Goal: Task Accomplishment & Management: Manage account settings

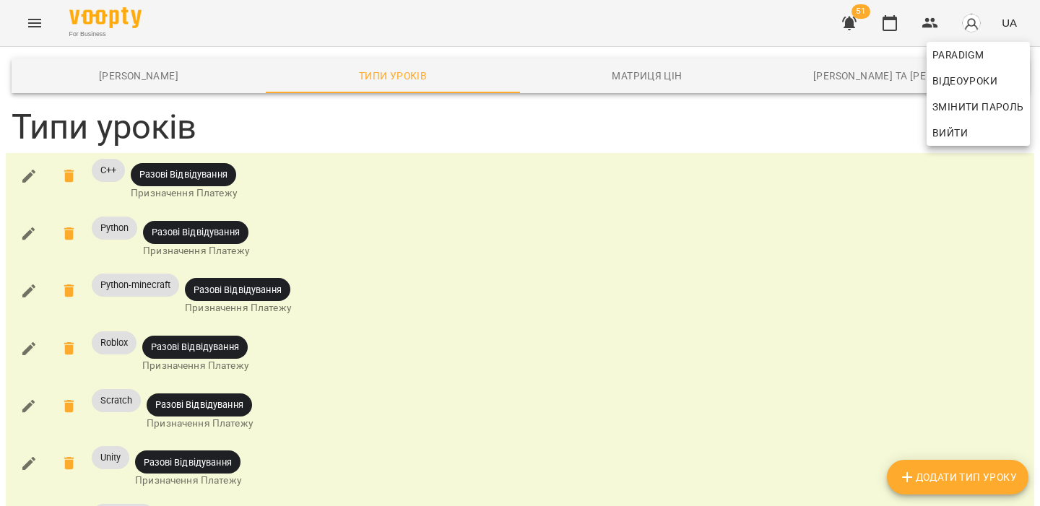
click at [951, 131] on span "Вийти" at bounding box center [950, 132] width 35 height 17
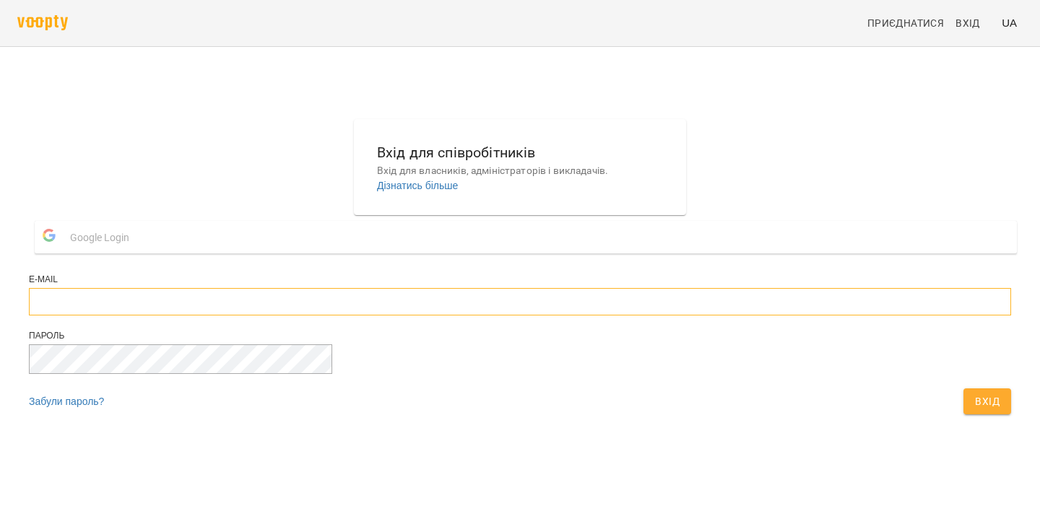
type input "**********"
click at [645, 389] on div "Пароль" at bounding box center [520, 359] width 982 height 59
click at [975, 410] on span "Вхід" at bounding box center [987, 401] width 25 height 17
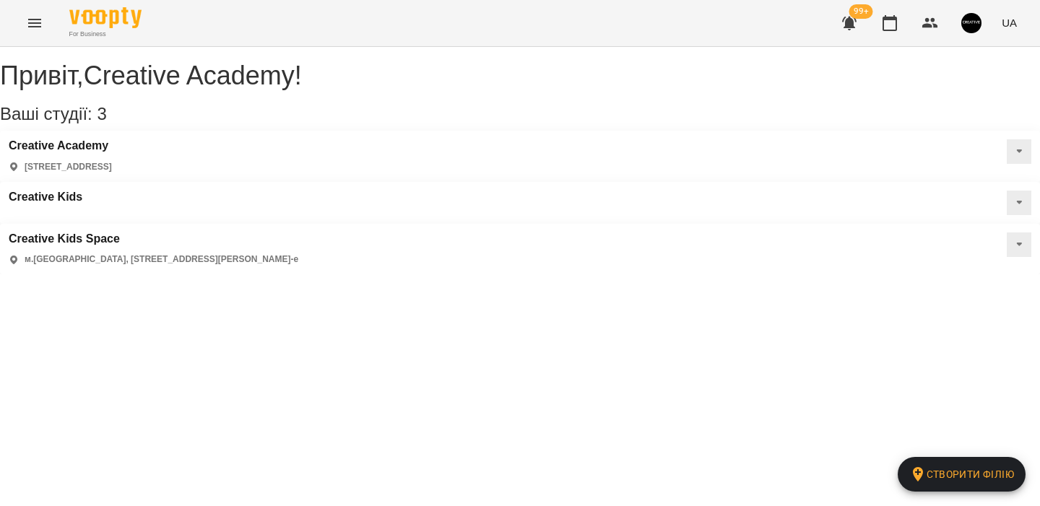
click at [30, 19] on icon "Menu" at bounding box center [34, 23] width 13 height 9
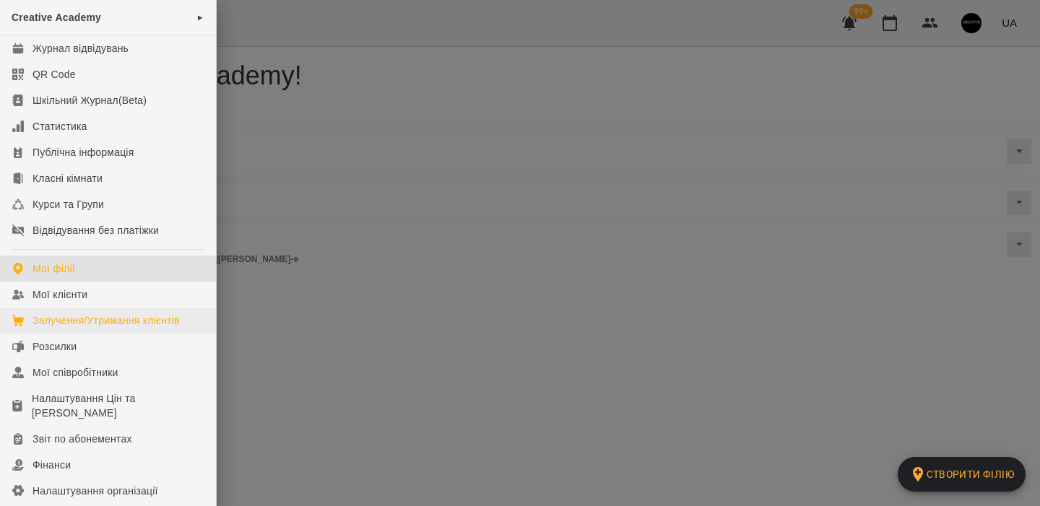
scroll to position [172, 0]
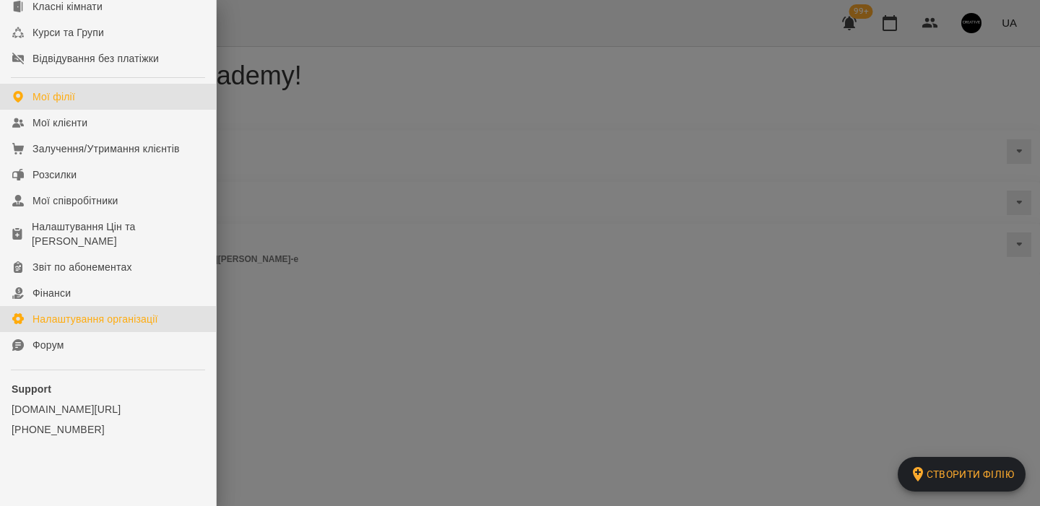
click at [103, 324] on div "Налаштування організації" at bounding box center [96, 319] width 126 height 14
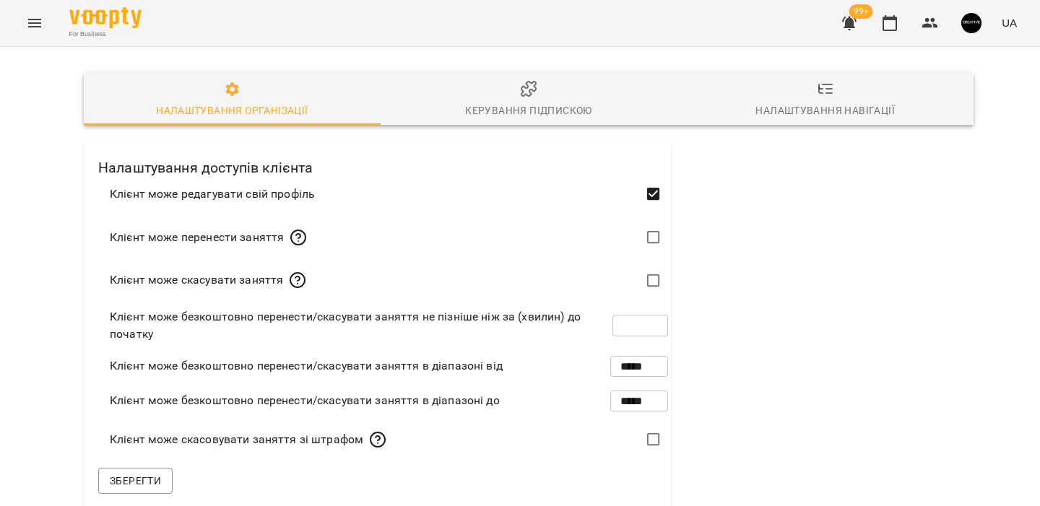
click at [501, 86] on span "Керування підпискою" at bounding box center [529, 99] width 280 height 39
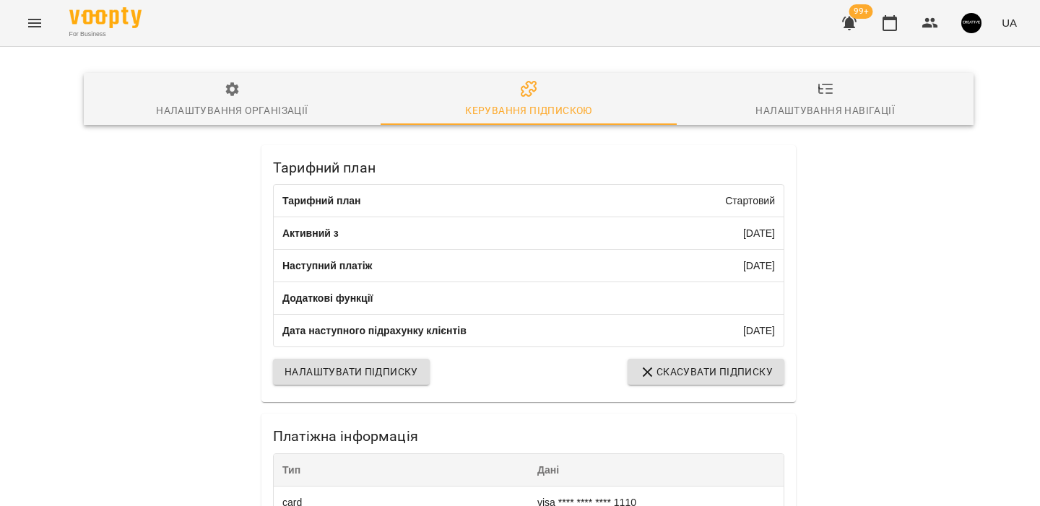
scroll to position [373, 0]
click at [962, 33] on button "button" at bounding box center [972, 23] width 38 height 38
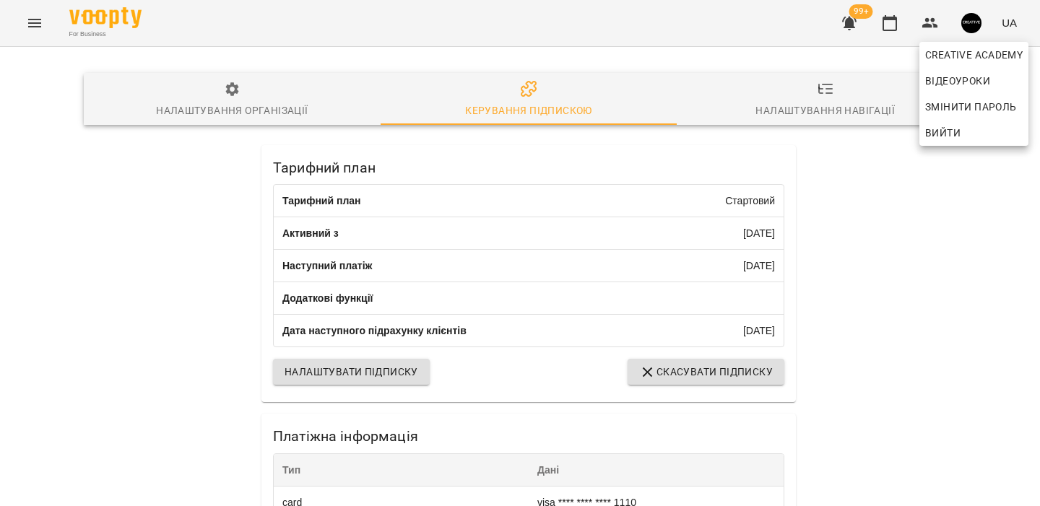
click at [940, 132] on span "Вийти" at bounding box center [942, 132] width 35 height 17
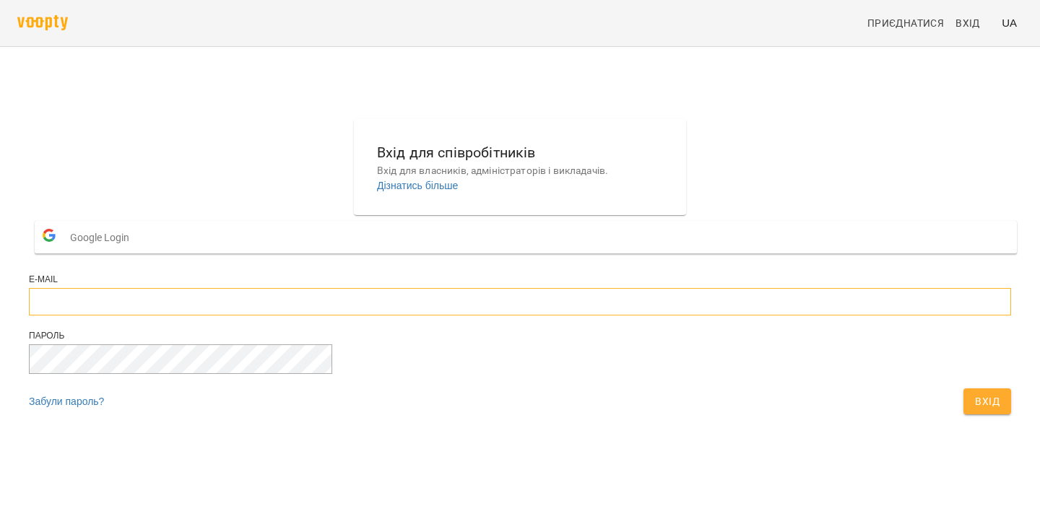
type input "**********"
click at [964, 415] on button "Вхід" at bounding box center [988, 402] width 48 height 26
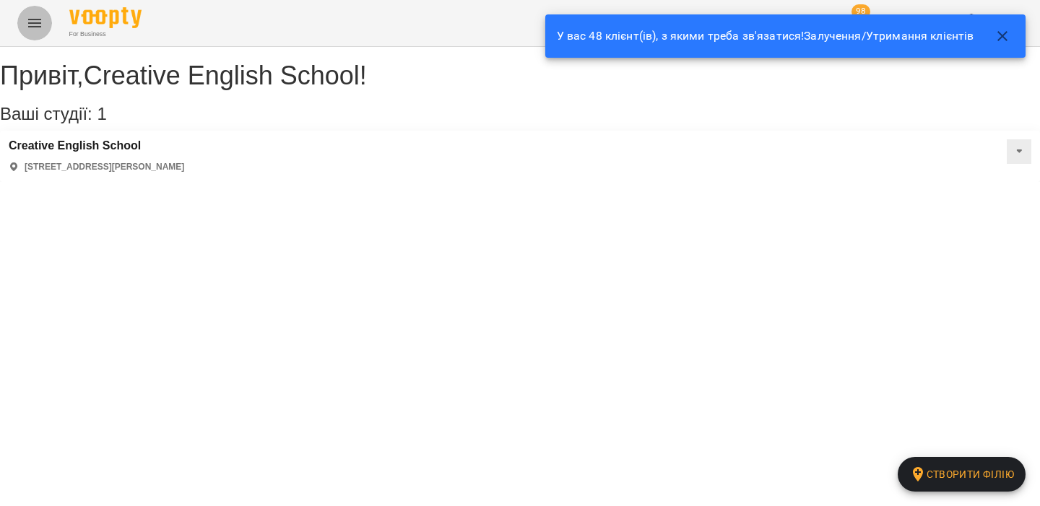
click at [28, 25] on icon "Menu" at bounding box center [34, 22] width 17 height 17
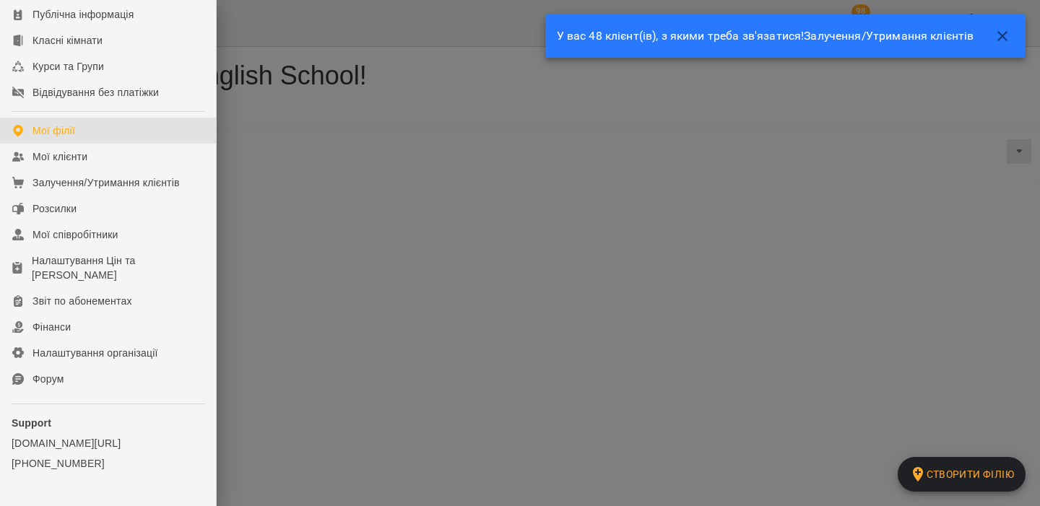
scroll to position [139, 0]
click at [153, 355] on div "Налаштування організації" at bounding box center [96, 352] width 126 height 14
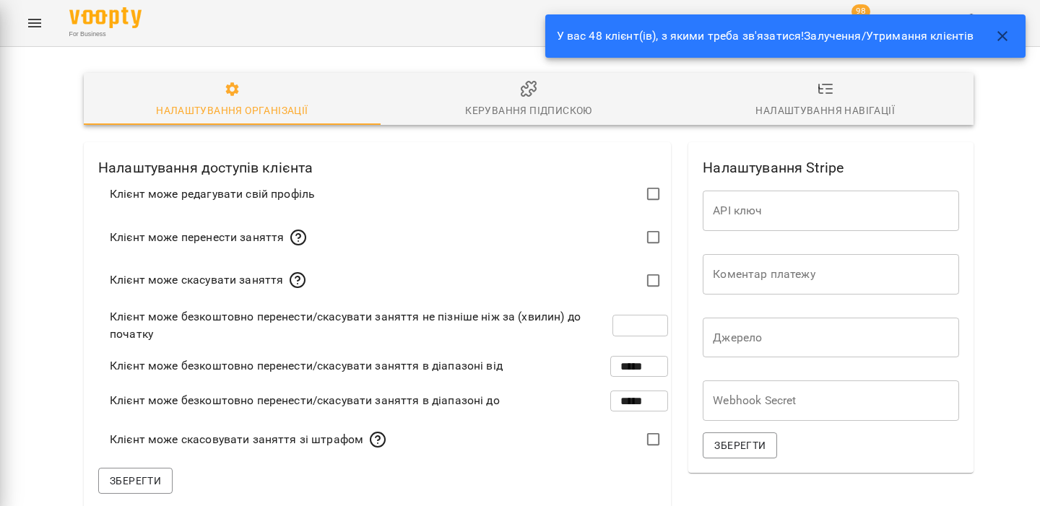
type input "***"
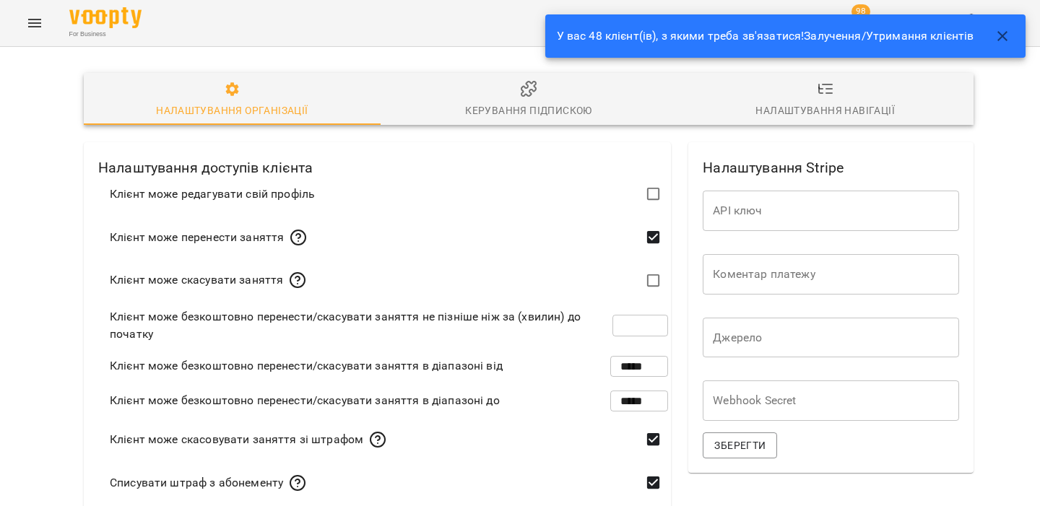
click at [506, 95] on span "Керування підпискою" at bounding box center [529, 99] width 280 height 39
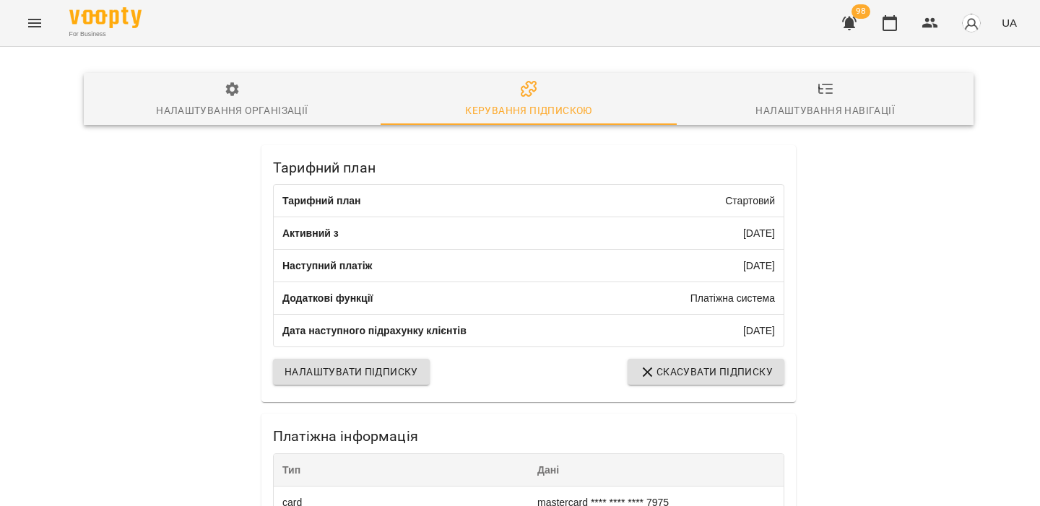
scroll to position [373, 0]
click at [974, 20] on img "button" at bounding box center [971, 23] width 20 height 20
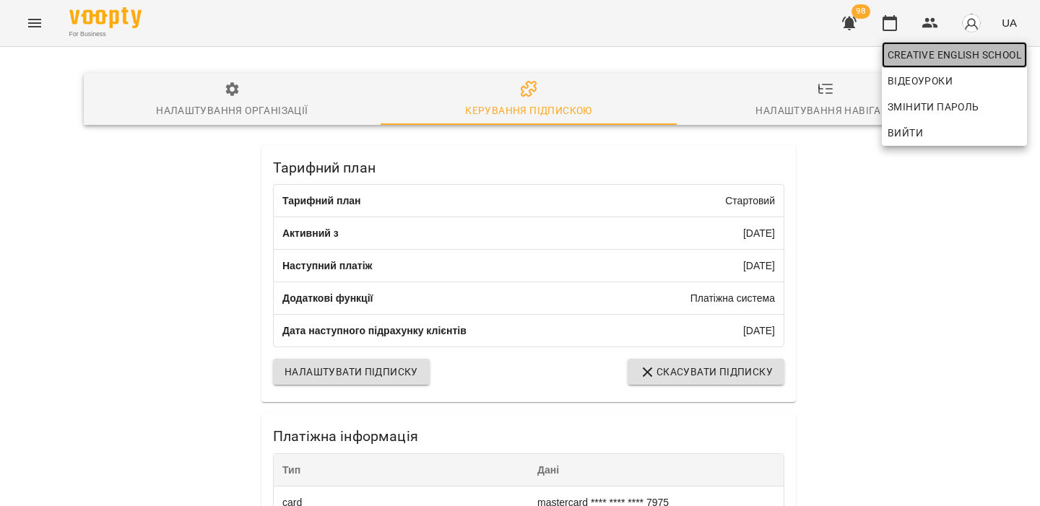
click at [937, 52] on span "Creative English School" at bounding box center [955, 54] width 134 height 17
select select "**"
select select "**********"
select select "***"
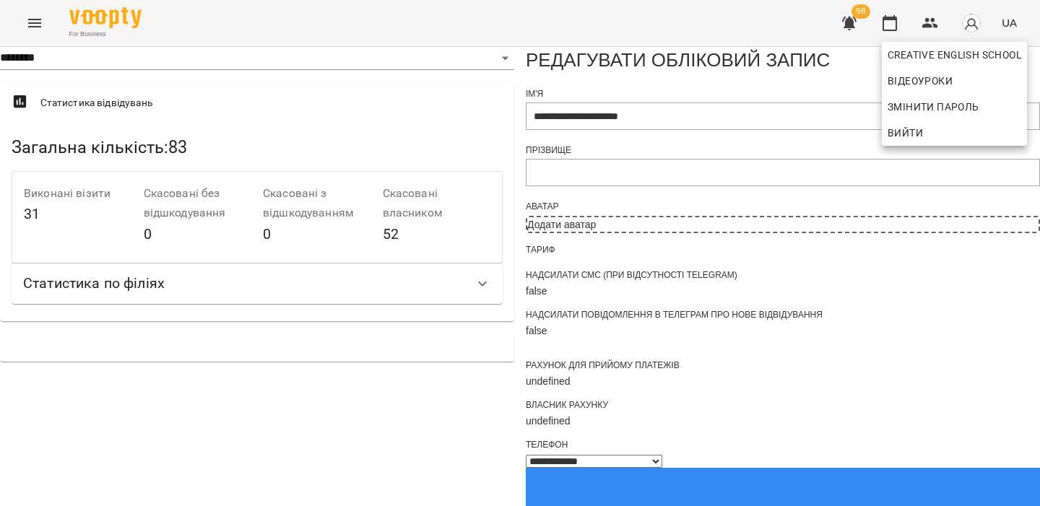
click at [543, 217] on div at bounding box center [520, 253] width 1040 height 506
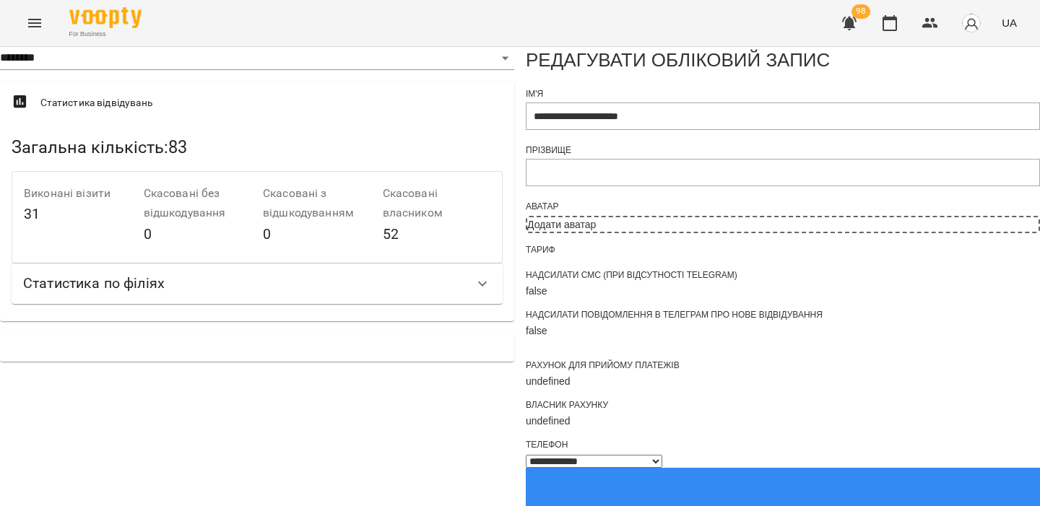
scroll to position [948, 0]
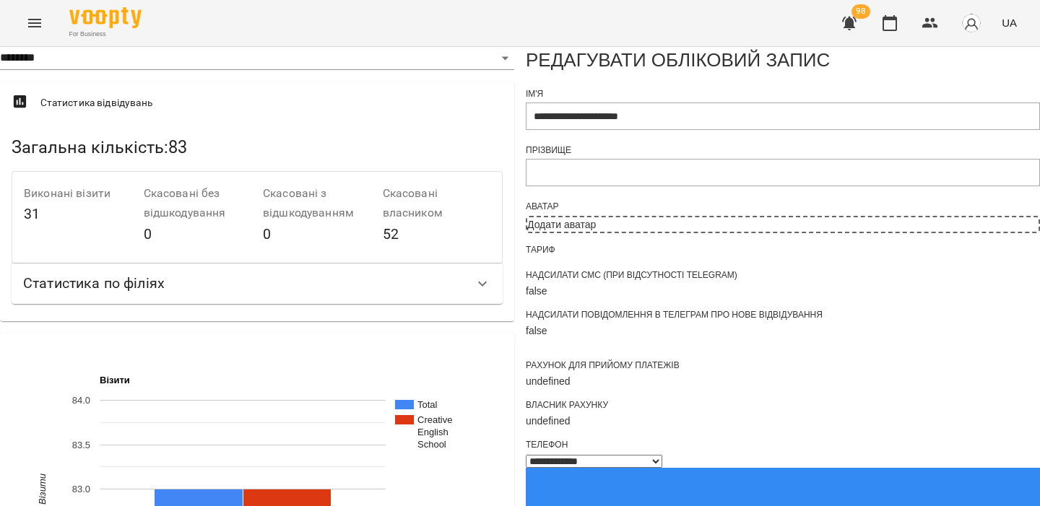
scroll to position [571, 0]
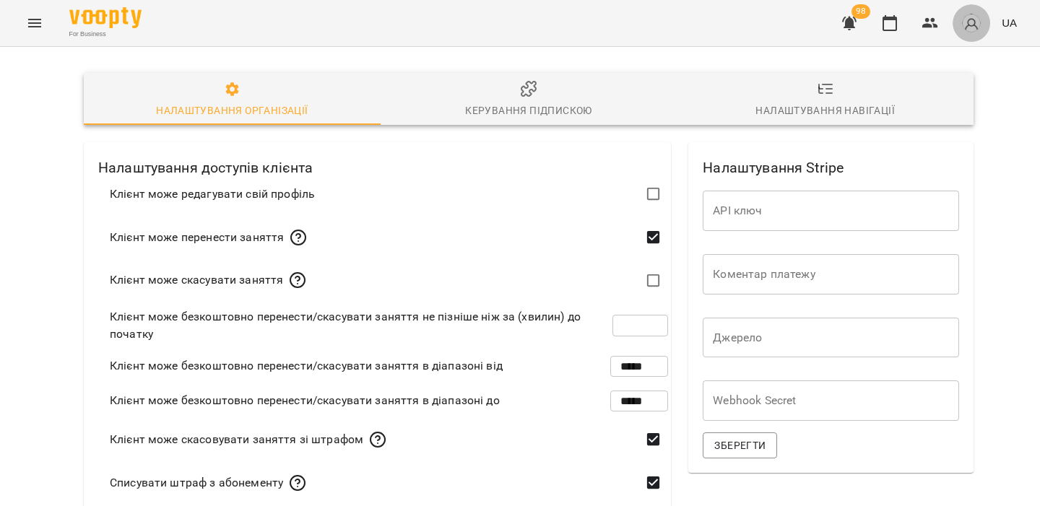
click at [967, 27] on img "button" at bounding box center [971, 23] width 20 height 20
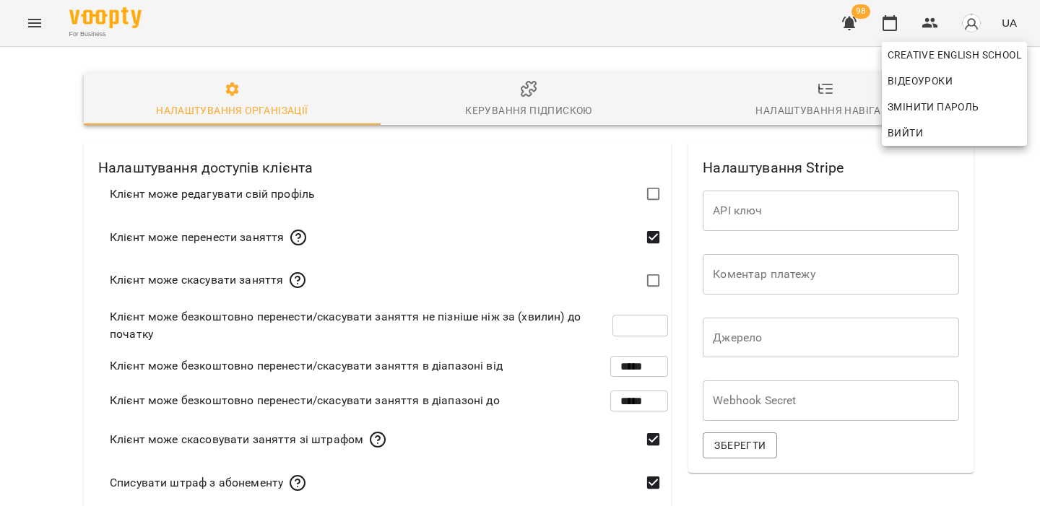
click at [941, 133] on span "Вийти" at bounding box center [955, 132] width 134 height 17
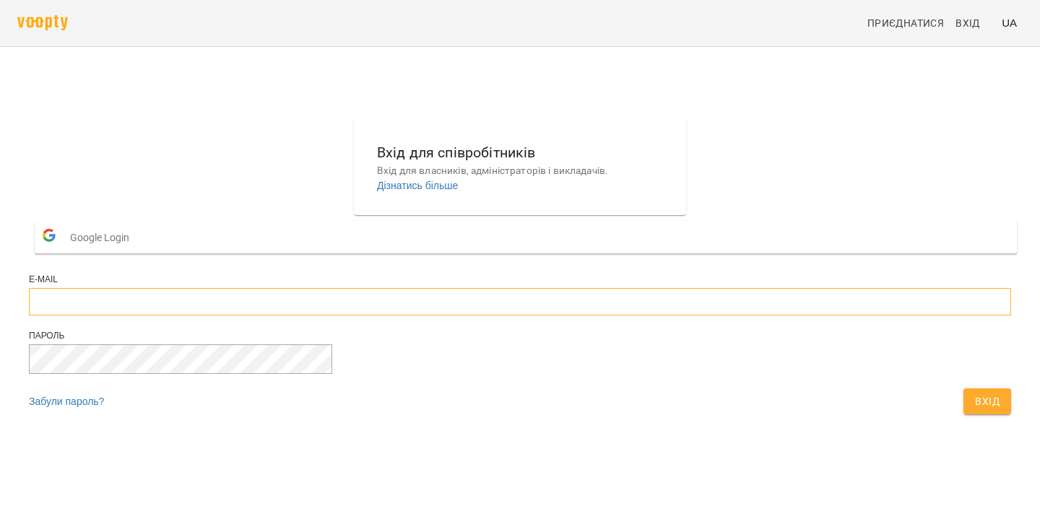
type input "**********"
click at [964, 415] on button "Вхід" at bounding box center [988, 402] width 48 height 26
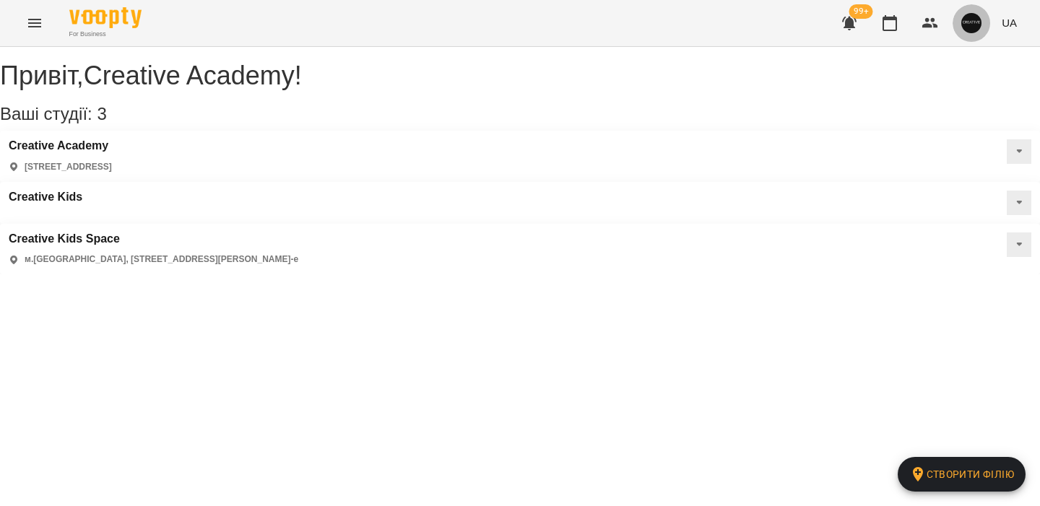
click at [971, 24] on img "button" at bounding box center [971, 23] width 20 height 20
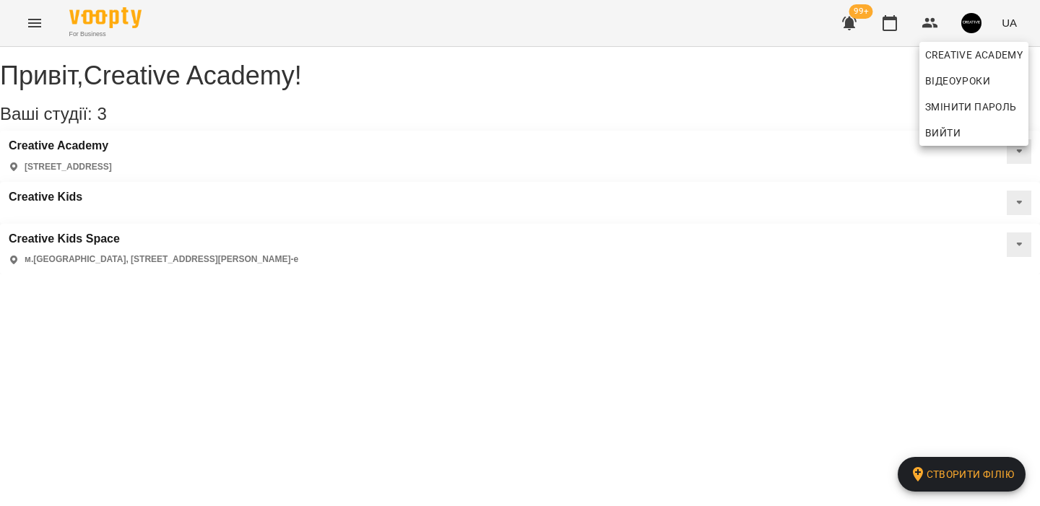
click at [964, 38] on div at bounding box center [520, 253] width 1040 height 506
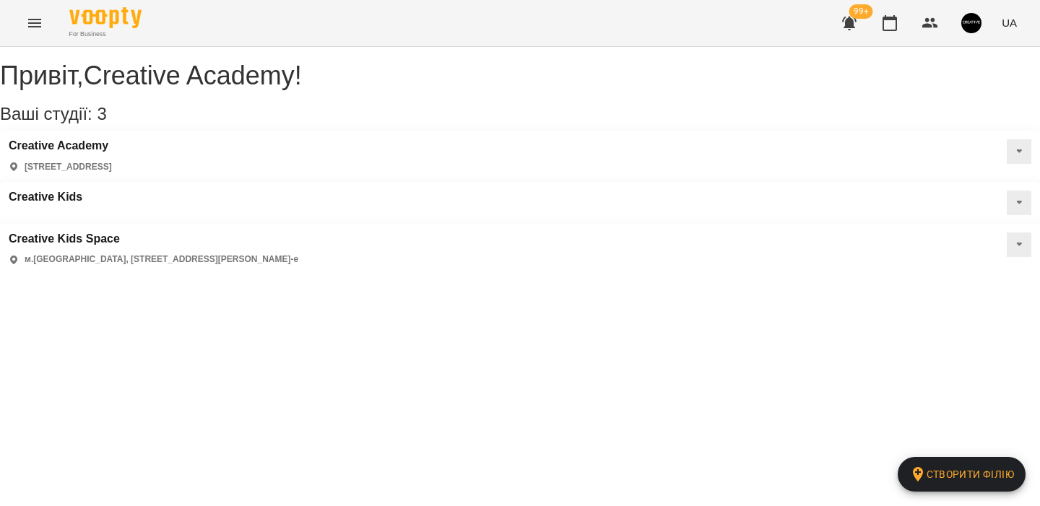
click at [967, 26] on img "button" at bounding box center [971, 23] width 20 height 20
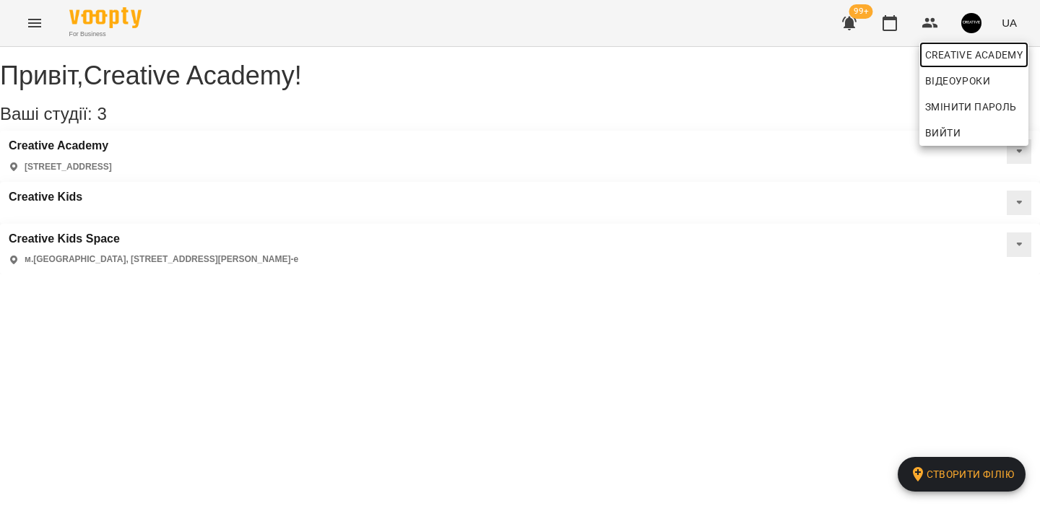
click at [959, 53] on span "Creative Academy" at bounding box center [974, 54] width 98 height 17
select select "**"
select select "**********"
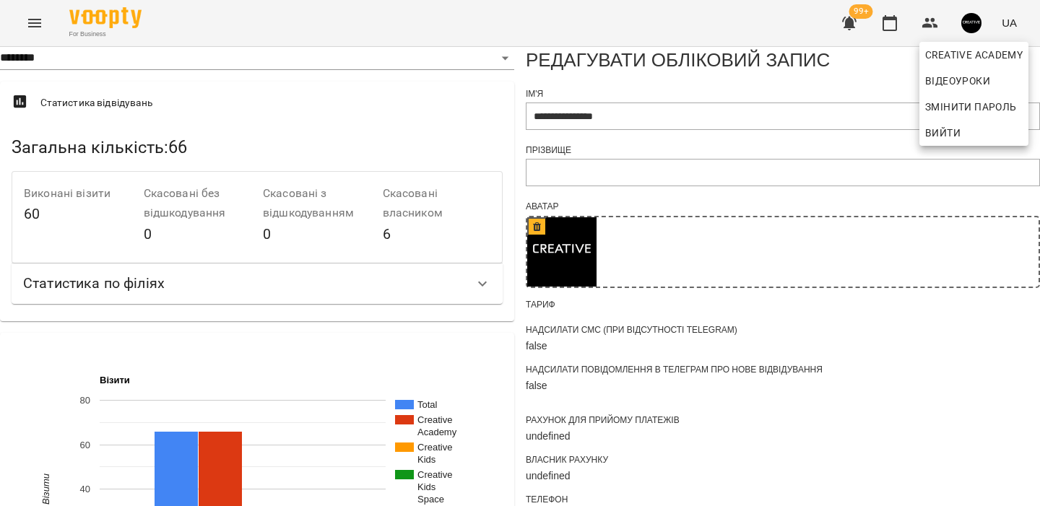
click at [523, 265] on div at bounding box center [520, 253] width 1040 height 506
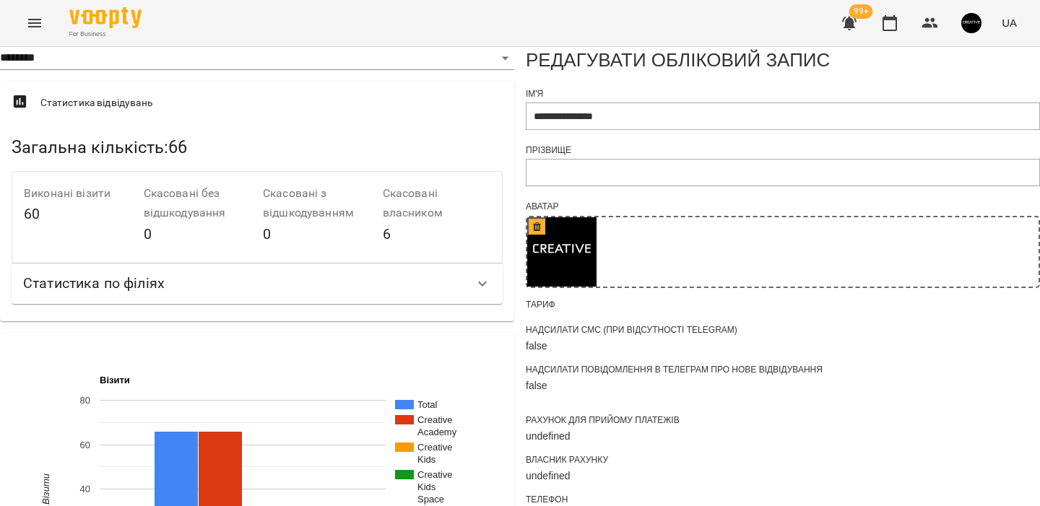
scroll to position [1116, 0]
click at [33, 17] on icon "Menu" at bounding box center [34, 22] width 17 height 17
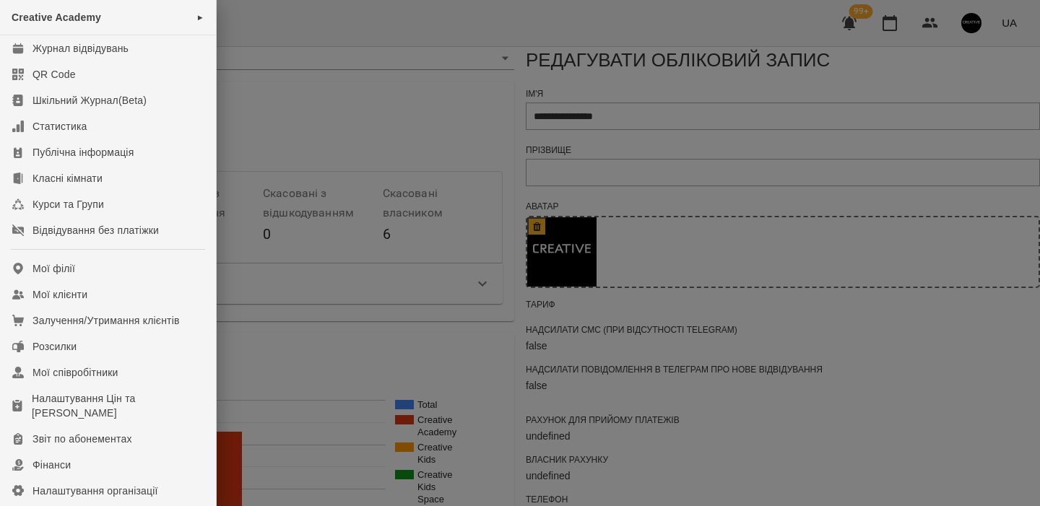
click at [673, 98] on div at bounding box center [520, 253] width 1040 height 506
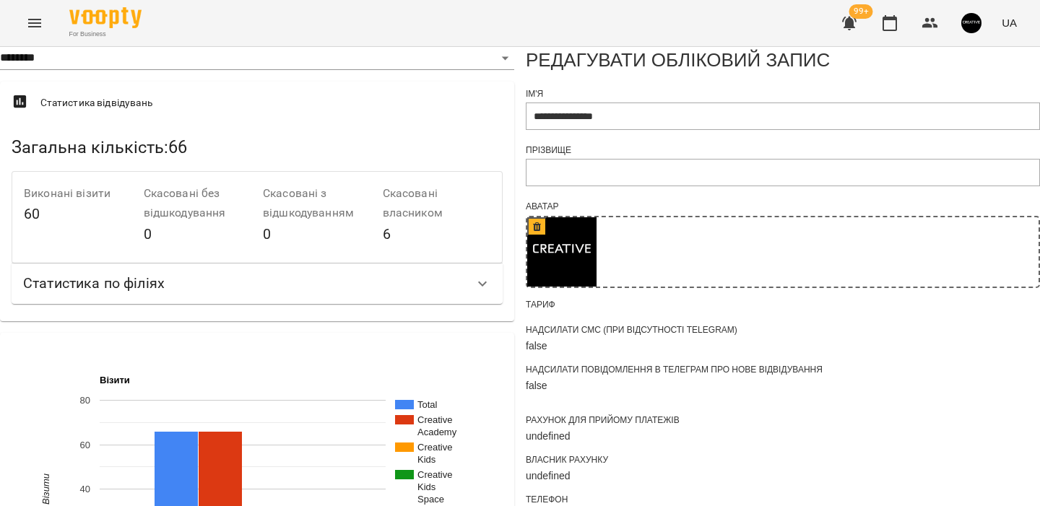
scroll to position [394, 0]
click at [37, 22] on icon "Menu" at bounding box center [34, 23] width 13 height 9
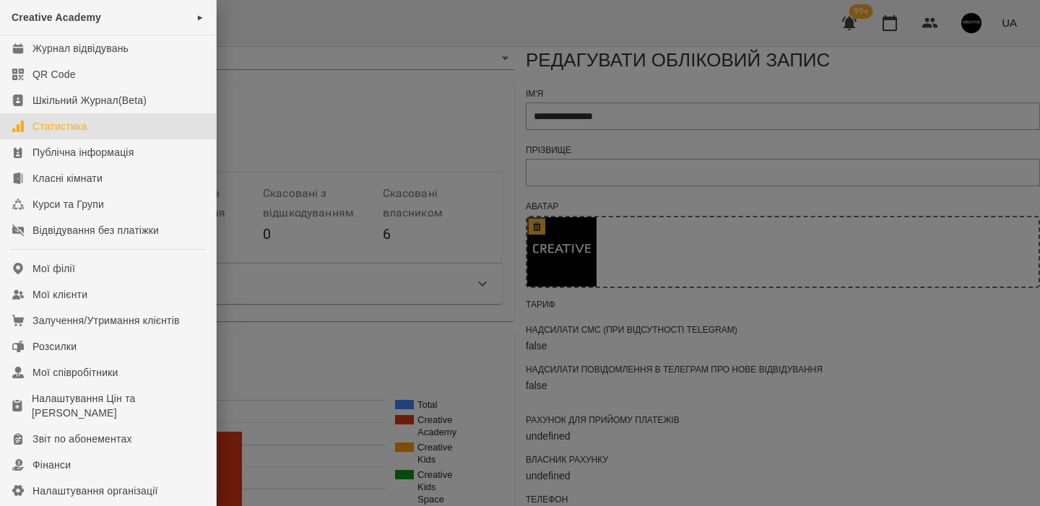
click at [126, 130] on link "Статистика" at bounding box center [108, 126] width 216 height 26
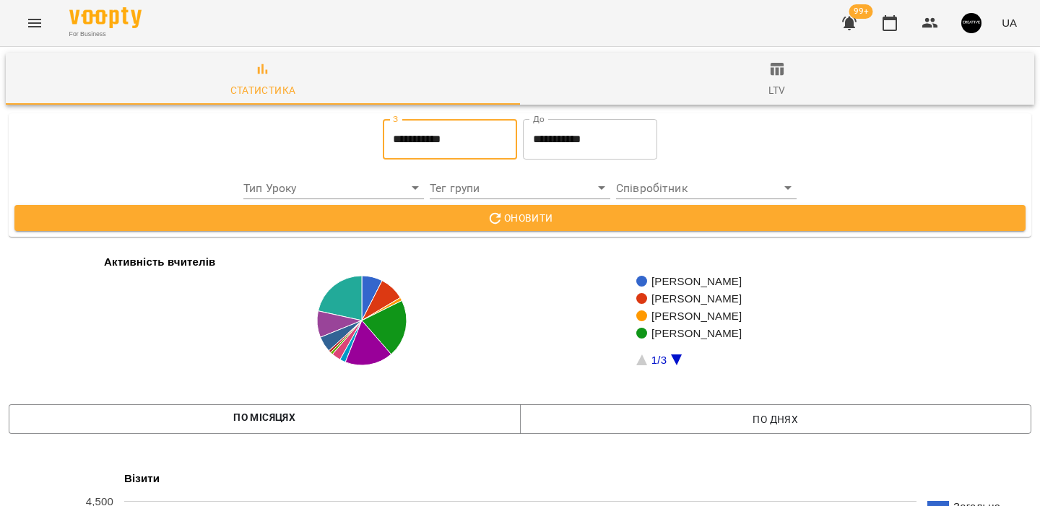
click at [469, 145] on input "**********" at bounding box center [450, 139] width 134 height 40
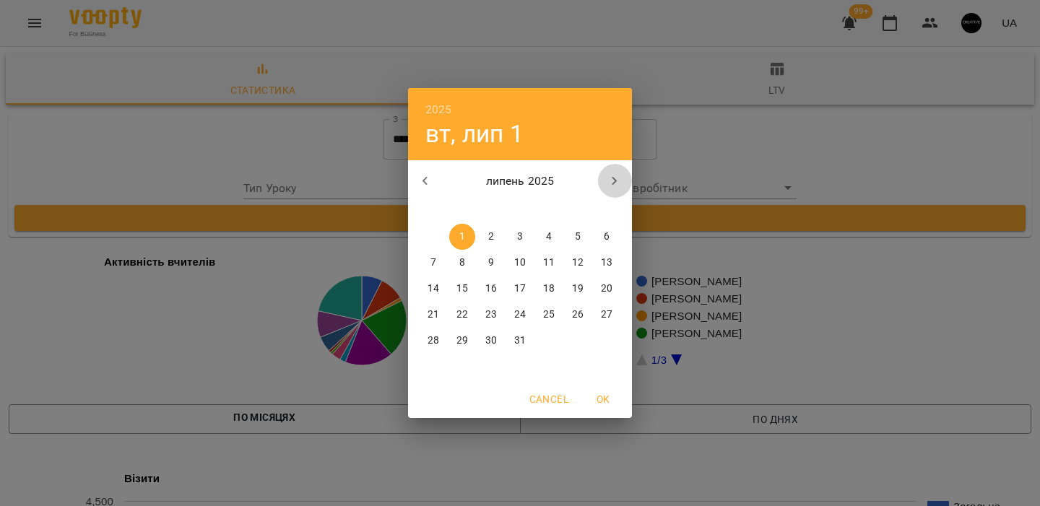
click at [606, 179] on icon "button" at bounding box center [614, 181] width 17 height 17
click at [545, 235] on span "1" at bounding box center [549, 237] width 26 height 14
type input "**********"
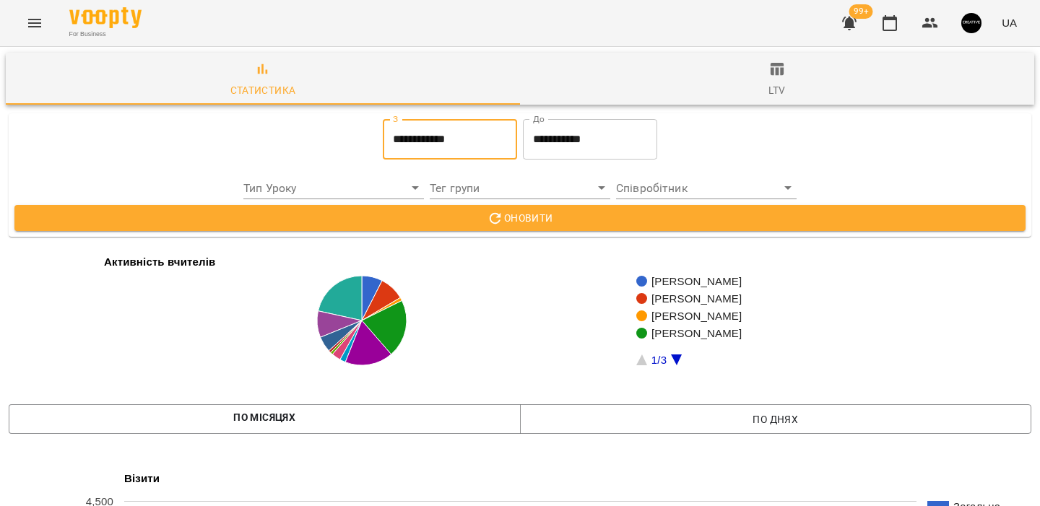
click at [584, 146] on input "**********" at bounding box center [590, 139] width 134 height 40
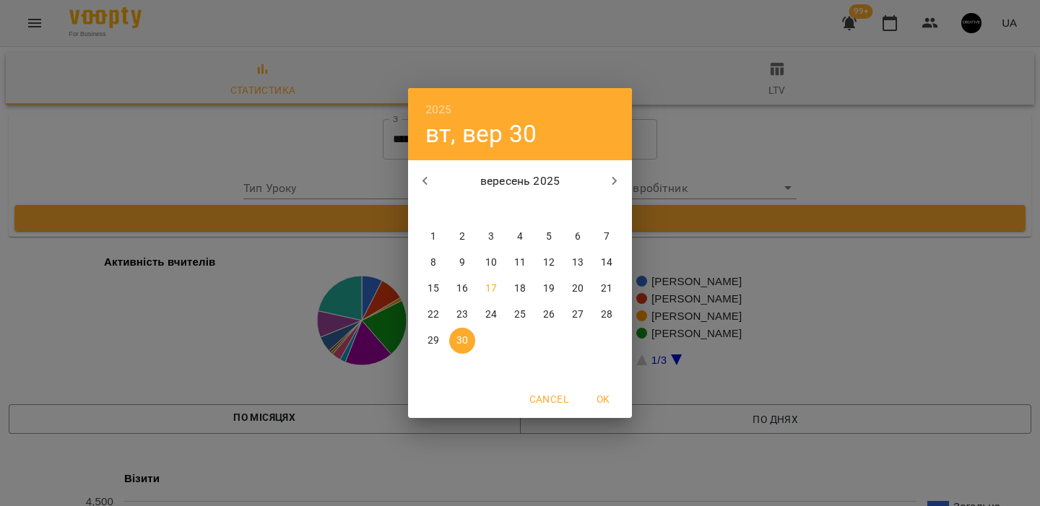
click at [436, 177] on button "button" at bounding box center [425, 181] width 35 height 35
click at [604, 339] on p "31" at bounding box center [607, 341] width 12 height 14
type input "**********"
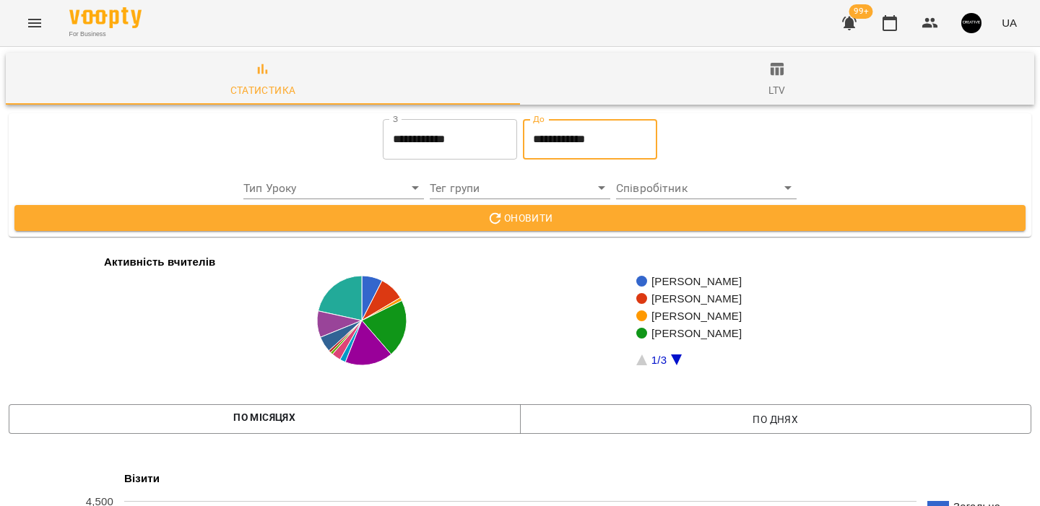
click at [592, 217] on span "Оновити" at bounding box center [520, 217] width 988 height 17
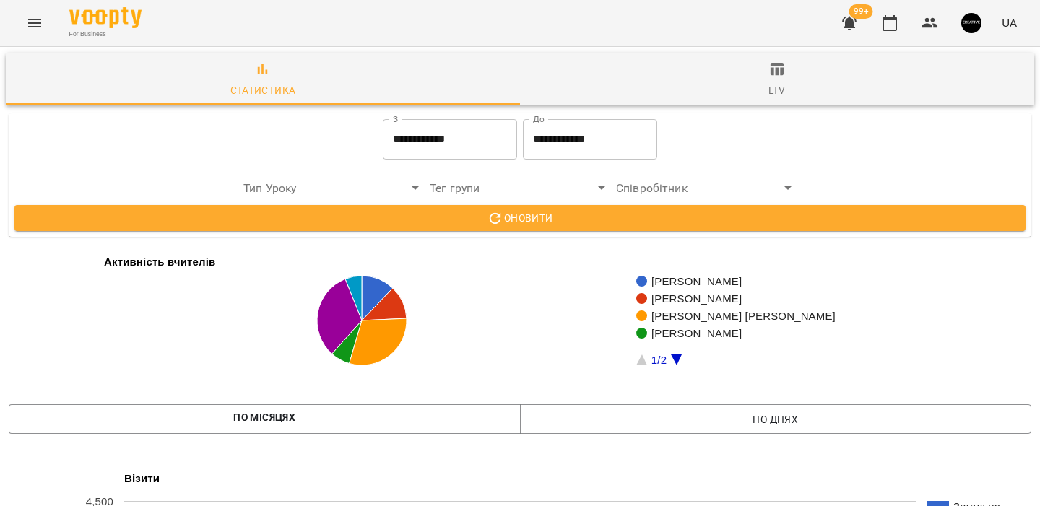
click at [410, 143] on input "**********" at bounding box center [450, 139] width 134 height 40
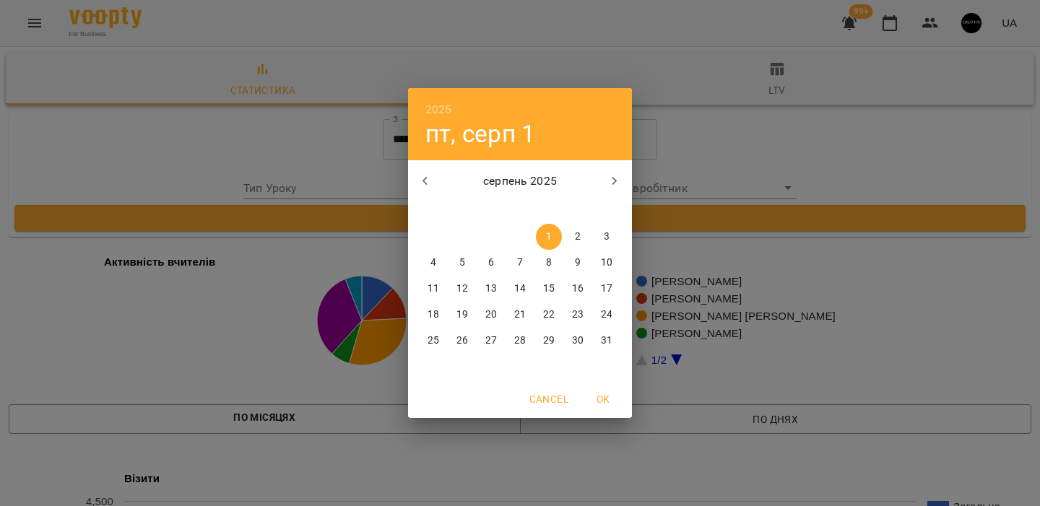
click at [434, 175] on button "button" at bounding box center [425, 181] width 35 height 35
click at [467, 237] on span "1" at bounding box center [462, 237] width 26 height 14
type input "**********"
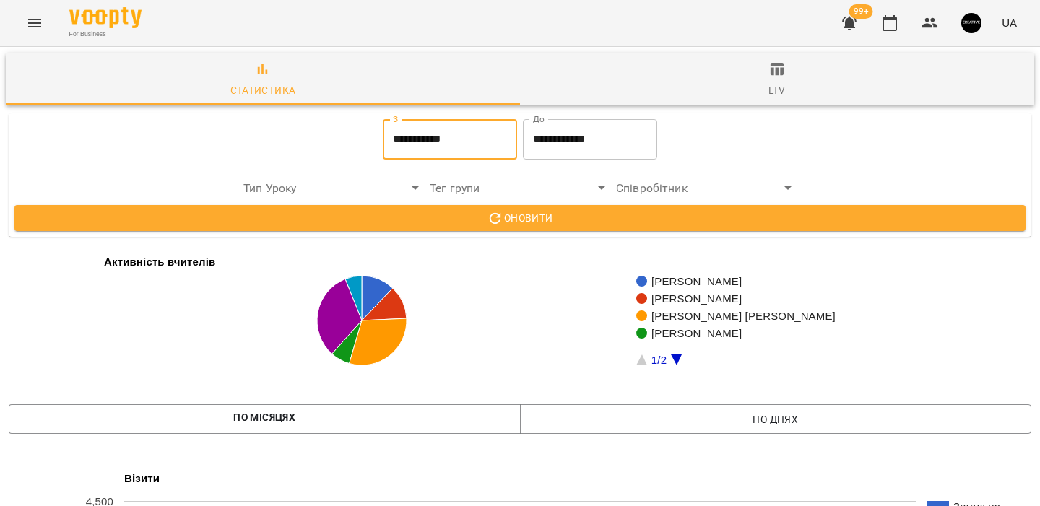
click at [577, 153] on input "**********" at bounding box center [590, 139] width 134 height 40
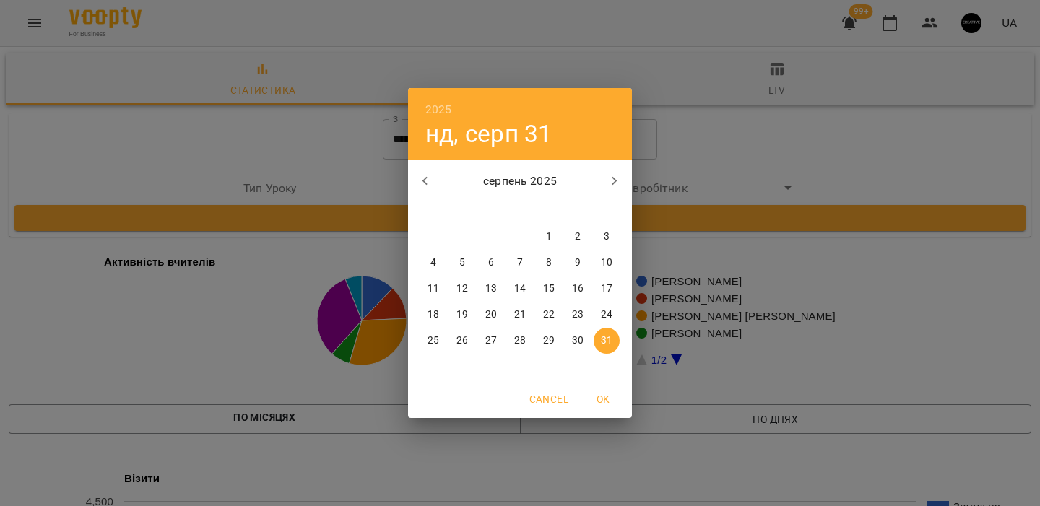
click at [428, 178] on icon "button" at bounding box center [425, 181] width 17 height 17
click at [524, 342] on p "31" at bounding box center [520, 341] width 12 height 14
type input "**********"
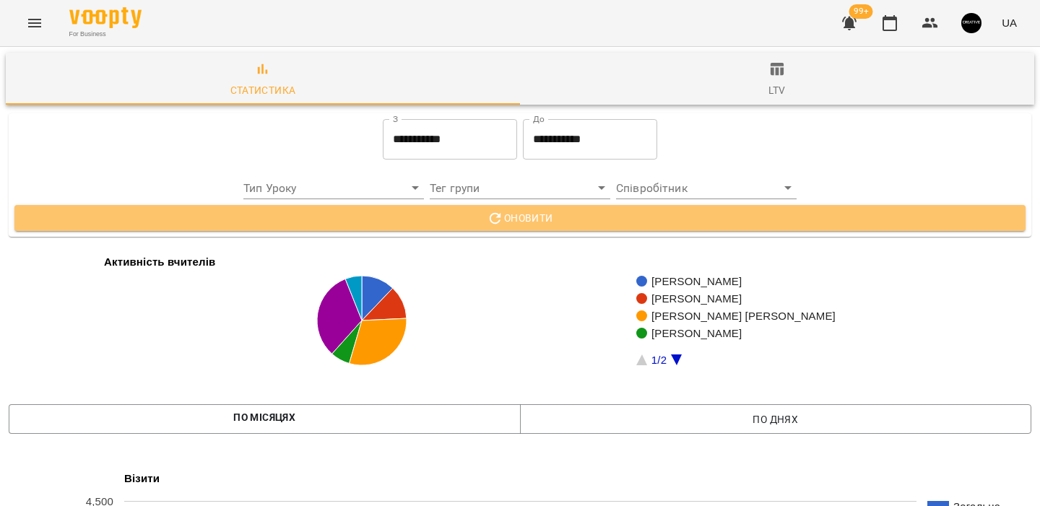
click at [575, 223] on span "Оновити" at bounding box center [520, 217] width 988 height 17
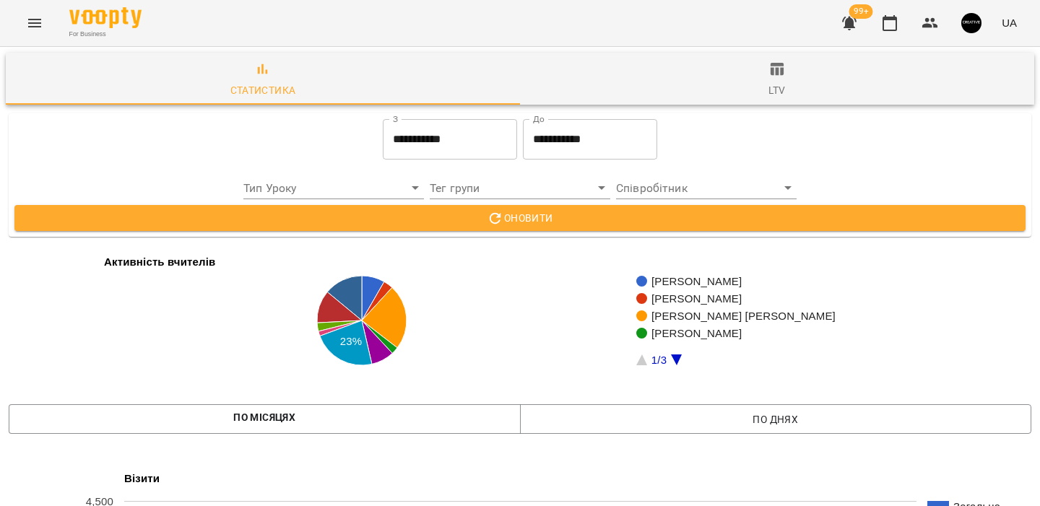
click at [420, 134] on input "**********" at bounding box center [450, 139] width 134 height 40
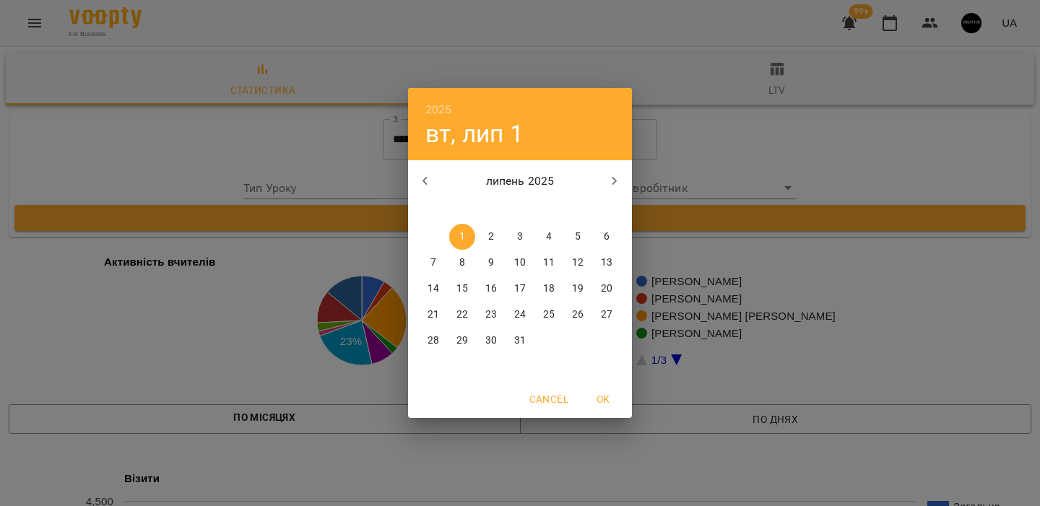
click at [427, 176] on icon "button" at bounding box center [425, 181] width 17 height 17
click at [605, 241] on p "1" at bounding box center [607, 237] width 6 height 14
type input "**********"
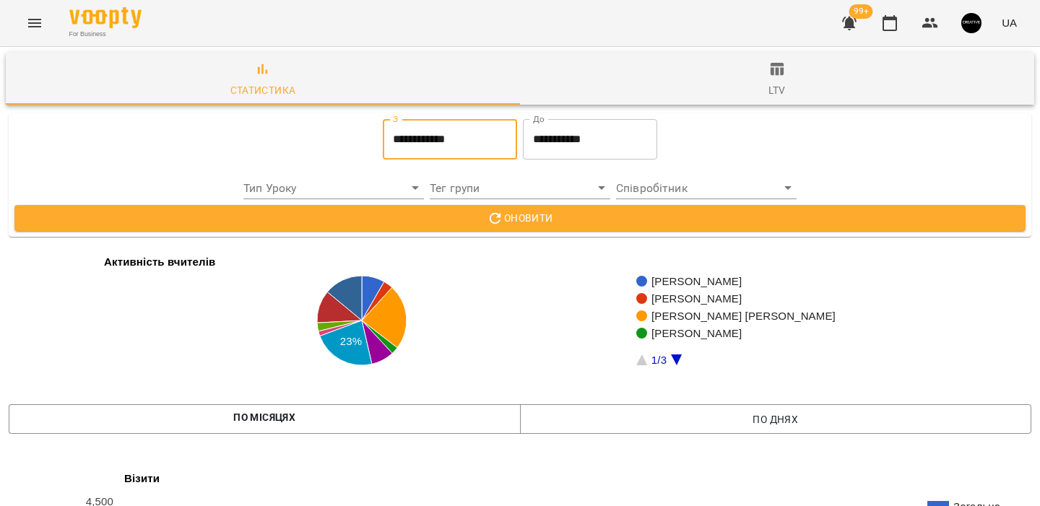
click at [609, 142] on input "**********" at bounding box center [590, 139] width 134 height 40
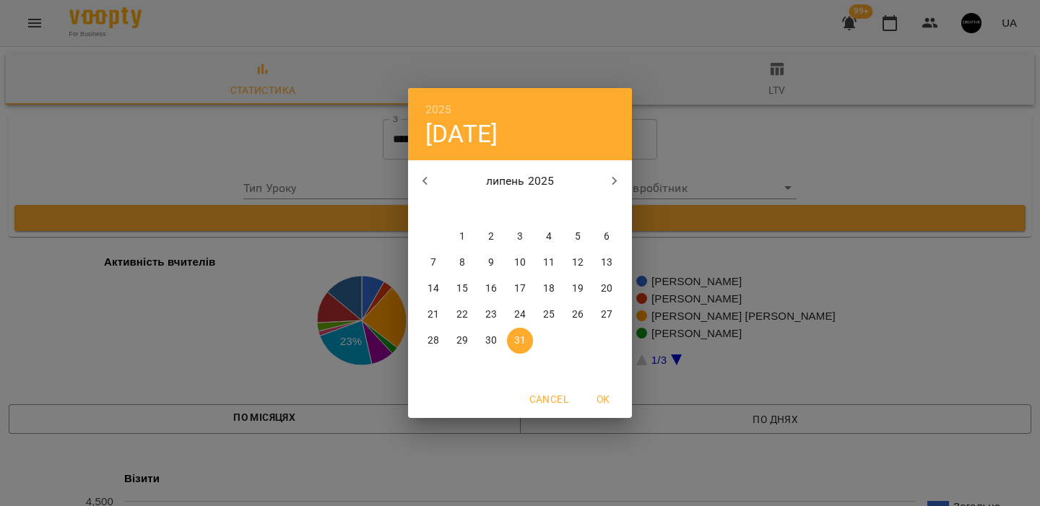
click at [431, 178] on icon "button" at bounding box center [425, 181] width 17 height 17
click at [436, 364] on p "30" at bounding box center [434, 367] width 12 height 14
type input "**********"
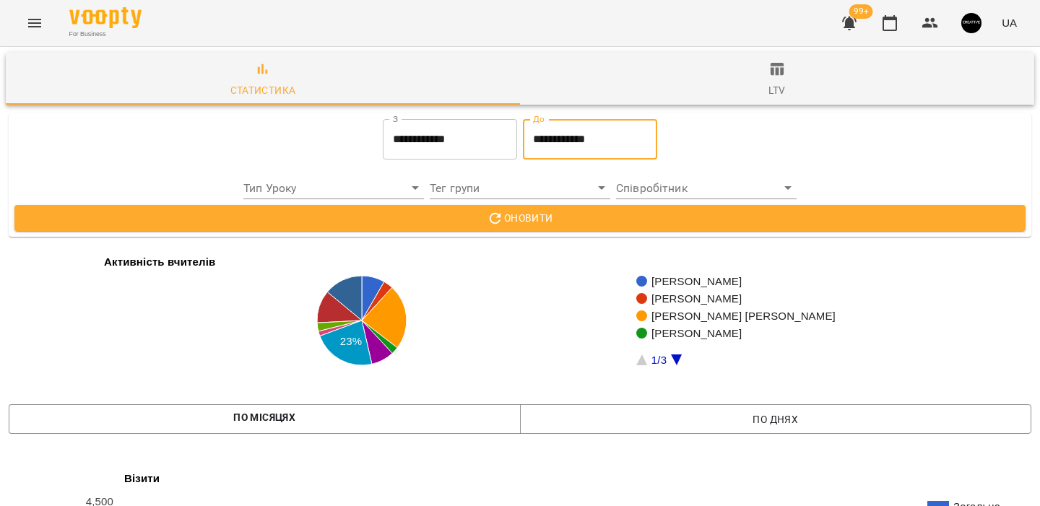
click at [537, 212] on span "Оновити" at bounding box center [520, 217] width 988 height 17
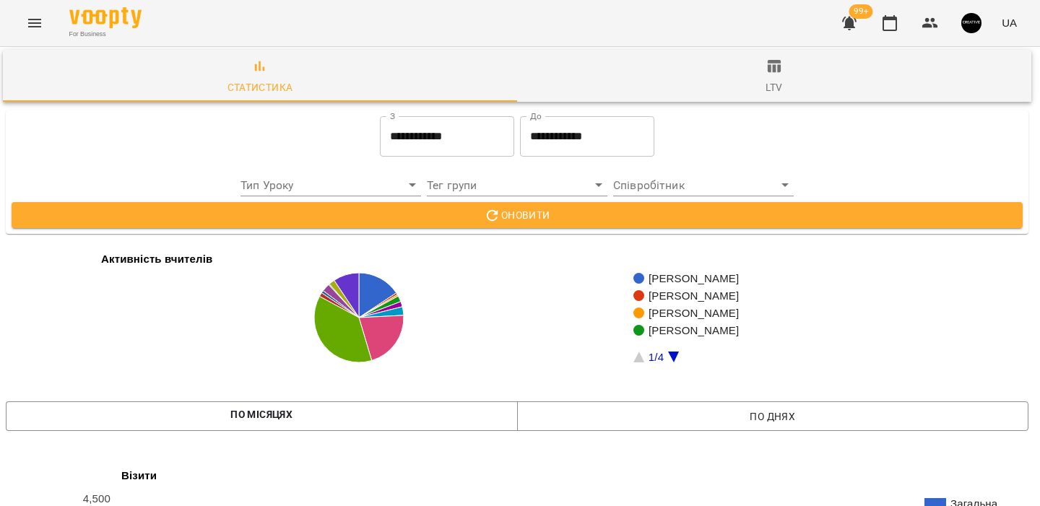
scroll to position [0, 3]
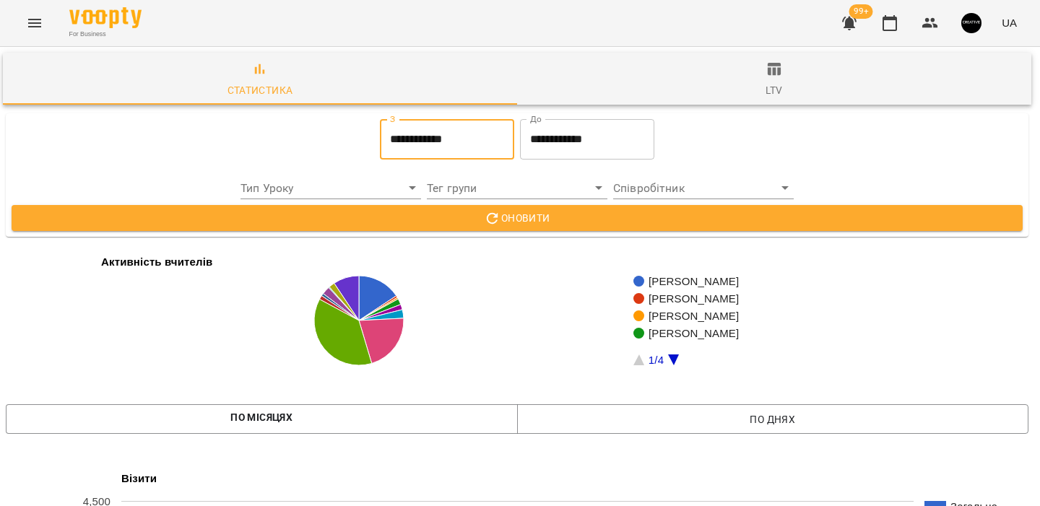
click at [468, 147] on input "**********" at bounding box center [447, 139] width 134 height 40
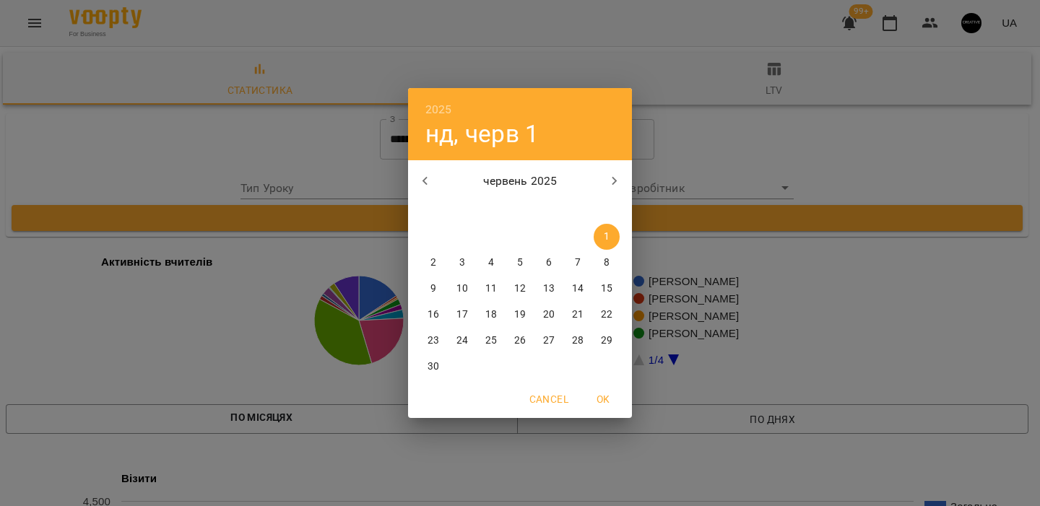
click at [714, 147] on div "2025 нд, черв 1 червень 2025 пн вт ср чт пт сб нд 26 27 28 29 30 31 1 2 3 4 5 6…" at bounding box center [520, 253] width 1040 height 506
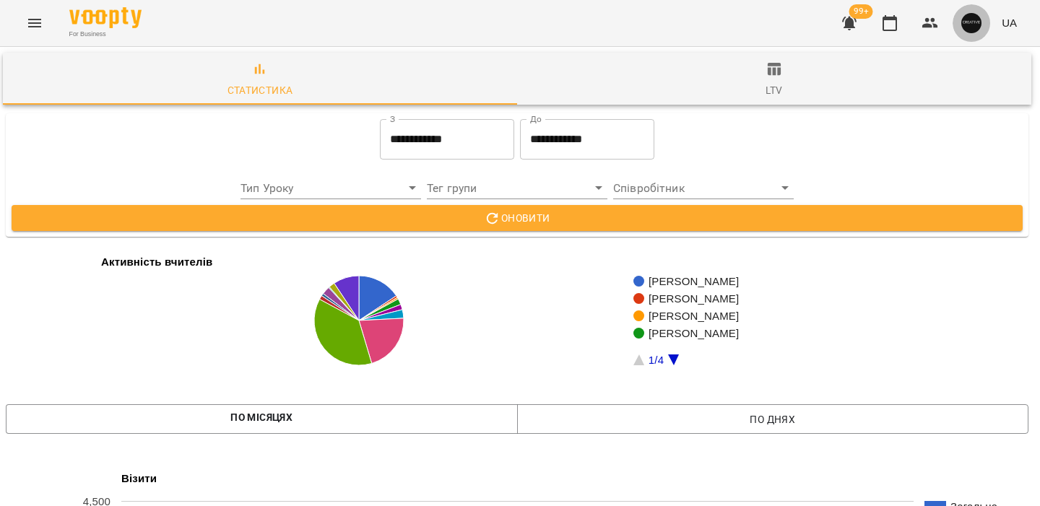
click at [965, 23] on img "button" at bounding box center [971, 23] width 20 height 20
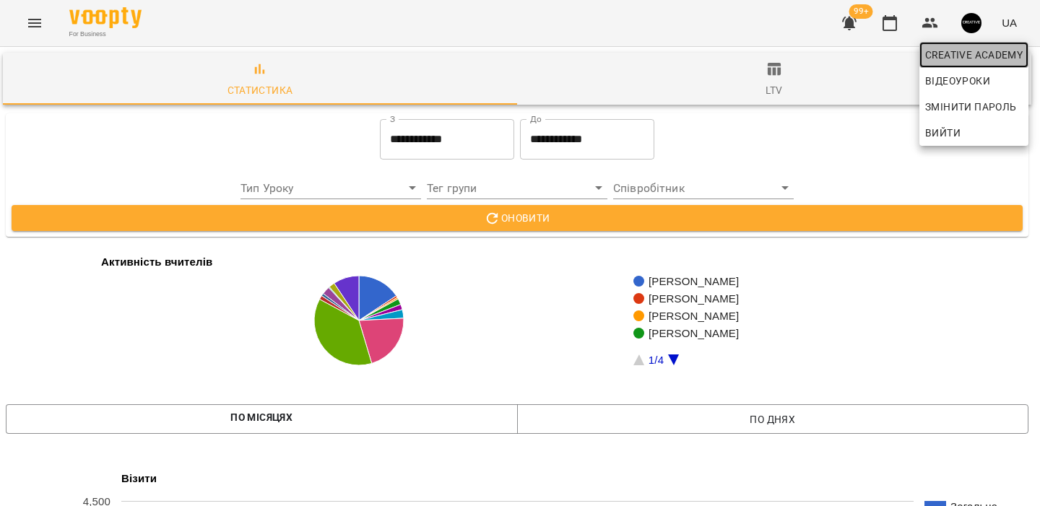
click at [954, 54] on span "Creative Academy" at bounding box center [974, 54] width 98 height 17
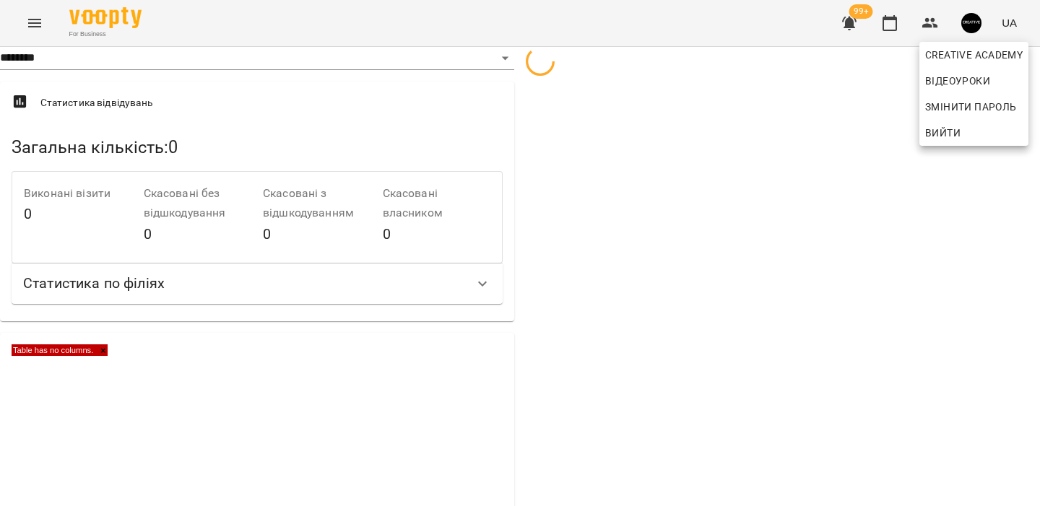
click at [566, 266] on div at bounding box center [520, 253] width 1040 height 506
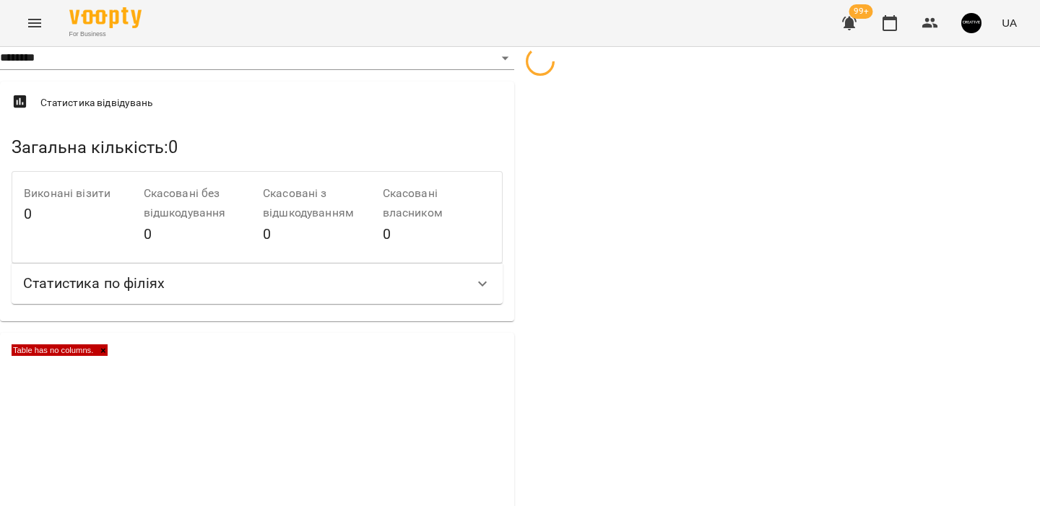
select select "**"
select select "**********"
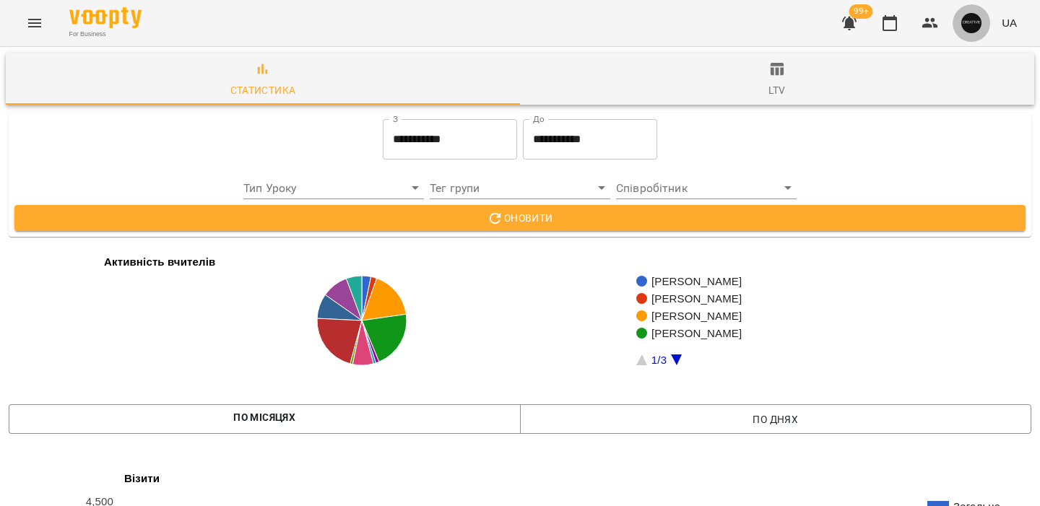
click at [964, 27] on img "button" at bounding box center [971, 23] width 20 height 20
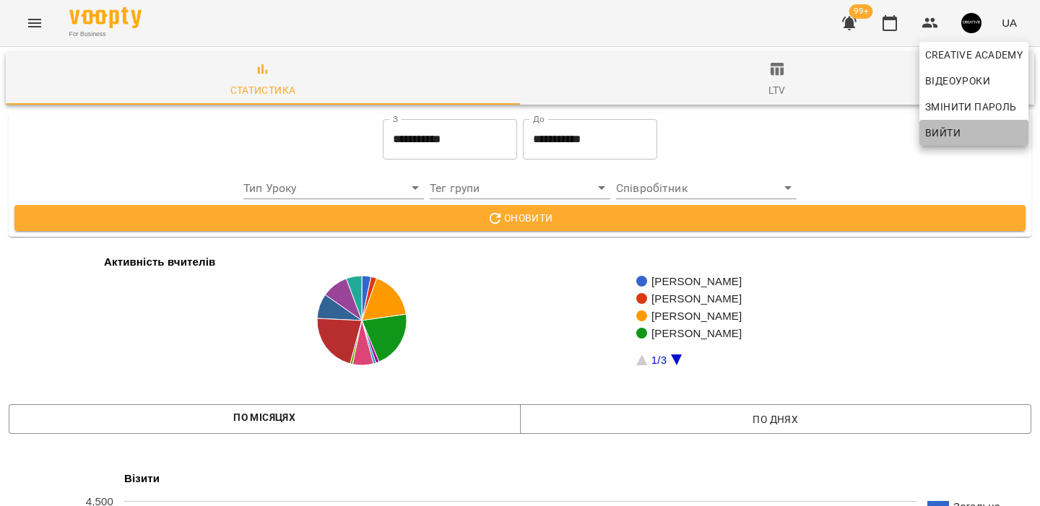
click at [963, 129] on span "Вийти" at bounding box center [974, 132] width 98 height 17
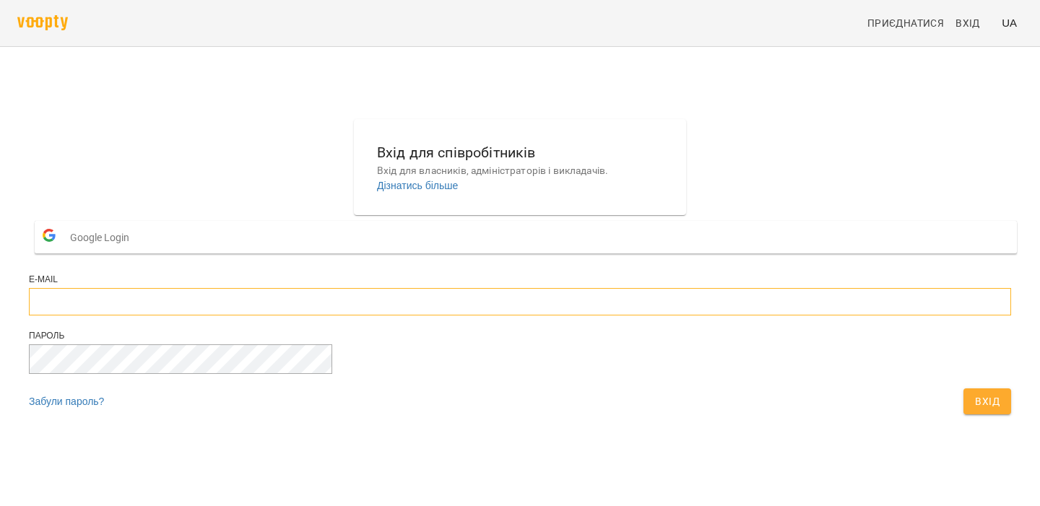
type input "**********"
click at [964, 415] on button "Вхід" at bounding box center [988, 402] width 48 height 26
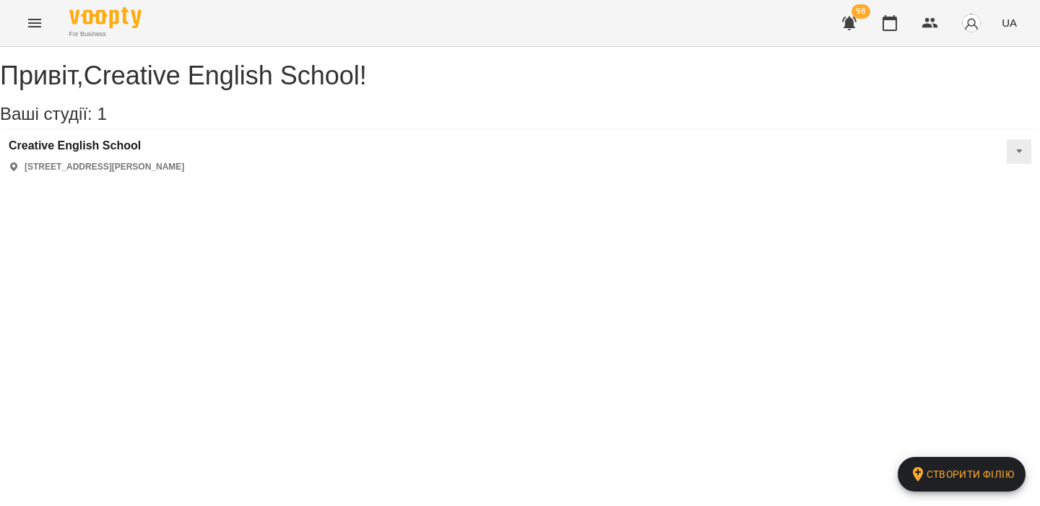
click at [29, 15] on icon "Menu" at bounding box center [34, 22] width 17 height 17
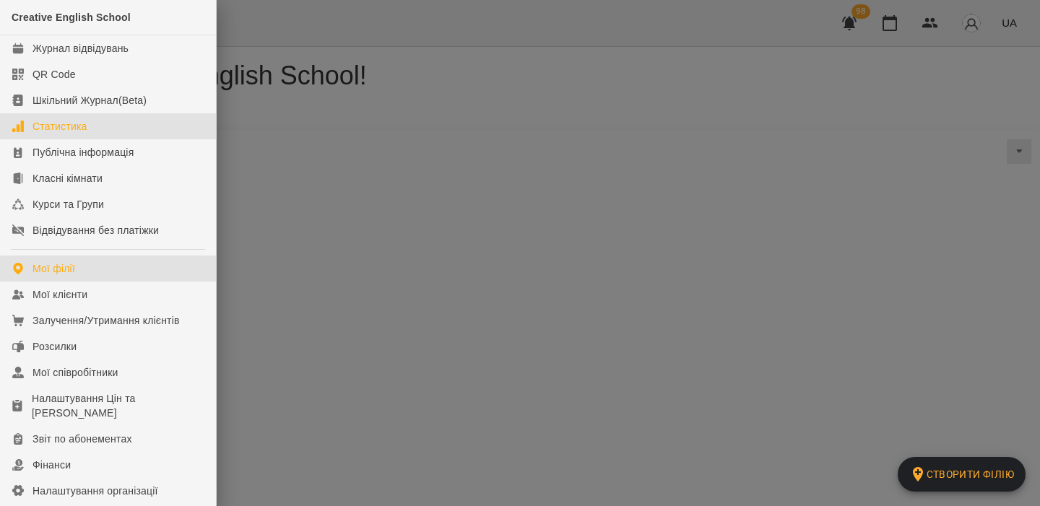
click at [129, 117] on link "Статистика" at bounding box center [108, 126] width 216 height 26
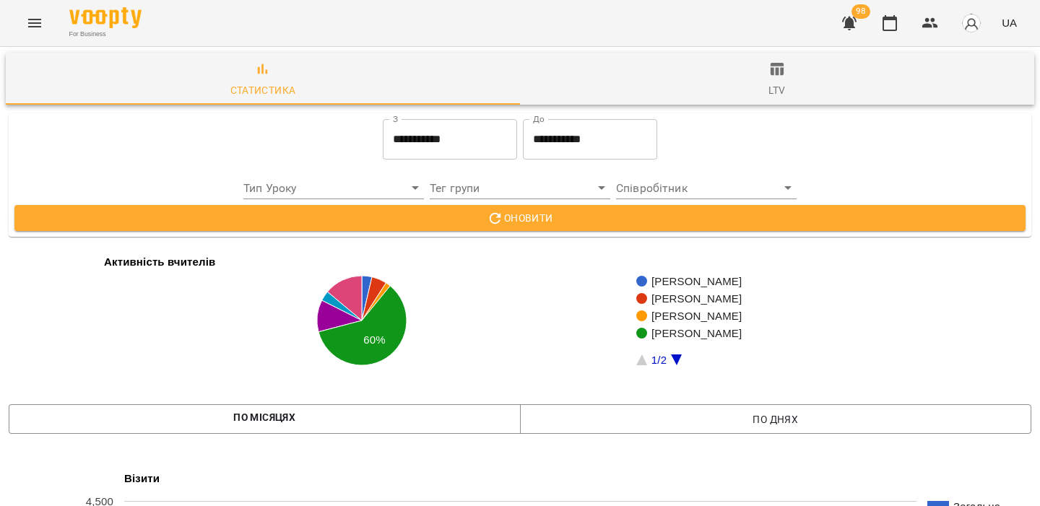
click at [451, 128] on input "**********" at bounding box center [450, 139] width 134 height 40
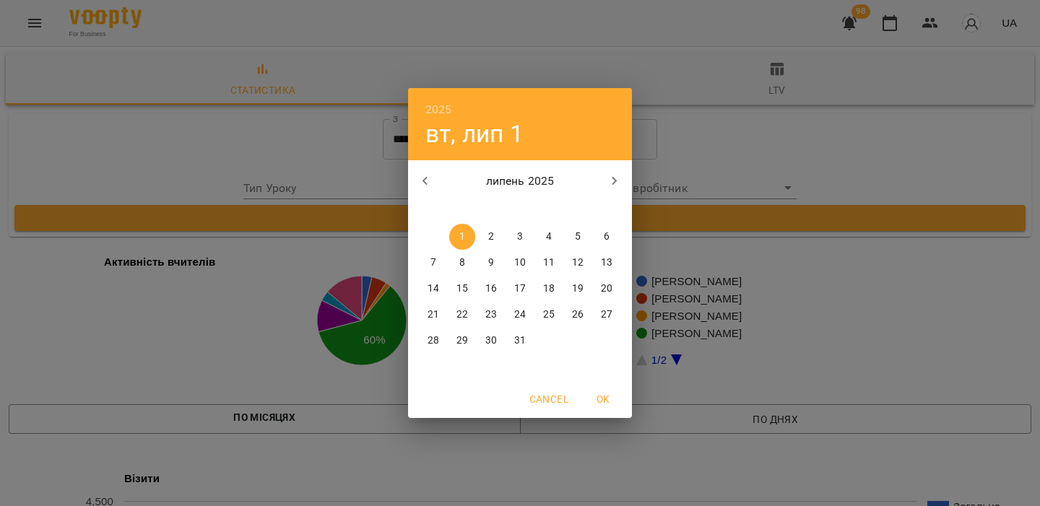
click at [657, 162] on div "2025 вт, лип 1 липень 2025 пн вт ср чт пт сб нд 30 1 2 3 4 5 6 7 8 9 10 11 12 1…" at bounding box center [520, 253] width 1040 height 506
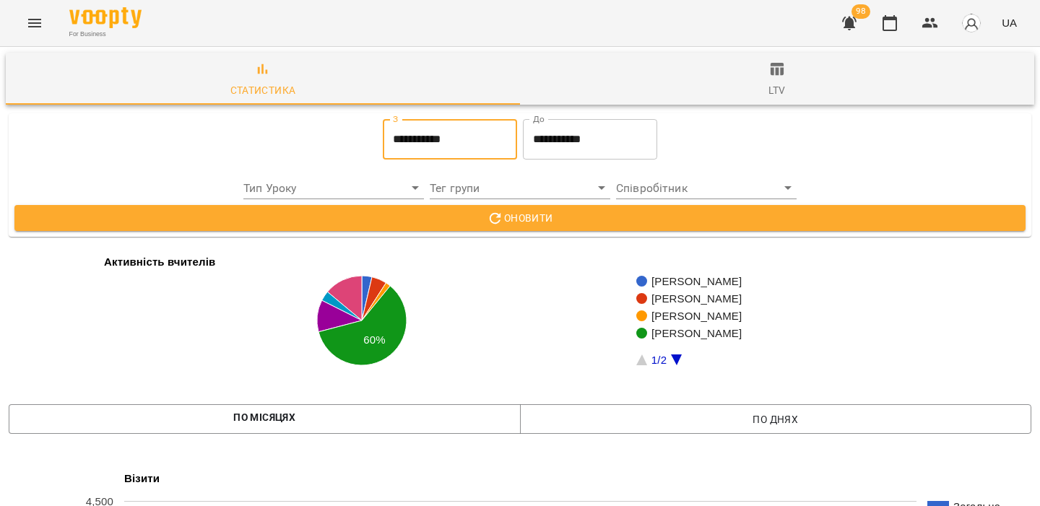
click at [618, 157] on input "**********" at bounding box center [590, 139] width 134 height 40
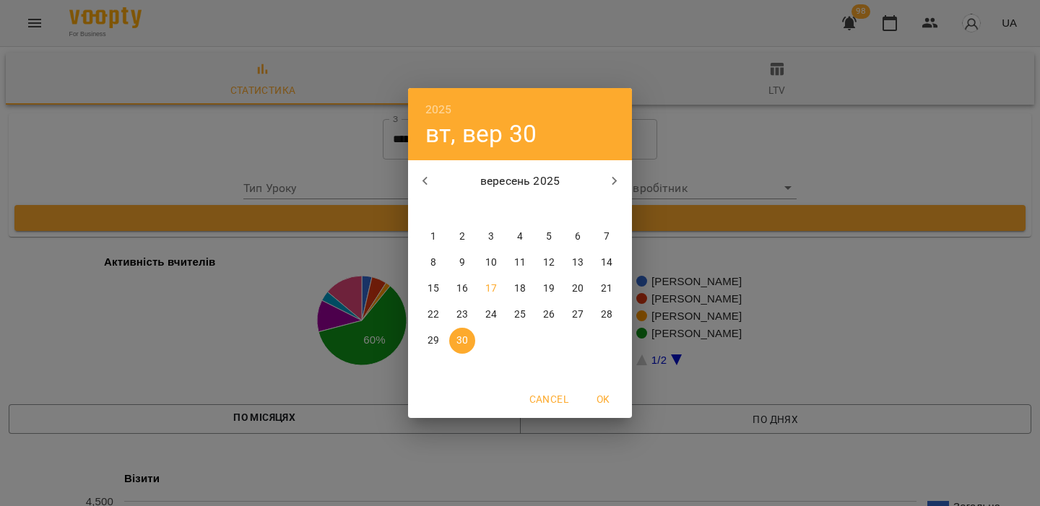
click at [409, 172] on div "вересень 2025" at bounding box center [520, 181] width 224 height 35
click at [412, 172] on button "button" at bounding box center [425, 181] width 35 height 35
click at [526, 337] on span "31" at bounding box center [520, 341] width 26 height 14
type input "**********"
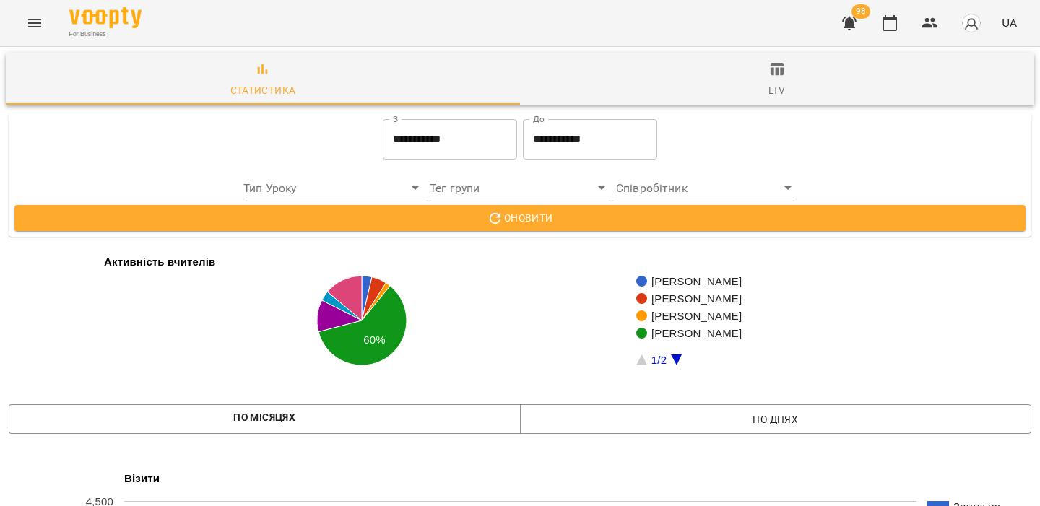
click at [562, 242] on div "**********" at bounding box center [520, 175] width 1034 height 135
click at [572, 226] on span "Оновити" at bounding box center [520, 217] width 988 height 17
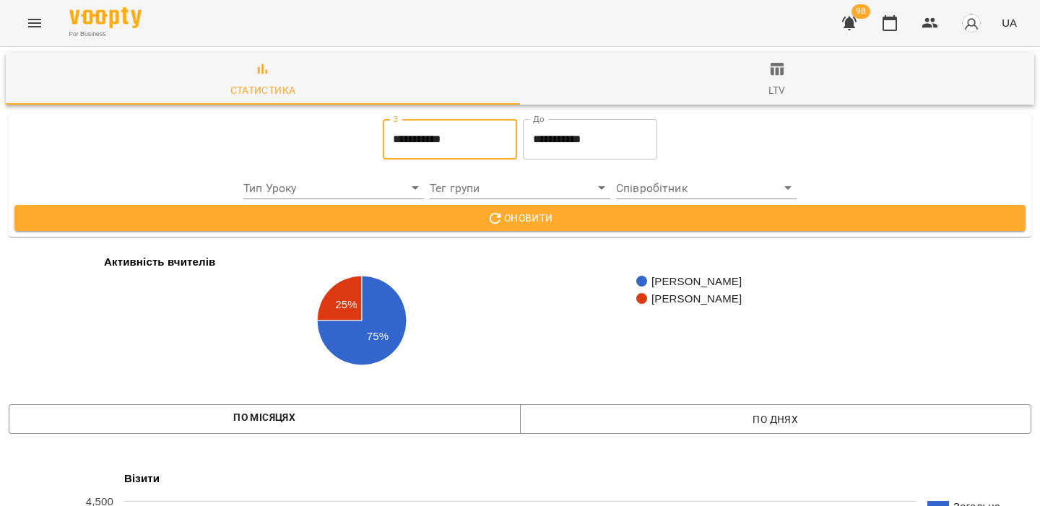
click at [444, 131] on input "**********" at bounding box center [450, 139] width 134 height 40
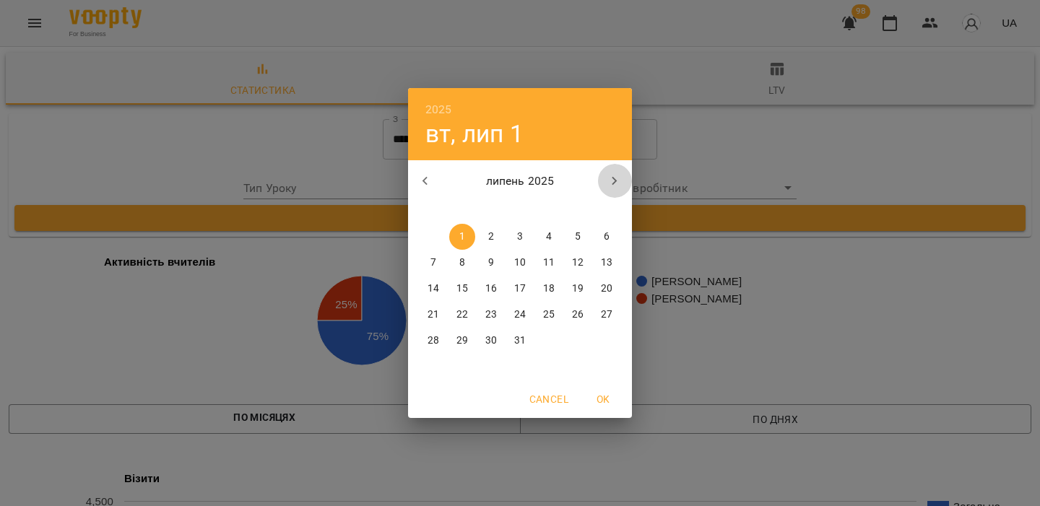
click at [608, 168] on button "button" at bounding box center [614, 181] width 35 height 35
click at [556, 231] on span "1" at bounding box center [549, 237] width 26 height 14
type input "**********"
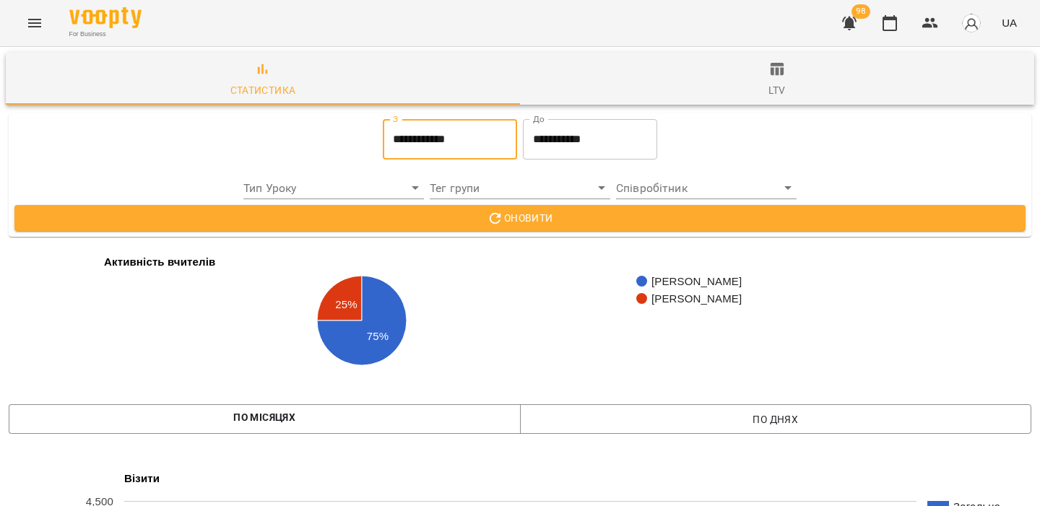
click at [601, 129] on input "**********" at bounding box center [590, 139] width 134 height 40
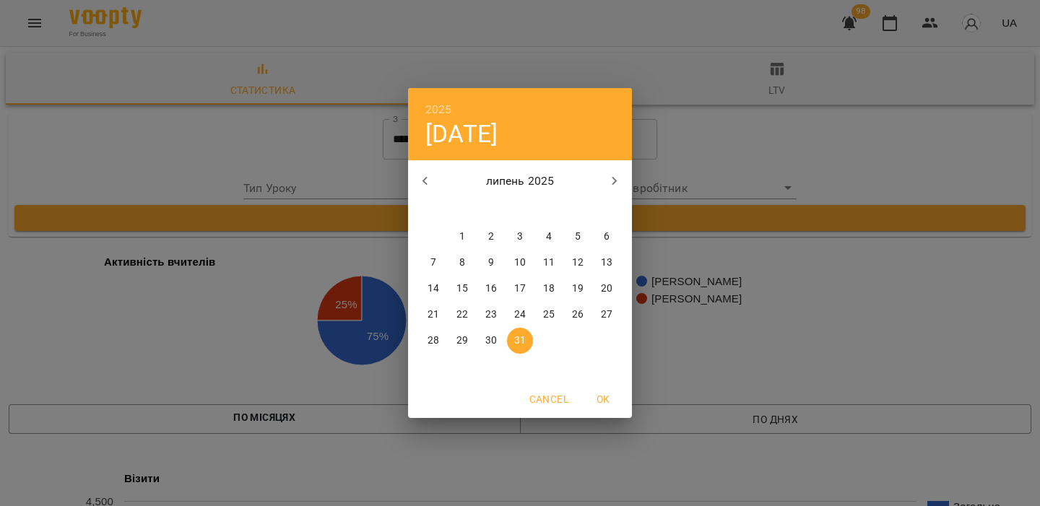
click at [613, 183] on icon "button" at bounding box center [615, 181] width 5 height 9
click at [609, 342] on p "31" at bounding box center [607, 341] width 12 height 14
type input "**********"
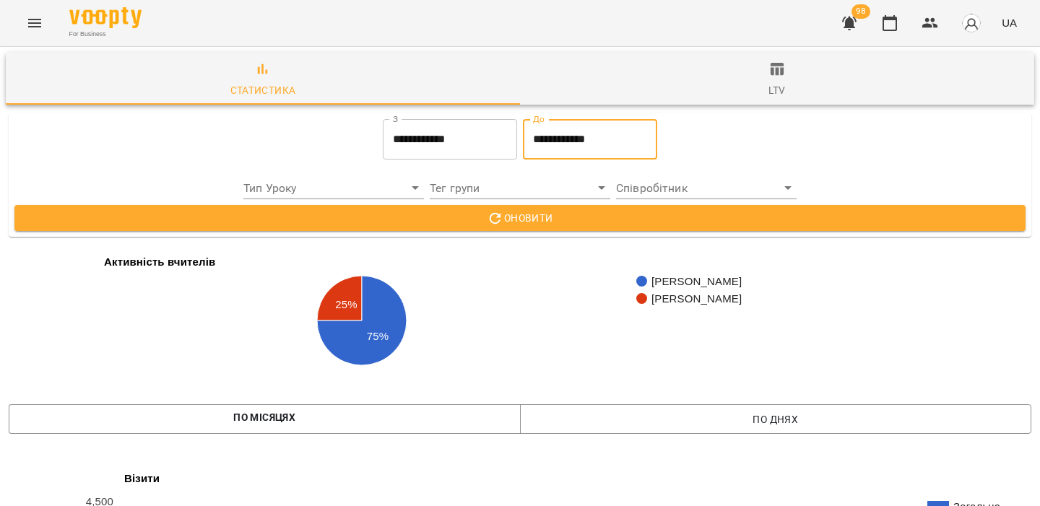
click at [619, 220] on span "Оновити" at bounding box center [520, 217] width 988 height 17
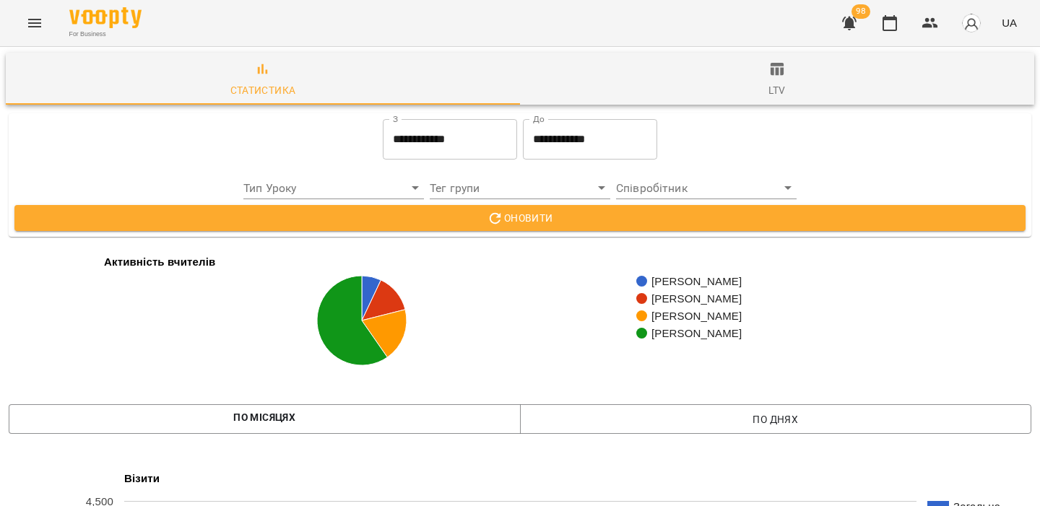
click at [461, 148] on input "**********" at bounding box center [450, 139] width 134 height 40
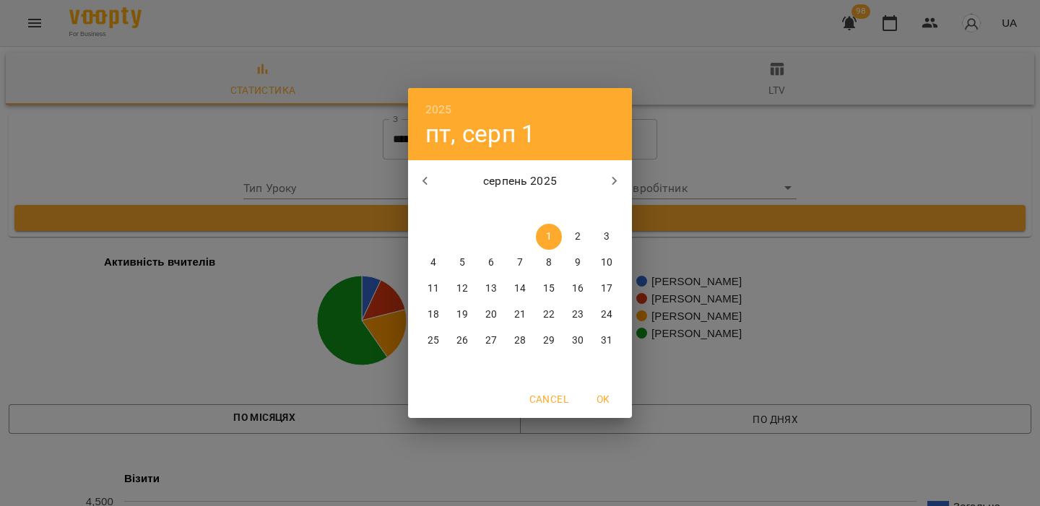
click at [426, 182] on icon "button" at bounding box center [425, 181] width 17 height 17
click at [604, 226] on button "1" at bounding box center [607, 237] width 26 height 26
type input "**********"
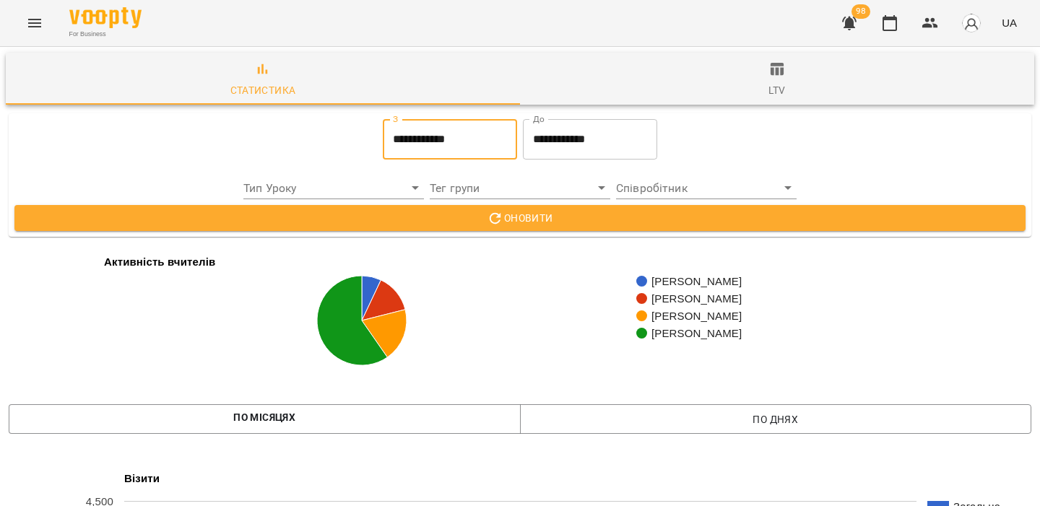
click at [610, 142] on input "**********" at bounding box center [590, 139] width 134 height 40
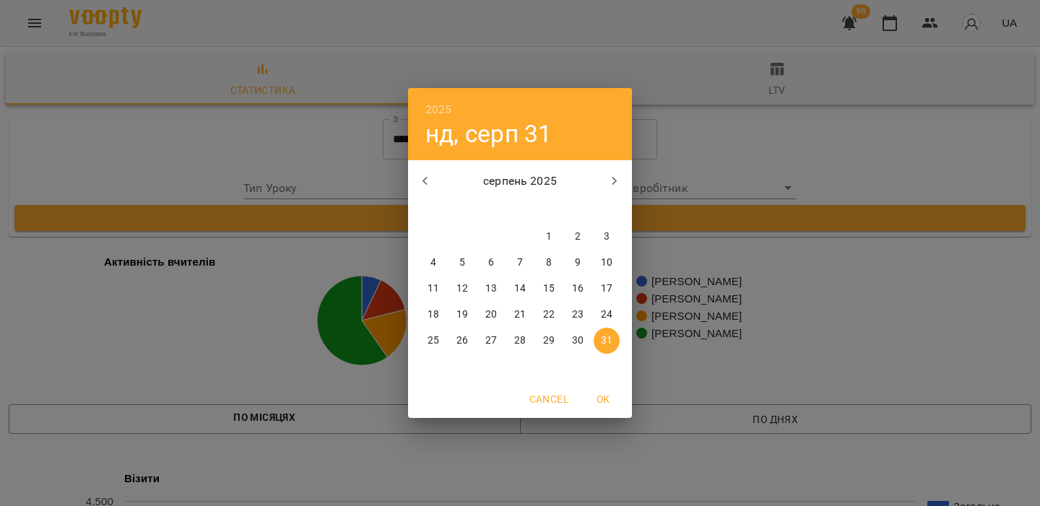
click at [438, 181] on button "button" at bounding box center [425, 181] width 35 height 35
click at [442, 366] on span "30" at bounding box center [433, 367] width 26 height 14
type input "**********"
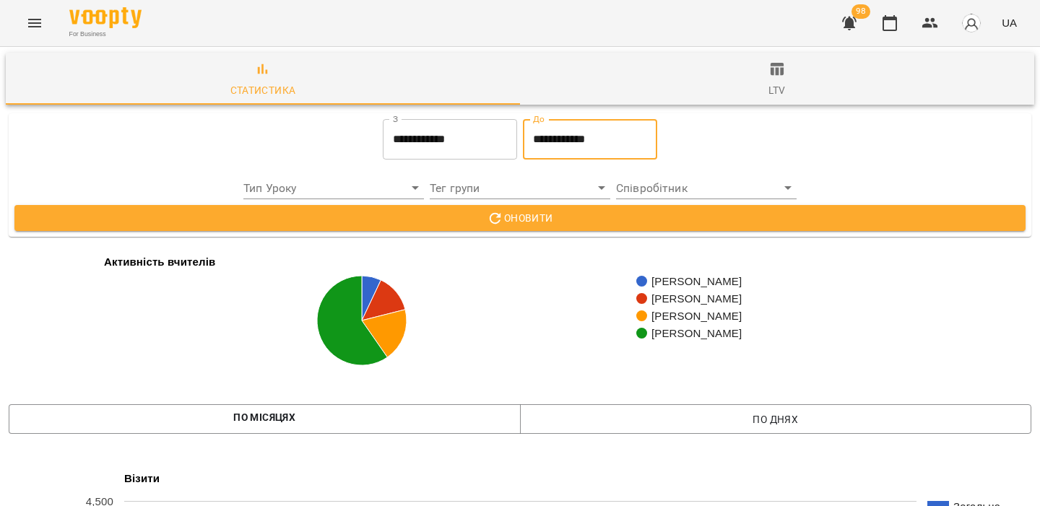
click at [512, 215] on span "Оновити" at bounding box center [520, 217] width 988 height 17
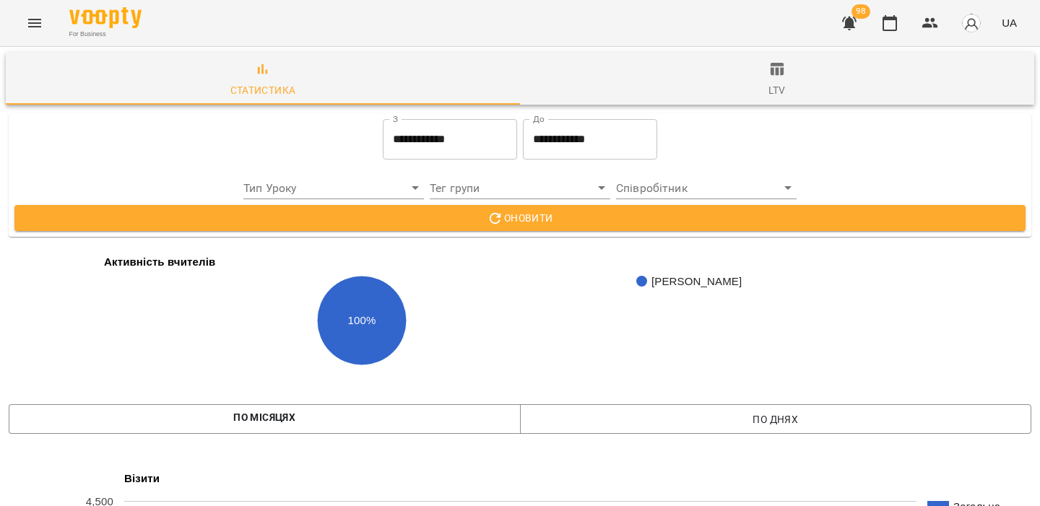
click at [43, 22] on button "Menu" at bounding box center [34, 23] width 35 height 35
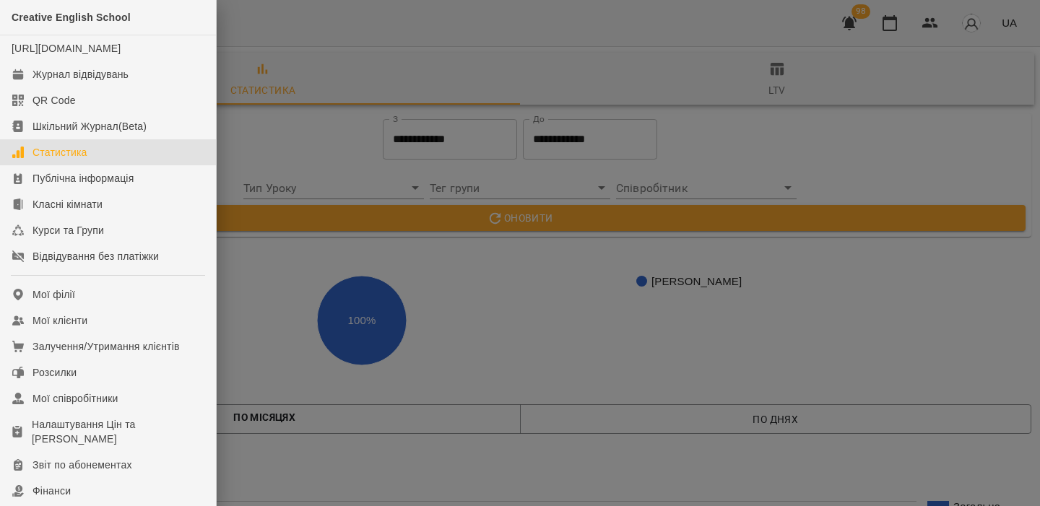
click at [301, 40] on div at bounding box center [520, 253] width 1040 height 506
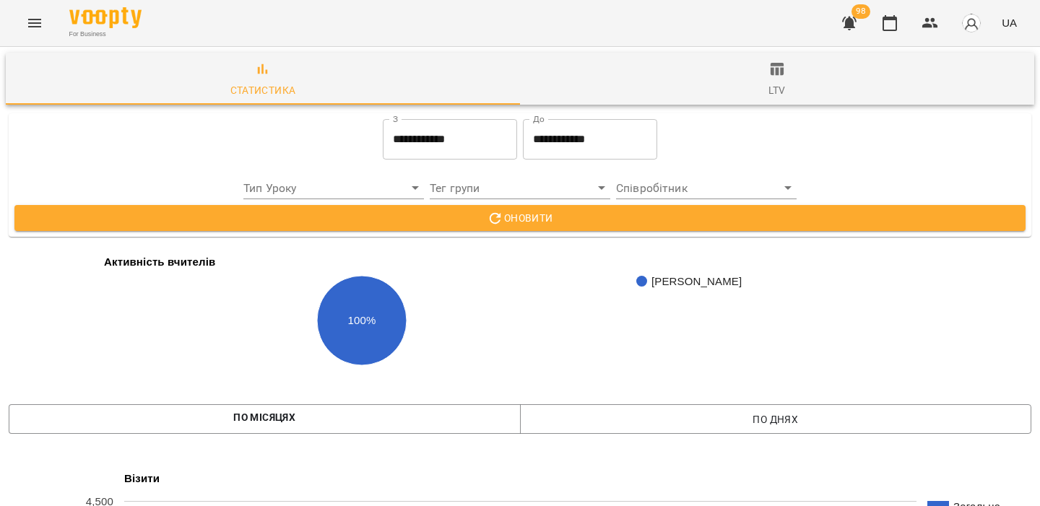
click at [979, 32] on span "button" at bounding box center [971, 23] width 20 height 20
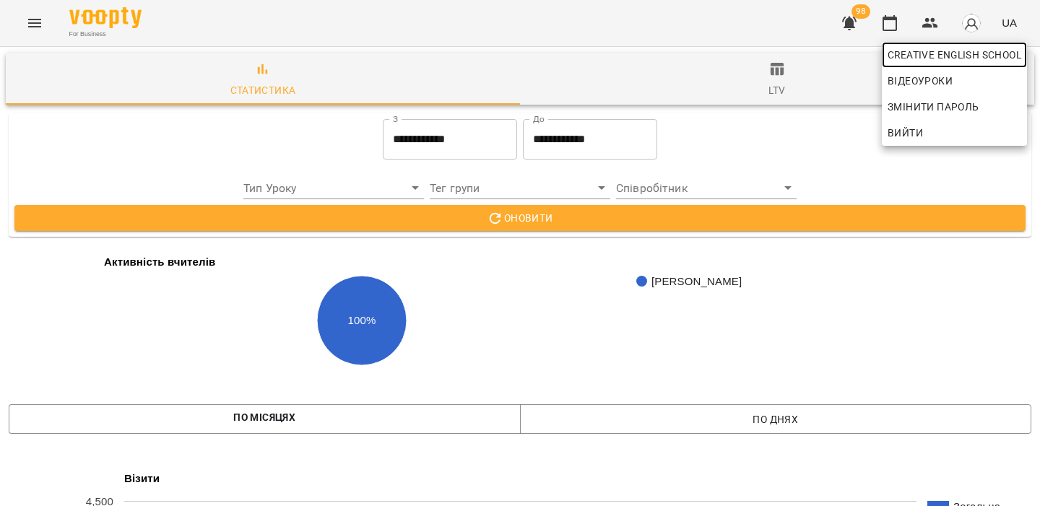
click at [962, 47] on span "Creative English School" at bounding box center [955, 54] width 134 height 17
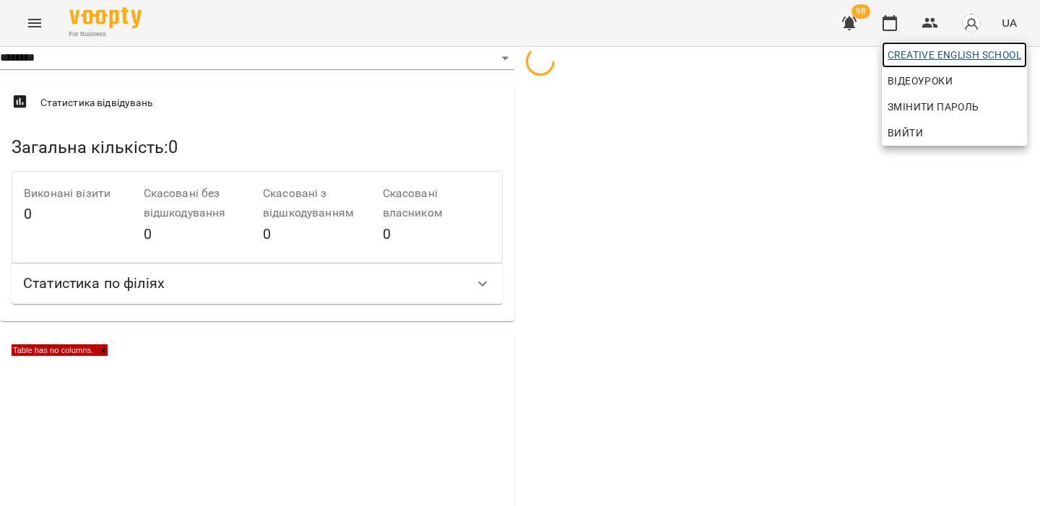
select select "**"
select select "**********"
select select "***"
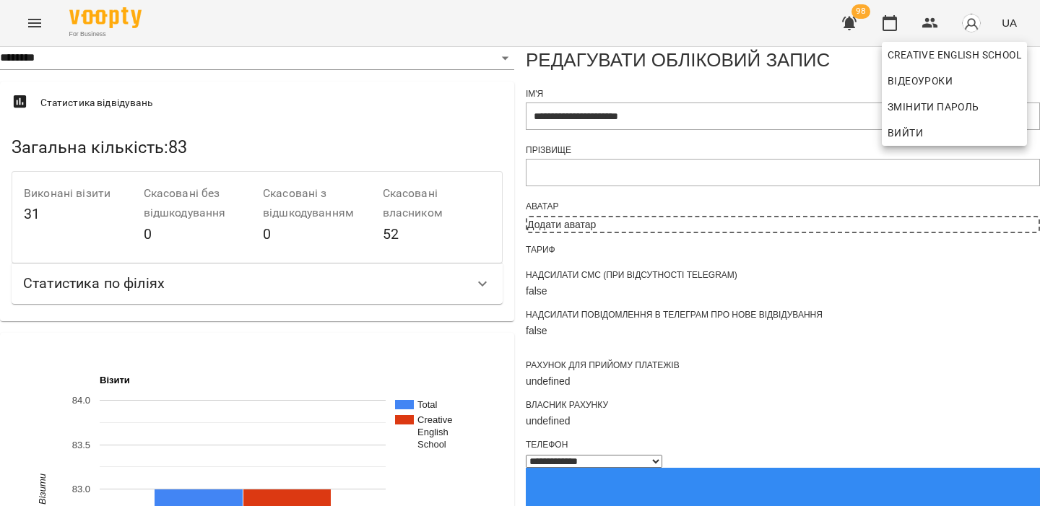
click at [621, 204] on div at bounding box center [520, 253] width 1040 height 506
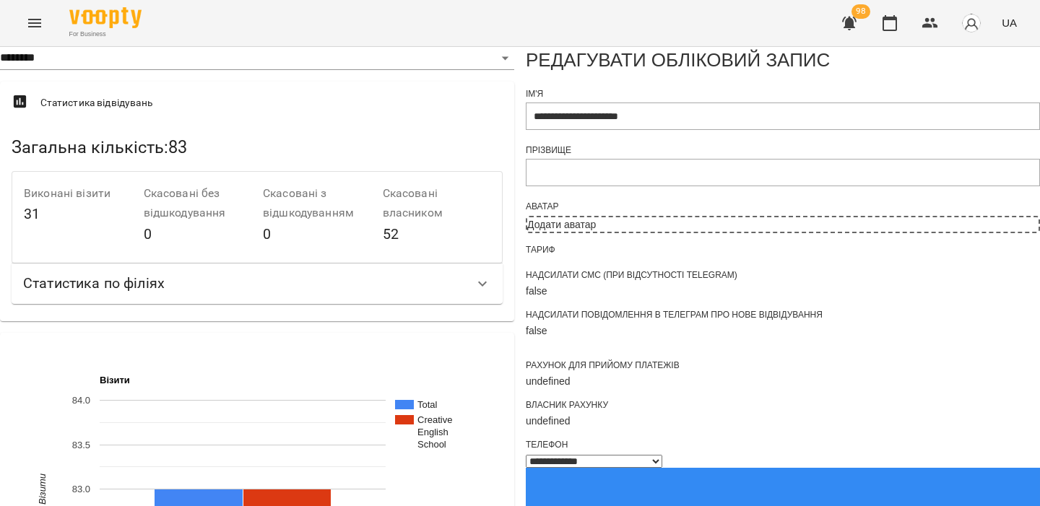
scroll to position [441, 0]
click at [972, 27] on img "button" at bounding box center [971, 23] width 20 height 20
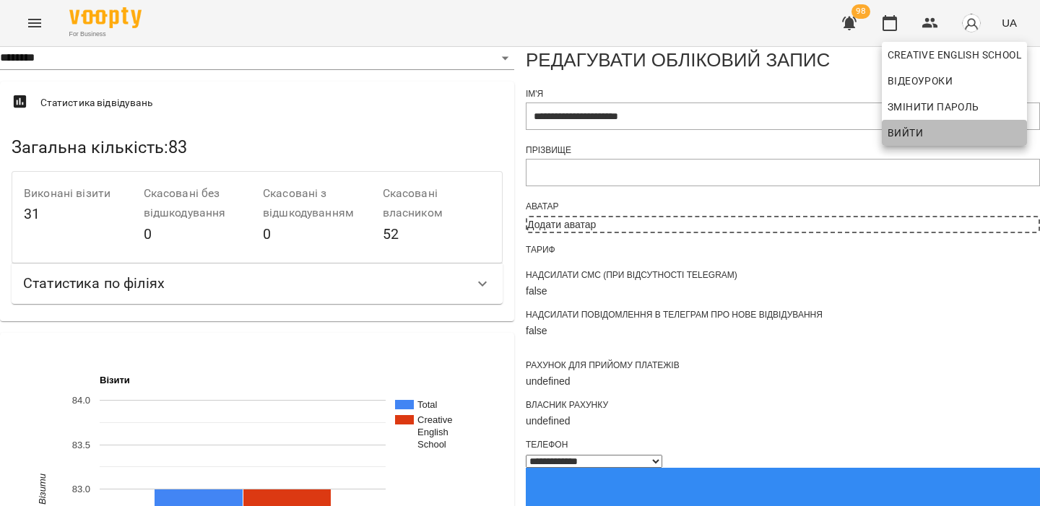
click at [941, 127] on span "Вийти" at bounding box center [955, 132] width 134 height 17
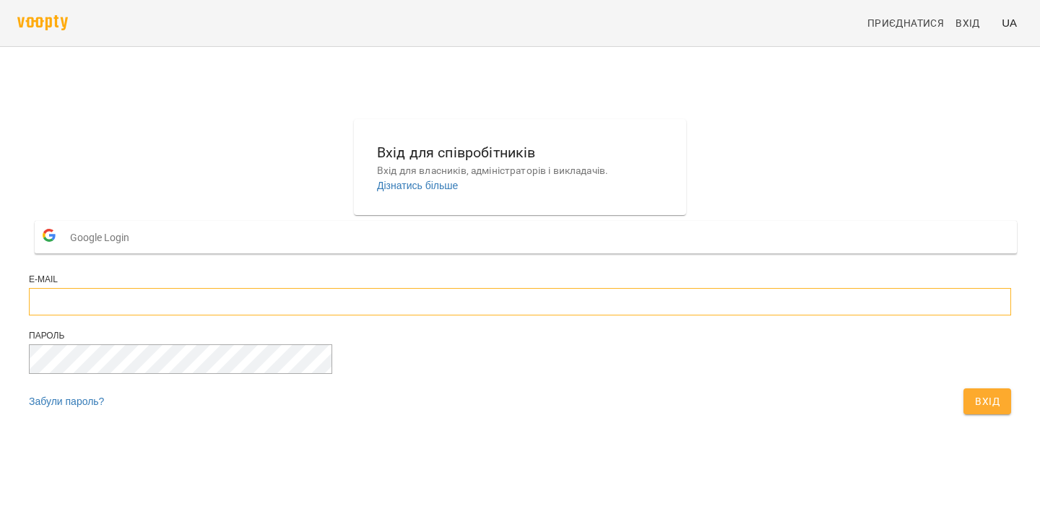
type input "**********"
click at [513, 316] on input "**********" at bounding box center [520, 301] width 982 height 27
click at [975, 410] on span "Вхід" at bounding box center [987, 401] width 25 height 17
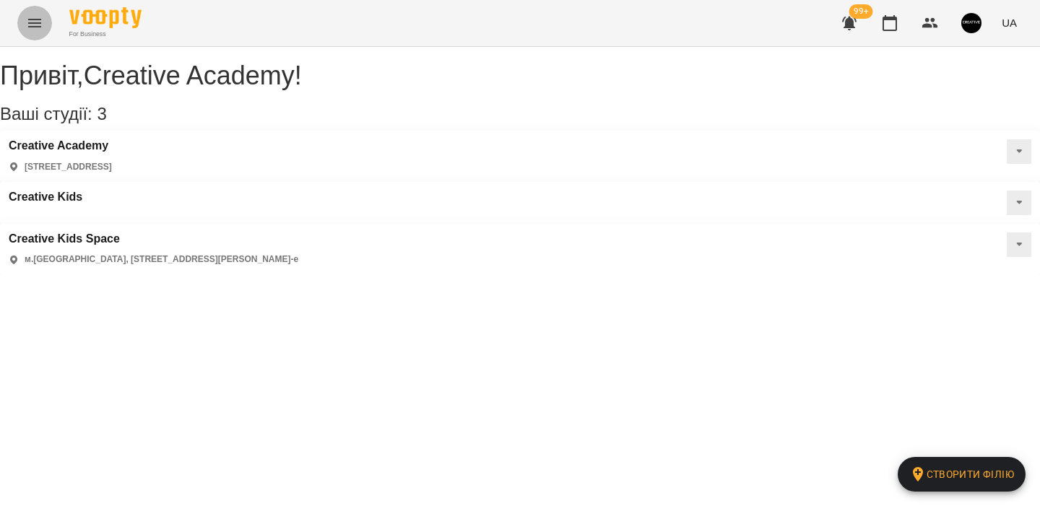
click at [33, 24] on icon "Menu" at bounding box center [34, 22] width 17 height 17
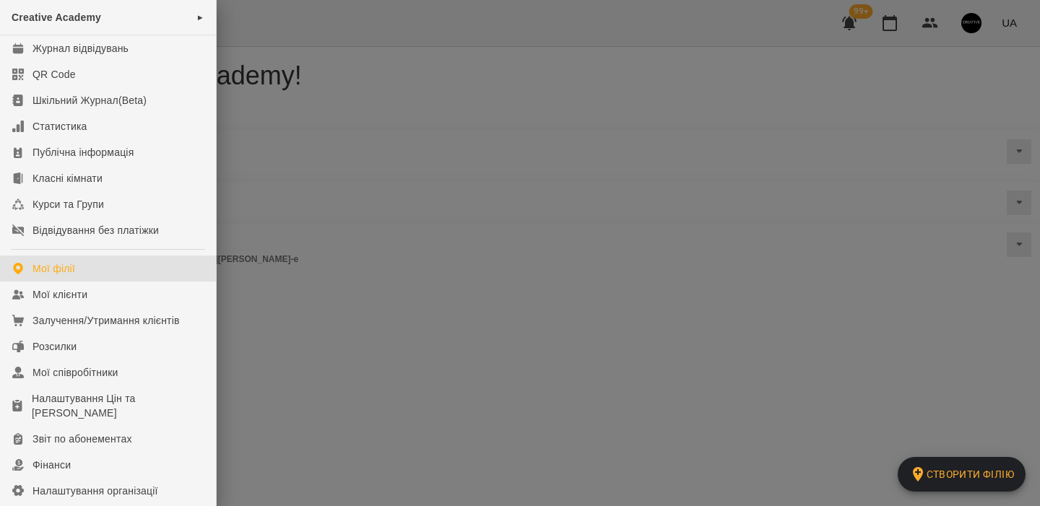
click at [350, 79] on div at bounding box center [520, 253] width 1040 height 506
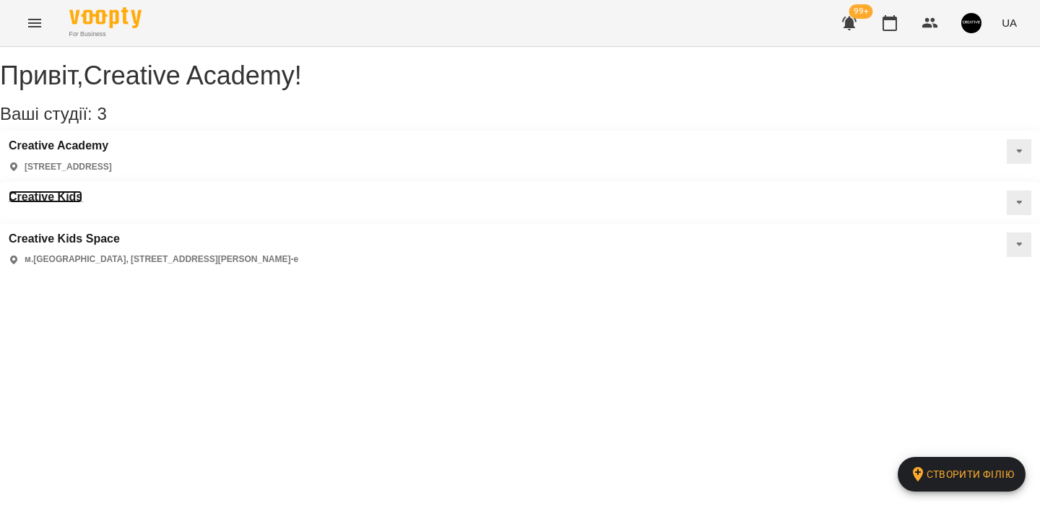
click at [82, 191] on h3 "Creative Kids" at bounding box center [46, 197] width 74 height 13
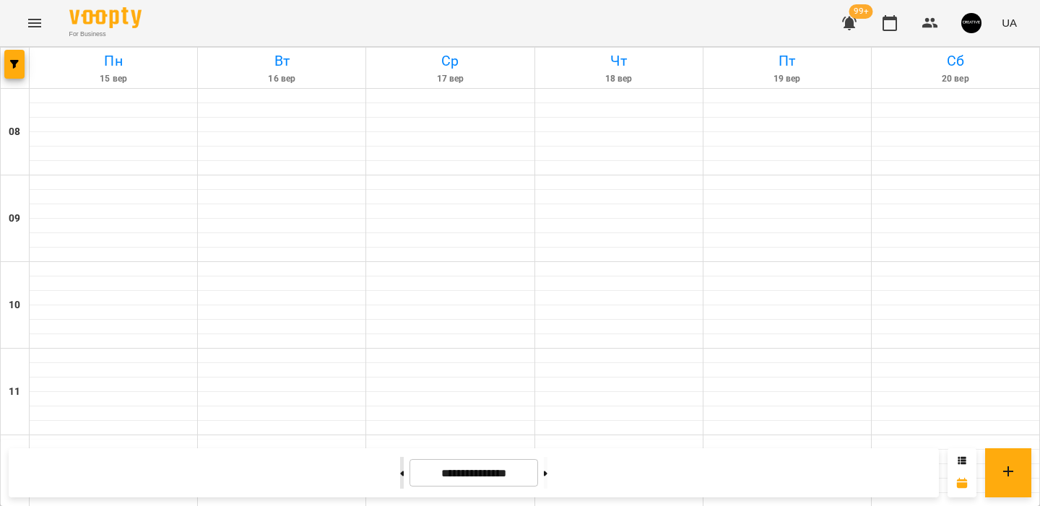
click at [400, 464] on button at bounding box center [402, 473] width 4 height 32
click at [9, 64] on span "button" at bounding box center [14, 64] width 20 height 9
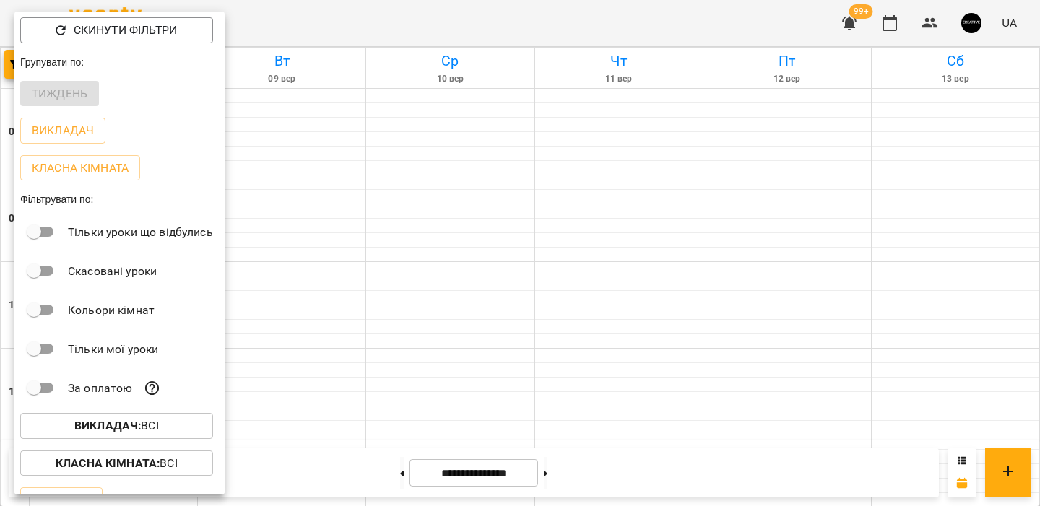
scroll to position [29, 0]
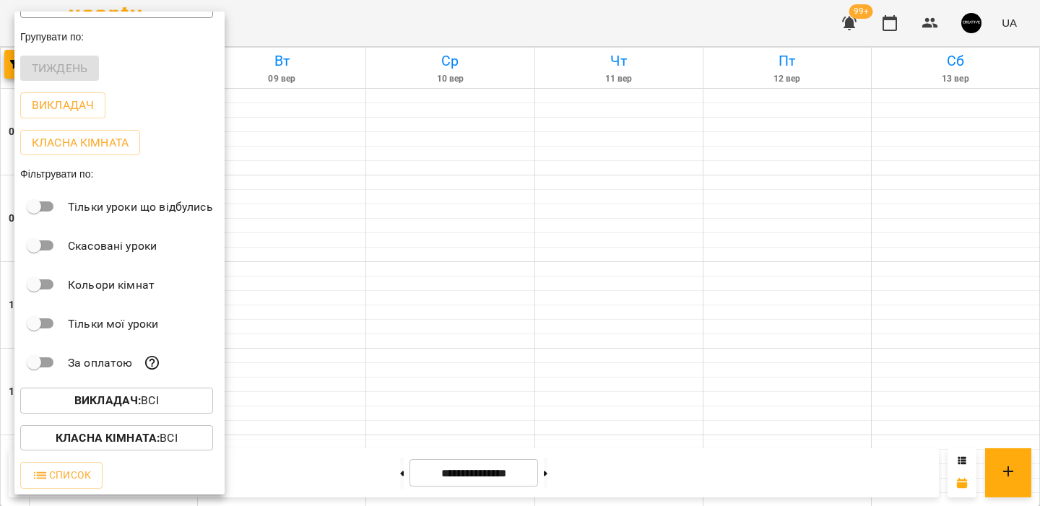
click at [343, 277] on div at bounding box center [520, 253] width 1040 height 506
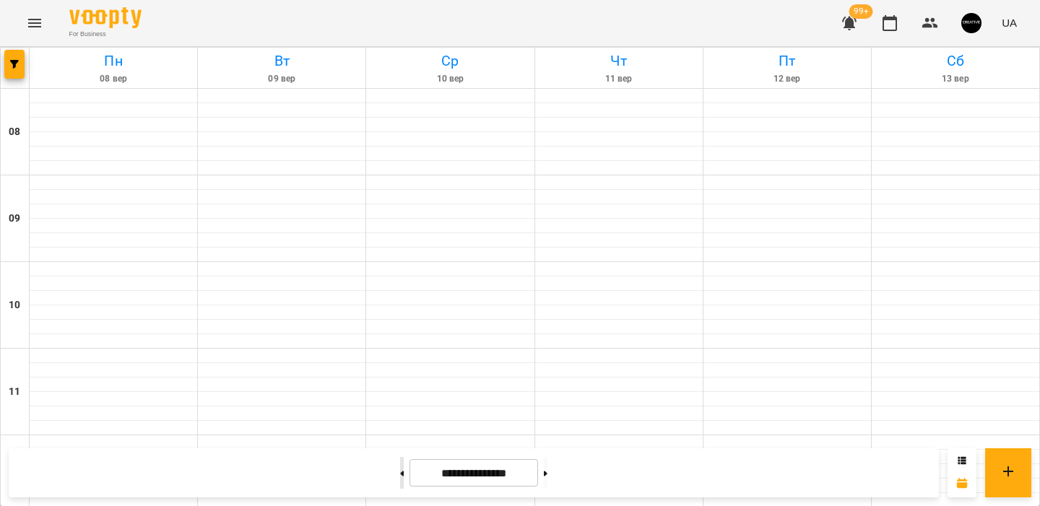
click at [400, 472] on button at bounding box center [402, 473] width 4 height 32
click at [400, 463] on button at bounding box center [402, 473] width 4 height 32
type input "**********"
click at [36, 31] on icon "Menu" at bounding box center [34, 22] width 17 height 17
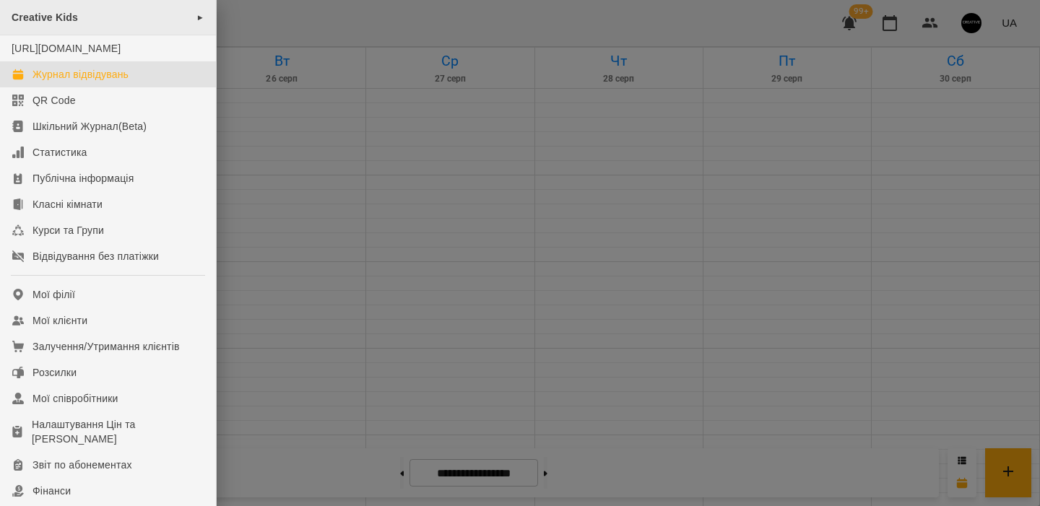
click at [173, 21] on div "Creative Kids ►" at bounding box center [108, 17] width 216 height 35
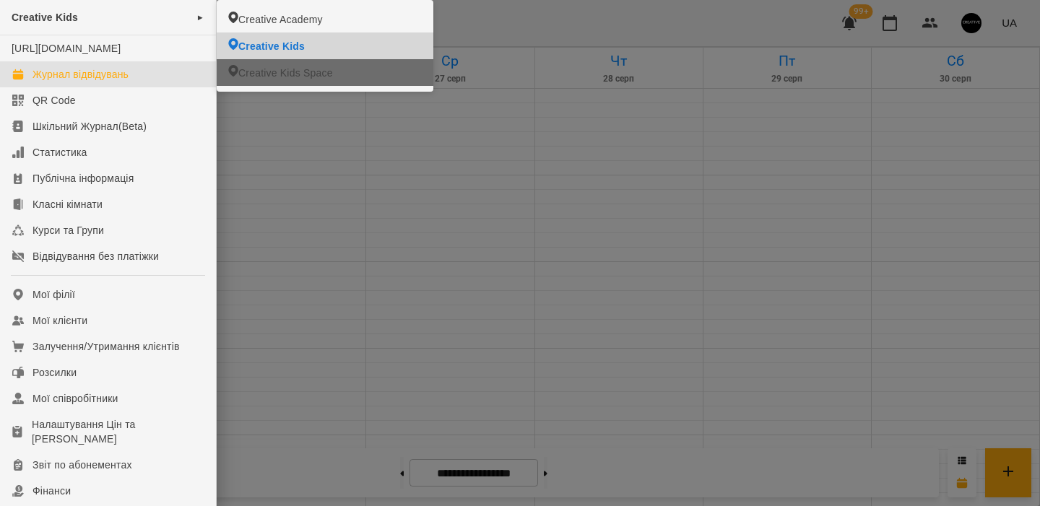
click at [262, 77] on span "Creative Kids Space" at bounding box center [285, 73] width 95 height 14
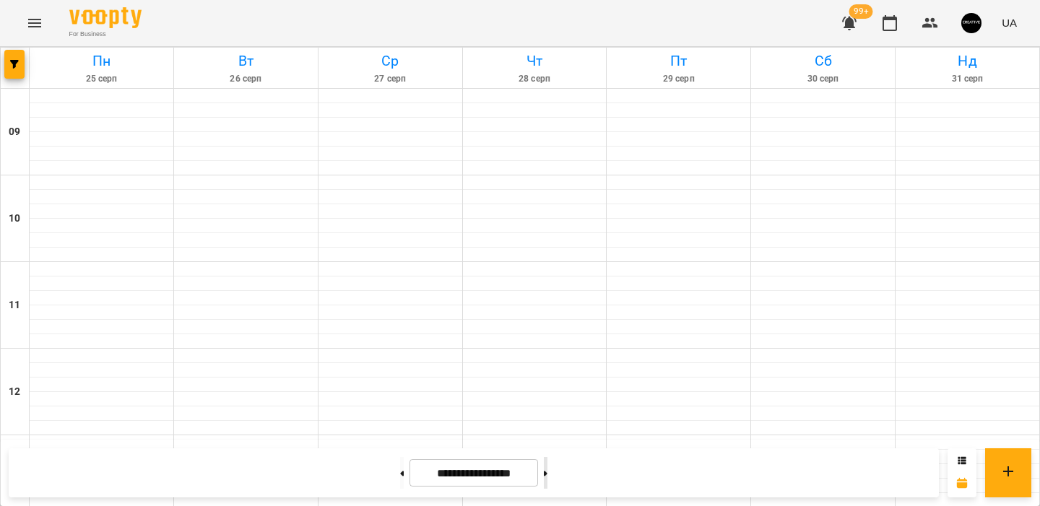
click at [548, 469] on button at bounding box center [546, 473] width 4 height 32
type input "**********"
click at [976, 9] on button "button" at bounding box center [972, 23] width 38 height 38
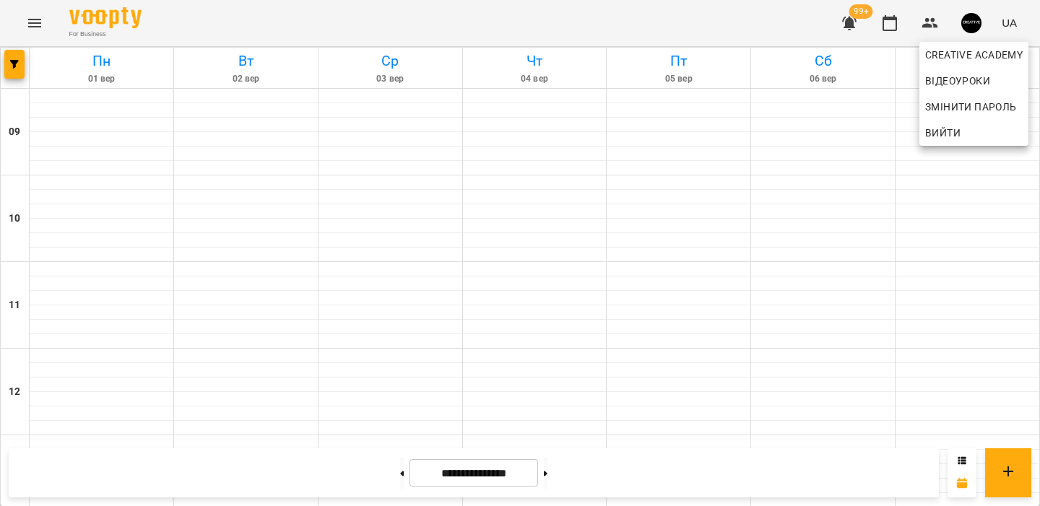
click at [956, 38] on div at bounding box center [520, 253] width 1040 height 506
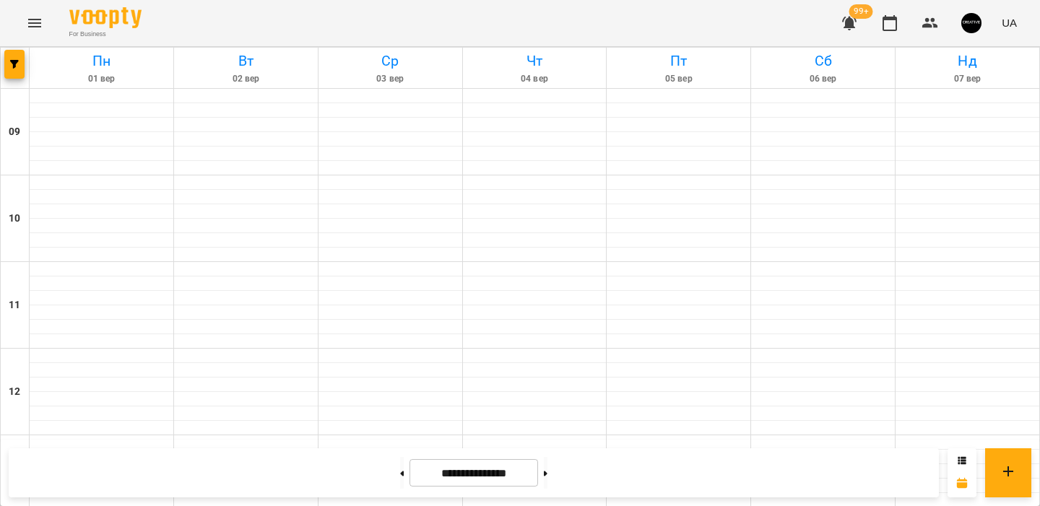
click at [964, 35] on button "button" at bounding box center [972, 23] width 38 height 38
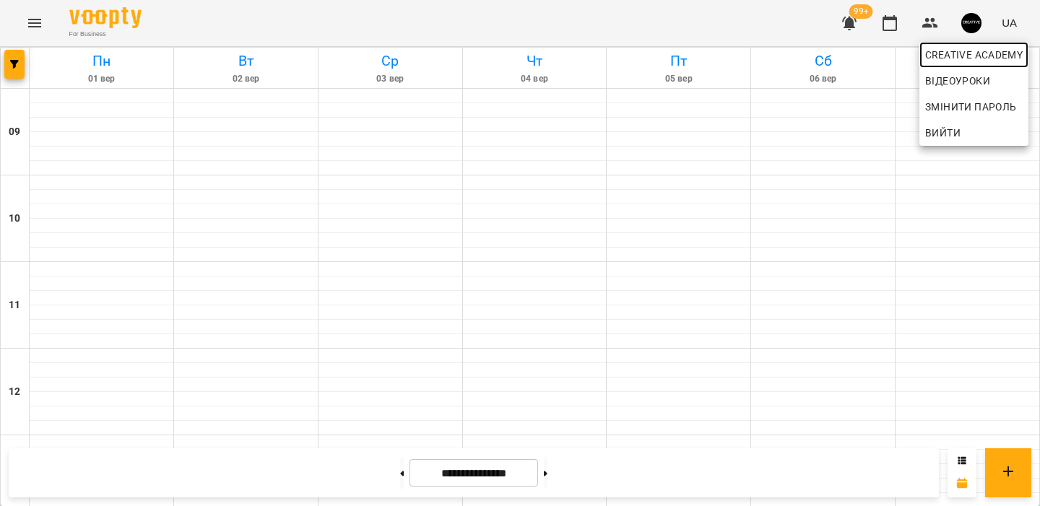
click at [959, 61] on span "Creative Academy" at bounding box center [974, 54] width 98 height 17
select select "**"
select select "**********"
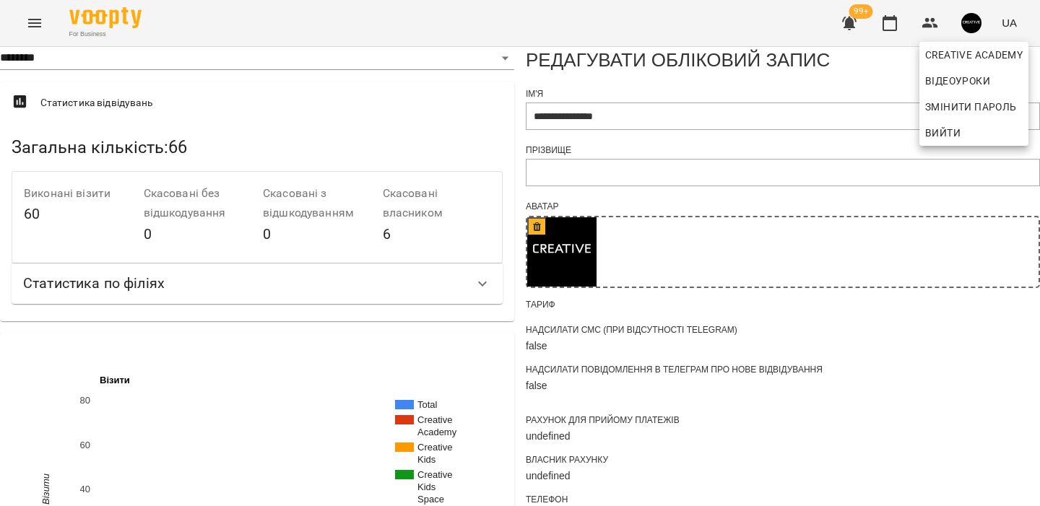
click at [457, 323] on div at bounding box center [520, 253] width 1040 height 506
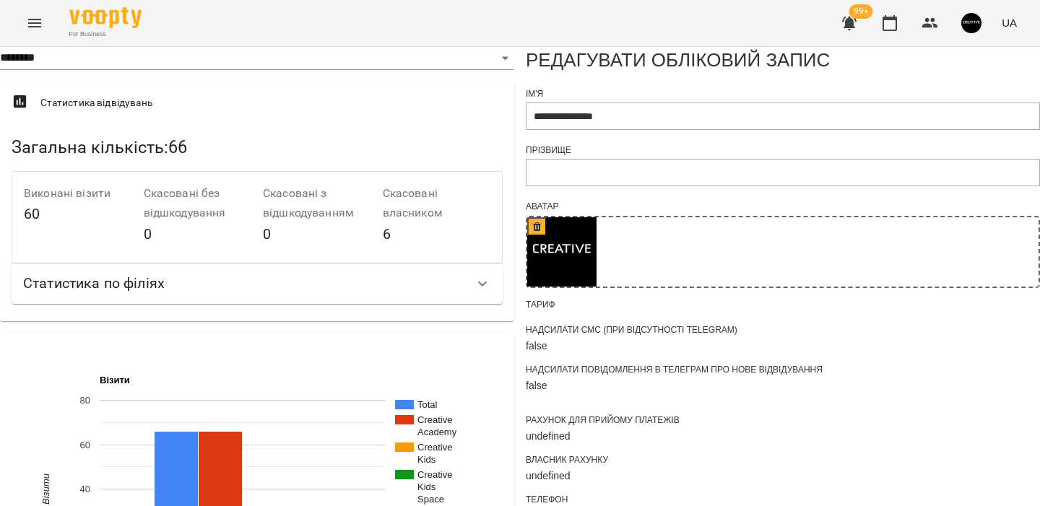
scroll to position [347, 0]
click at [967, 17] on img "button" at bounding box center [971, 23] width 20 height 20
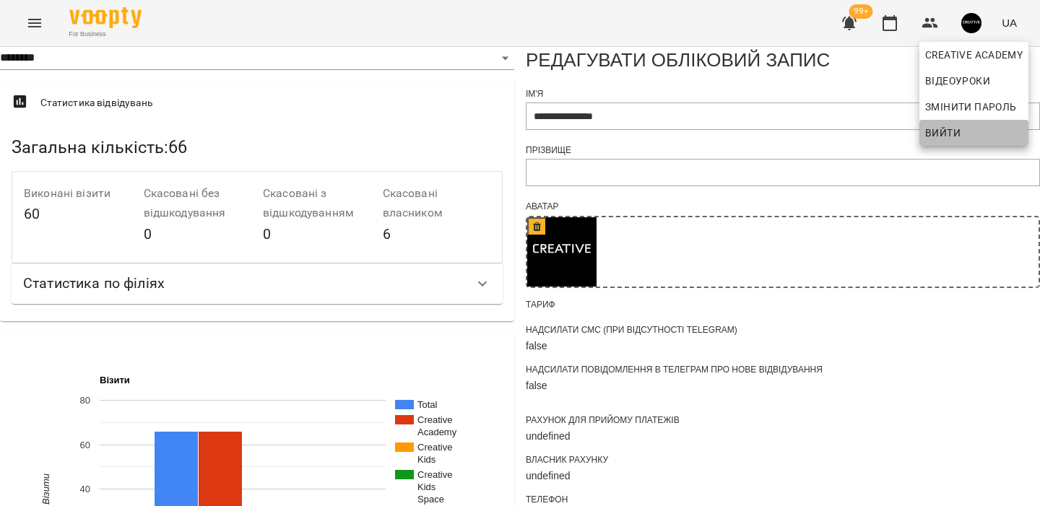
click at [942, 134] on span "Вийти" at bounding box center [942, 132] width 35 height 17
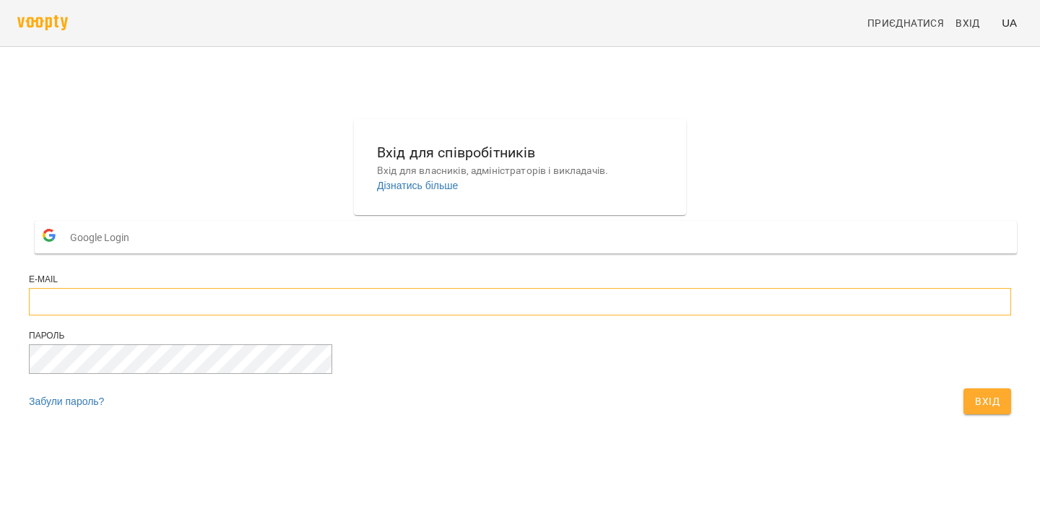
type input "**********"
click at [964, 415] on button "Вхід" at bounding box center [988, 402] width 48 height 26
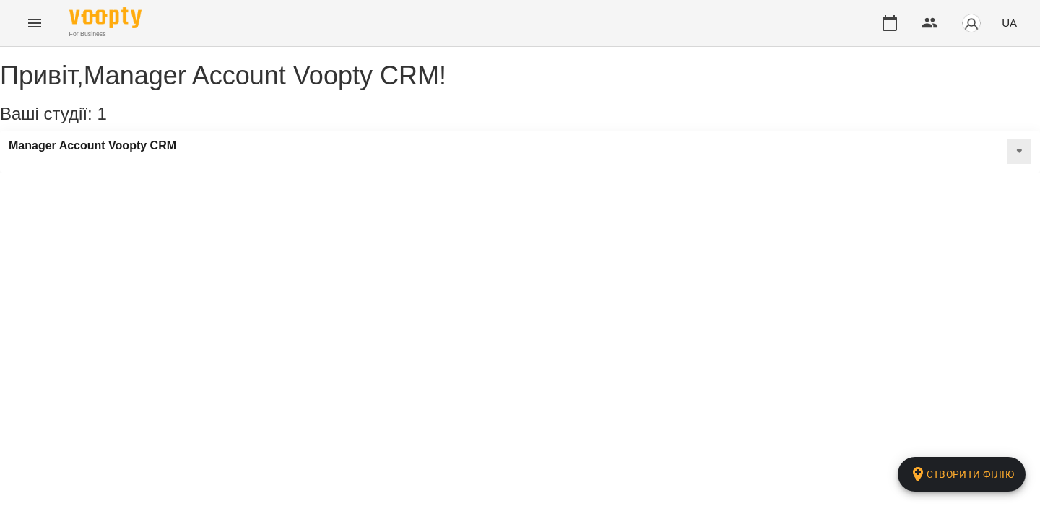
click at [33, 28] on icon "Menu" at bounding box center [34, 22] width 17 height 17
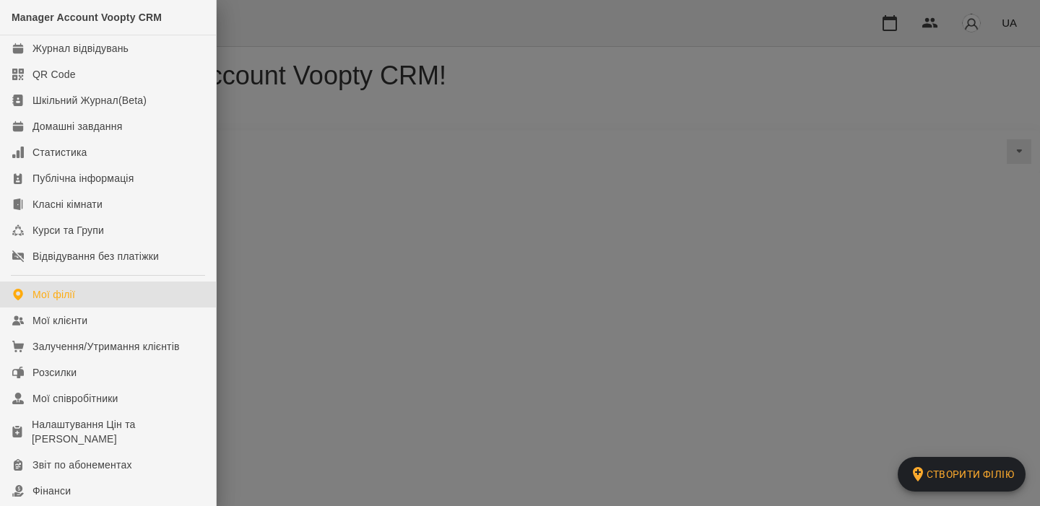
click at [493, 156] on div at bounding box center [520, 253] width 1040 height 506
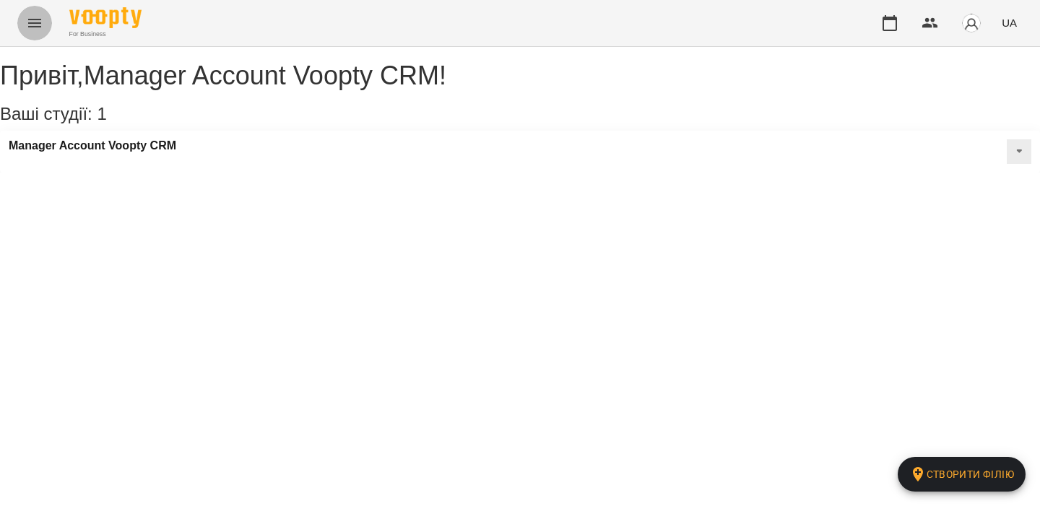
click at [32, 21] on icon "Menu" at bounding box center [34, 22] width 17 height 17
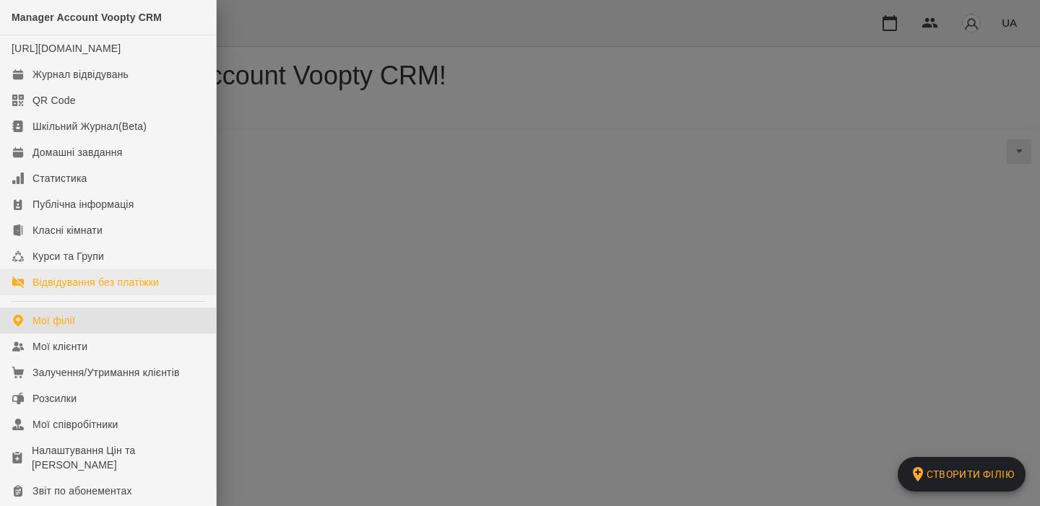
scroll to position [238, 0]
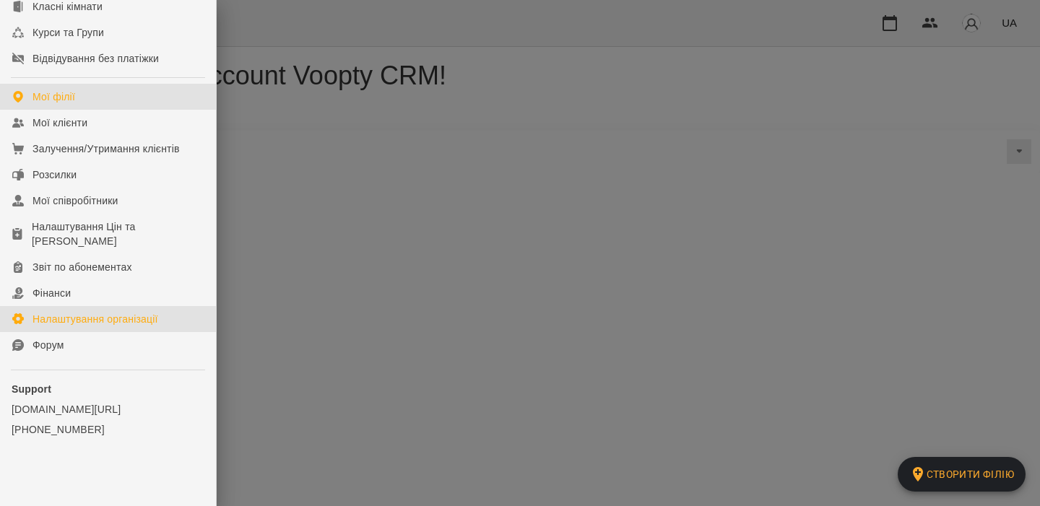
click at [87, 314] on div "Налаштування організації" at bounding box center [96, 319] width 126 height 14
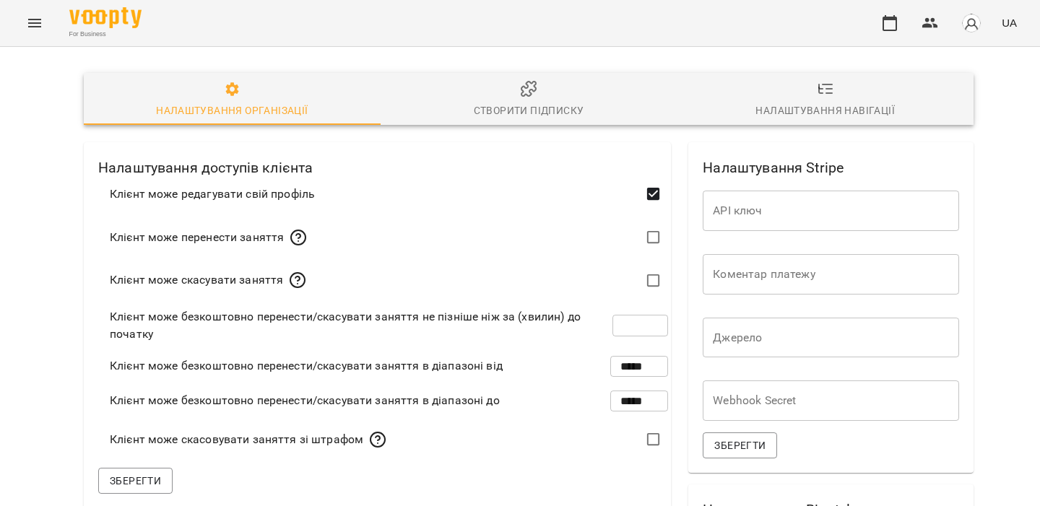
click at [501, 90] on span "Створити підписку" at bounding box center [529, 99] width 280 height 39
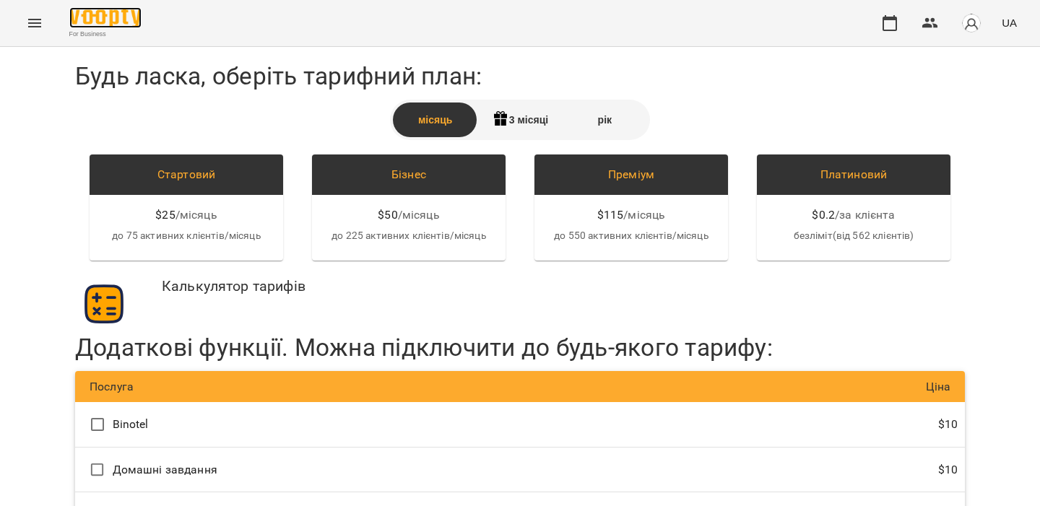
click at [84, 22] on img at bounding box center [105, 17] width 72 height 21
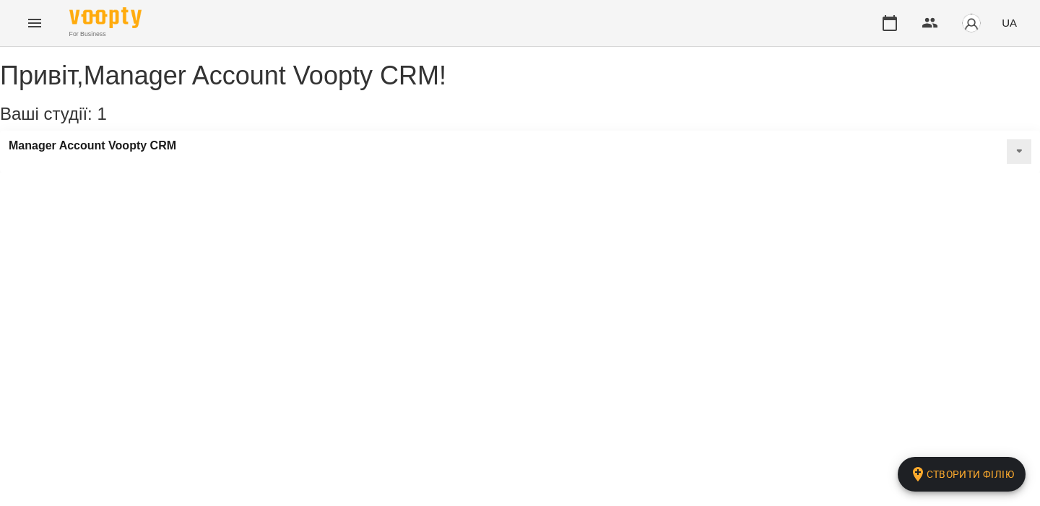
click at [578, 173] on div "Привіт , Manager Account Voopty CRM ! Ваші студії: 1 Створити філію Manager Acc…" at bounding box center [520, 110] width 1040 height 126
click at [882, 23] on icon "button" at bounding box center [889, 22] width 17 height 17
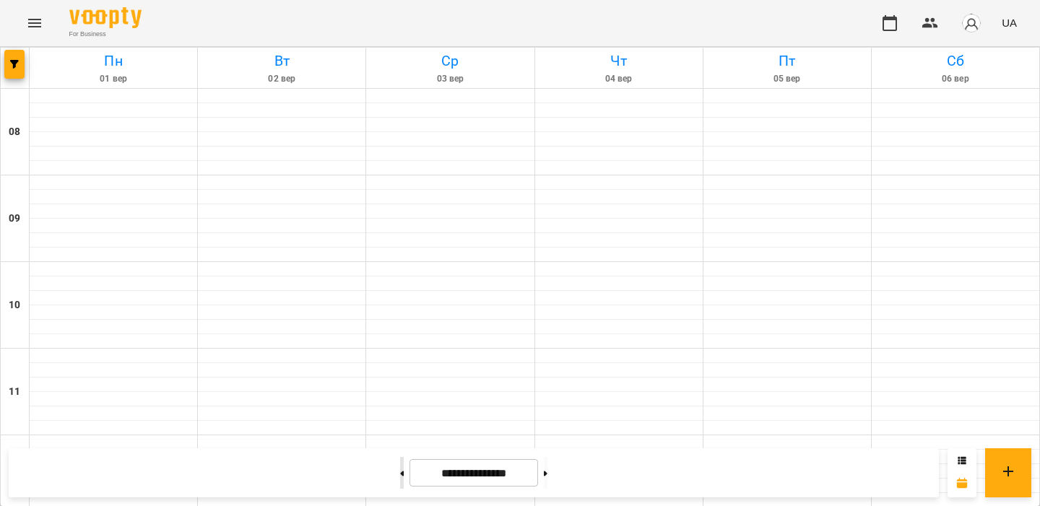
click at [400, 480] on button at bounding box center [402, 473] width 4 height 32
click at [548, 463] on button at bounding box center [546, 473] width 4 height 32
type input "**********"
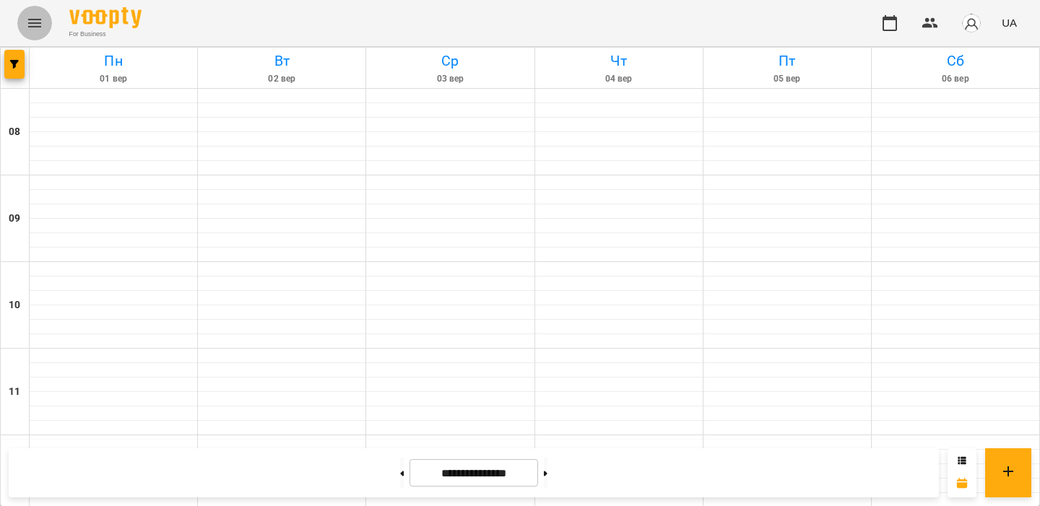
click at [32, 22] on icon "Menu" at bounding box center [34, 22] width 17 height 17
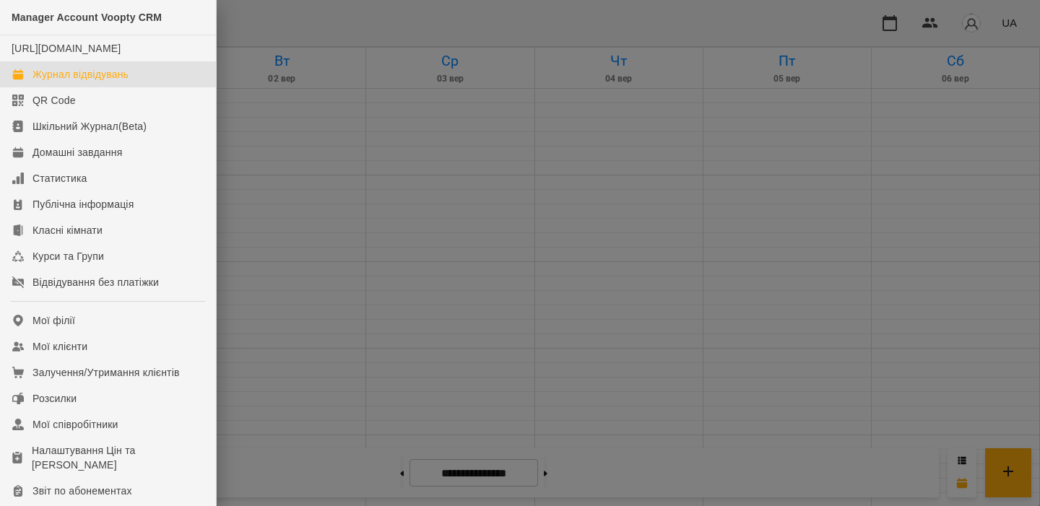
click at [308, 260] on div at bounding box center [520, 253] width 1040 height 506
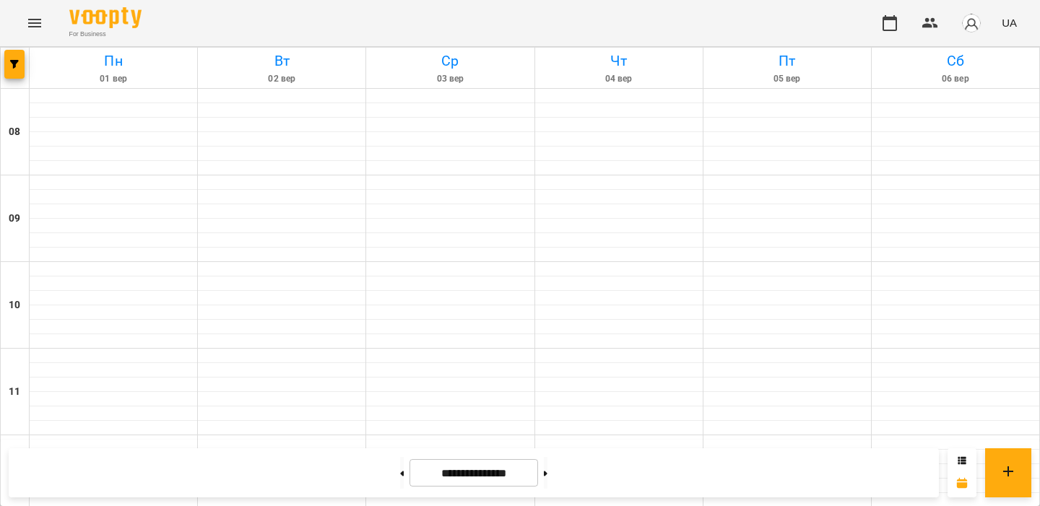
click at [985, 22] on button "button" at bounding box center [972, 23] width 38 height 38
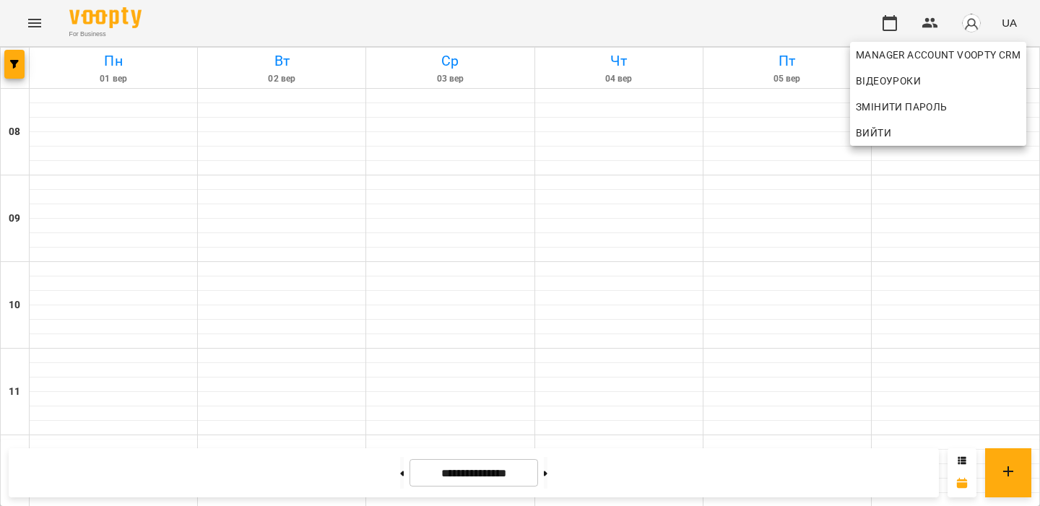
click at [685, 139] on div at bounding box center [520, 253] width 1040 height 506
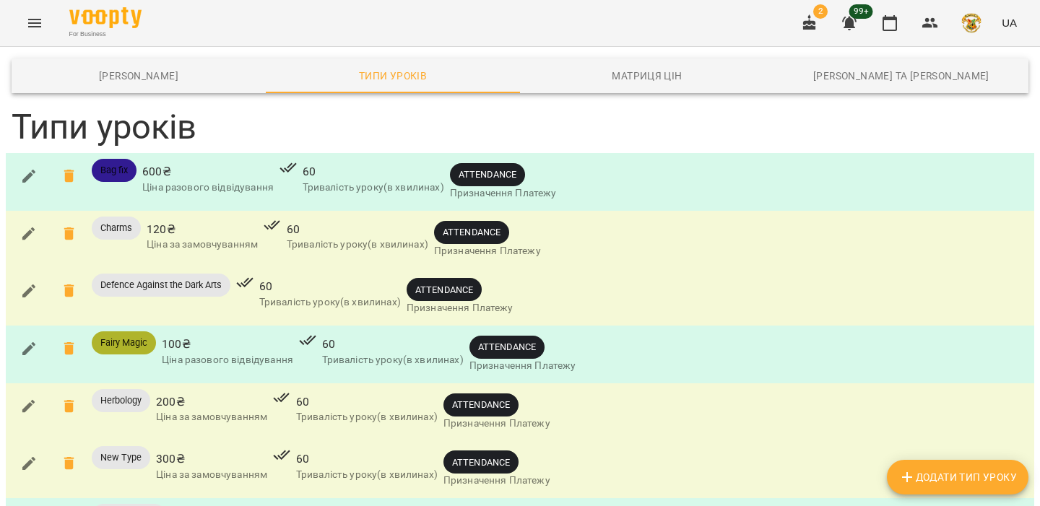
scroll to position [11, 0]
click at [48, 24] on button "Menu" at bounding box center [34, 23] width 35 height 35
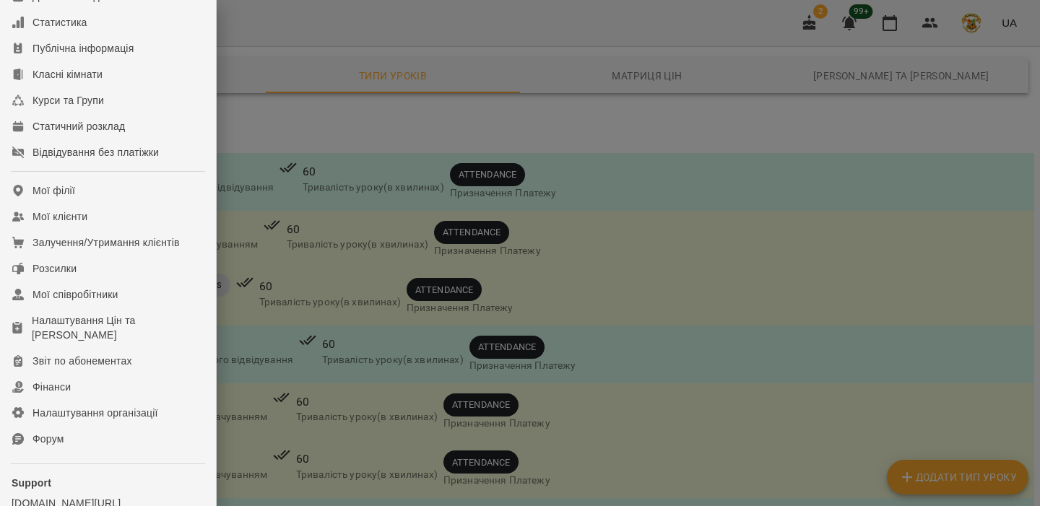
scroll to position [277, 0]
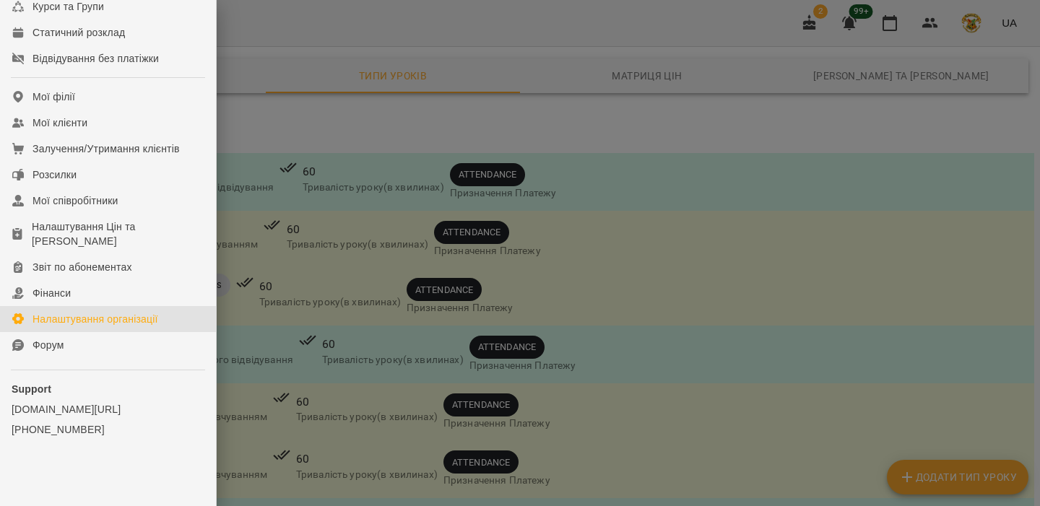
click at [131, 329] on link "Налаштування організації" at bounding box center [108, 319] width 216 height 26
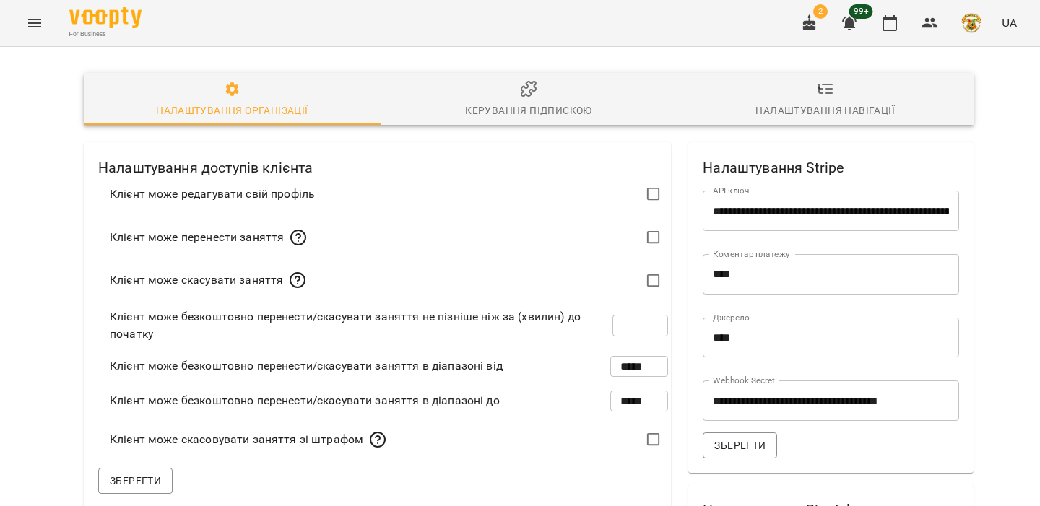
type input "**"
type input "*****"
type input "**********"
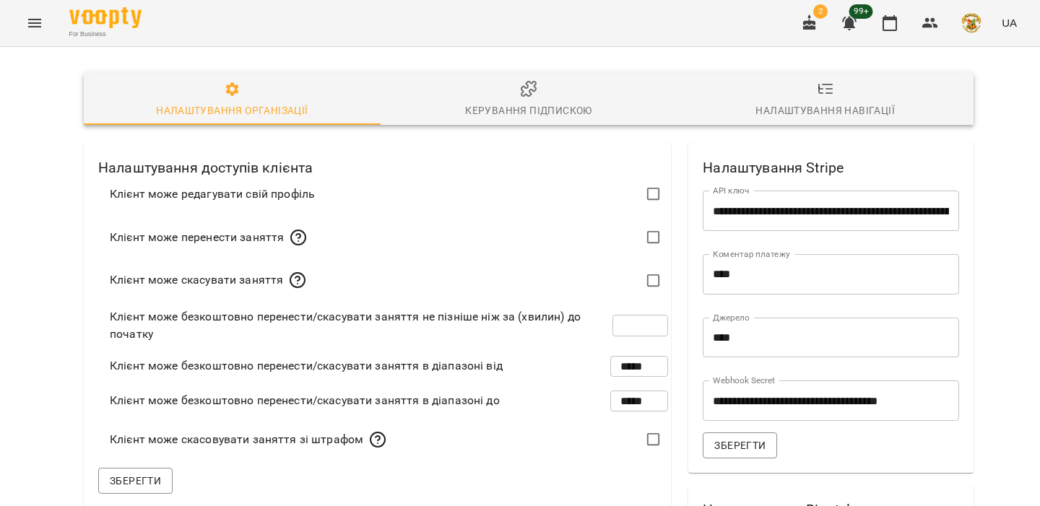
type input "*****"
click at [458, 94] on span "Керування підпискою" at bounding box center [529, 99] width 280 height 39
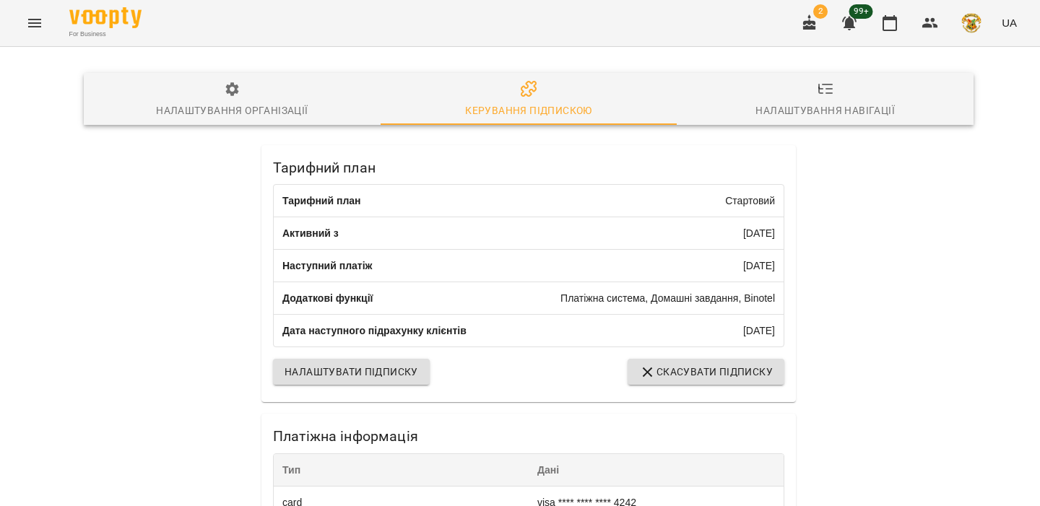
scroll to position [91, 0]
click at [27, 30] on icon "Menu" at bounding box center [34, 22] width 17 height 17
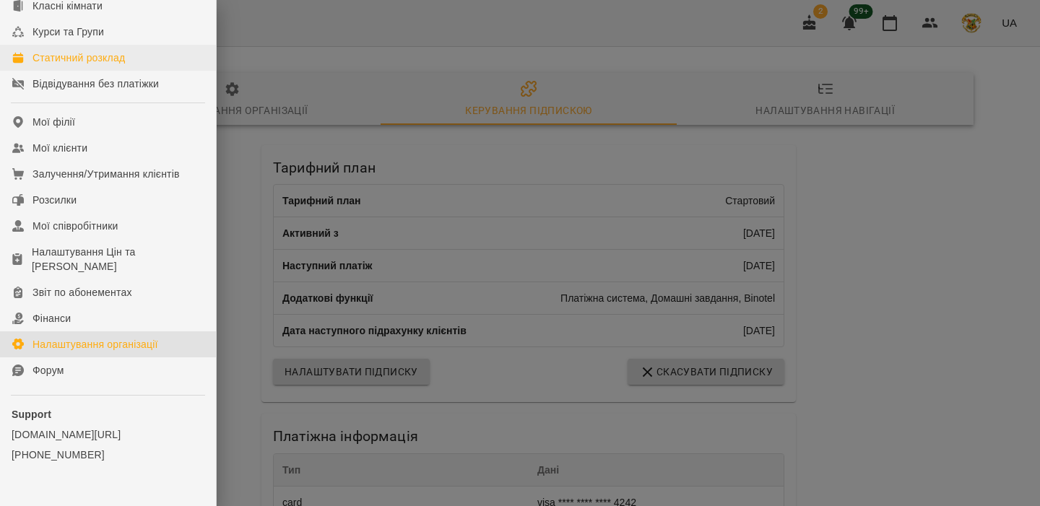
scroll to position [238, 0]
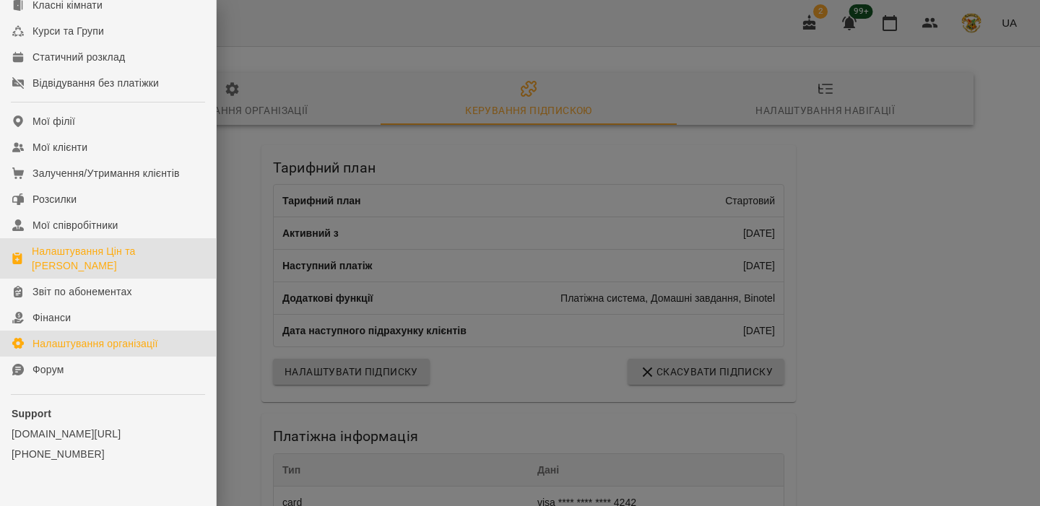
click at [111, 268] on div "Налаштування Цін та [PERSON_NAME]" at bounding box center [118, 258] width 173 height 29
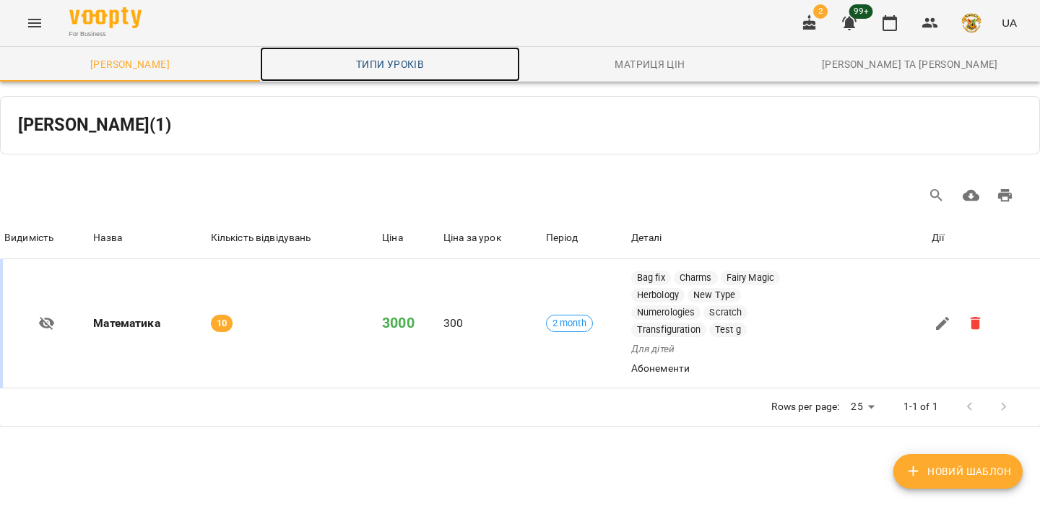
click at [410, 65] on span "Типи уроків" at bounding box center [390, 64] width 243 height 17
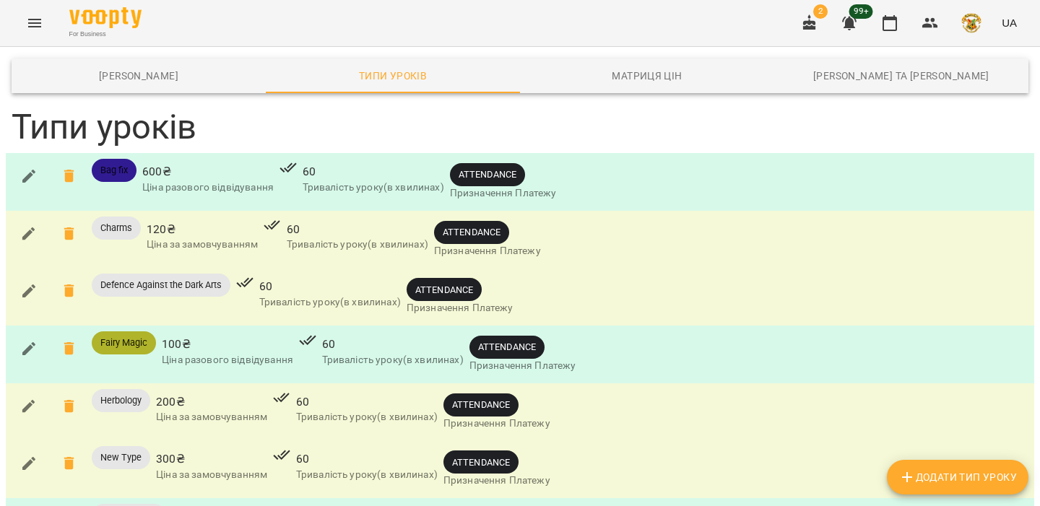
scroll to position [527, 0]
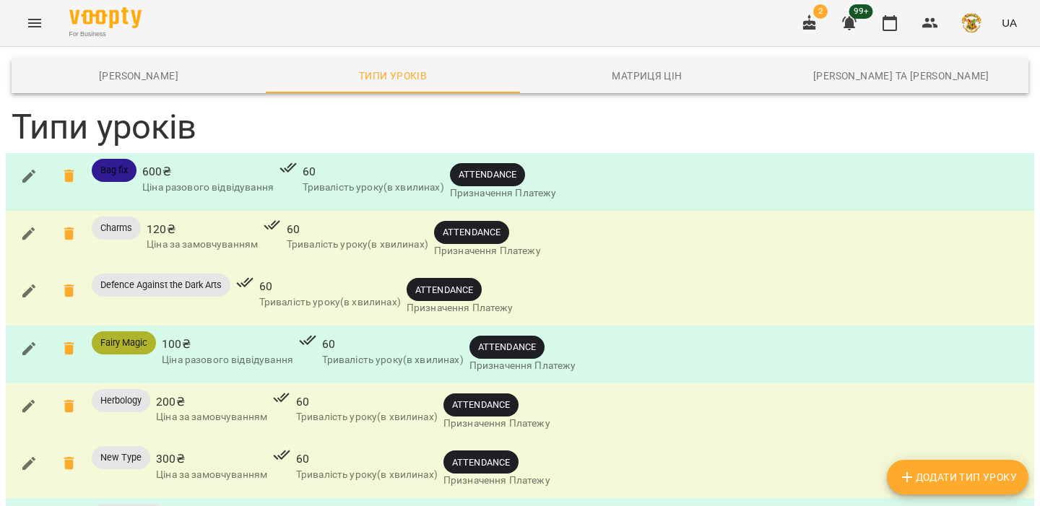
click at [442, 282] on div "ATTENDANCE" at bounding box center [444, 289] width 75 height 23
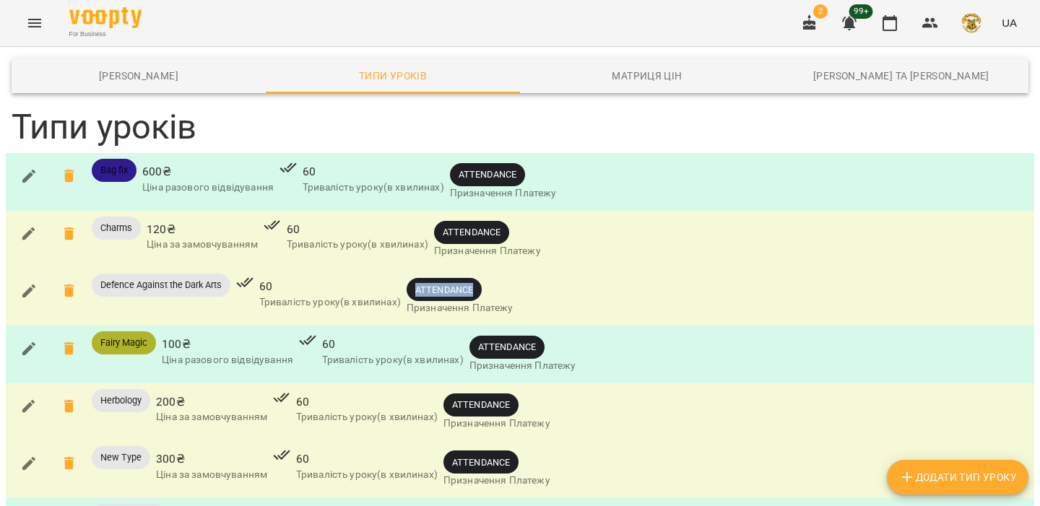
click at [442, 282] on div "ATTENDANCE" at bounding box center [444, 289] width 75 height 23
click at [422, 270] on div "Defence Against the Dark Arts 60 Тривалість уроку(в хвилинах) ATTENDANCE Призна…" at bounding box center [520, 297] width 1029 height 58
click at [468, 234] on span "ATTENDANCE" at bounding box center [471, 232] width 75 height 14
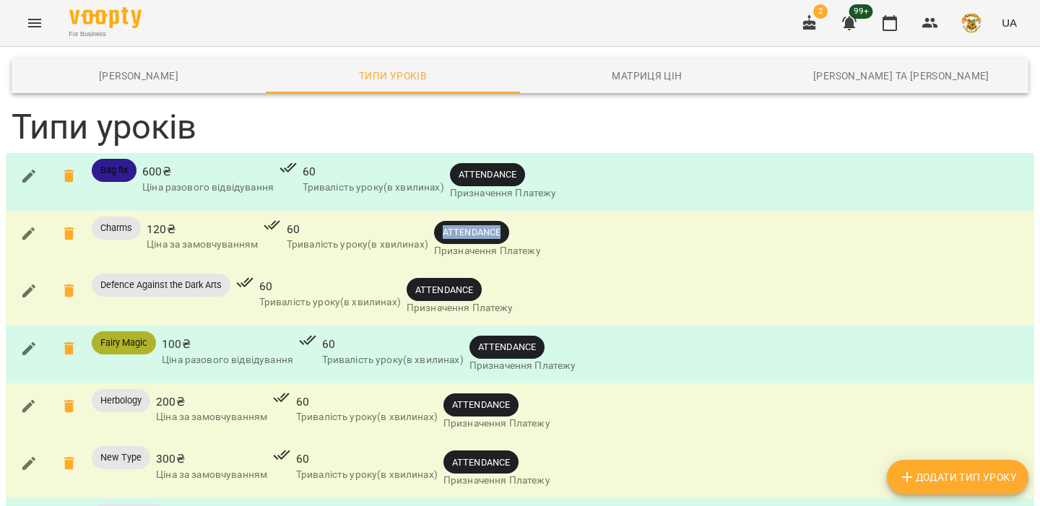
click at [557, 234] on div "Charms 120 ₴ Ціна за замовчуванням 60 Тривалість уроку(в хвилинах) ATTENDANCE П…" at bounding box center [520, 240] width 1023 height 52
click at [21, 178] on icon "button" at bounding box center [28, 176] width 17 height 17
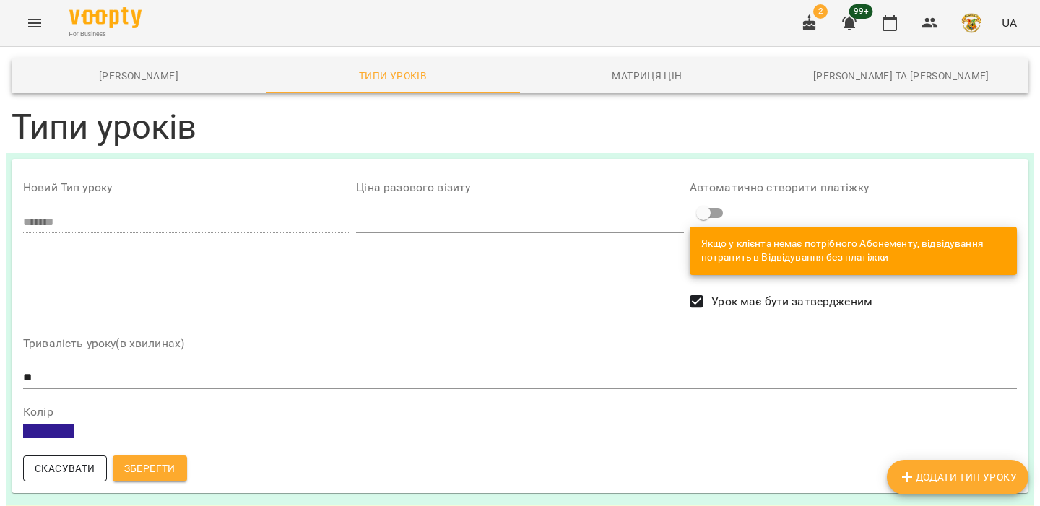
click at [44, 471] on span "Скасувати" at bounding box center [65, 468] width 61 height 17
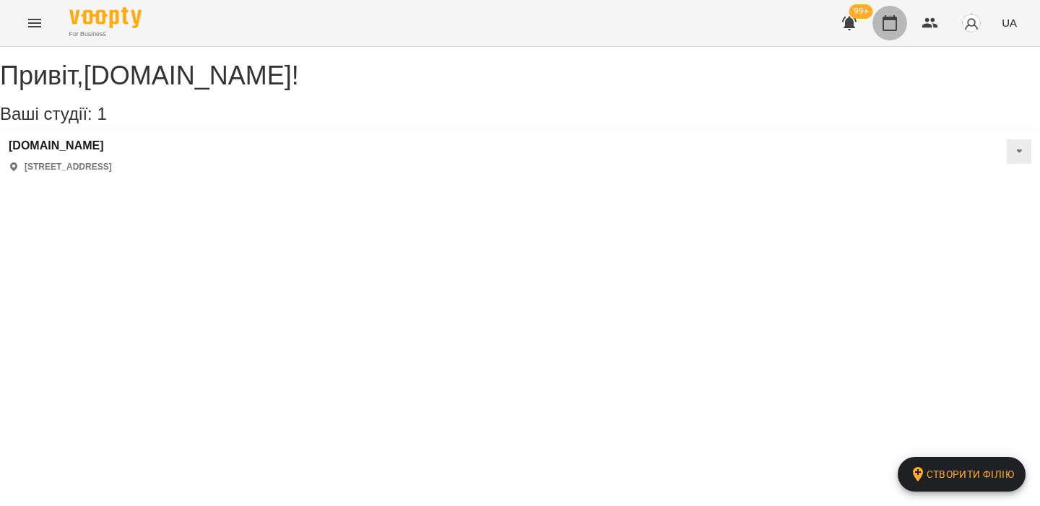
click at [887, 29] on icon "button" at bounding box center [889, 22] width 17 height 17
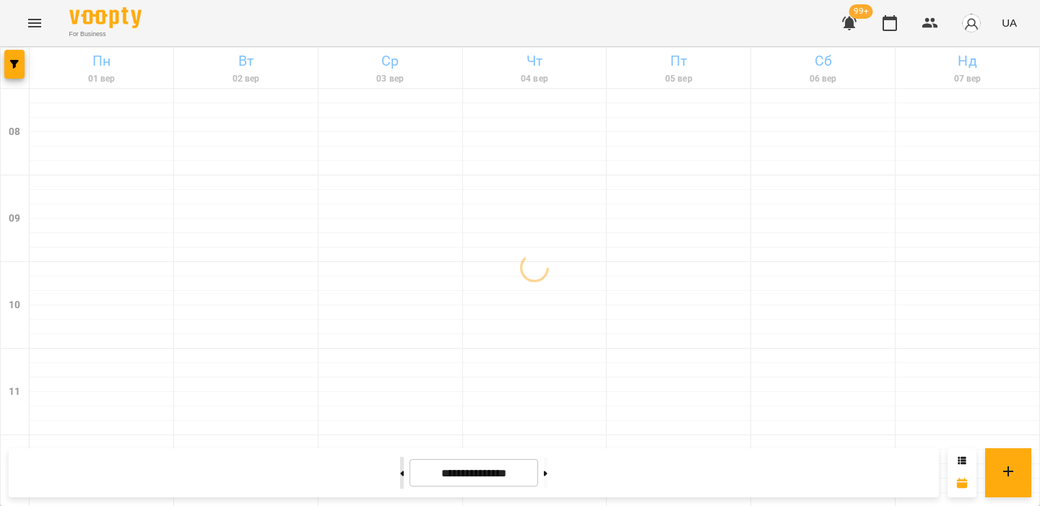
click at [400, 462] on button at bounding box center [402, 473] width 4 height 32
click at [548, 467] on button at bounding box center [546, 473] width 4 height 32
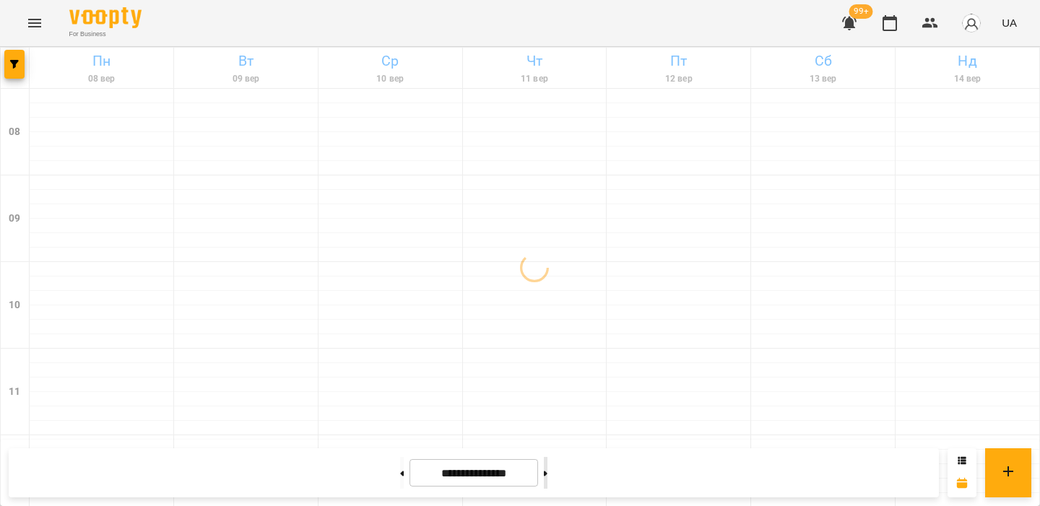
click at [548, 467] on button at bounding box center [546, 473] width 4 height 32
type input "**********"
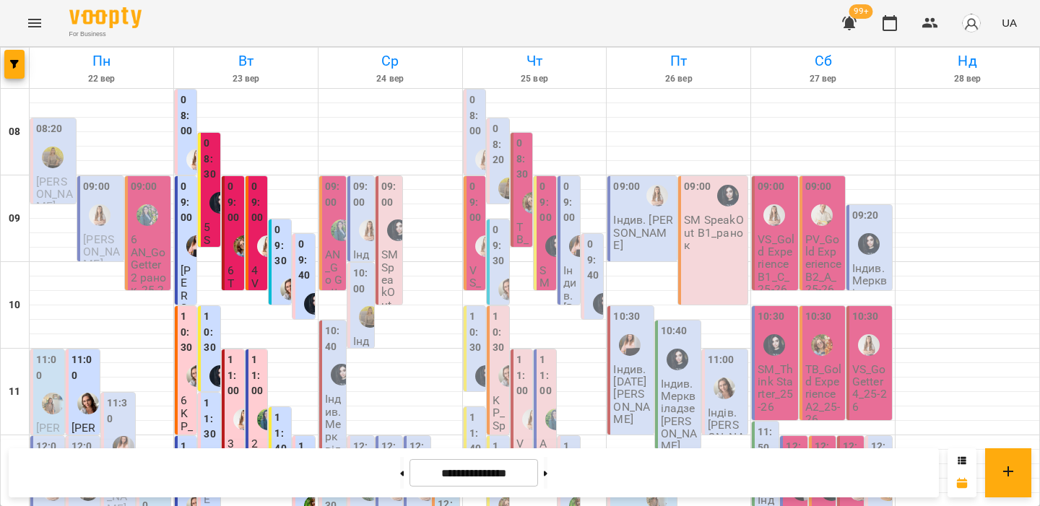
scroll to position [39, 0]
click at [234, 230] on div at bounding box center [244, 246] width 33 height 33
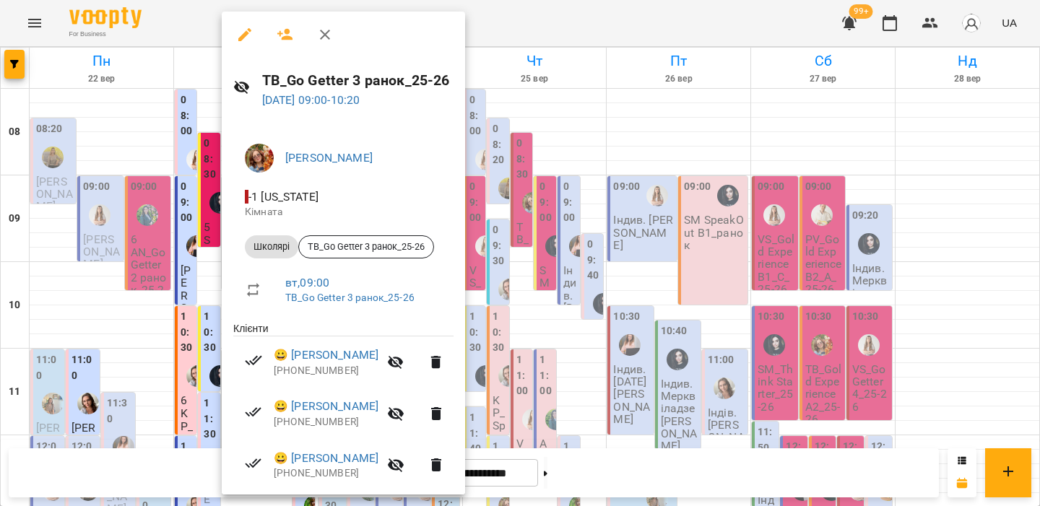
click at [194, 212] on div at bounding box center [520, 253] width 1040 height 506
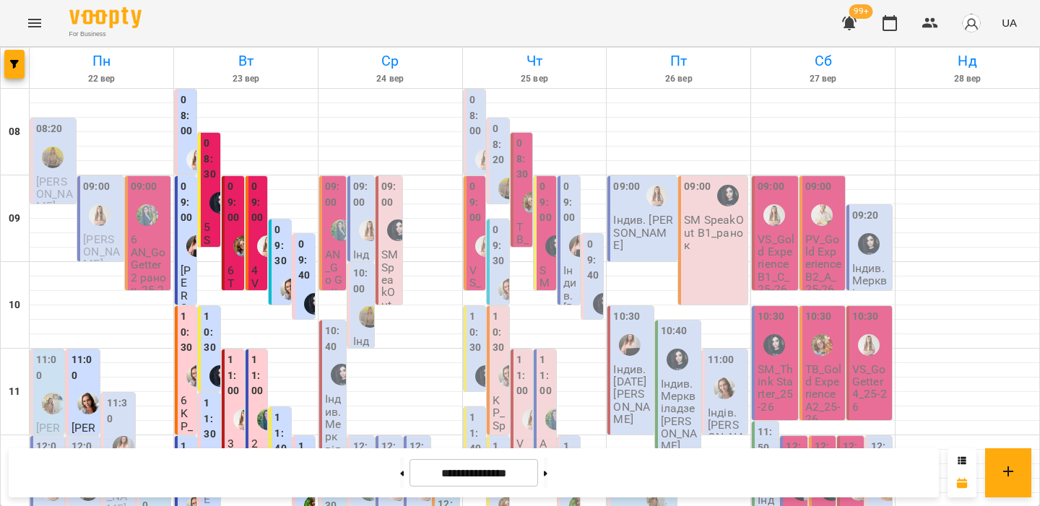
scroll to position [774, 0]
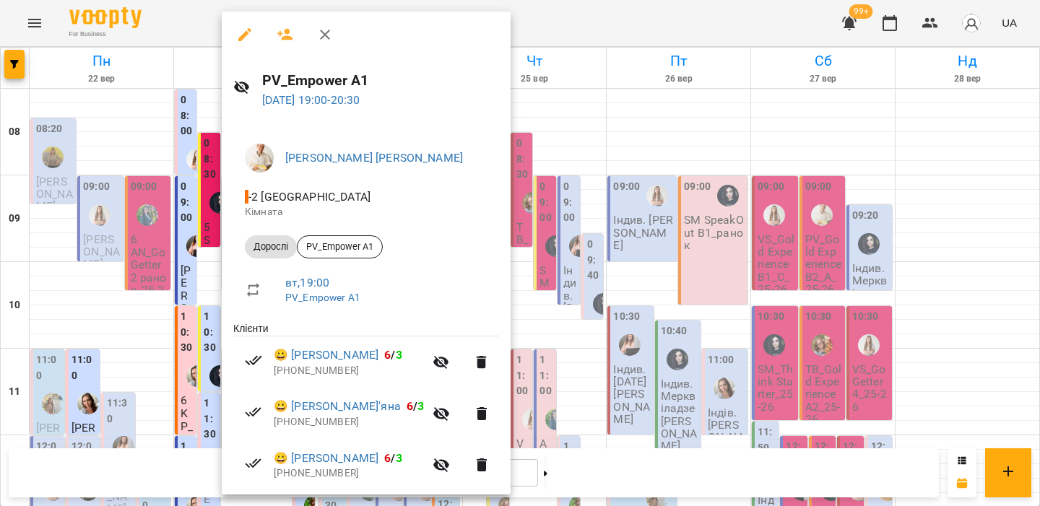
click at [131, 189] on div at bounding box center [520, 253] width 1040 height 506
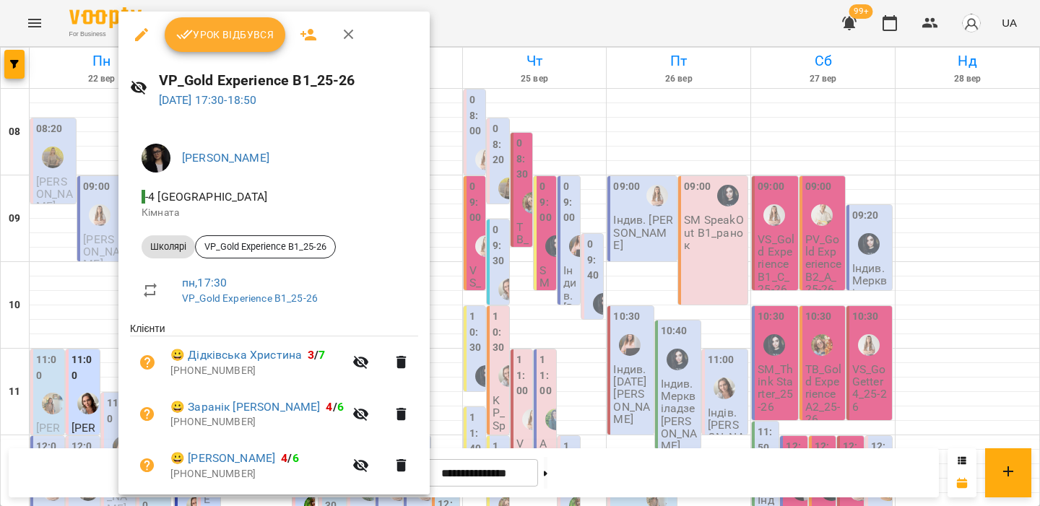
click at [92, 187] on div at bounding box center [520, 253] width 1040 height 506
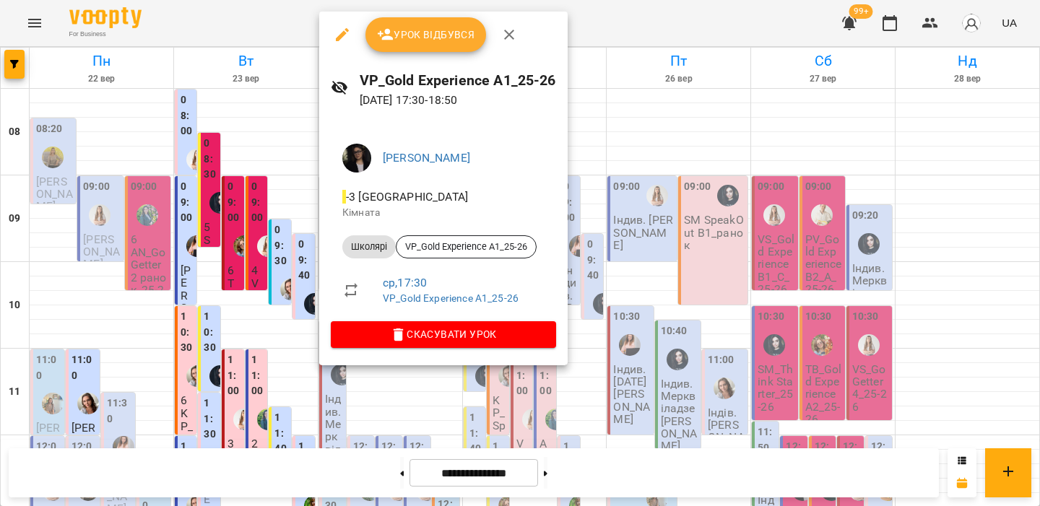
click at [254, 164] on div at bounding box center [520, 253] width 1040 height 506
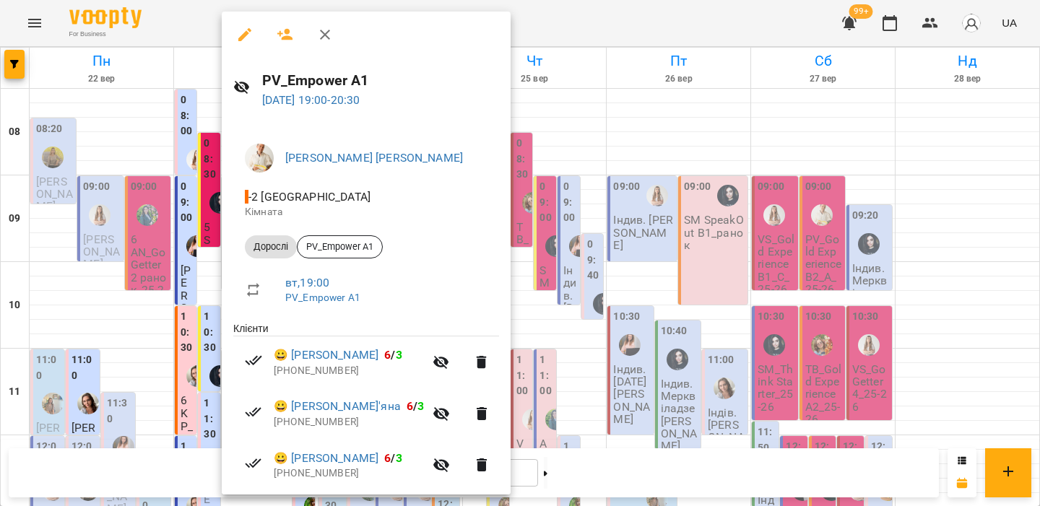
click at [209, 306] on div at bounding box center [520, 253] width 1040 height 506
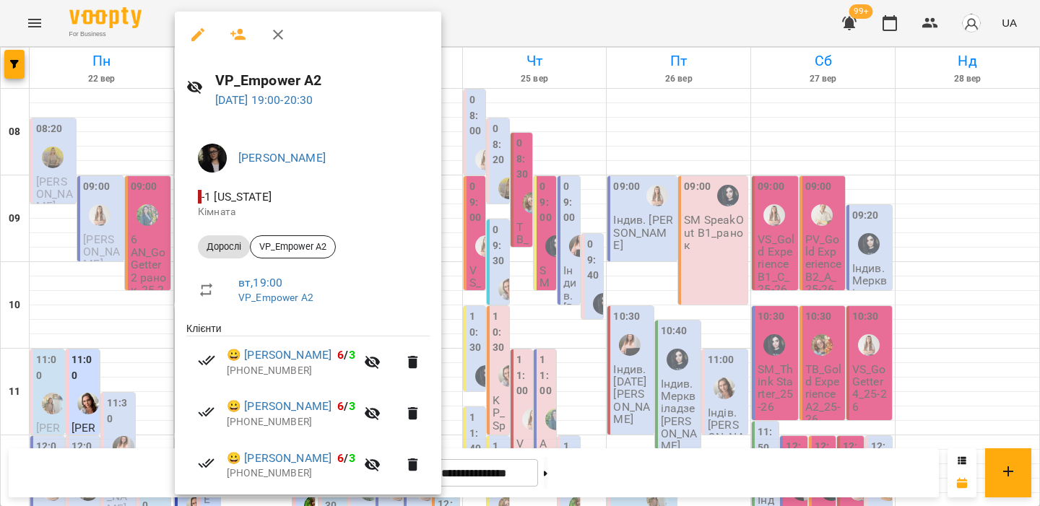
click at [152, 314] on div at bounding box center [520, 253] width 1040 height 506
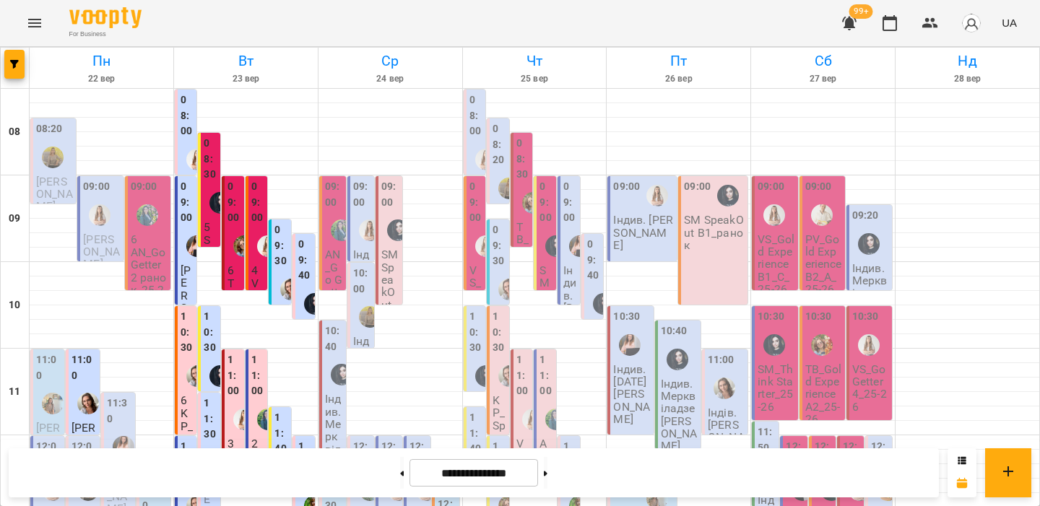
scroll to position [533, 0]
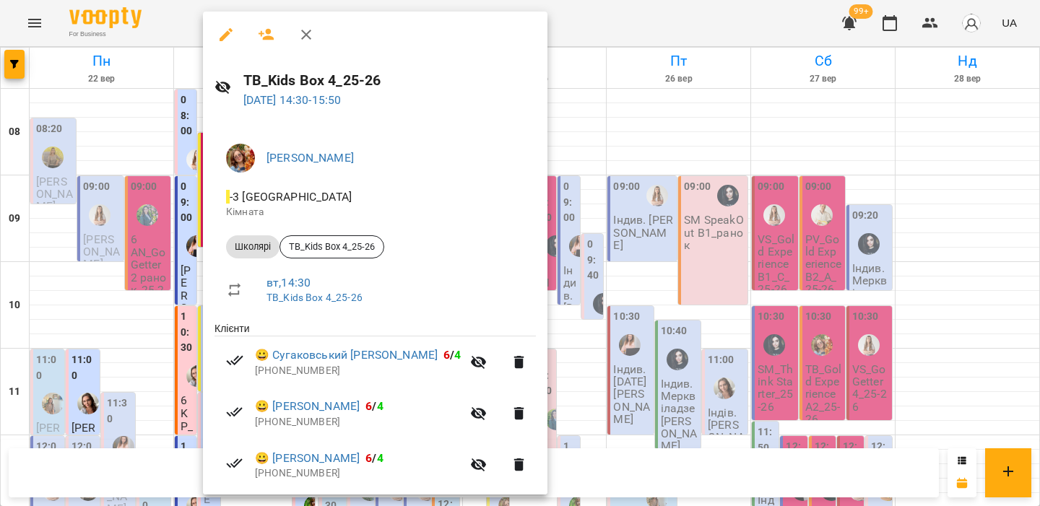
click at [183, 212] on div at bounding box center [520, 253] width 1040 height 506
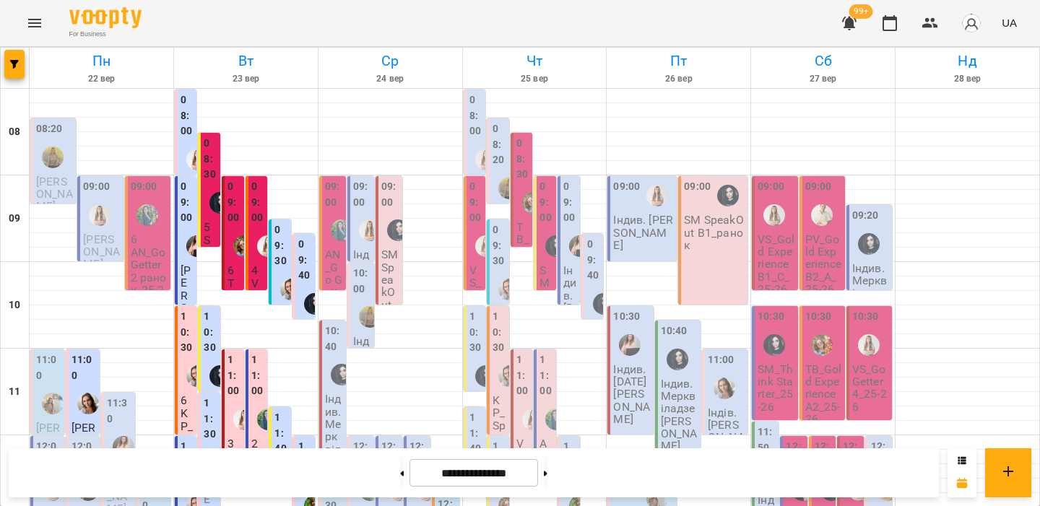
scroll to position [293, 0]
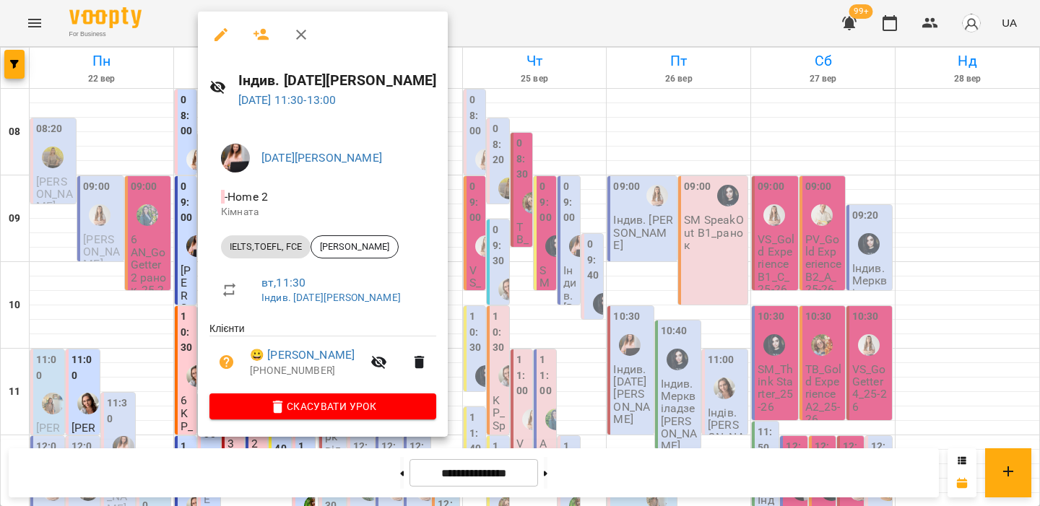
click at [185, 230] on div at bounding box center [520, 253] width 1040 height 506
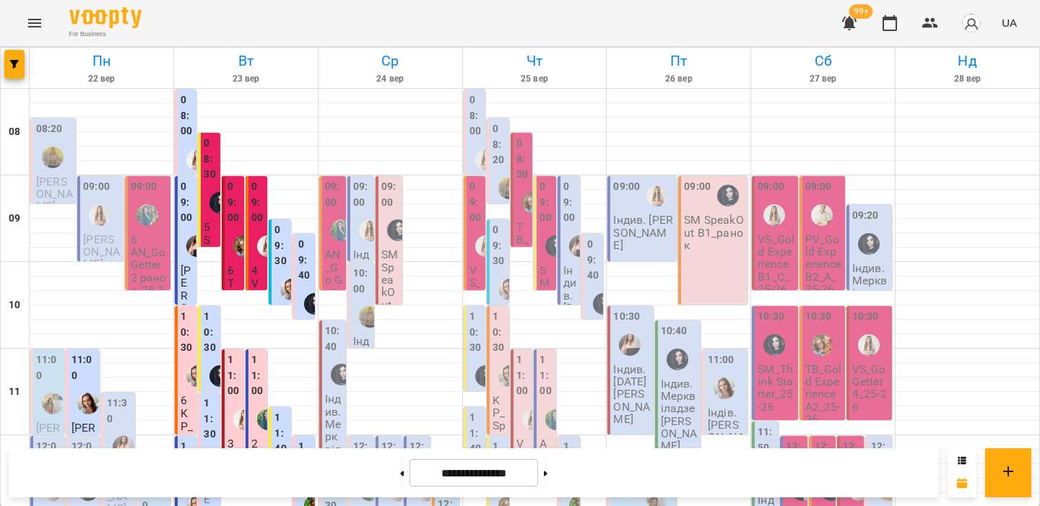
click at [186, 439] on label "12:00" at bounding box center [188, 462] width 14 height 47
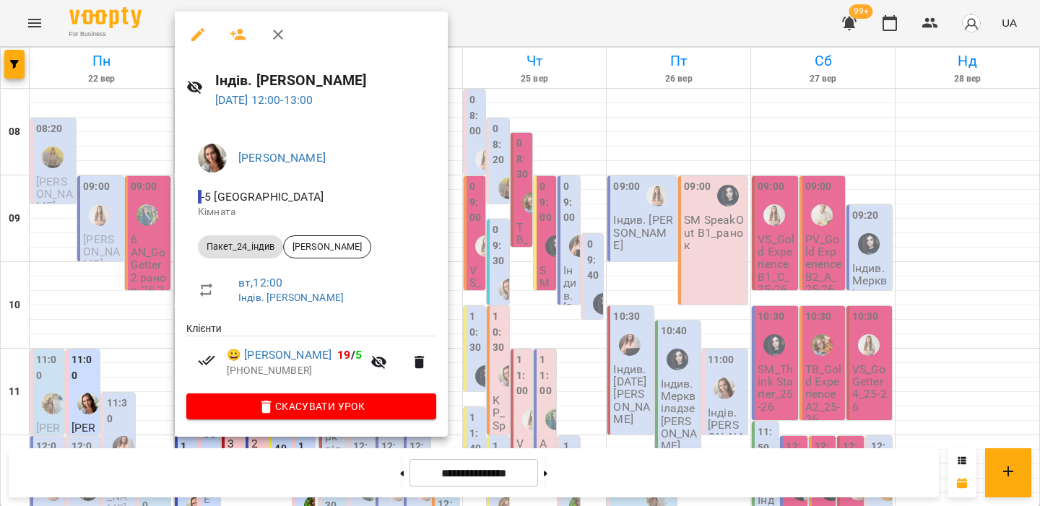
click at [173, 248] on div at bounding box center [520, 253] width 1040 height 506
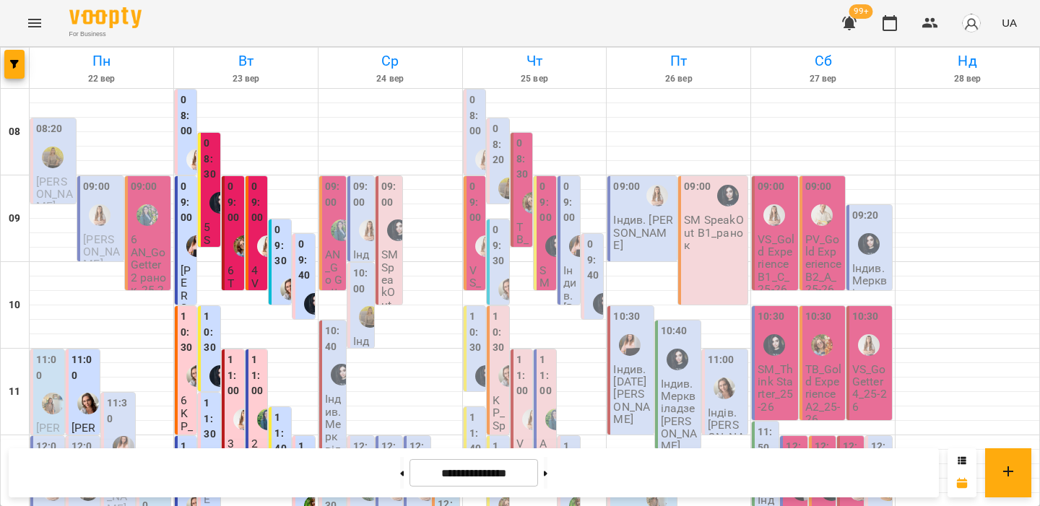
scroll to position [538, 0]
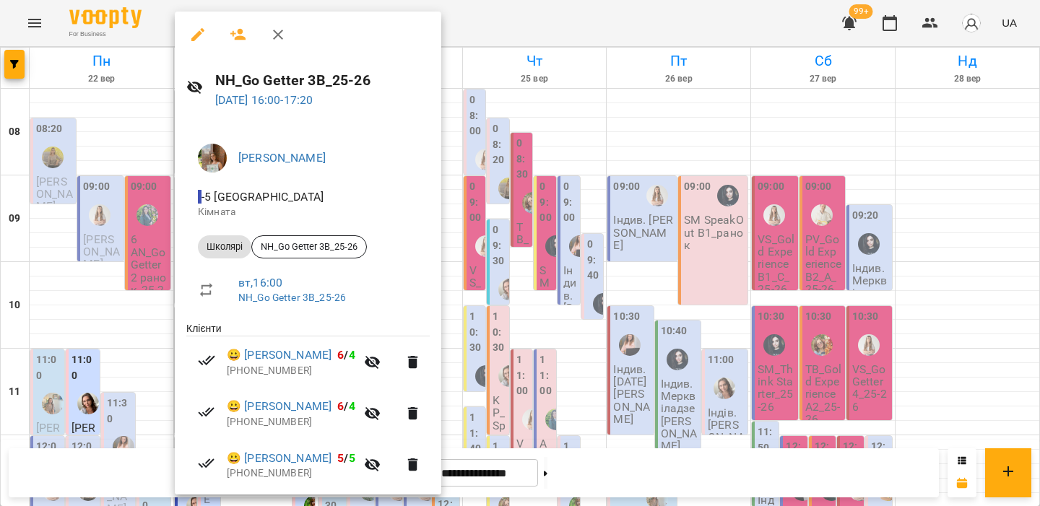
click at [230, 248] on span "Школярі" at bounding box center [224, 247] width 53 height 13
click at [147, 205] on div at bounding box center [520, 253] width 1040 height 506
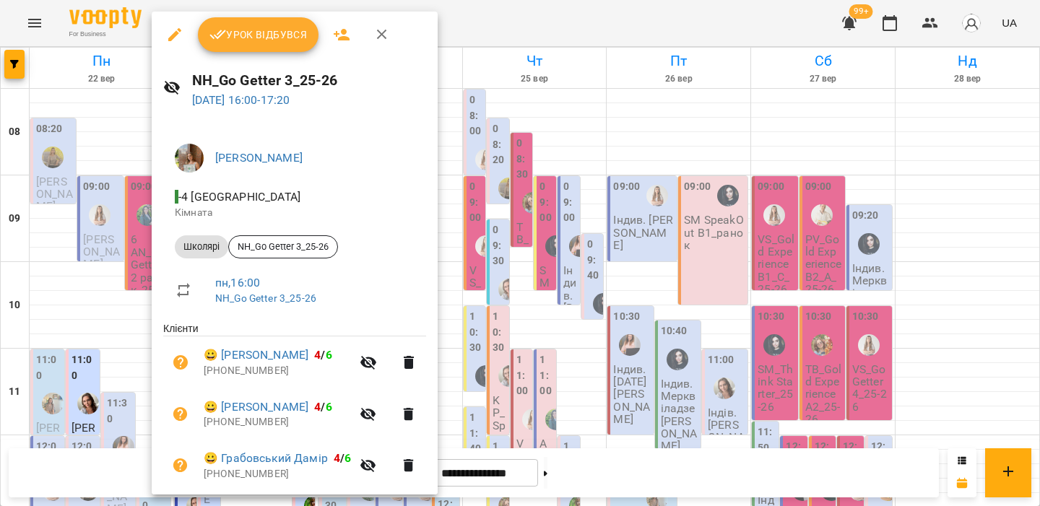
click at [127, 228] on div at bounding box center [520, 253] width 1040 height 506
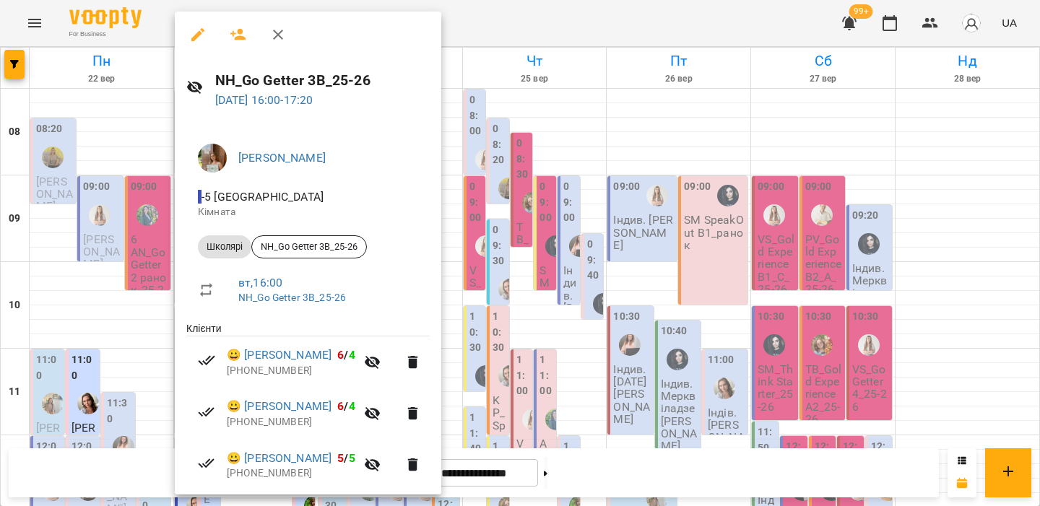
click at [154, 280] on div at bounding box center [520, 253] width 1040 height 506
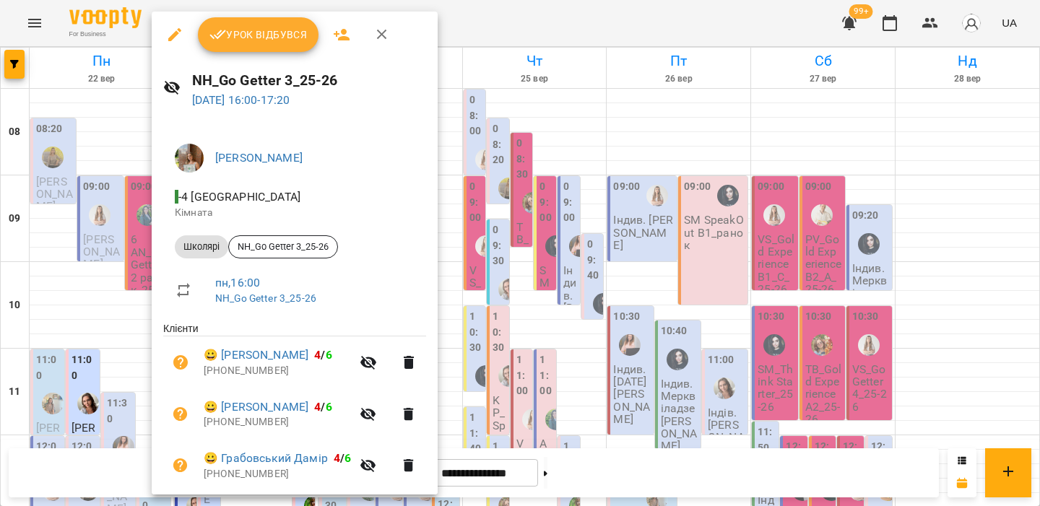
click at [147, 280] on div at bounding box center [520, 253] width 1040 height 506
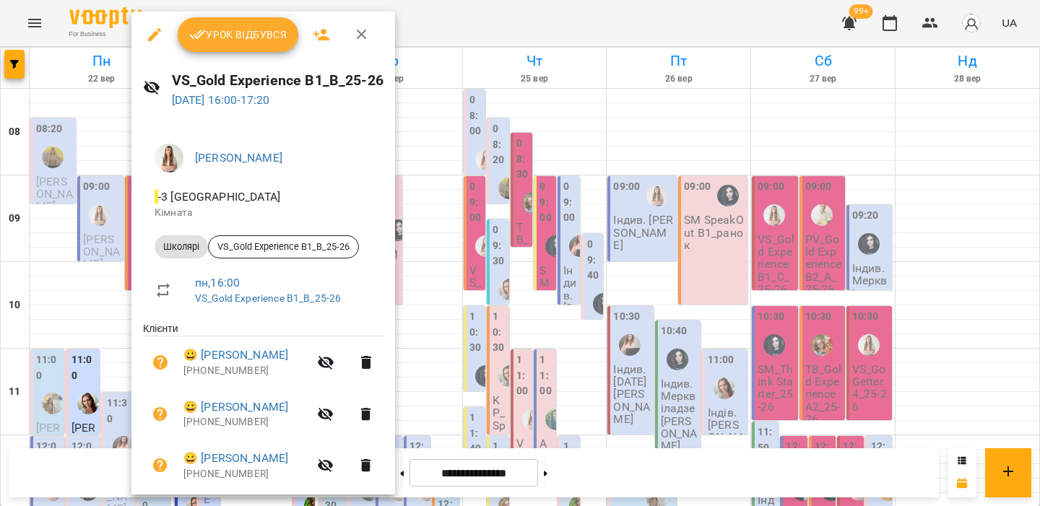
click at [120, 273] on div at bounding box center [520, 253] width 1040 height 506
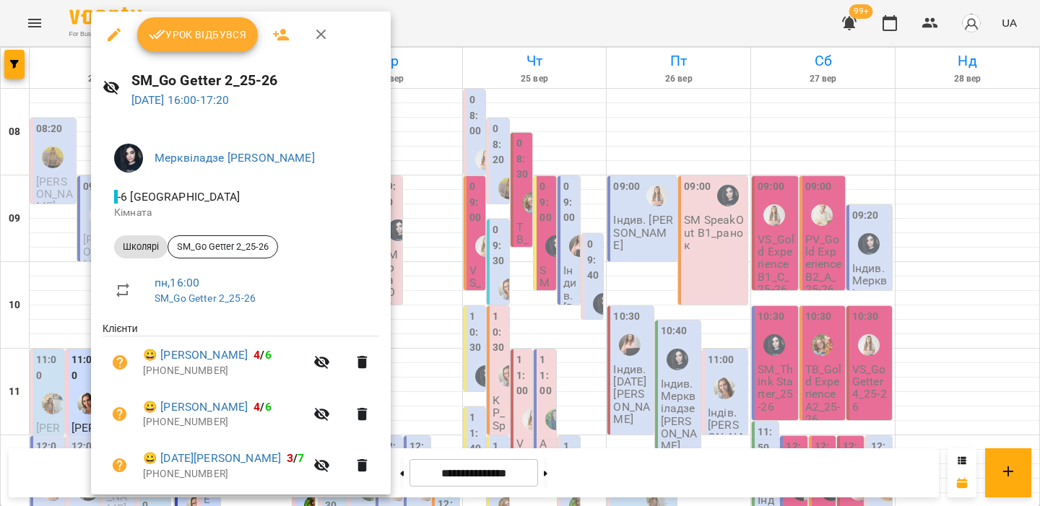
click at [73, 276] on div at bounding box center [520, 253] width 1040 height 506
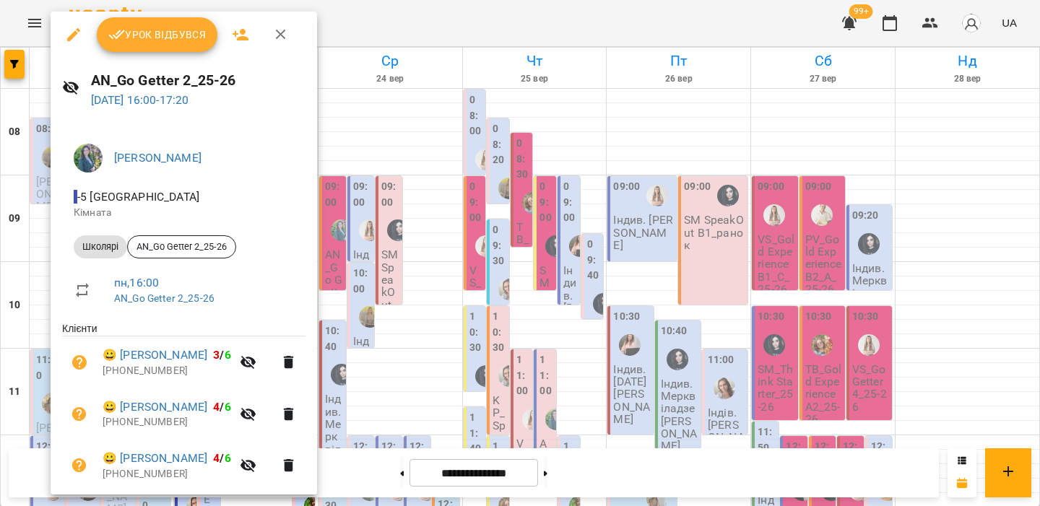
click at [43, 273] on div at bounding box center [520, 253] width 1040 height 506
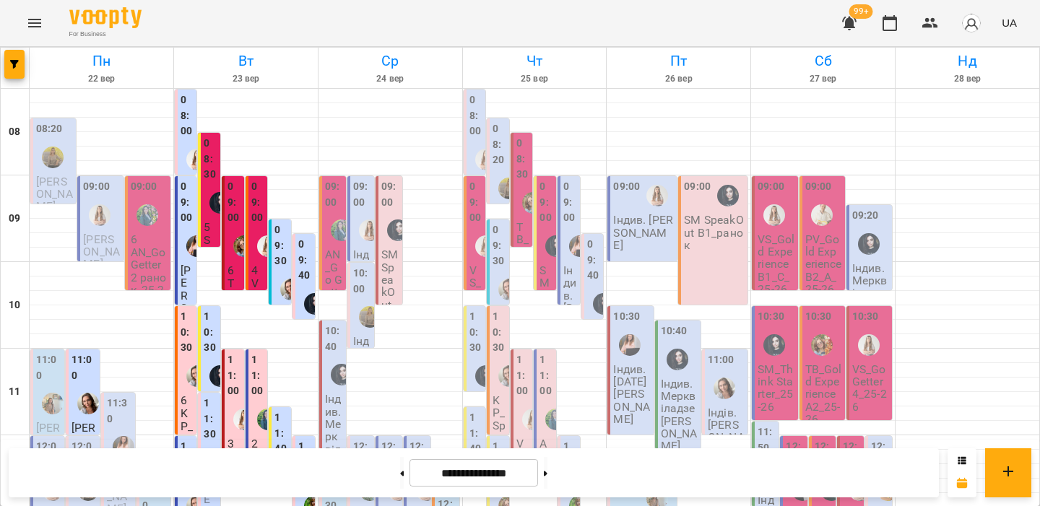
click at [39, 24] on icon "Menu" at bounding box center [34, 22] width 17 height 17
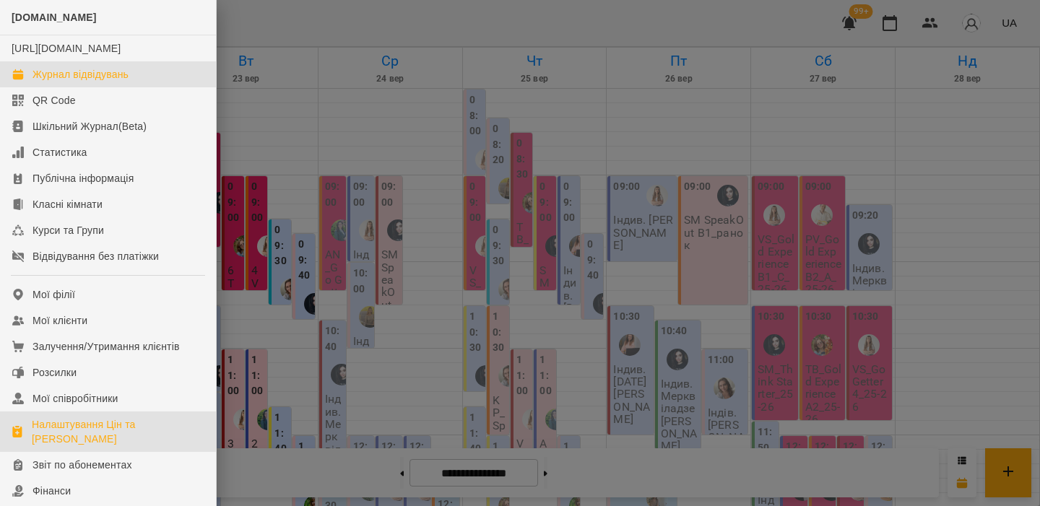
click at [72, 446] on div "Налаштування Цін та Абонементів" at bounding box center [118, 432] width 173 height 29
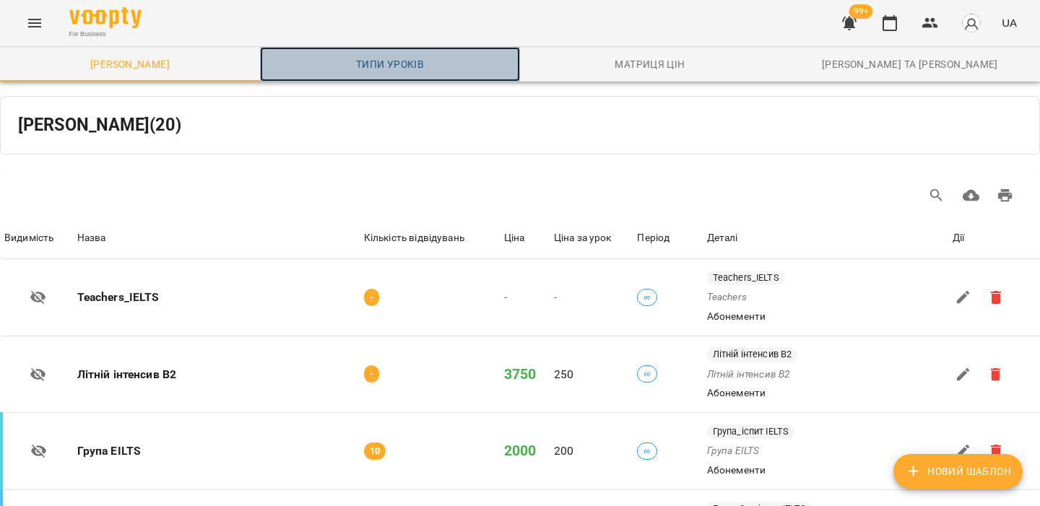
click at [365, 64] on span "Типи уроків" at bounding box center [390, 64] width 243 height 17
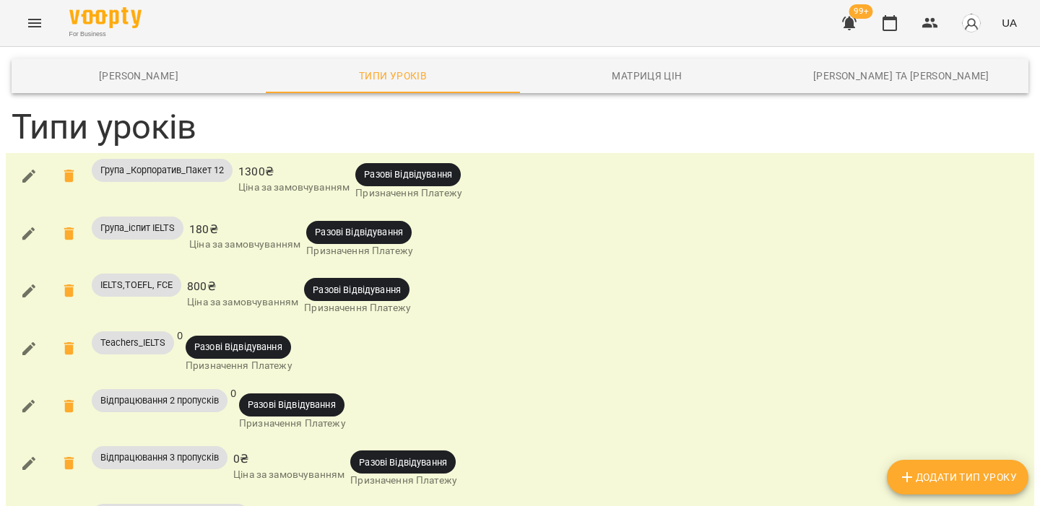
scroll to position [1390, 0]
click at [959, 17] on button "button" at bounding box center [972, 23] width 38 height 38
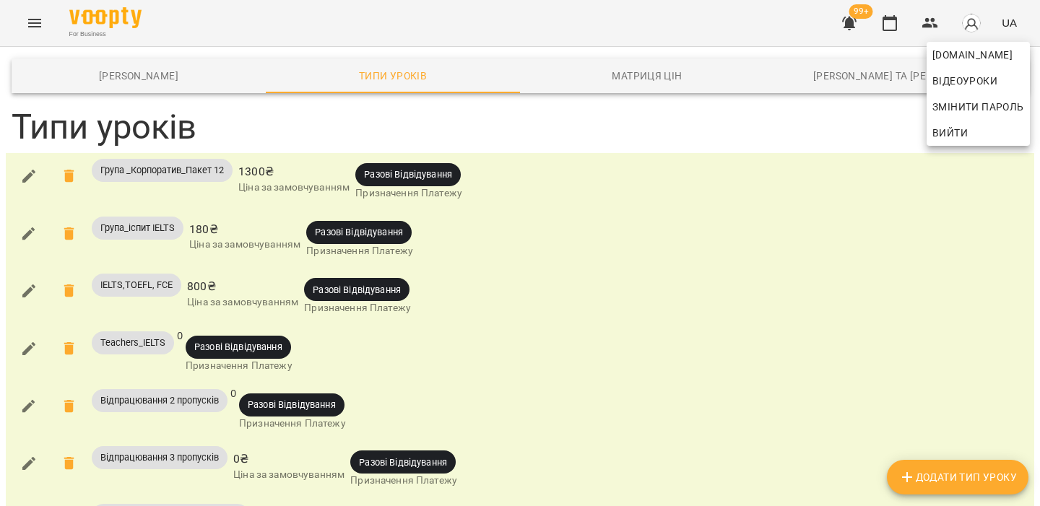
click at [959, 132] on span "Вийти" at bounding box center [950, 132] width 35 height 17
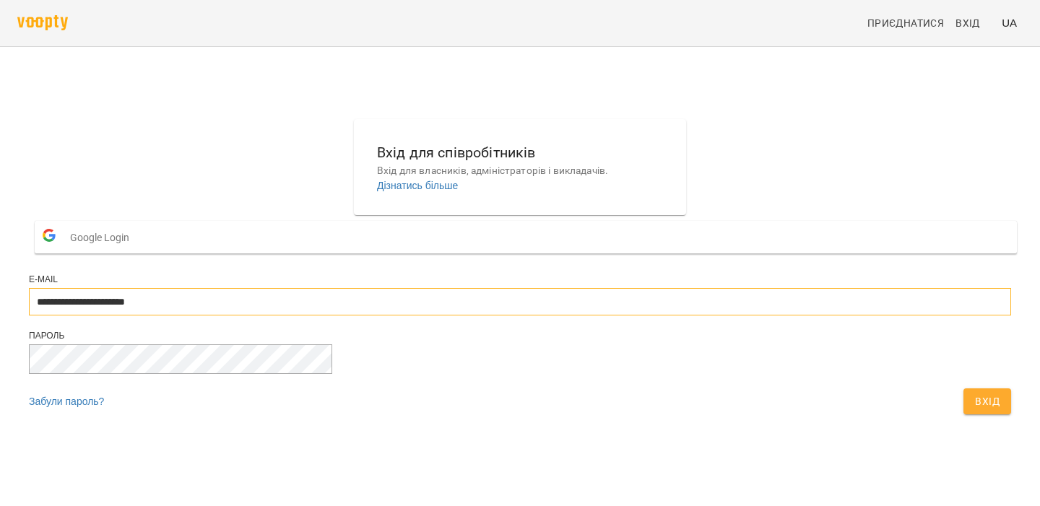
click at [524, 316] on input "**********" at bounding box center [520, 301] width 982 height 27
type input "**********"
click at [975, 410] on span "Вхід" at bounding box center [987, 401] width 25 height 17
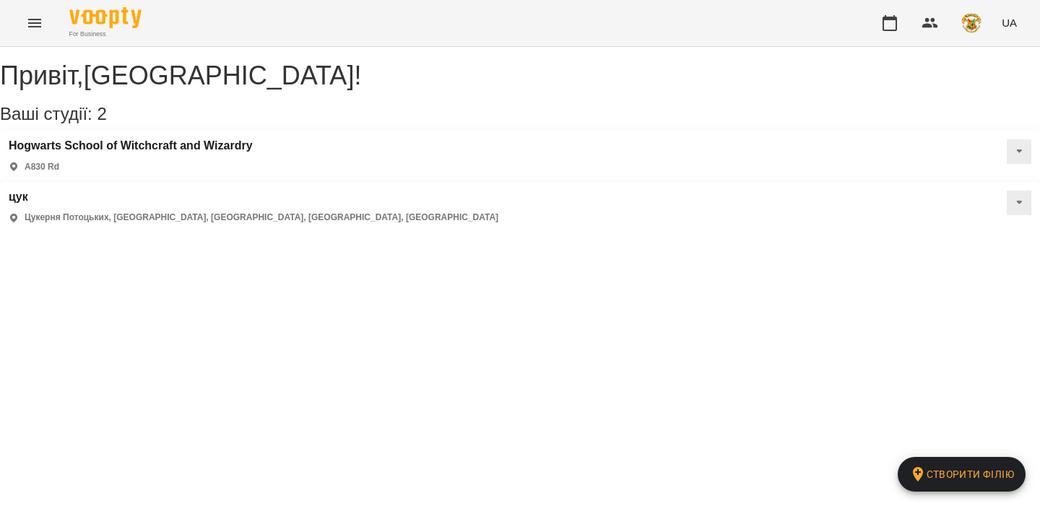
click at [32, 24] on icon "Menu" at bounding box center [34, 22] width 17 height 17
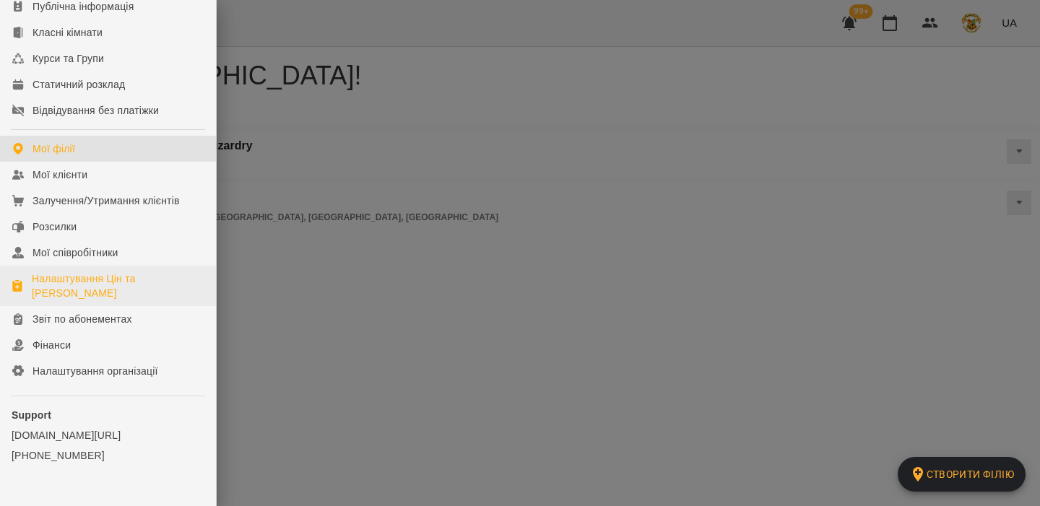
scroll to position [159, 0]
click at [140, 275] on div "Налаштування Цін та Абонементів" at bounding box center [118, 285] width 173 height 29
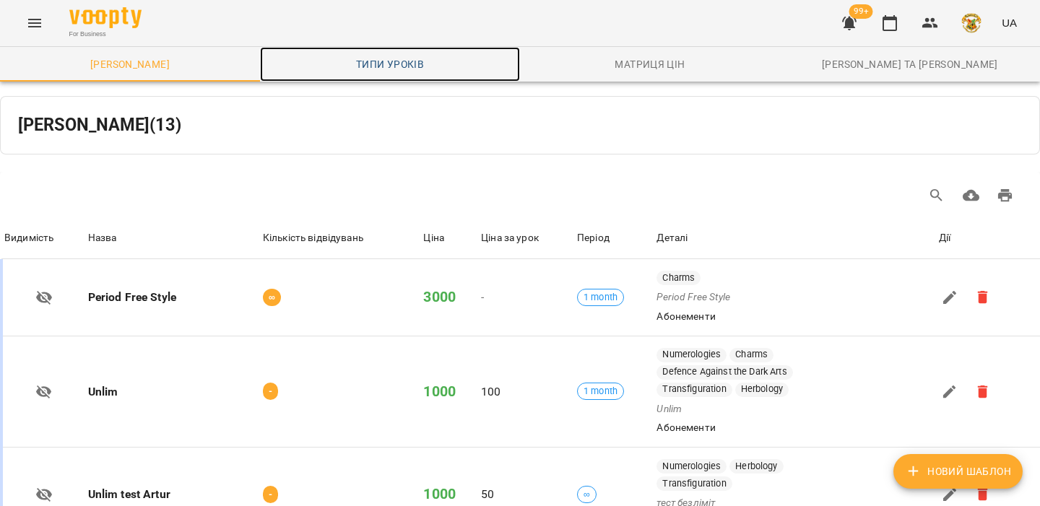
click at [425, 75] on link "Типи уроків" at bounding box center [390, 64] width 260 height 35
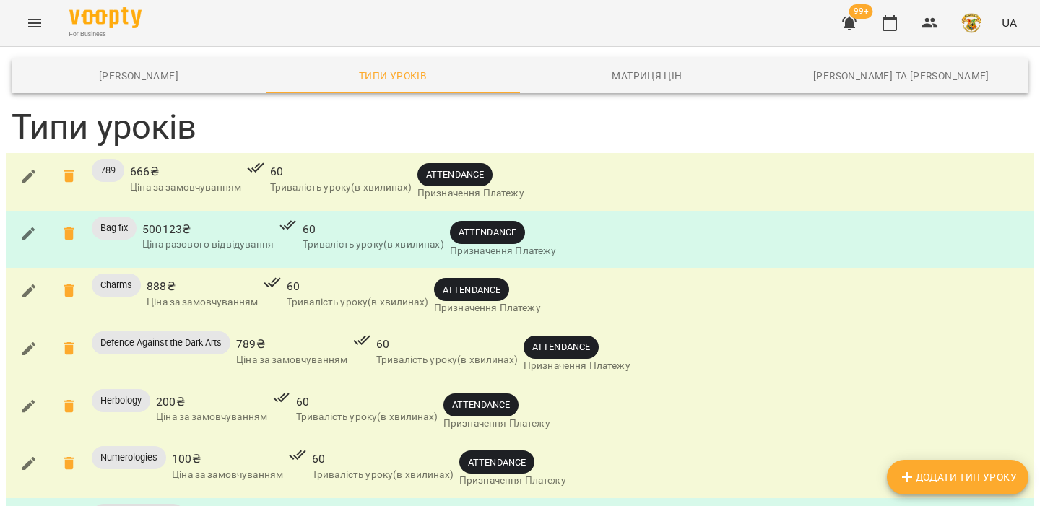
scroll to position [370, 0]
click at [896, 24] on icon "button" at bounding box center [889, 22] width 17 height 17
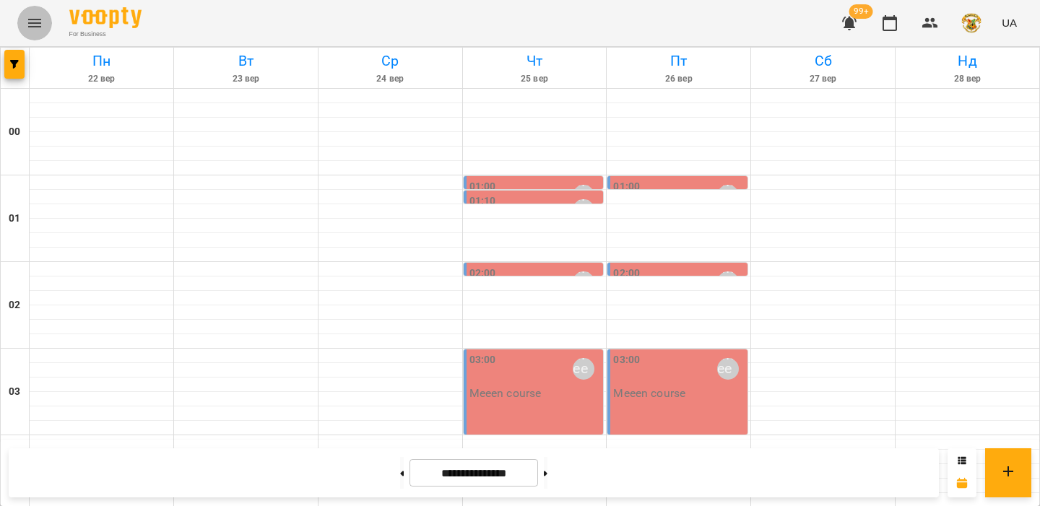
click at [41, 24] on icon "Menu" at bounding box center [34, 22] width 17 height 17
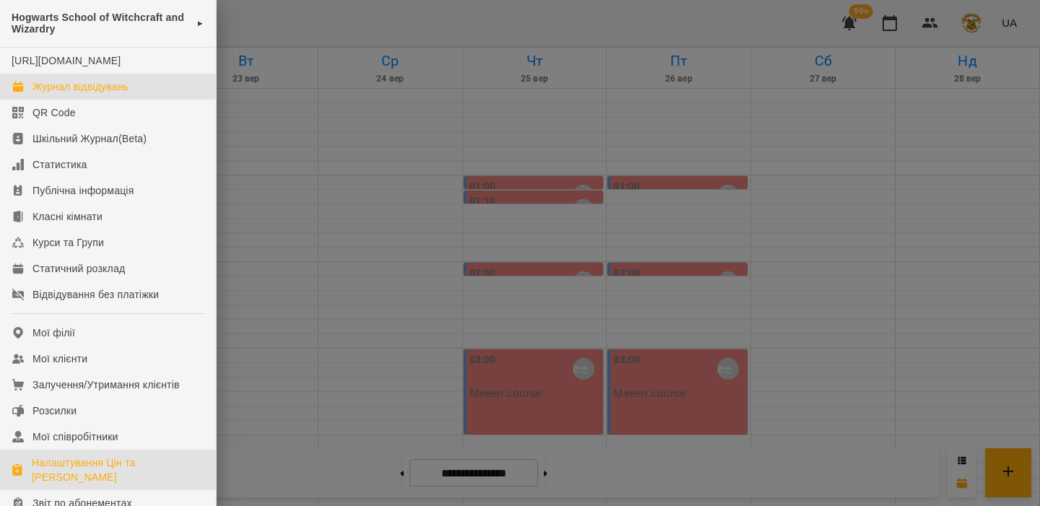
click at [114, 472] on div "Налаштування Цін та Абонементів" at bounding box center [118, 470] width 173 height 29
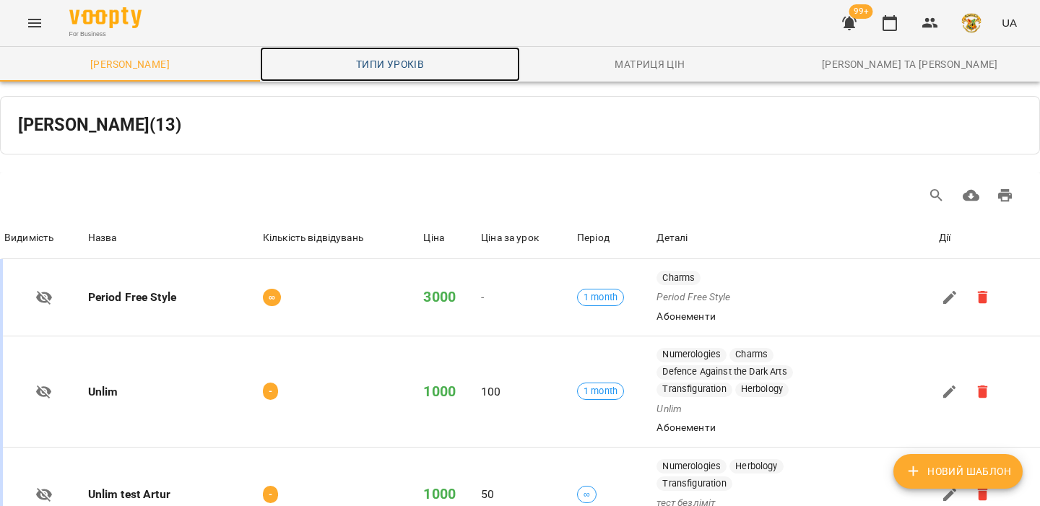
click at [371, 71] on span "Типи уроків" at bounding box center [390, 64] width 243 height 17
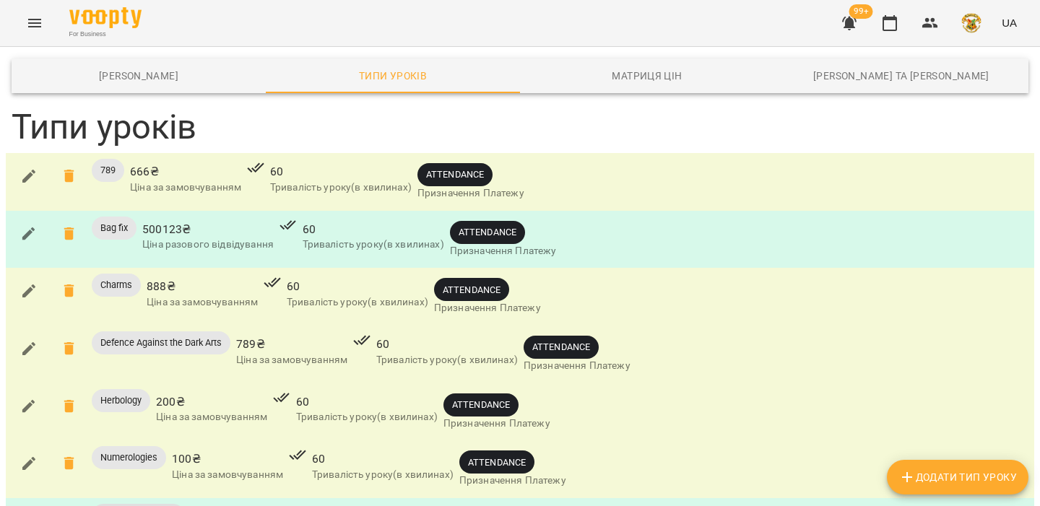
scroll to position [338, 0]
drag, startPoint x: 306, startPoint y: 297, endPoint x: 403, endPoint y: 298, distance: 97.5
drag, startPoint x: 470, startPoint y: 126, endPoint x: 530, endPoint y: 126, distance: 60.0
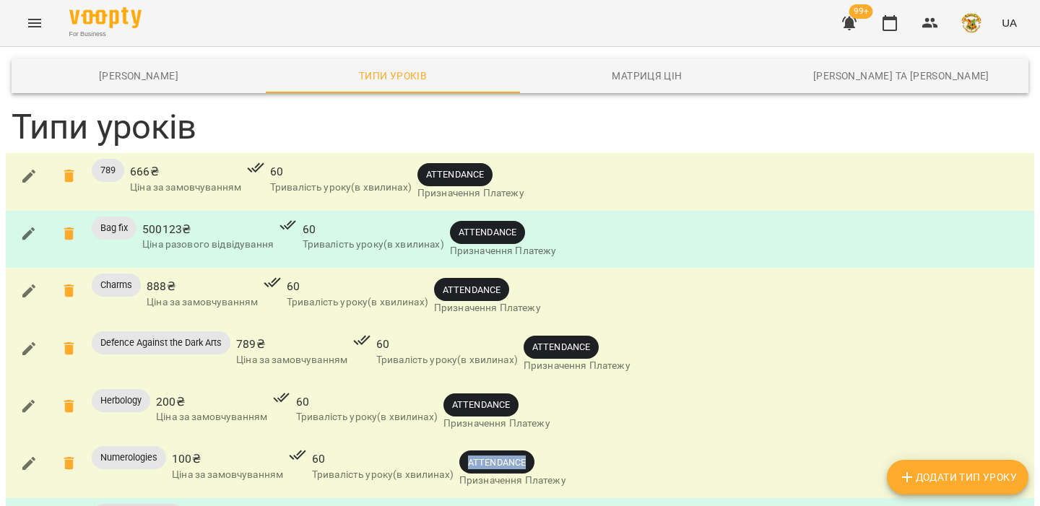
click at [530, 456] on span "ATTENDANCE" at bounding box center [496, 463] width 75 height 14
click at [497, 229] on span "ATTENDANCE" at bounding box center [487, 232] width 75 height 14
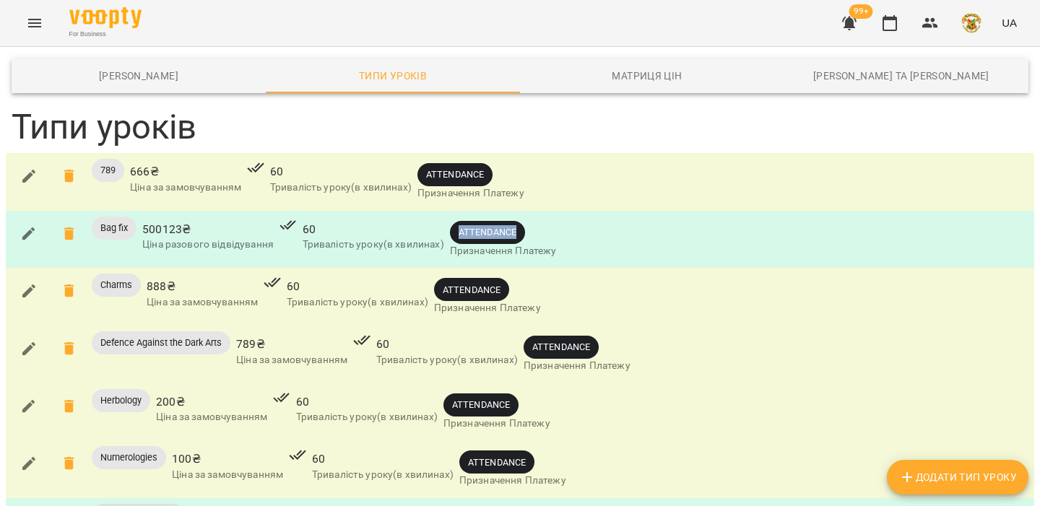
click at [497, 229] on span "ATTENDANCE" at bounding box center [487, 232] width 75 height 14
click at [589, 248] on div "Bag fix 500123 ₴ Ціна разового відвідування 60 Тривалість уроку(в хвилинах) ATT…" at bounding box center [520, 240] width 1023 height 52
click at [438, 172] on span "ATTENDANCE" at bounding box center [455, 175] width 75 height 14
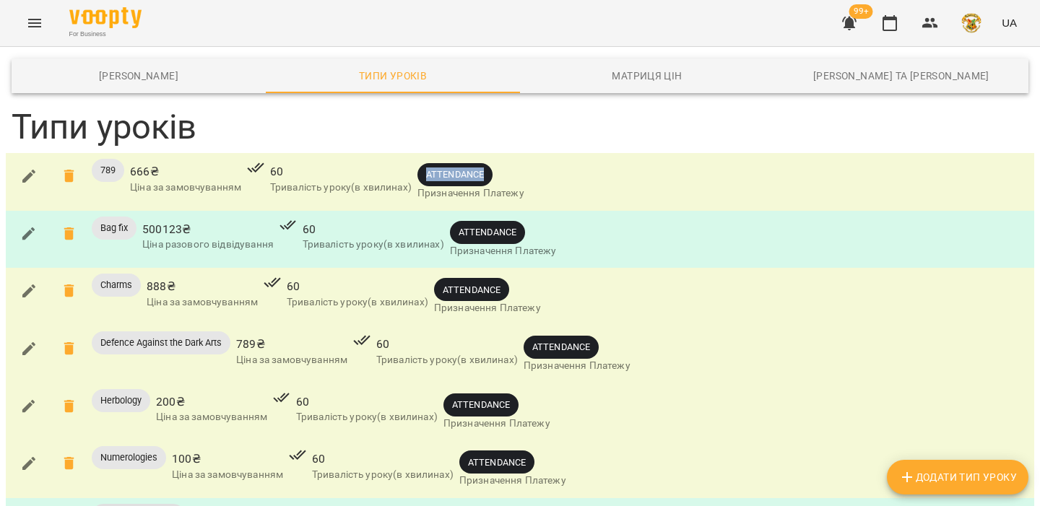
click at [586, 186] on div "789 666 ₴ Ціна за замовчуванням 60 Тривалість уроку(в хвилинах) ATTENDANCE Приз…" at bounding box center [520, 182] width 1023 height 52
click at [557, 344] on span "ATTENDANCE" at bounding box center [561, 347] width 75 height 14
click at [614, 340] on span "ATTENDANCE" at bounding box center [577, 347] width 107 height 23
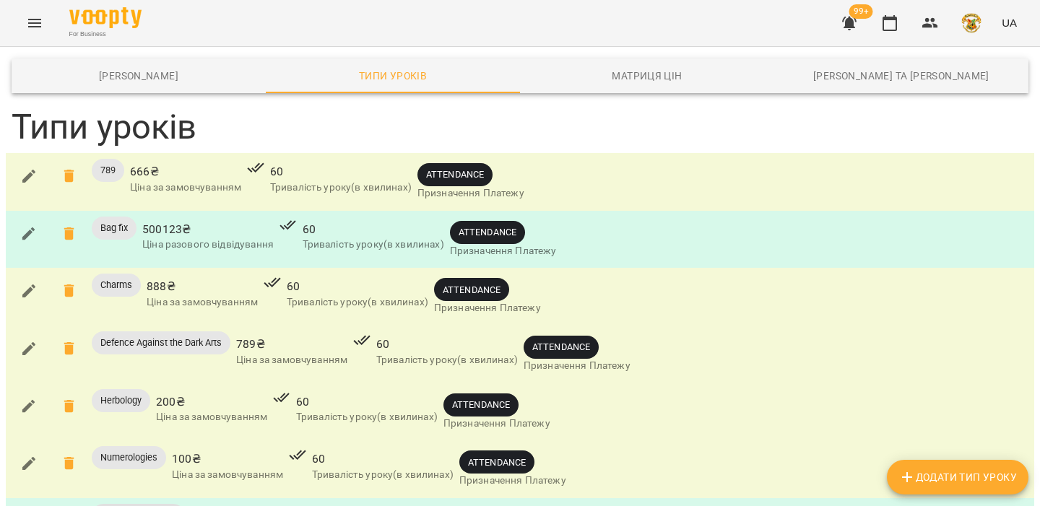
click at [565, 346] on span "ATTENDANCE" at bounding box center [561, 347] width 75 height 14
click at [620, 337] on span "ATTENDANCE" at bounding box center [577, 347] width 107 height 23
click at [891, 14] on button "button" at bounding box center [890, 23] width 35 height 35
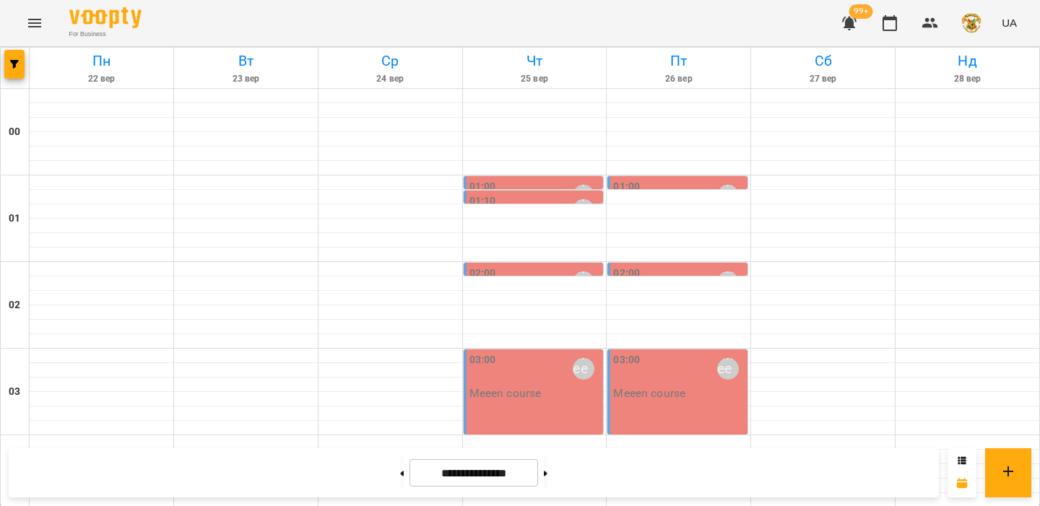
scroll to position [644, 0]
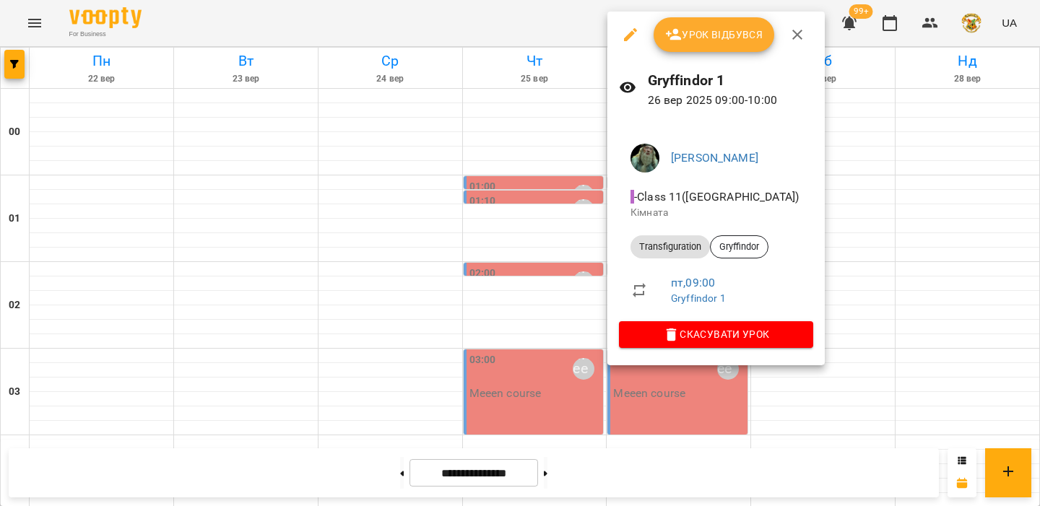
click at [572, 252] on div at bounding box center [520, 253] width 1040 height 506
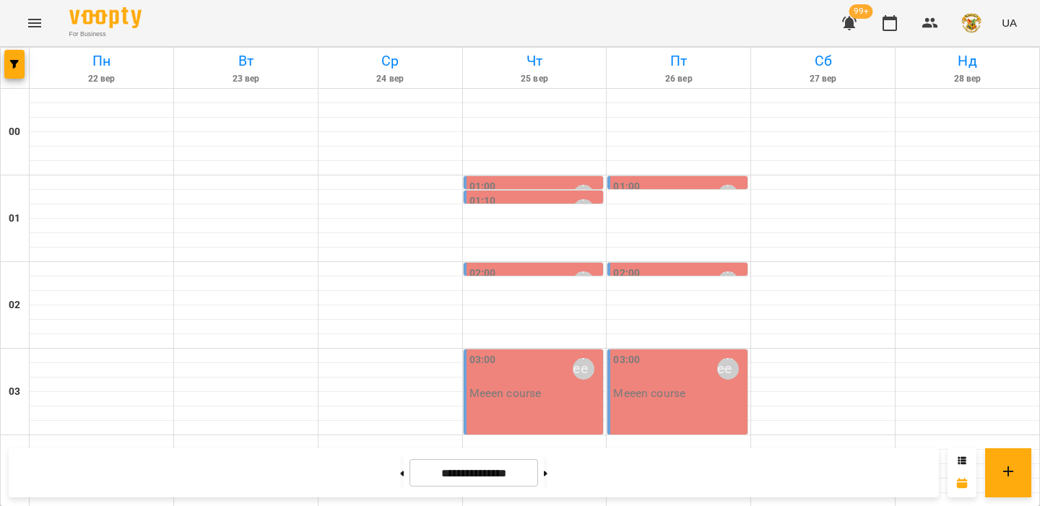
scroll to position [43, 0]
click at [587, 306] on div at bounding box center [535, 313] width 144 height 14
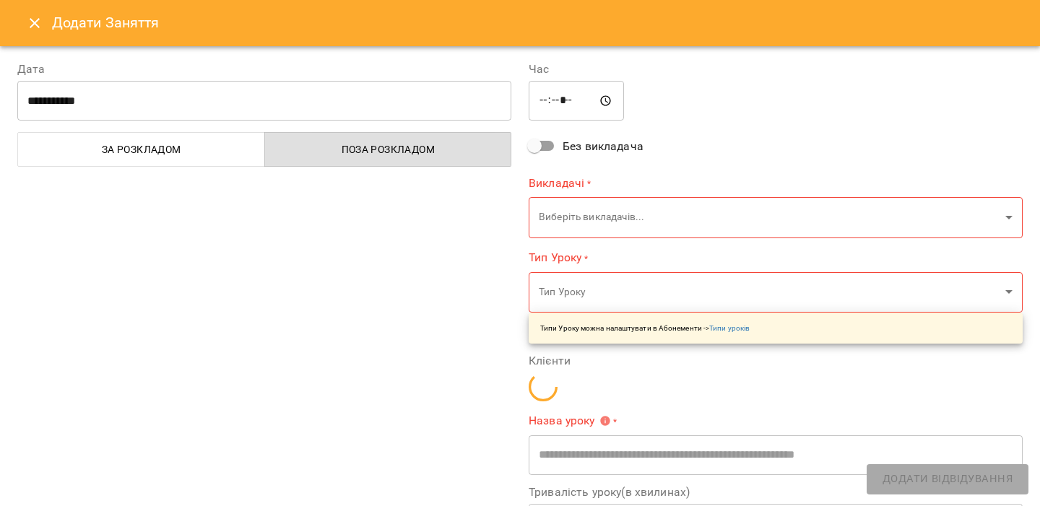
type input "**********"
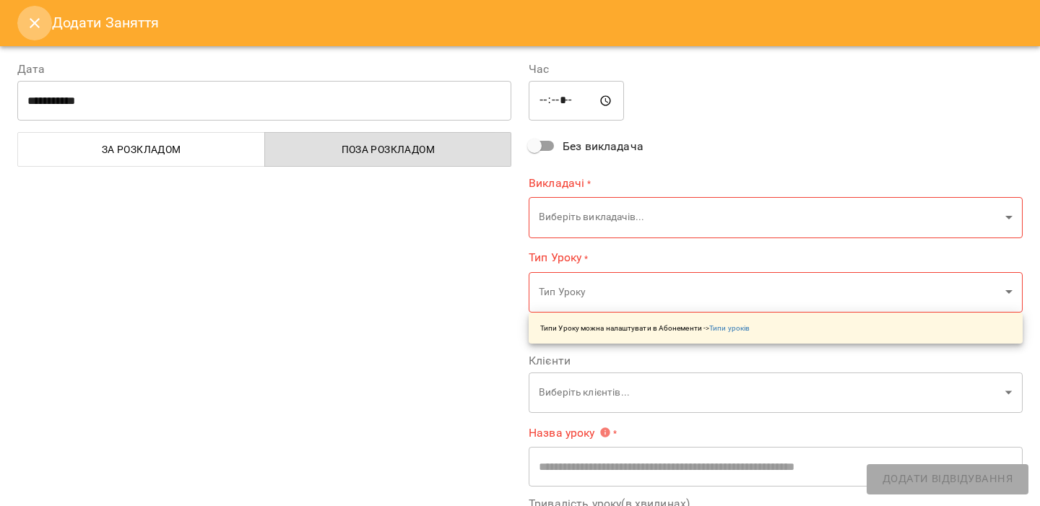
click at [31, 27] on icon "Close" at bounding box center [35, 23] width 10 height 10
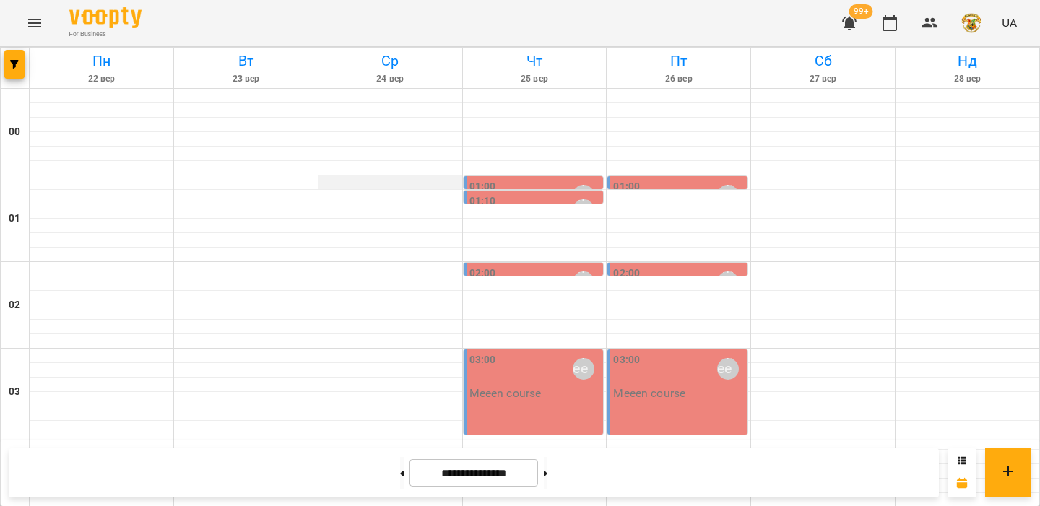
click at [367, 176] on div at bounding box center [391, 183] width 144 height 14
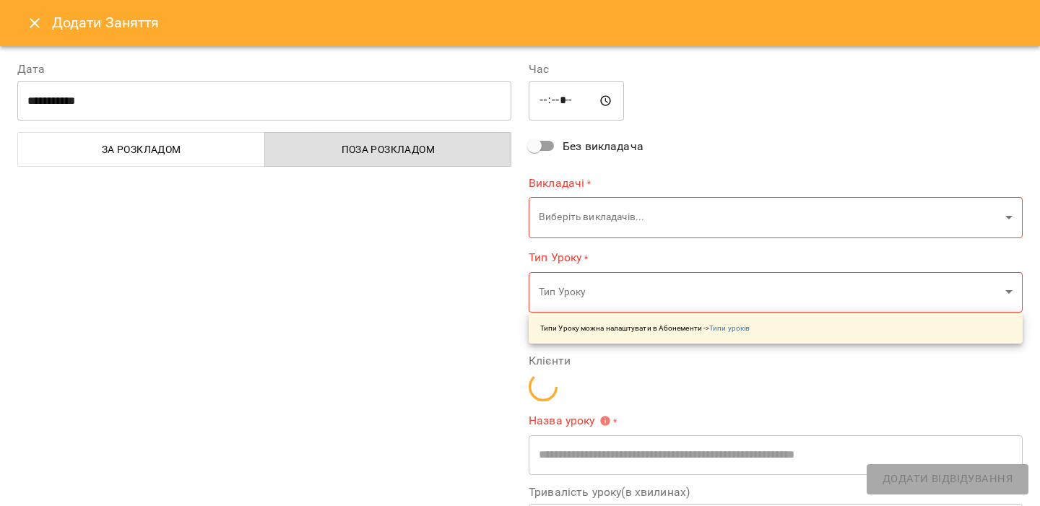
type input "**********"
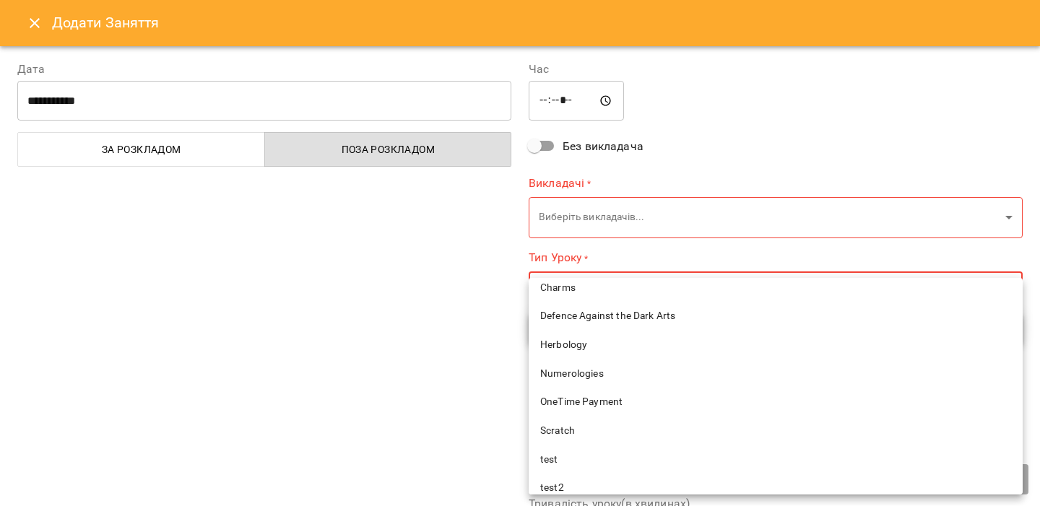
scroll to position [161, 0]
click at [585, 313] on span "Defence Against the Dark Arts" at bounding box center [775, 315] width 471 height 14
type input "**********"
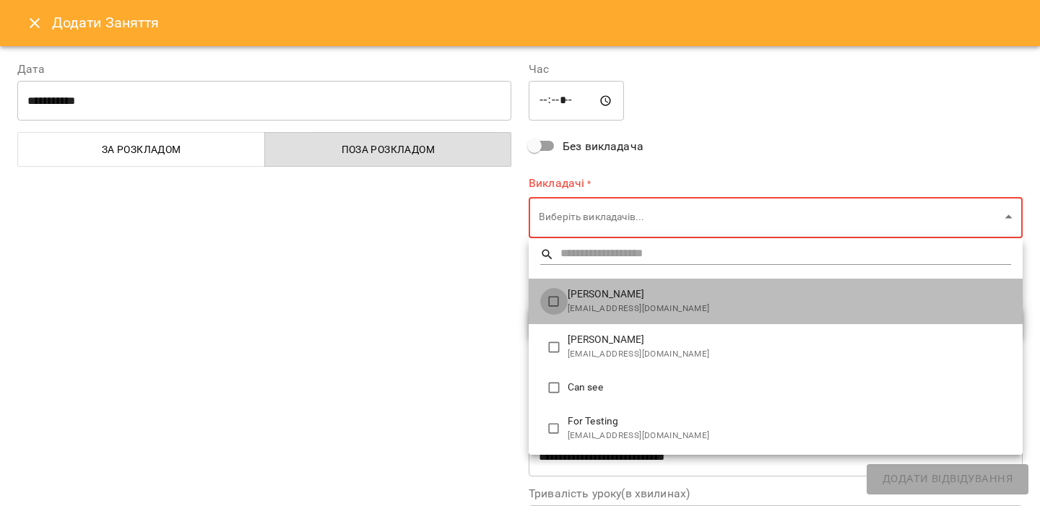
type input "**********"
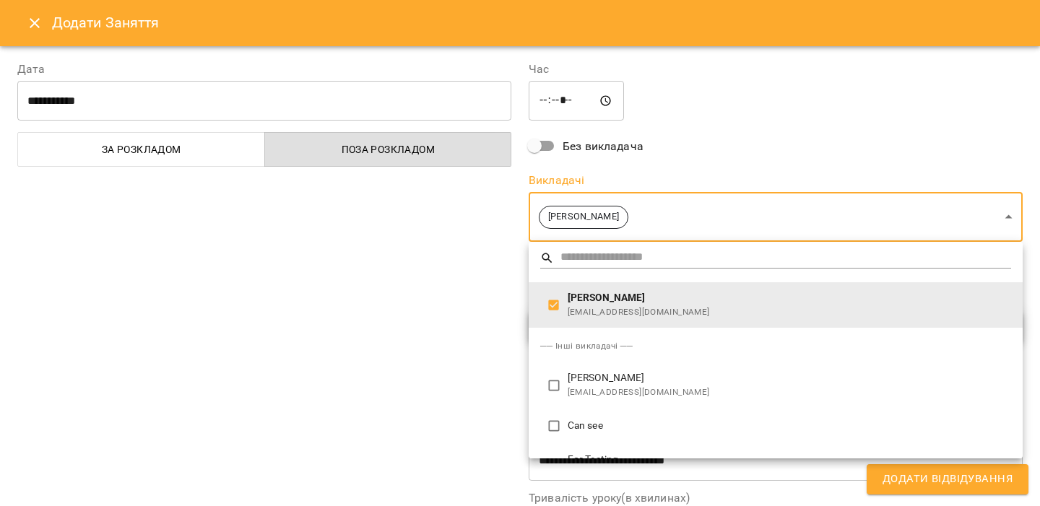
click at [433, 304] on div at bounding box center [520, 253] width 1040 height 506
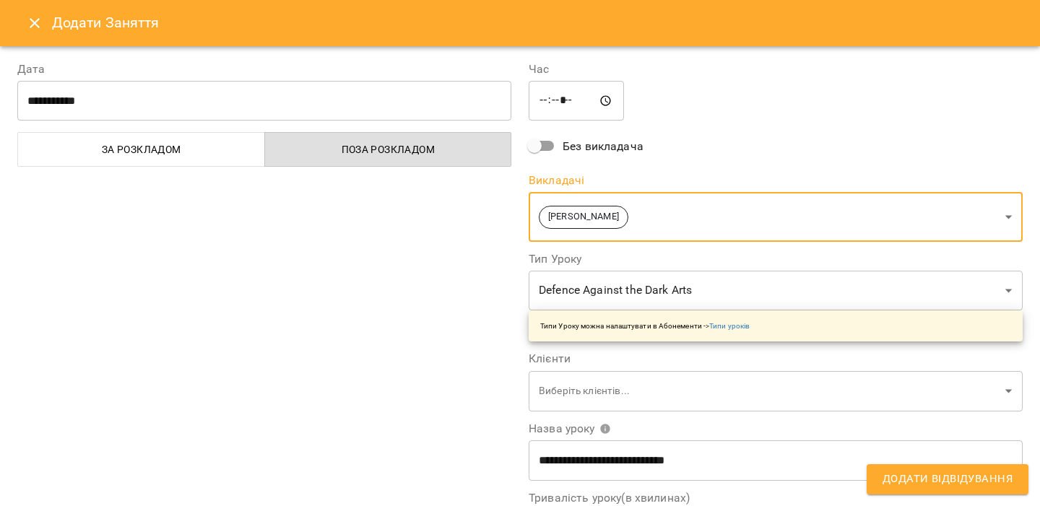
click at [931, 465] on button "Додати Відвідування" at bounding box center [948, 479] width 162 height 30
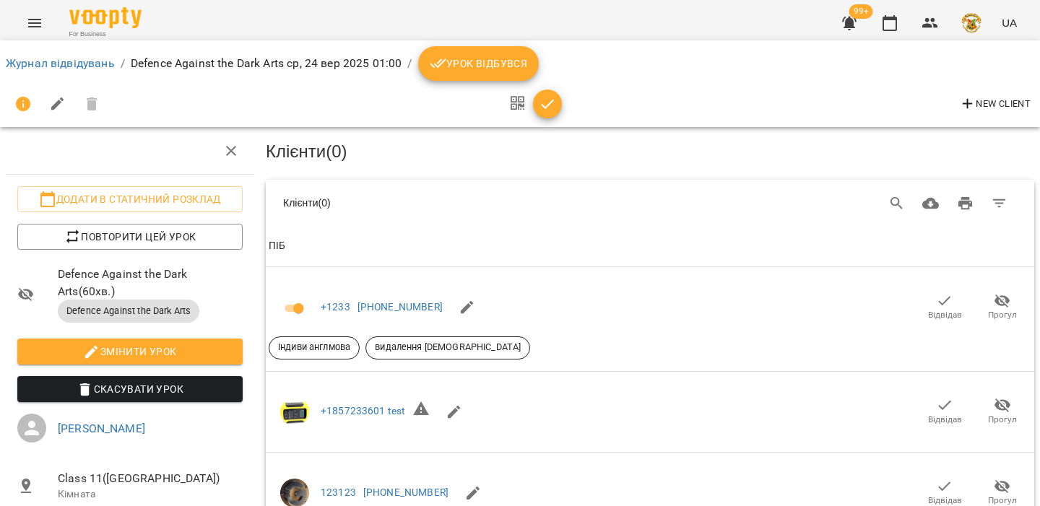
click at [30, 21] on icon "Menu" at bounding box center [34, 22] width 17 height 17
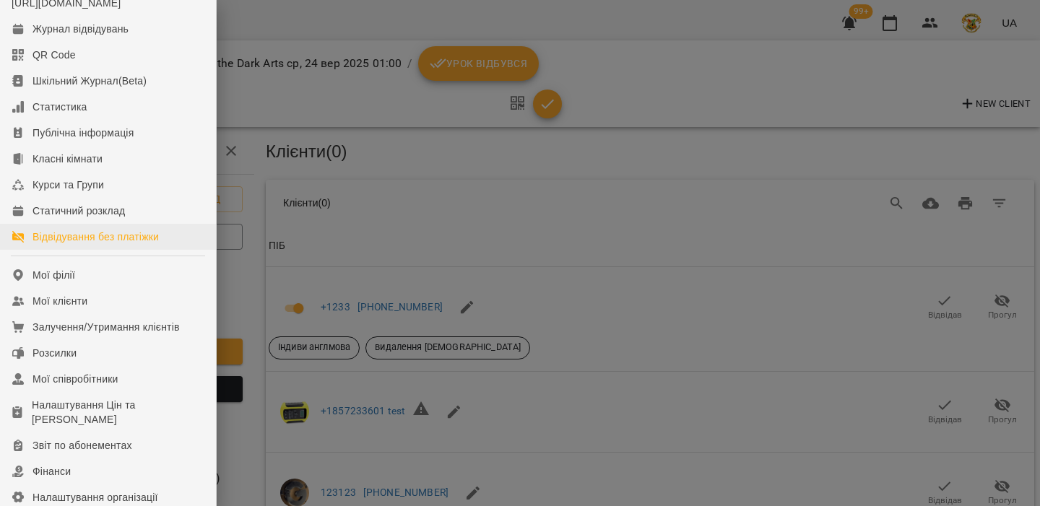
scroll to position [69, 0]
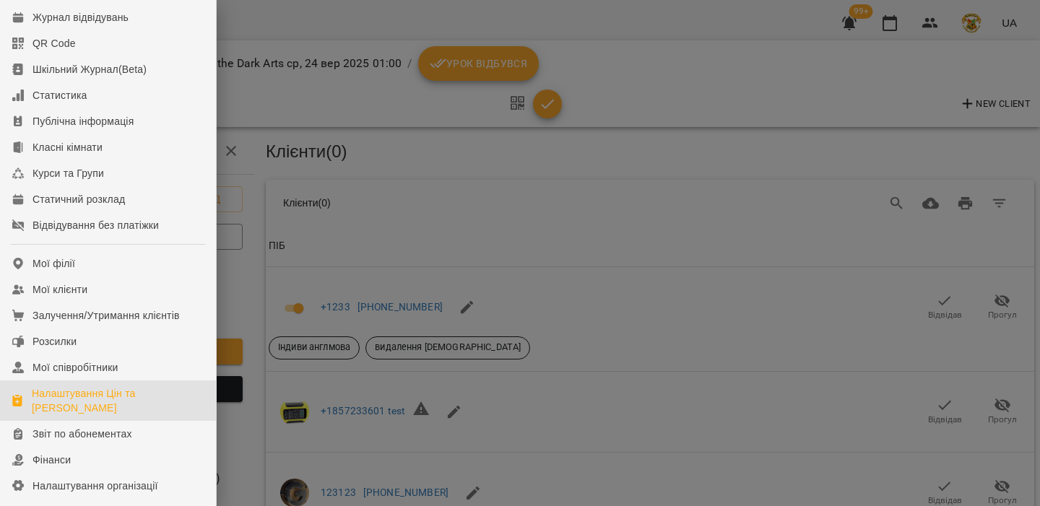
click at [56, 405] on div "Налаштування Цін та Абонементів" at bounding box center [118, 400] width 173 height 29
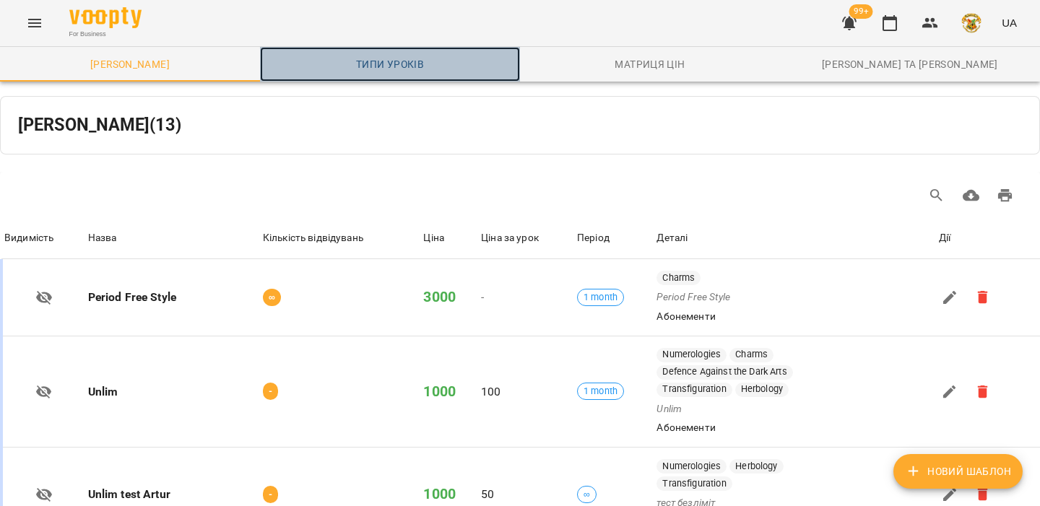
click at [410, 74] on link "Типи уроків" at bounding box center [390, 64] width 260 height 35
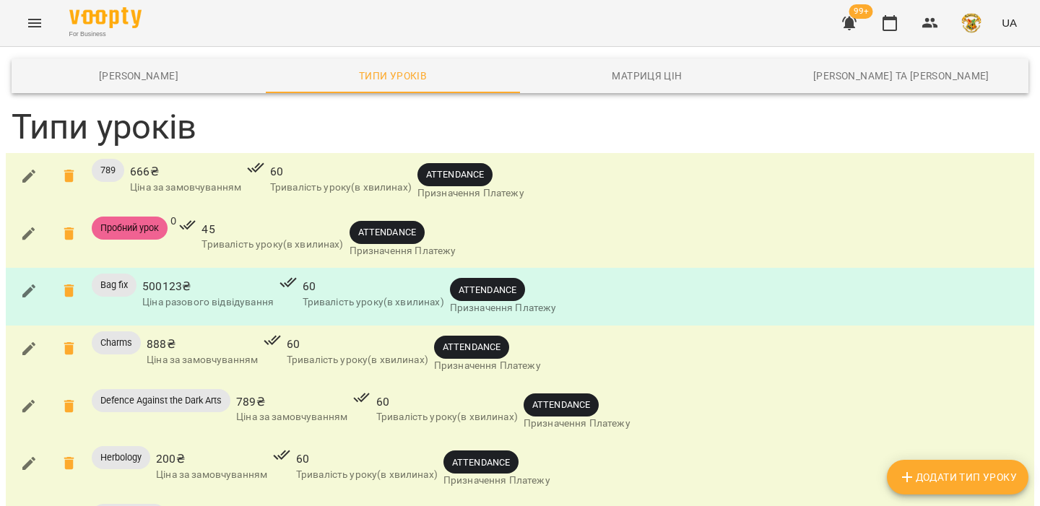
scroll to position [345, 0]
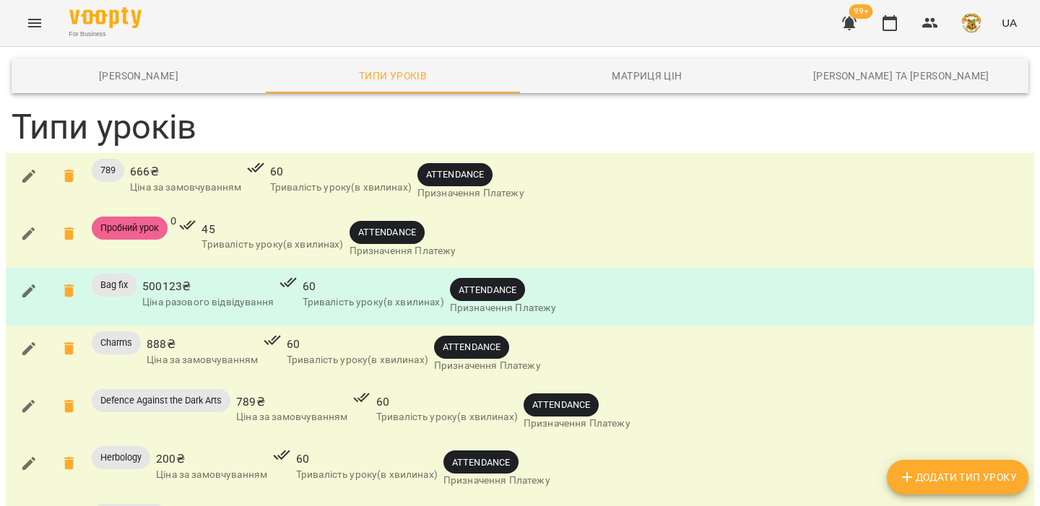
scroll to position [429, 0]
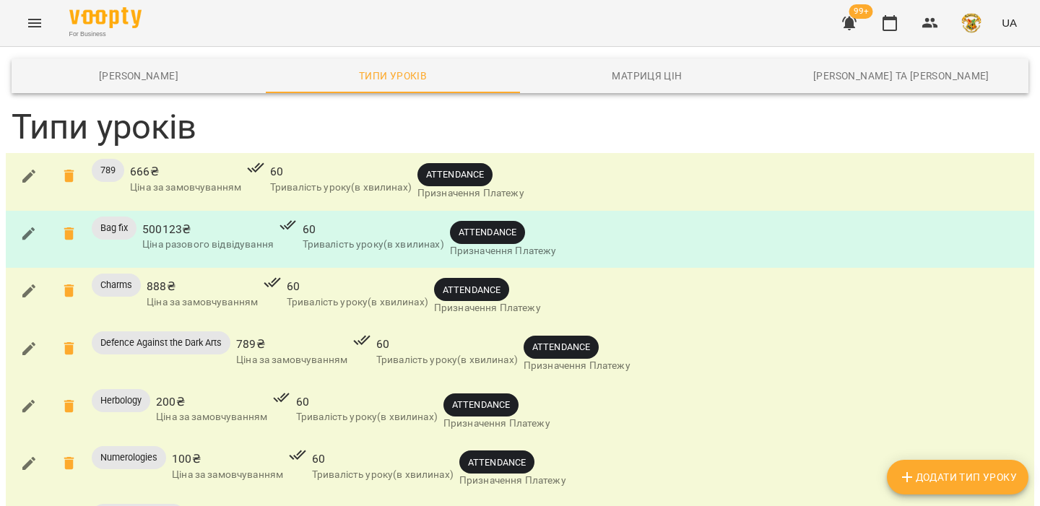
scroll to position [230, 0]
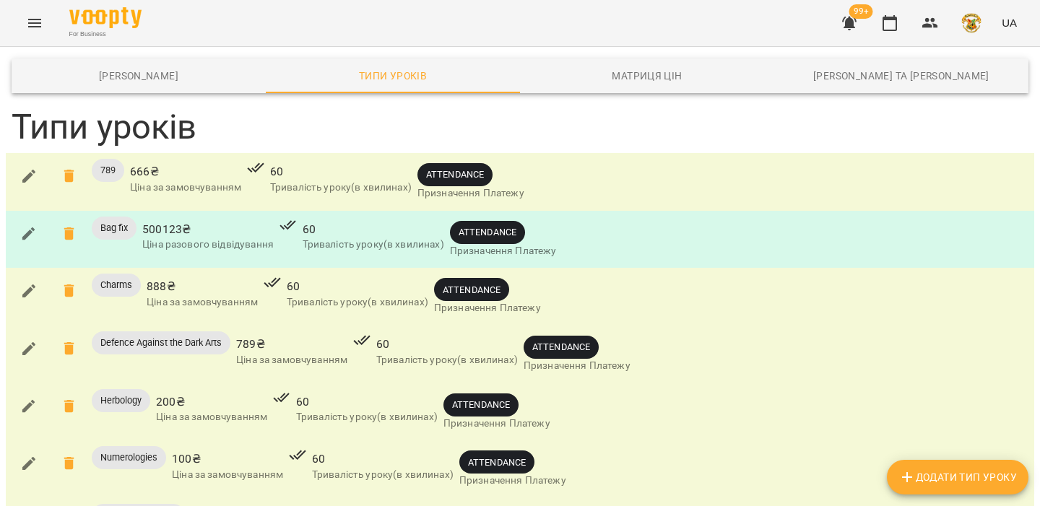
scroll to position [277, 0]
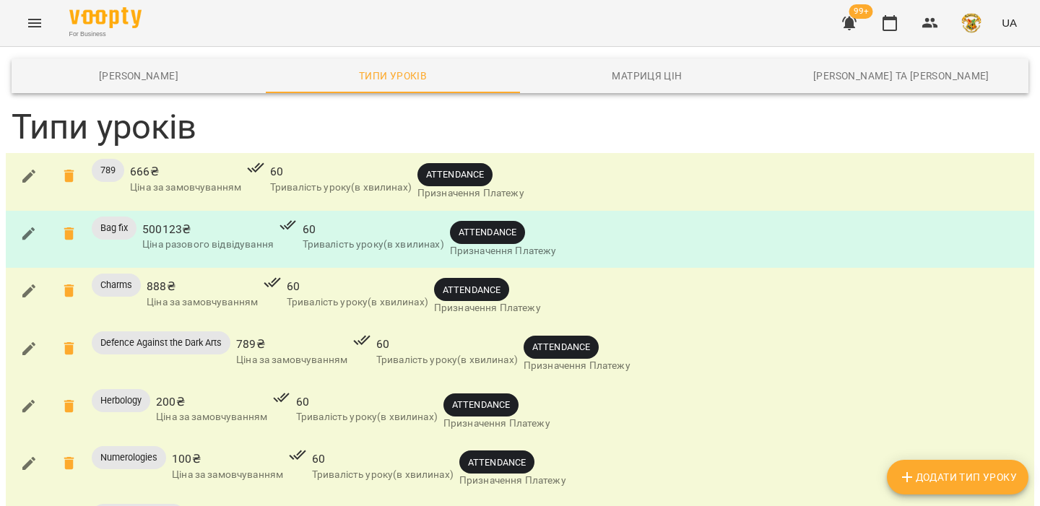
drag, startPoint x: 888, startPoint y: 20, endPoint x: 649, endPoint y: 241, distance: 325.1
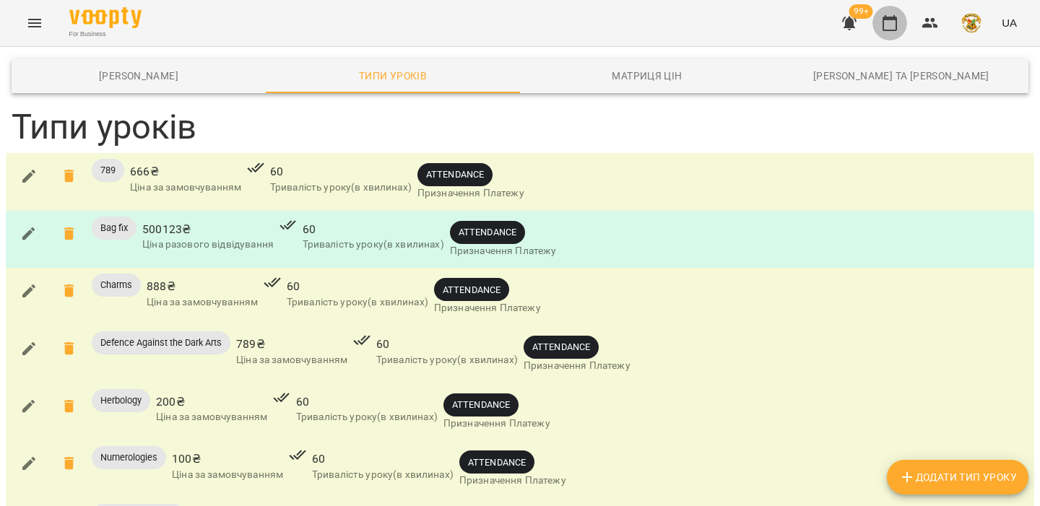
click at [649, 241] on div "For Business 99+ UA Шаблони Абонементів Типи уроків Матриця цін Каси та Онлайн …" at bounding box center [520, 459] width 1040 height 919
click at [899, 15] on button "button" at bounding box center [890, 23] width 35 height 35
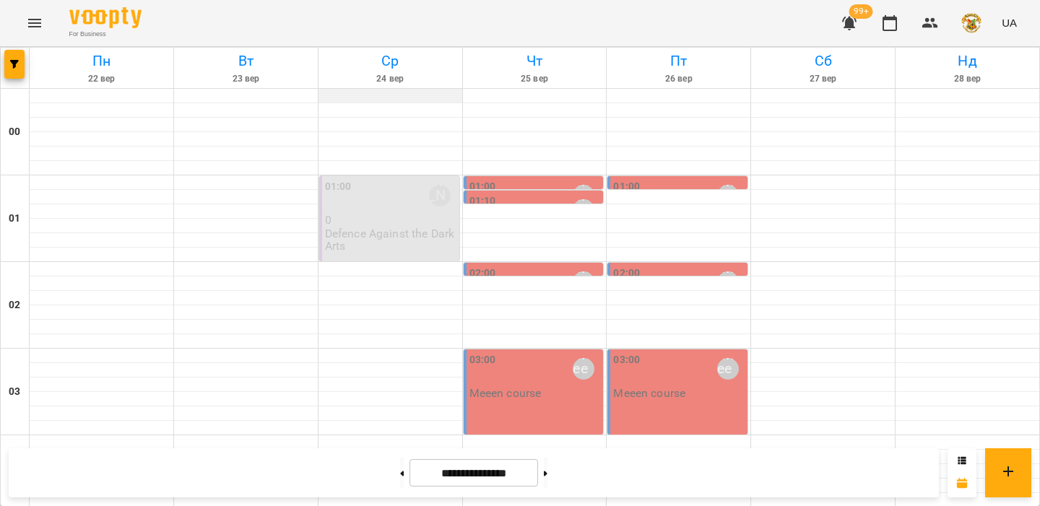
click at [399, 100] on div at bounding box center [391, 96] width 144 height 14
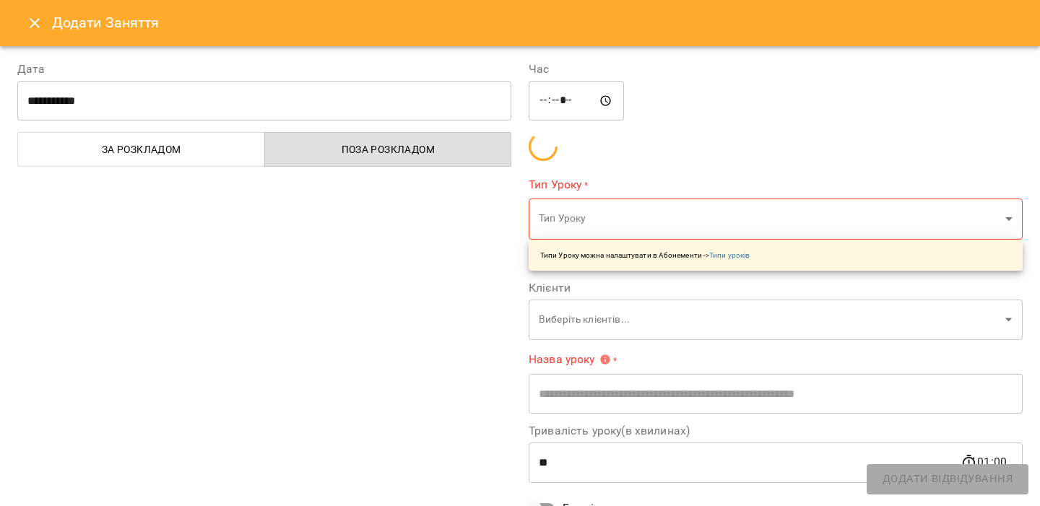
type input "**********"
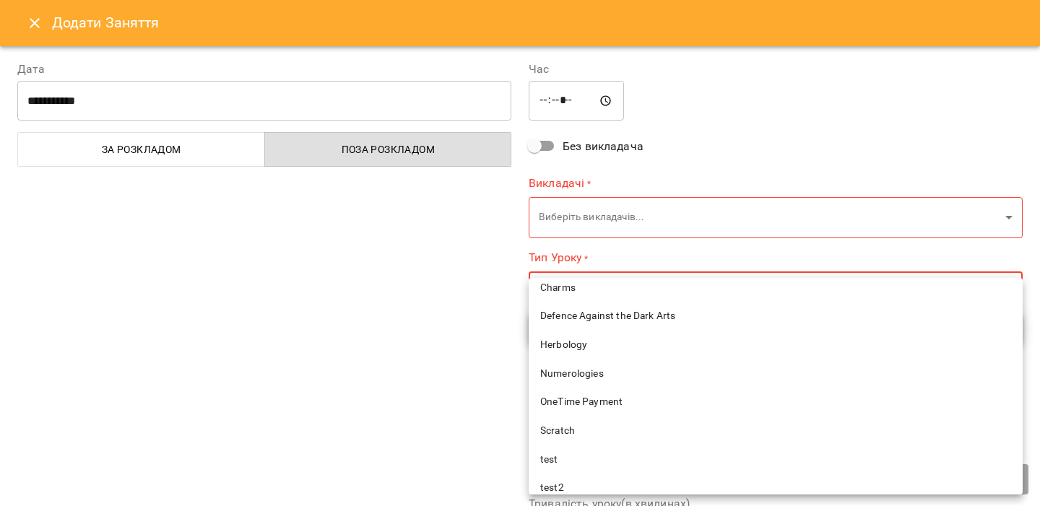
scroll to position [194, 0]
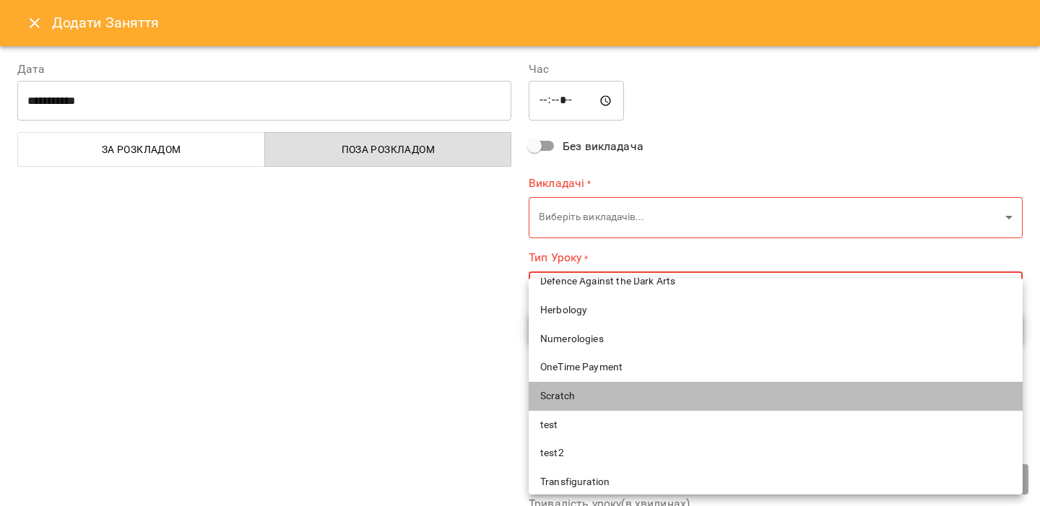
click at [572, 385] on li "Scratch" at bounding box center [776, 396] width 494 height 29
type input "*******"
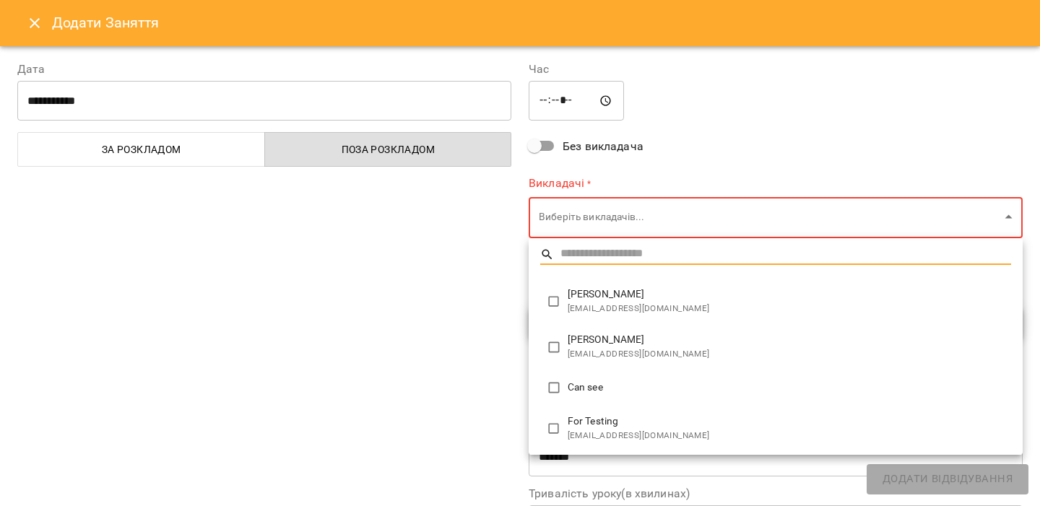
type input "**********"
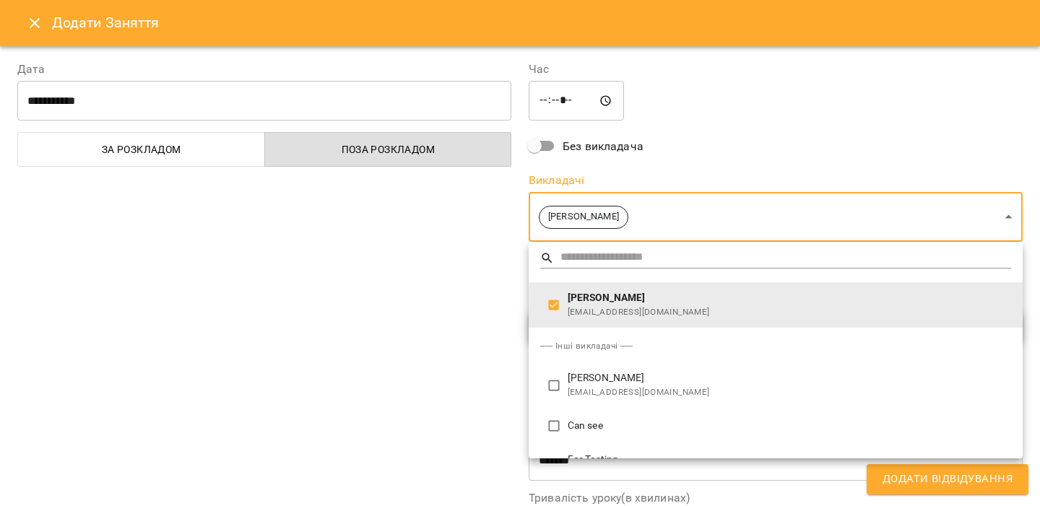
click at [427, 272] on div at bounding box center [520, 253] width 1040 height 506
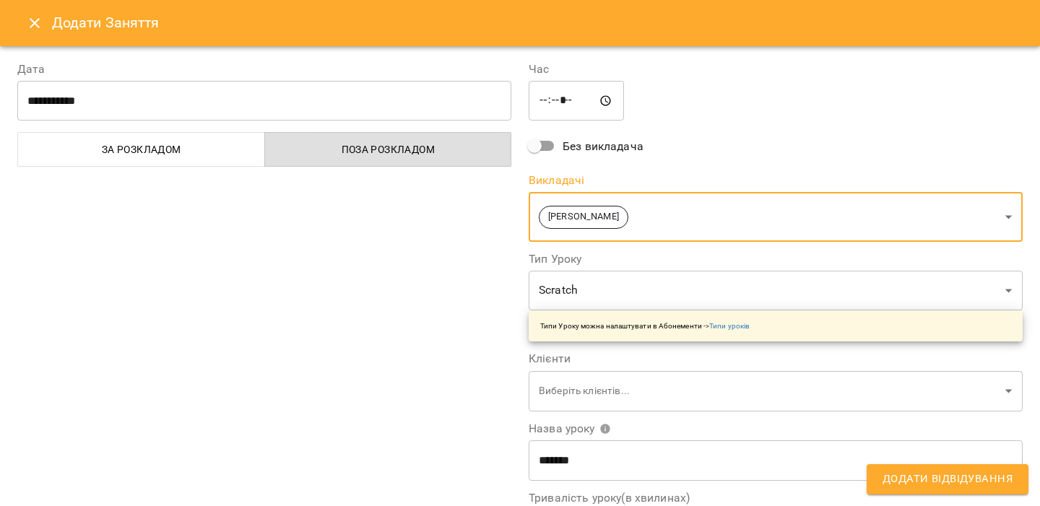
click at [933, 479] on span "Додати Відвідування" at bounding box center [948, 479] width 130 height 19
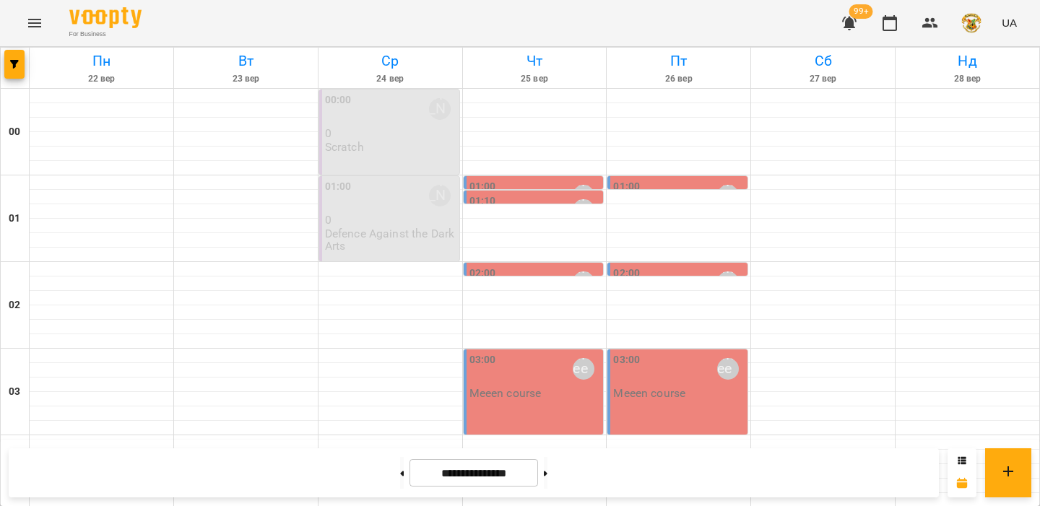
click at [44, 35] on button "Menu" at bounding box center [34, 23] width 35 height 35
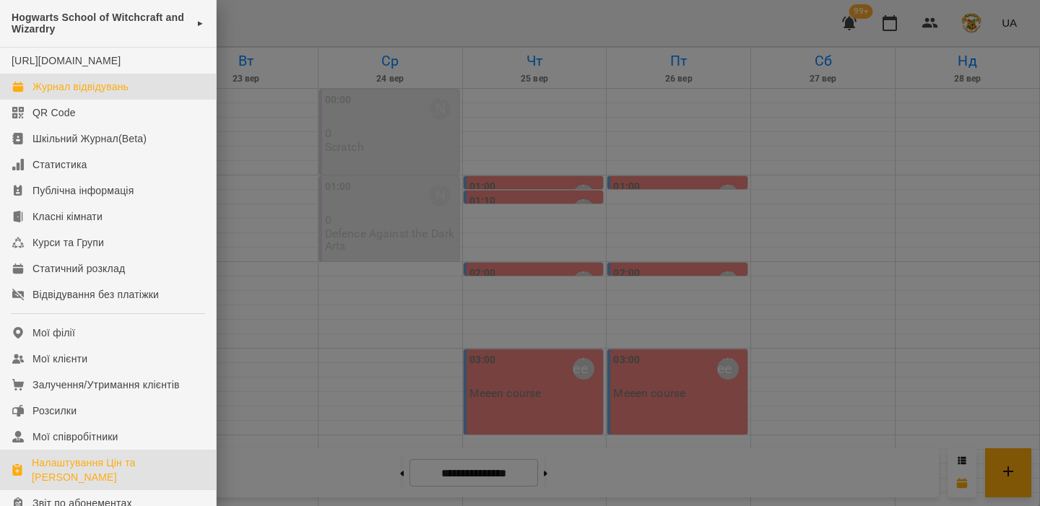
click at [89, 472] on div "Налаштування Цін та Абонементів" at bounding box center [118, 470] width 173 height 29
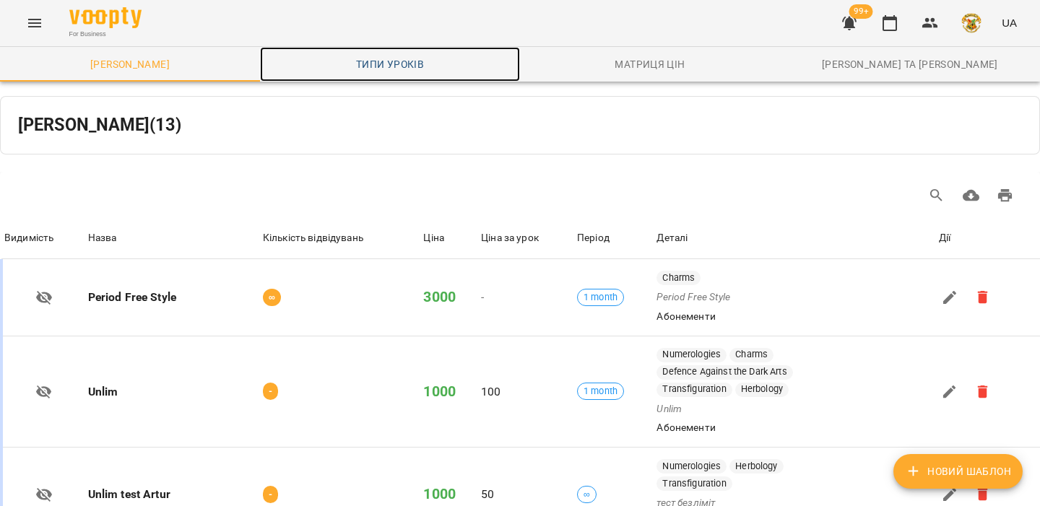
click at [399, 71] on span "Типи уроків" at bounding box center [390, 64] width 243 height 17
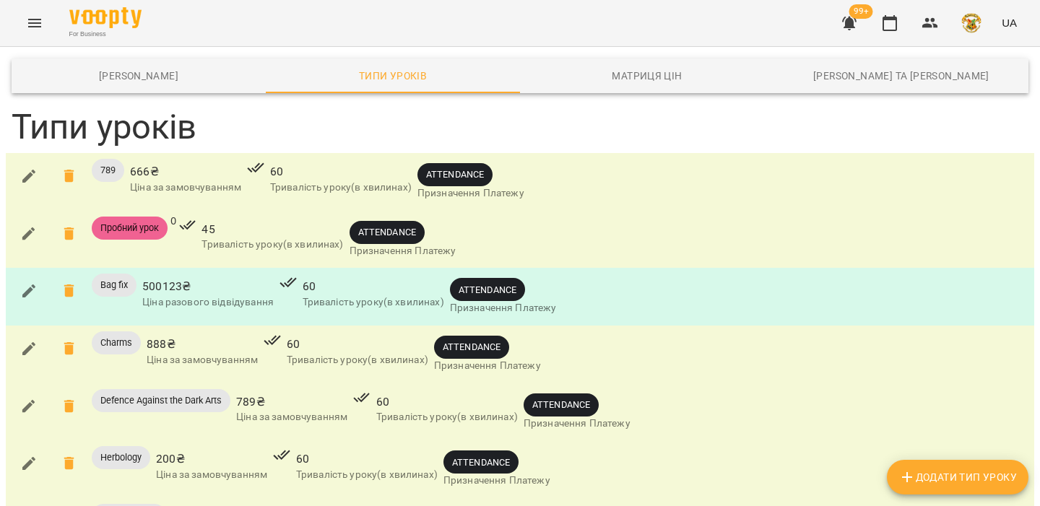
scroll to position [355, 0]
drag, startPoint x: 280, startPoint y: 278, endPoint x: 352, endPoint y: 279, distance: 71.5
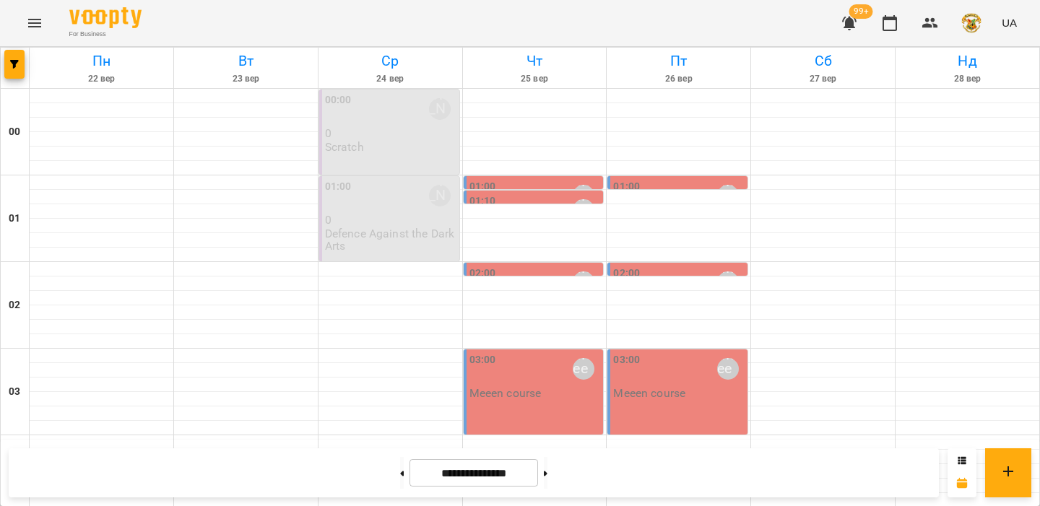
click at [398, 137] on p "0" at bounding box center [390, 133] width 131 height 12
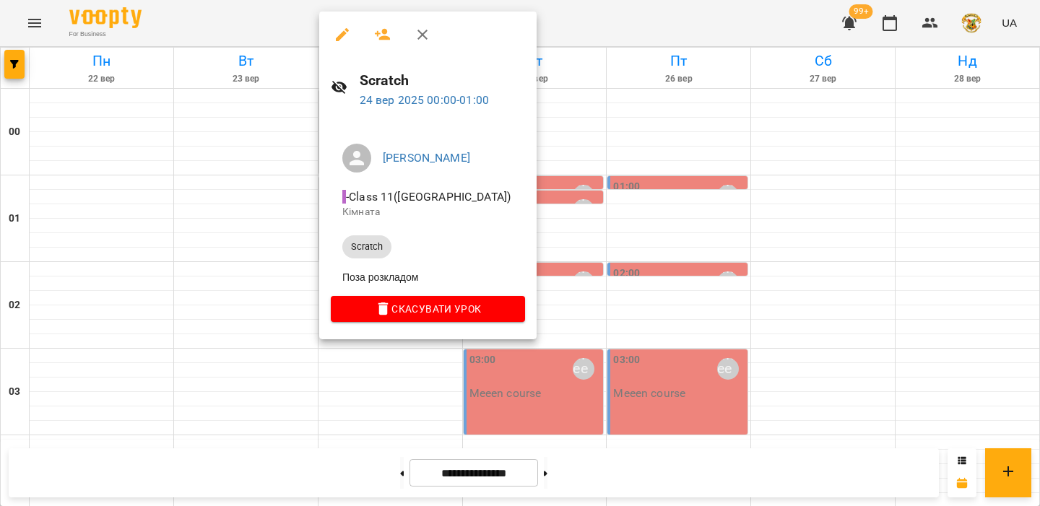
click at [35, 27] on div at bounding box center [520, 253] width 1040 height 506
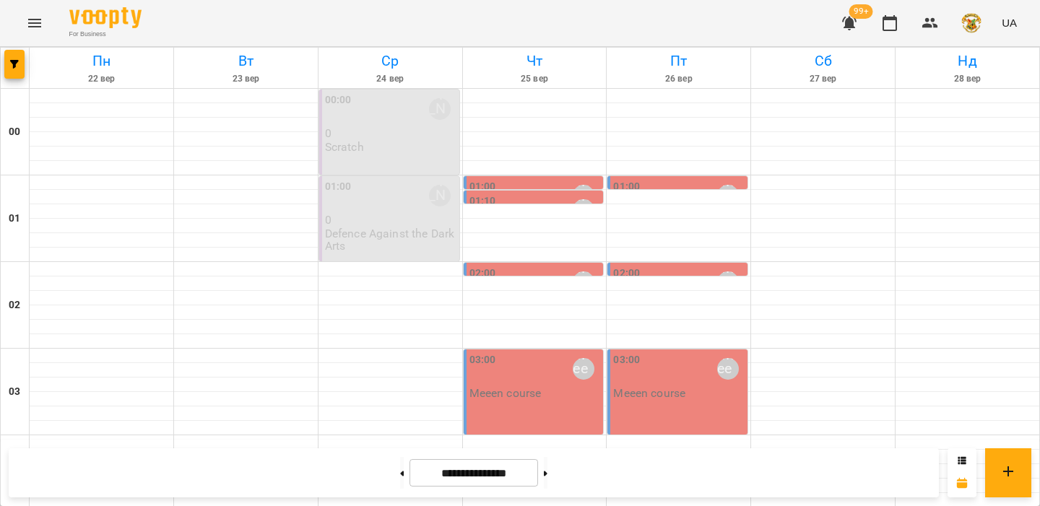
click at [35, 27] on icon "Menu" at bounding box center [34, 22] width 17 height 17
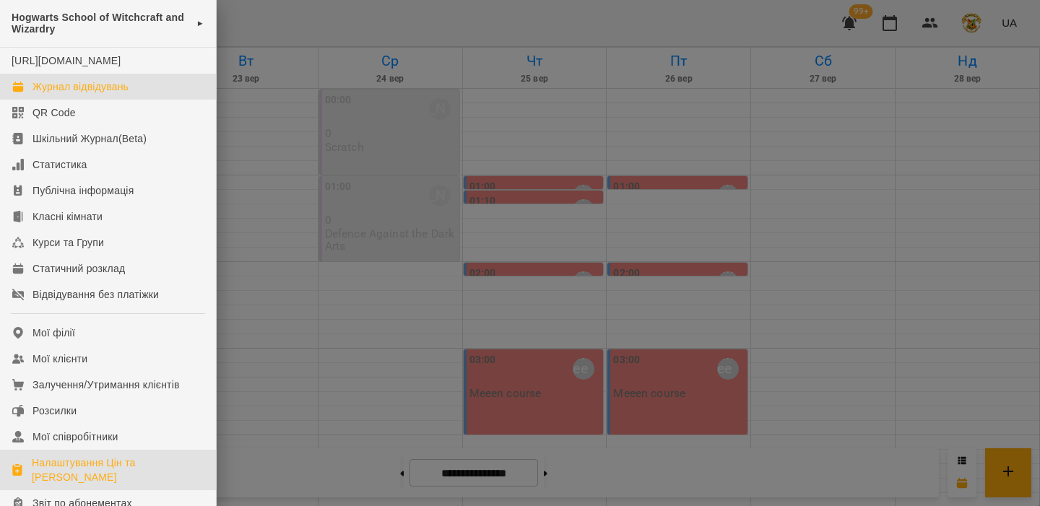
click at [90, 480] on div "Налаштування Цін та Абонементів" at bounding box center [118, 470] width 173 height 29
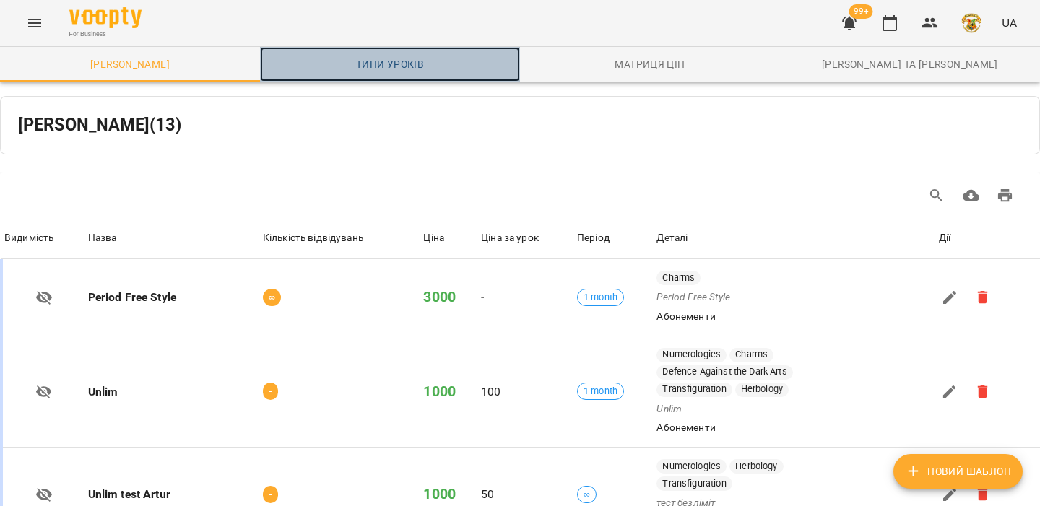
click at [382, 74] on link "Типи уроків" at bounding box center [390, 64] width 260 height 35
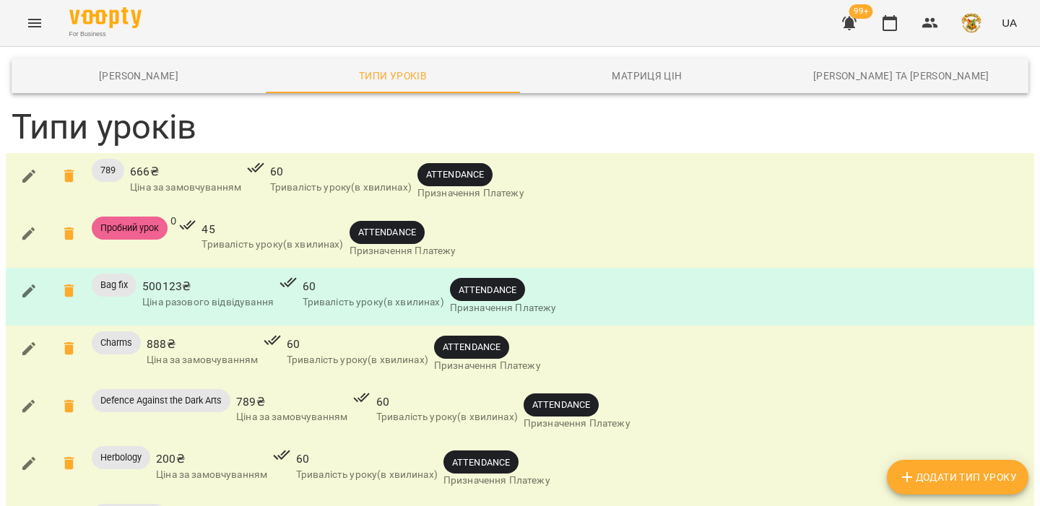
scroll to position [326, 0]
type input "*"
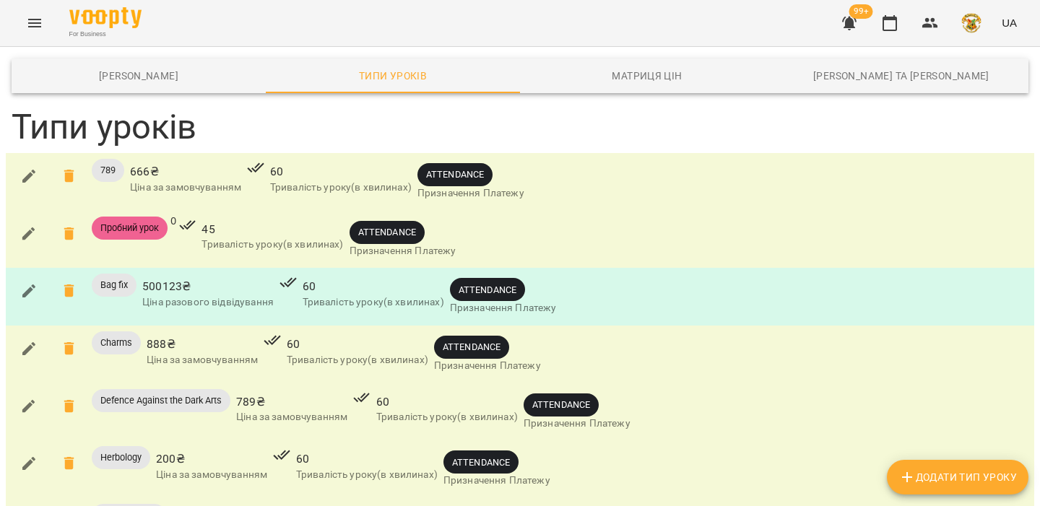
type input "***"
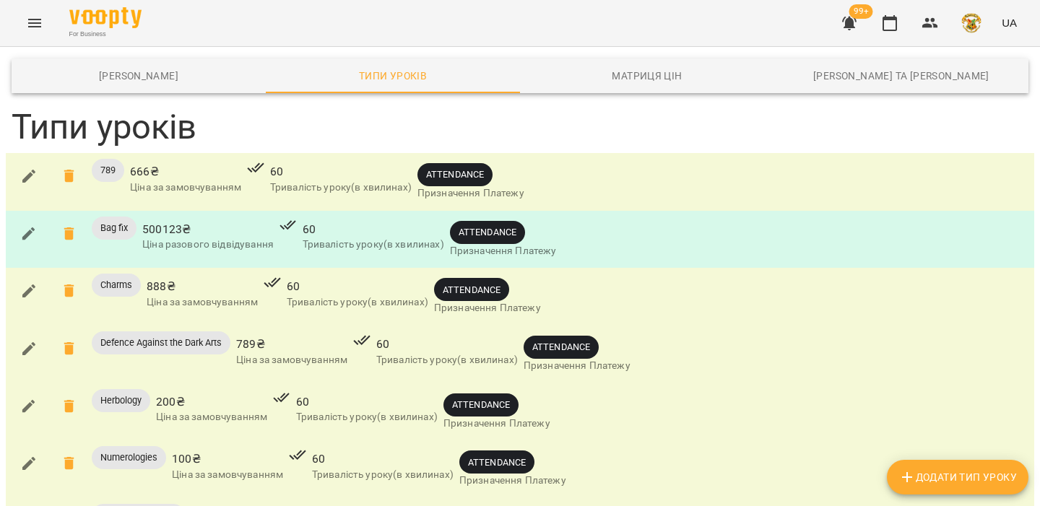
scroll to position [261, 0]
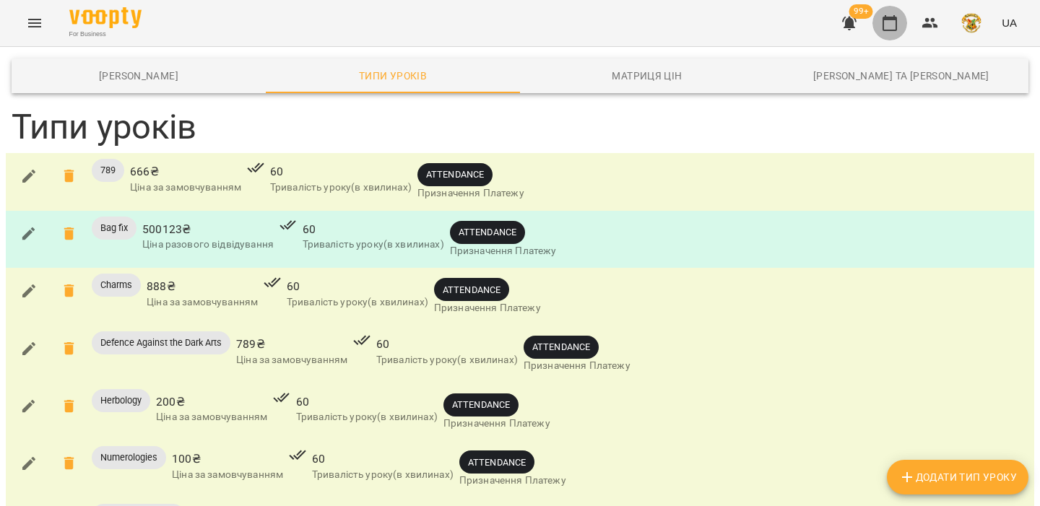
click at [886, 26] on icon "button" at bounding box center [889, 22] width 17 height 17
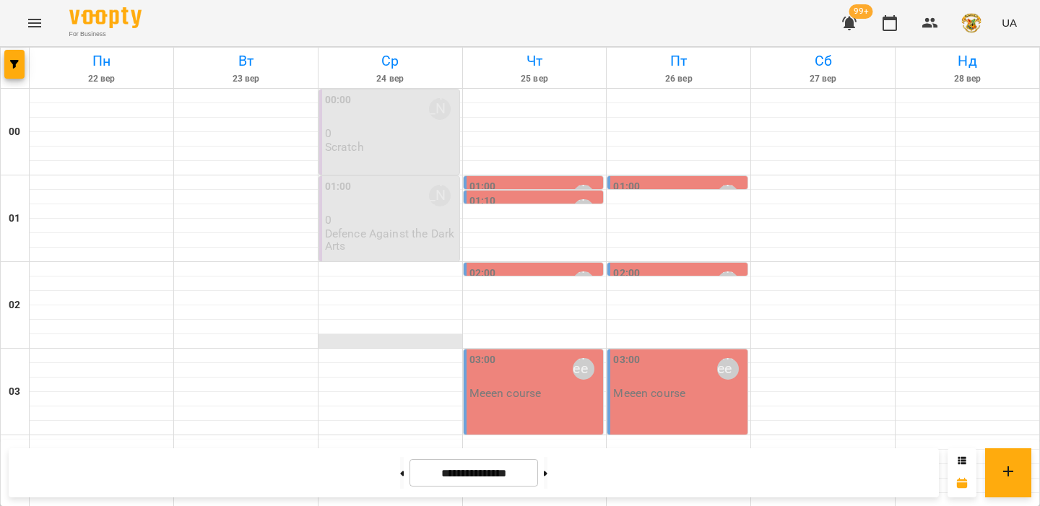
scroll to position [65, 0]
click at [388, 262] on div at bounding box center [391, 269] width 144 height 14
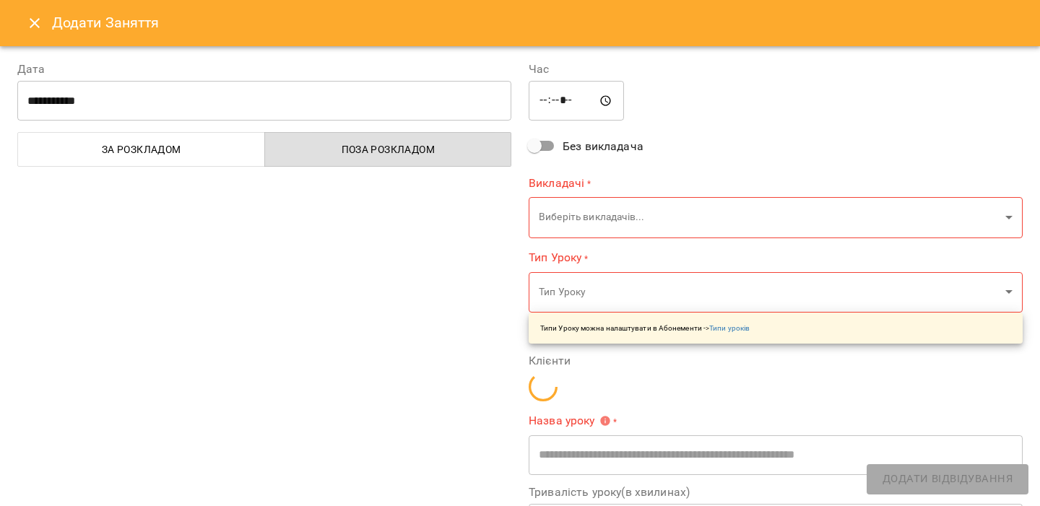
type input "**********"
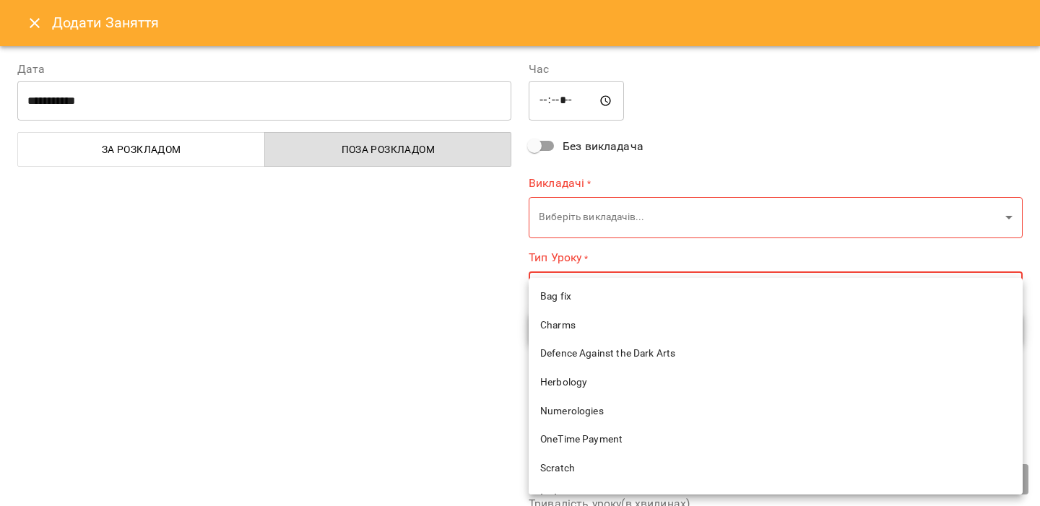
scroll to position [125, 0]
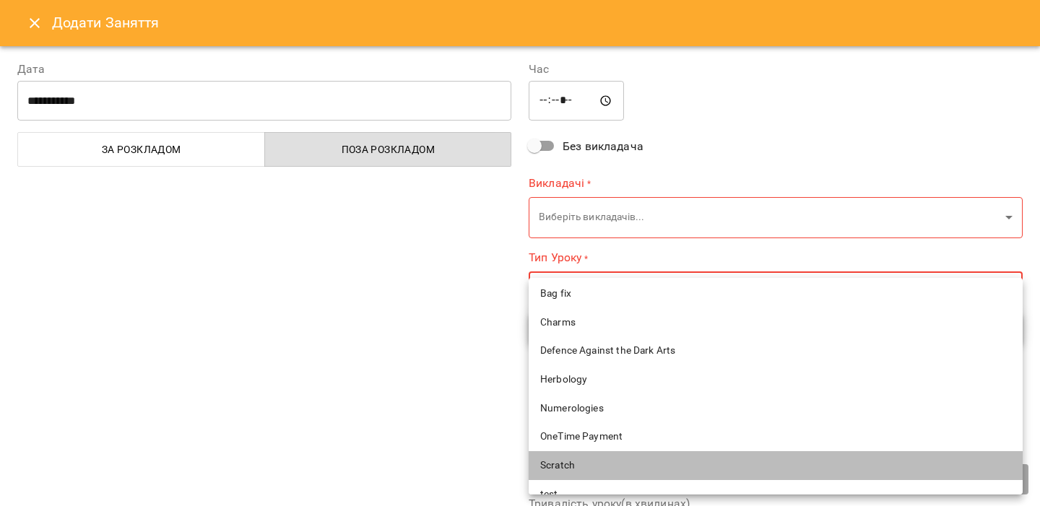
click at [561, 465] on span "Scratch" at bounding box center [775, 466] width 471 height 14
type input "*******"
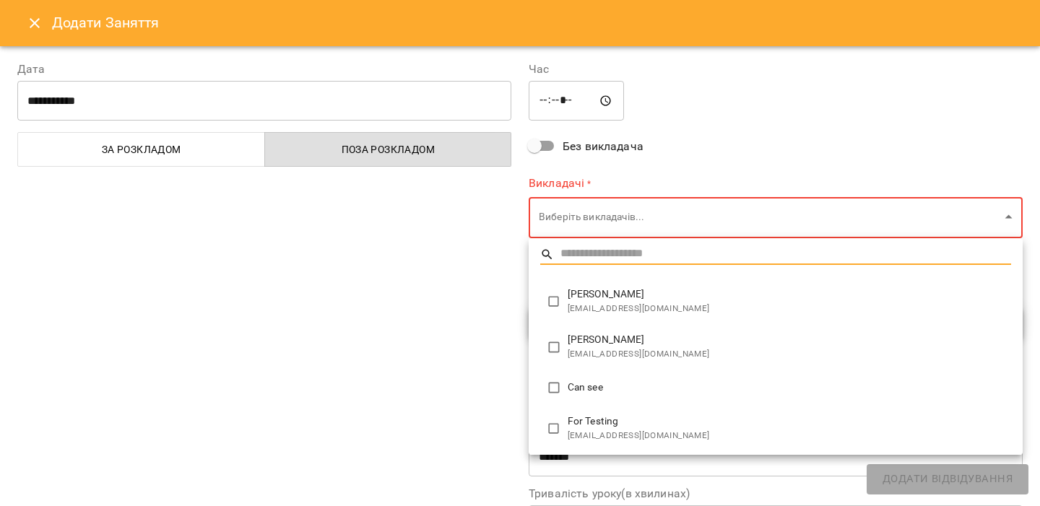
type input "**********"
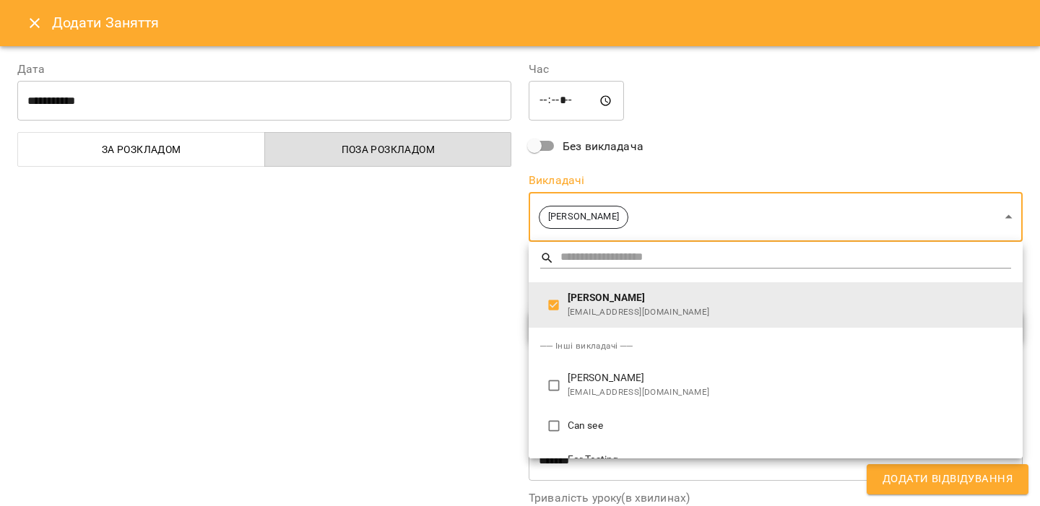
click at [446, 299] on div at bounding box center [520, 253] width 1040 height 506
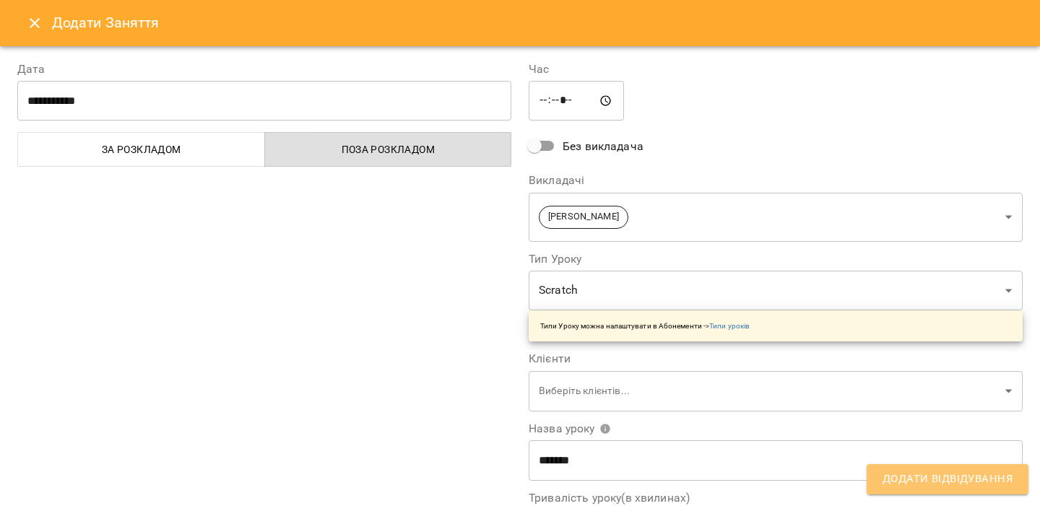
click at [908, 486] on span "Додати Відвідування" at bounding box center [948, 479] width 130 height 19
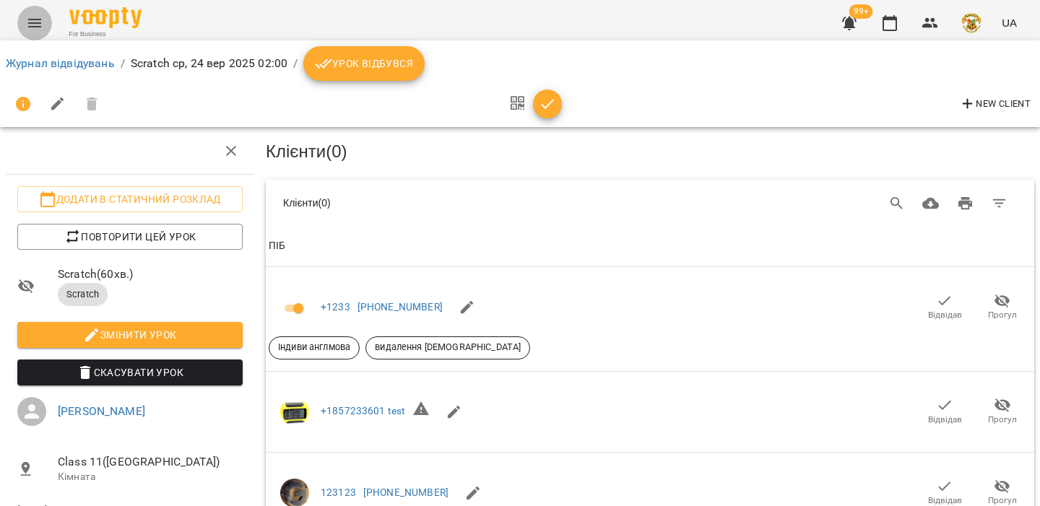
click at [31, 9] on button "Menu" at bounding box center [34, 23] width 35 height 35
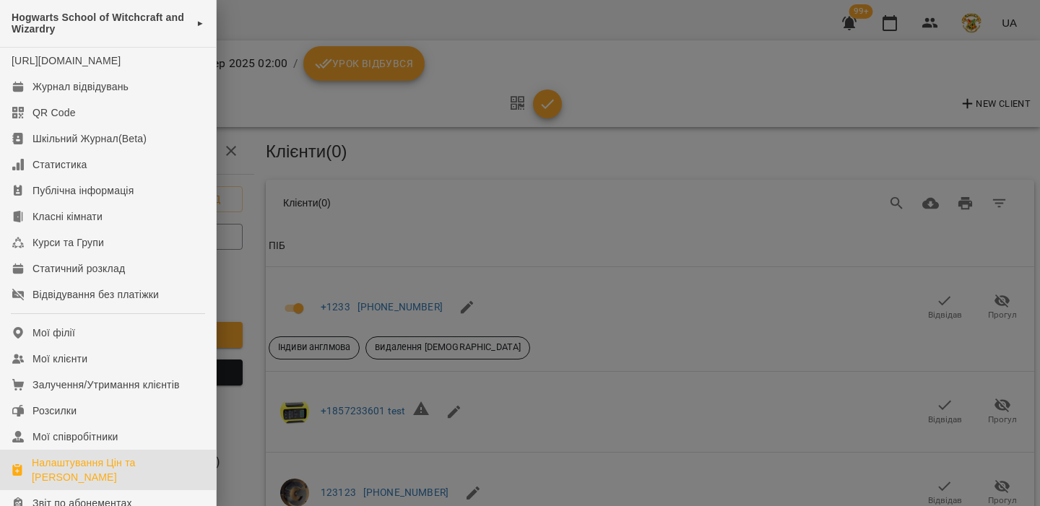
click at [87, 474] on div "Налаштування Цін та Абонементів" at bounding box center [118, 470] width 173 height 29
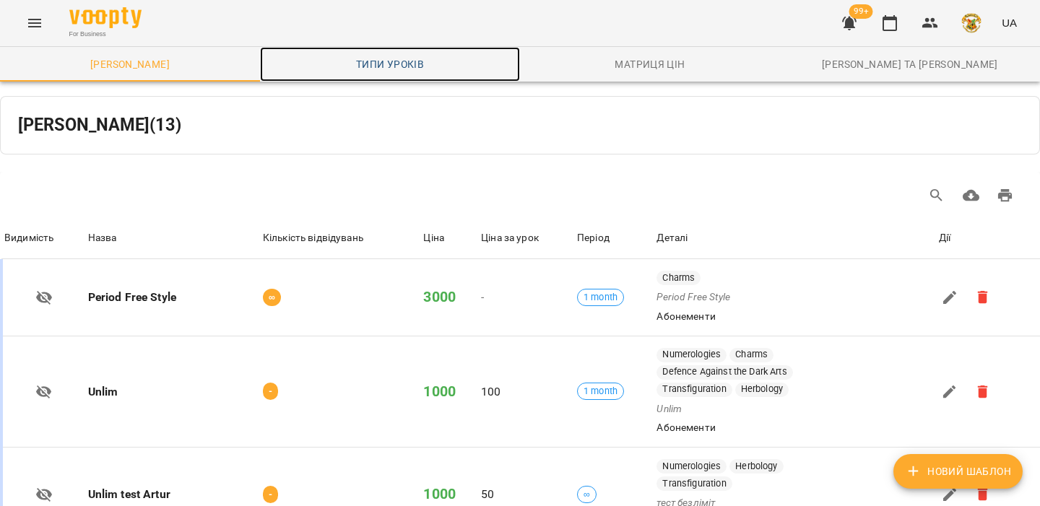
click at [412, 50] on link "Типи уроків" at bounding box center [390, 64] width 260 height 35
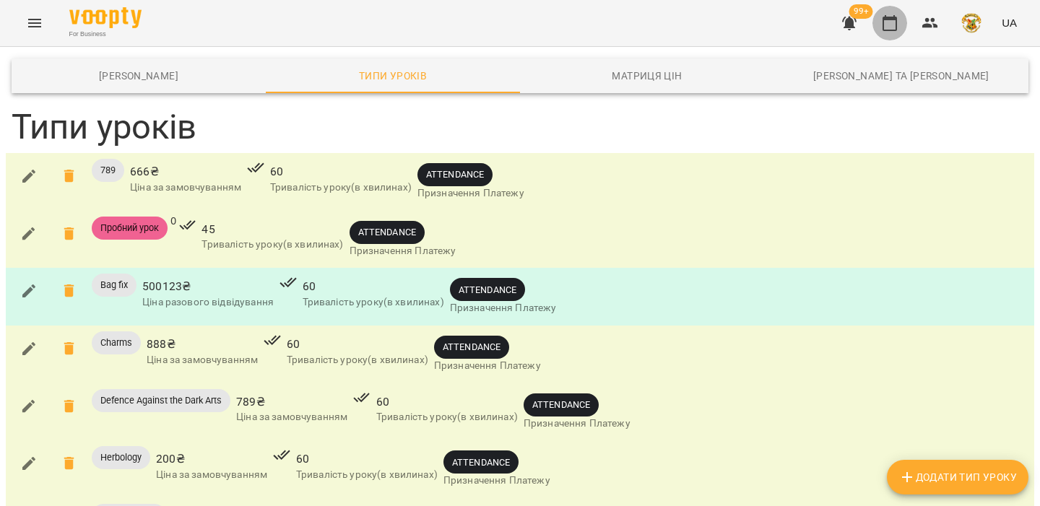
click at [884, 22] on icon "button" at bounding box center [890, 23] width 14 height 16
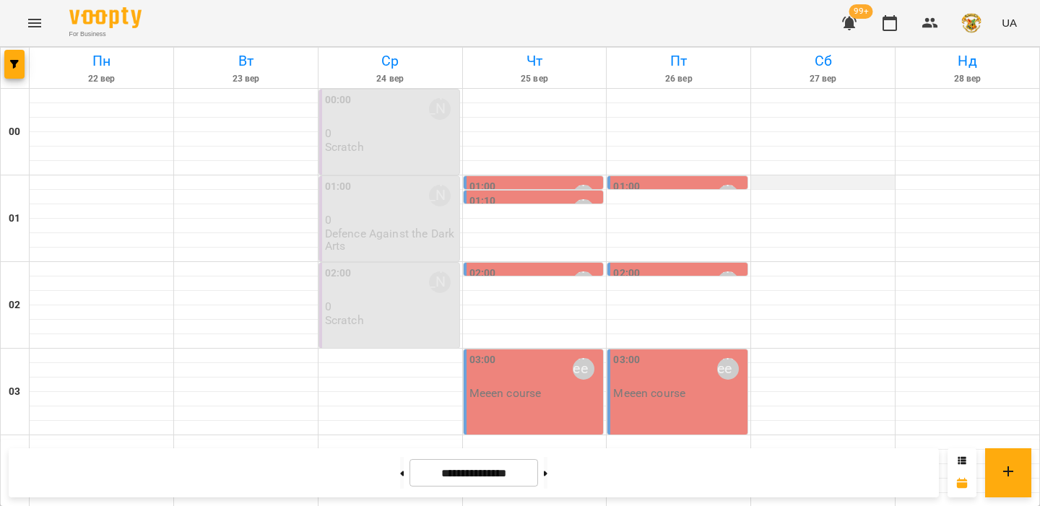
click at [802, 185] on div at bounding box center [823, 183] width 144 height 14
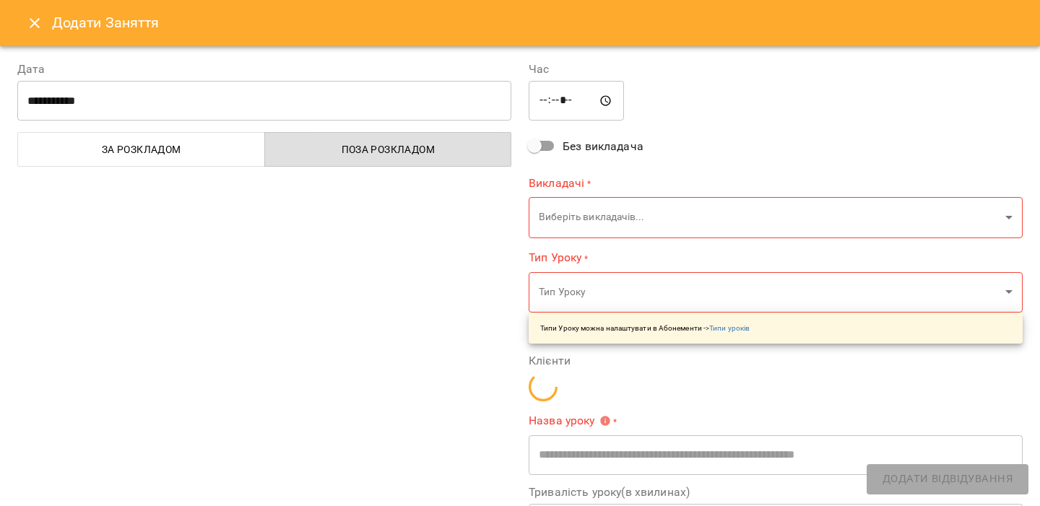
type input "**********"
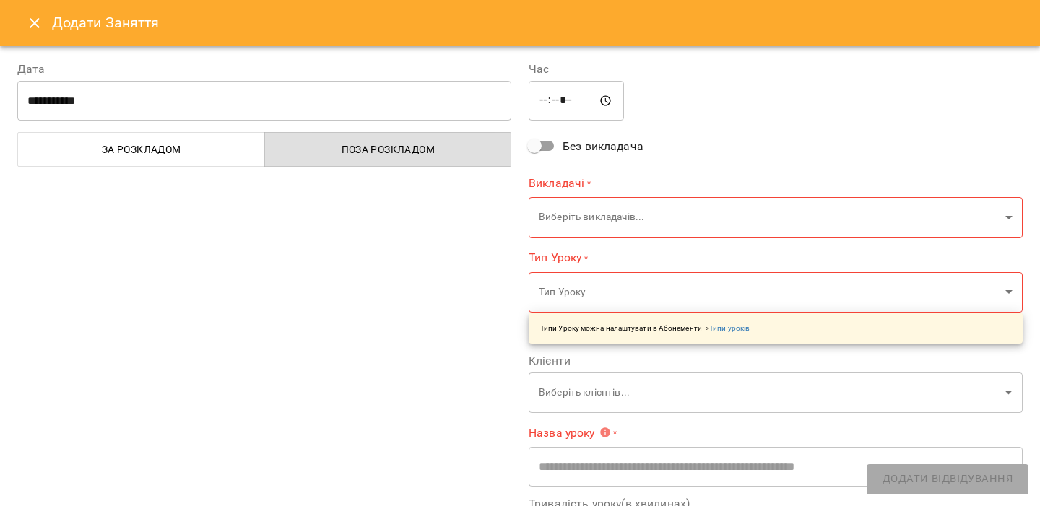
click at [30, 22] on icon "Close" at bounding box center [34, 22] width 17 height 17
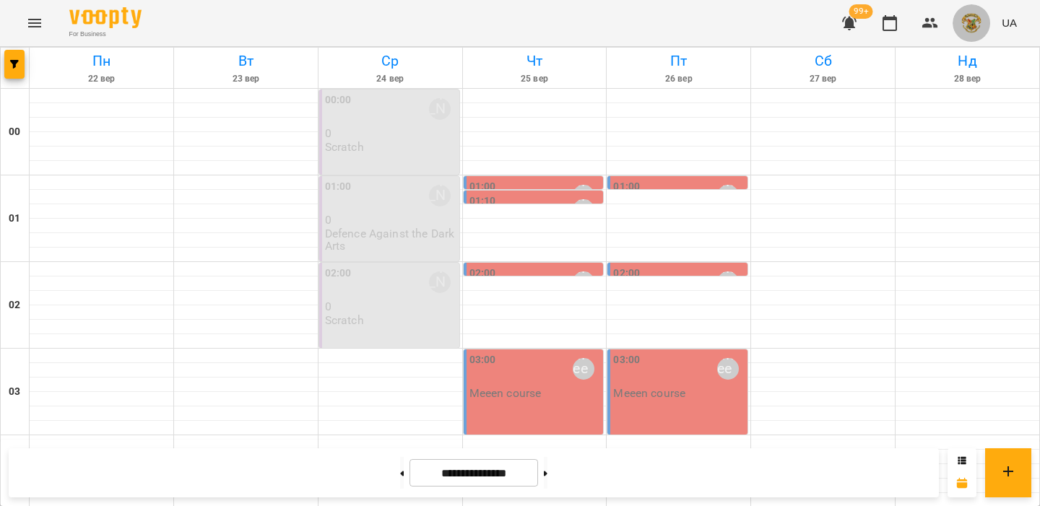
click at [976, 20] on img "button" at bounding box center [971, 23] width 20 height 20
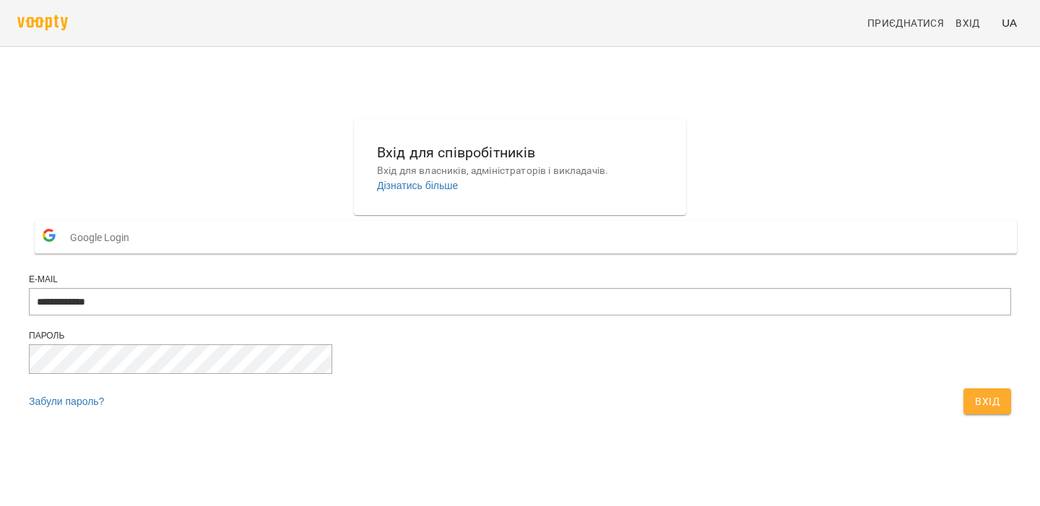
click at [513, 286] on div "E-mail" at bounding box center [520, 280] width 982 height 12
click at [506, 316] on input "**********" at bounding box center [520, 301] width 982 height 27
type input "**********"
click at [975, 410] on span "Вхід" at bounding box center [987, 401] width 25 height 17
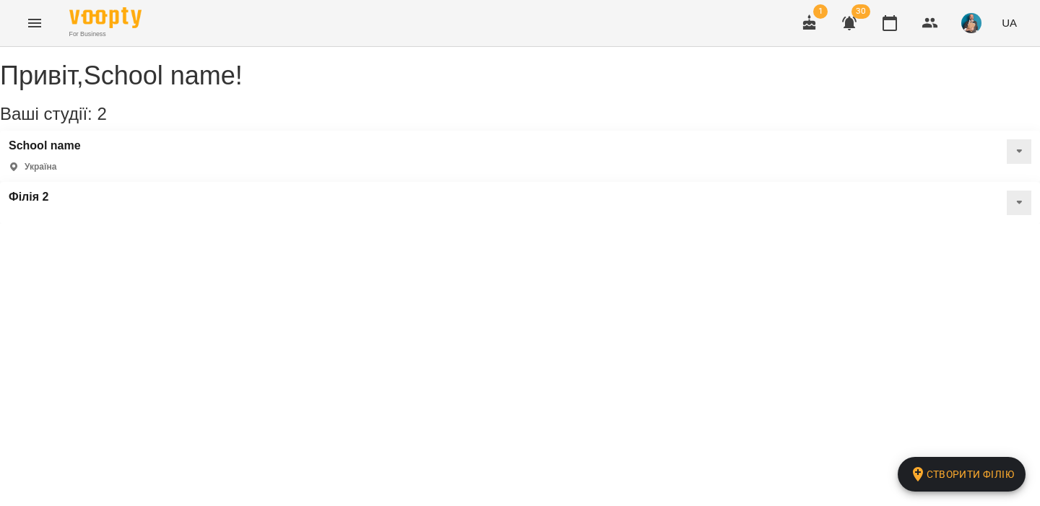
click at [31, 20] on icon "Menu" at bounding box center [34, 22] width 17 height 17
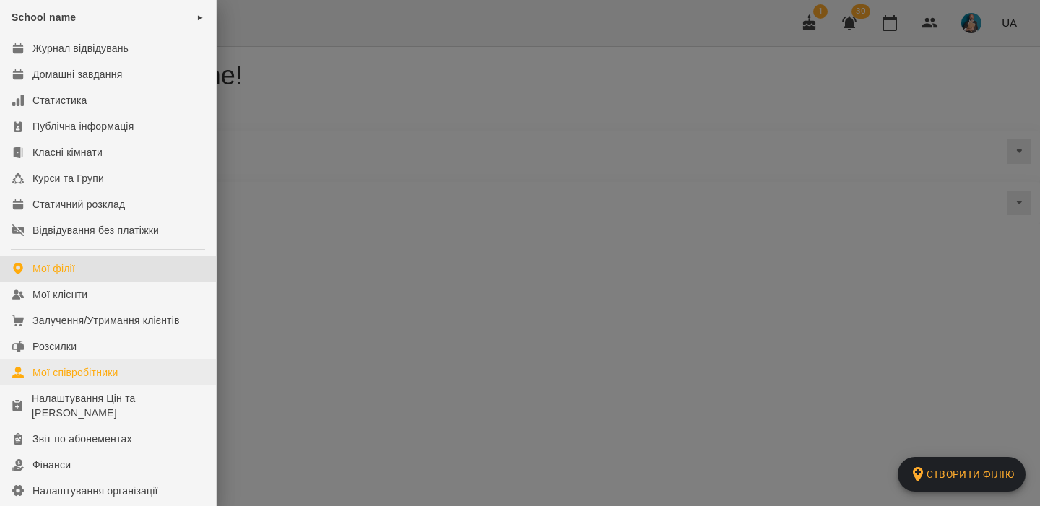
scroll to position [175, 0]
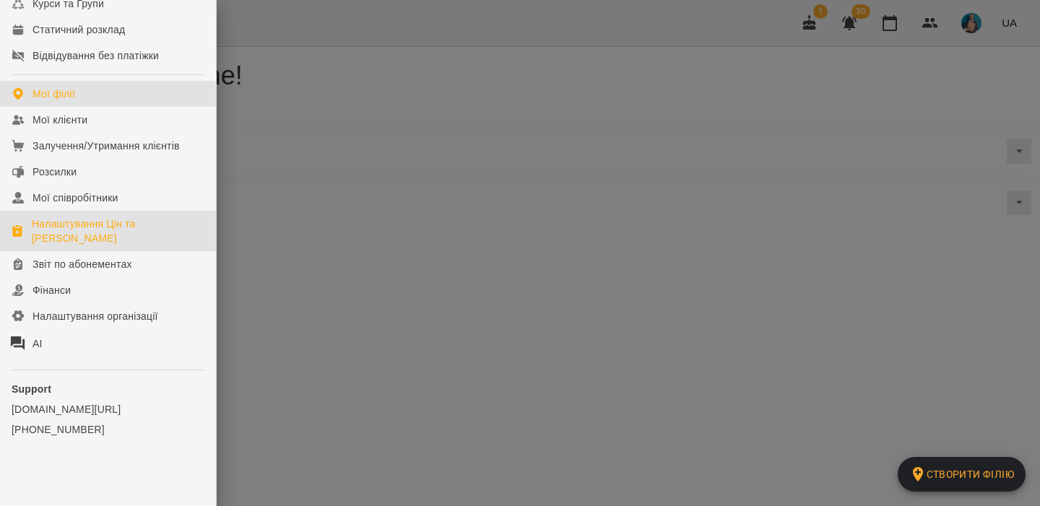
click at [119, 222] on div "Налаштування Цін та [PERSON_NAME]" at bounding box center [118, 231] width 173 height 29
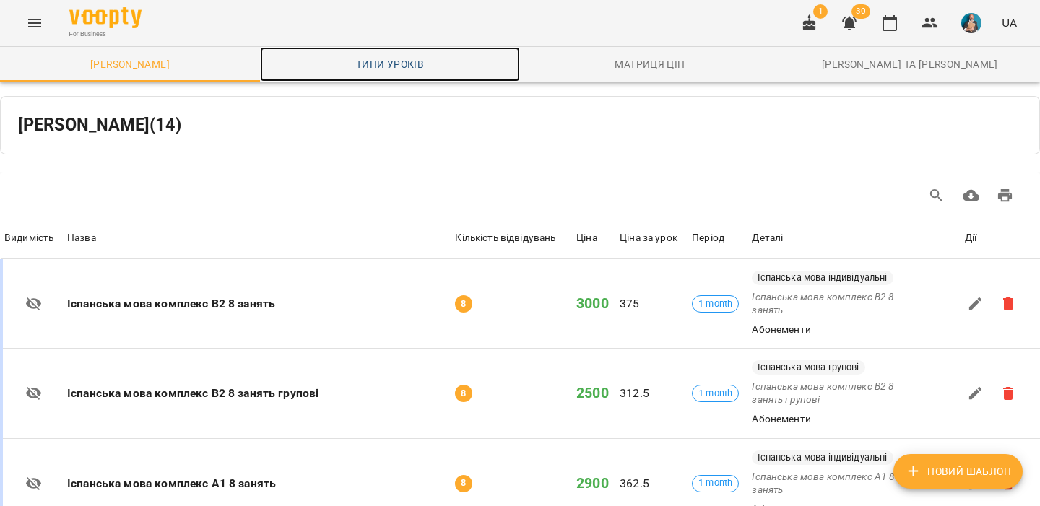
click at [379, 54] on link "Типи уроків" at bounding box center [390, 64] width 260 height 35
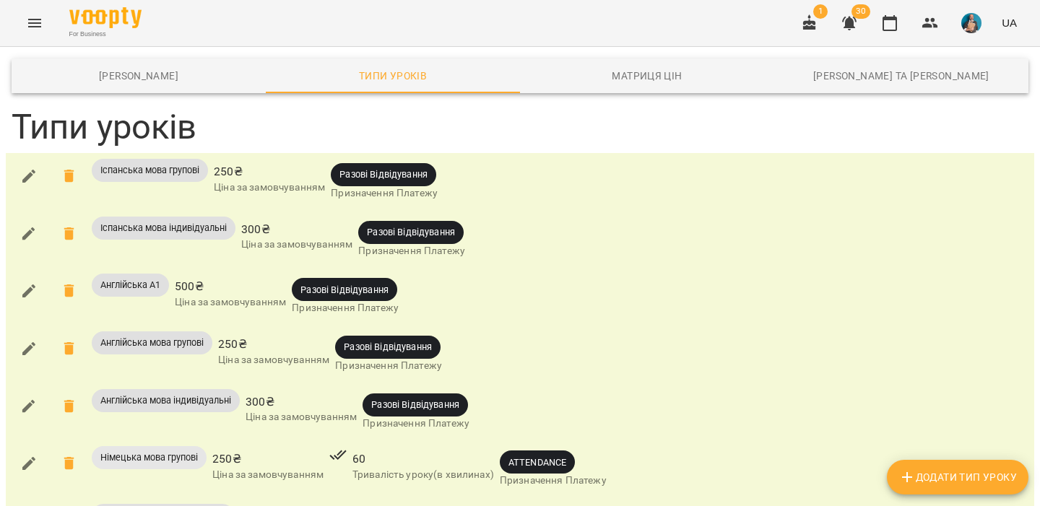
scroll to position [163, 0]
click at [538, 456] on span "ATTENDANCE" at bounding box center [537, 463] width 75 height 14
click at [565, 386] on div "Англійська мова індивідуальні 300 ₴ Ціна за замовчуванням Разові Відвідування П…" at bounding box center [520, 412] width 1023 height 52
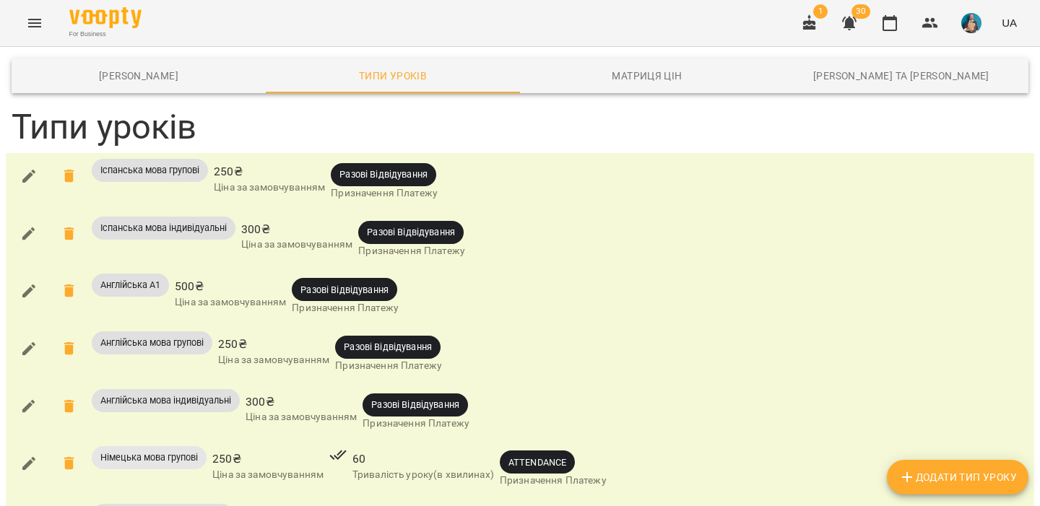
click at [537, 456] on span "ATTENDANCE" at bounding box center [537, 463] width 75 height 14
click at [542, 386] on div "Англійська мова індивідуальні 300 ₴ Ціна за замовчуванням Разові Відвідування П…" at bounding box center [520, 412] width 1023 height 52
click at [537, 456] on span "ATTENDANCE" at bounding box center [537, 463] width 75 height 14
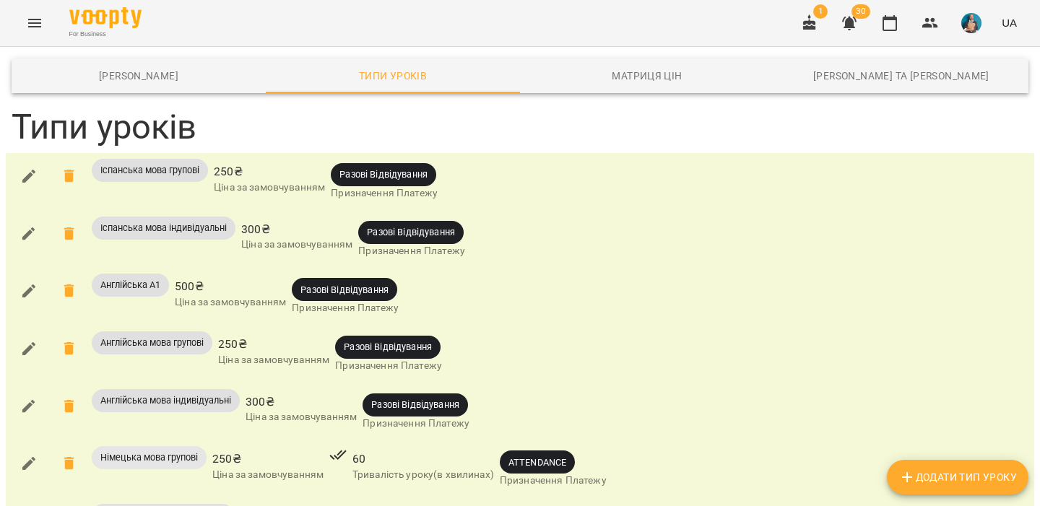
click at [543, 386] on div "Англійська мова індивідуальні 300 ₴ Ціна за замовчуванням Разові Відвідування П…" at bounding box center [520, 412] width 1023 height 52
click at [982, 21] on img "button" at bounding box center [971, 23] width 20 height 20
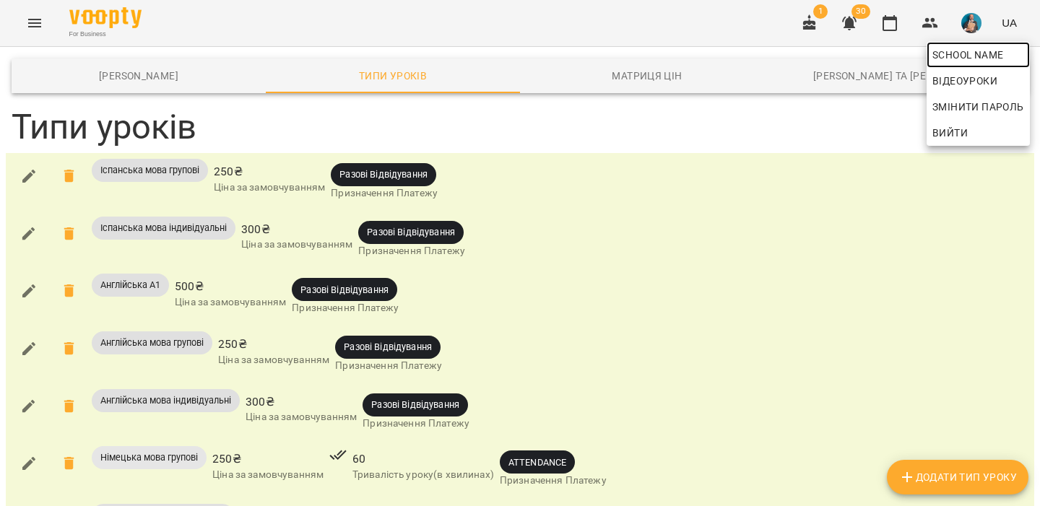
click at [951, 60] on span "School name" at bounding box center [979, 54] width 92 height 17
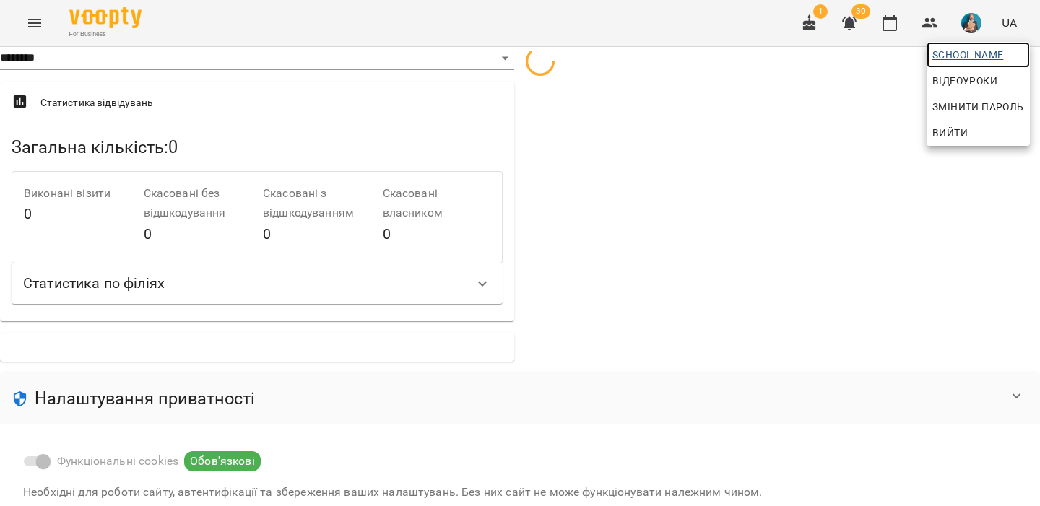
select select "**"
select select "**********"
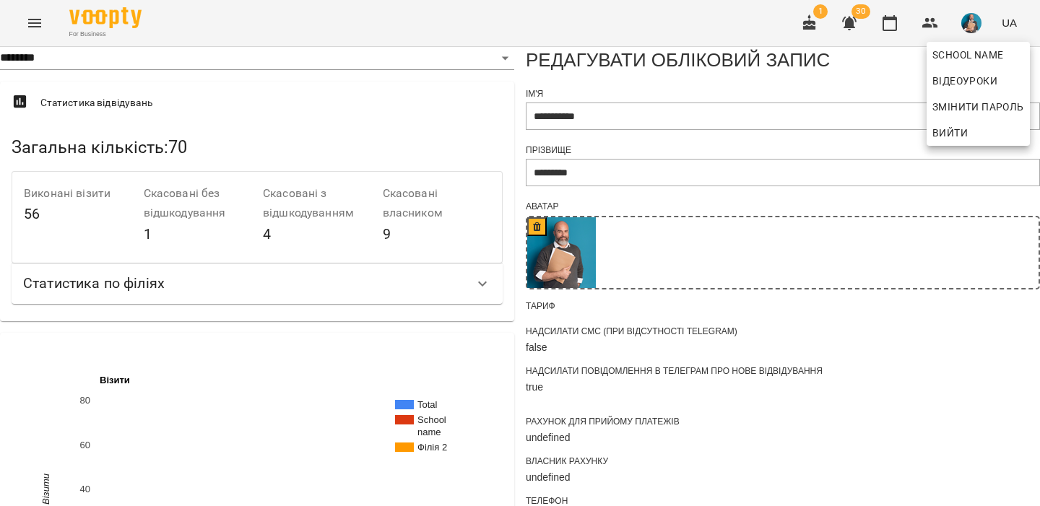
click at [551, 160] on div at bounding box center [520, 253] width 1040 height 506
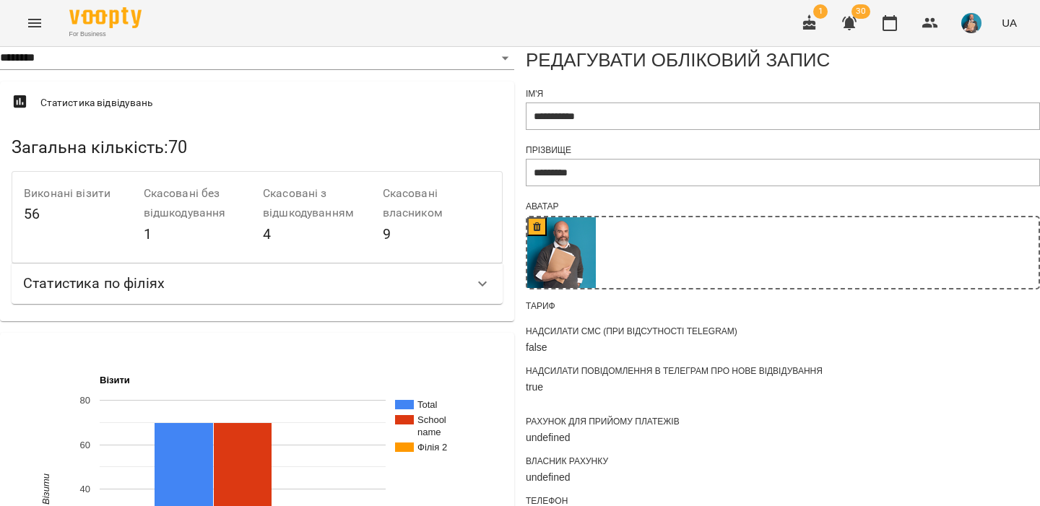
scroll to position [475, 0]
click at [32, 26] on icon "Menu" at bounding box center [34, 23] width 13 height 9
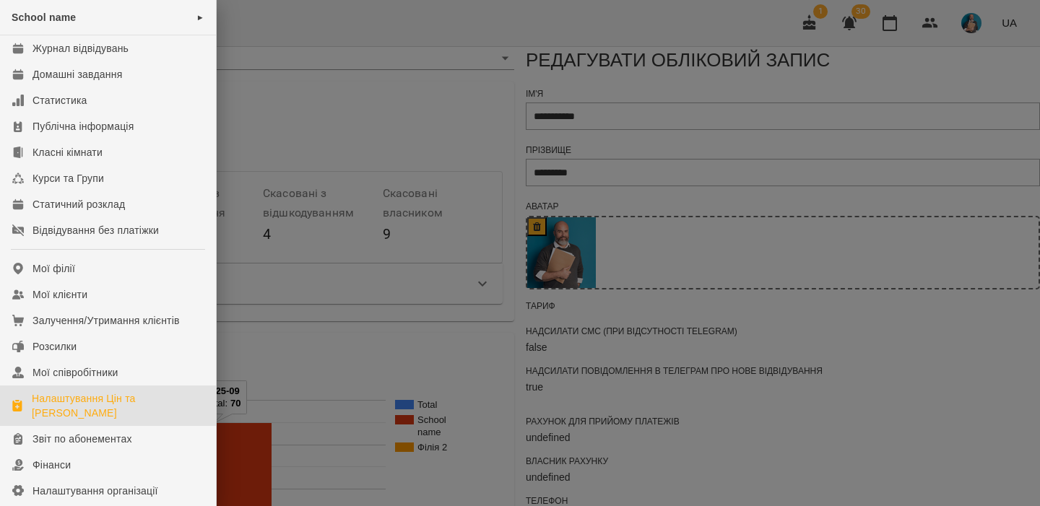
click at [103, 404] on div "Налаштування Цін та [PERSON_NAME]" at bounding box center [118, 406] width 173 height 29
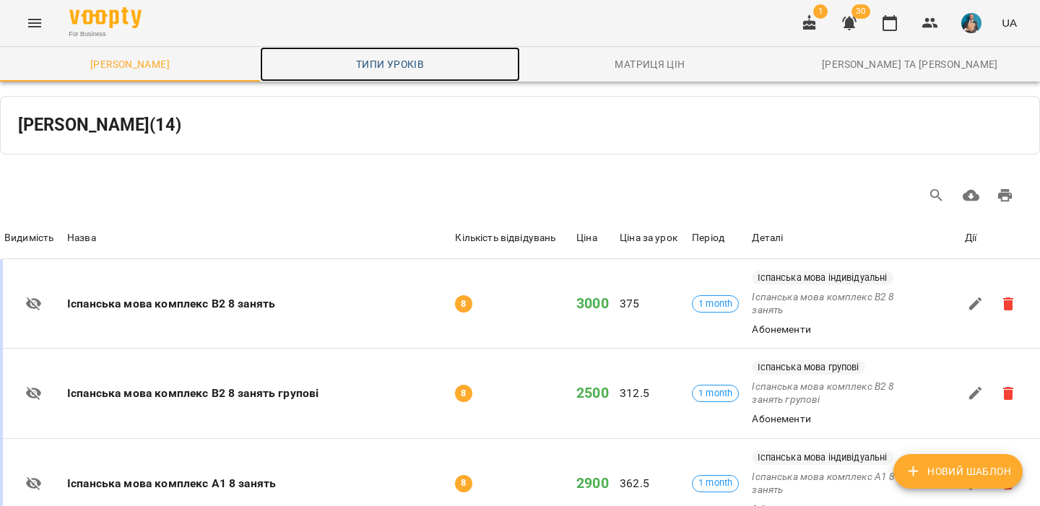
click at [379, 56] on span "Типи уроків" at bounding box center [390, 64] width 243 height 17
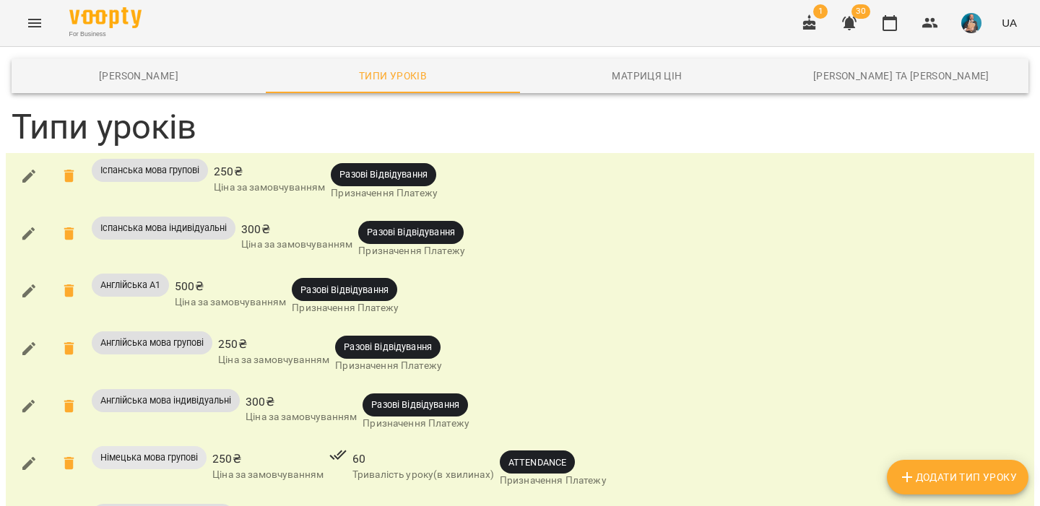
scroll to position [63, 0]
drag, startPoint x: 344, startPoint y: 112, endPoint x: 436, endPoint y: 113, distance: 91.7
click at [436, 168] on span "Разові Відвідування" at bounding box center [383, 175] width 105 height 14
click at [529, 456] on span "ATTENDANCE" at bounding box center [537, 463] width 75 height 14
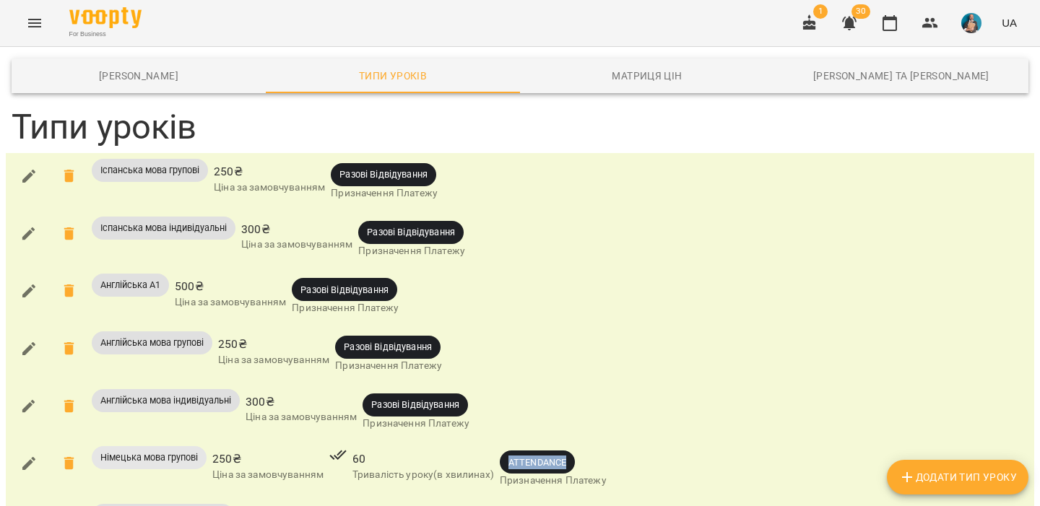
click at [529, 456] on span "ATTENDANCE" at bounding box center [537, 463] width 75 height 14
click at [597, 444] on div "ATTENDANCE Призначення Платежу" at bounding box center [553, 470] width 113 height 52
click at [410, 398] on span "Разові Відвідування" at bounding box center [415, 405] width 105 height 14
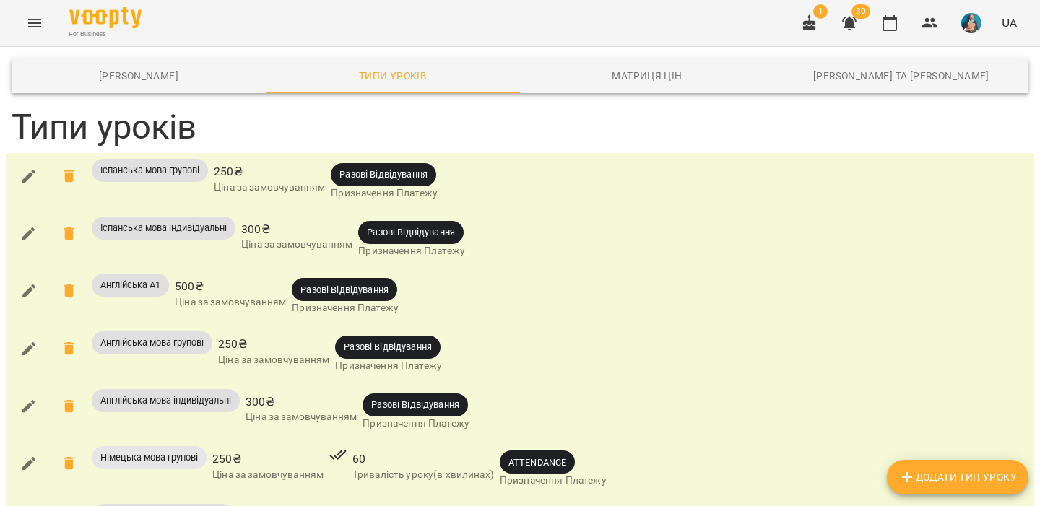
click at [577, 329] on div "Англійська мова групові 250 ₴ Ціна за замовчуванням Разові Відвідування Признач…" at bounding box center [520, 355] width 1023 height 52
click at [915, 479] on span "Додати Тип Уроку" at bounding box center [958, 477] width 118 height 17
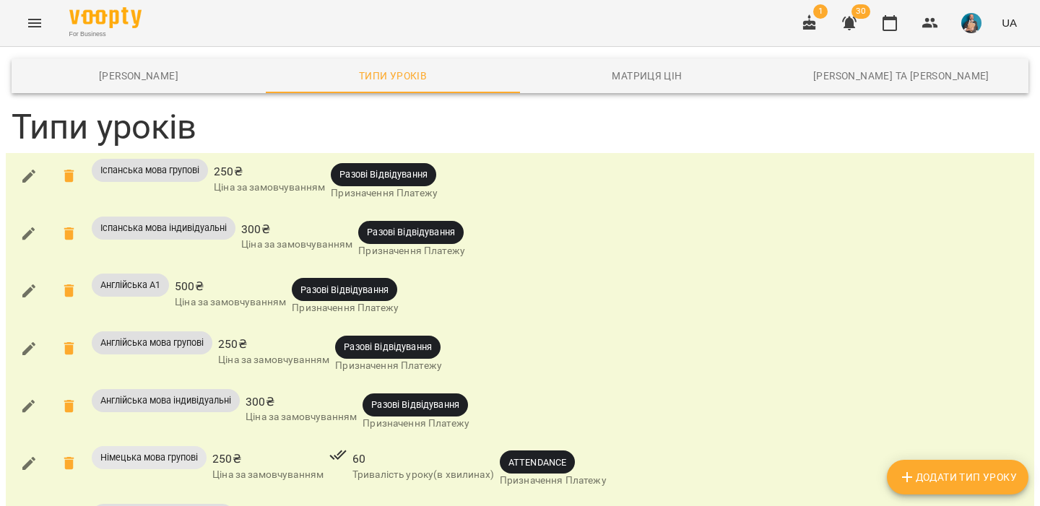
click at [419, 398] on span "Разові Відвідування" at bounding box center [415, 405] width 105 height 14
click at [498, 386] on div "Англійська мова індивідуальні 300 ₴ Ціна за замовчуванням Разові Відвідування П…" at bounding box center [520, 412] width 1023 height 52
click at [972, 15] on img "button" at bounding box center [971, 23] width 20 height 20
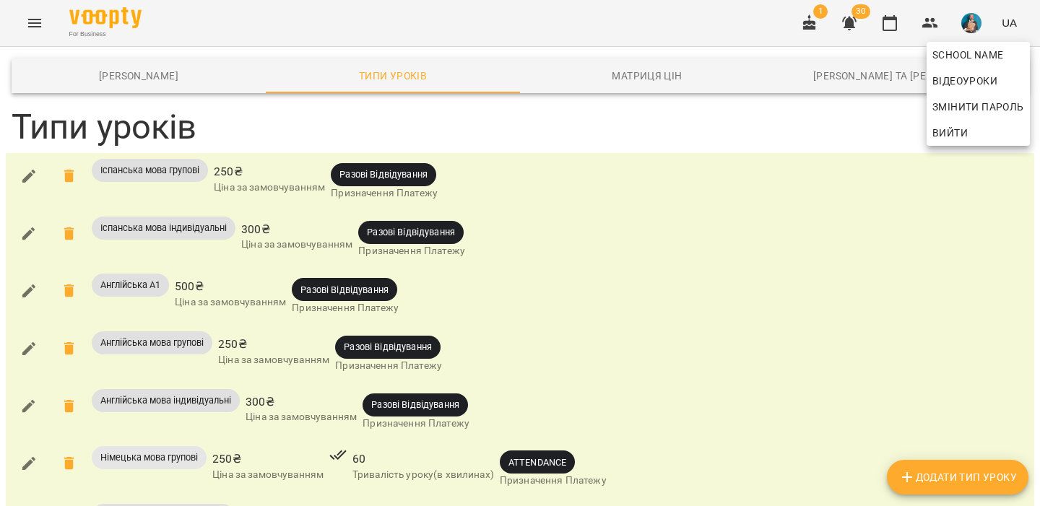
click at [946, 131] on span "Вийти" at bounding box center [950, 132] width 35 height 17
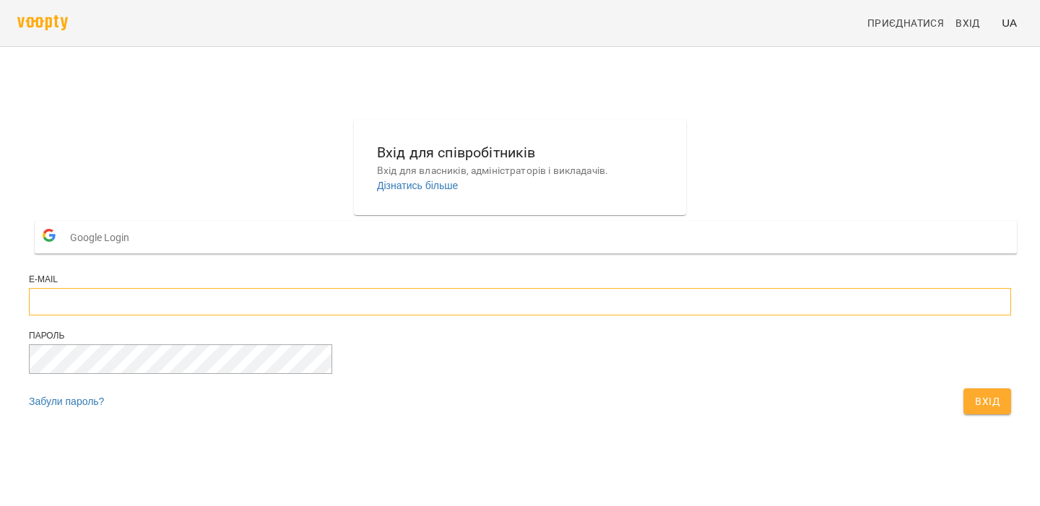
type input "**********"
click at [471, 316] on input "**********" at bounding box center [520, 301] width 982 height 27
click at [975, 410] on span "Вхід" at bounding box center [987, 401] width 25 height 17
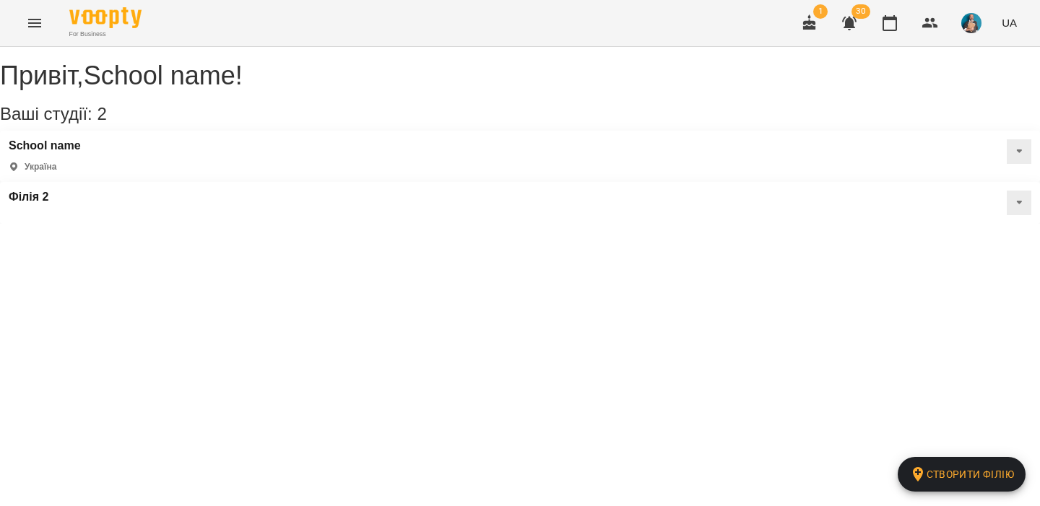
click at [30, 25] on icon "Menu" at bounding box center [34, 22] width 17 height 17
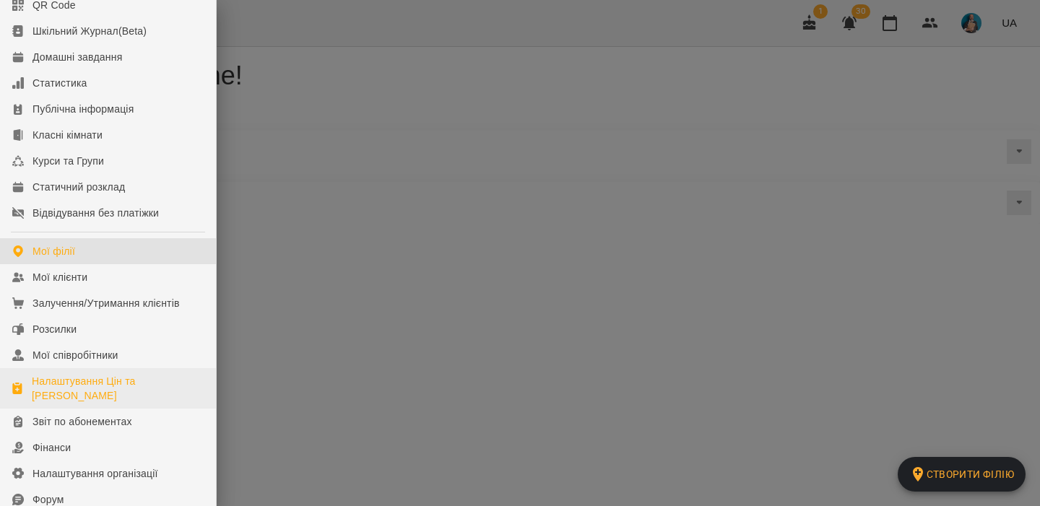
scroll to position [96, 0]
click at [108, 401] on div "Налаштування Цін та [PERSON_NAME]" at bounding box center [118, 387] width 173 height 29
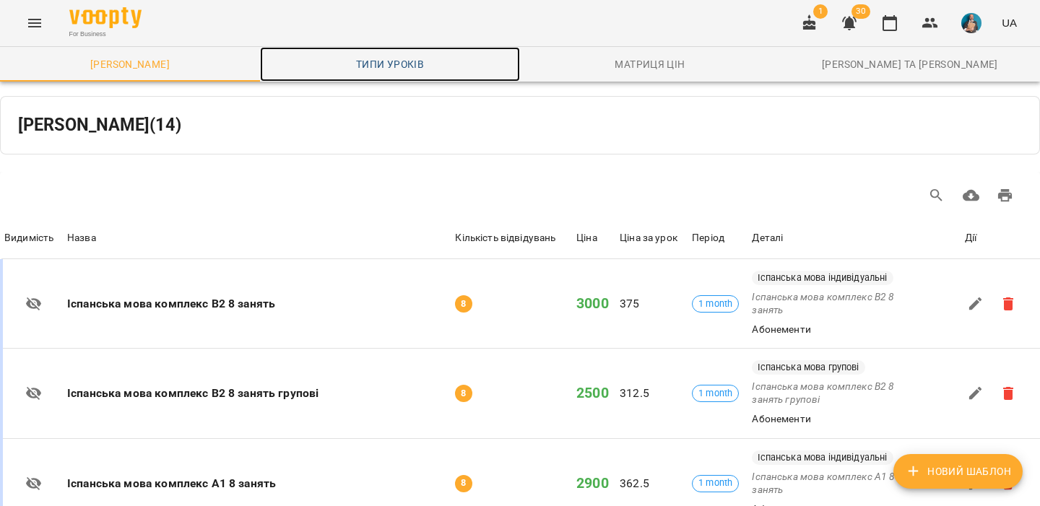
click at [384, 64] on span "Типи уроків" at bounding box center [390, 64] width 243 height 17
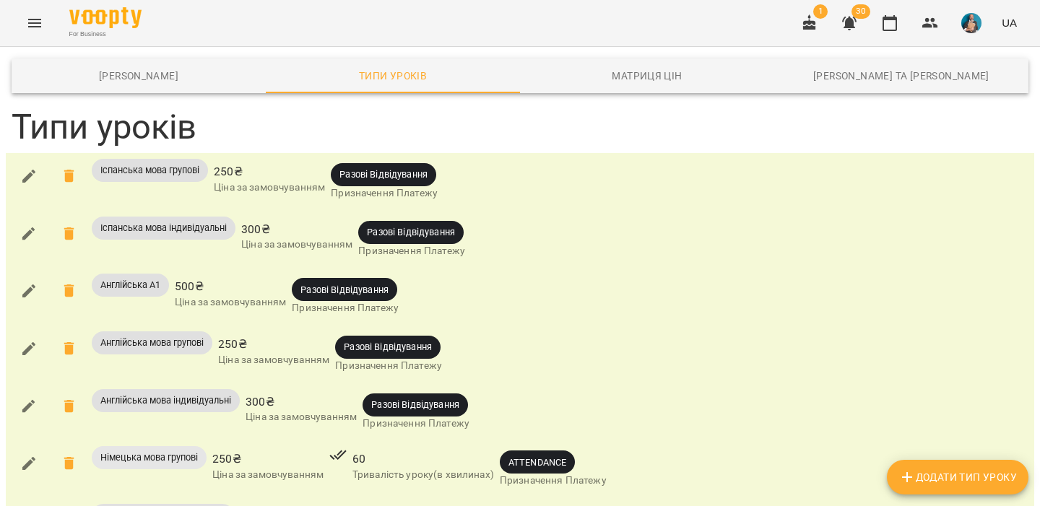
scroll to position [38, 0]
click at [36, 282] on icon "button" at bounding box center [28, 290] width 17 height 17
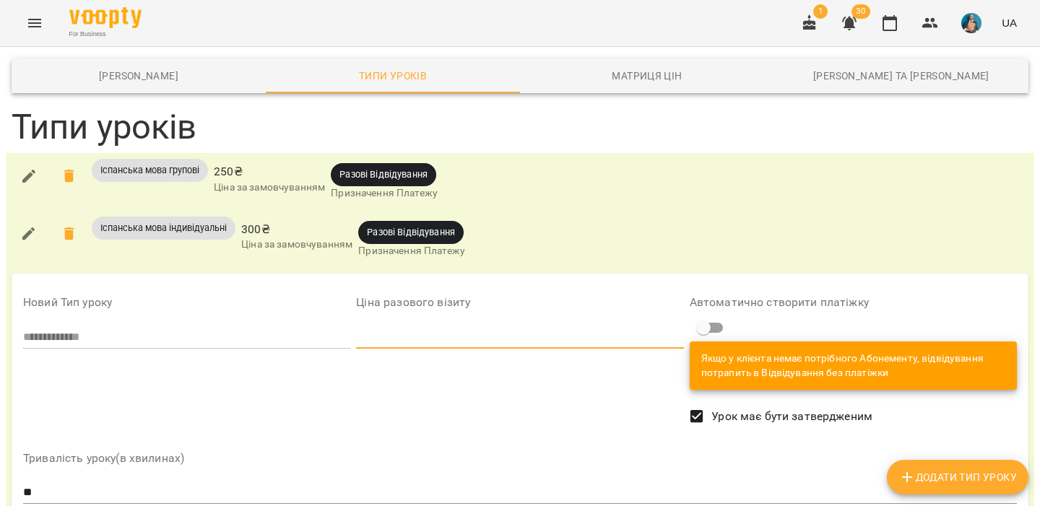
click at [400, 326] on input "***" at bounding box center [519, 337] width 327 height 23
type input "*"
type input "***"
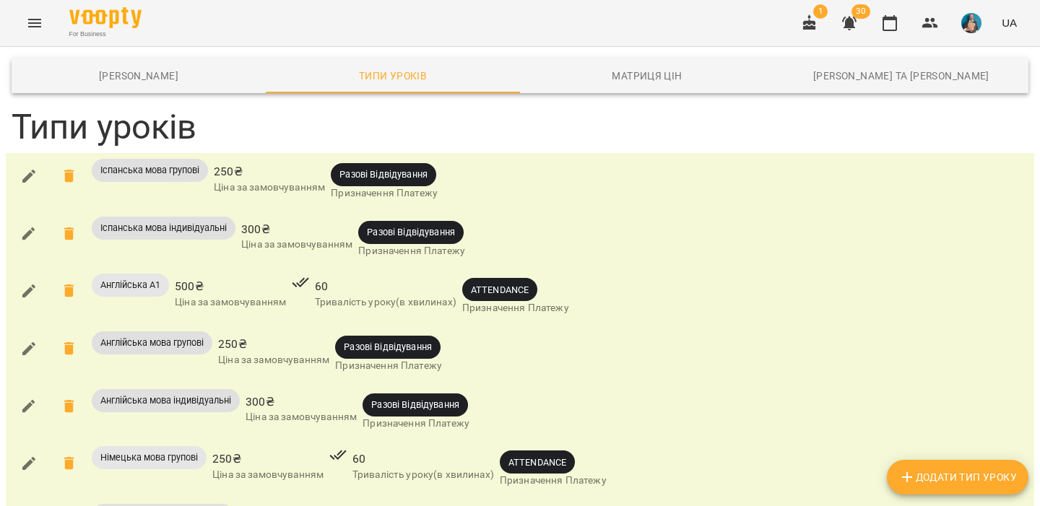
click at [508, 298] on div "ATTENDANCE" at bounding box center [499, 289] width 75 height 23
click at [421, 287] on span "60" at bounding box center [386, 286] width 142 height 17
drag, startPoint x: 333, startPoint y: 282, endPoint x: 321, endPoint y: 282, distance: 11.6
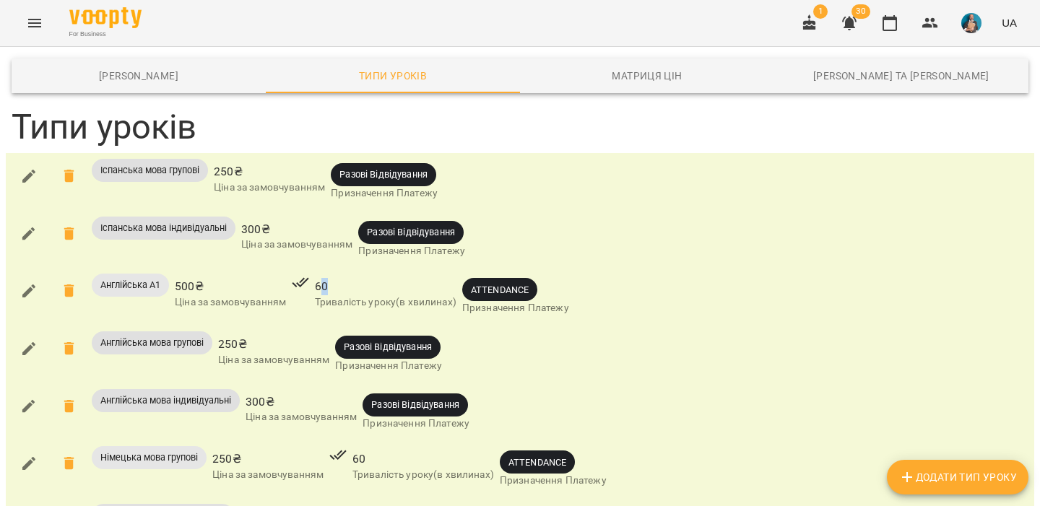
click at [321, 282] on span "60" at bounding box center [386, 286] width 142 height 17
click at [933, 465] on button "Додати Тип Уроку" at bounding box center [958, 477] width 142 height 35
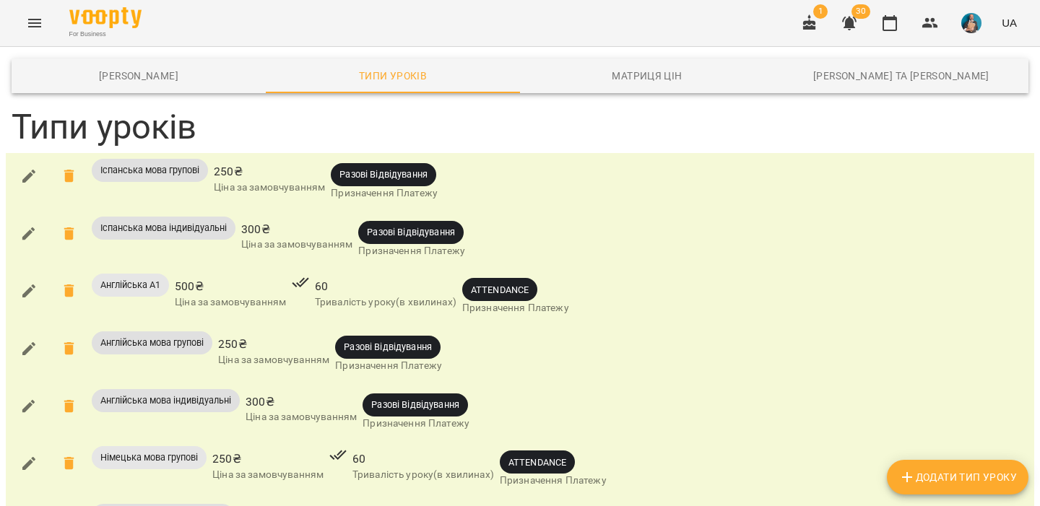
type input "***"
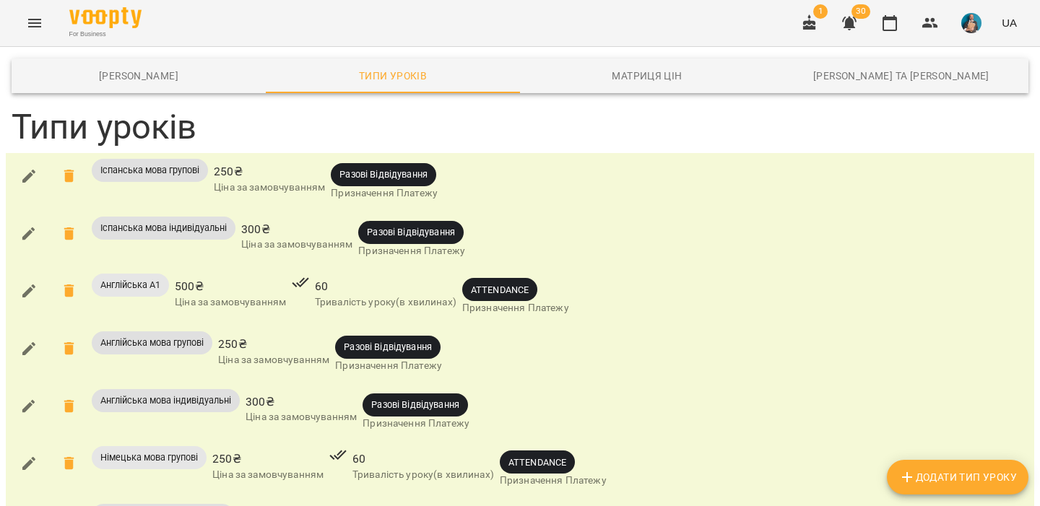
type input "**"
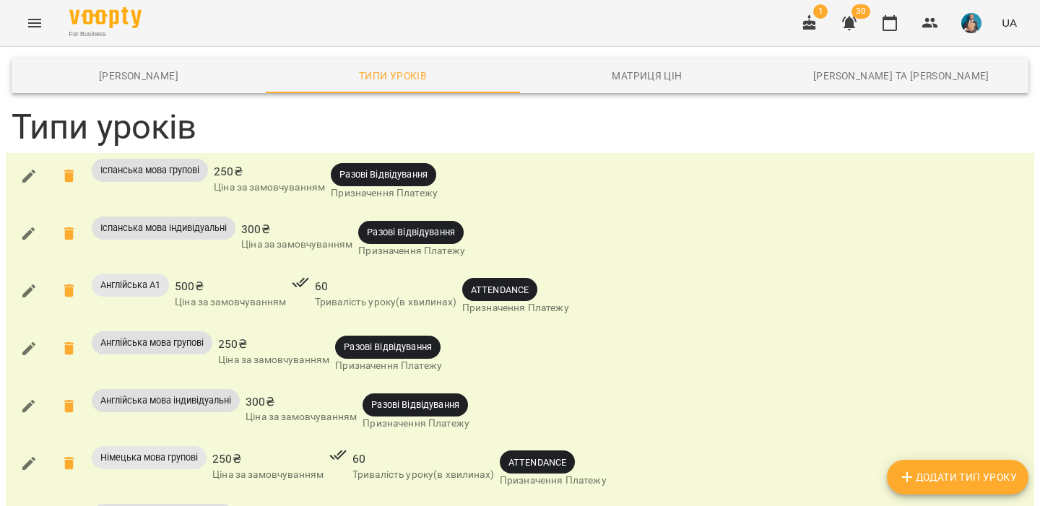
type input "**"
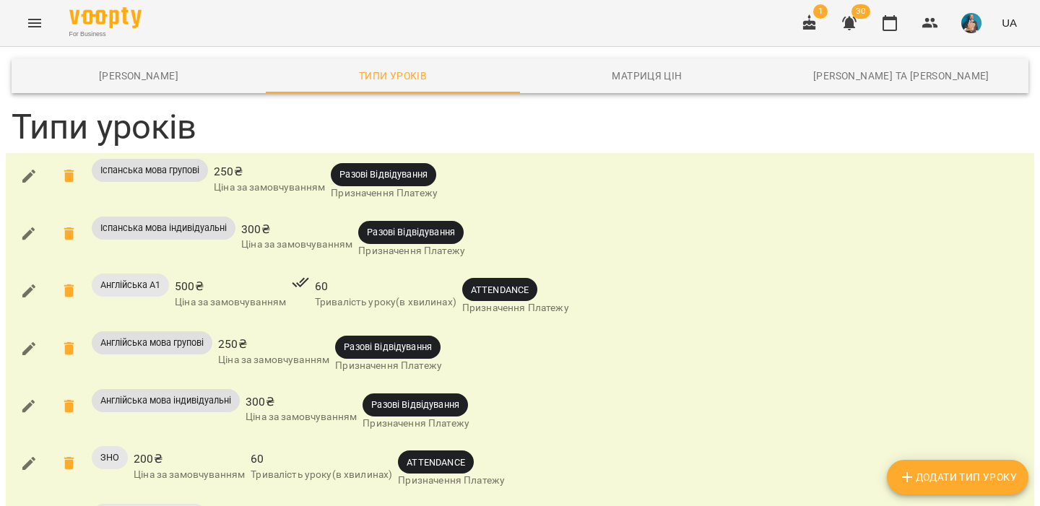
scroll to position [30, 0]
click at [431, 451] on div "ATTENDANCE" at bounding box center [435, 462] width 75 height 23
click at [421, 407] on div at bounding box center [421, 407] width 0 height 0
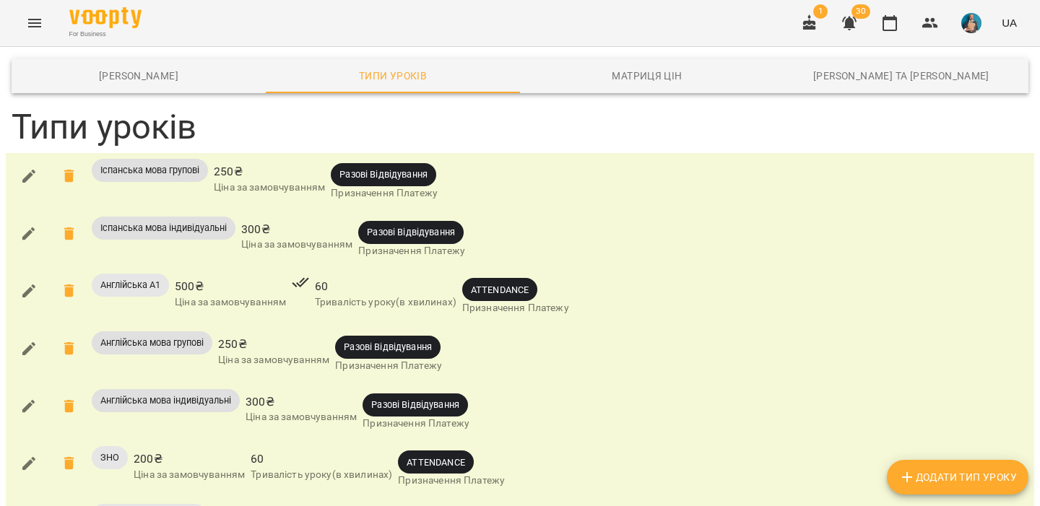
click at [537, 444] on div "ЗНО 200 ₴ Ціна за замовчуванням 60 Тривалість уроку(в хвилинах) ATTENDANCE Приз…" at bounding box center [520, 470] width 1023 height 52
drag, startPoint x: 342, startPoint y: 177, endPoint x: 436, endPoint y: 172, distance: 94.8
click at [436, 172] on span "Разові Відвідування" at bounding box center [383, 175] width 105 height 14
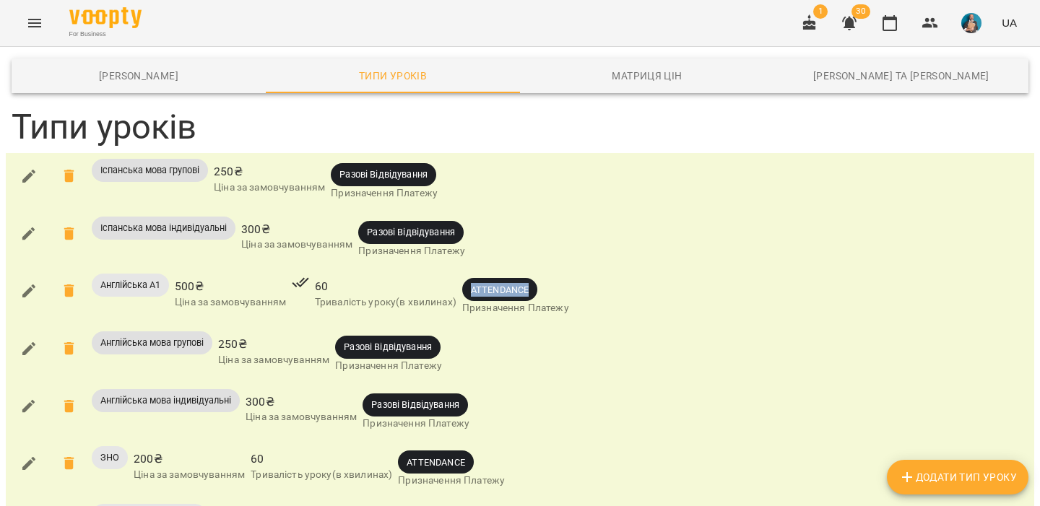
drag, startPoint x: 471, startPoint y: 293, endPoint x: 571, endPoint y: 294, distance: 99.7
click at [569, 294] on span "ATTENDANCE" at bounding box center [515, 289] width 107 height 23
click at [613, 285] on div "Англійська А1 500 ₴ Ціна за замовчуванням 60 Тривалість уроку(в хвилинах) ATTEN…" at bounding box center [520, 297] width 1023 height 52
drag, startPoint x: 345, startPoint y: 177, endPoint x: 440, endPoint y: 177, distance: 95.4
click at [436, 177] on span "Разові Відвідування" at bounding box center [383, 175] width 105 height 14
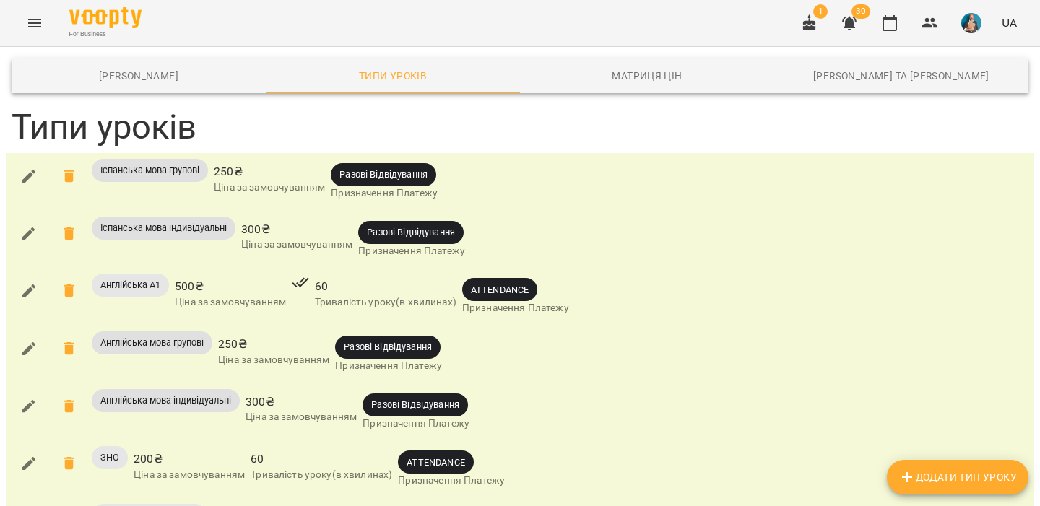
click at [483, 180] on div "Іспанська мова групові 250 ₴ Ціна за замовчуванням Разові Відвідування Призначе…" at bounding box center [520, 182] width 1023 height 52
click at [36, 178] on icon "button" at bounding box center [28, 176] width 17 height 17
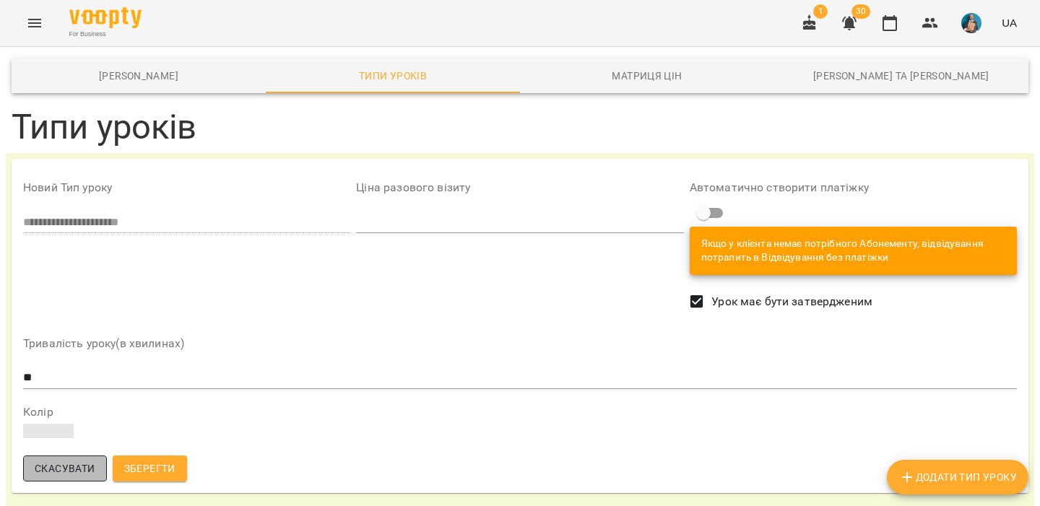
click at [53, 464] on span "Скасувати" at bounding box center [65, 468] width 61 height 17
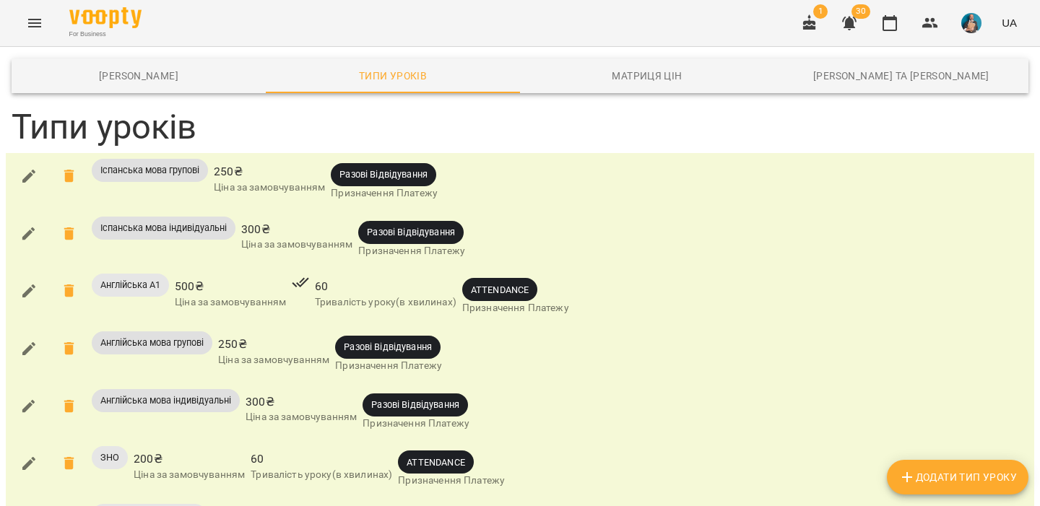
click at [31, 293] on icon "button" at bounding box center [28, 290] width 17 height 17
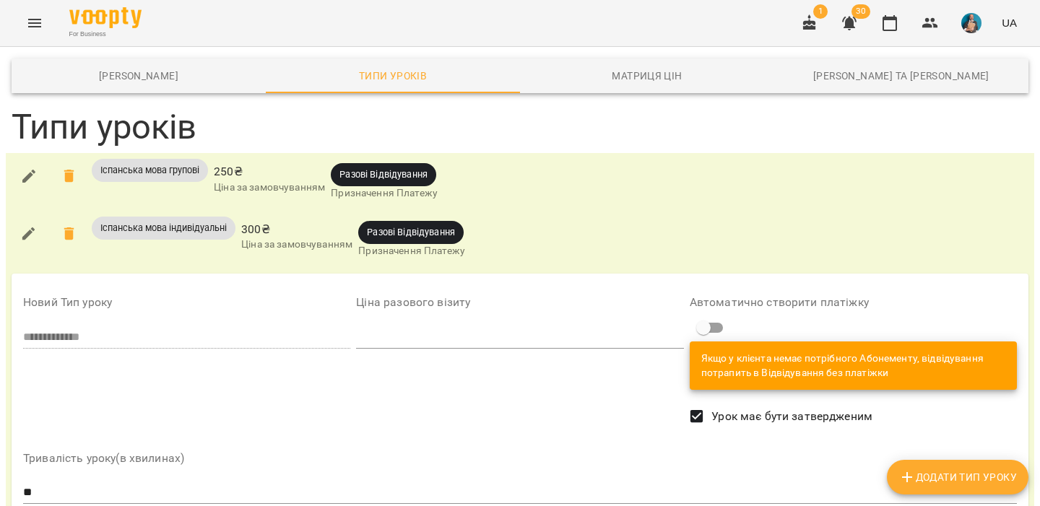
scroll to position [144, 0]
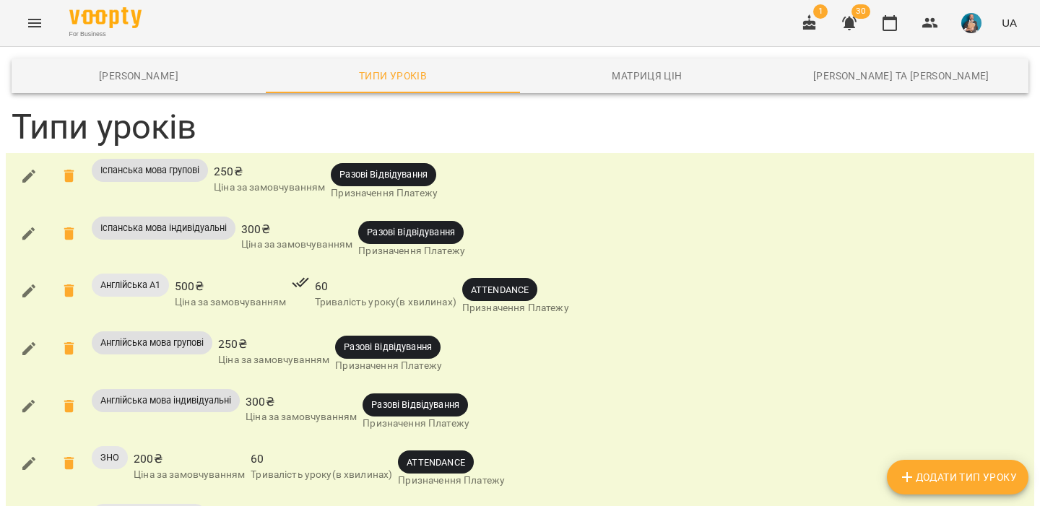
scroll to position [84, 0]
click at [852, 27] on icon "button" at bounding box center [849, 24] width 14 height 14
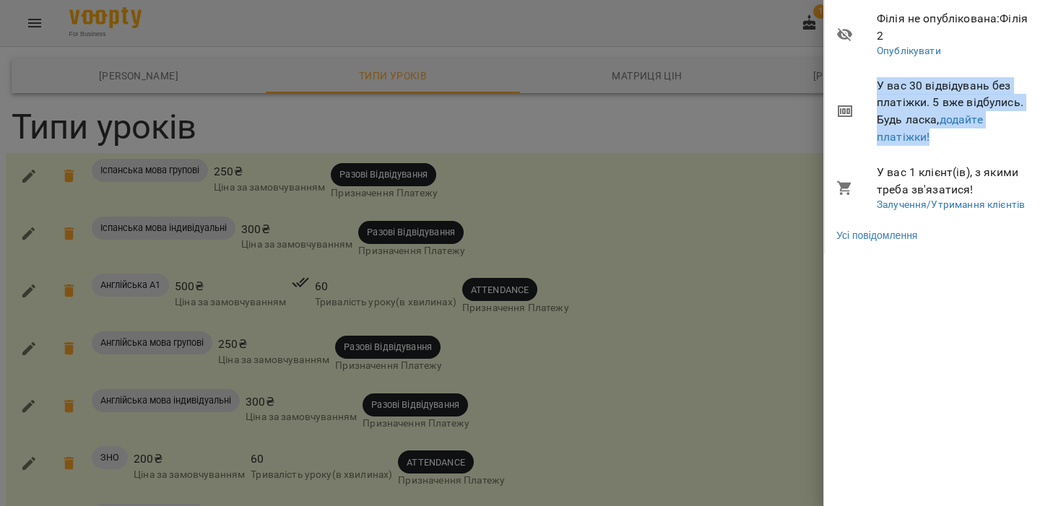
drag, startPoint x: 880, startPoint y: 86, endPoint x: 948, endPoint y: 143, distance: 88.7
click at [948, 143] on span "У вас 30 відвідувань без платіжки. 5 вже відбулись. Будь ласка, додайте платіжк…" at bounding box center [953, 111] width 152 height 68
click at [941, 134] on span "У вас 30 відвідувань без платіжки. 5 вже відбулись. Будь ласка, додайте платіжк…" at bounding box center [953, 111] width 152 height 68
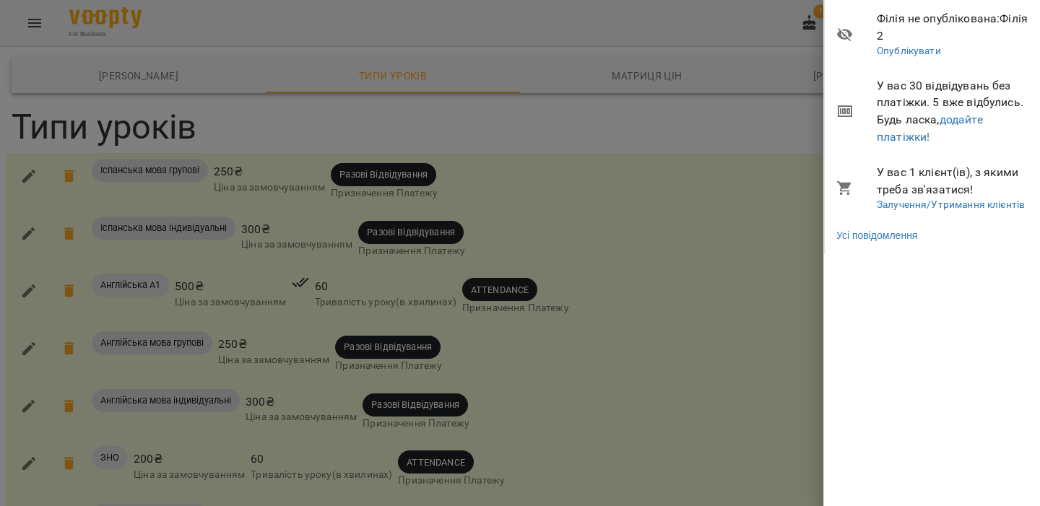
click at [750, 47] on div at bounding box center [520, 253] width 1040 height 506
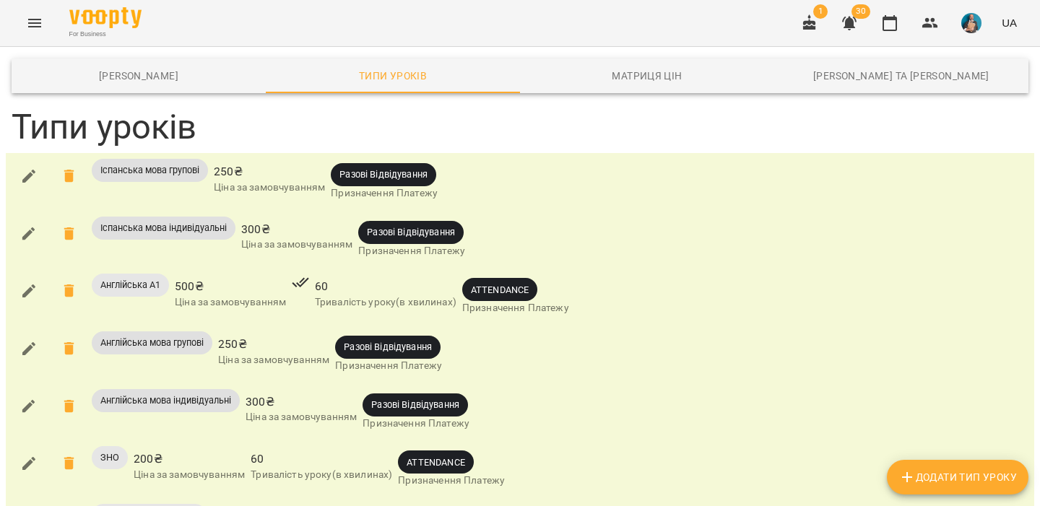
click at [851, 28] on icon "button" at bounding box center [849, 22] width 17 height 17
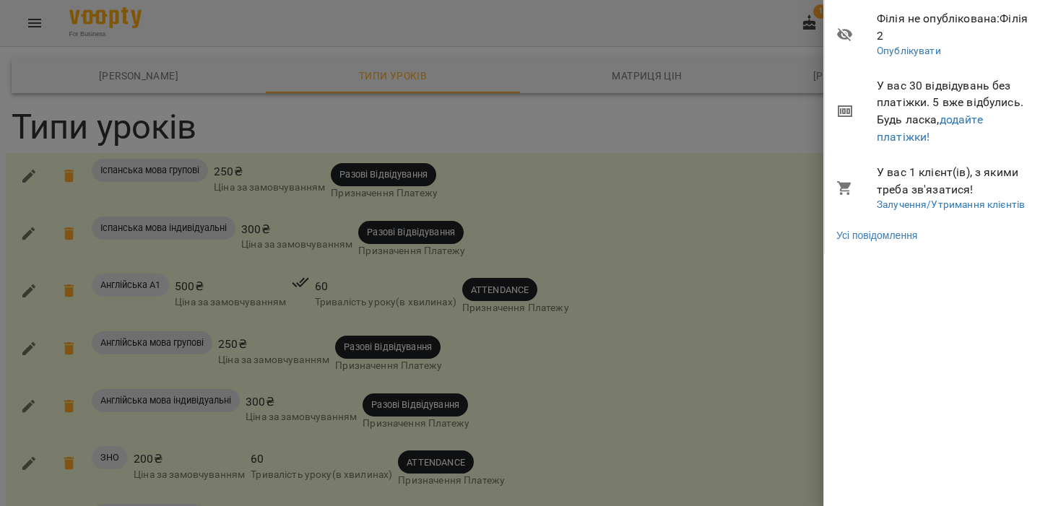
click at [764, 67] on div at bounding box center [520, 253] width 1040 height 506
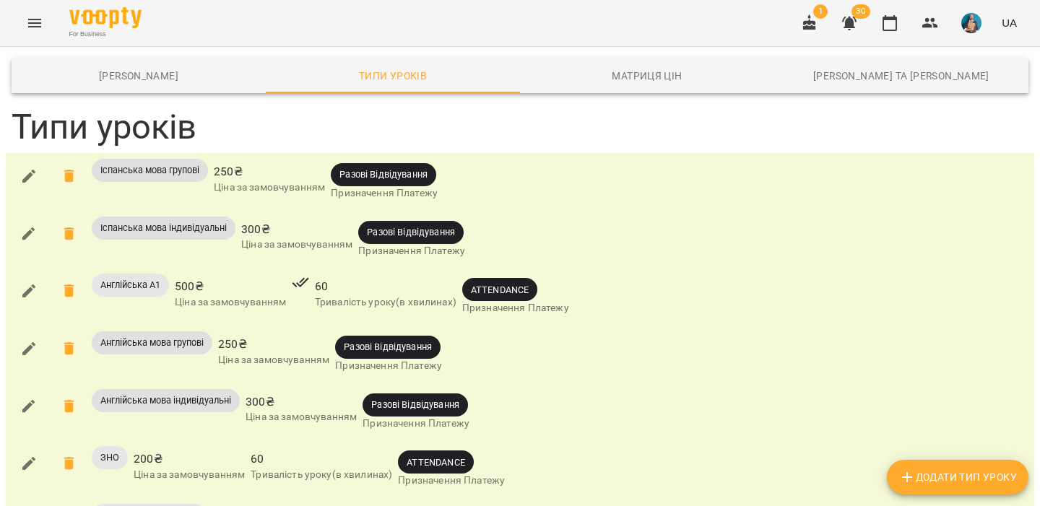
click at [855, 27] on icon "button" at bounding box center [849, 24] width 14 height 14
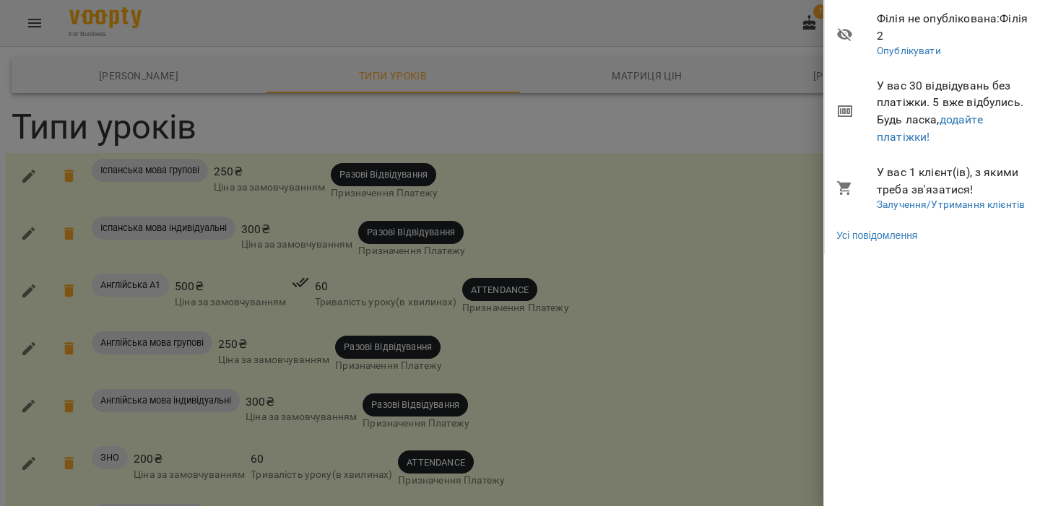
click at [738, 13] on div at bounding box center [520, 253] width 1040 height 506
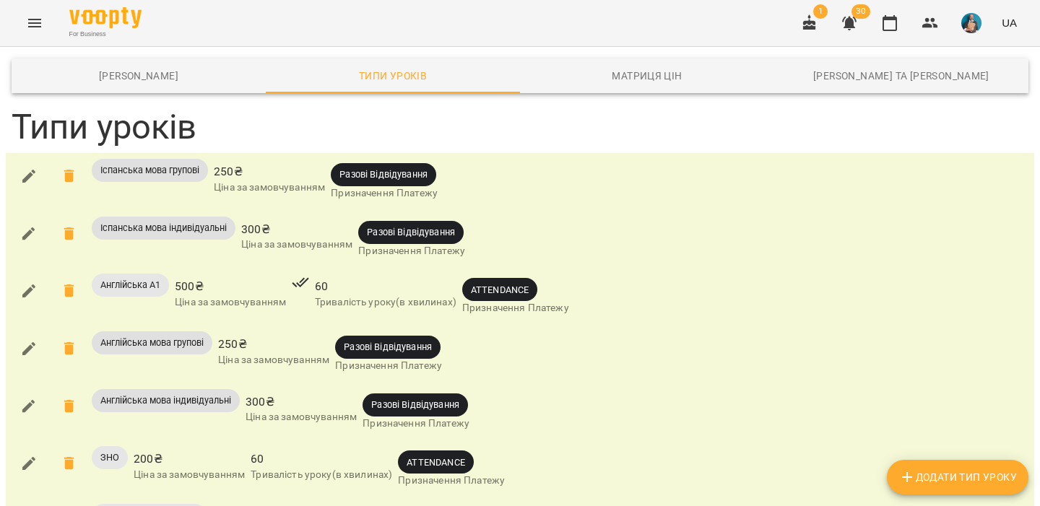
scroll to position [0, 0]
drag, startPoint x: 341, startPoint y: 176, endPoint x: 463, endPoint y: 176, distance: 122.1
click at [463, 176] on div "Іспанська мова групові 250 ₴ Ціна за замовчуванням Разові Відвідування Призначе…" at bounding box center [520, 182] width 1023 height 52
click at [22, 20] on button "Menu" at bounding box center [34, 23] width 35 height 35
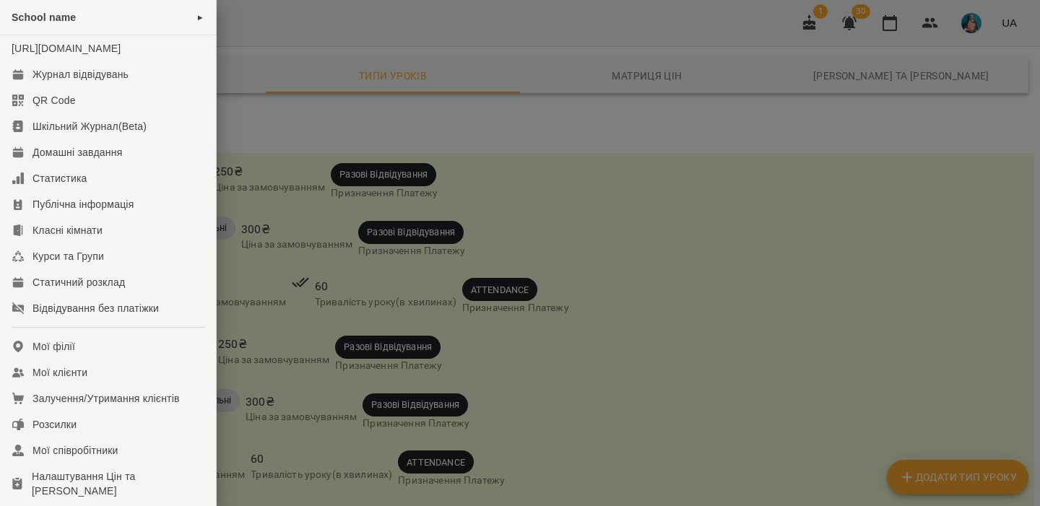
click at [481, 137] on div at bounding box center [520, 253] width 1040 height 506
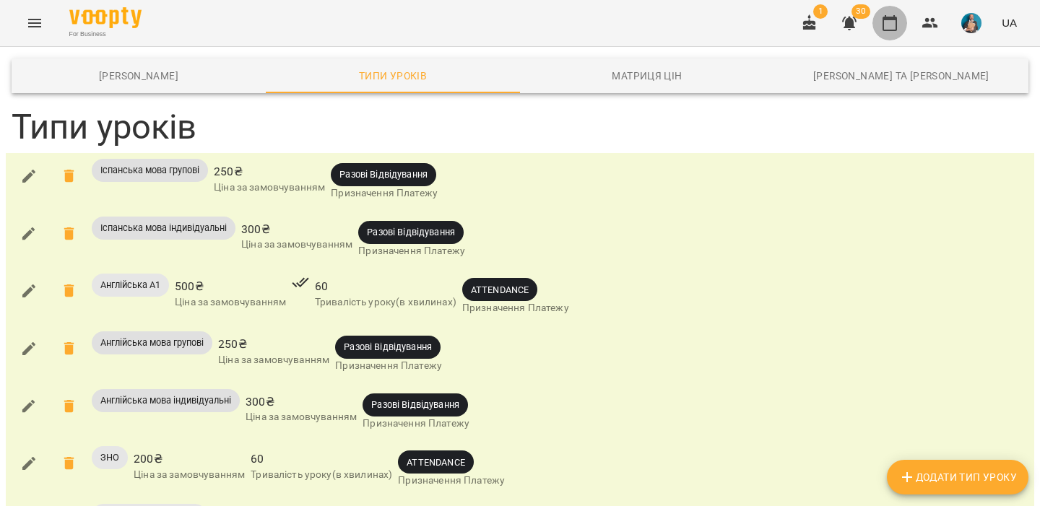
click at [886, 26] on icon "button" at bounding box center [889, 22] width 17 height 17
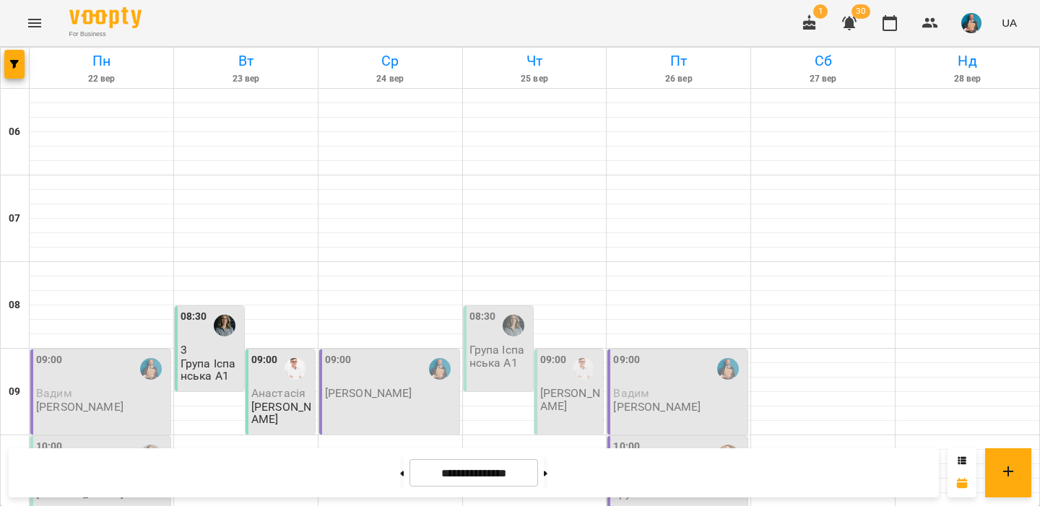
scroll to position [110, 0]
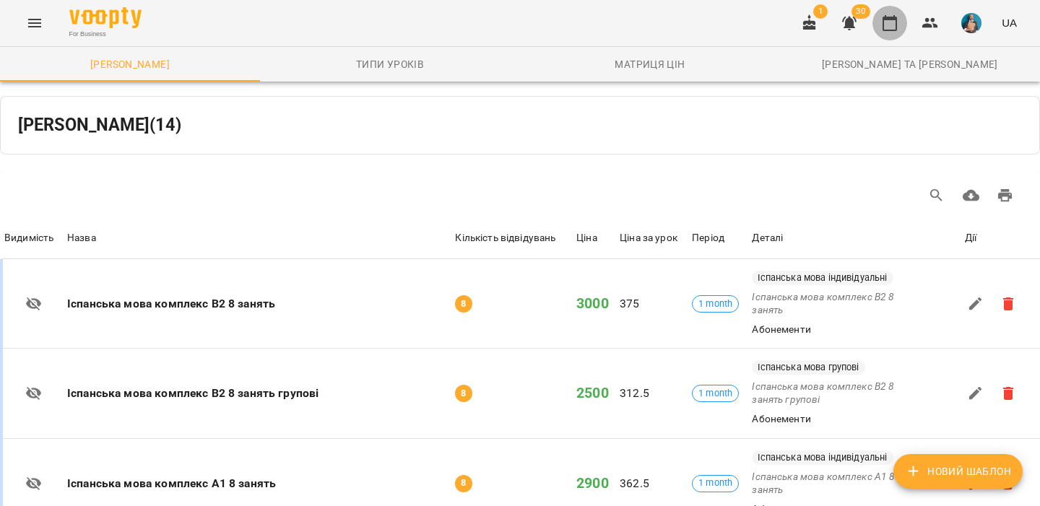
click at [888, 14] on icon "button" at bounding box center [889, 22] width 17 height 17
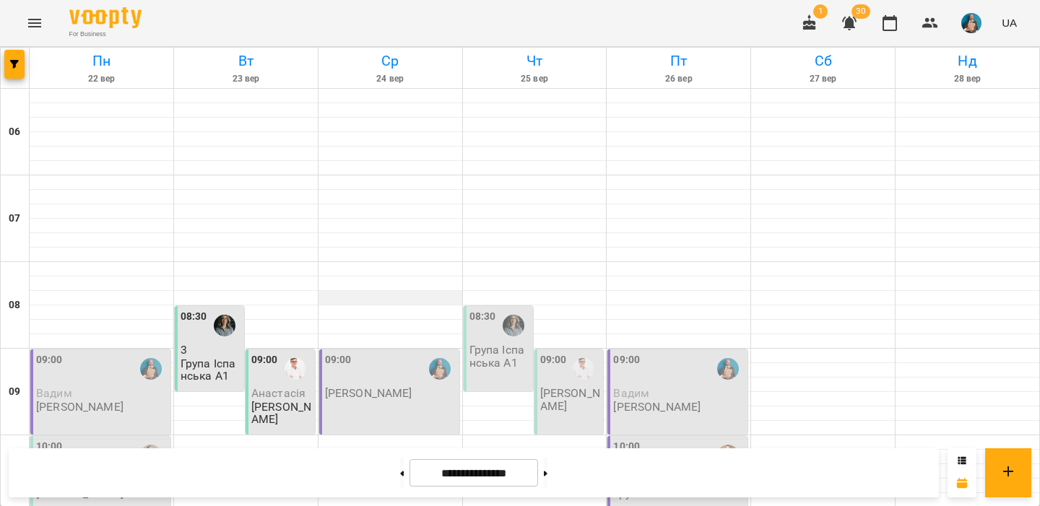
scroll to position [129, 0]
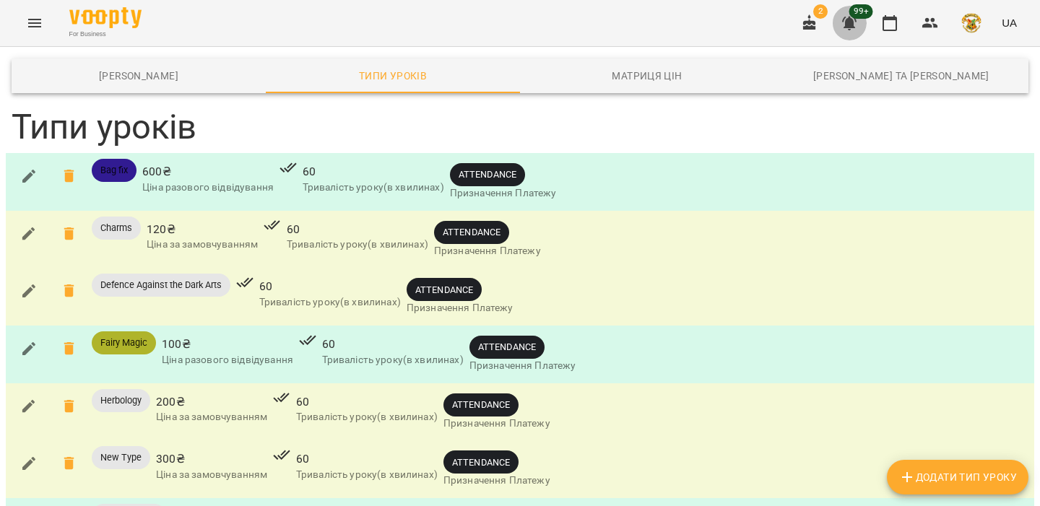
click at [854, 22] on icon "button" at bounding box center [849, 24] width 14 height 14
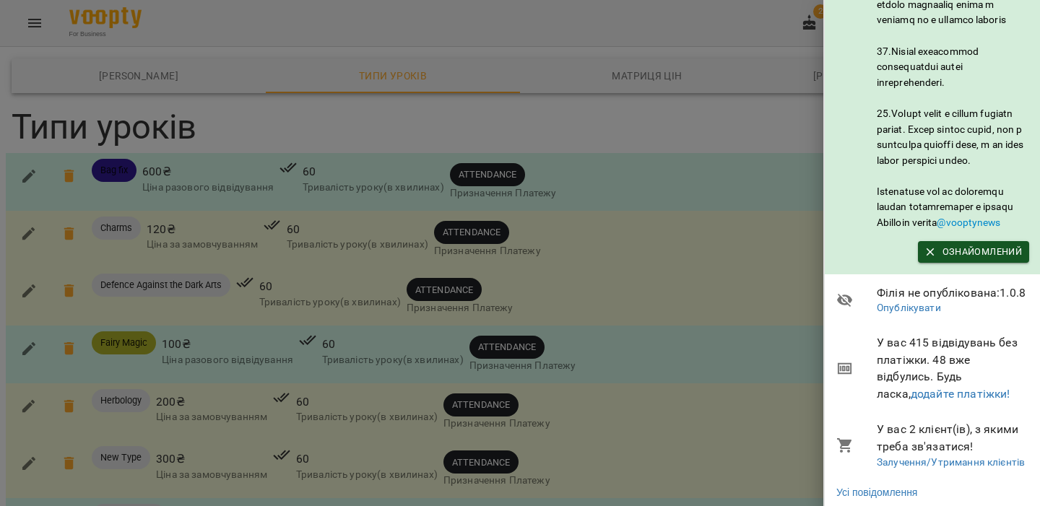
scroll to position [812, 0]
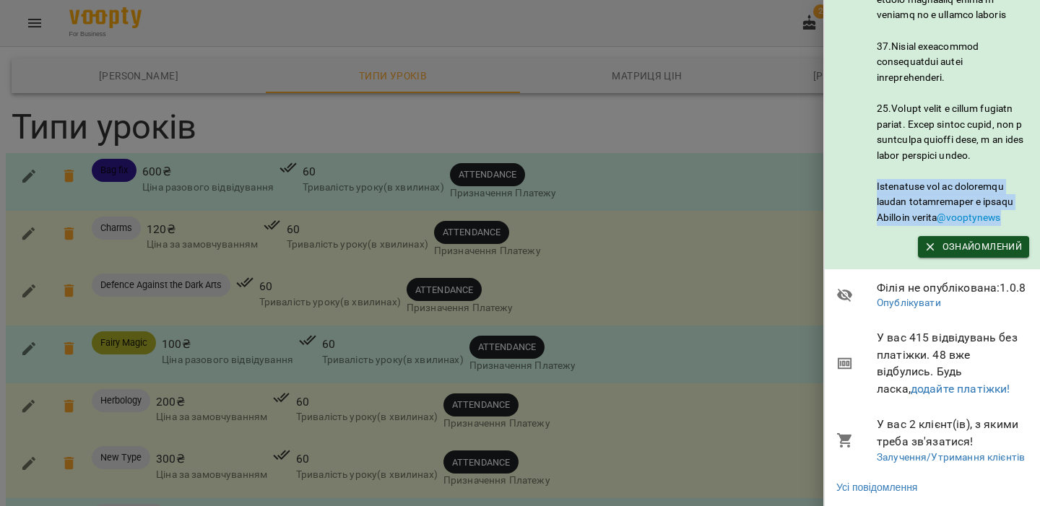
drag, startPoint x: 871, startPoint y: 272, endPoint x: 957, endPoint y: 318, distance: 97.6
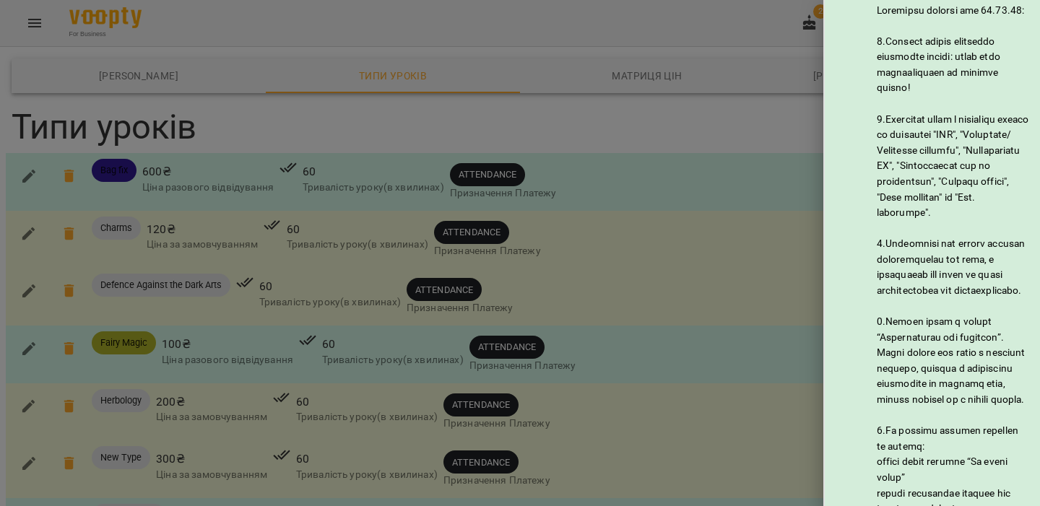
scroll to position [0, 0]
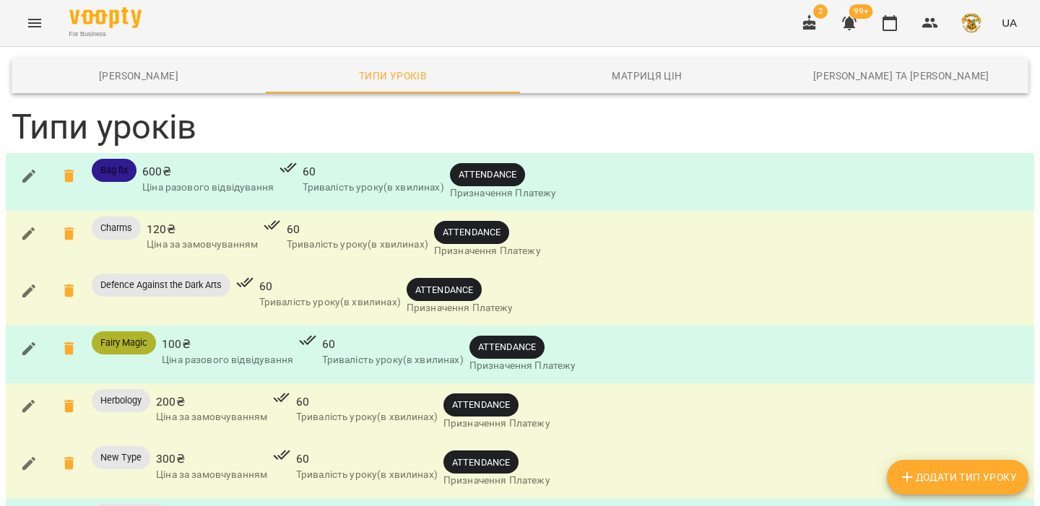
click at [856, 25] on icon "button" at bounding box center [849, 22] width 17 height 17
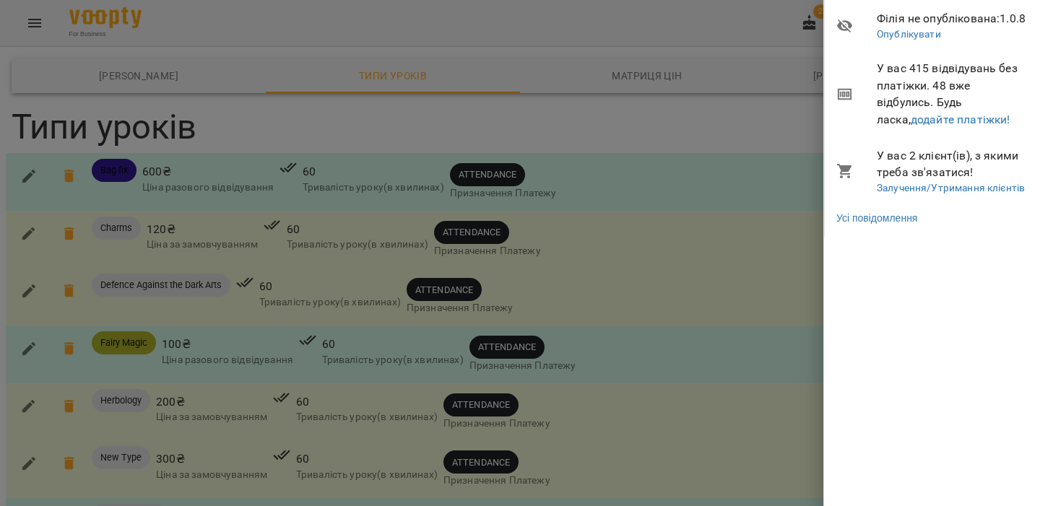
click at [769, 47] on div at bounding box center [520, 253] width 1040 height 506
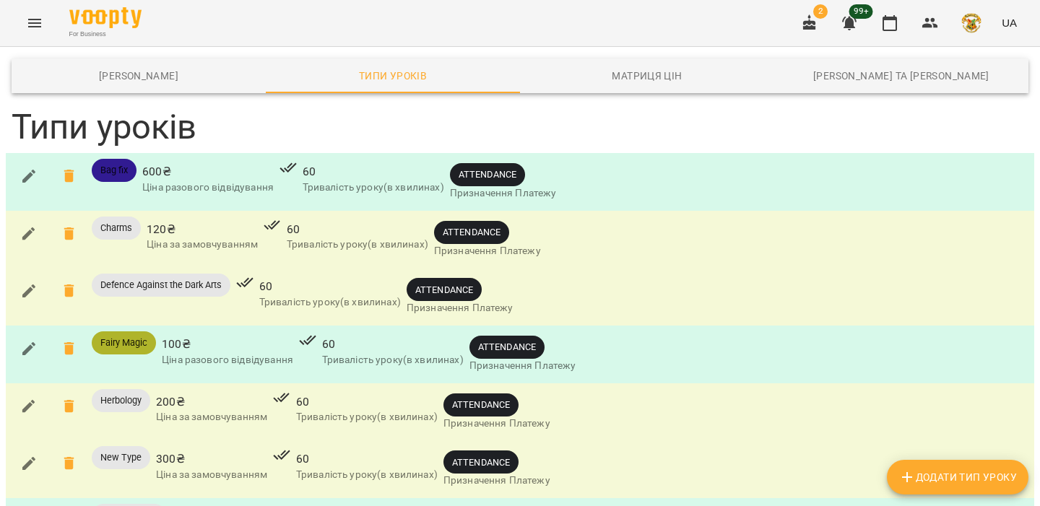
click at [852, 27] on icon "button" at bounding box center [849, 24] width 14 height 14
click at [853, 24] on icon "button" at bounding box center [849, 24] width 14 height 14
click at [850, 25] on icon "button" at bounding box center [849, 24] width 14 height 14
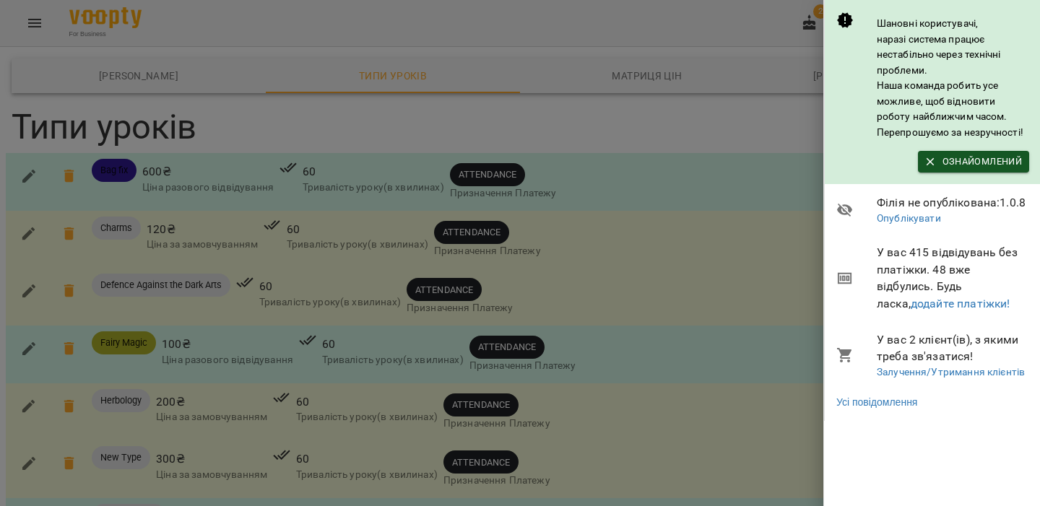
click at [263, 157] on div at bounding box center [520, 253] width 1040 height 506
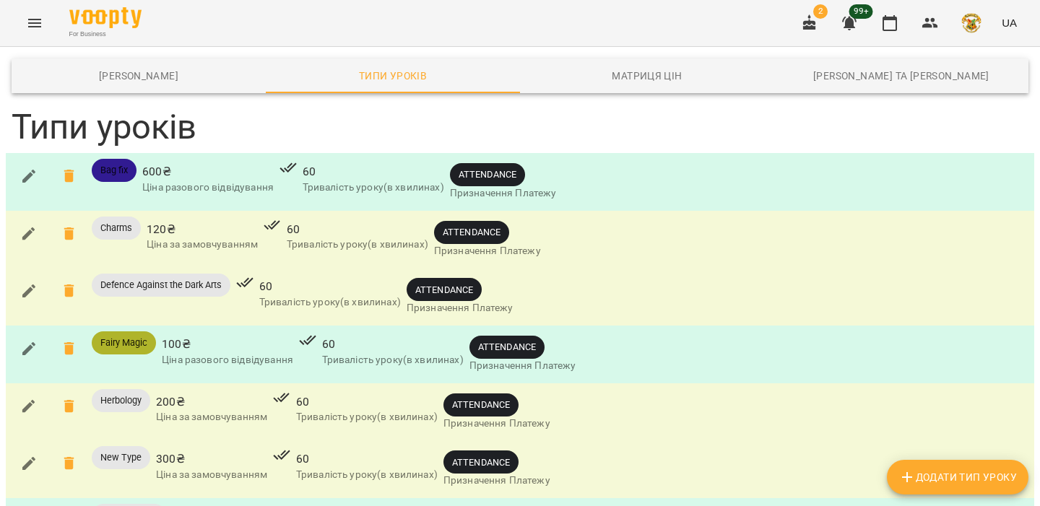
click at [905, 470] on icon "button" at bounding box center [907, 477] width 17 height 17
type input "****"
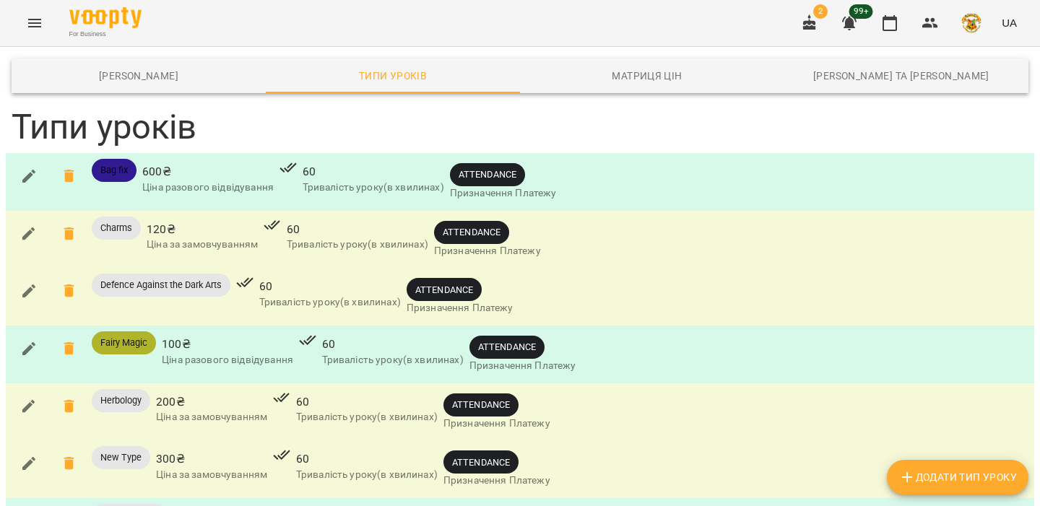
type input "**"
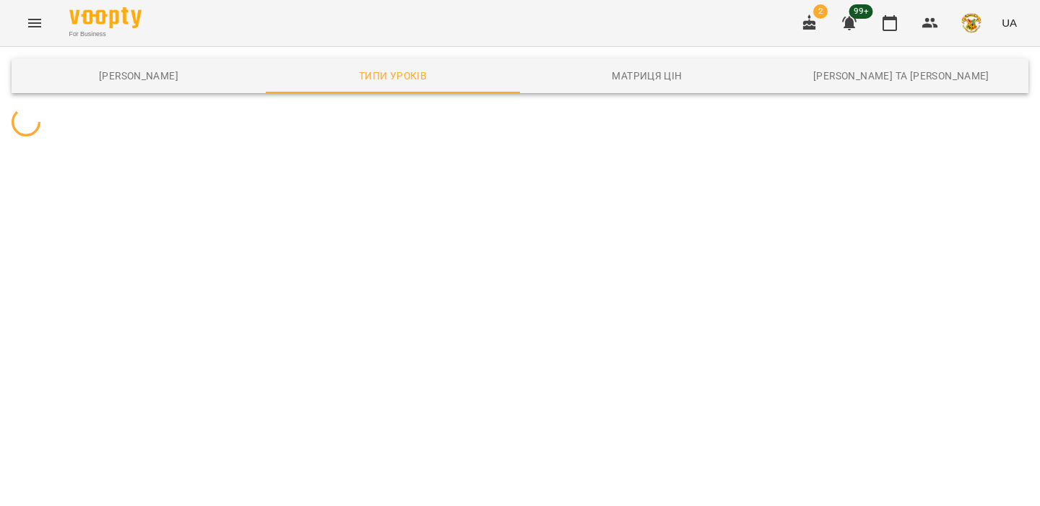
scroll to position [0, 0]
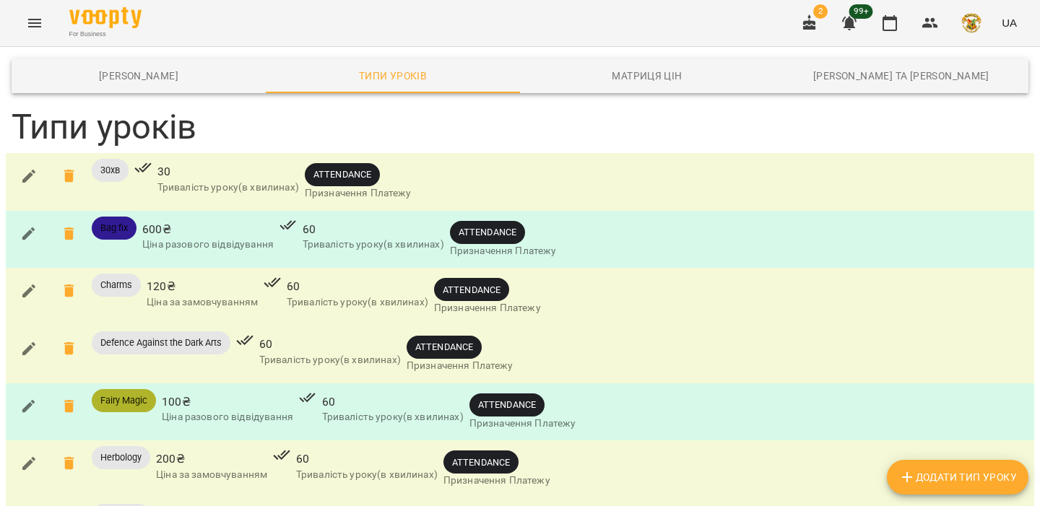
click at [35, 173] on icon "button" at bounding box center [28, 176] width 17 height 17
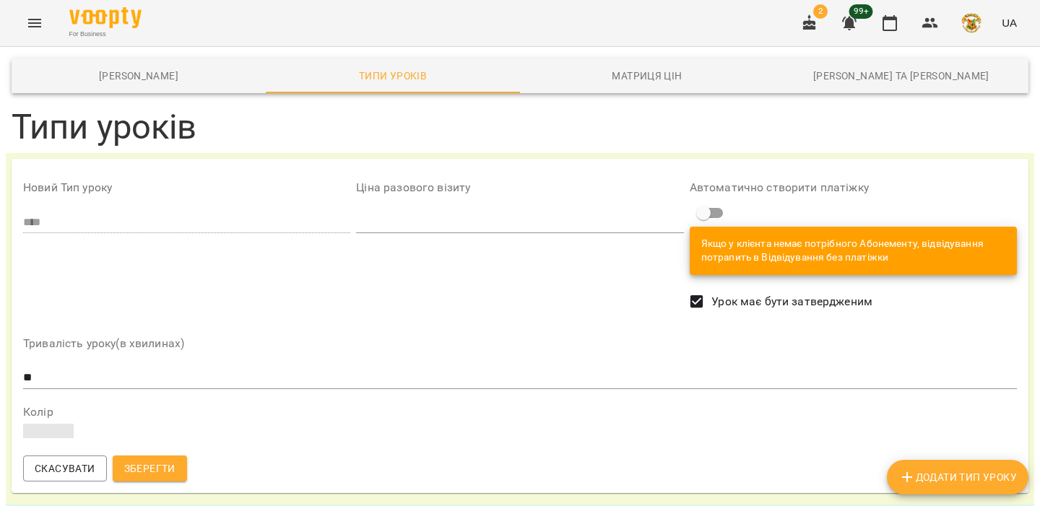
scroll to position [43, 0]
click at [889, 17] on icon "button" at bounding box center [890, 23] width 14 height 16
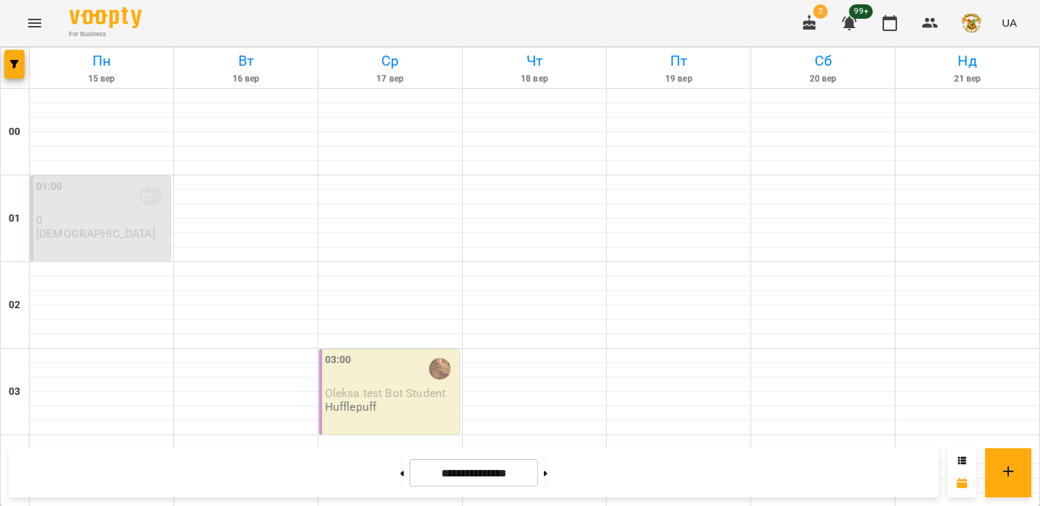
click at [27, 16] on icon "Menu" at bounding box center [34, 22] width 17 height 17
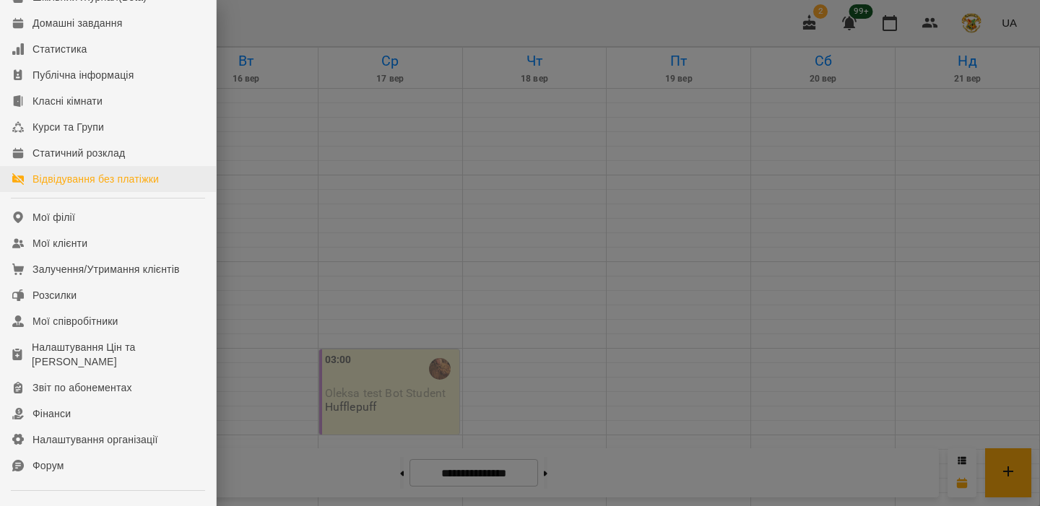
scroll to position [144, 0]
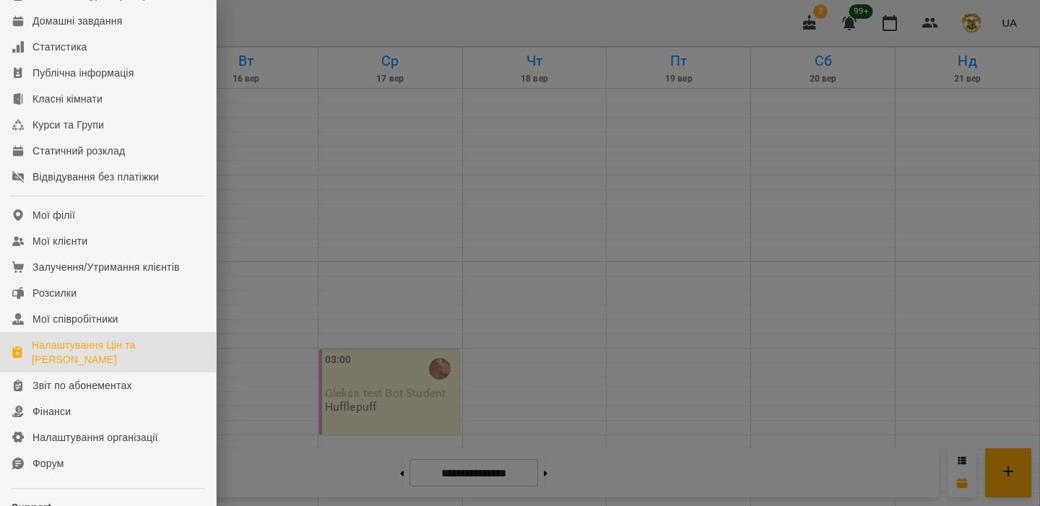
click at [79, 359] on div "Налаштування Цін та Абонементів" at bounding box center [118, 352] width 173 height 29
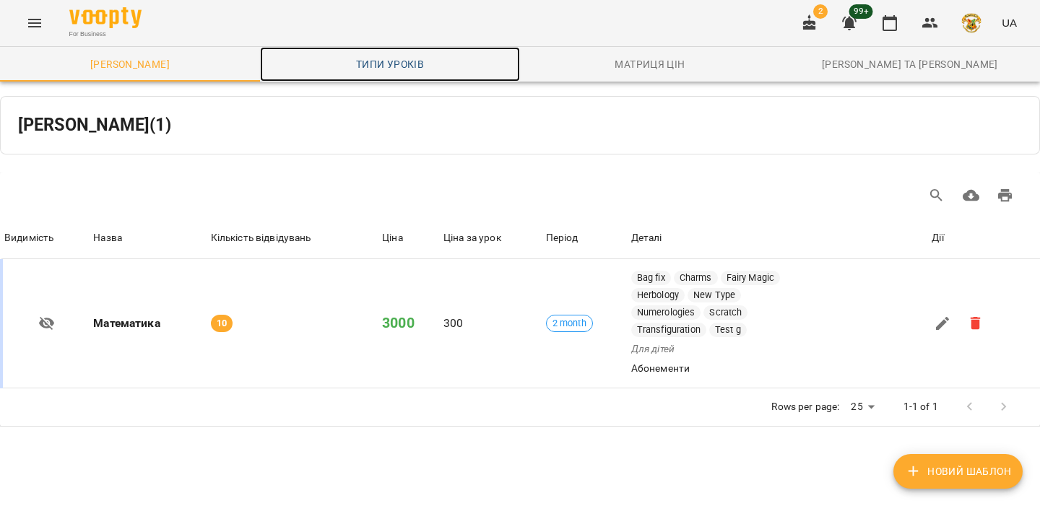
click at [423, 66] on span "Типи уроків" at bounding box center [390, 64] width 243 height 17
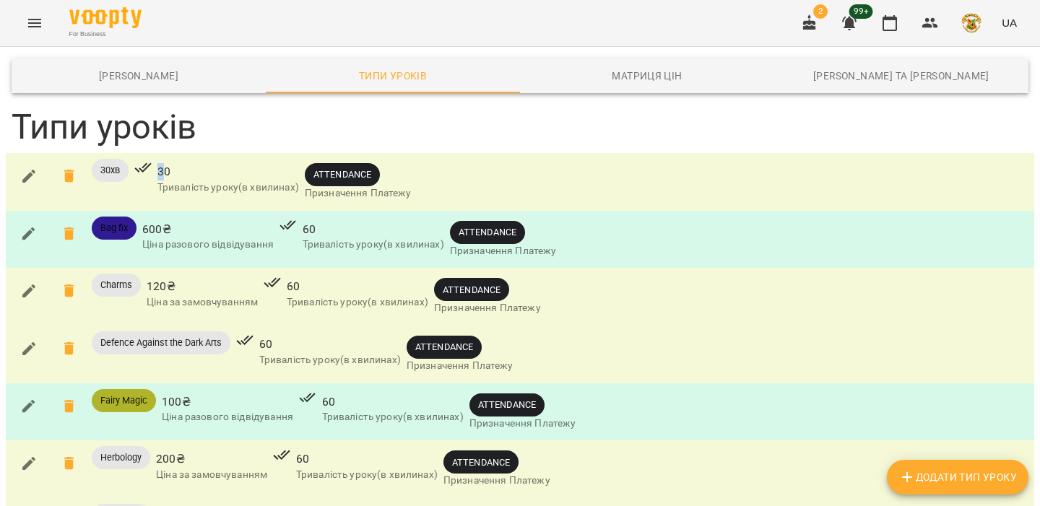
drag, startPoint x: 157, startPoint y: 176, endPoint x: 167, endPoint y: 176, distance: 9.4
click at [167, 176] on span "30" at bounding box center [228, 171] width 142 height 17
click at [39, 174] on button "button" at bounding box center [29, 176] width 35 height 35
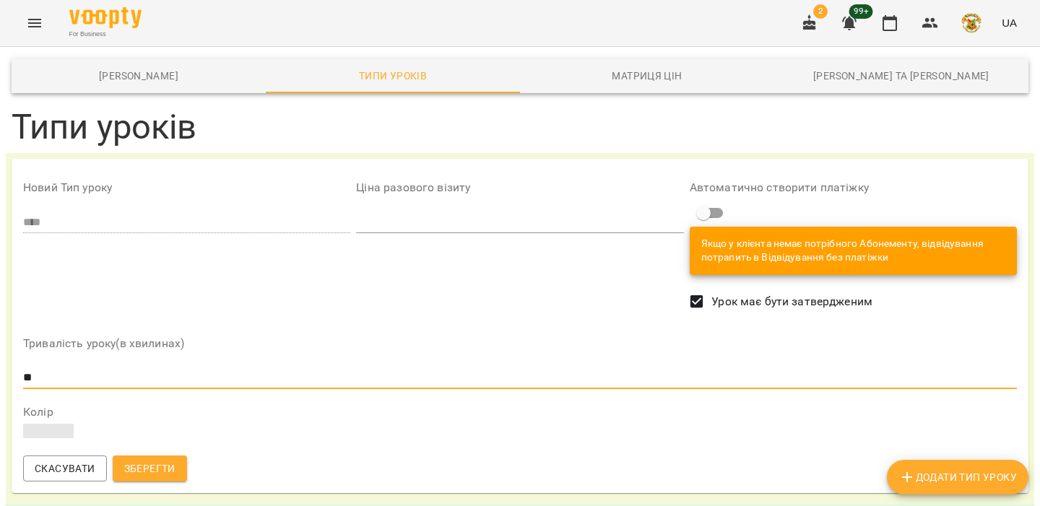
drag, startPoint x: 58, startPoint y: 373, endPoint x: 24, endPoint y: 374, distance: 34.0
click at [24, 373] on input "**" at bounding box center [520, 377] width 994 height 23
click at [117, 322] on div "Новий Тип уроку ****" at bounding box center [186, 246] width 333 height 156
drag, startPoint x: 40, startPoint y: 381, endPoint x: 20, endPoint y: 381, distance: 20.2
click at [20, 381] on div "Тривалість уроку(в хвилинах) ** Колір" at bounding box center [520, 388] width 1000 height 129
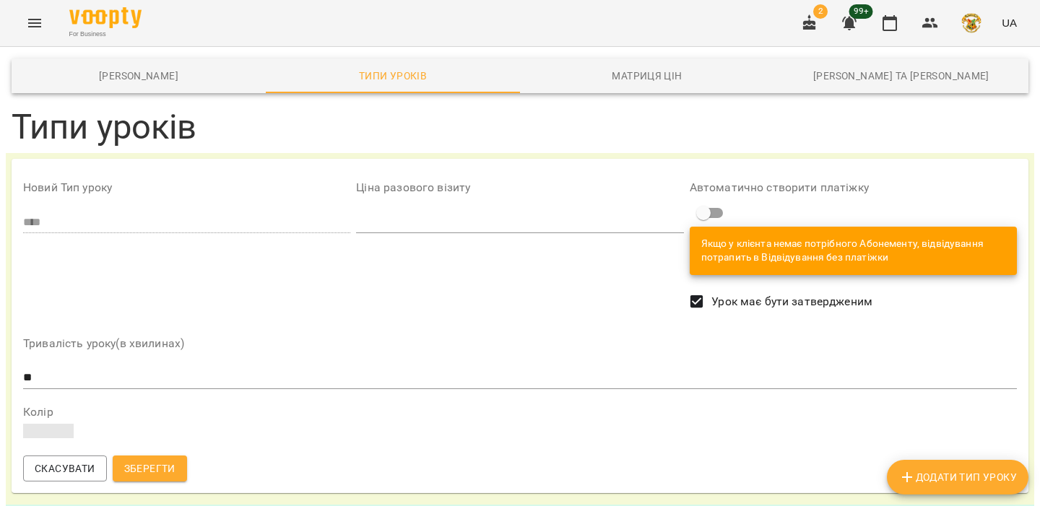
click at [20, 381] on div "Тривалість уроку(в хвилинах) ** Колір" at bounding box center [520, 388] width 1000 height 129
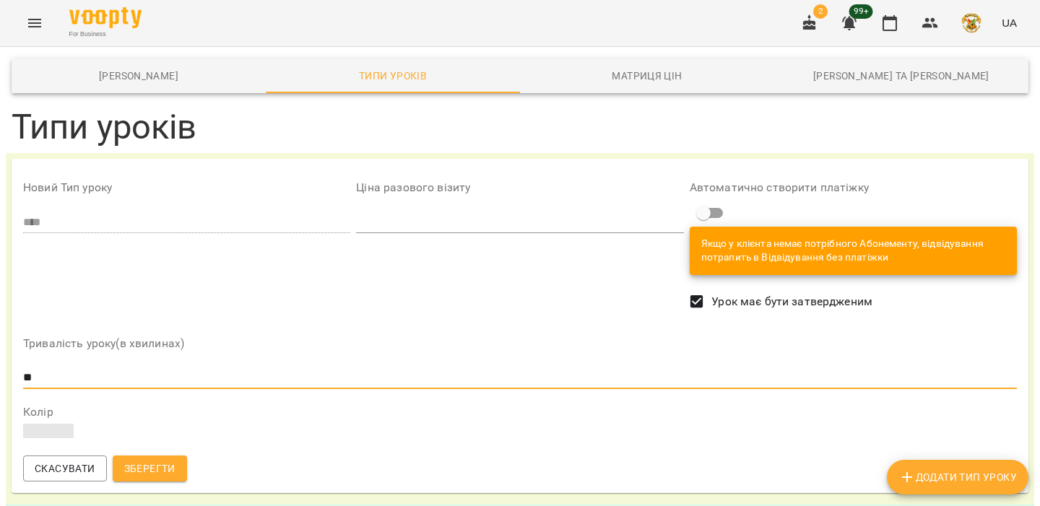
drag, startPoint x: 40, startPoint y: 380, endPoint x: 23, endPoint y: 381, distance: 16.6
click at [23, 381] on input "**" at bounding box center [520, 377] width 994 height 23
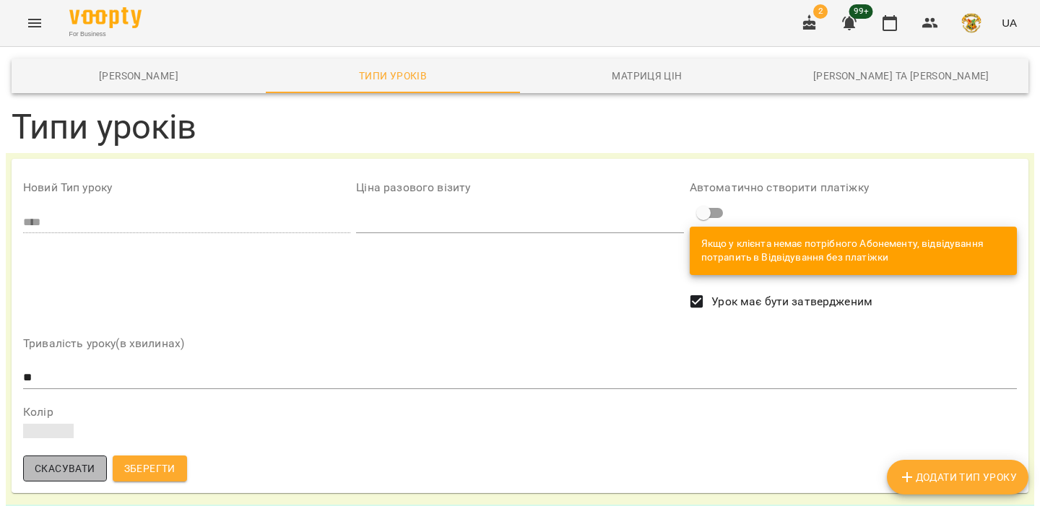
click at [66, 464] on span "Скасувати" at bounding box center [65, 468] width 61 height 17
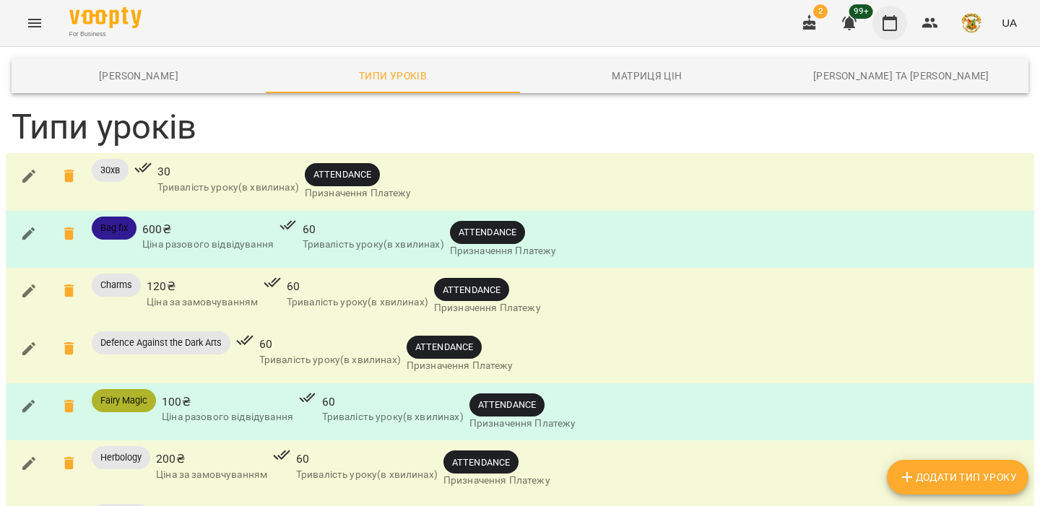
click at [899, 23] on icon "button" at bounding box center [889, 22] width 17 height 17
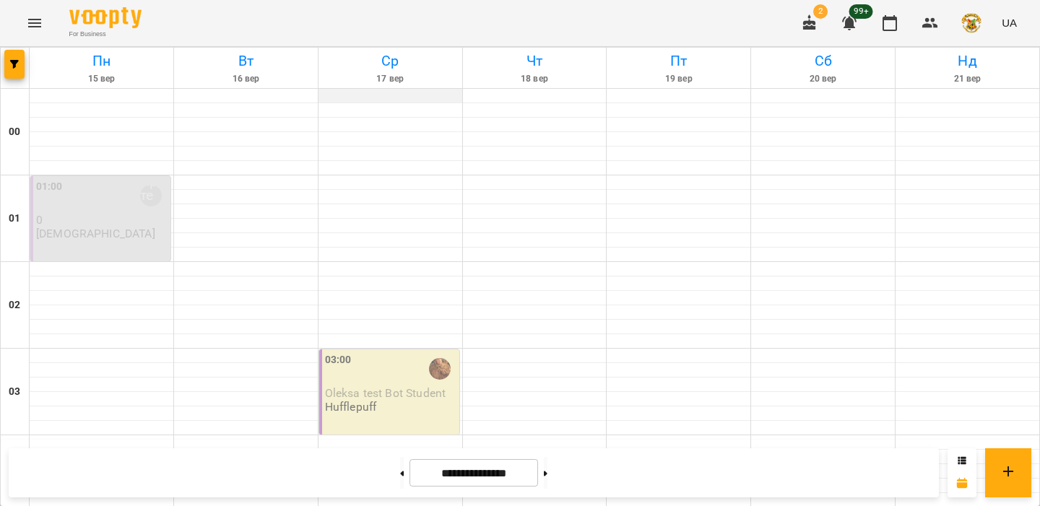
click at [380, 96] on div at bounding box center [391, 96] width 144 height 14
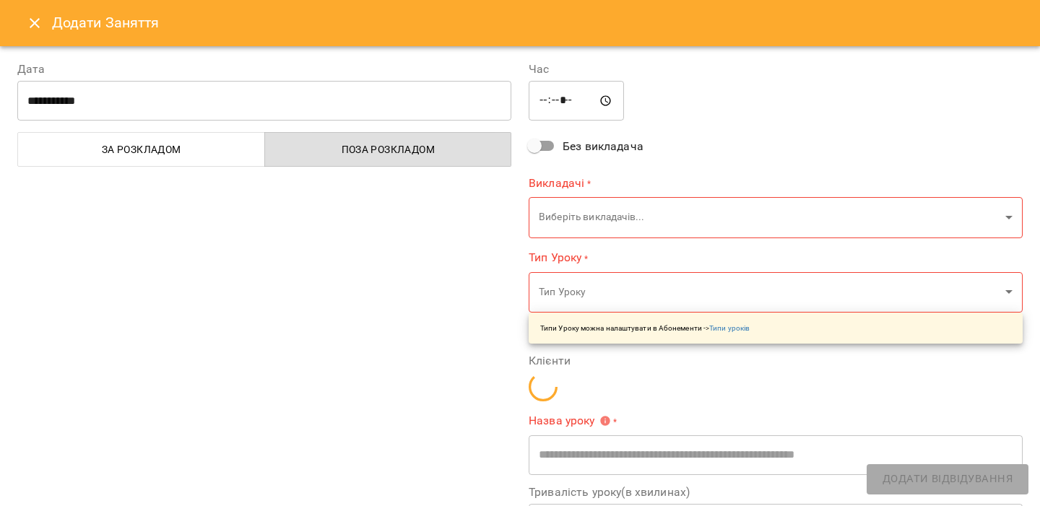
type input "**********"
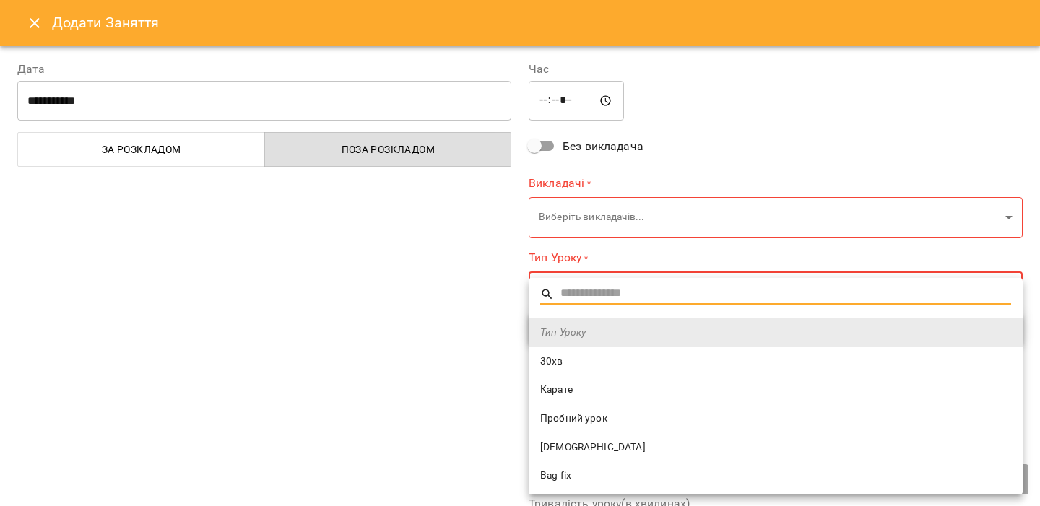
click at [563, 356] on span "30хв" at bounding box center [775, 362] width 471 height 14
type input "****"
type input "**"
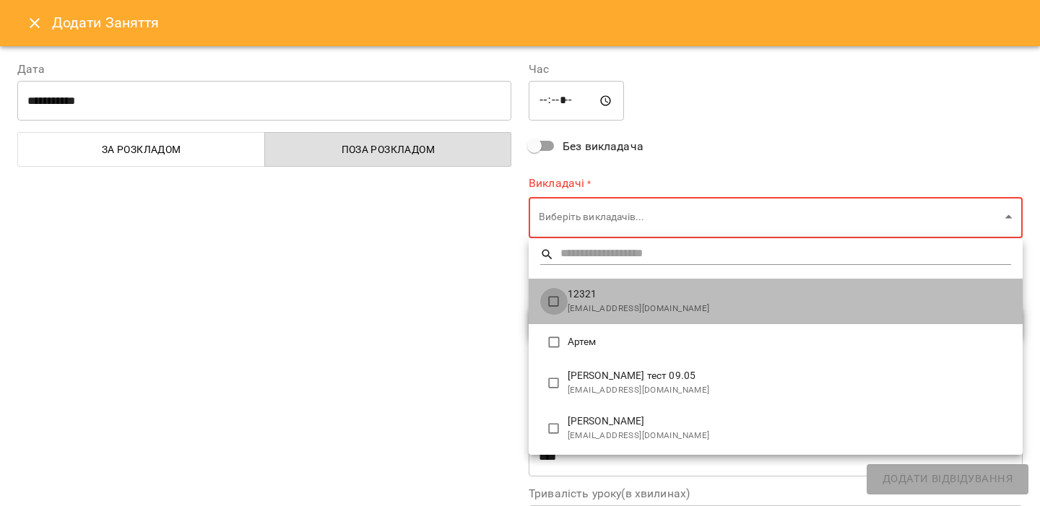
type input "**********"
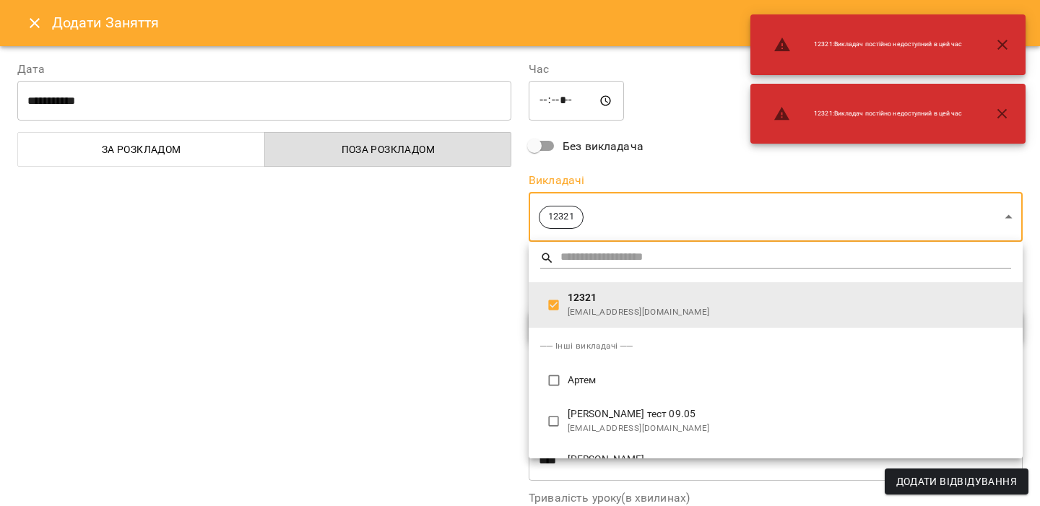
click at [440, 303] on div at bounding box center [520, 253] width 1040 height 506
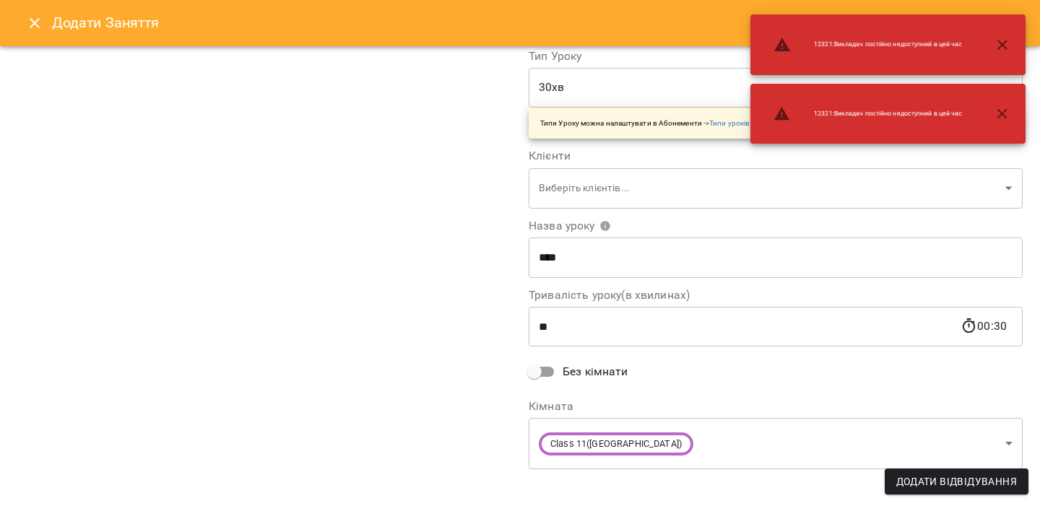
scroll to position [205, 0]
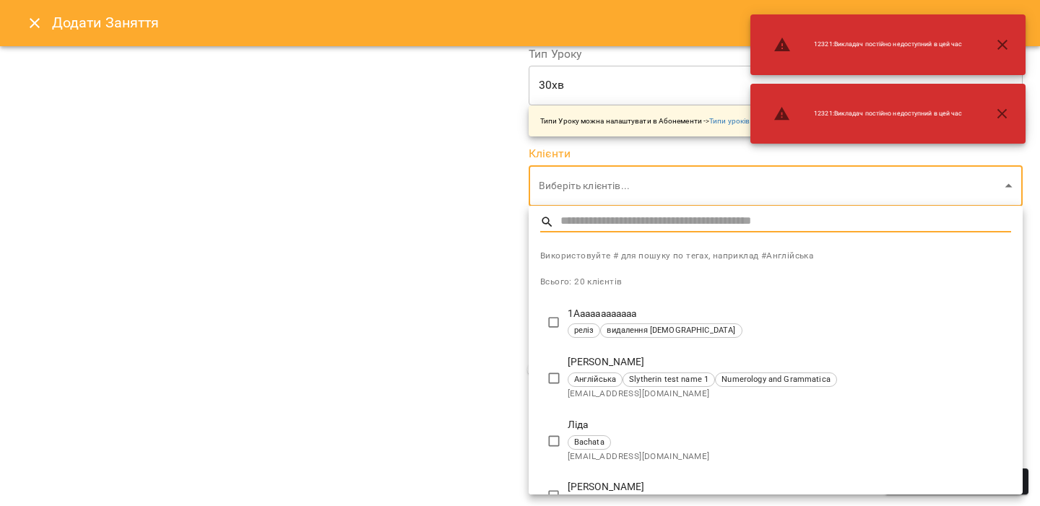
type input "**********"
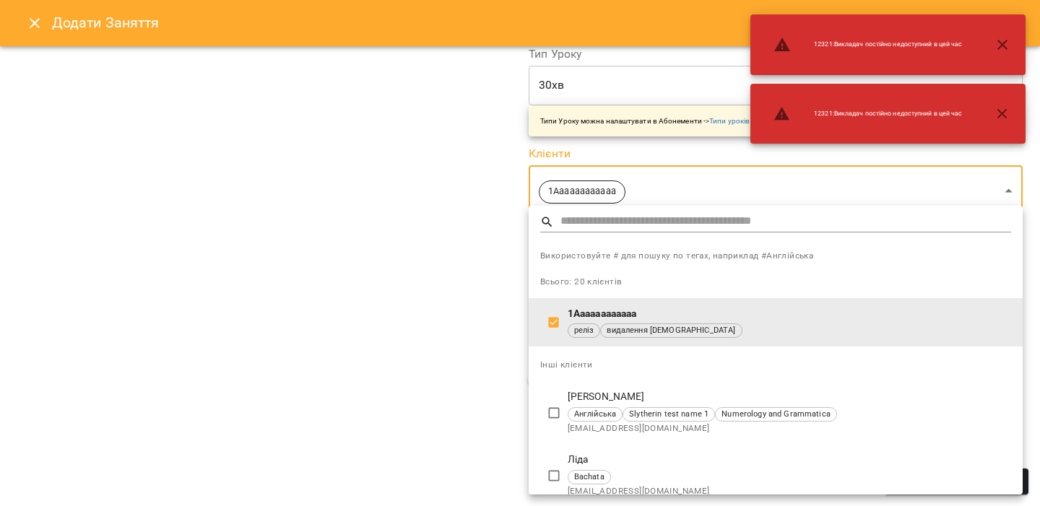
click at [457, 275] on div at bounding box center [520, 253] width 1040 height 506
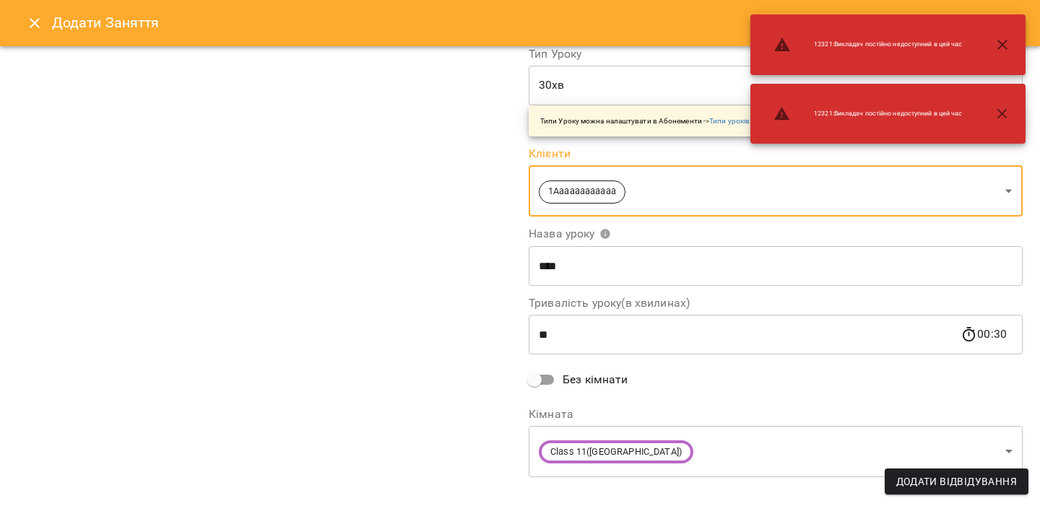
click at [950, 490] on button "Додати Відвідування" at bounding box center [957, 482] width 144 height 26
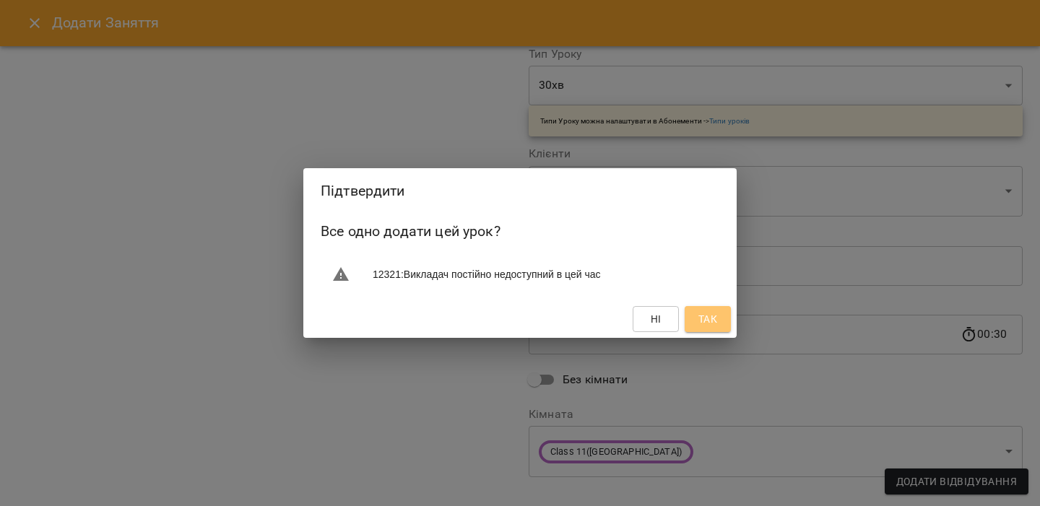
click at [712, 316] on span "Так" at bounding box center [708, 319] width 19 height 17
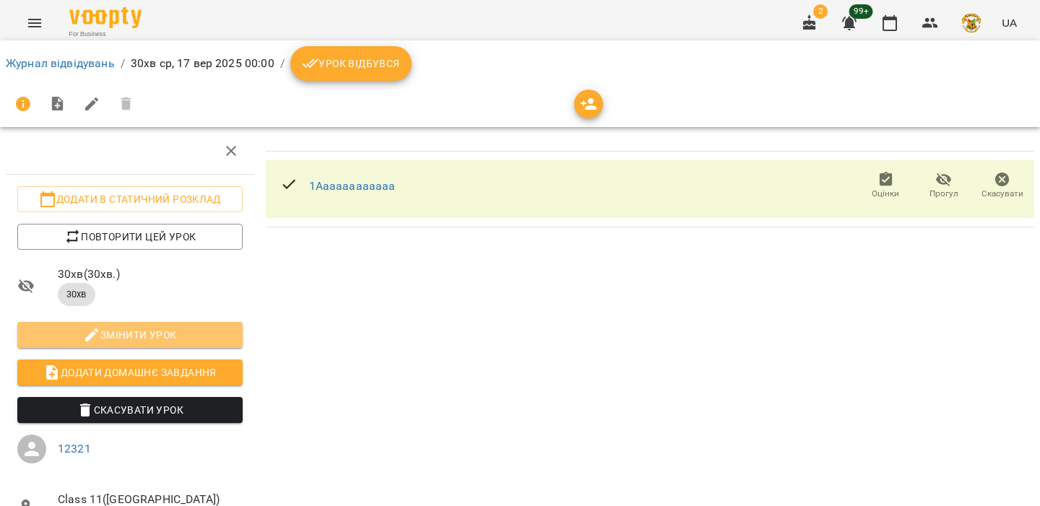
click at [129, 329] on span "Змінити урок" at bounding box center [130, 335] width 202 height 17
select select "****"
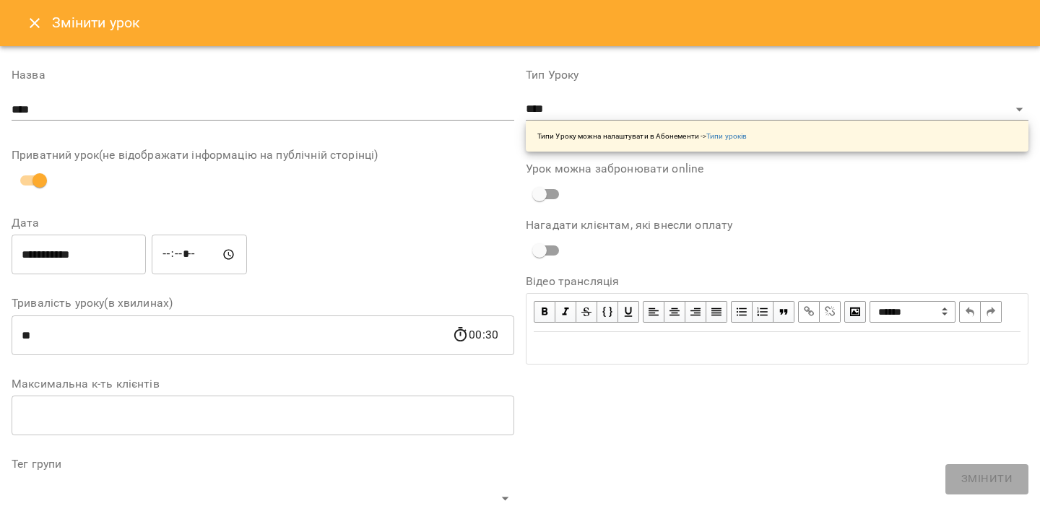
click at [27, 17] on icon "Close" at bounding box center [34, 22] width 17 height 17
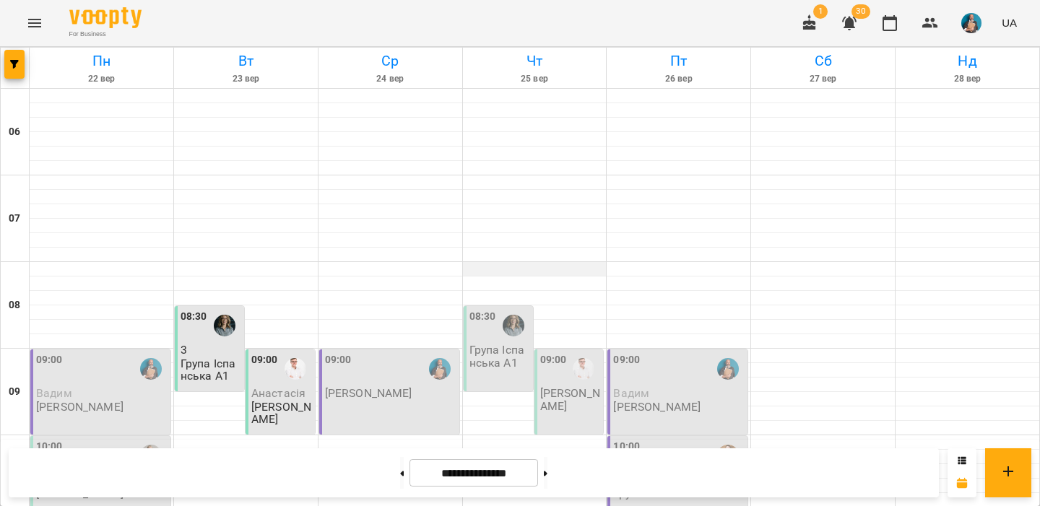
scroll to position [129, 0]
click at [972, 35] on button "button" at bounding box center [972, 23] width 38 height 38
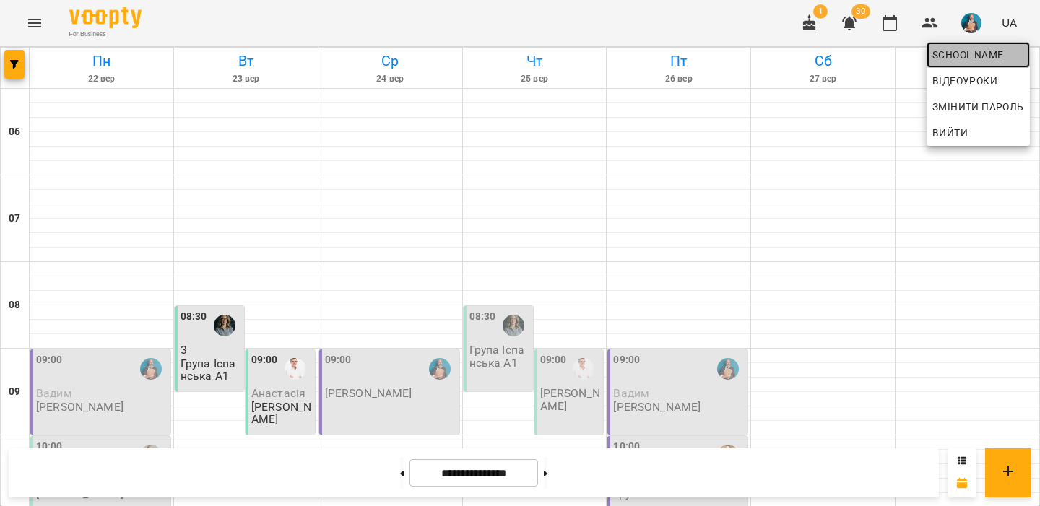
click at [972, 57] on span "School name" at bounding box center [979, 54] width 92 height 17
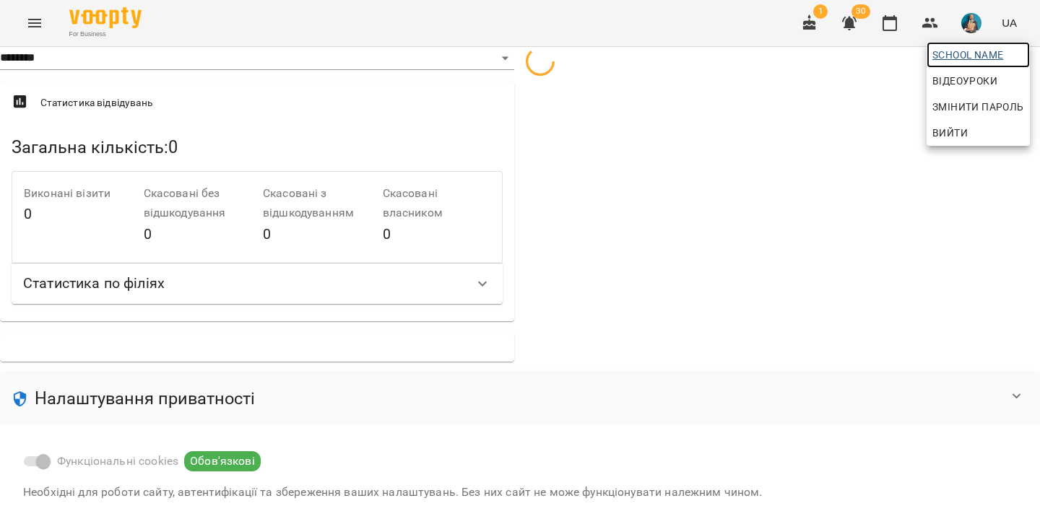
select select "**"
select select "**********"
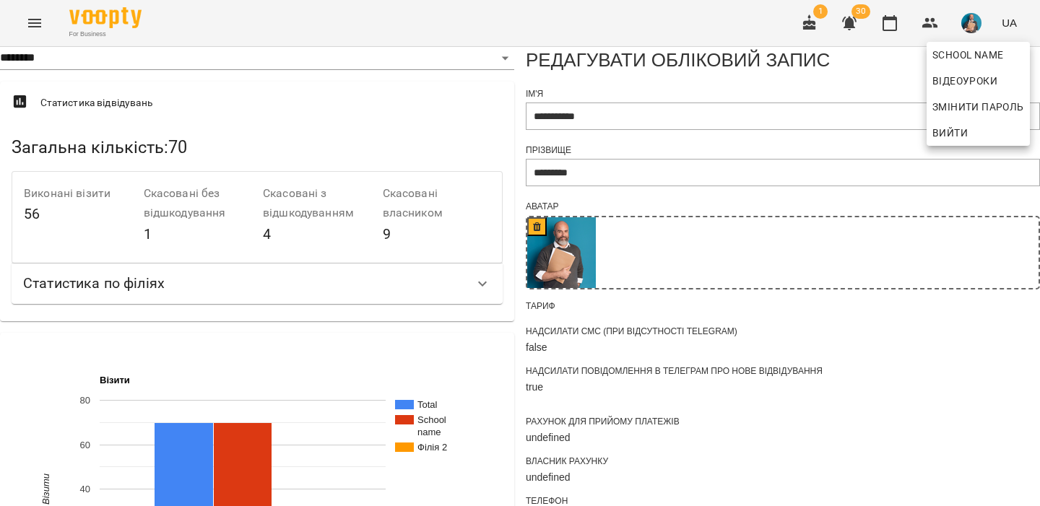
click at [590, 214] on div at bounding box center [520, 253] width 1040 height 506
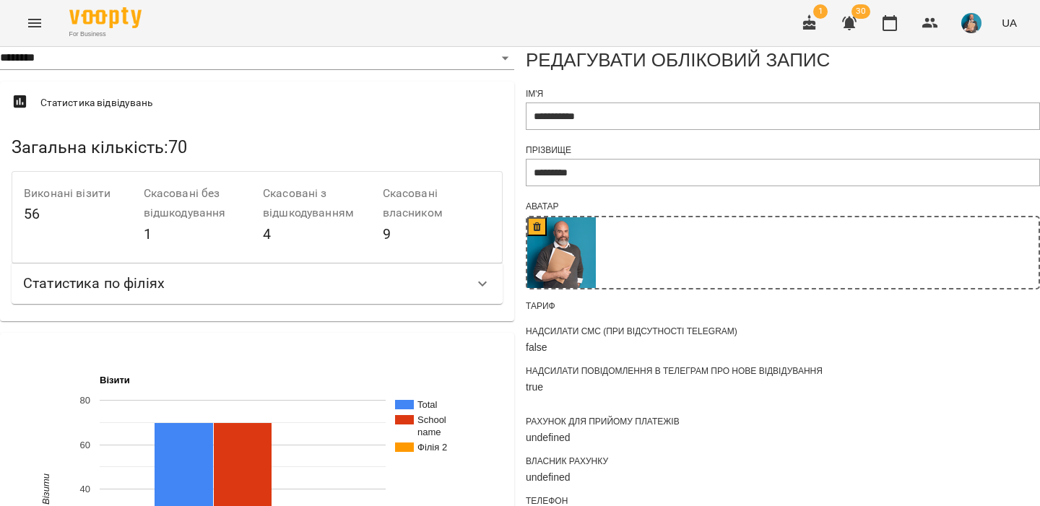
scroll to position [1037, 0]
click at [25, 23] on button "Menu" at bounding box center [34, 23] width 35 height 35
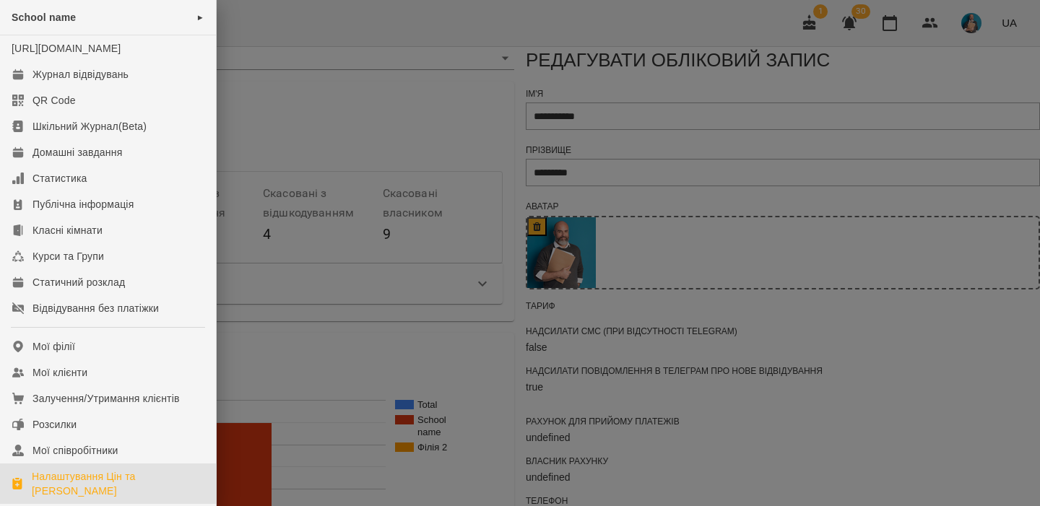
click at [115, 481] on link "Налаштування Цін та [PERSON_NAME]" at bounding box center [108, 484] width 216 height 40
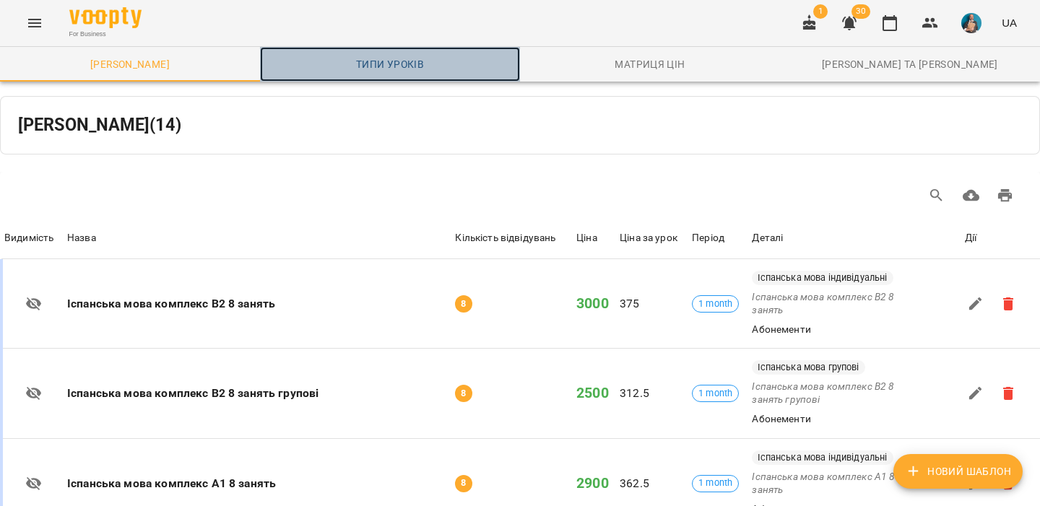
click at [403, 68] on span "Типи уроків" at bounding box center [390, 64] width 243 height 17
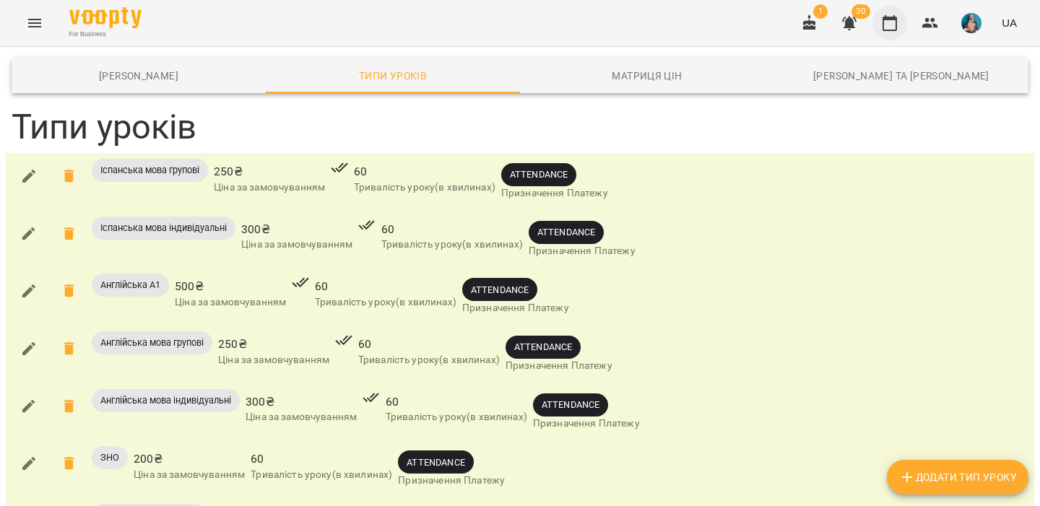
click at [896, 33] on button "button" at bounding box center [890, 23] width 35 height 35
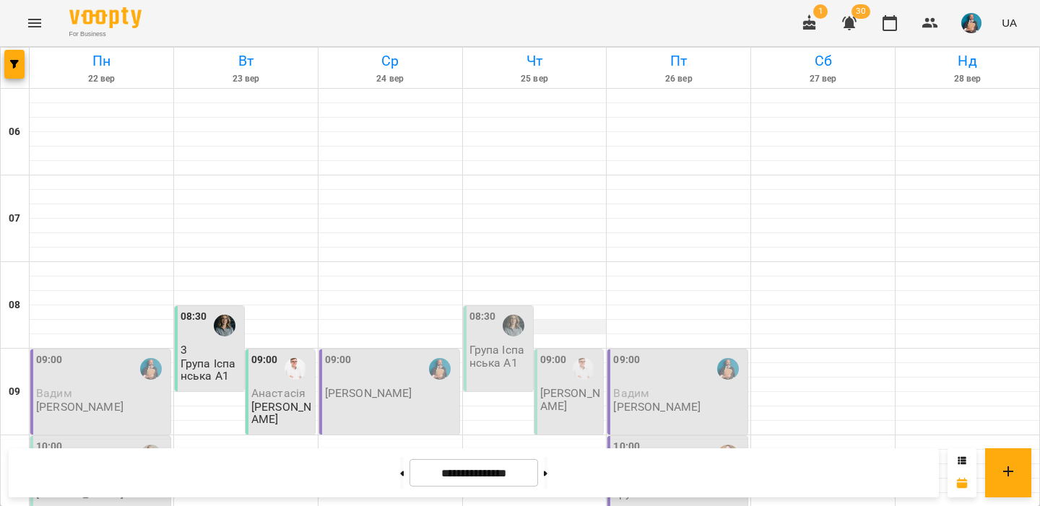
scroll to position [160, 0]
click at [767, 349] on div at bounding box center [823, 356] width 144 height 14
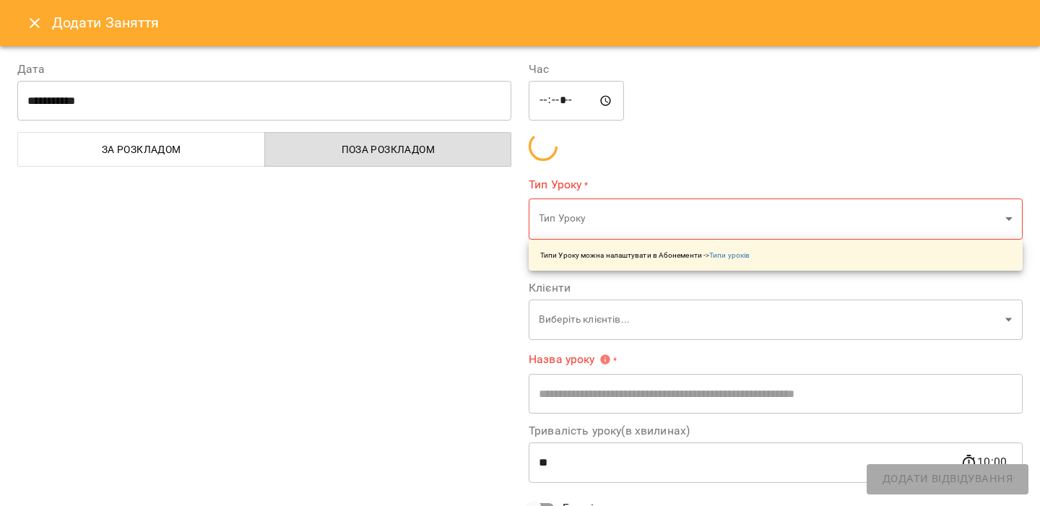
type input "**********"
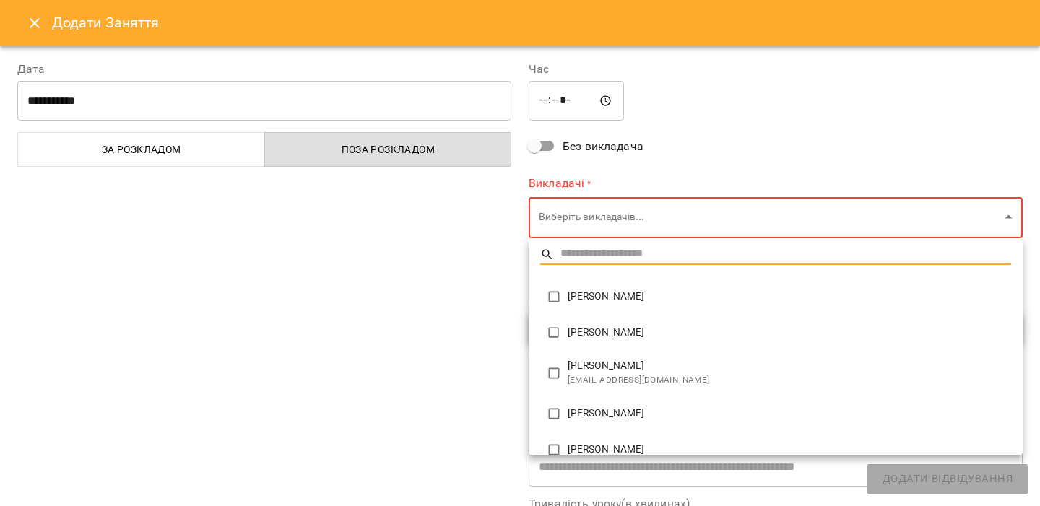
type input "**********"
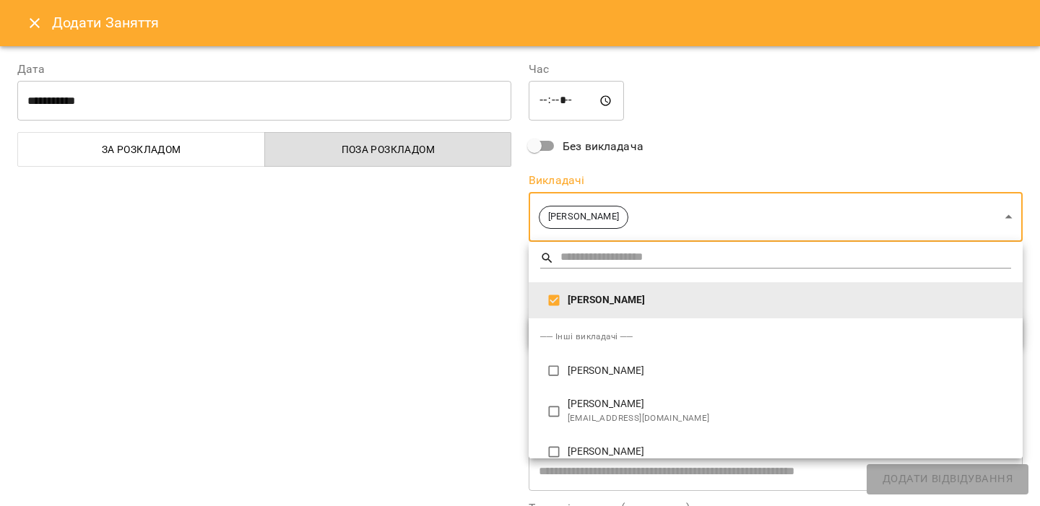
click at [469, 275] on div at bounding box center [520, 253] width 1040 height 506
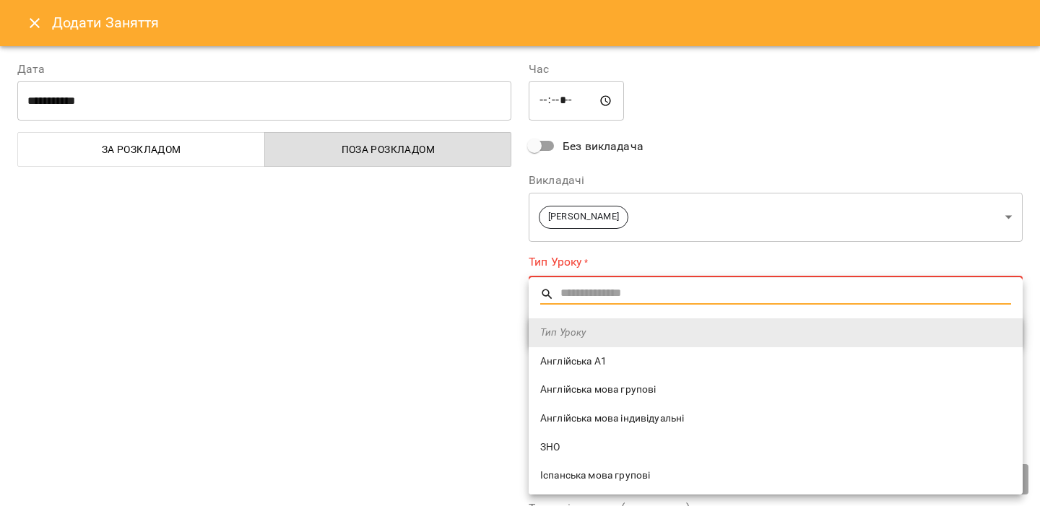
click at [564, 394] on span "Англійська мова групові" at bounding box center [775, 390] width 471 height 14
type input "**********"
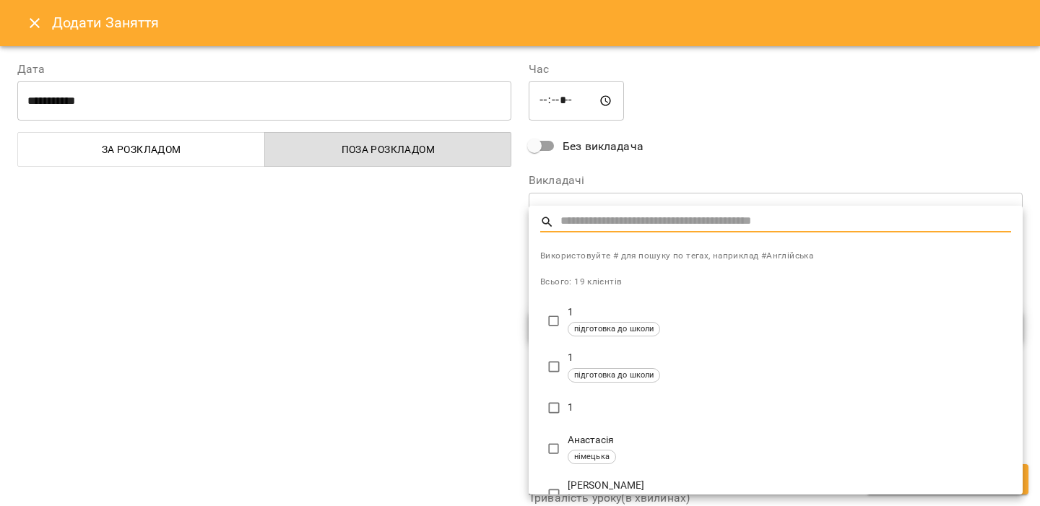
type input "**********"
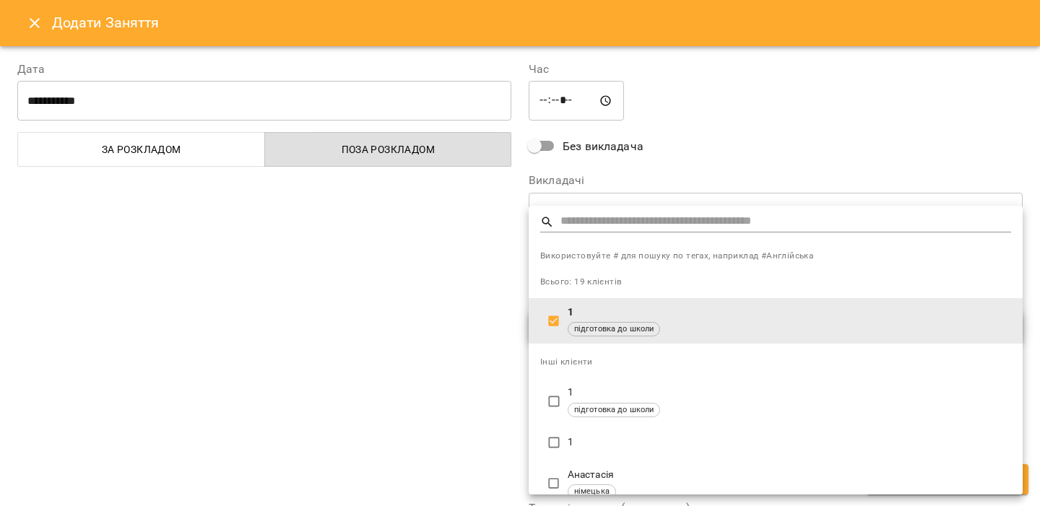
click at [473, 317] on div at bounding box center [520, 253] width 1040 height 506
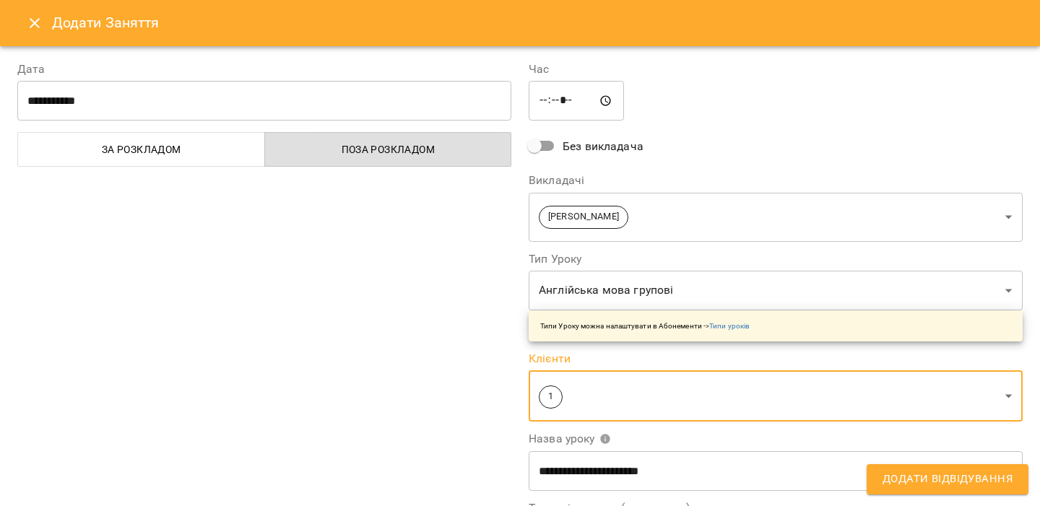
click at [959, 477] on span "Додати Відвідування" at bounding box center [948, 479] width 130 height 19
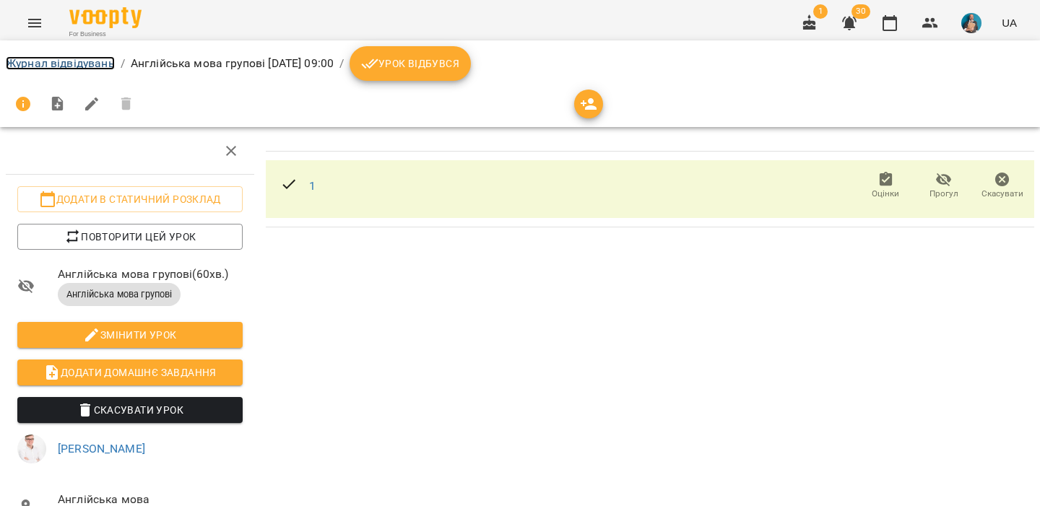
click at [95, 59] on link "Журнал відвідувань" at bounding box center [60, 63] width 109 height 14
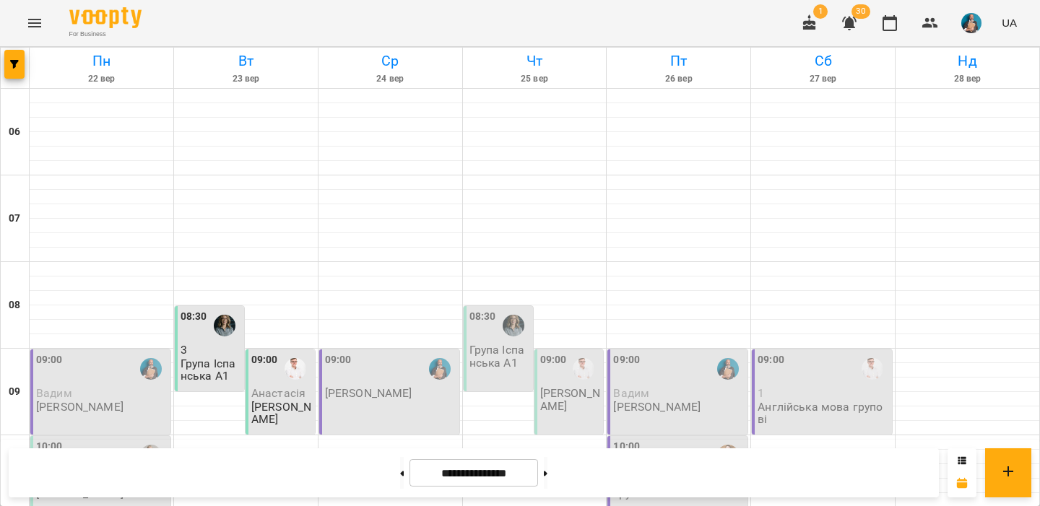
scroll to position [157, 0]
click at [663, 439] on div "10:00" at bounding box center [678, 455] width 131 height 33
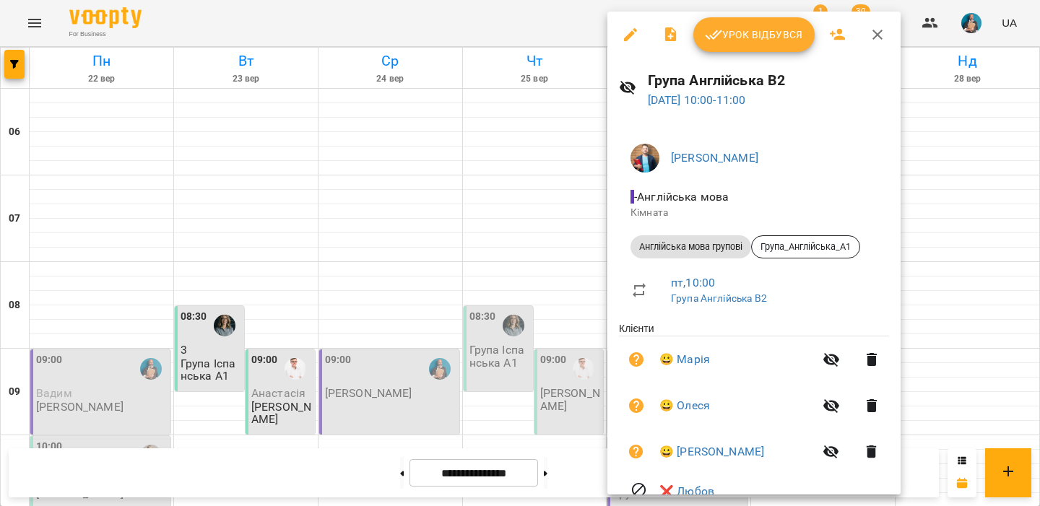
click at [547, 294] on div at bounding box center [520, 253] width 1040 height 506
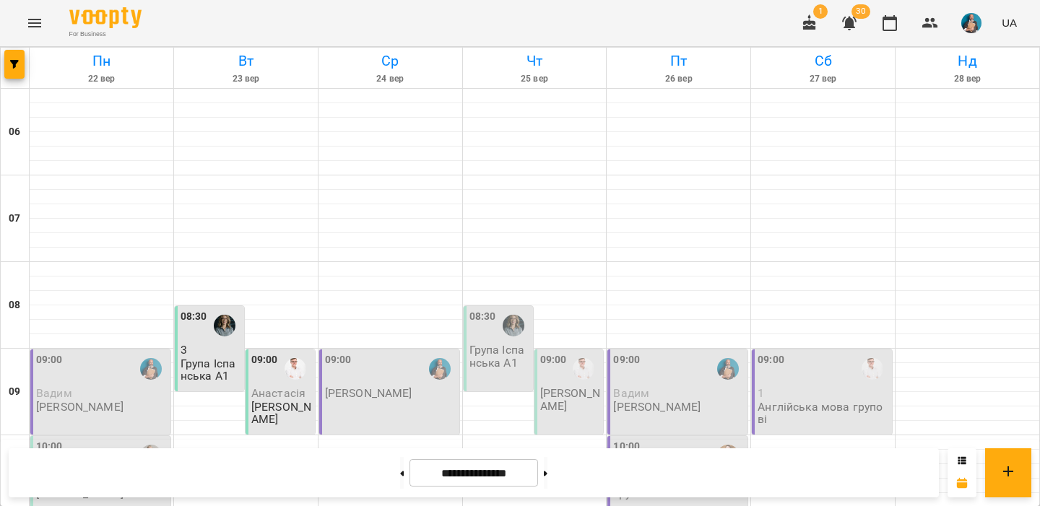
click at [628, 386] on span "Вадим" at bounding box center [631, 393] width 36 height 14
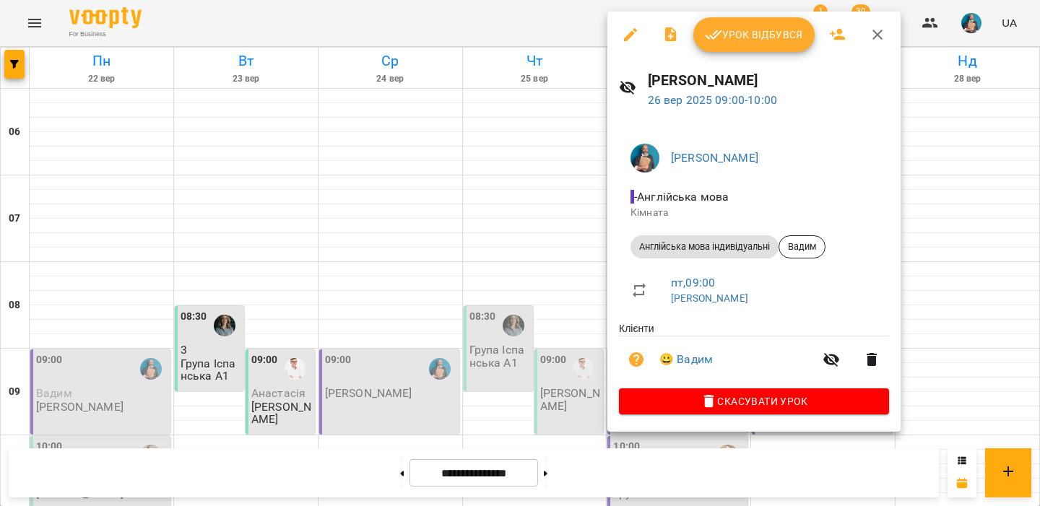
click at [569, 235] on div at bounding box center [520, 253] width 1040 height 506
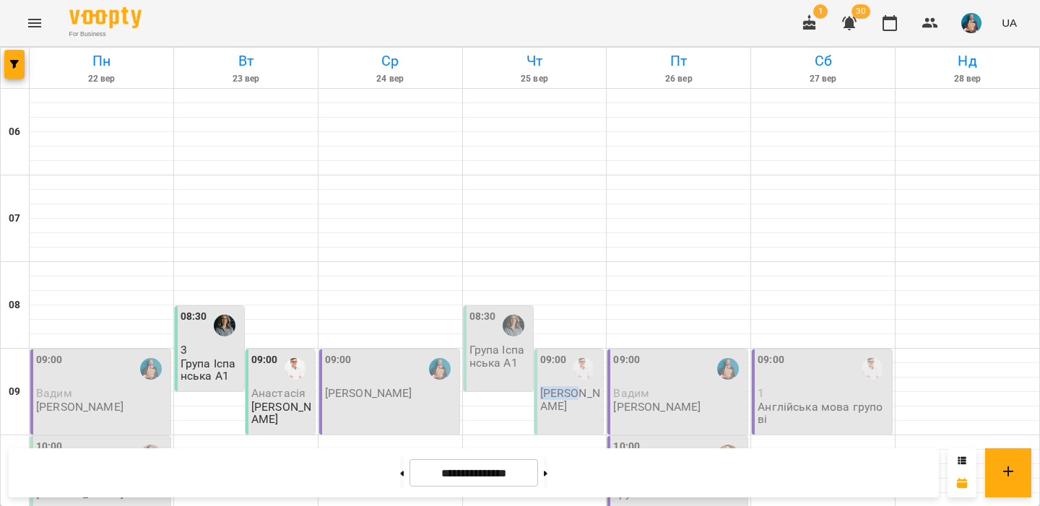
click at [569, 387] on p "Андрій Шевченко" at bounding box center [570, 399] width 61 height 25
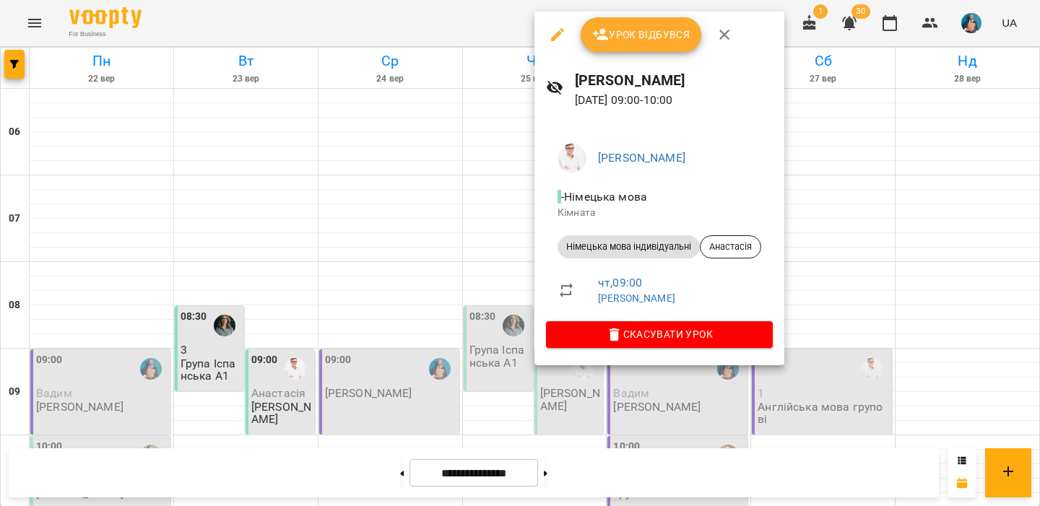
click at [483, 208] on div at bounding box center [520, 253] width 1040 height 506
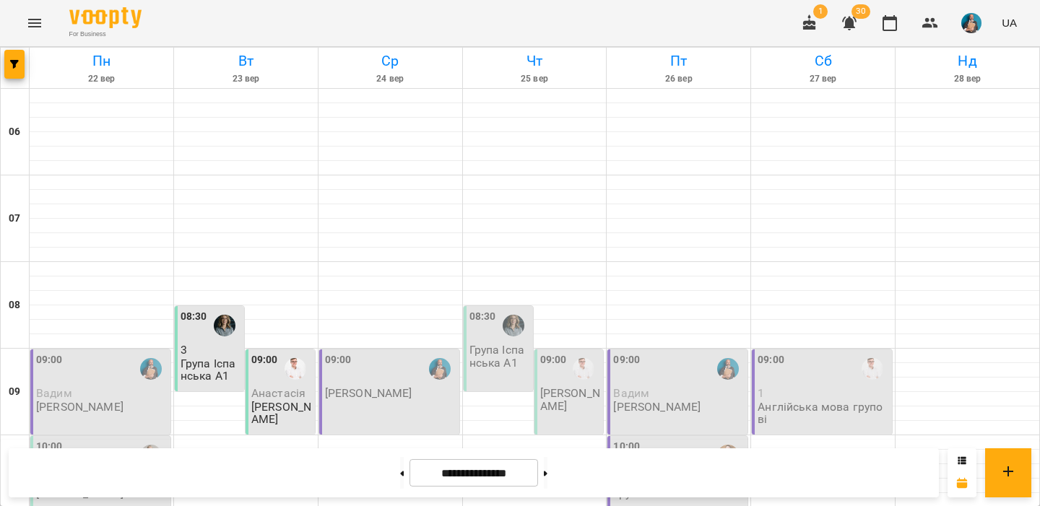
click at [496, 344] on p "Група Іспанська А1" at bounding box center [500, 356] width 61 height 25
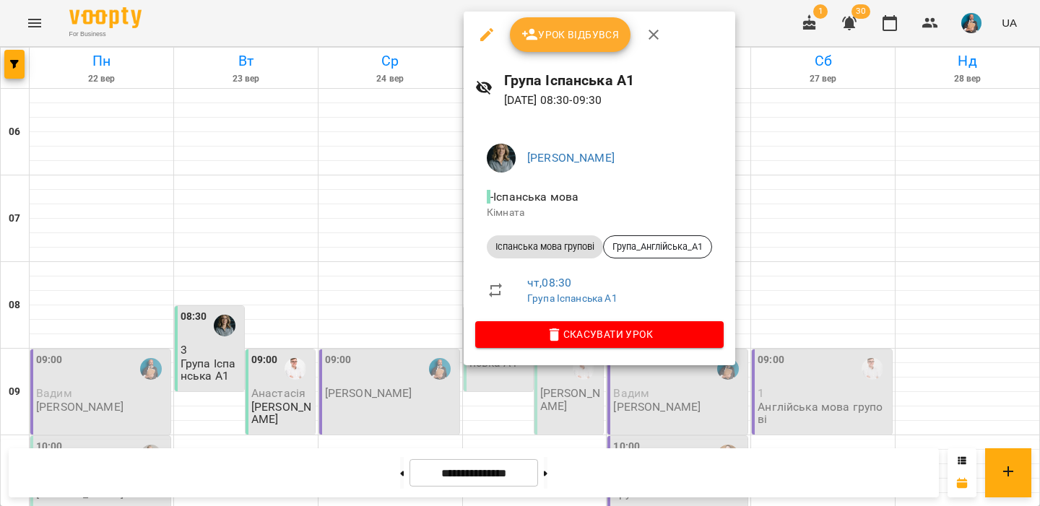
click at [377, 154] on div at bounding box center [520, 253] width 1040 height 506
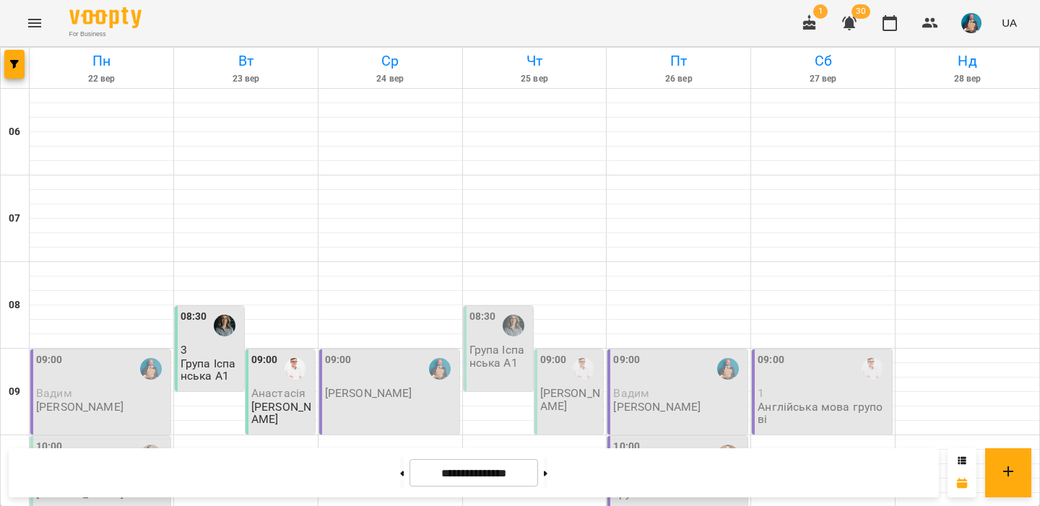
click at [369, 353] on div "09:00" at bounding box center [390, 369] width 131 height 33
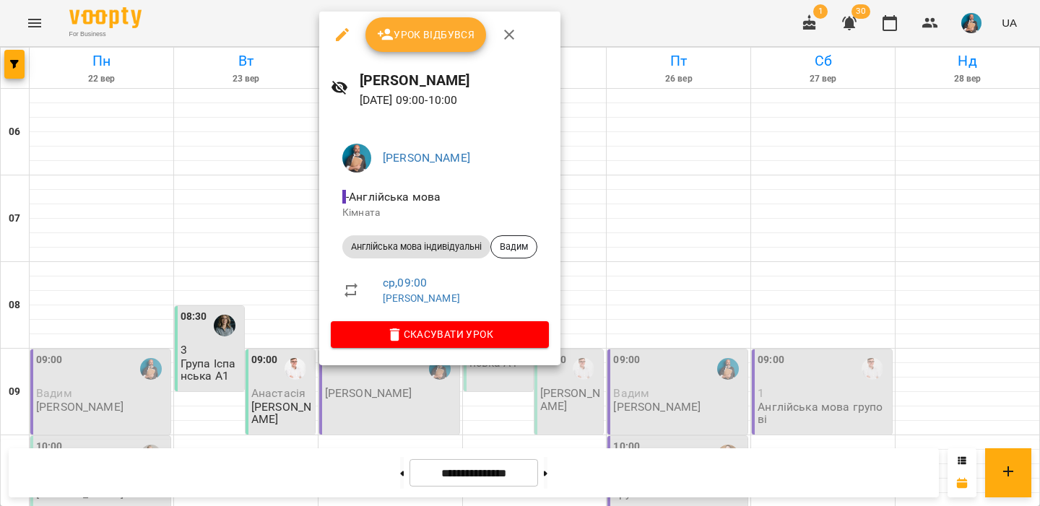
click at [264, 153] on div at bounding box center [520, 253] width 1040 height 506
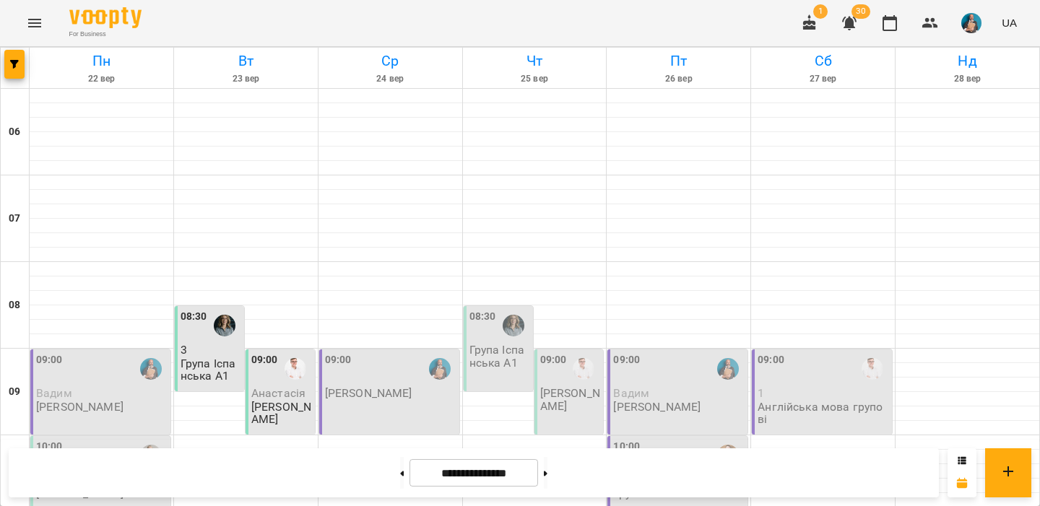
click at [134, 353] on div "09:00 Вадим Іваненко Іван" at bounding box center [101, 383] width 131 height 61
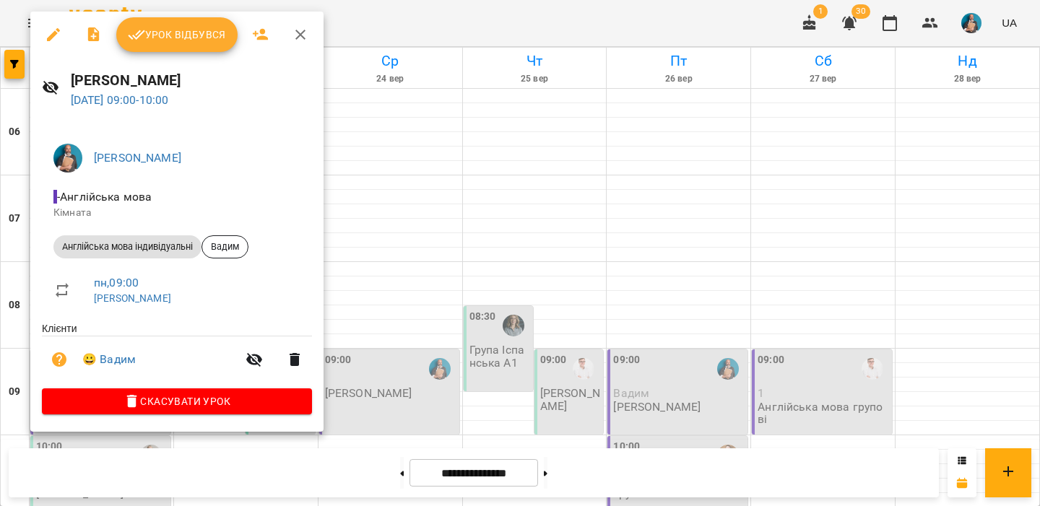
click at [485, 274] on div at bounding box center [520, 253] width 1040 height 506
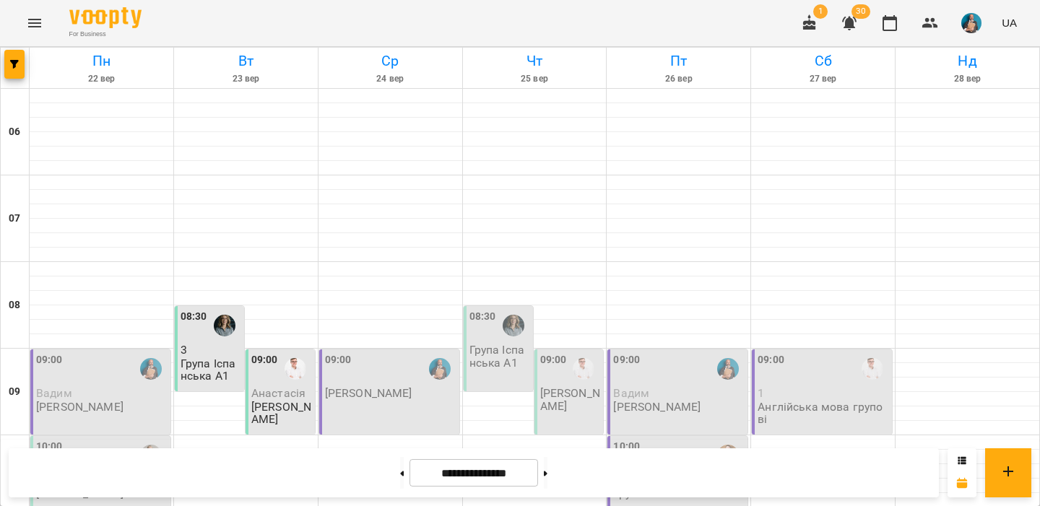
click at [141, 474] on p "Іван" at bounding box center [101, 480] width 131 height 12
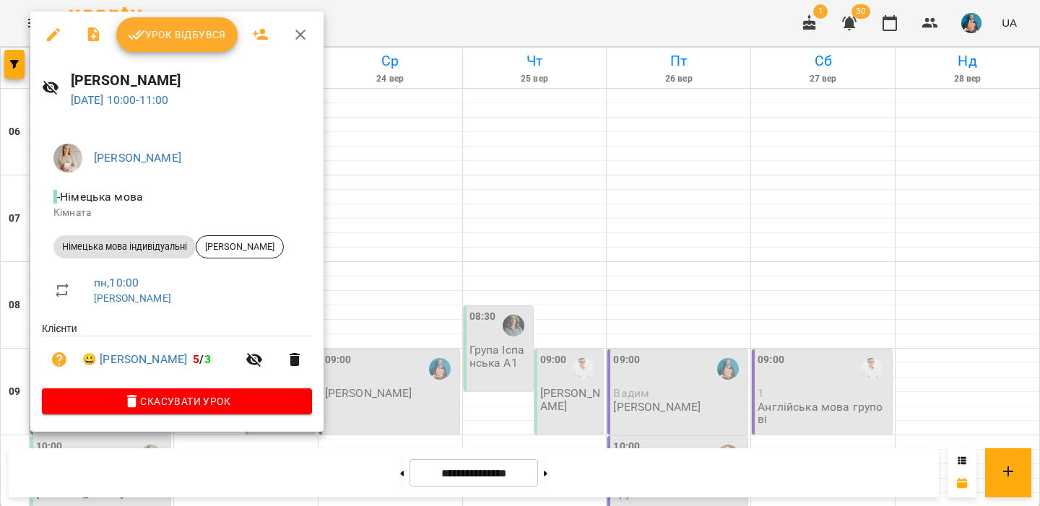
click at [402, 259] on div at bounding box center [520, 253] width 1040 height 506
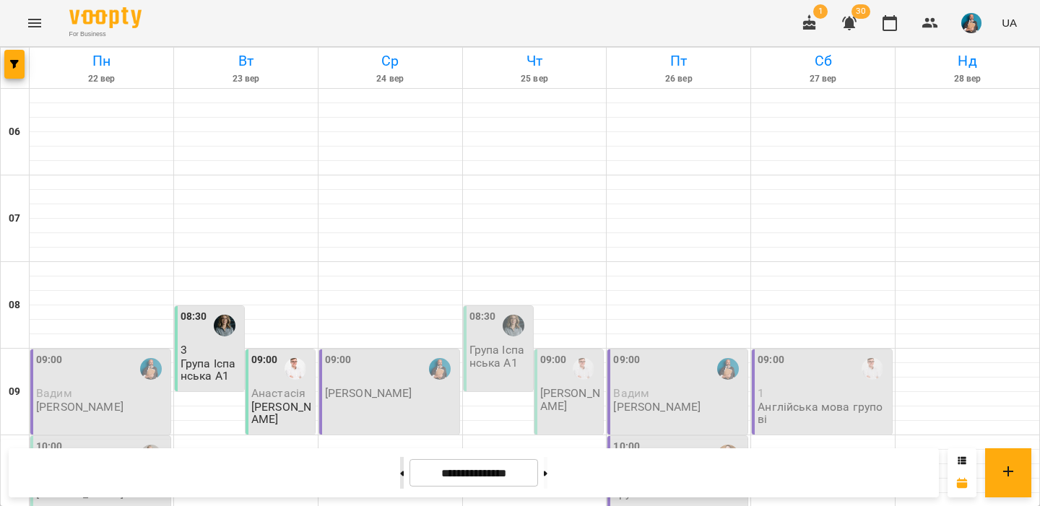
click at [400, 468] on button at bounding box center [402, 473] width 4 height 32
type input "**********"
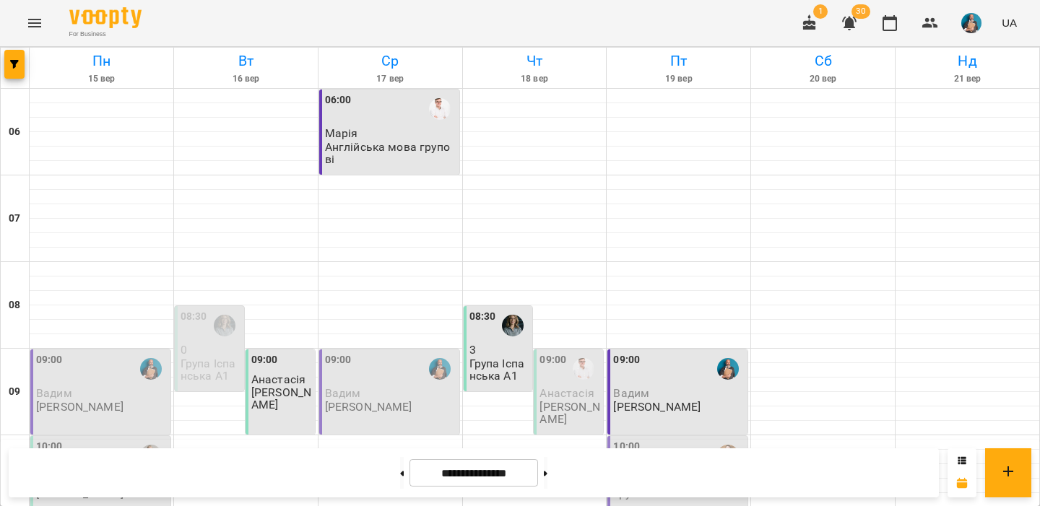
click at [384, 401] on p "Іваненко Іван" at bounding box center [368, 407] width 87 height 12
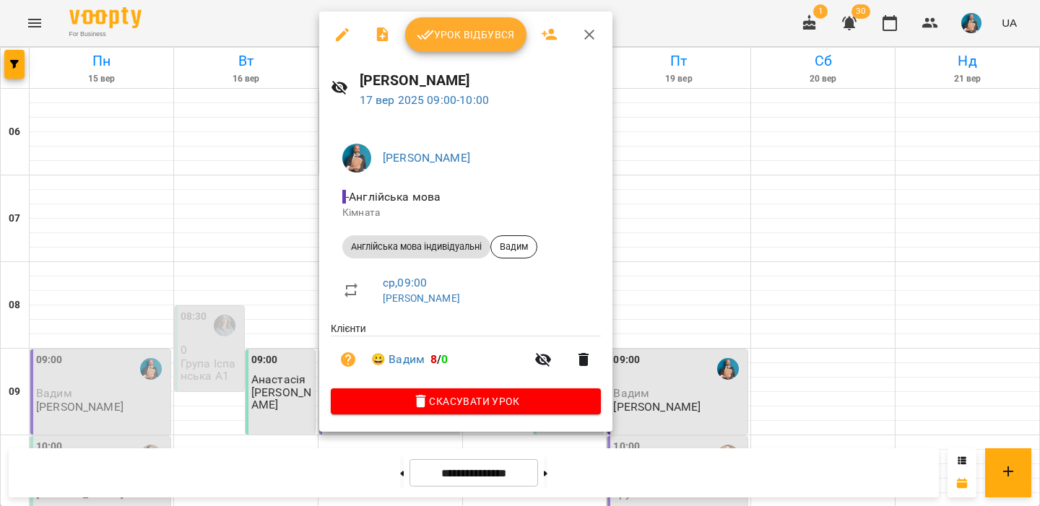
click at [291, 219] on div at bounding box center [520, 253] width 1040 height 506
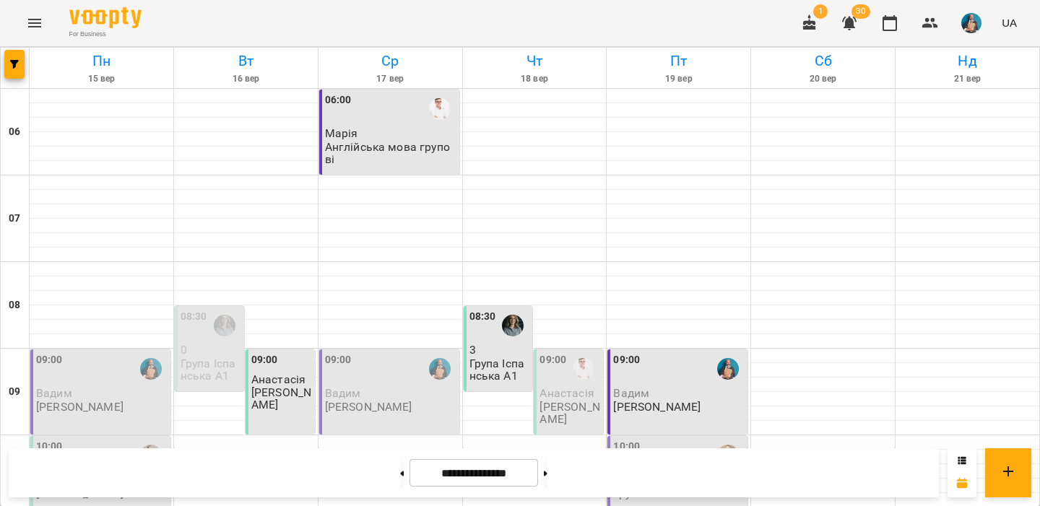
click at [228, 344] on p "0" at bounding box center [211, 350] width 61 height 12
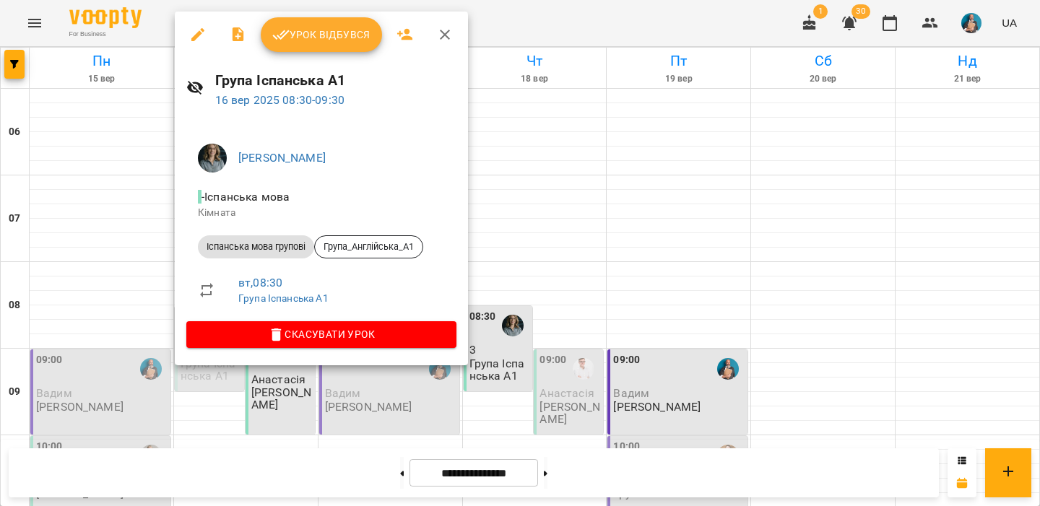
click at [142, 193] on div at bounding box center [520, 253] width 1040 height 506
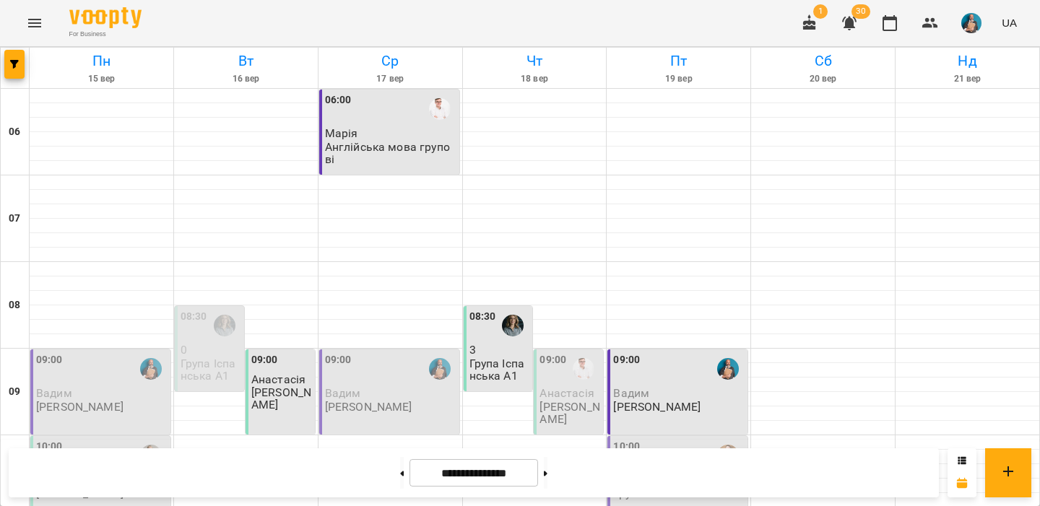
click at [115, 353] on div "09:00" at bounding box center [101, 369] width 131 height 33
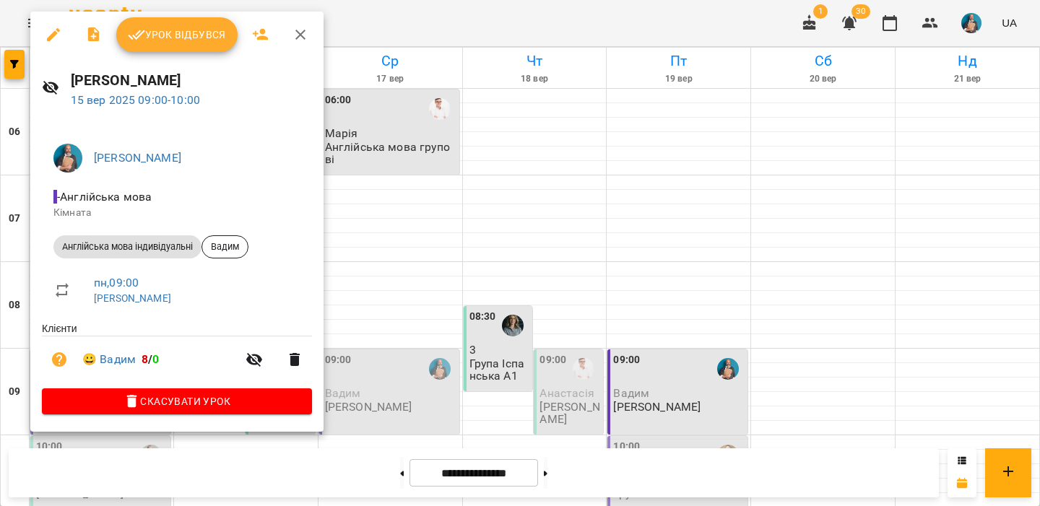
click at [364, 238] on div at bounding box center [520, 253] width 1040 height 506
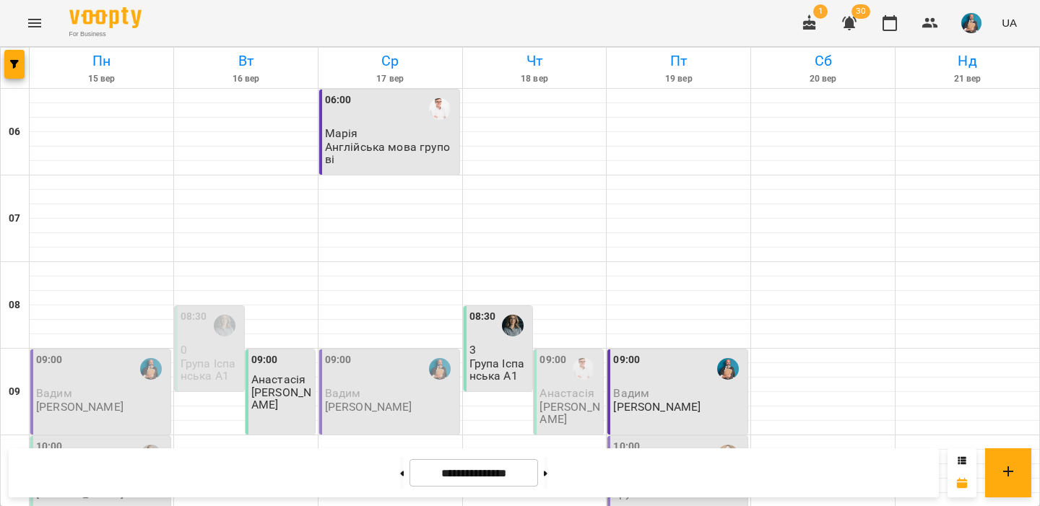
click at [80, 488] on p "Людмила Карпенко" at bounding box center [79, 494] width 87 height 12
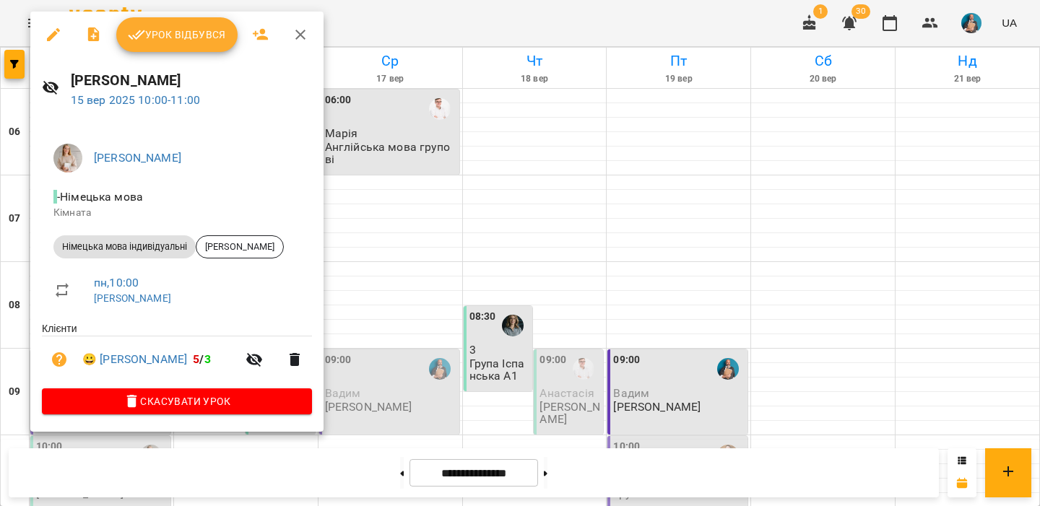
click at [406, 241] on div at bounding box center [520, 253] width 1040 height 506
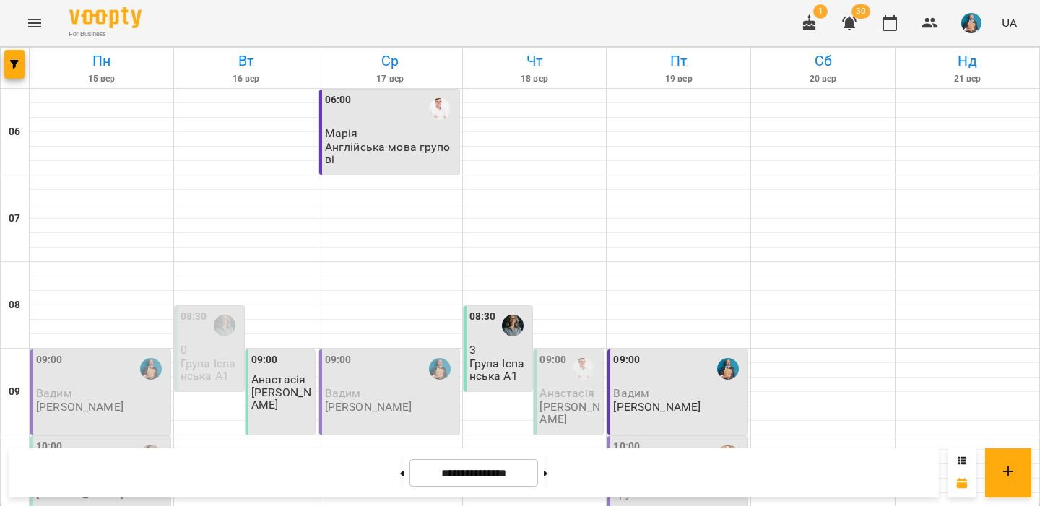
click at [421, 353] on div "09:00 Вадим Іваненко Іван" at bounding box center [390, 383] width 131 height 61
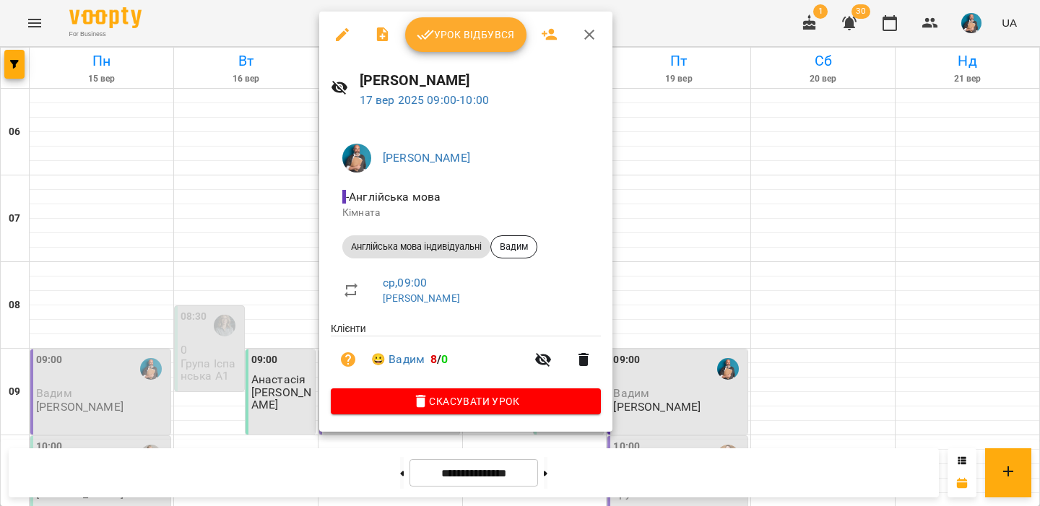
click at [285, 127] on div at bounding box center [520, 253] width 1040 height 506
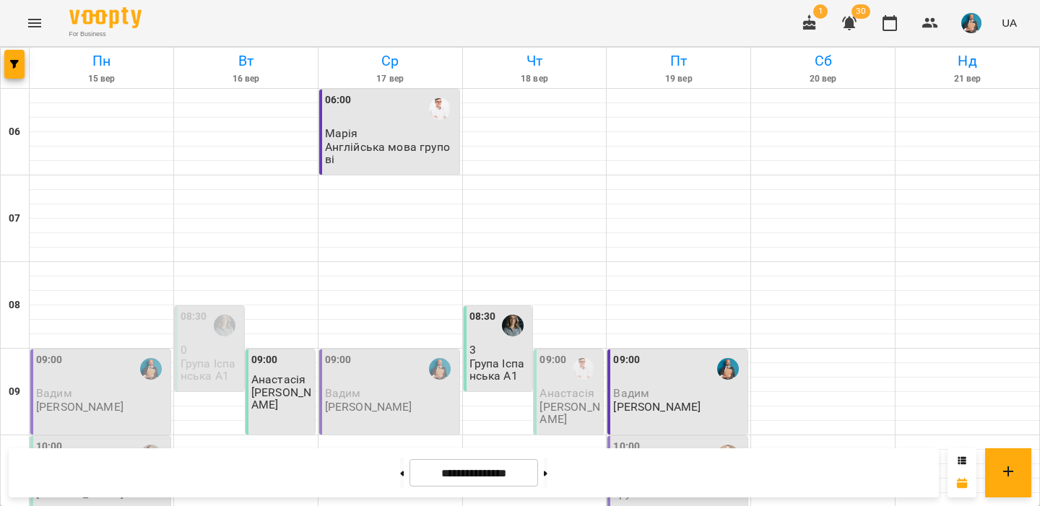
click at [662, 439] on div "10:00" at bounding box center [678, 455] width 131 height 33
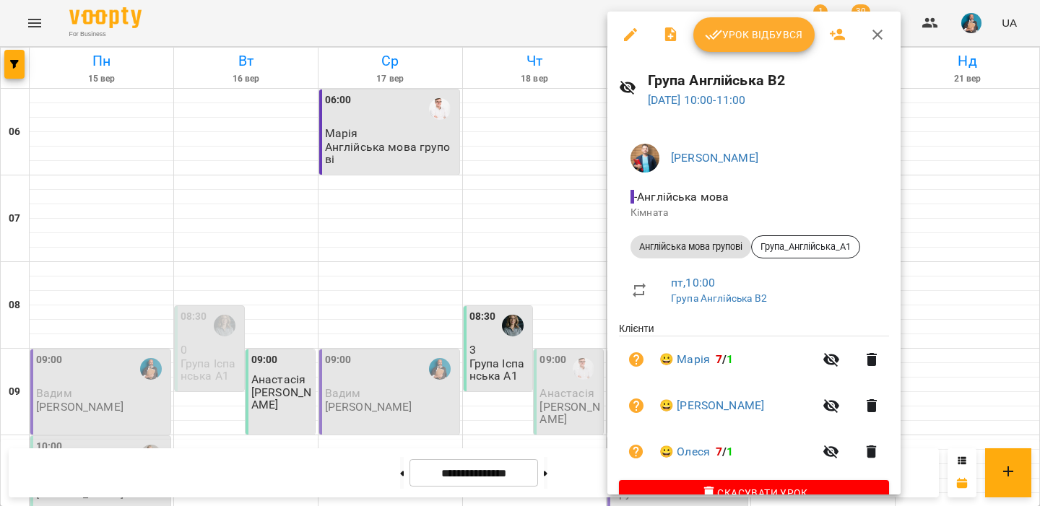
click at [570, 275] on div at bounding box center [520, 253] width 1040 height 506
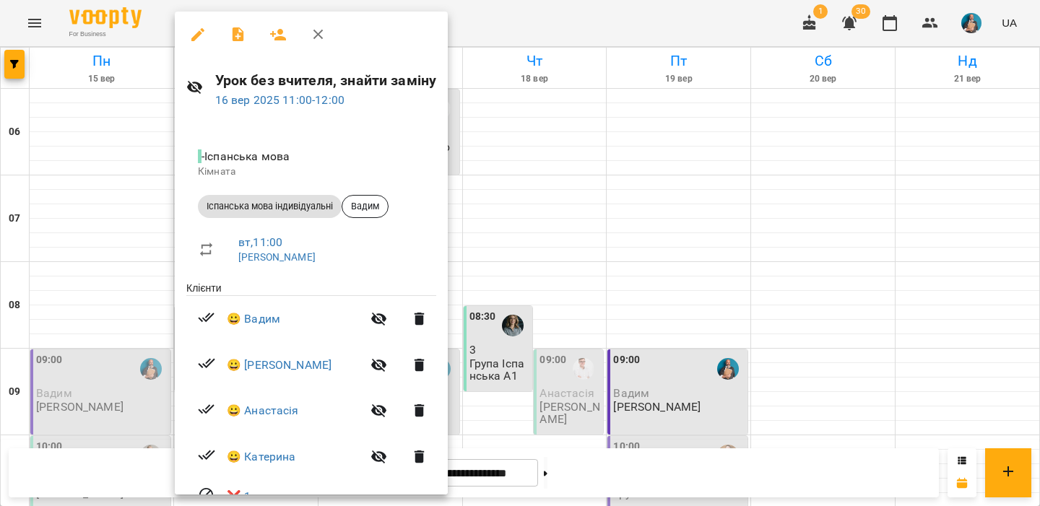
click at [118, 362] on div at bounding box center [520, 253] width 1040 height 506
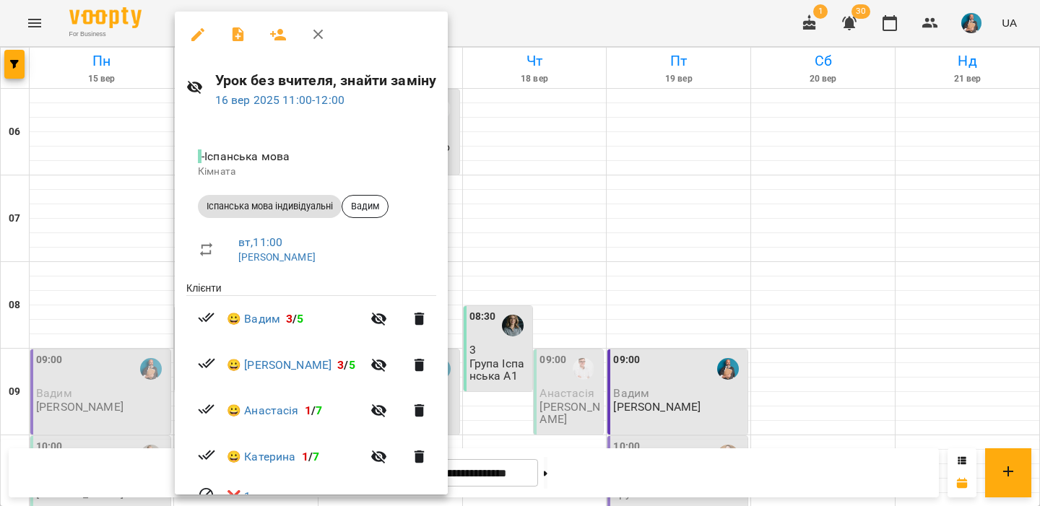
click at [76, 402] on div at bounding box center [520, 253] width 1040 height 506
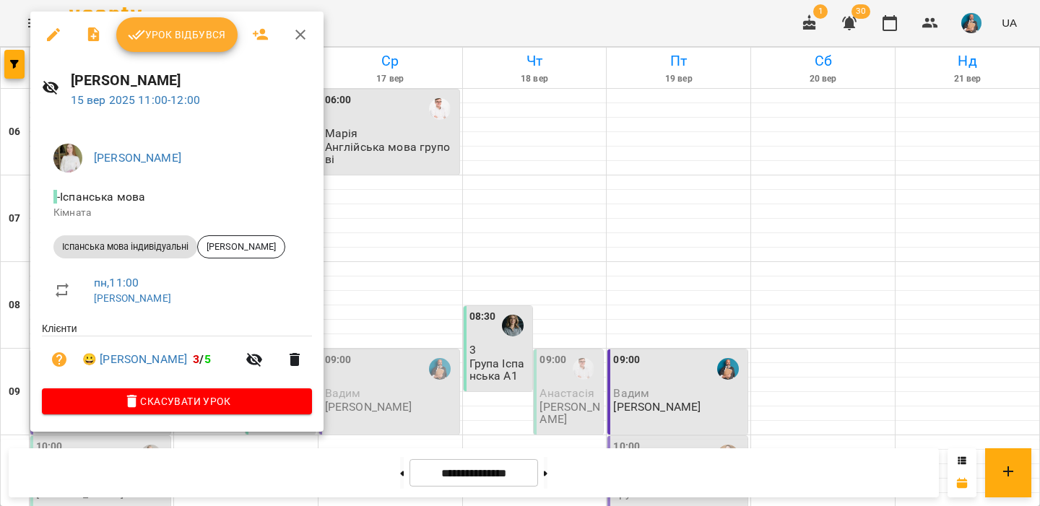
click at [464, 251] on div at bounding box center [520, 253] width 1040 height 506
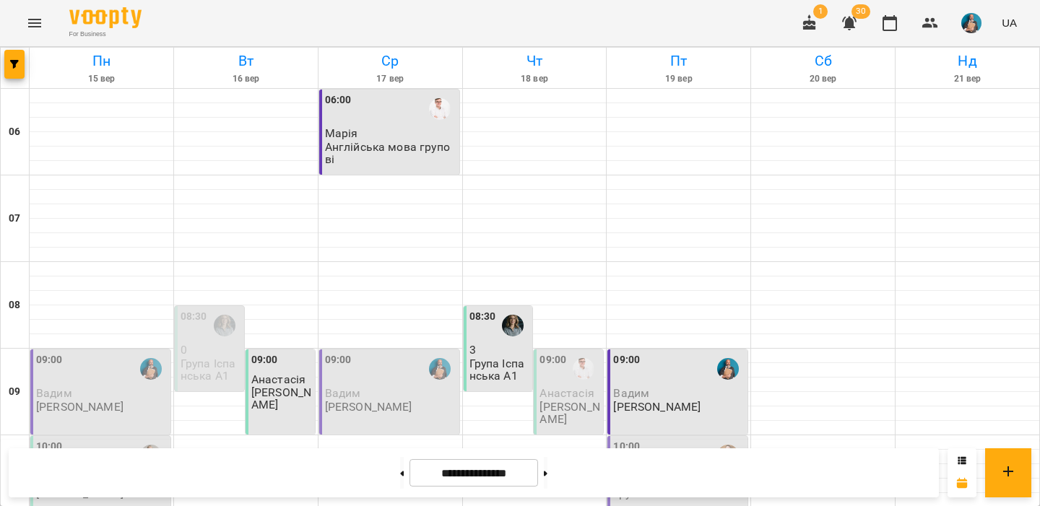
click at [969, 32] on img "button" at bounding box center [971, 23] width 20 height 20
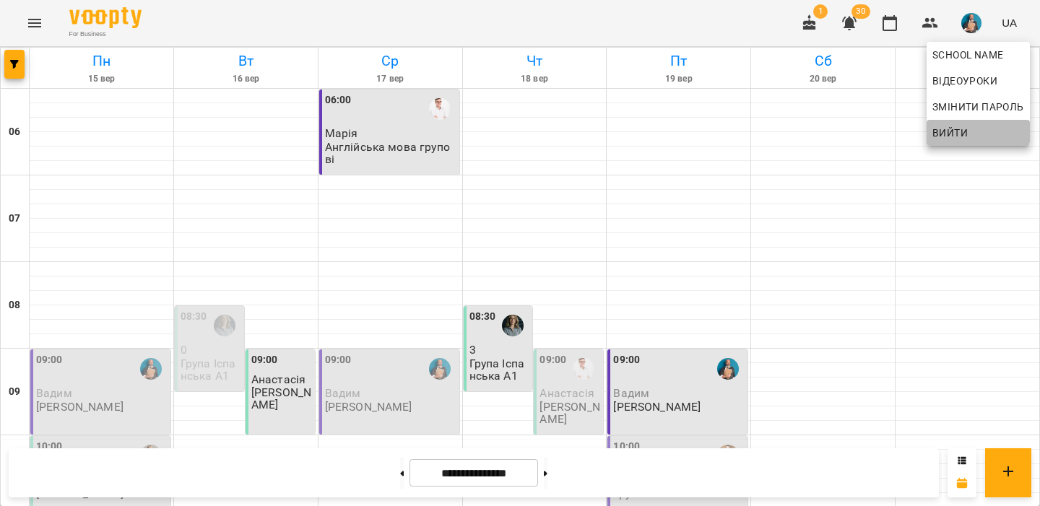
click at [950, 130] on span "Вийти" at bounding box center [950, 132] width 35 height 17
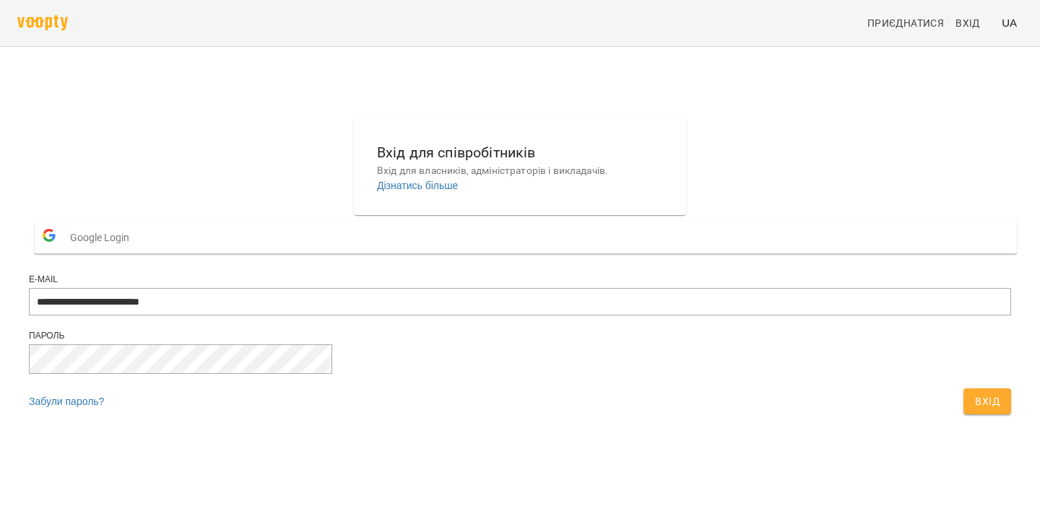
click at [606, 330] on div "**********" at bounding box center [520, 302] width 982 height 56
click at [612, 316] on input "**********" at bounding box center [520, 301] width 982 height 27
type input "**********"
click at [964, 415] on button "Вхід" at bounding box center [988, 402] width 48 height 26
type input "**********"
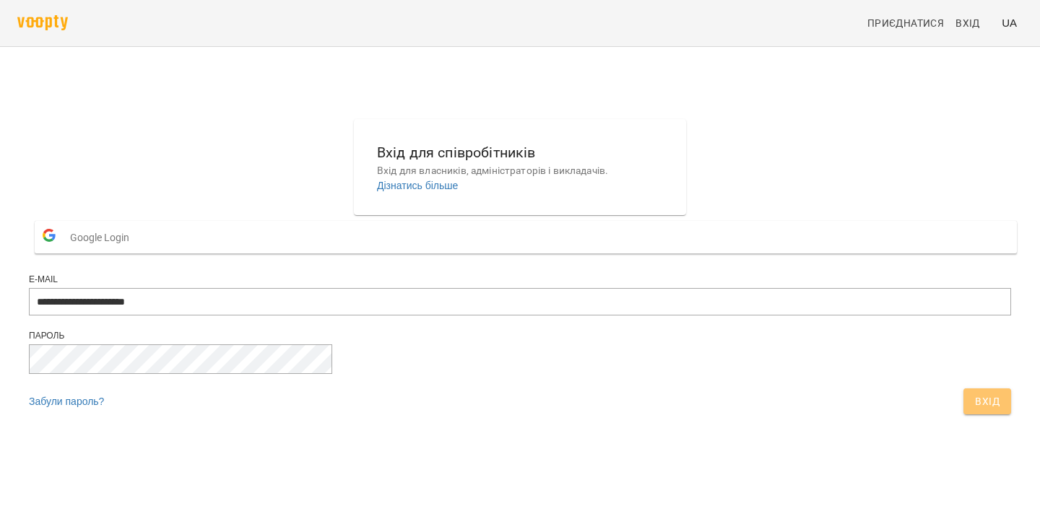
click at [975, 410] on span "Вхід" at bounding box center [987, 401] width 25 height 17
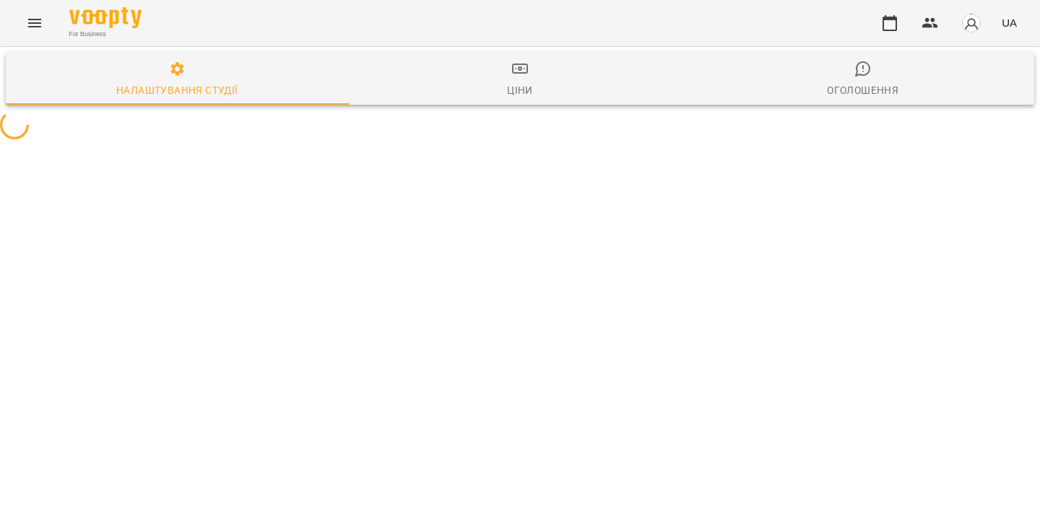
select select "**"
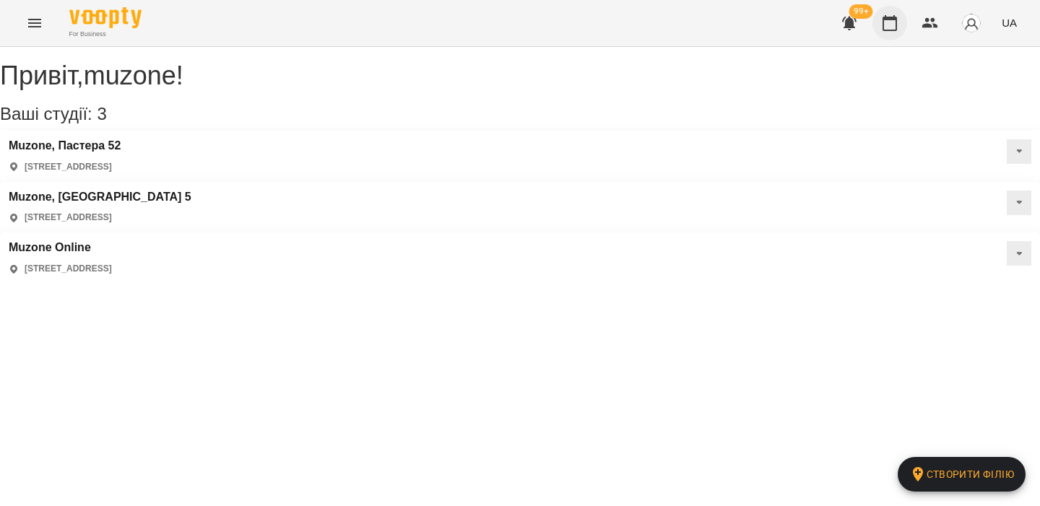
click at [889, 23] on icon "button" at bounding box center [889, 22] width 17 height 17
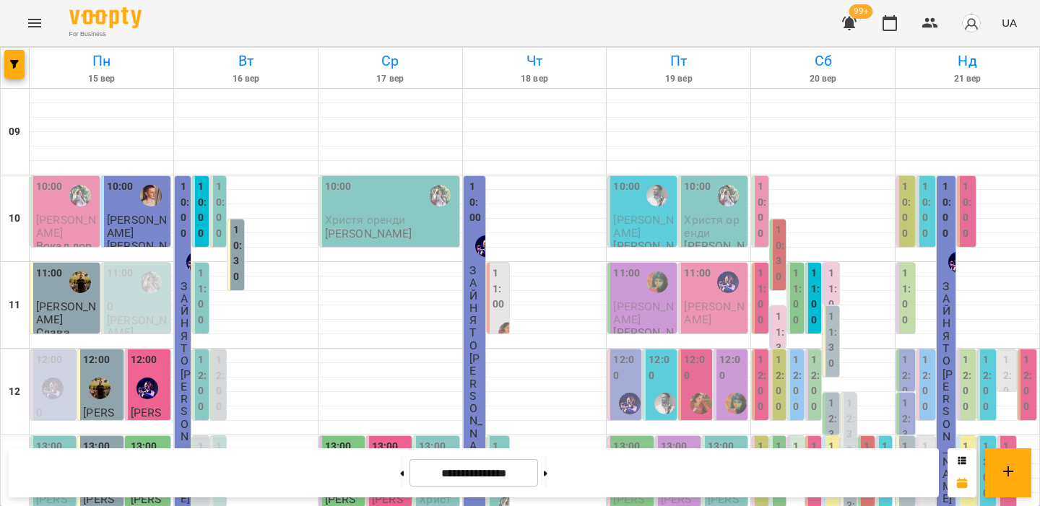
scroll to position [66, 0]
click at [649, 214] on p "[PERSON_NAME]" at bounding box center [643, 226] width 61 height 25
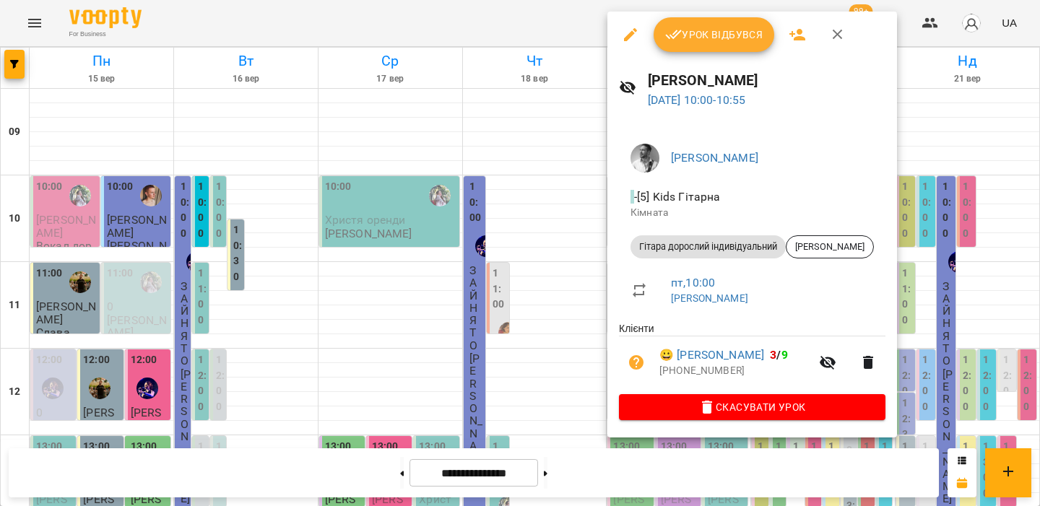
click at [582, 158] on div at bounding box center [520, 253] width 1040 height 506
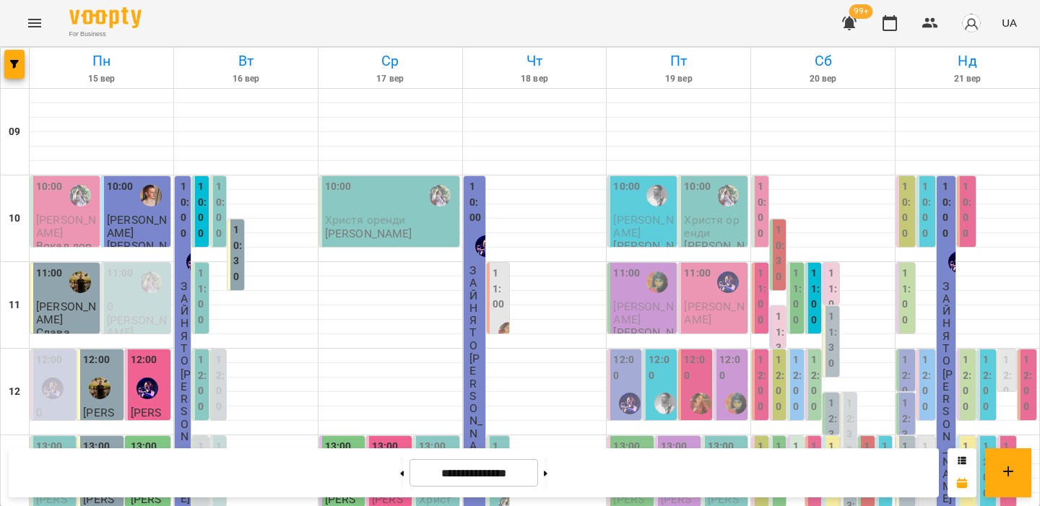
click at [712, 213] on span "Христя оренди" at bounding box center [711, 226] width 55 height 26
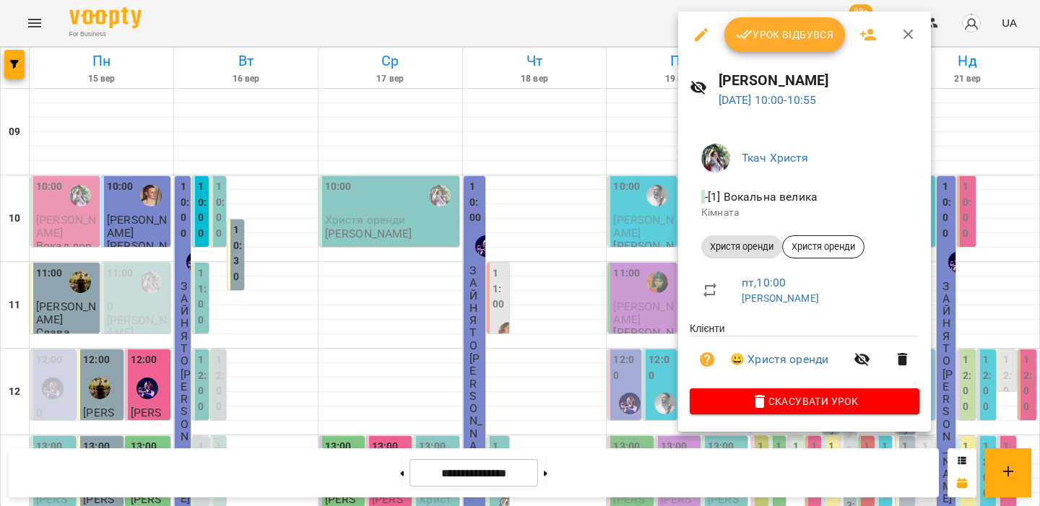
click at [600, 164] on div at bounding box center [520, 253] width 1040 height 506
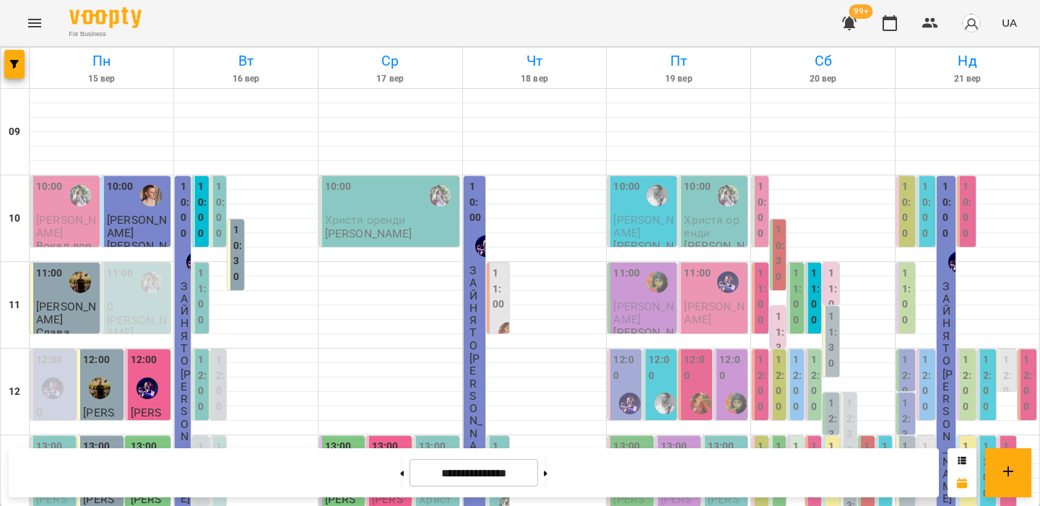
click at [648, 266] on div at bounding box center [657, 282] width 33 height 33
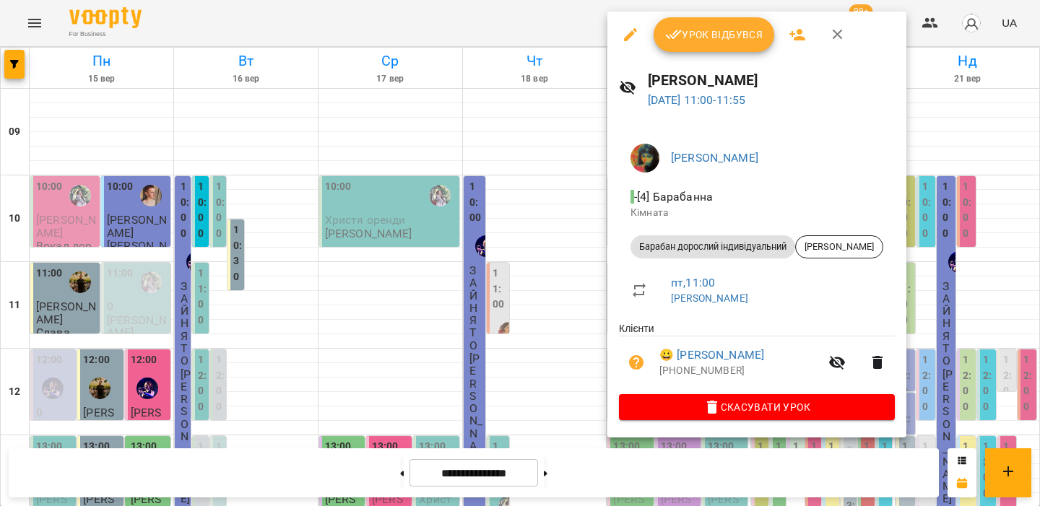
click at [576, 214] on div at bounding box center [520, 253] width 1040 height 506
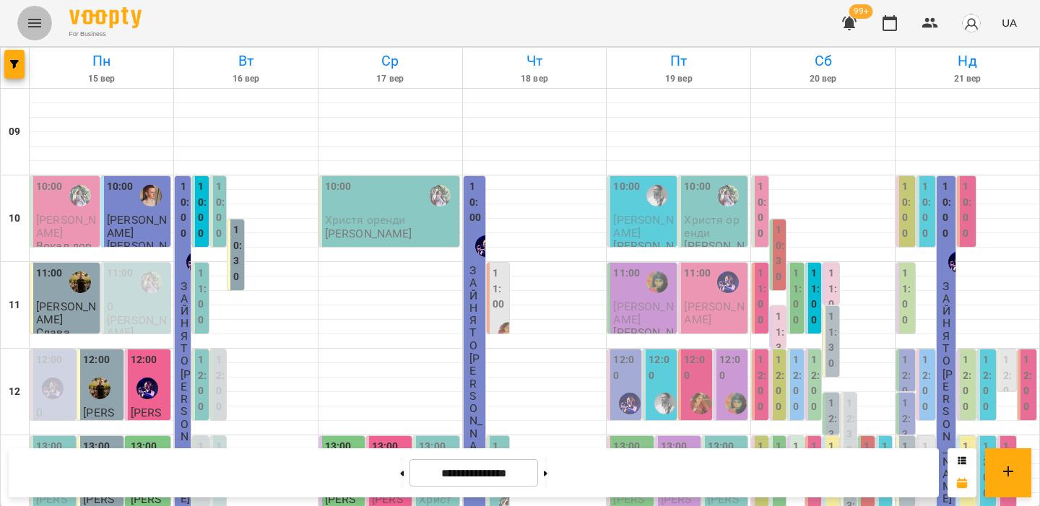
click at [26, 21] on icon "Menu" at bounding box center [34, 22] width 17 height 17
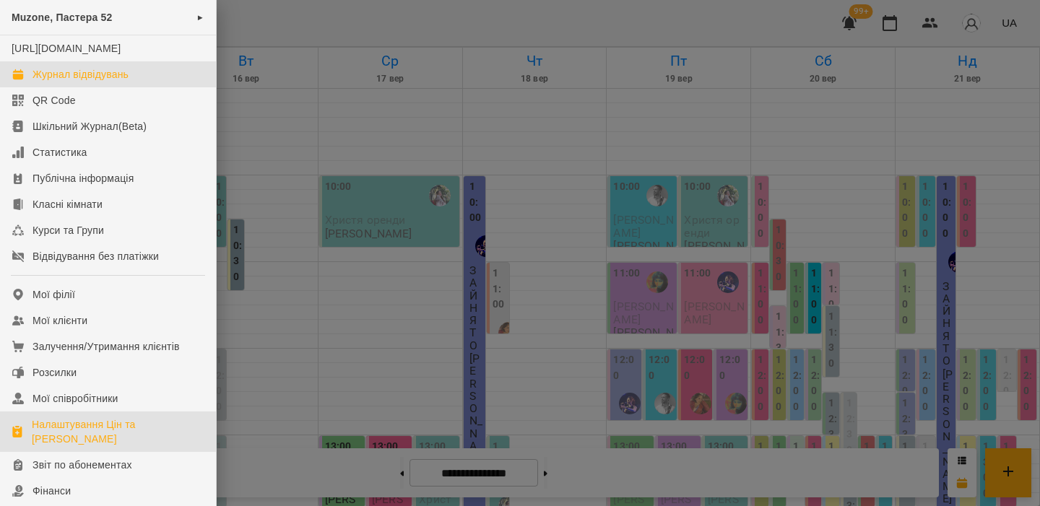
click at [62, 441] on div "Налаштування Цін та [PERSON_NAME]" at bounding box center [118, 432] width 173 height 29
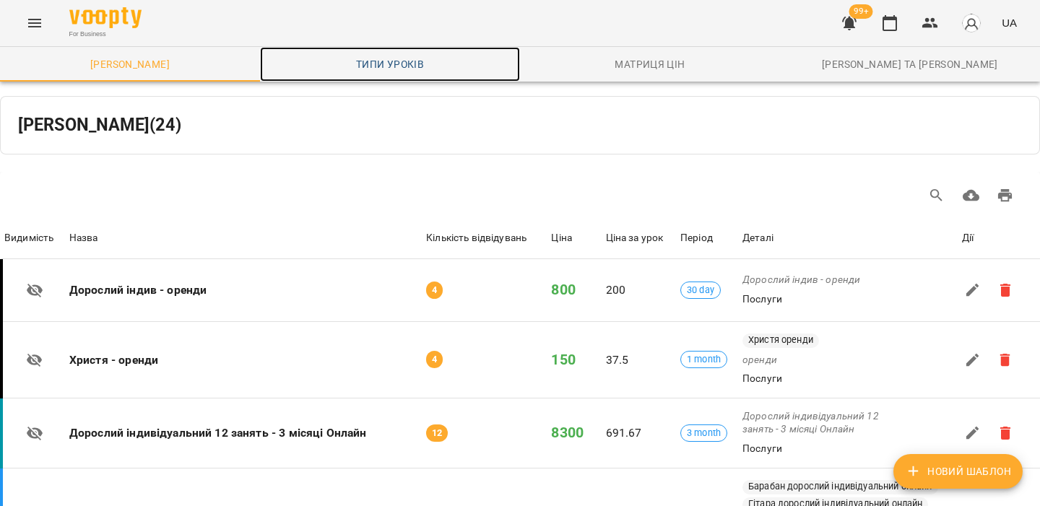
click at [396, 74] on link "Типи уроків" at bounding box center [390, 64] width 260 height 35
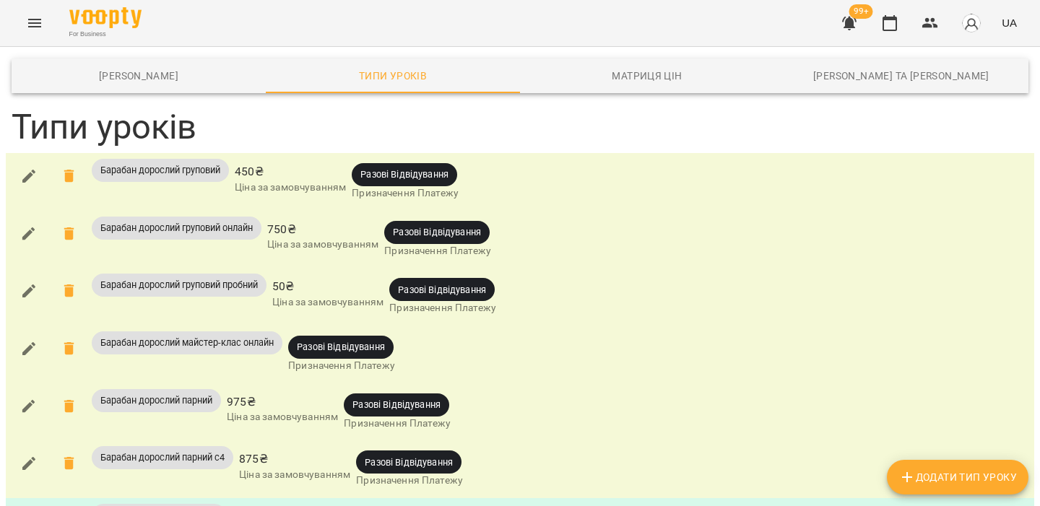
scroll to position [3903, 0]
click at [886, 34] on button "button" at bounding box center [890, 23] width 35 height 35
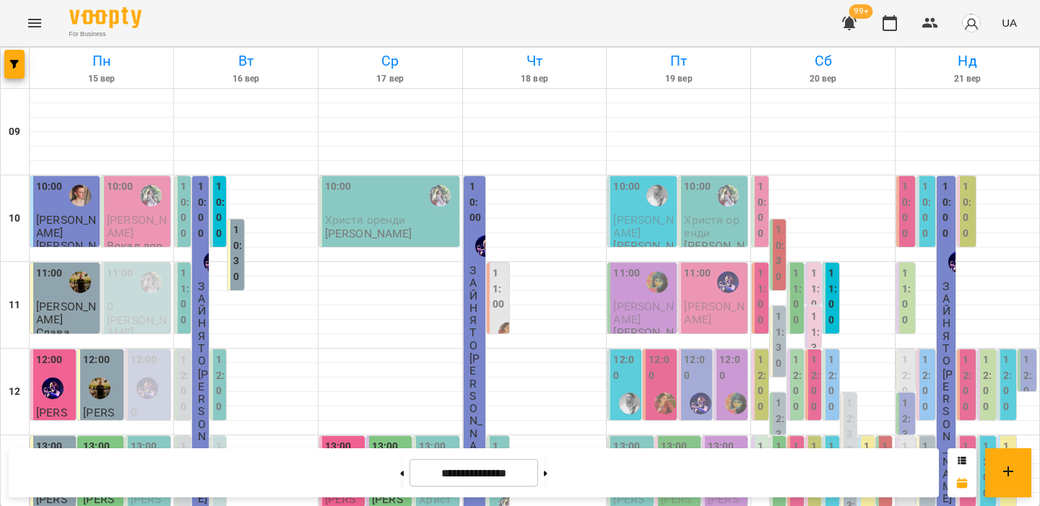
click at [707, 306] on span "[PERSON_NAME]" at bounding box center [714, 313] width 60 height 26
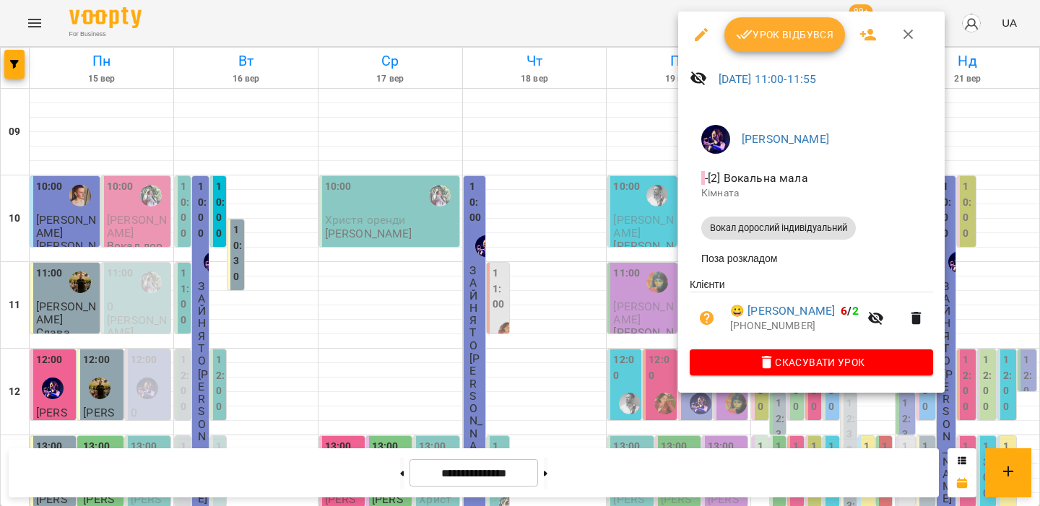
click at [628, 300] on div at bounding box center [520, 253] width 1040 height 506
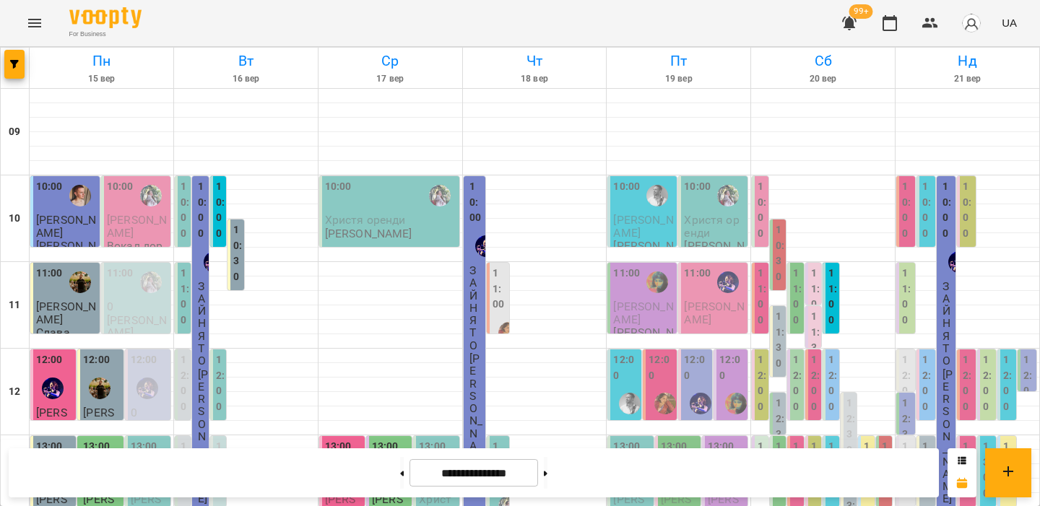
click at [641, 294] on div at bounding box center [657, 282] width 33 height 33
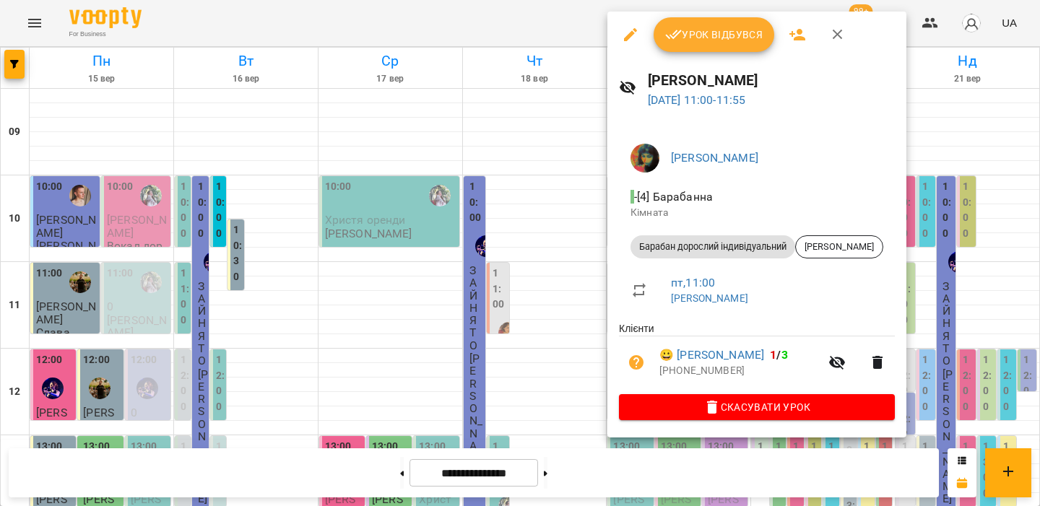
click at [574, 277] on div at bounding box center [520, 253] width 1040 height 506
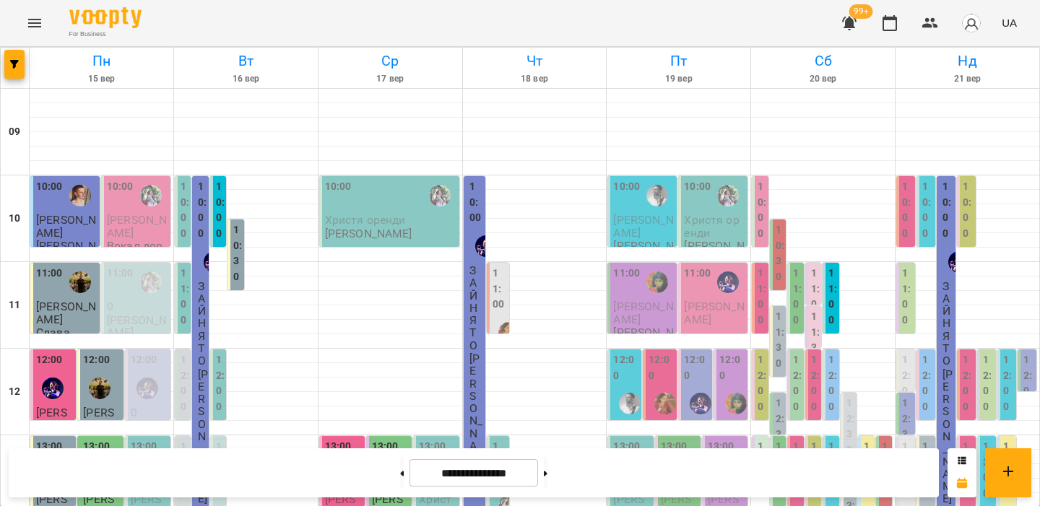
click at [831, 292] on label "11:00" at bounding box center [833, 297] width 9 height 62
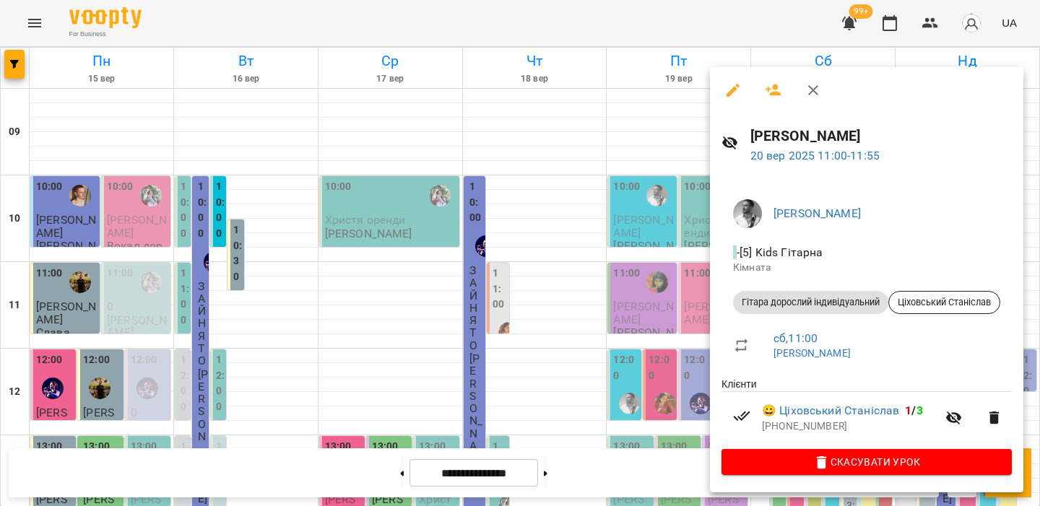
click at [688, 295] on div at bounding box center [520, 253] width 1040 height 506
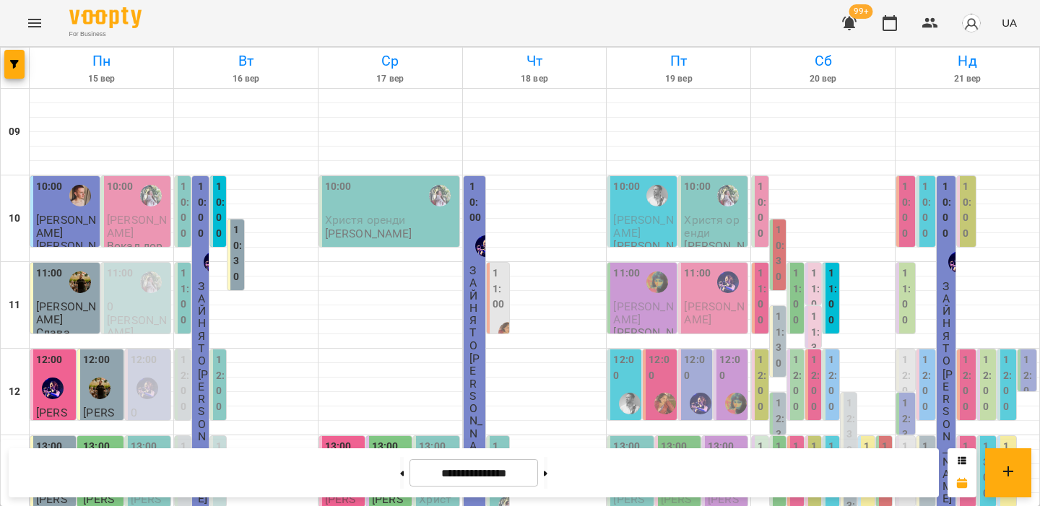
click at [813, 293] on label "11:00" at bounding box center [815, 297] width 9 height 62
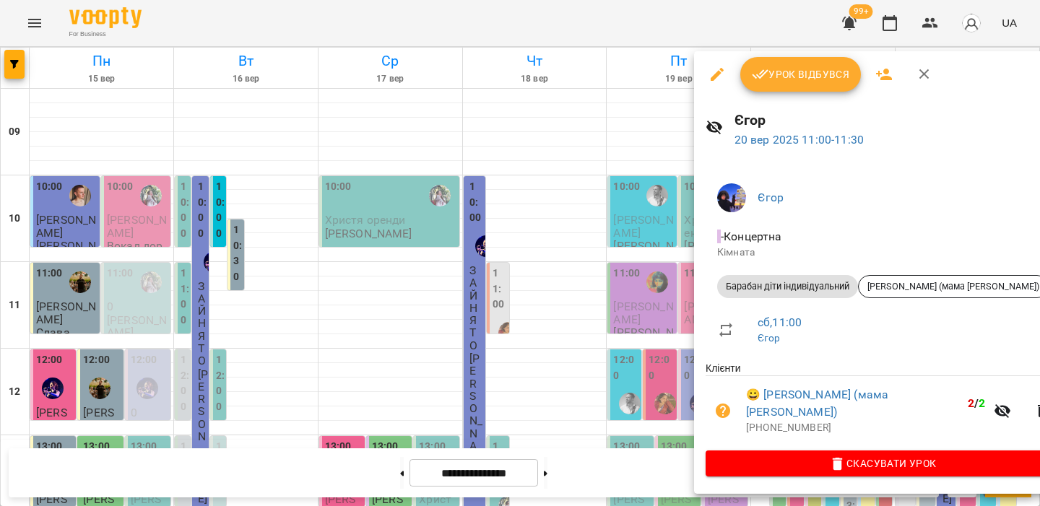
click at [663, 280] on div at bounding box center [520, 253] width 1040 height 506
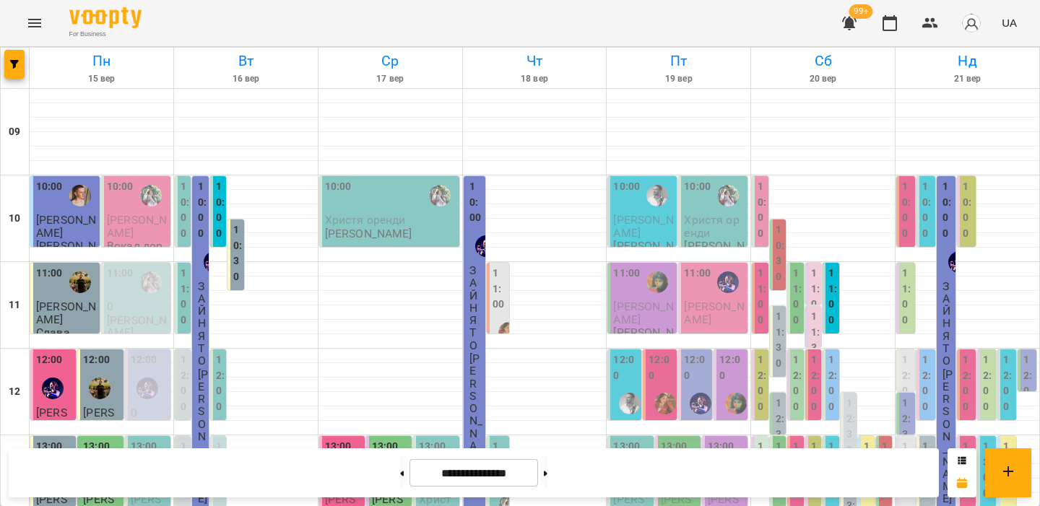
click at [781, 248] on label "10:30" at bounding box center [780, 253] width 9 height 62
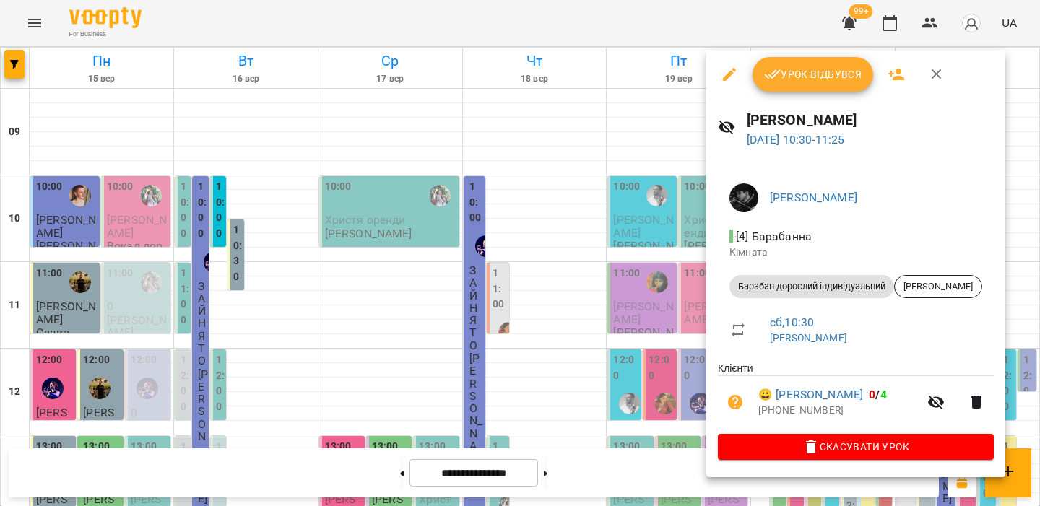
click at [653, 269] on div at bounding box center [520, 253] width 1040 height 506
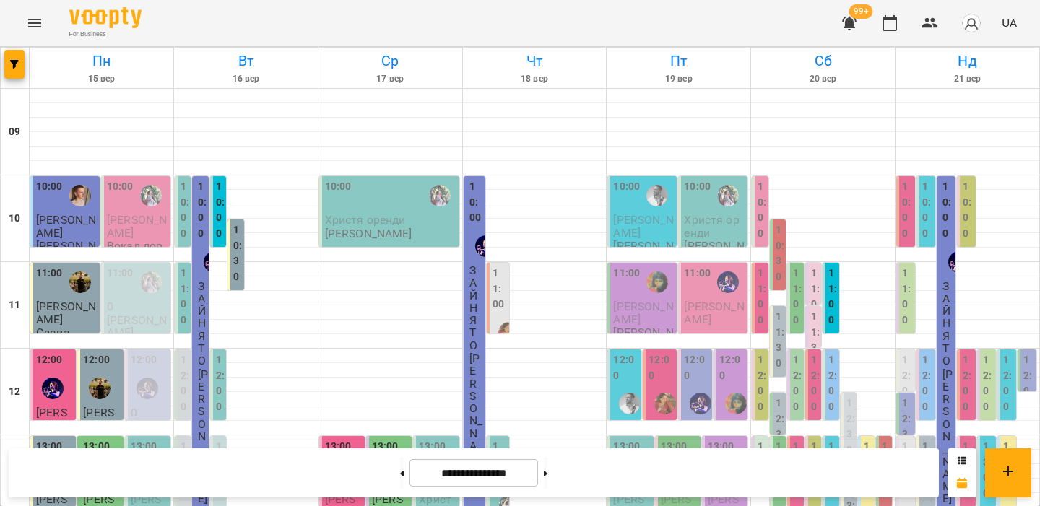
scroll to position [265, 0]
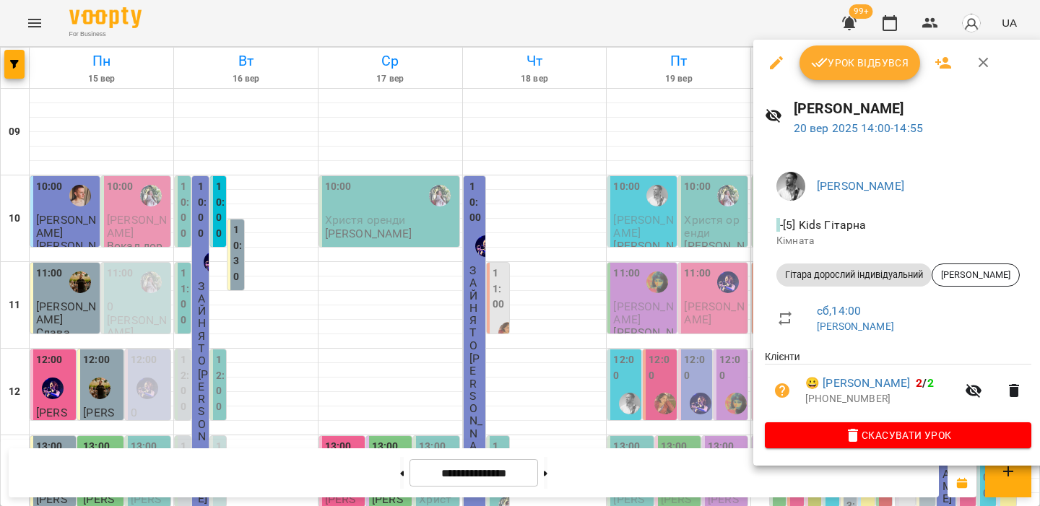
click at [728, 287] on div at bounding box center [520, 253] width 1040 height 506
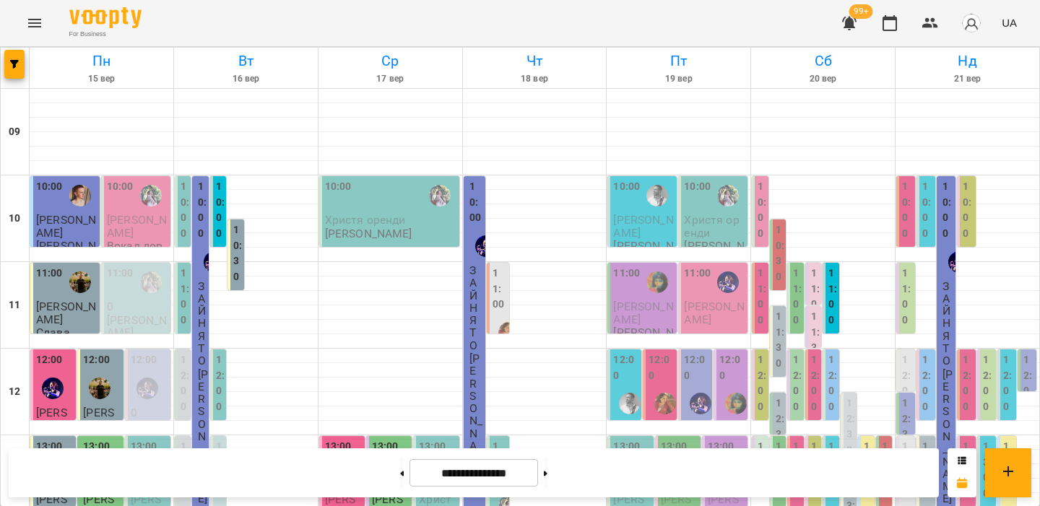
click at [731, 459] on div at bounding box center [724, 475] width 33 height 33
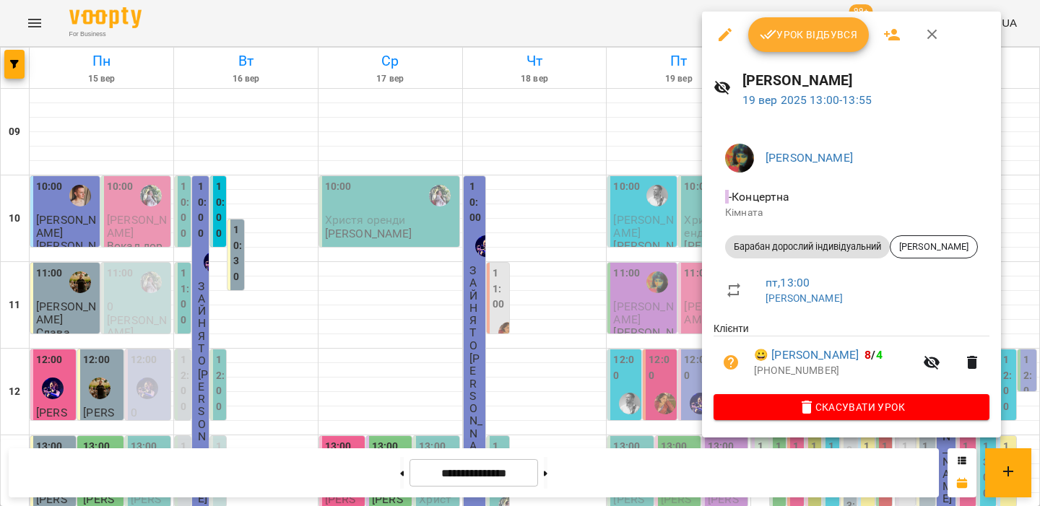
click at [680, 224] on div at bounding box center [520, 253] width 1040 height 506
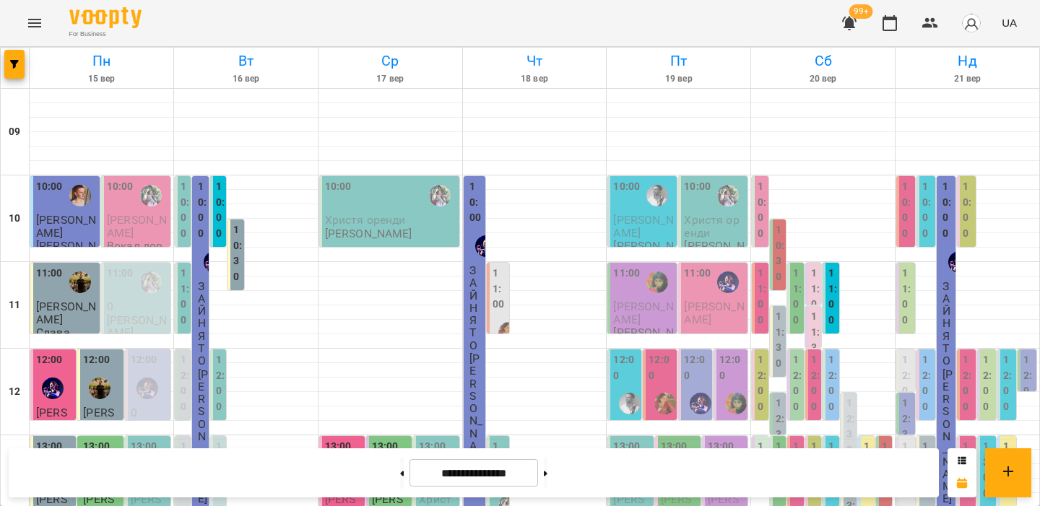
click at [677, 459] on div at bounding box center [677, 475] width 33 height 33
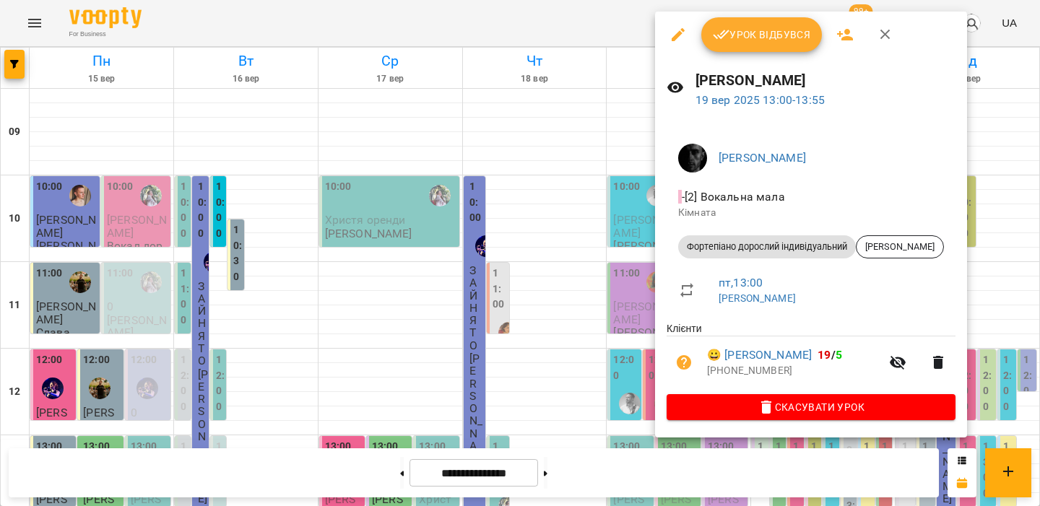
click at [623, 225] on div at bounding box center [520, 253] width 1040 height 506
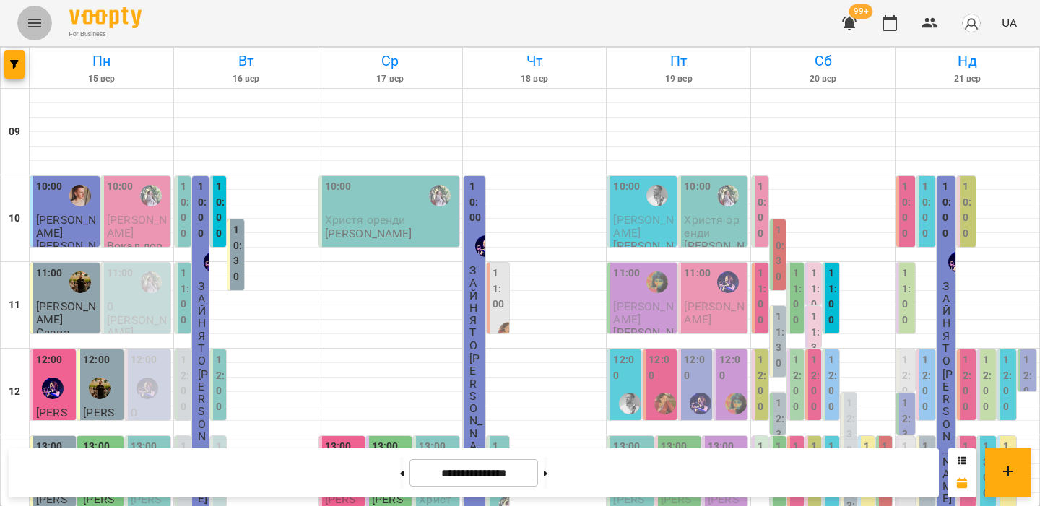
click at [33, 25] on icon "Menu" at bounding box center [34, 22] width 17 height 17
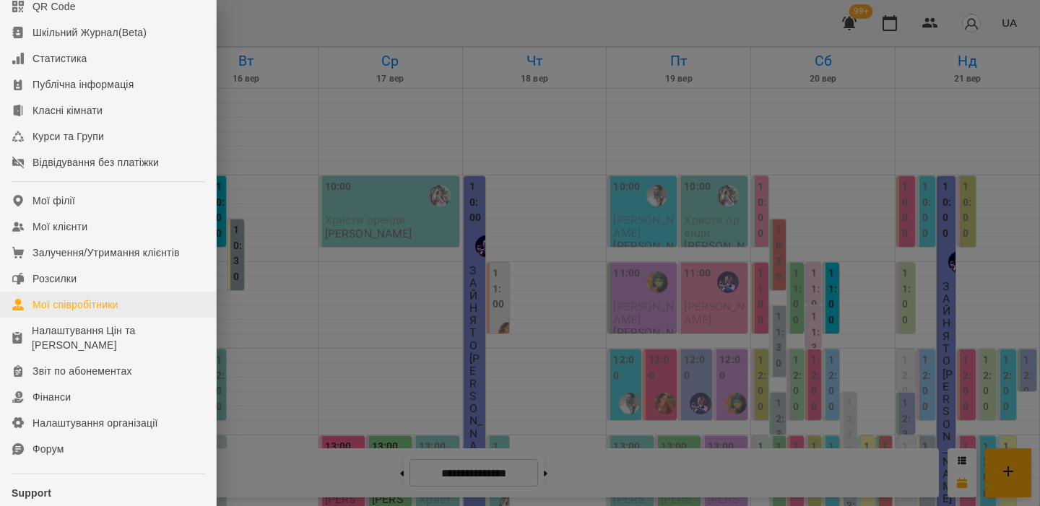
scroll to position [101, 0]
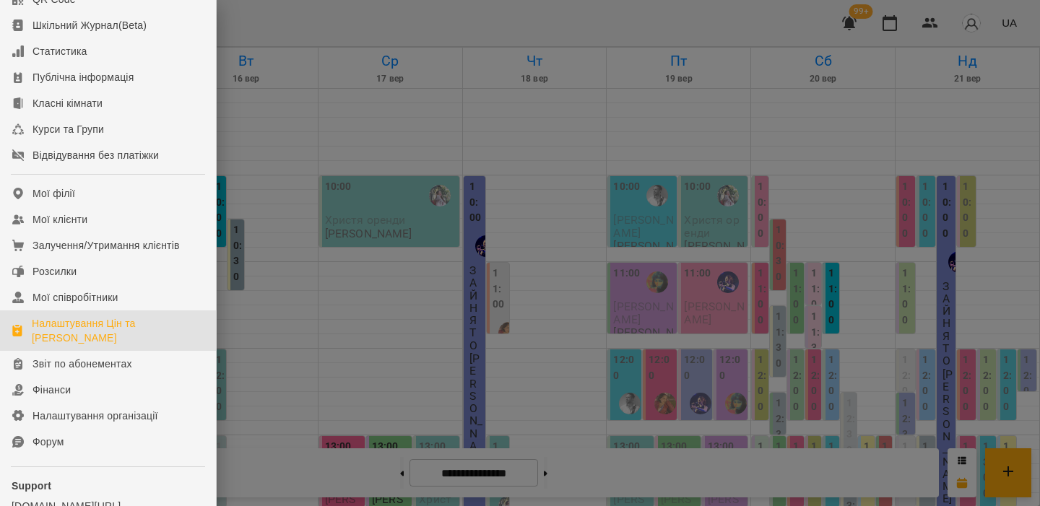
click at [98, 345] on div "Налаштування Цін та Абонементів" at bounding box center [118, 330] width 173 height 29
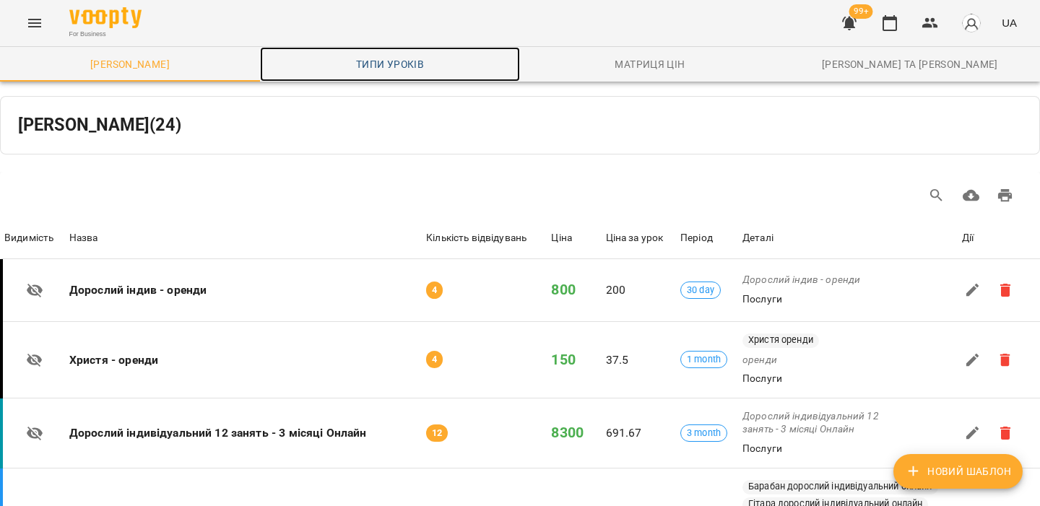
click at [381, 51] on link "Типи уроків" at bounding box center [390, 64] width 260 height 35
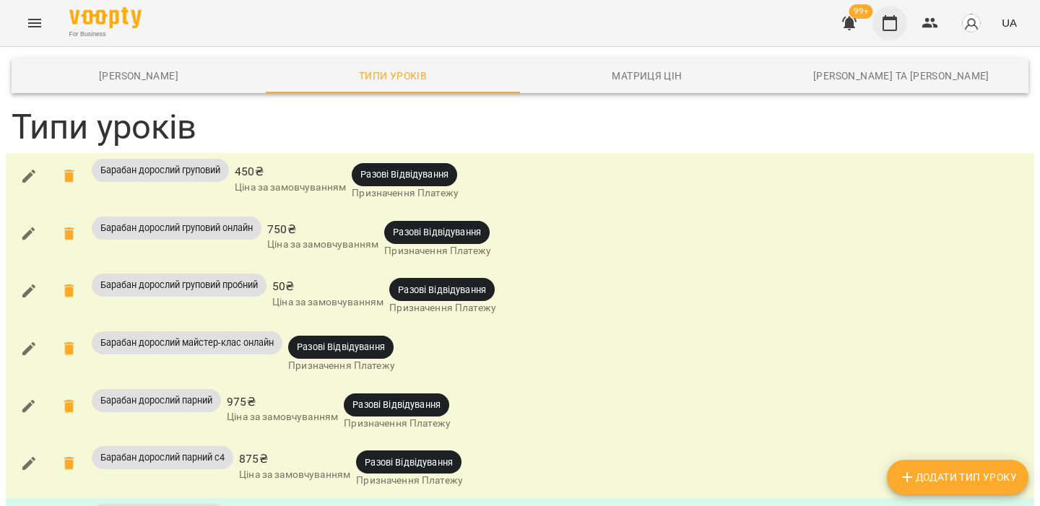
click at [886, 24] on icon "button" at bounding box center [889, 22] width 17 height 17
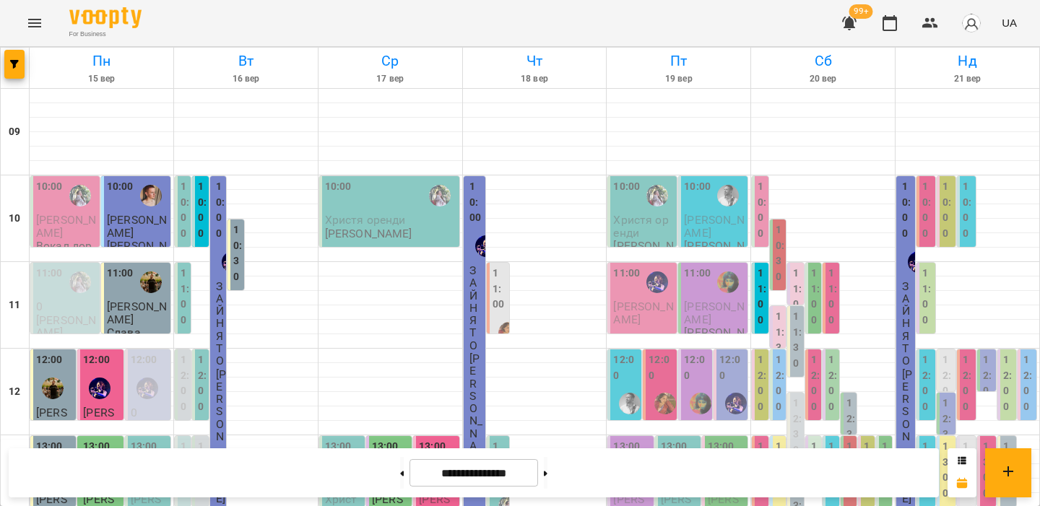
click at [631, 307] on span "Рогач Юлія" at bounding box center [643, 313] width 60 height 26
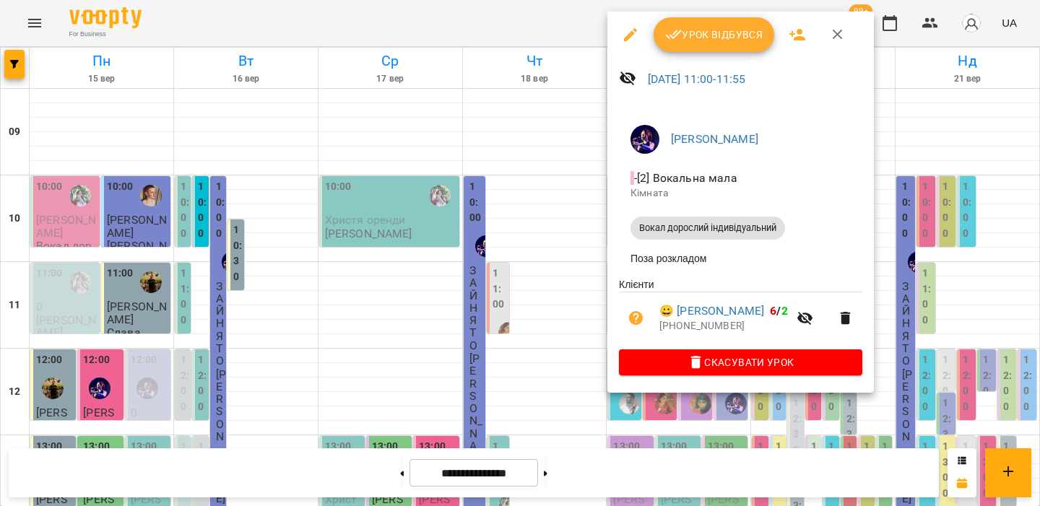
click at [574, 181] on div at bounding box center [520, 253] width 1040 height 506
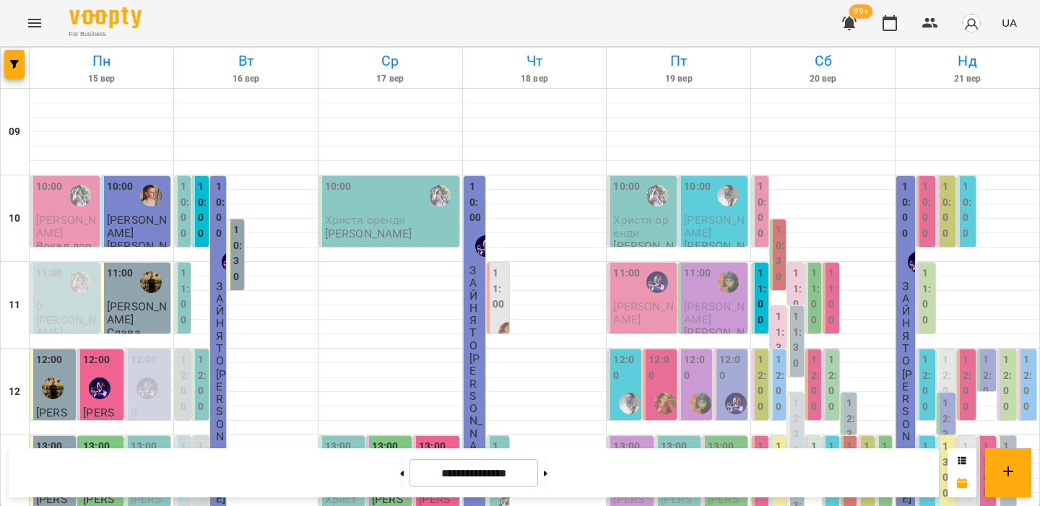
click at [640, 238] on p "Христя оренди" at bounding box center [643, 226] width 61 height 25
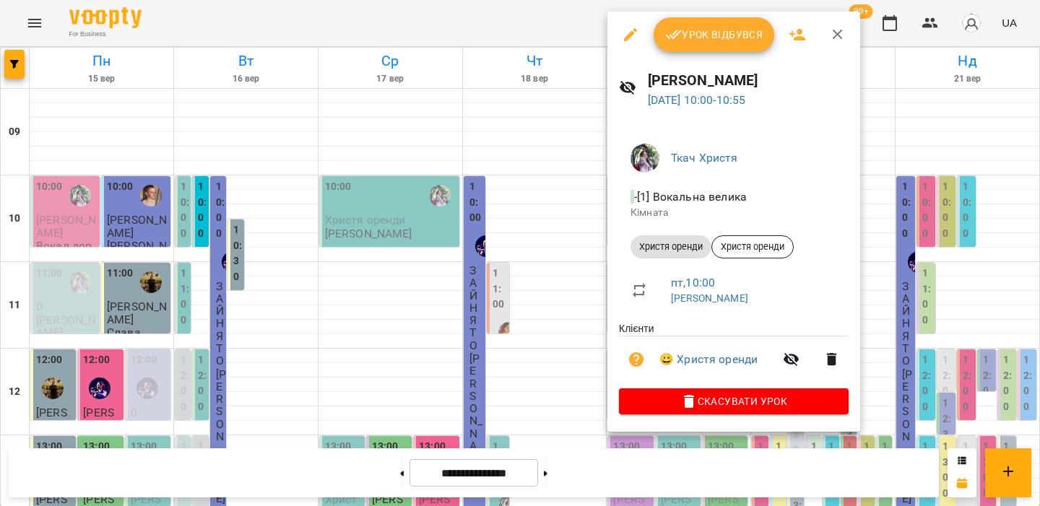
click at [555, 196] on div at bounding box center [520, 253] width 1040 height 506
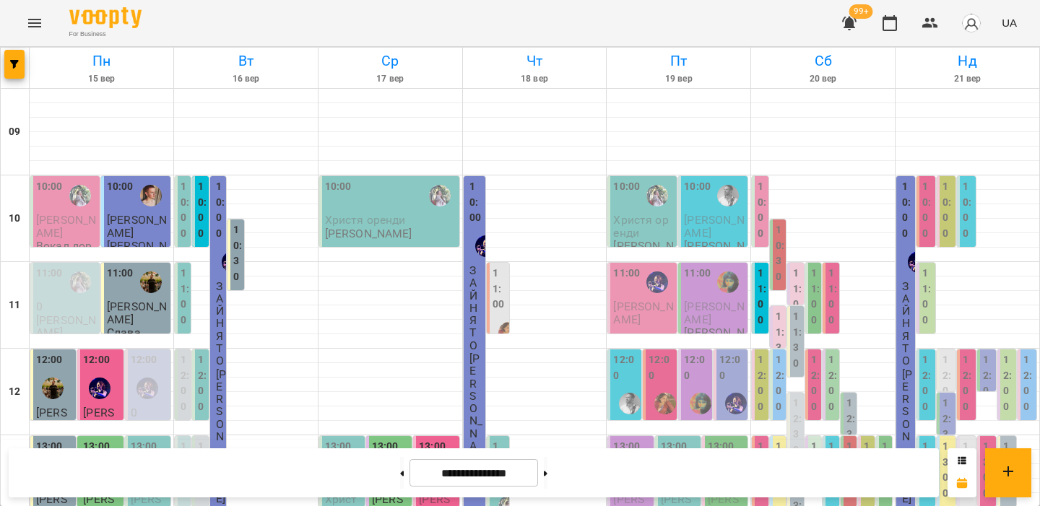
click at [704, 222] on span "Цвіркун Ксенія" at bounding box center [714, 226] width 60 height 26
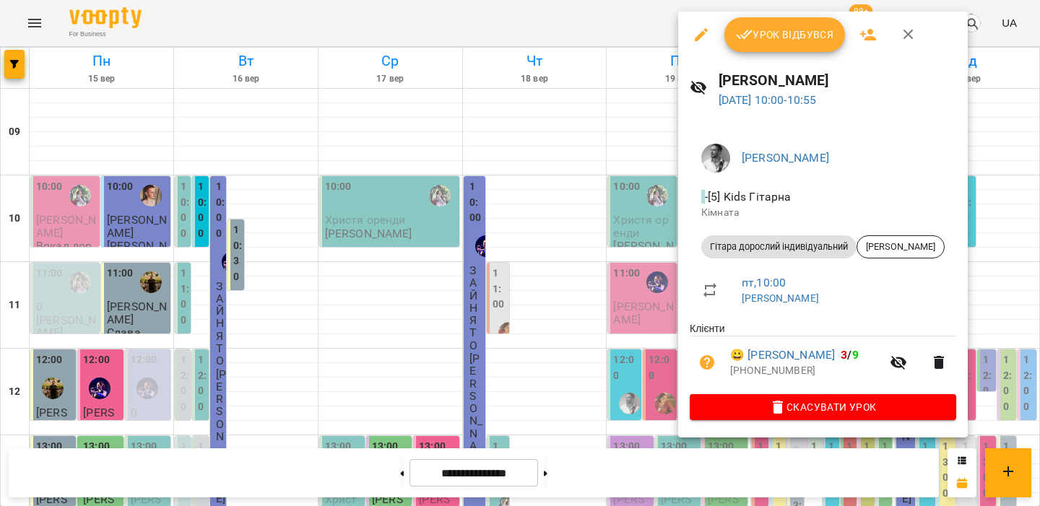
click at [594, 205] on div at bounding box center [520, 253] width 1040 height 506
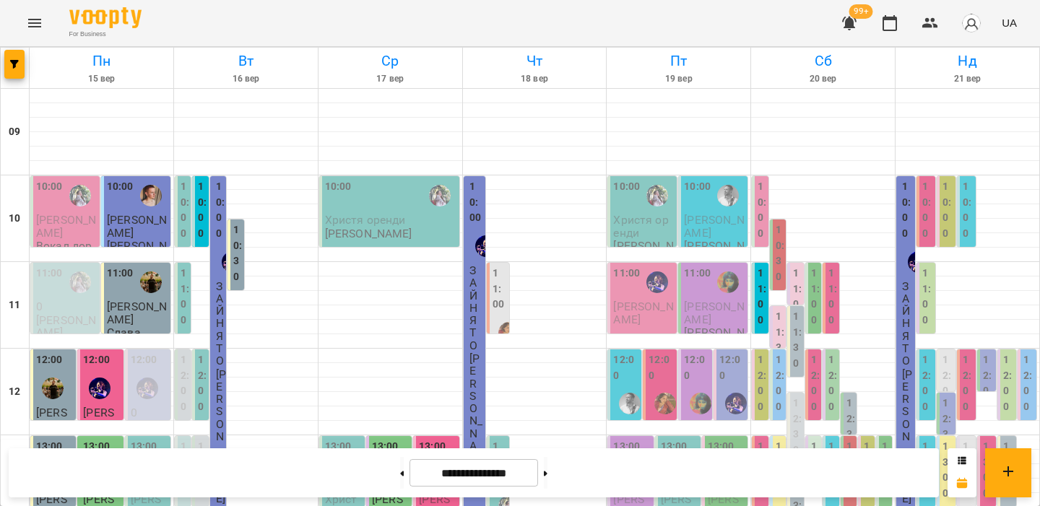
click at [708, 307] on span "Софія Добрєва" at bounding box center [714, 313] width 60 height 26
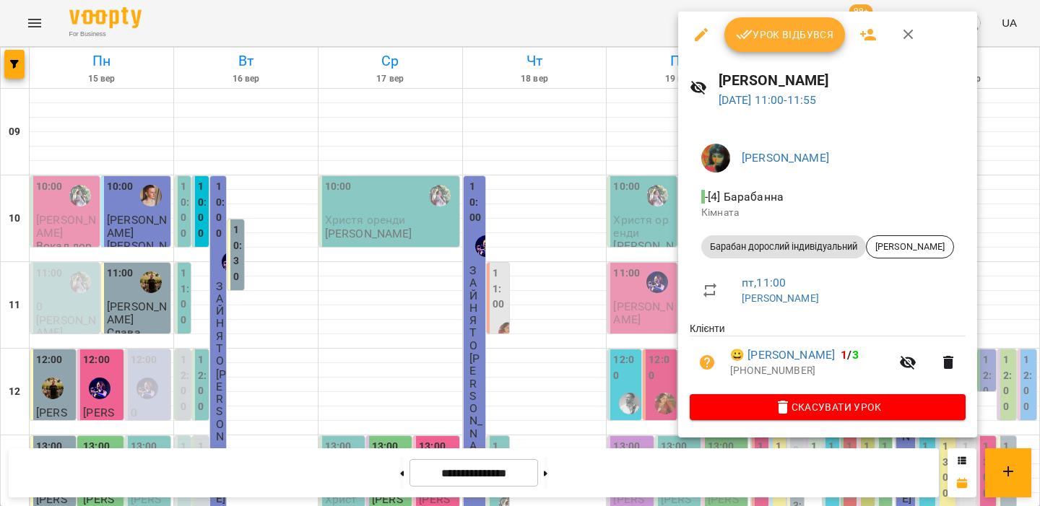
click at [605, 270] on div at bounding box center [520, 253] width 1040 height 506
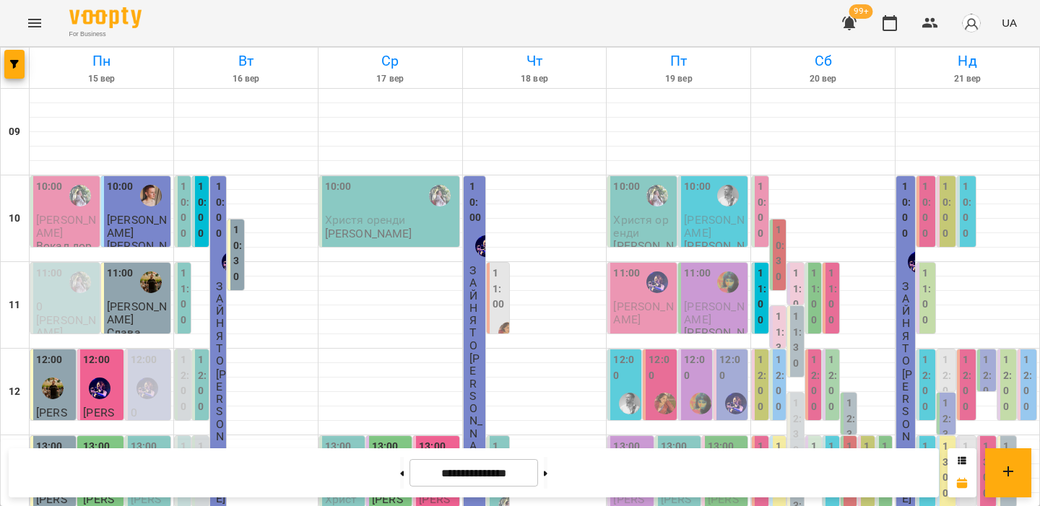
click at [676, 377] on div "12:00 Тимосевич Людмила Маргарита" at bounding box center [660, 432] width 34 height 164
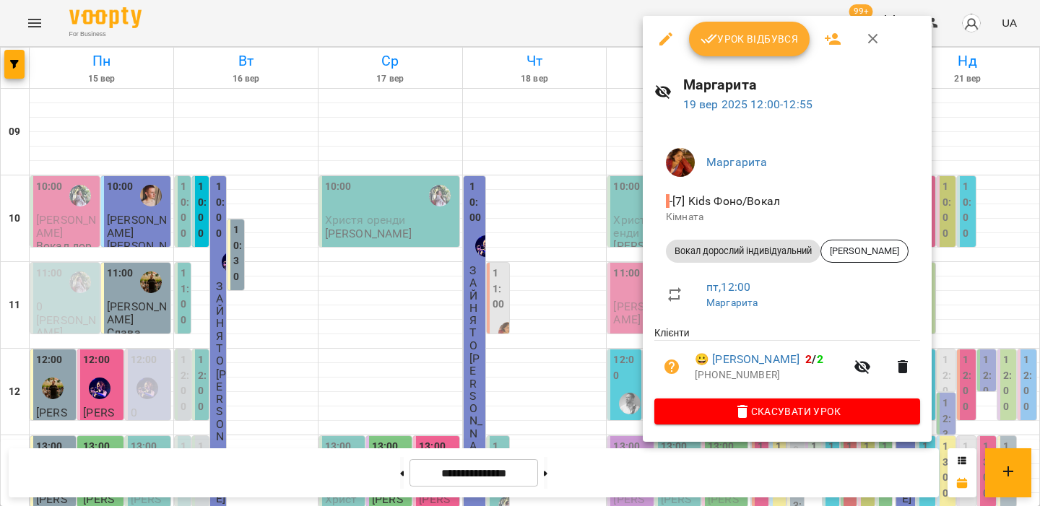
click at [603, 341] on div at bounding box center [520, 253] width 1040 height 506
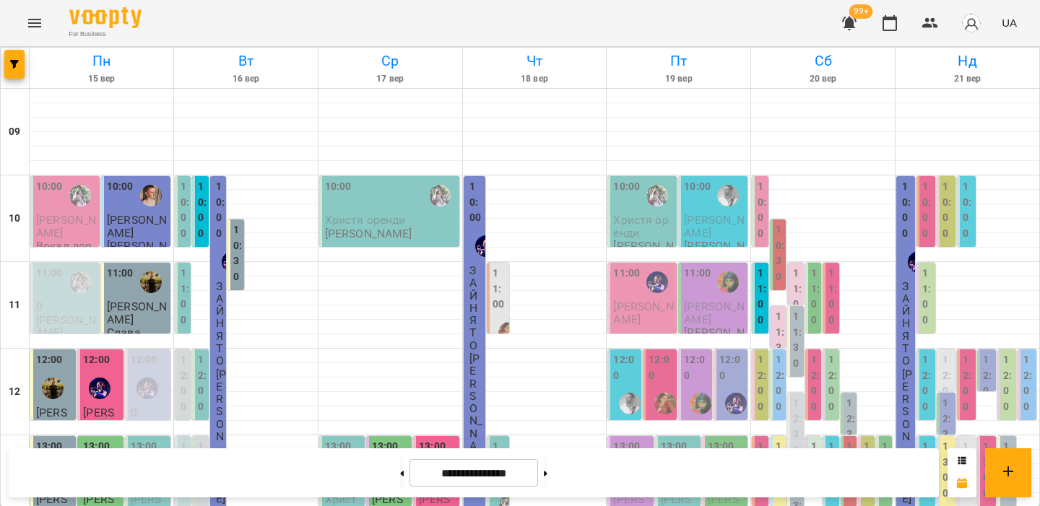
click at [723, 362] on label "12:00" at bounding box center [731, 368] width 25 height 31
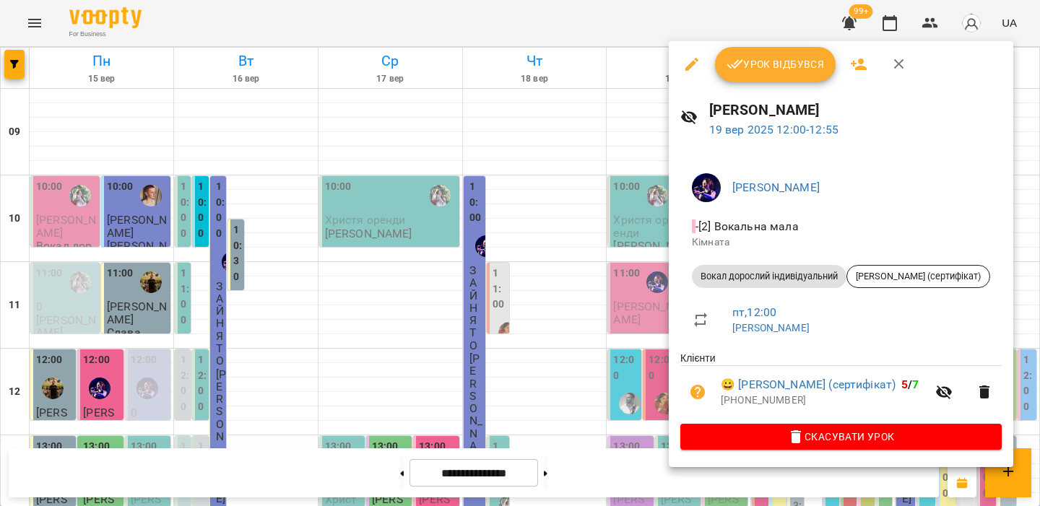
click at [632, 333] on div at bounding box center [520, 253] width 1040 height 506
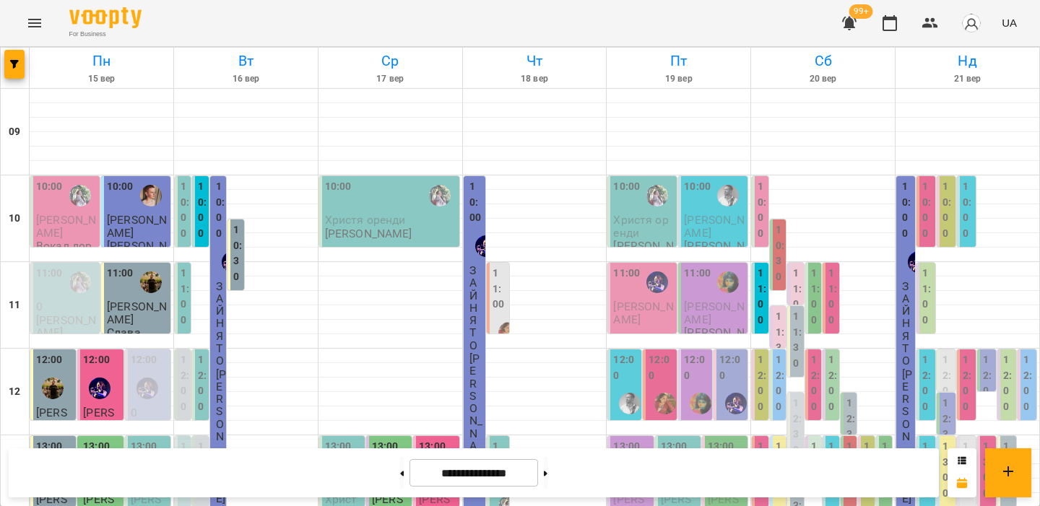
scroll to position [220, 0]
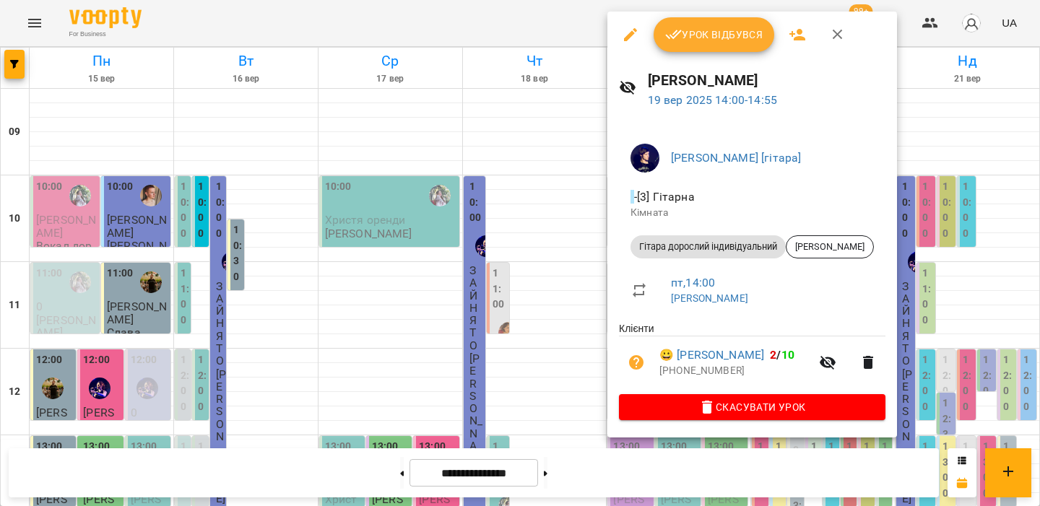
click at [568, 318] on div at bounding box center [520, 253] width 1040 height 506
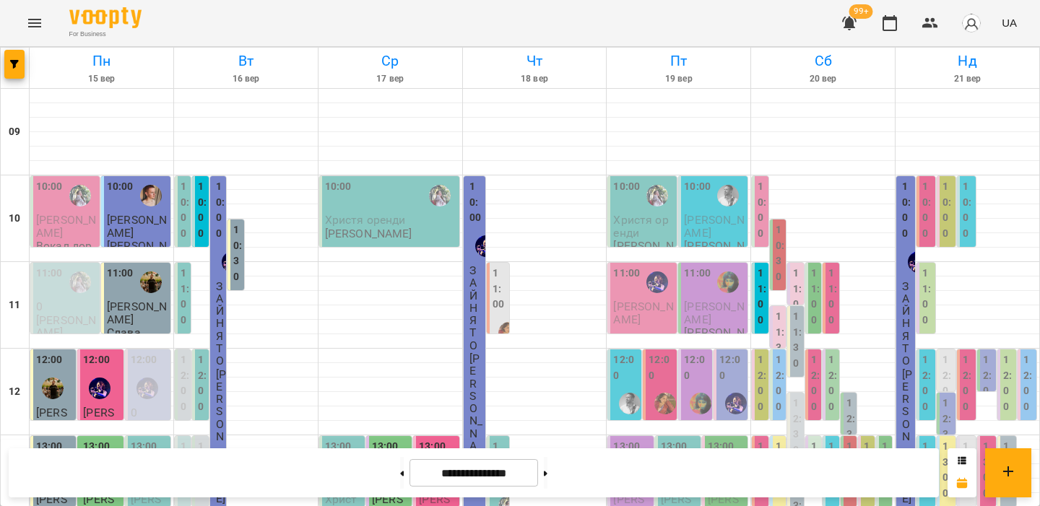
click at [475, 353] on p "Христина Андрєєва" at bounding box center [477, 415] width 14 height 125
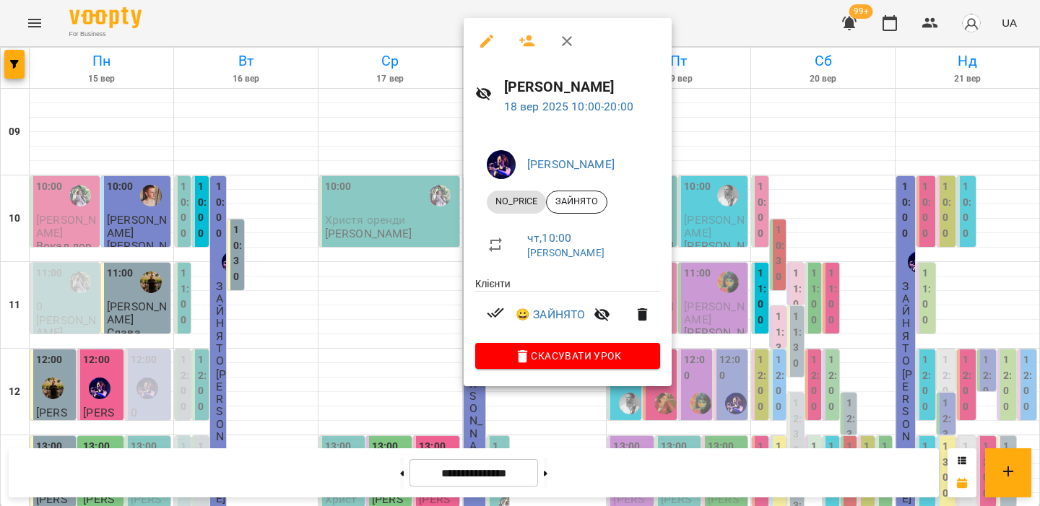
click at [418, 222] on div at bounding box center [520, 253] width 1040 height 506
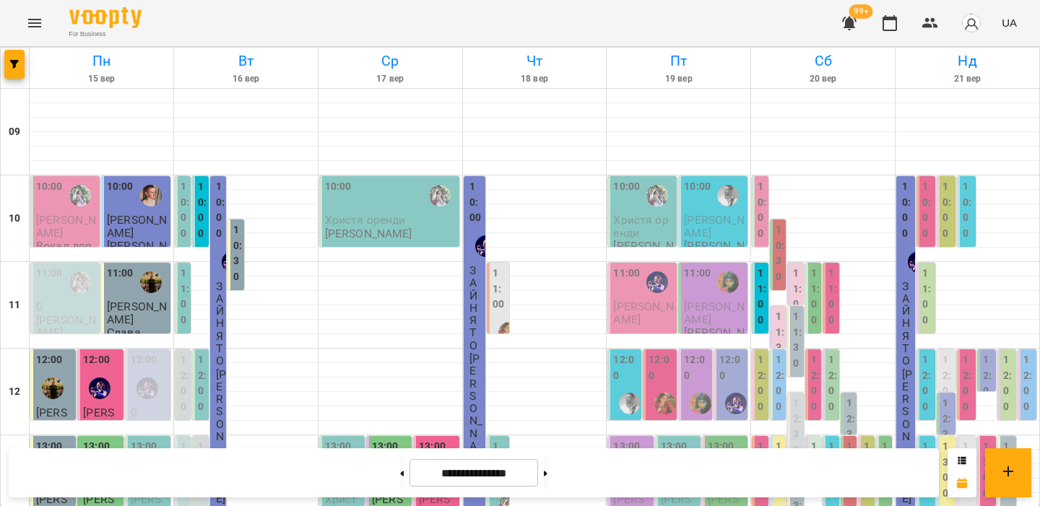
click at [501, 439] on label "13:00" at bounding box center [500, 462] width 14 height 47
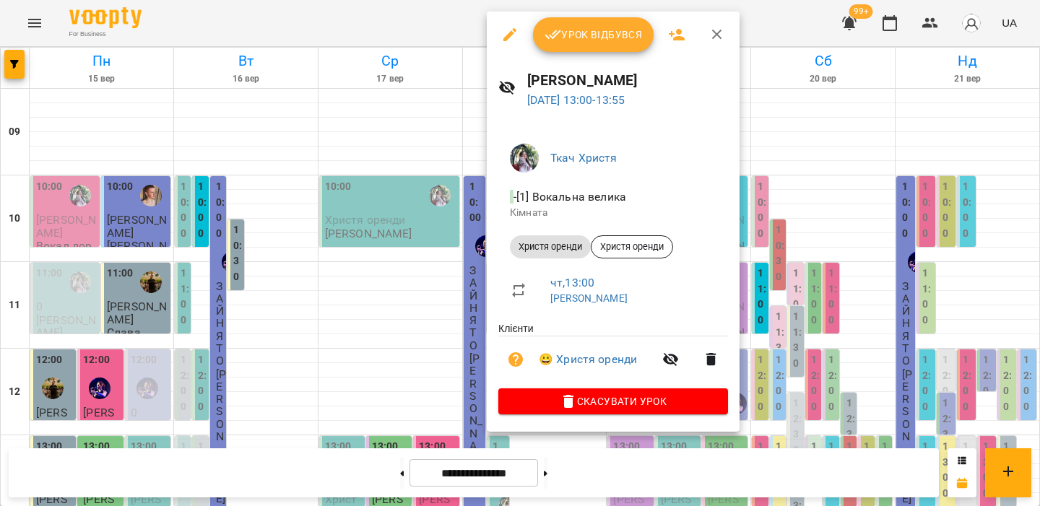
click at [440, 235] on div at bounding box center [520, 253] width 1040 height 506
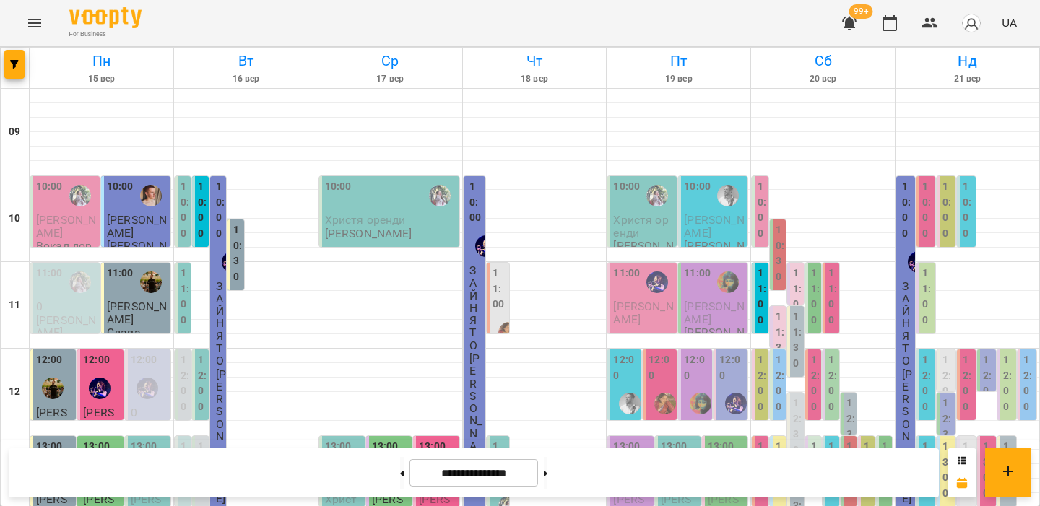
scroll to position [680, 0]
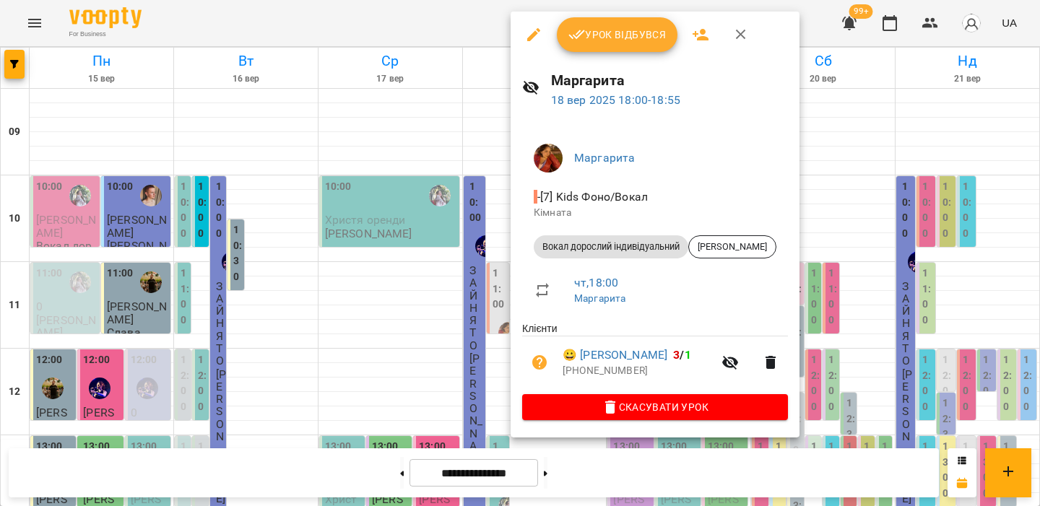
click at [488, 225] on div at bounding box center [520, 253] width 1040 height 506
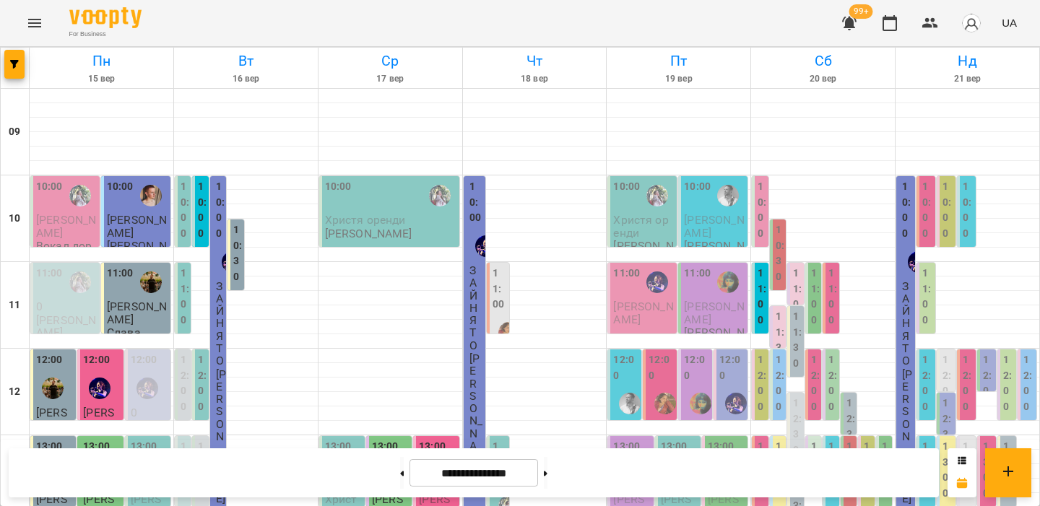
scroll to position [0, 0]
click at [972, 18] on img "button" at bounding box center [971, 23] width 20 height 20
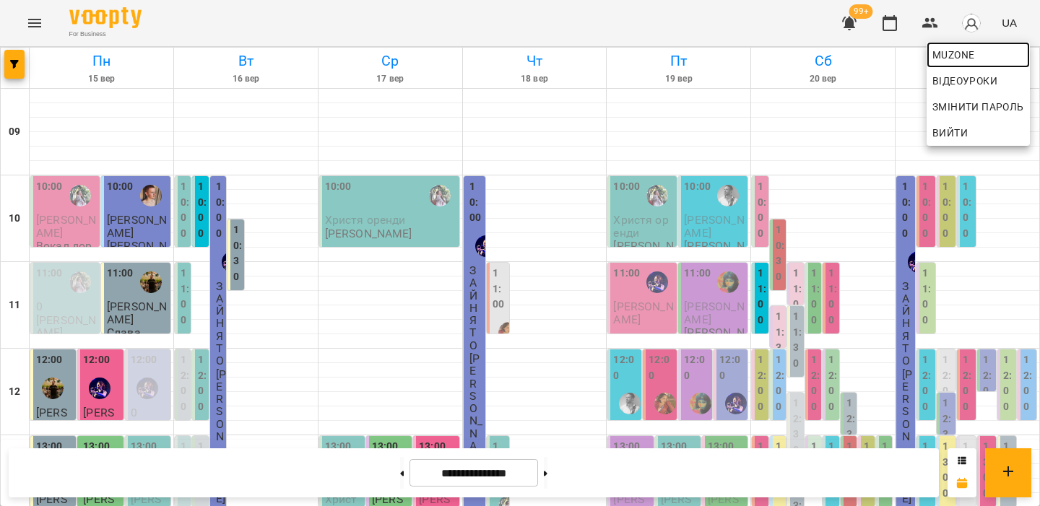
click at [950, 42] on link "muzone" at bounding box center [978, 55] width 103 height 26
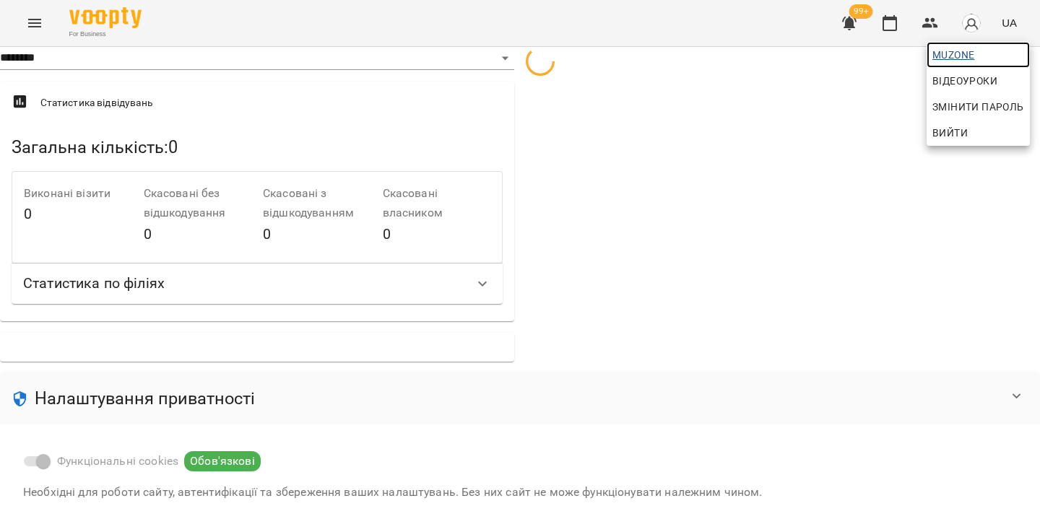
select select "**"
select select "**********"
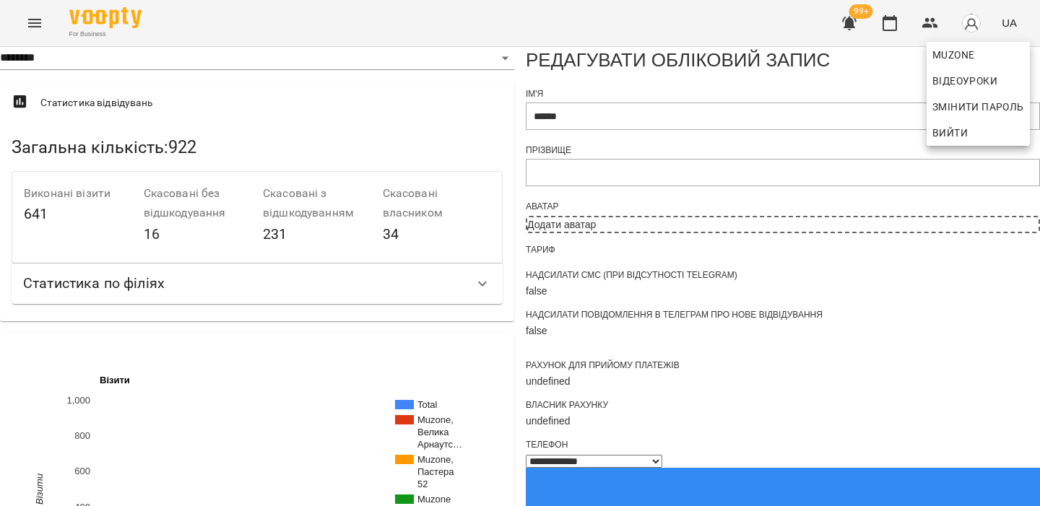
click at [546, 238] on div at bounding box center [520, 253] width 1040 height 506
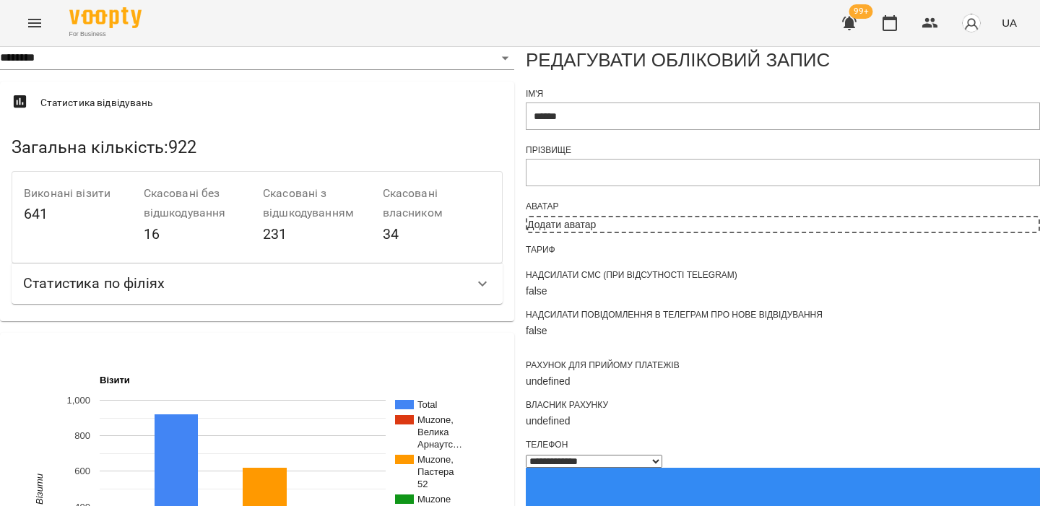
scroll to position [963, 0]
click at [887, 25] on icon "button" at bounding box center [889, 22] width 17 height 17
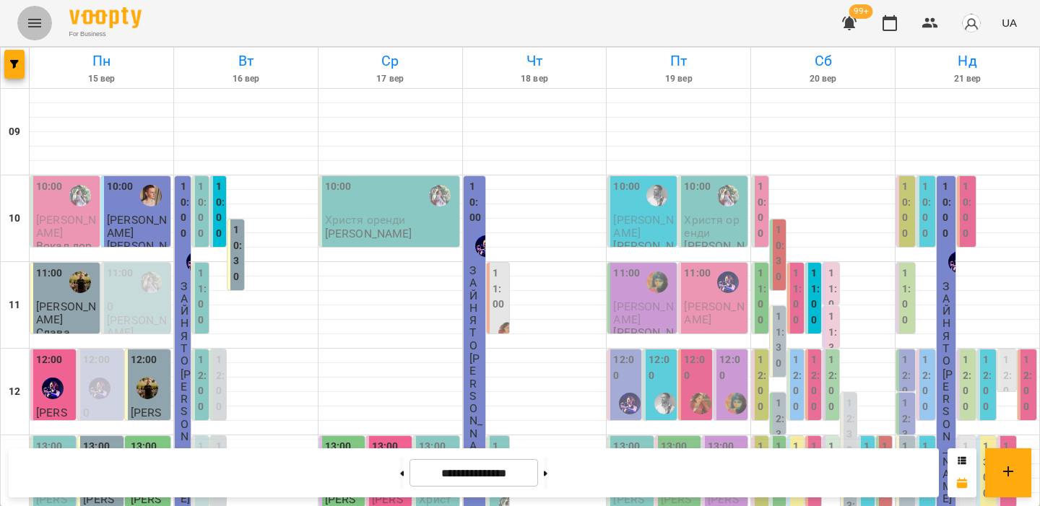
click at [40, 22] on icon "Menu" at bounding box center [34, 23] width 13 height 9
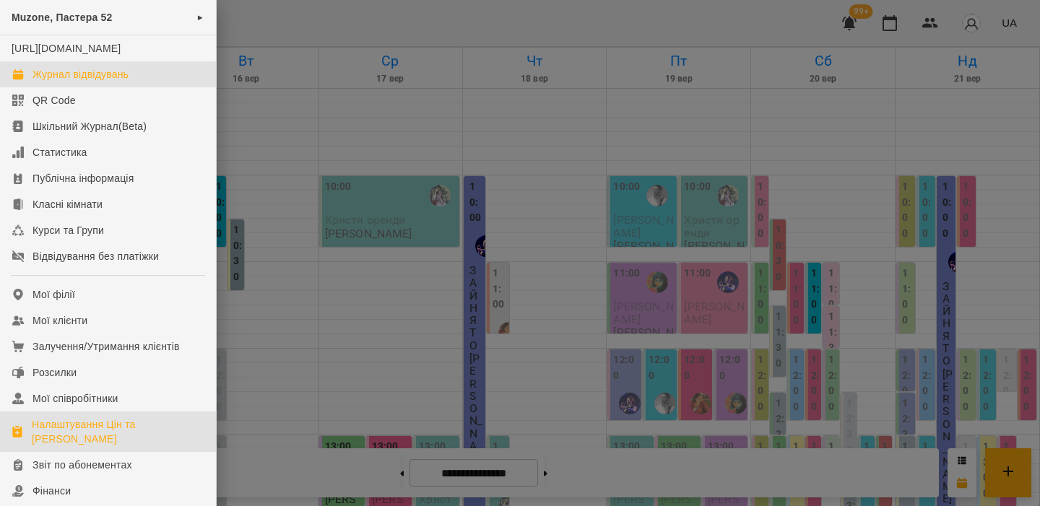
click at [74, 446] on div "Налаштування Цін та Абонементів" at bounding box center [118, 432] width 173 height 29
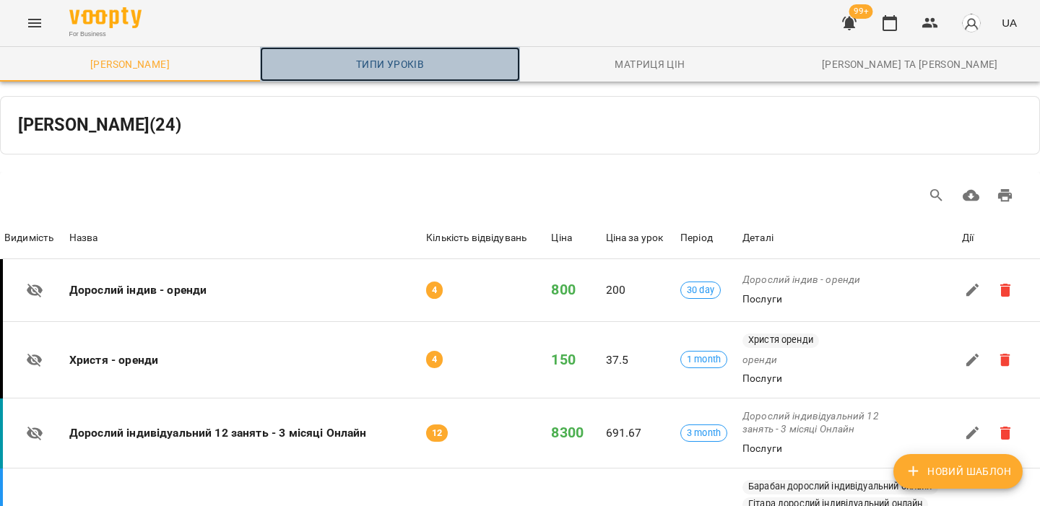
click at [384, 63] on span "Типи уроків" at bounding box center [390, 64] width 243 height 17
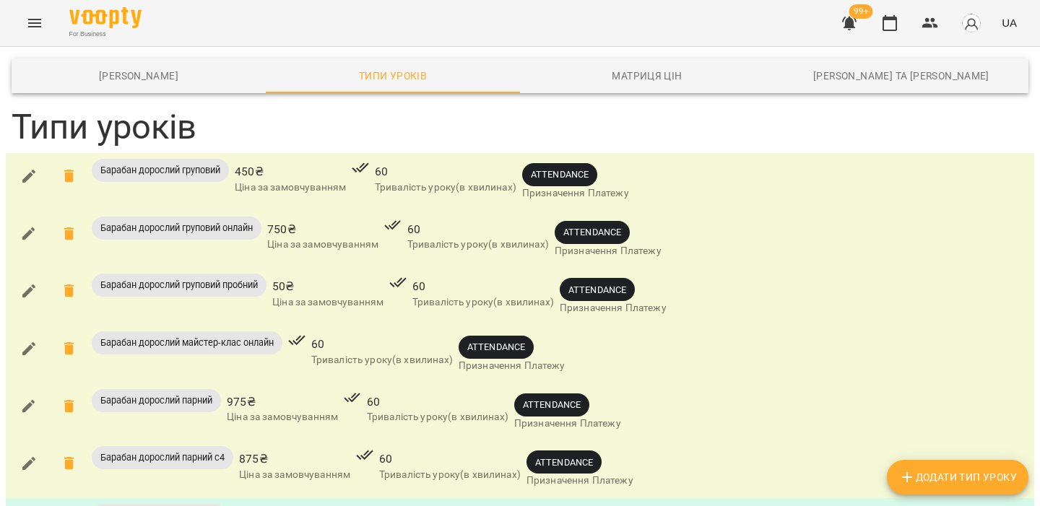
click at [51, 22] on div "For Business 99+ UA" at bounding box center [520, 23] width 1040 height 46
click at [38, 22] on icon "Menu" at bounding box center [34, 22] width 17 height 17
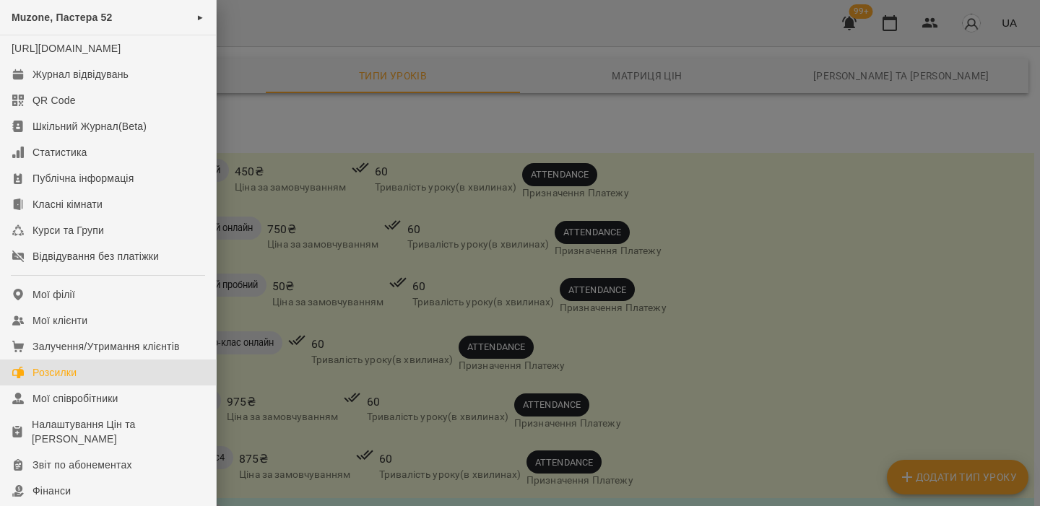
click at [62, 386] on link "Розсилки" at bounding box center [108, 373] width 216 height 26
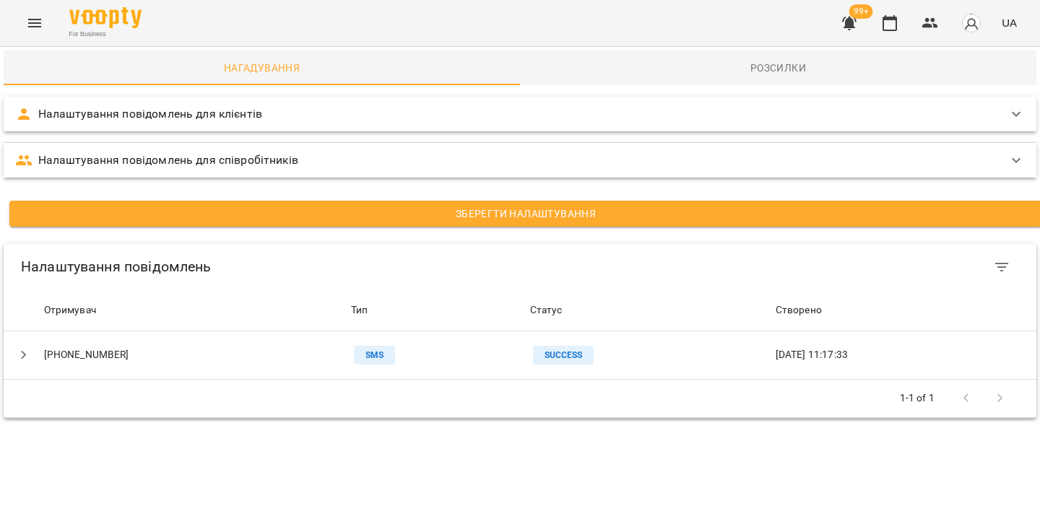
click at [277, 116] on div "Налаштування повідомлень для клієнтів" at bounding box center [507, 113] width 984 height 17
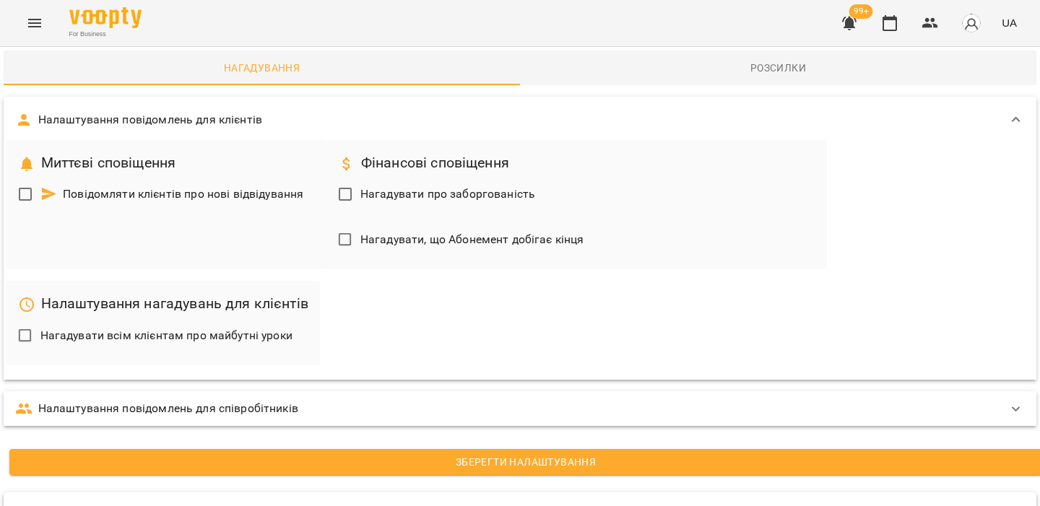
click at [204, 403] on p "Налаштування повідомлень для співробітників" at bounding box center [168, 408] width 260 height 17
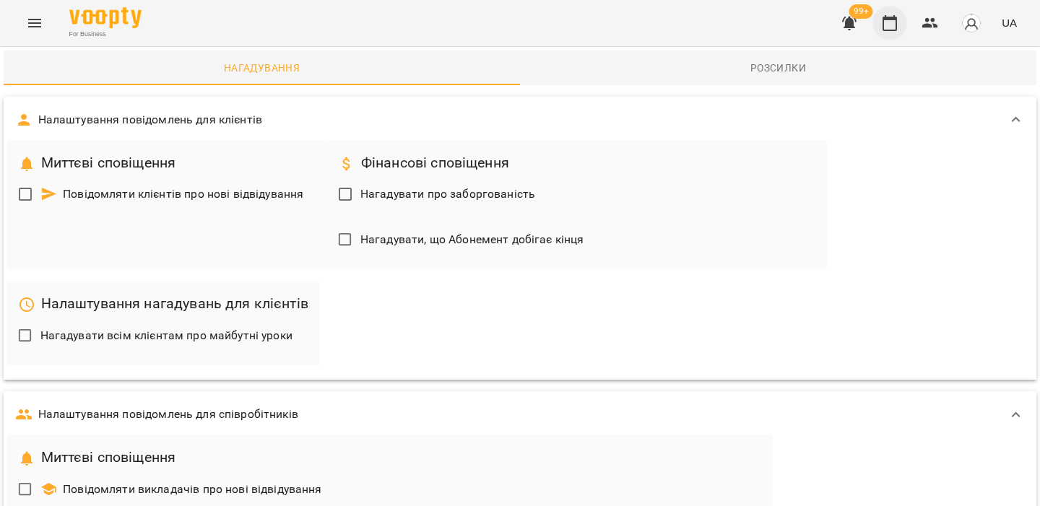
click at [889, 22] on icon "button" at bounding box center [889, 22] width 17 height 17
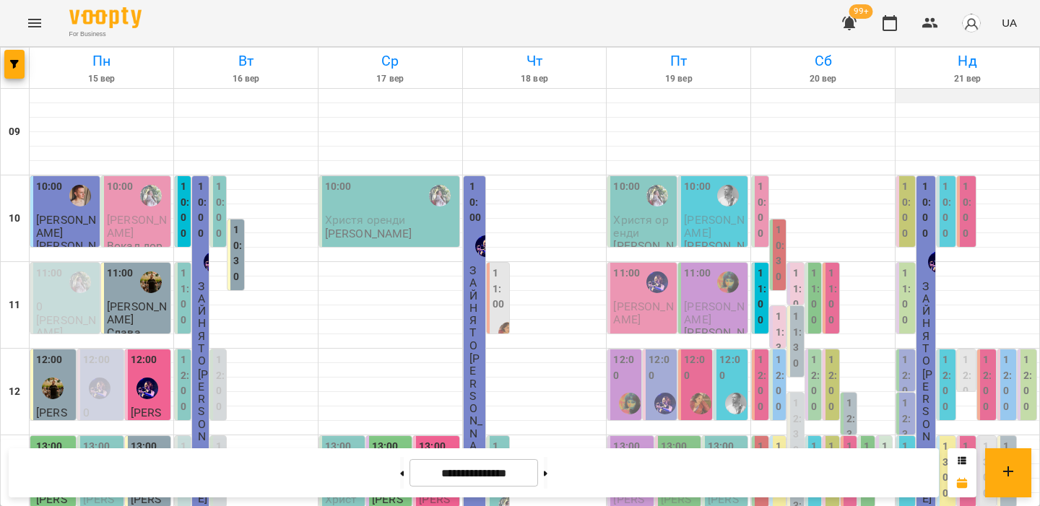
click at [933, 96] on div at bounding box center [968, 96] width 144 height 14
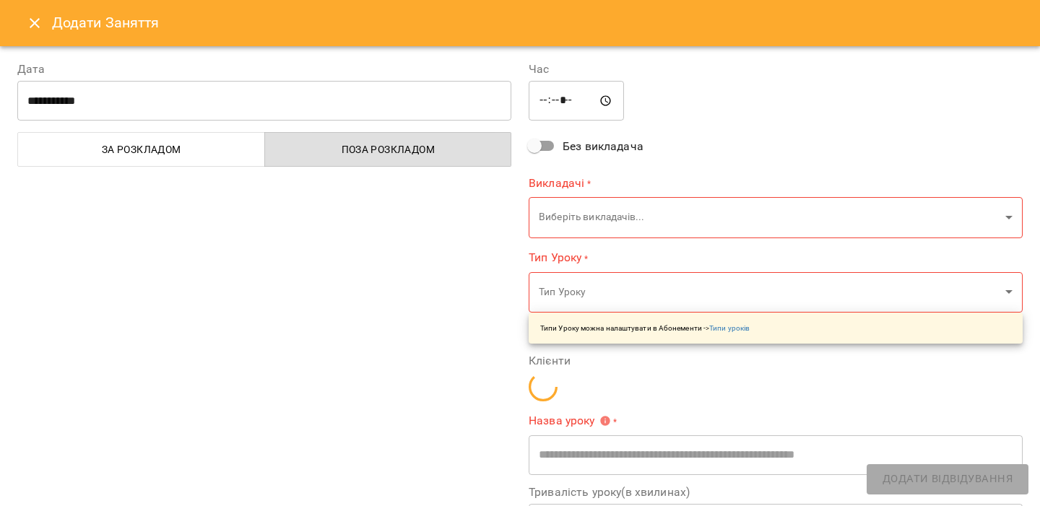
type input "**********"
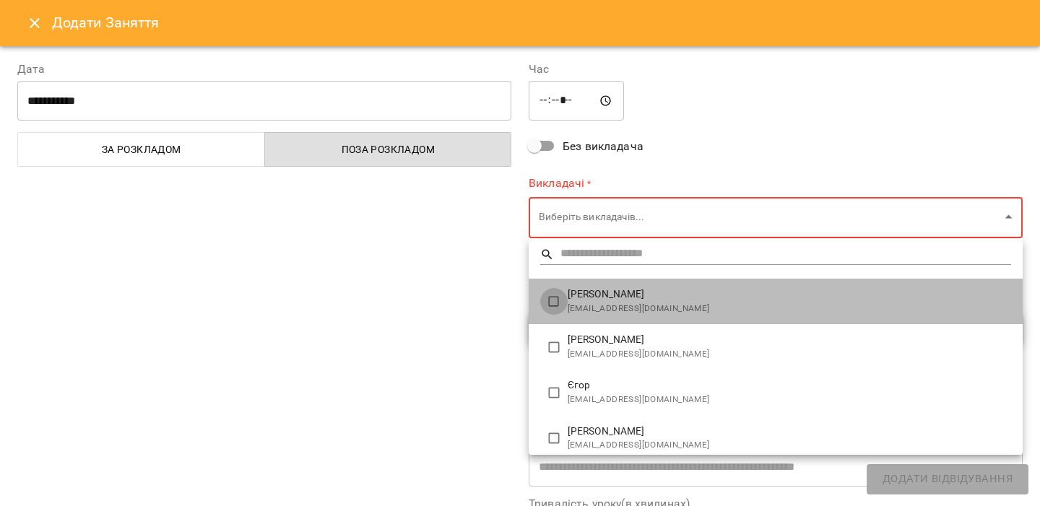
type input "**********"
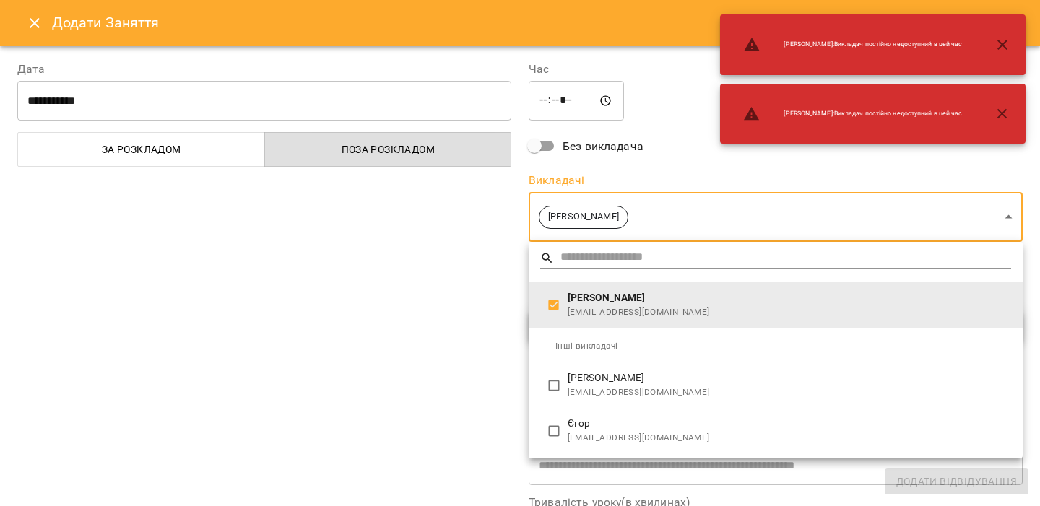
click at [487, 276] on div at bounding box center [520, 253] width 1040 height 506
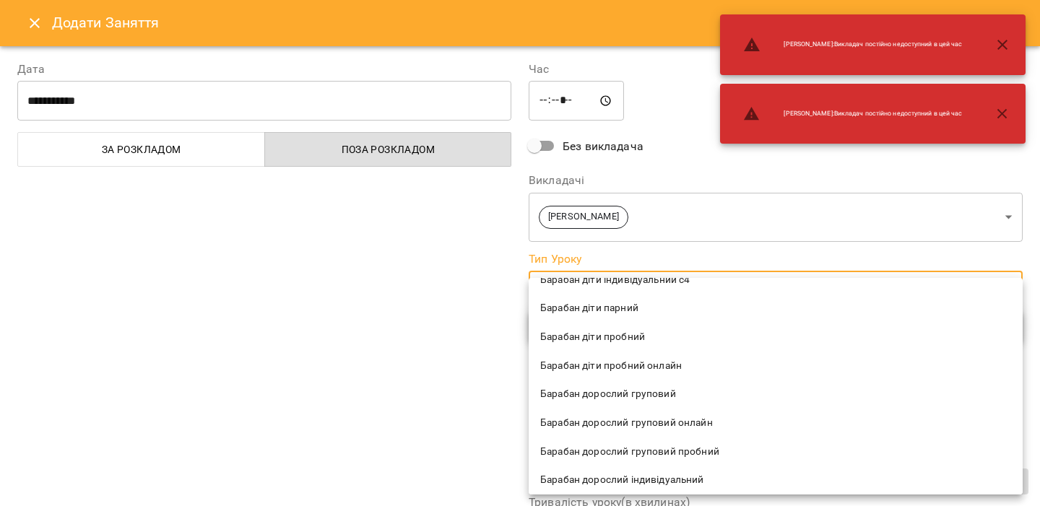
scroll to position [169, 0]
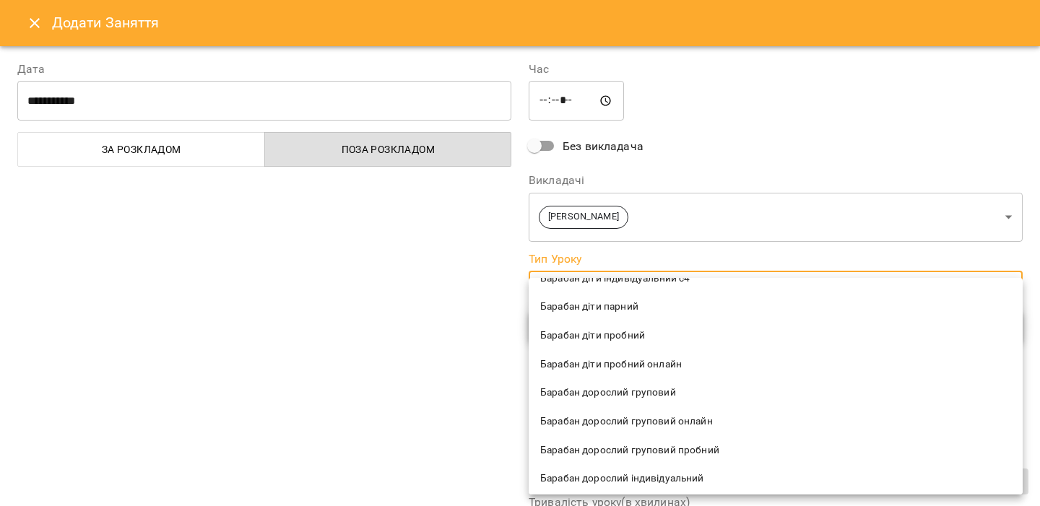
click at [606, 397] on span "Барабан дорослий груповий" at bounding box center [775, 393] width 471 height 14
type input "**********"
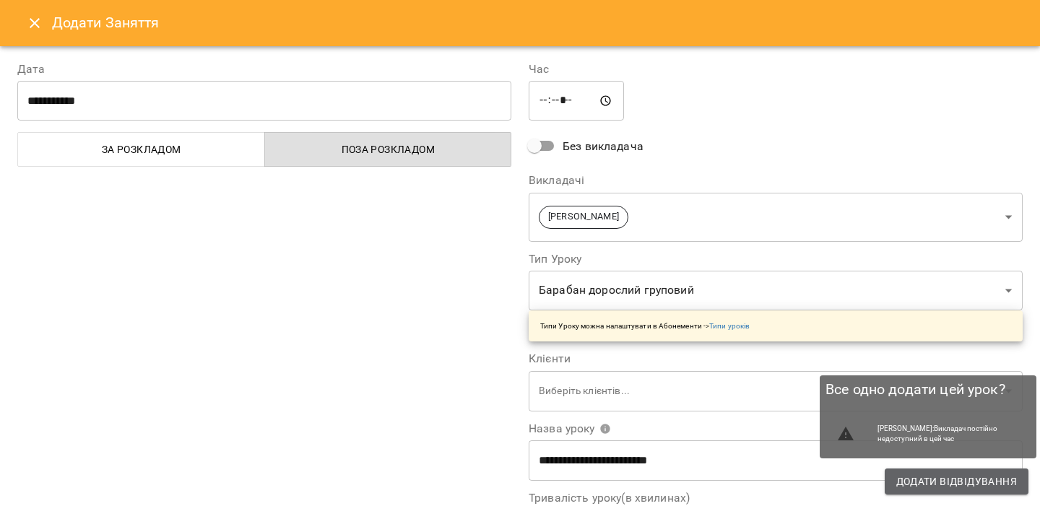
click at [912, 483] on span "Додати Відвідування" at bounding box center [956, 481] width 121 height 17
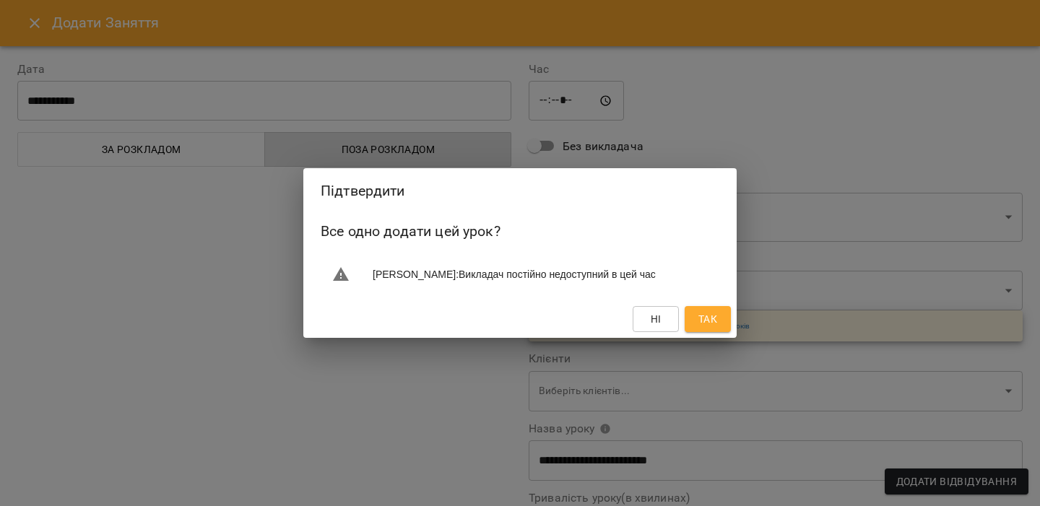
click at [706, 326] on span "Так" at bounding box center [708, 319] width 19 height 17
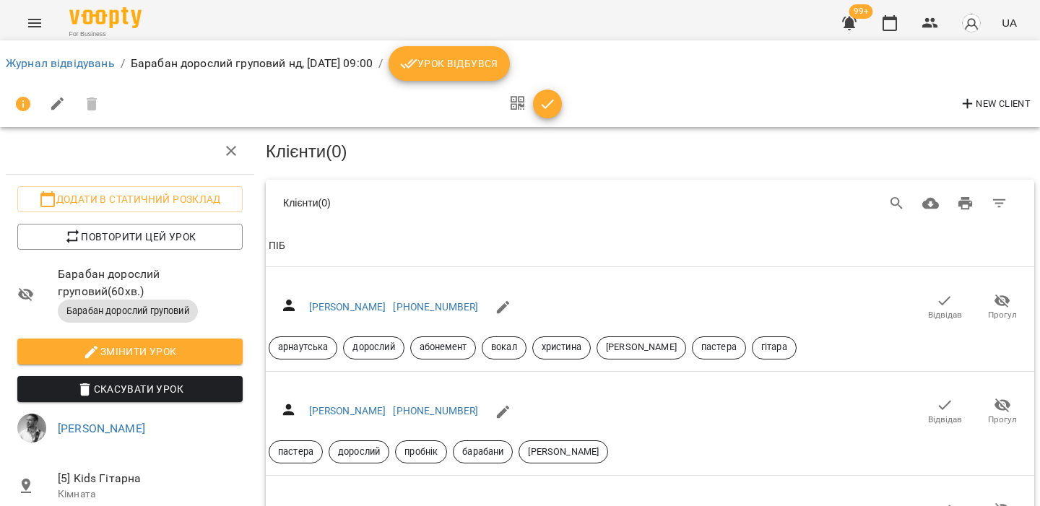
click at [527, 168] on div "Клієнти ( 0 )" at bounding box center [650, 148] width 774 height 46
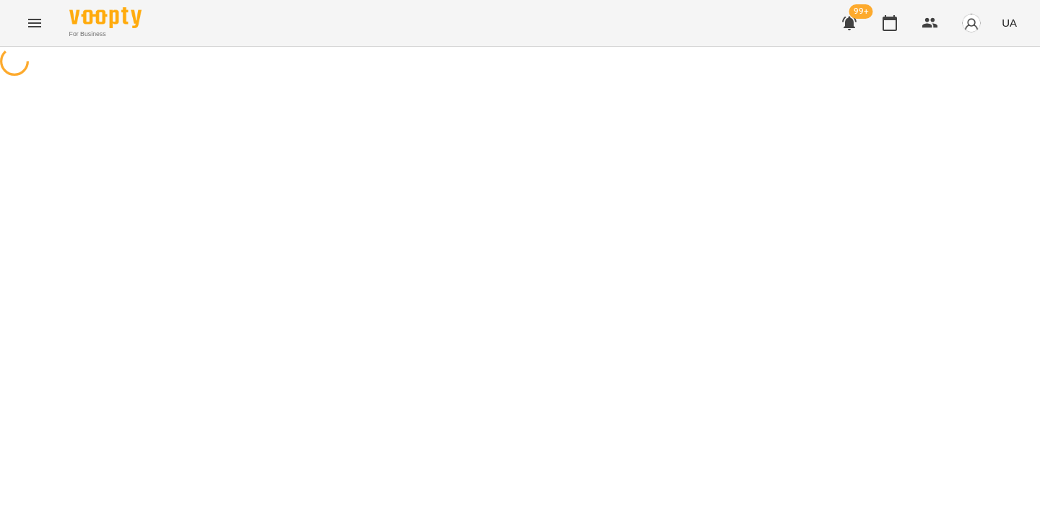
click at [43, 29] on button "Menu" at bounding box center [34, 23] width 35 height 35
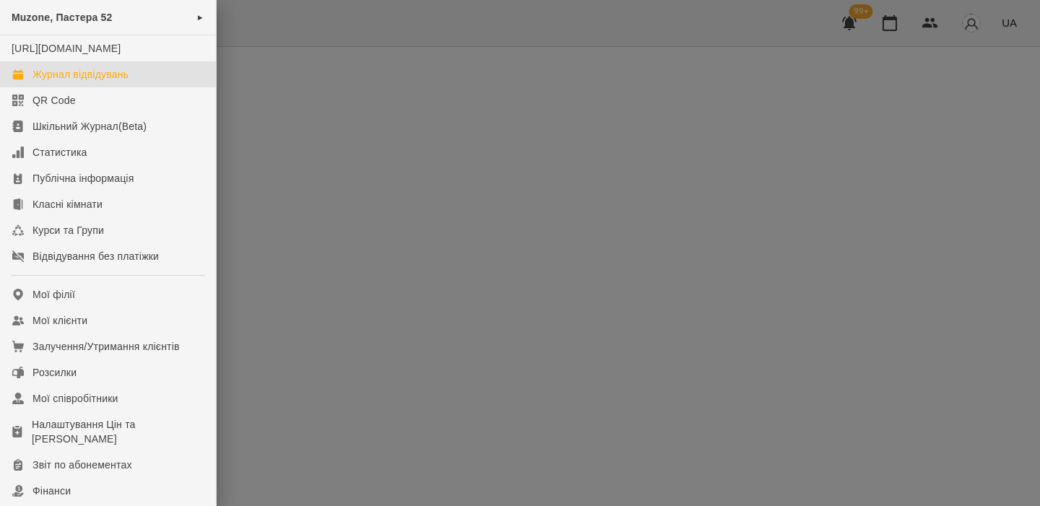
click at [71, 82] on div "Журнал відвідувань" at bounding box center [81, 74] width 96 height 14
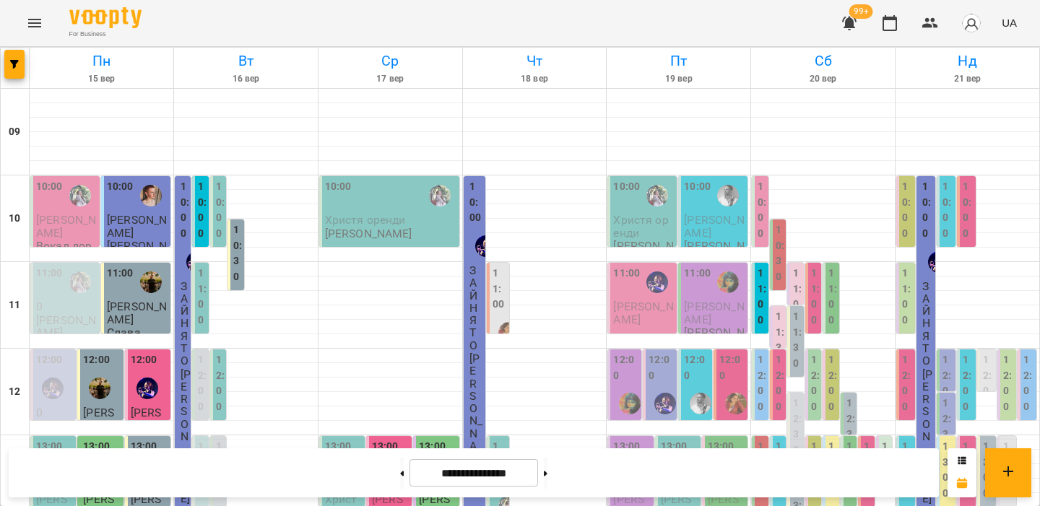
click at [968, 20] on img "button" at bounding box center [971, 23] width 20 height 20
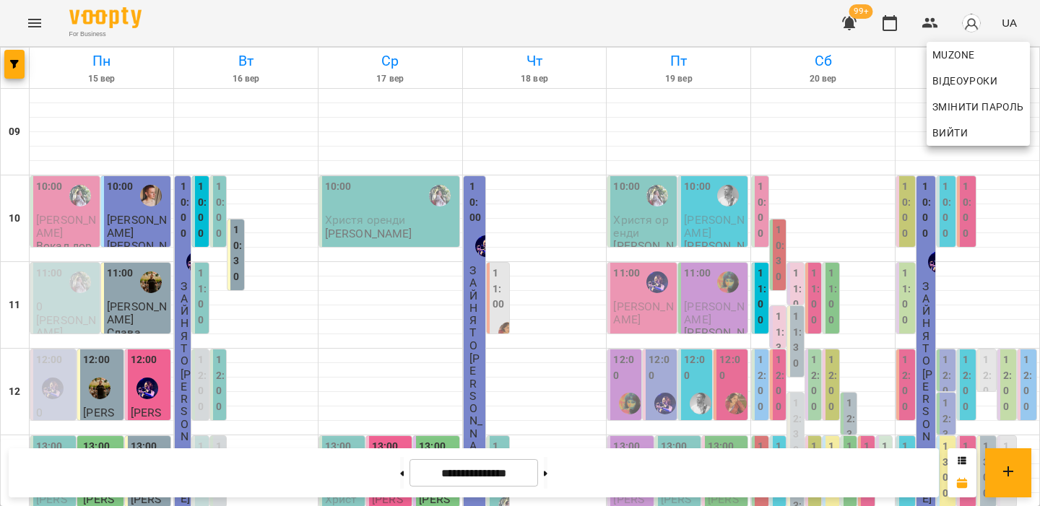
click at [961, 133] on span "Вийти" at bounding box center [950, 132] width 35 height 17
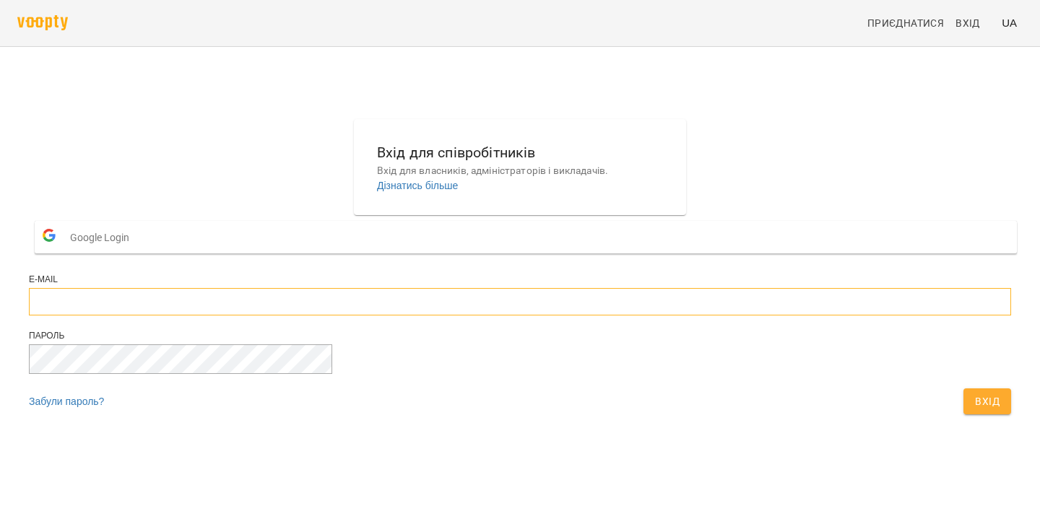
type input "**********"
click at [975, 410] on span "Вхід" at bounding box center [987, 401] width 25 height 17
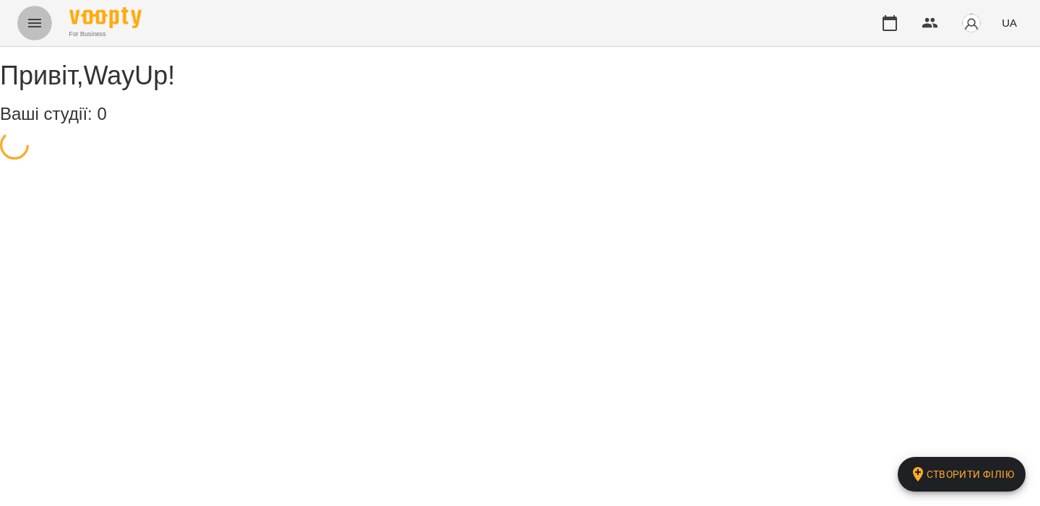
click at [29, 22] on icon "Menu" at bounding box center [34, 23] width 13 height 9
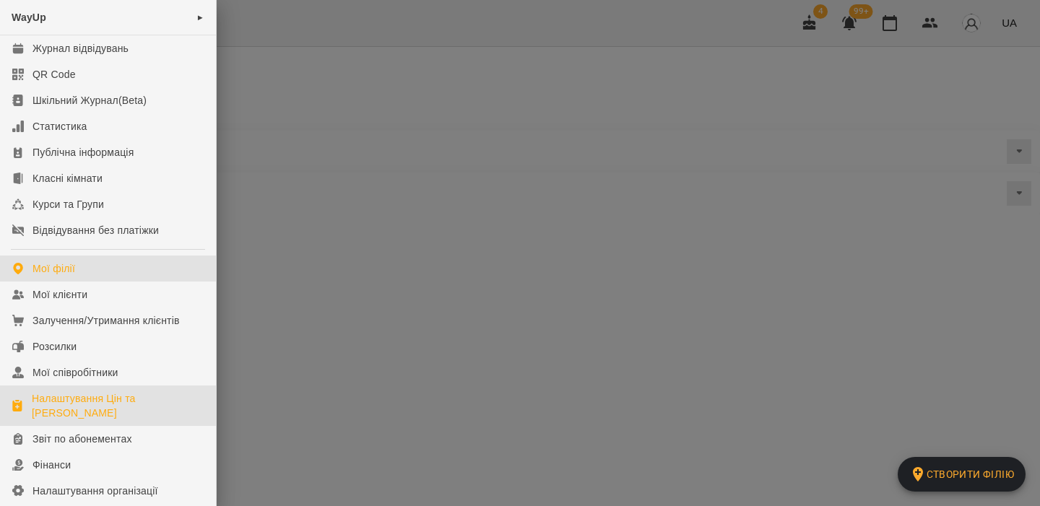
click at [74, 424] on link "Налаштування Цін та [PERSON_NAME]" at bounding box center [108, 406] width 216 height 40
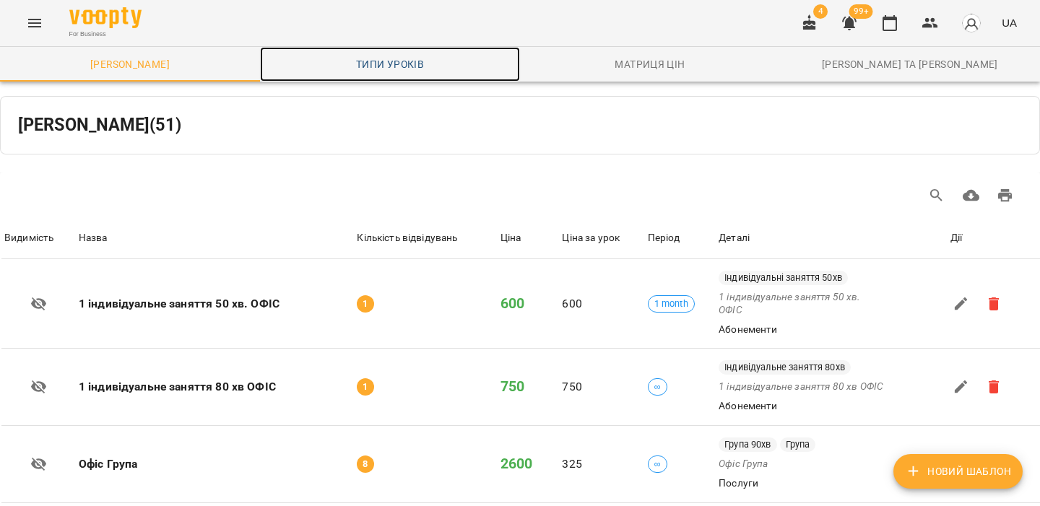
click at [402, 62] on span "Типи уроків" at bounding box center [390, 64] width 243 height 17
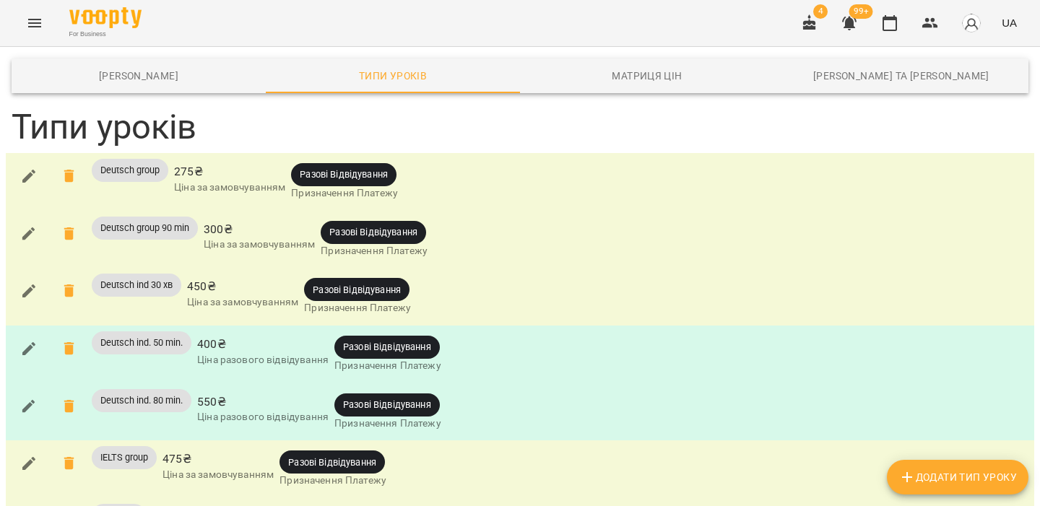
scroll to position [165, 0]
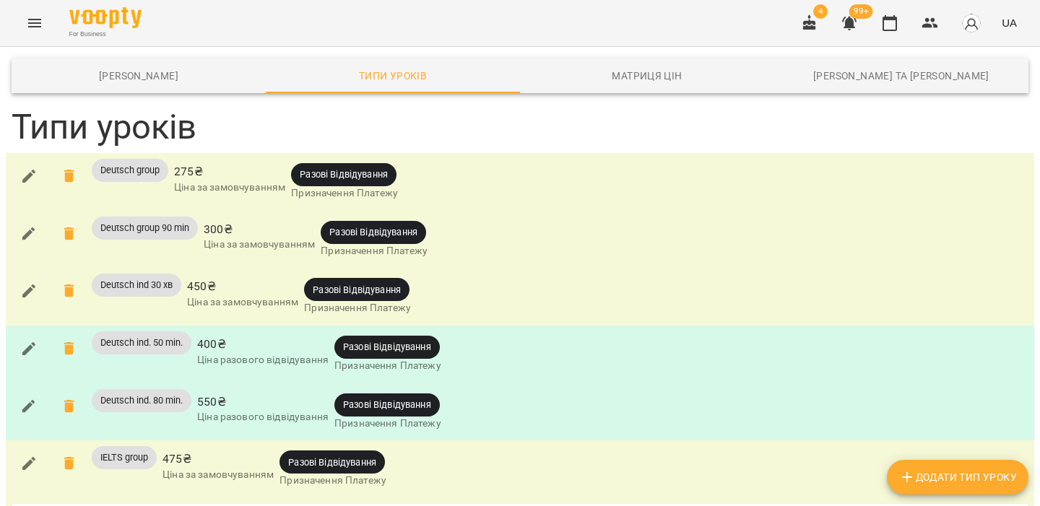
scroll to position [0, 0]
click at [892, 22] on icon "button" at bounding box center [889, 22] width 17 height 17
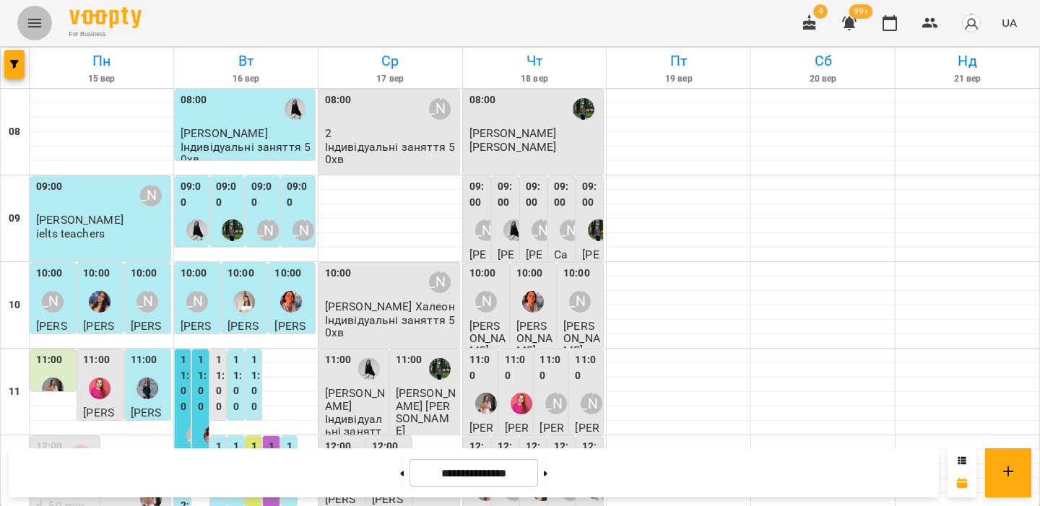
click at [30, 20] on icon "Menu" at bounding box center [34, 22] width 17 height 17
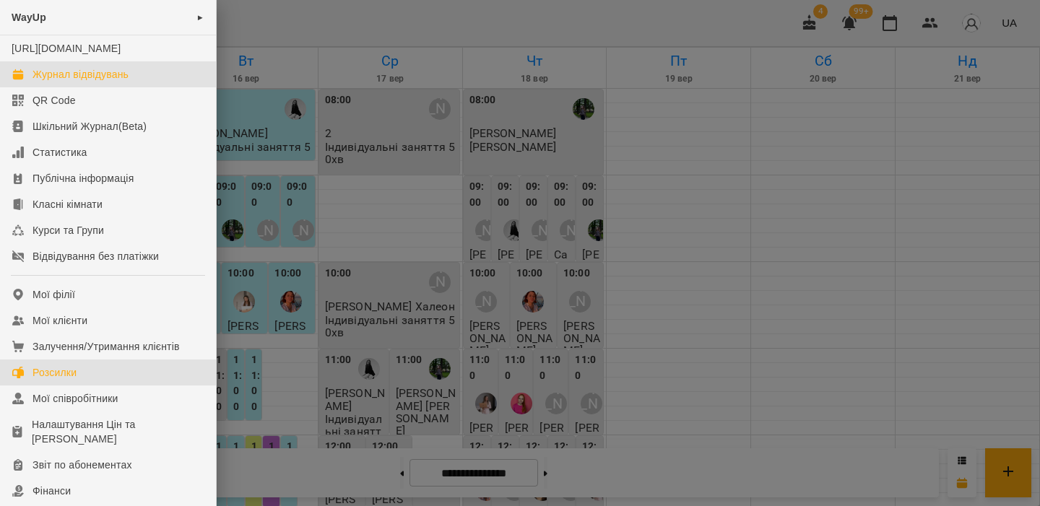
click at [98, 386] on link "Розсилки" at bounding box center [108, 373] width 216 height 26
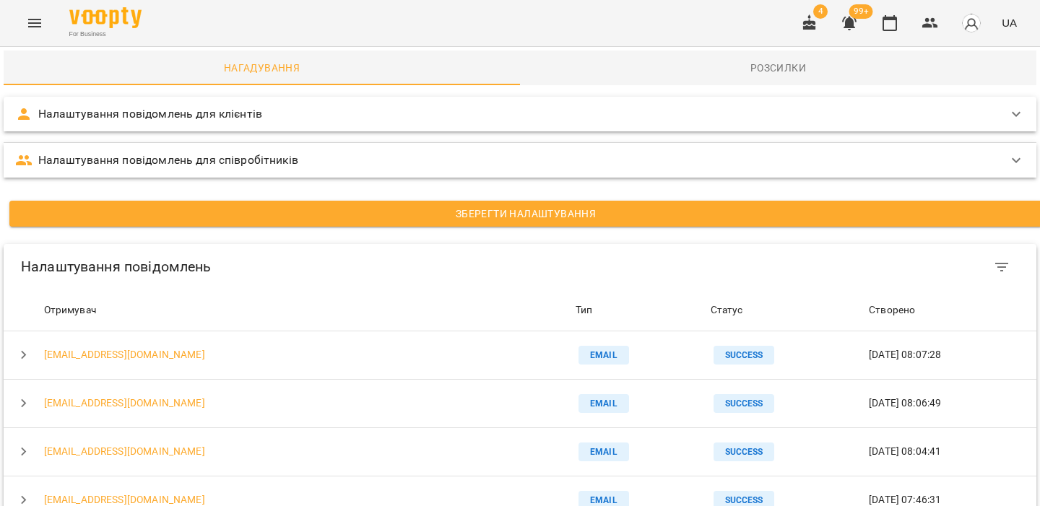
click at [287, 118] on div "Налаштування повідомлень для клієнтів" at bounding box center [507, 113] width 984 height 17
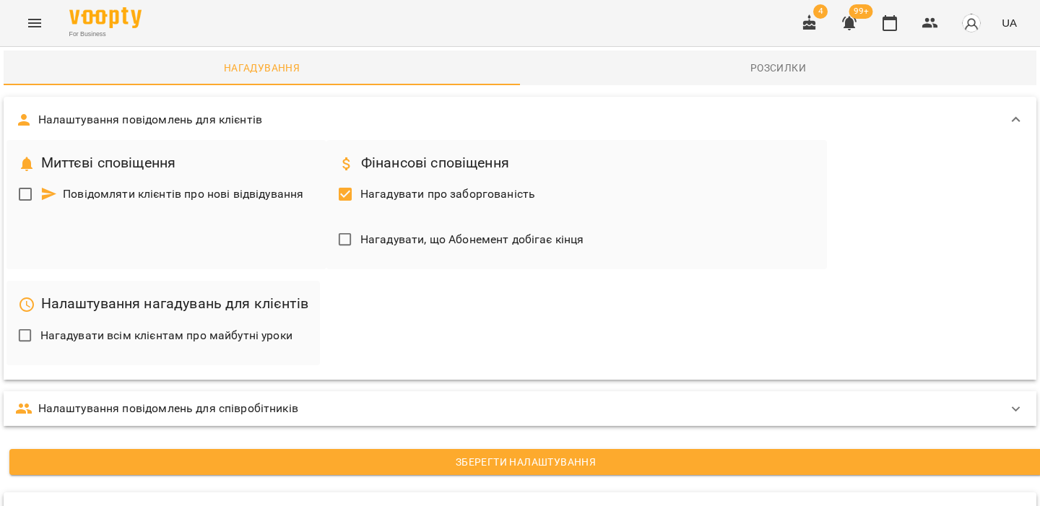
click at [217, 399] on div "Налаштування повідомлень для співробітників" at bounding box center [520, 409] width 1033 height 35
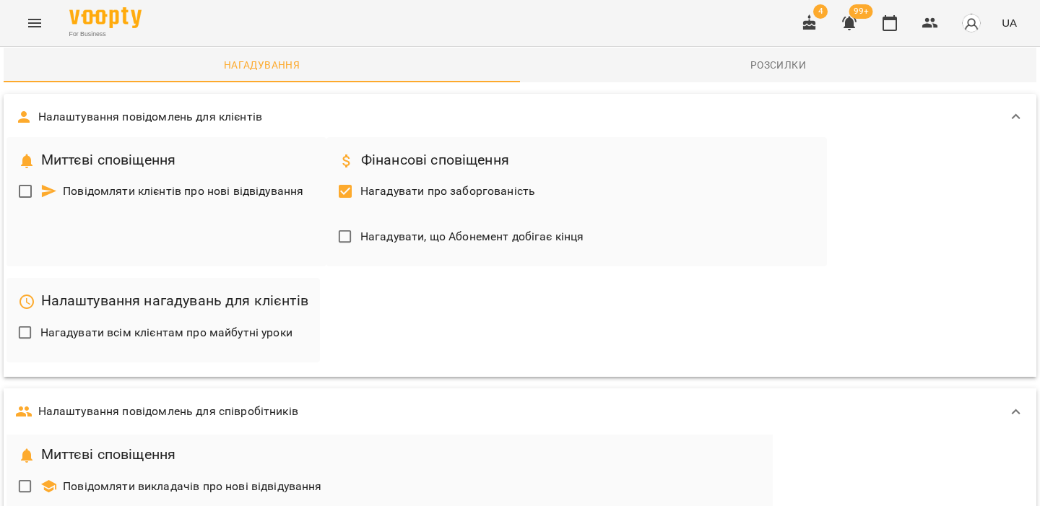
scroll to position [217, 0]
click at [890, 20] on icon "button" at bounding box center [889, 22] width 17 height 17
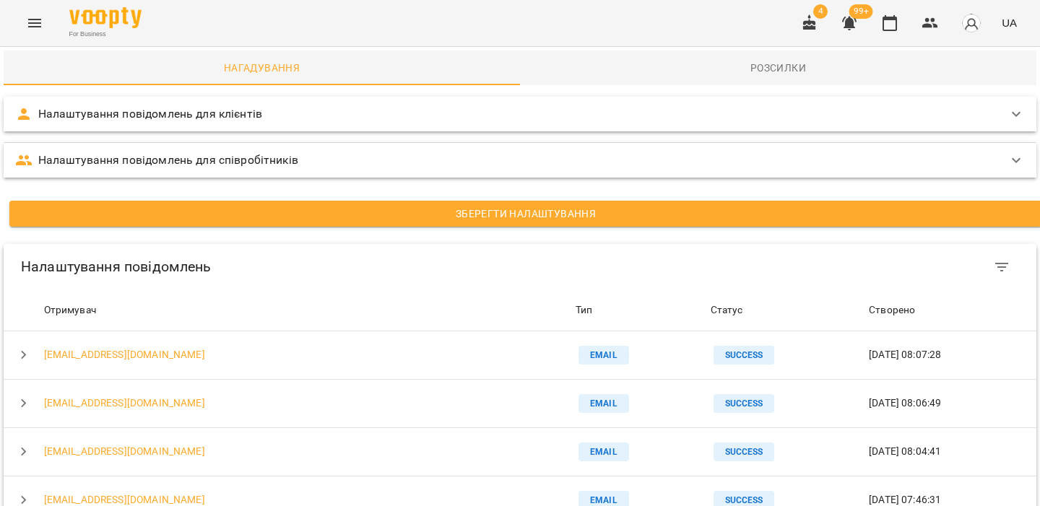
click at [241, 173] on div "Налаштування повідомлень для співробітників" at bounding box center [520, 160] width 1033 height 35
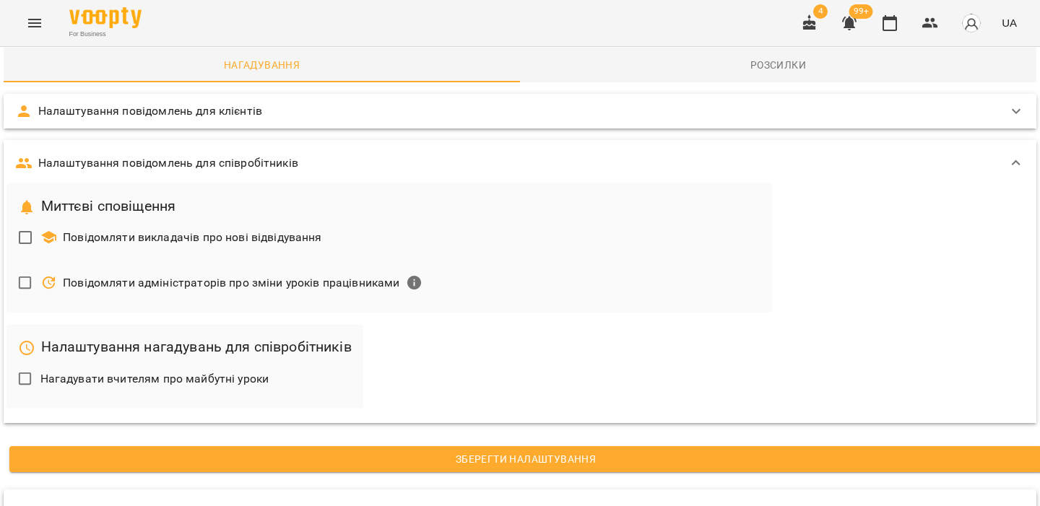
scroll to position [2, 0]
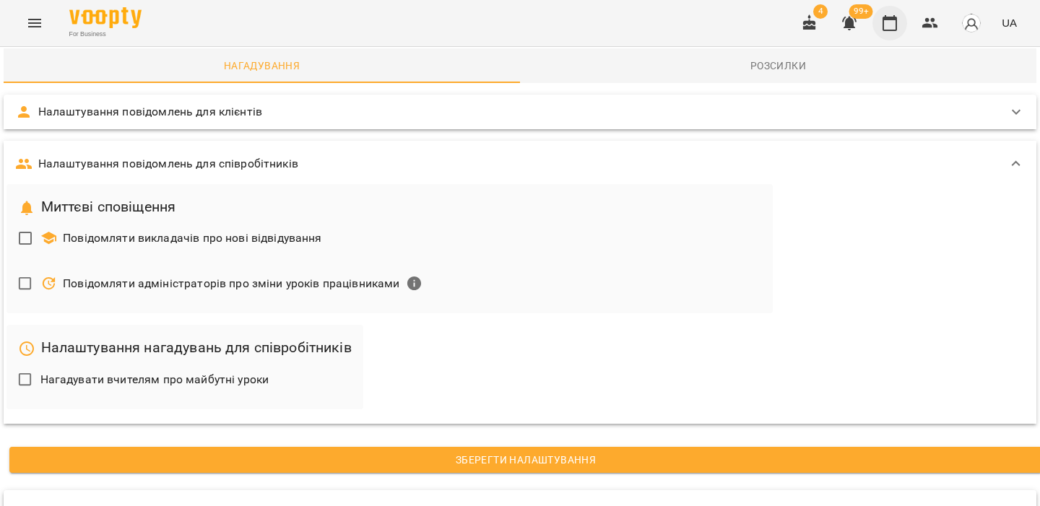
click at [890, 23] on icon "button" at bounding box center [889, 22] width 17 height 17
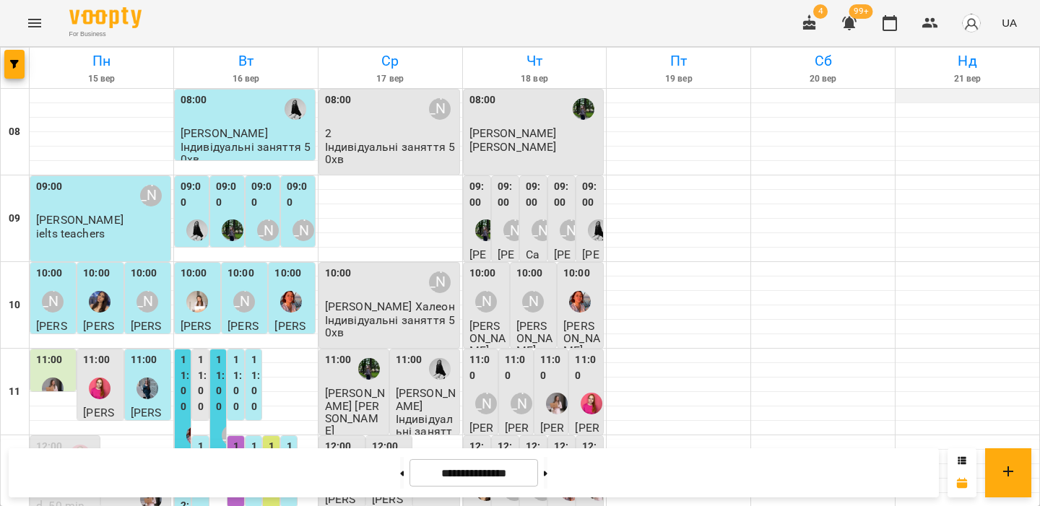
click at [933, 100] on div at bounding box center [968, 96] width 144 height 14
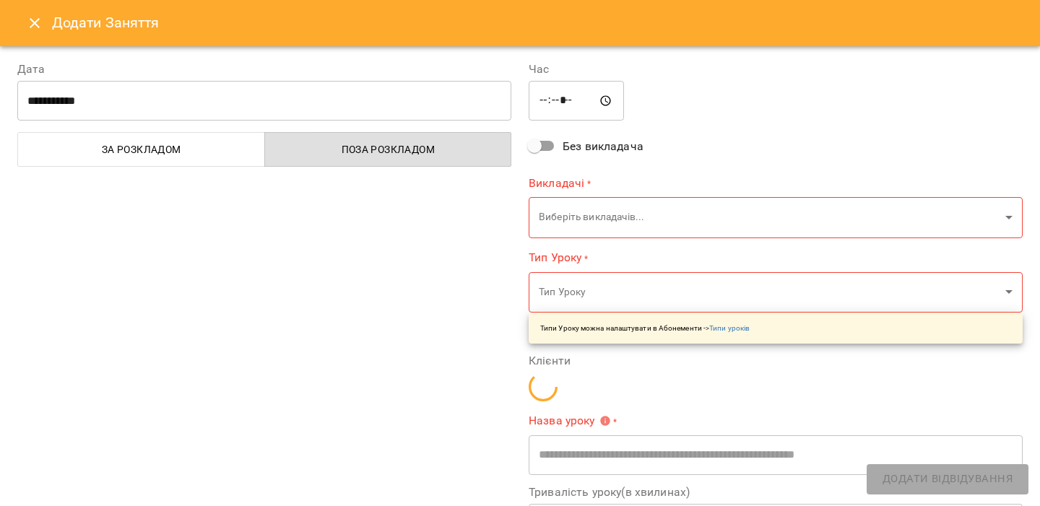
type input "**********"
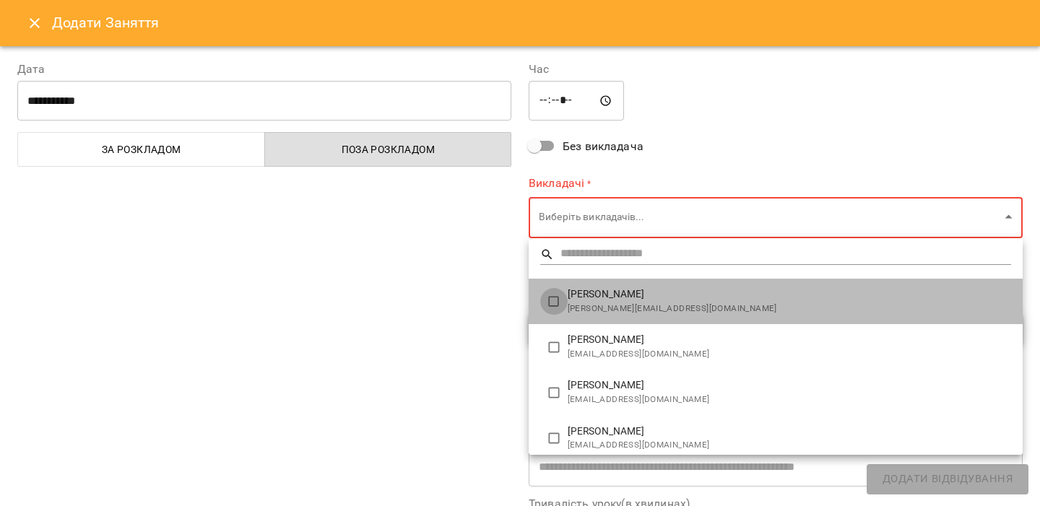
type input "**********"
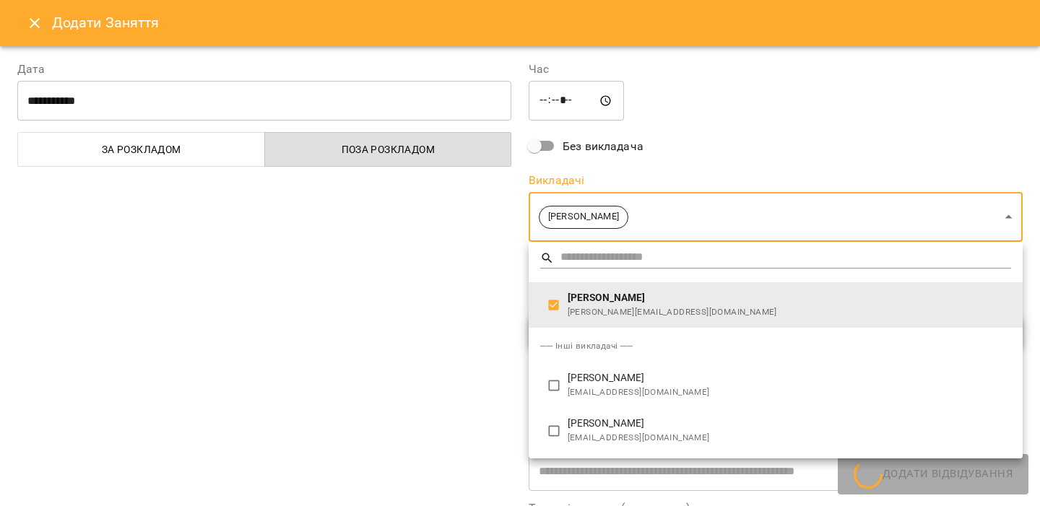
click at [483, 285] on div at bounding box center [520, 253] width 1040 height 506
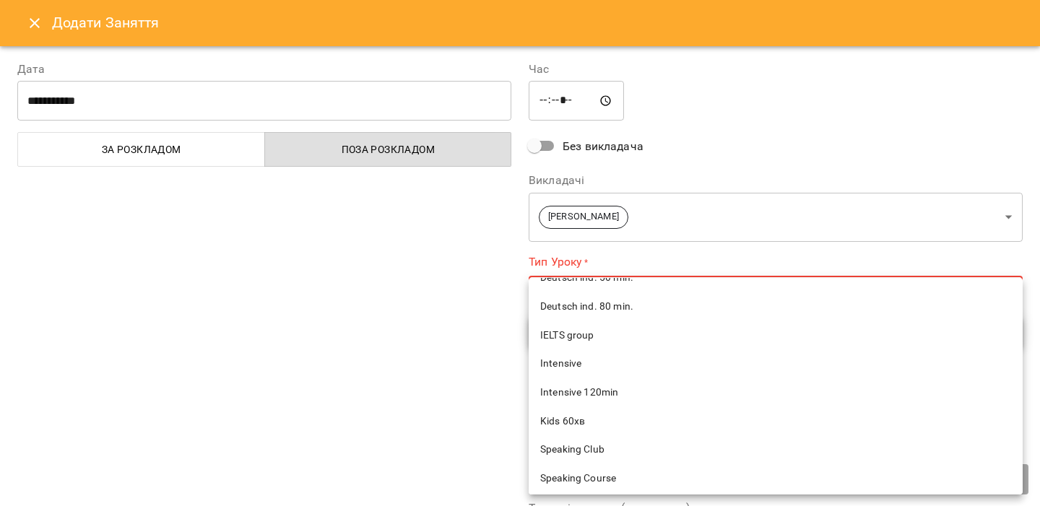
scroll to position [758, 0]
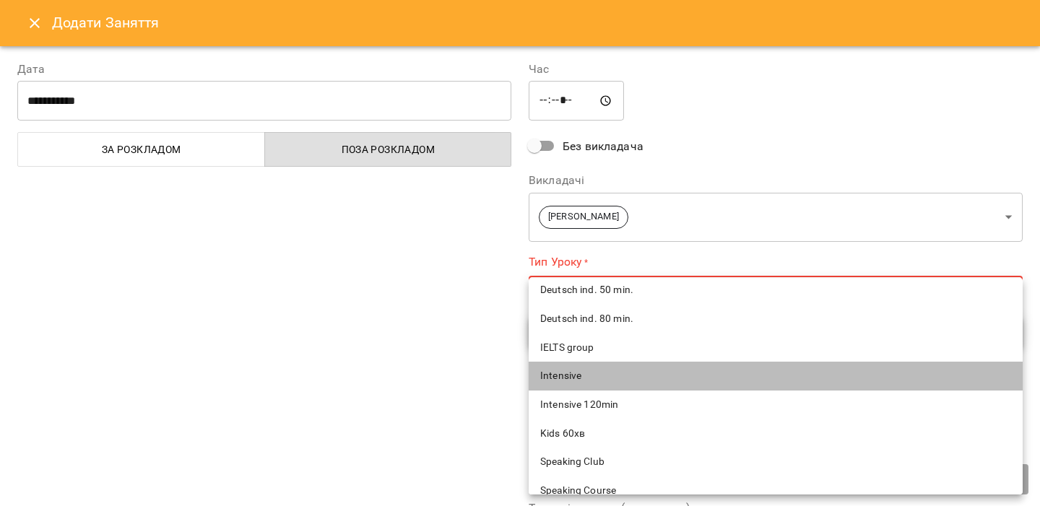
click at [601, 380] on span "Intensive" at bounding box center [775, 376] width 471 height 14
type input "*********"
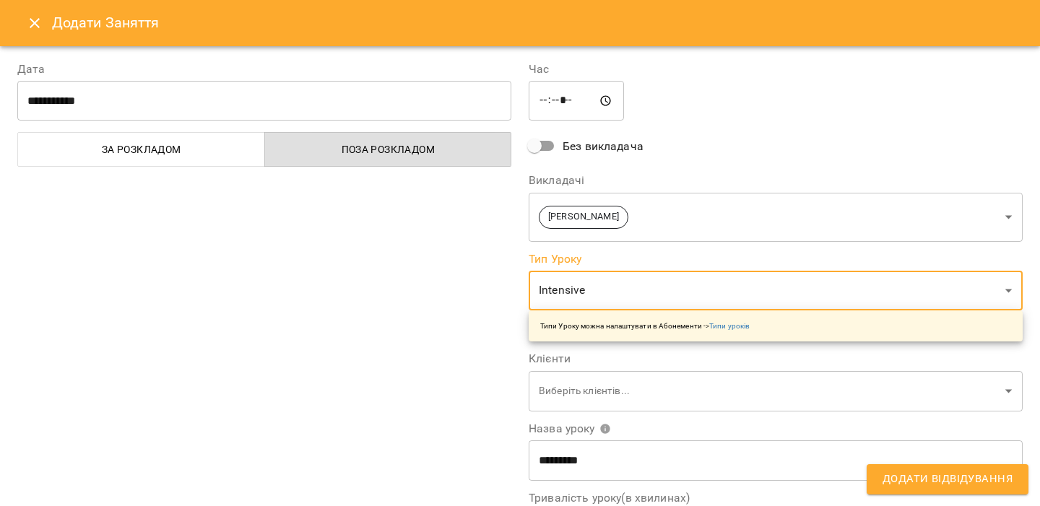
click at [933, 485] on span "Додати Відвідування" at bounding box center [948, 479] width 130 height 19
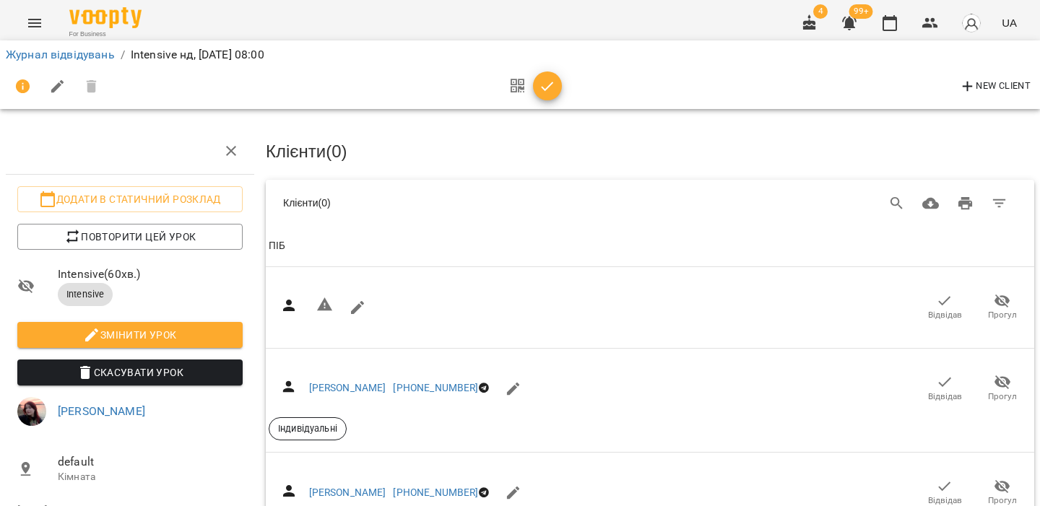
click at [975, 22] on img "button" at bounding box center [971, 23] width 20 height 20
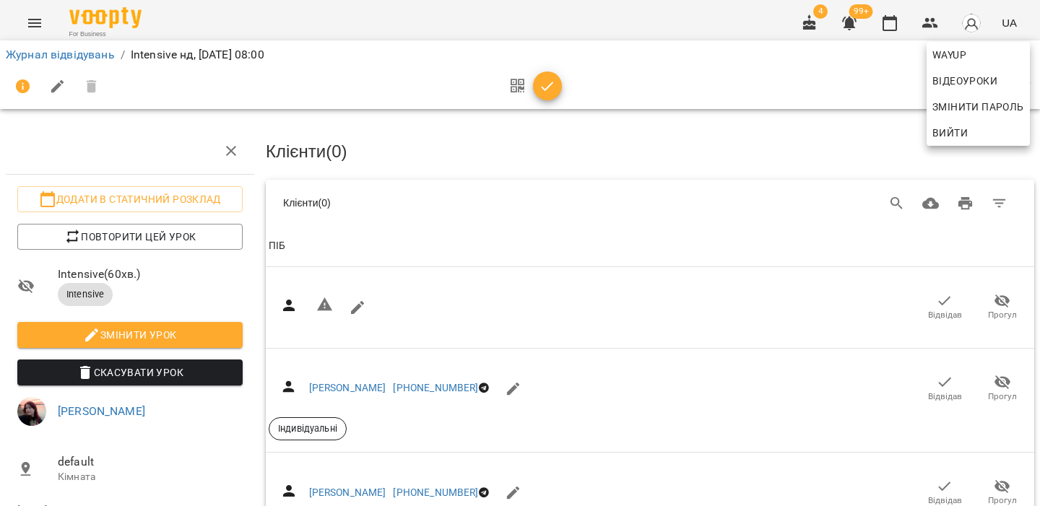
click at [958, 40] on div at bounding box center [520, 253] width 1040 height 506
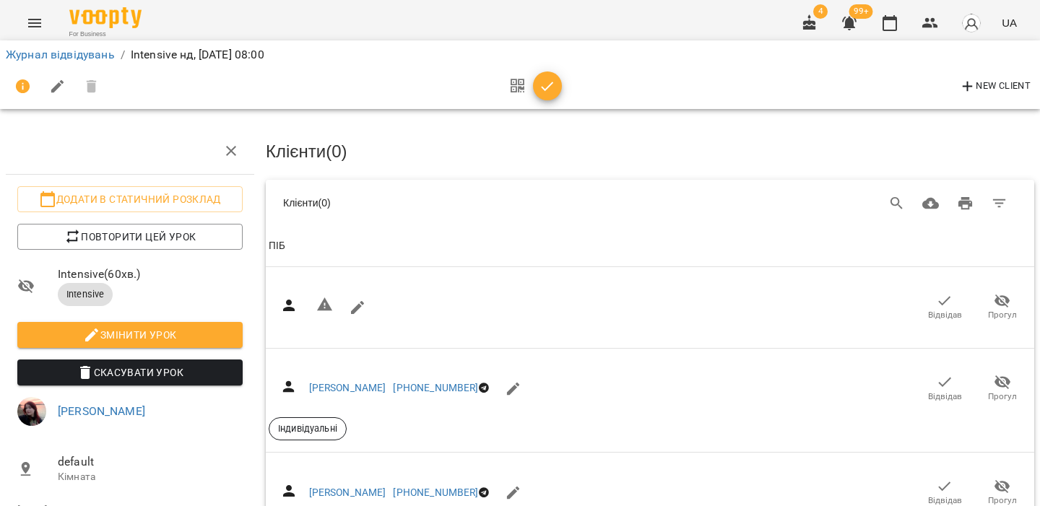
click at [973, 26] on img "button" at bounding box center [971, 23] width 20 height 20
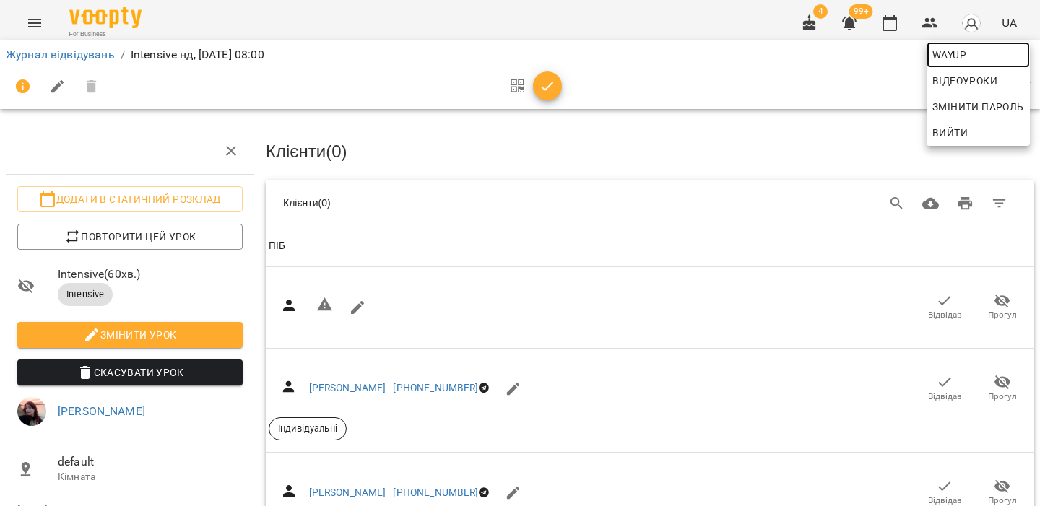
click at [958, 50] on span "WayUp" at bounding box center [979, 54] width 92 height 17
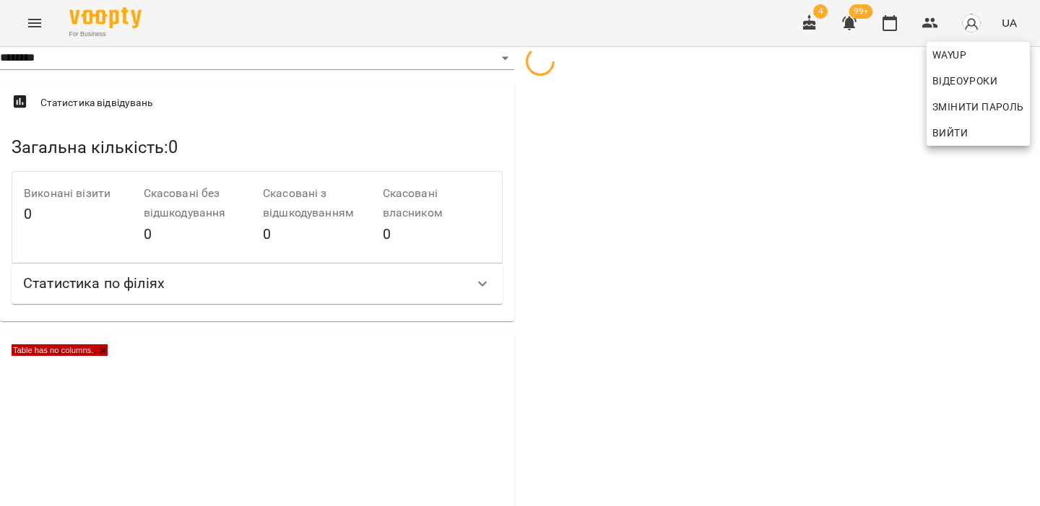
click at [602, 198] on div at bounding box center [520, 253] width 1040 height 506
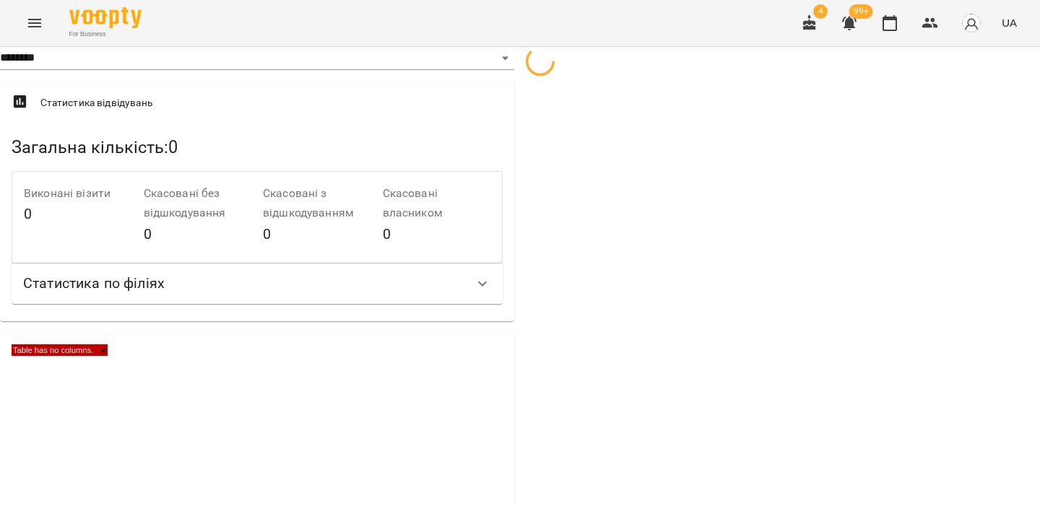
select select "**"
select select "**********"
select select "***"
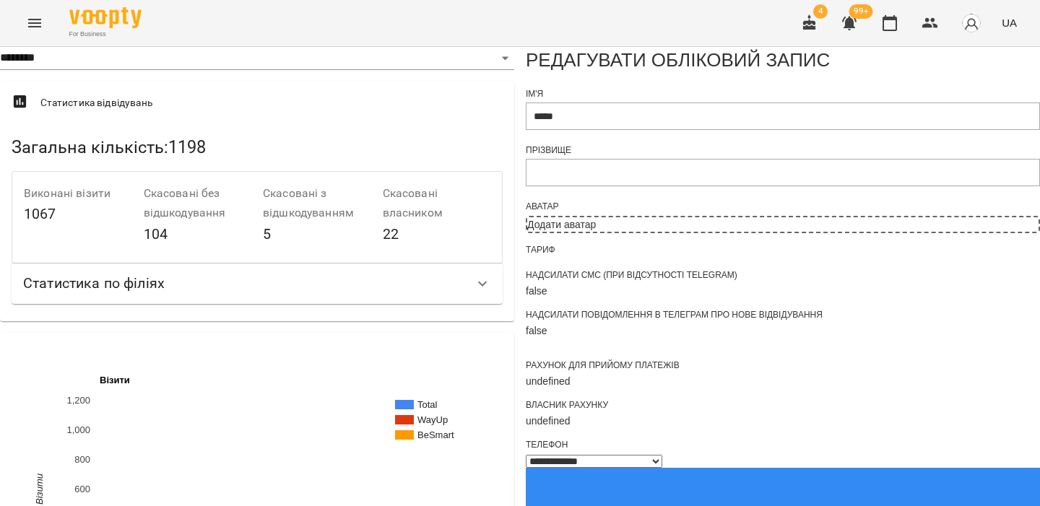
scroll to position [975, 0]
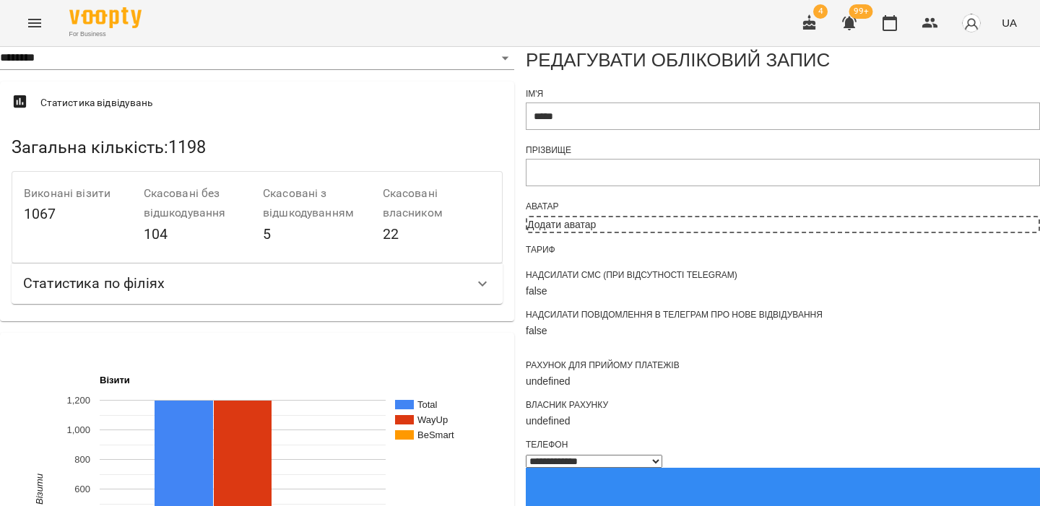
click at [38, 14] on icon "Menu" at bounding box center [34, 22] width 17 height 17
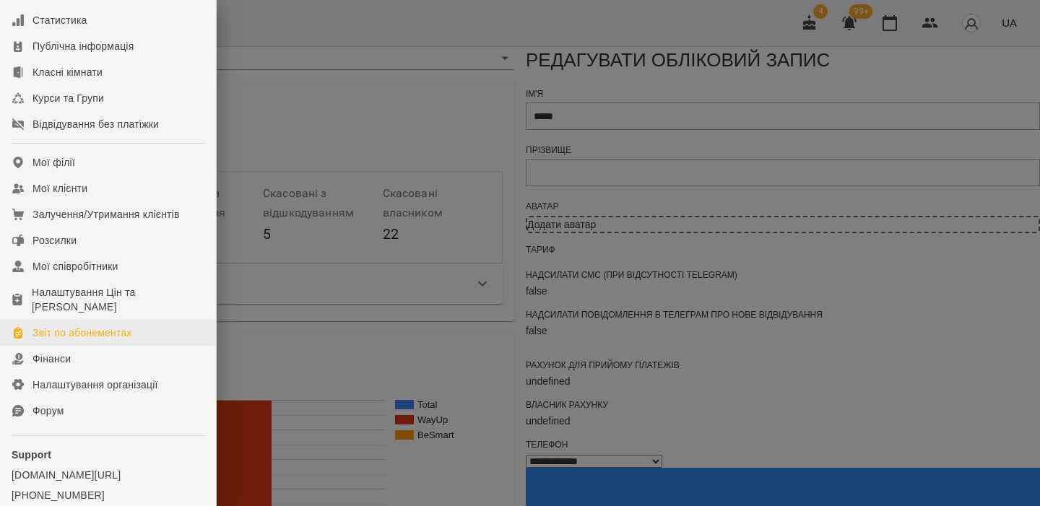
scroll to position [135, 0]
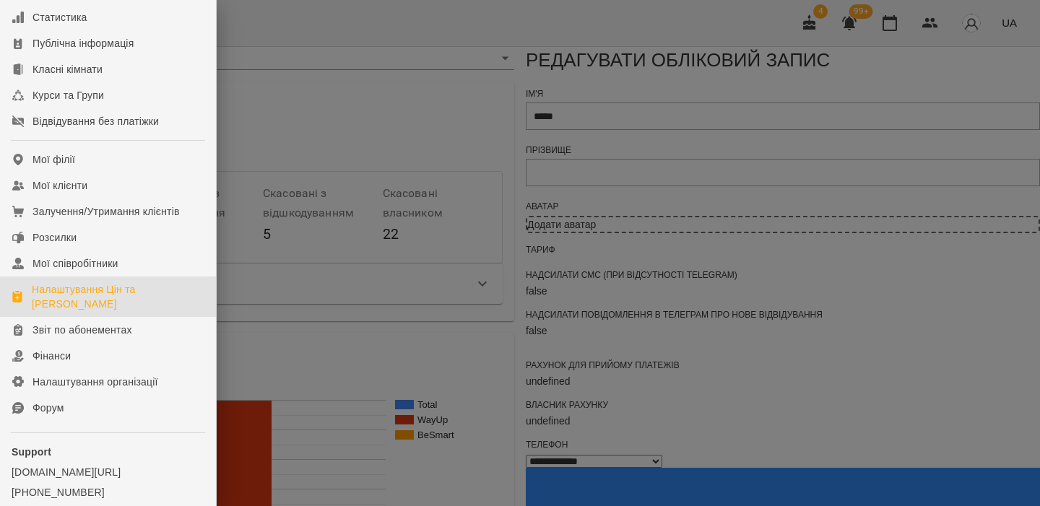
click at [105, 301] on div "Налаштування Цін та Абонементів" at bounding box center [118, 296] width 173 height 29
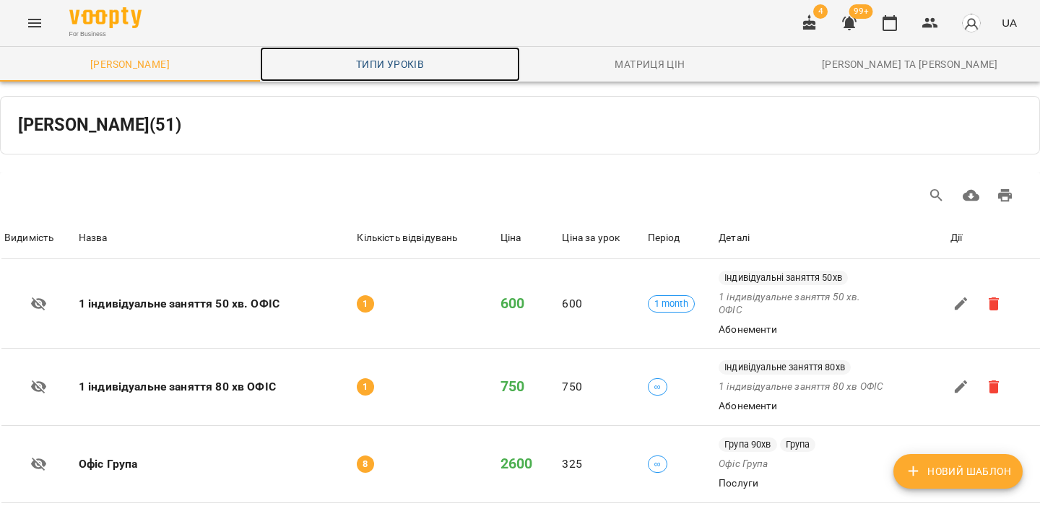
click at [375, 56] on span "Типи уроків" at bounding box center [390, 64] width 243 height 17
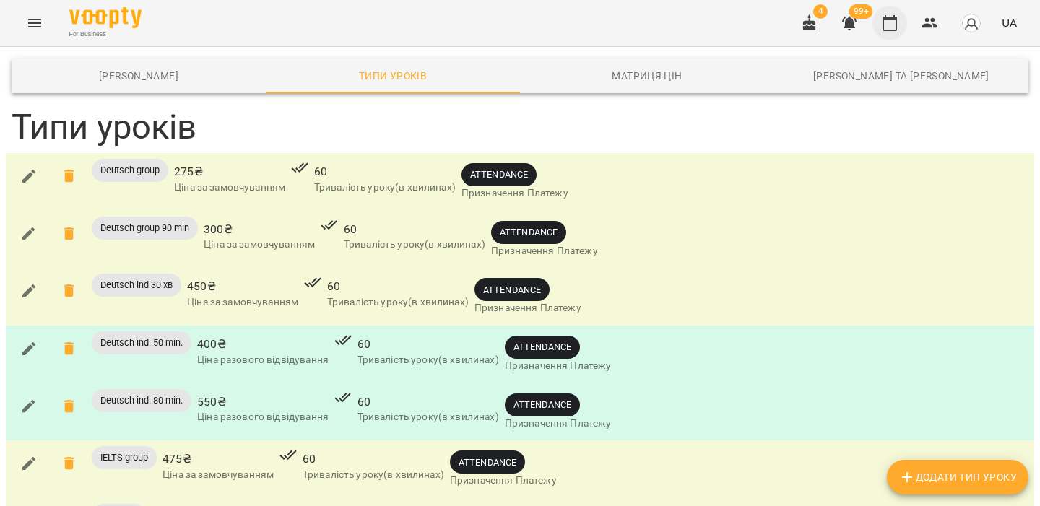
click at [889, 21] on icon "button" at bounding box center [889, 22] width 17 height 17
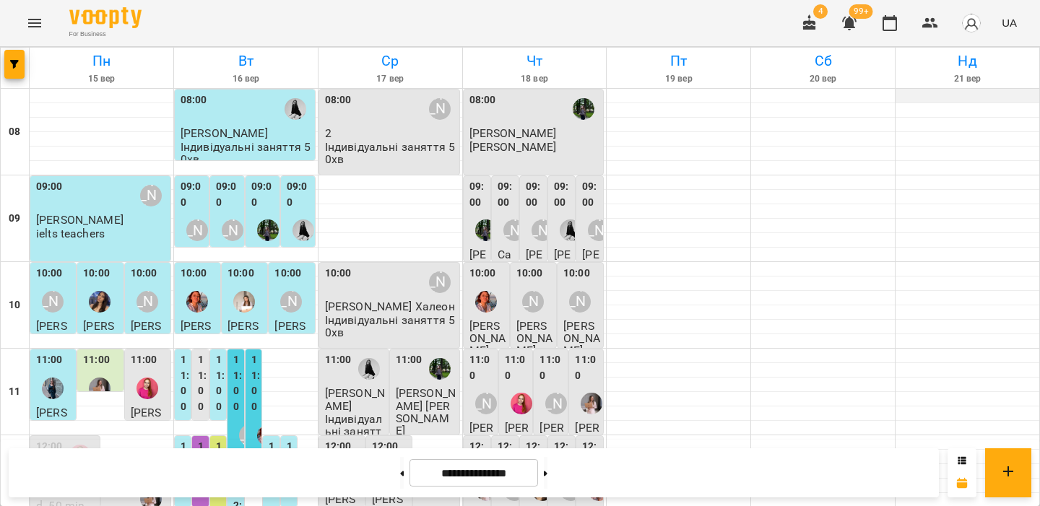
click at [921, 100] on div at bounding box center [968, 96] width 144 height 14
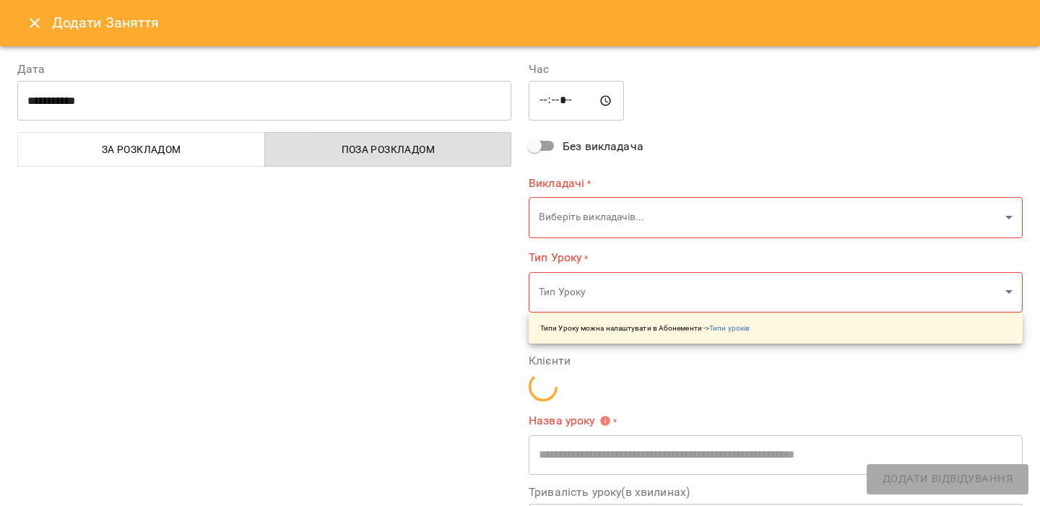
type input "**********"
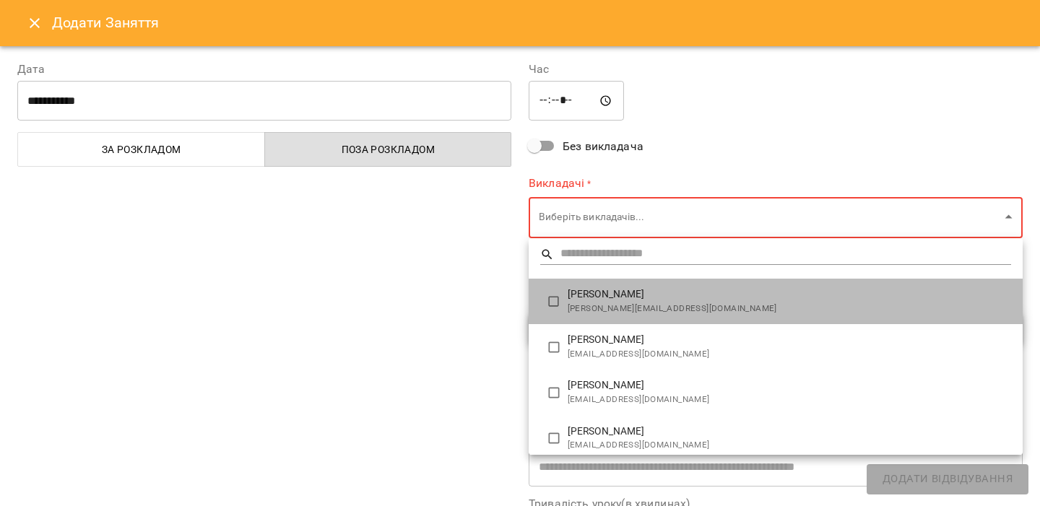
click at [547, 285] on li "Аліна Гушинець alina.hushynets59@gmail.com" at bounding box center [776, 302] width 494 height 46
type input "**********"
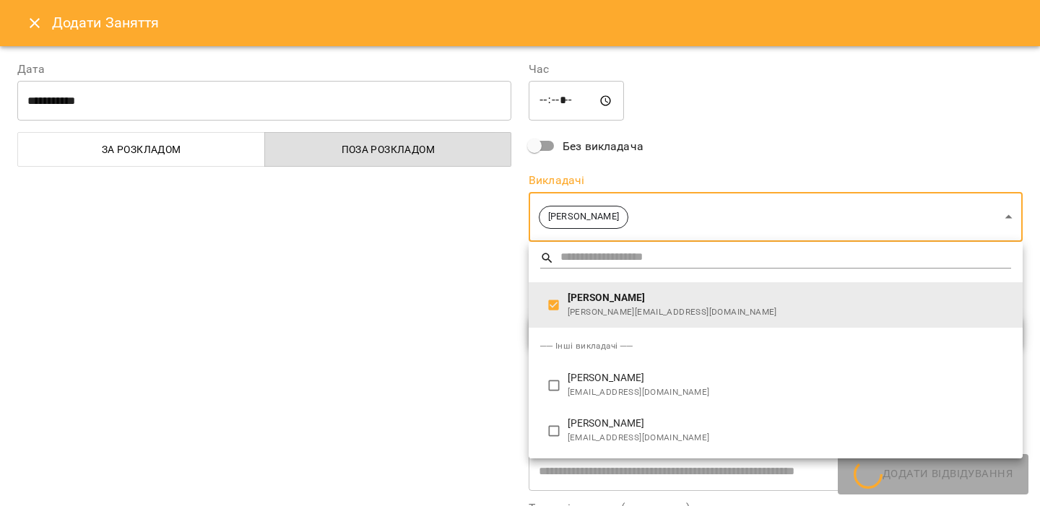
click at [464, 271] on div at bounding box center [520, 253] width 1040 height 506
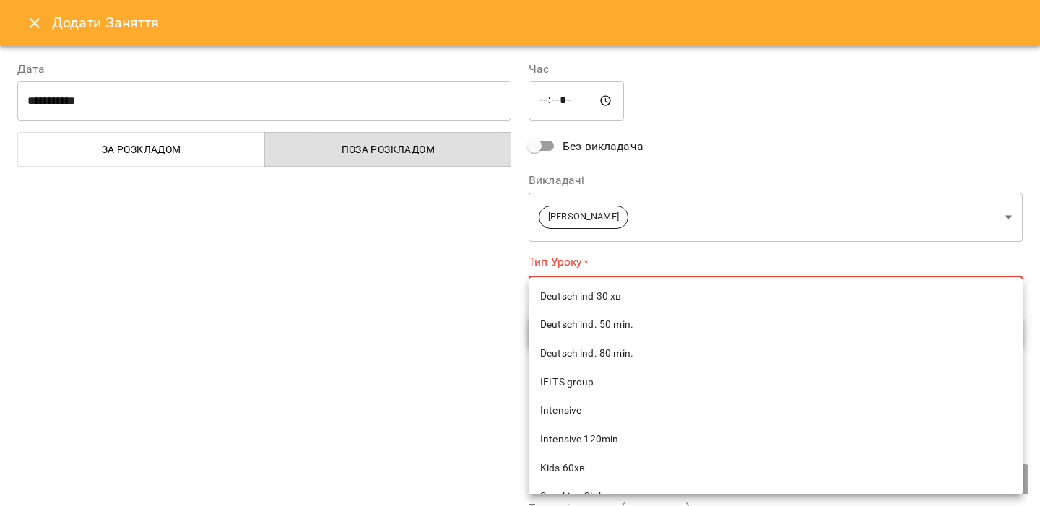
scroll to position [722, 0]
click at [605, 420] on li "Intensive" at bounding box center [776, 412] width 494 height 29
type input "*********"
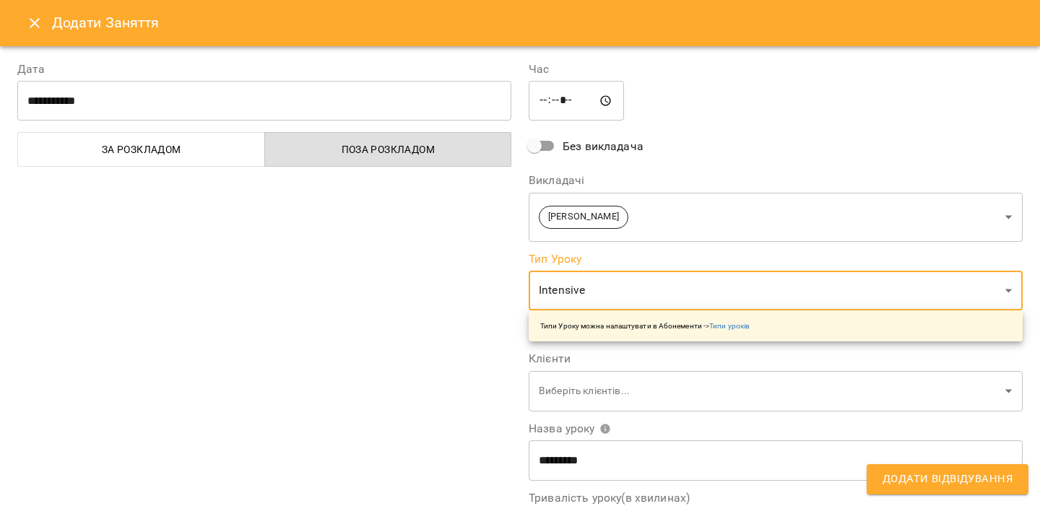
click at [483, 358] on div "**********" at bounding box center [264, 367] width 511 height 649
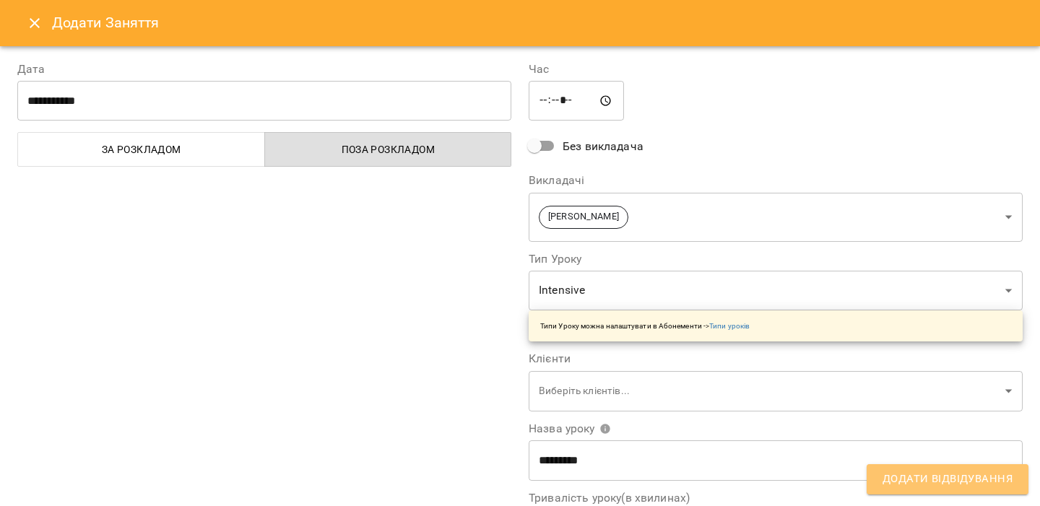
click at [889, 483] on span "Додати Відвідування" at bounding box center [948, 479] width 130 height 19
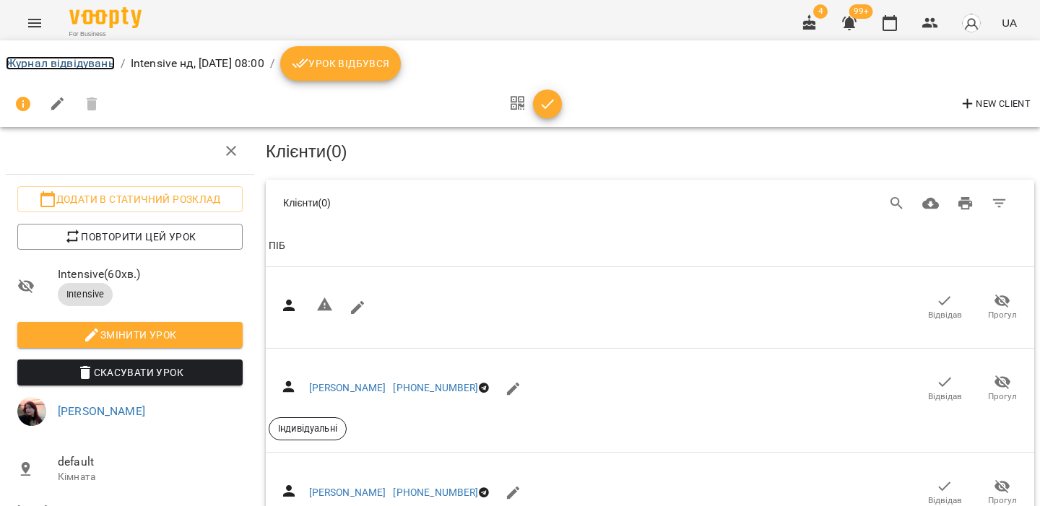
click at [59, 67] on link "Журнал відвідувань" at bounding box center [60, 63] width 109 height 14
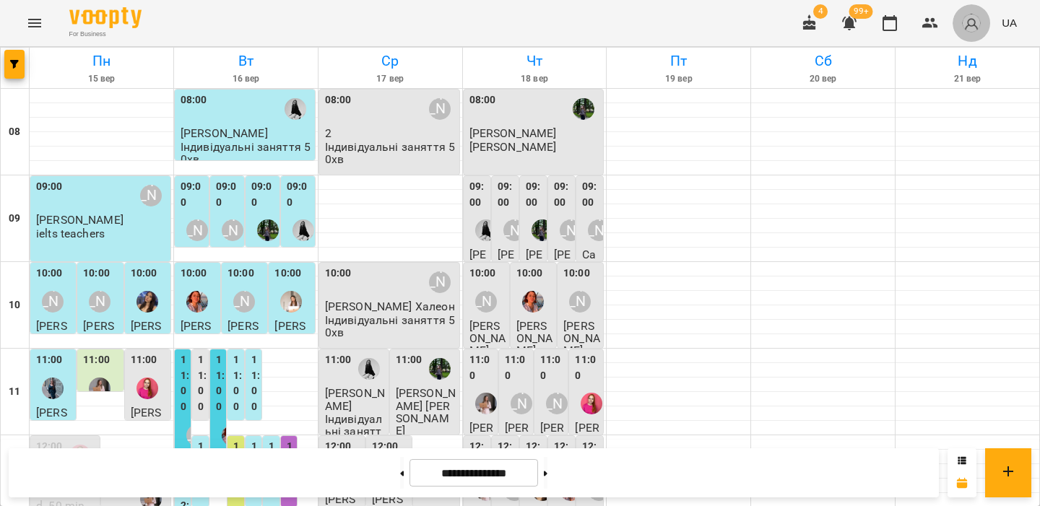
click at [971, 23] on img "button" at bounding box center [971, 23] width 20 height 20
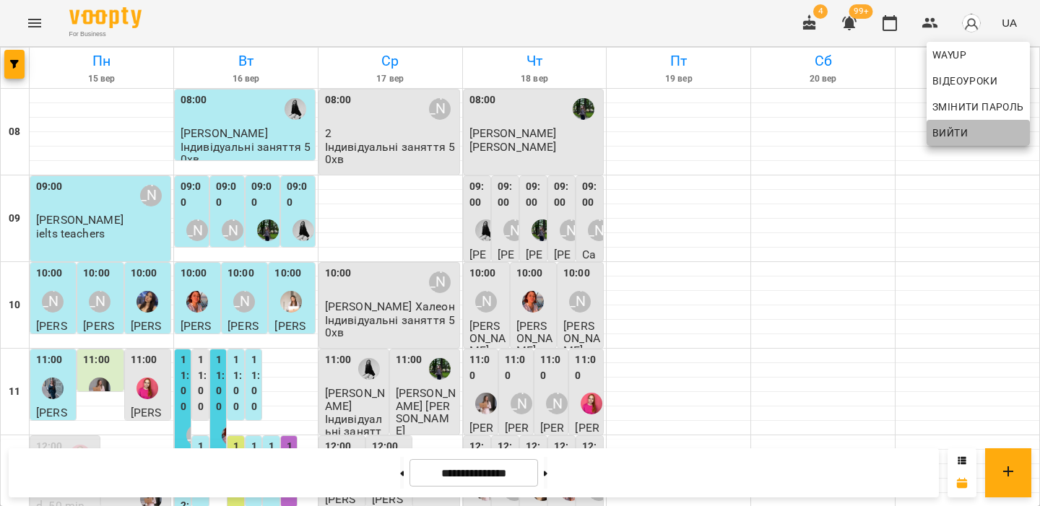
click at [952, 140] on span "Вийти" at bounding box center [950, 132] width 35 height 17
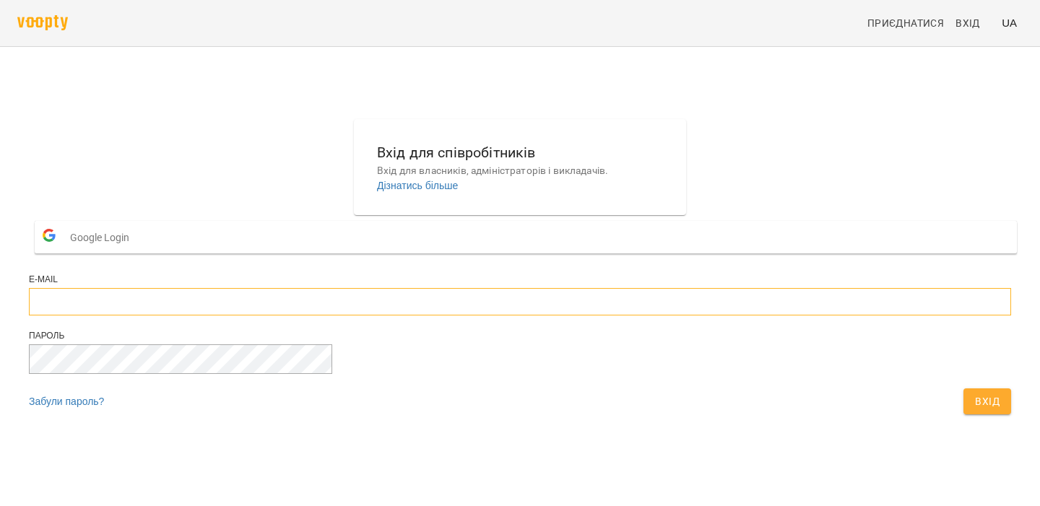
type input "**********"
click at [510, 316] on input "**********" at bounding box center [520, 301] width 982 height 27
click at [975, 410] on span "Вхід" at bounding box center [987, 401] width 25 height 17
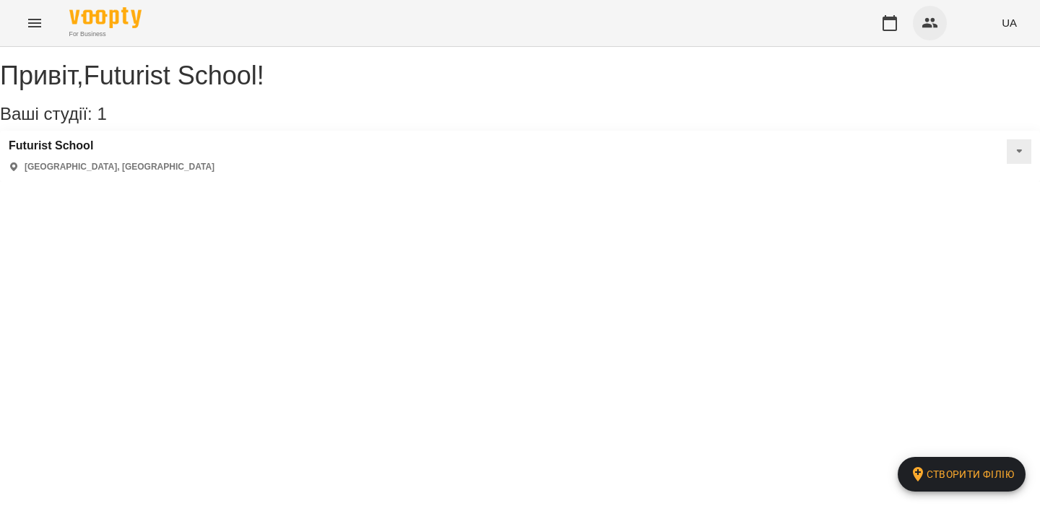
click at [920, 26] on button "button" at bounding box center [930, 23] width 35 height 35
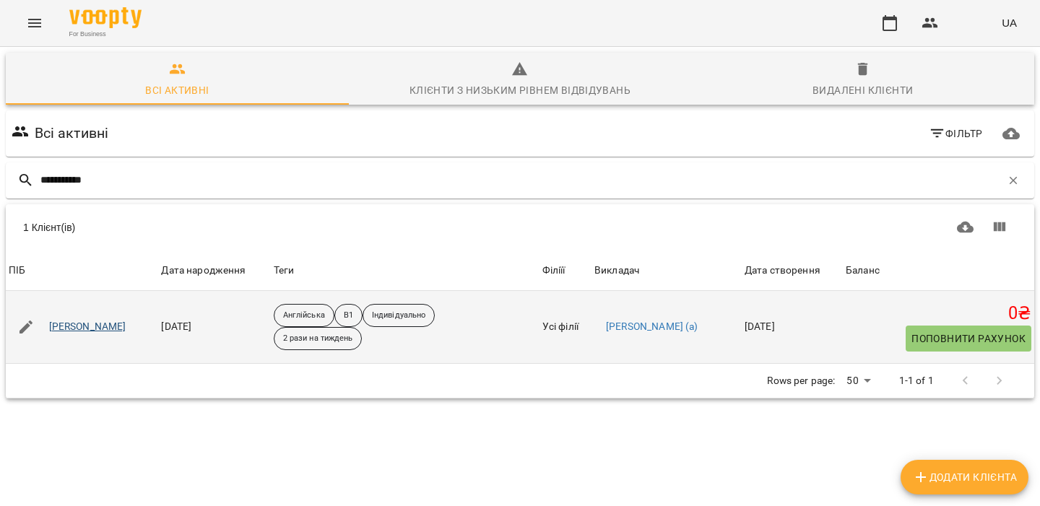
type input "**********"
click at [103, 324] on link "[PERSON_NAME]" at bounding box center [87, 327] width 77 height 14
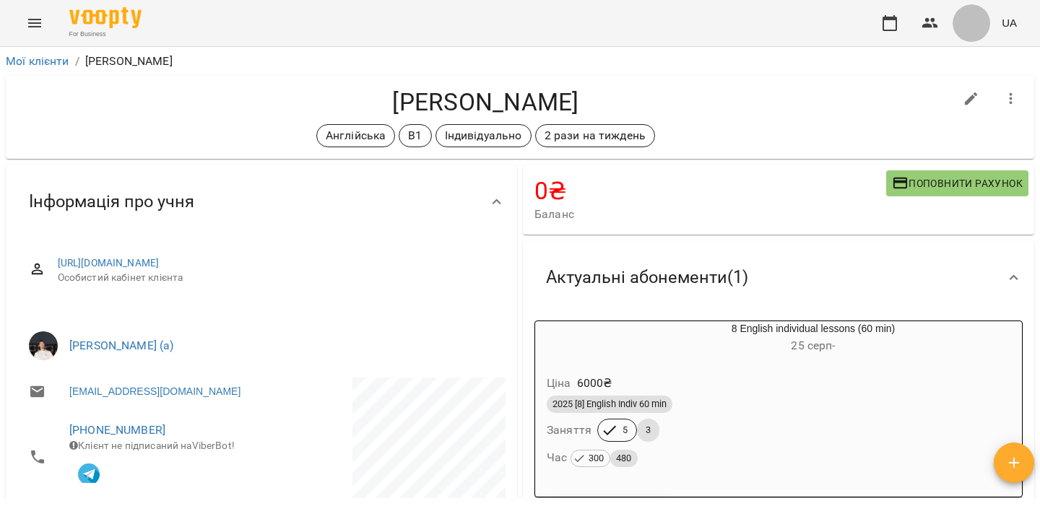
click at [980, 27] on img "button" at bounding box center [971, 23] width 20 height 20
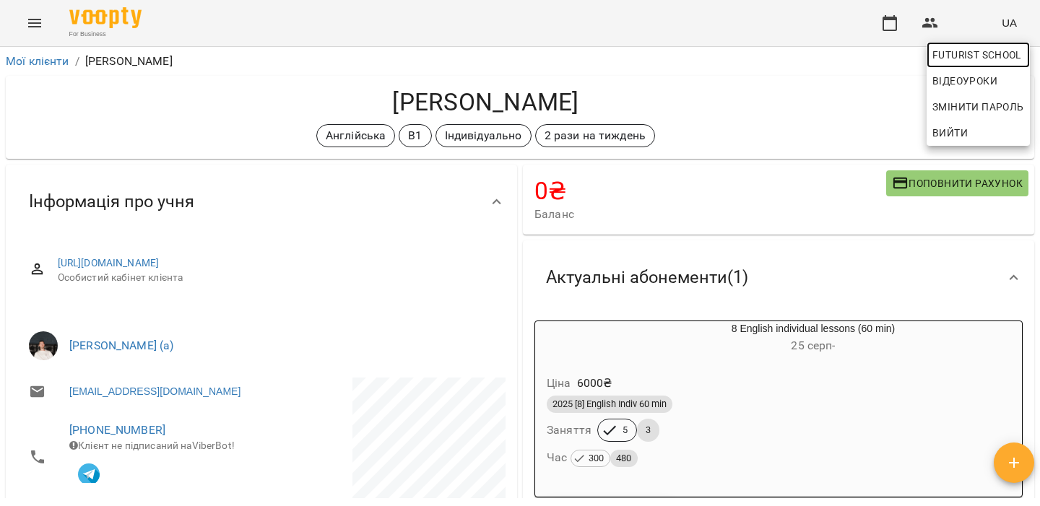
click at [963, 46] on span "Futurist School" at bounding box center [979, 54] width 92 height 17
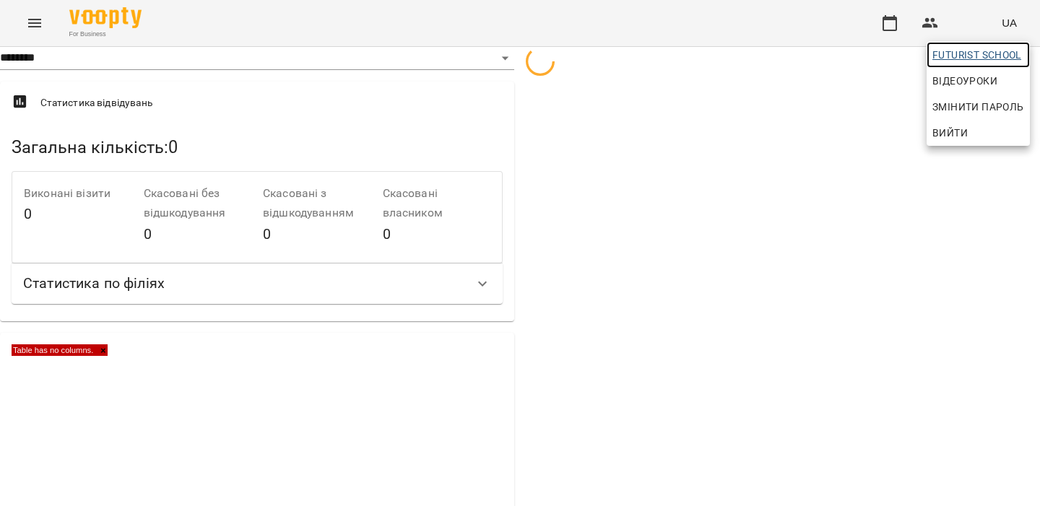
select select "**"
select select "**********"
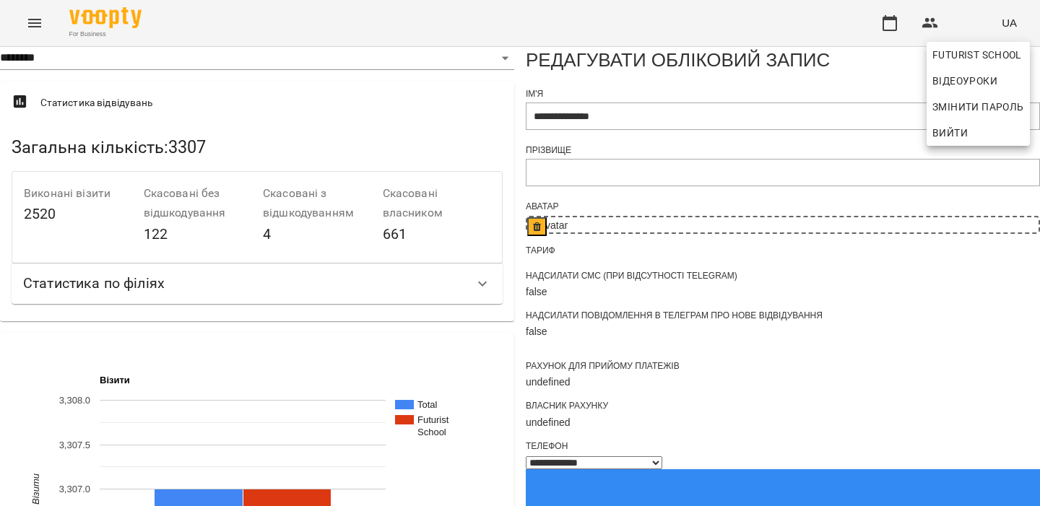
click at [559, 334] on div at bounding box center [520, 253] width 1040 height 506
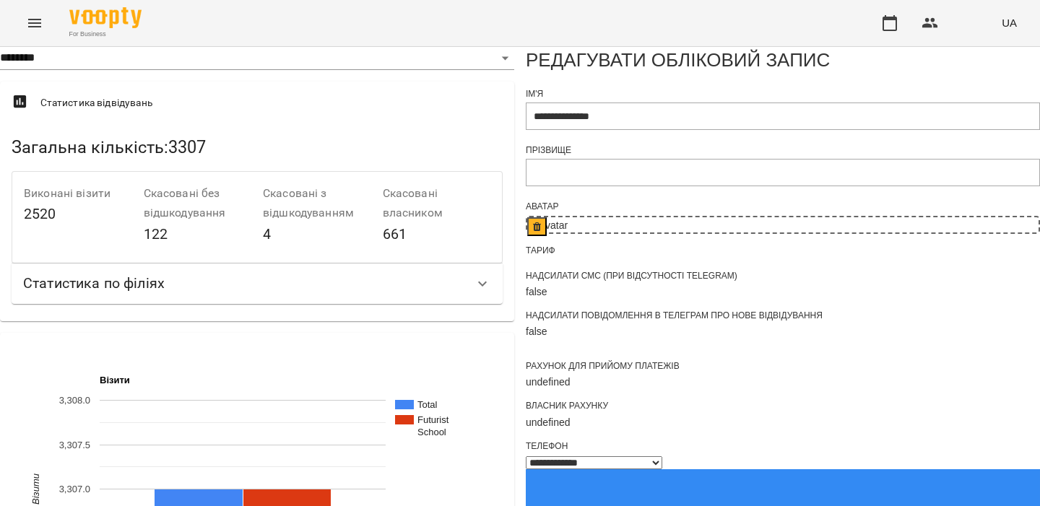
scroll to position [289, 0]
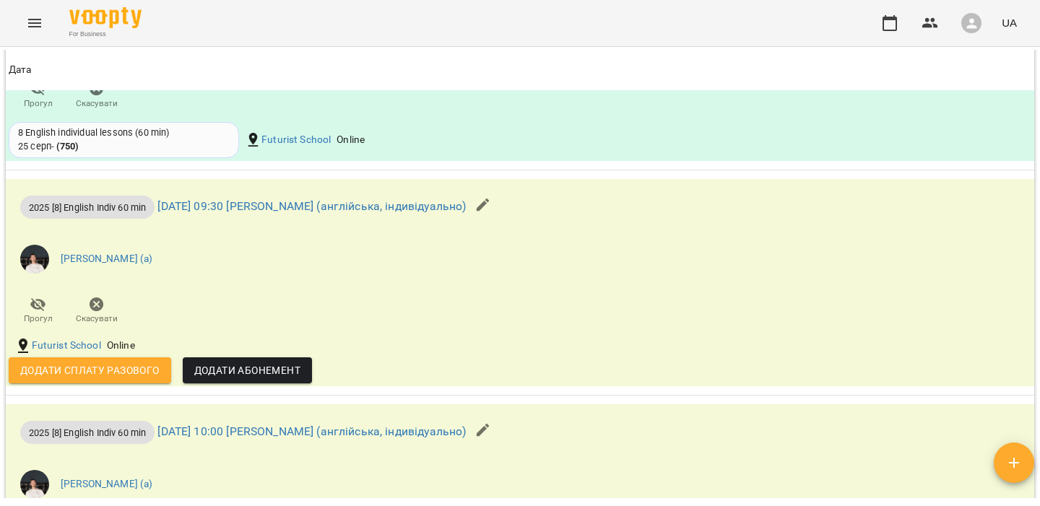
scroll to position [1300, 0]
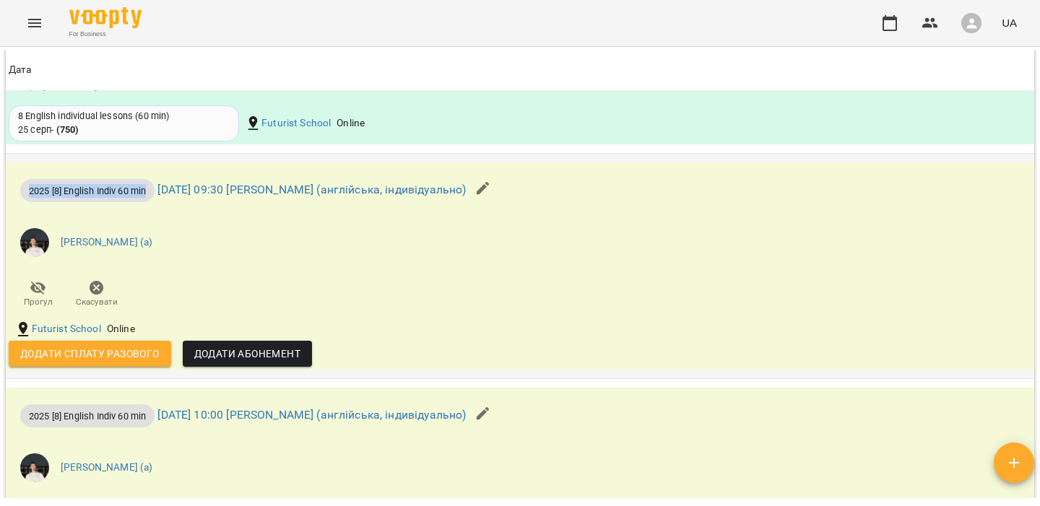
drag, startPoint x: 151, startPoint y: 195, endPoint x: 21, endPoint y: 195, distance: 130.0
click at [21, 195] on span "2025 [8] English Indiv 60 min" at bounding box center [87, 191] width 134 height 14
copy span "2025 [8] English Indiv 60 min"
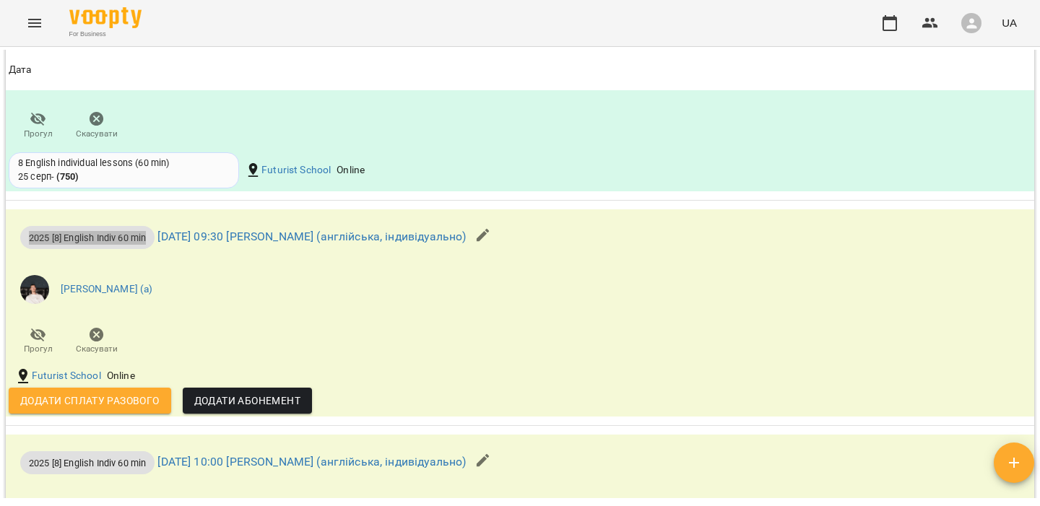
scroll to position [1296, 0]
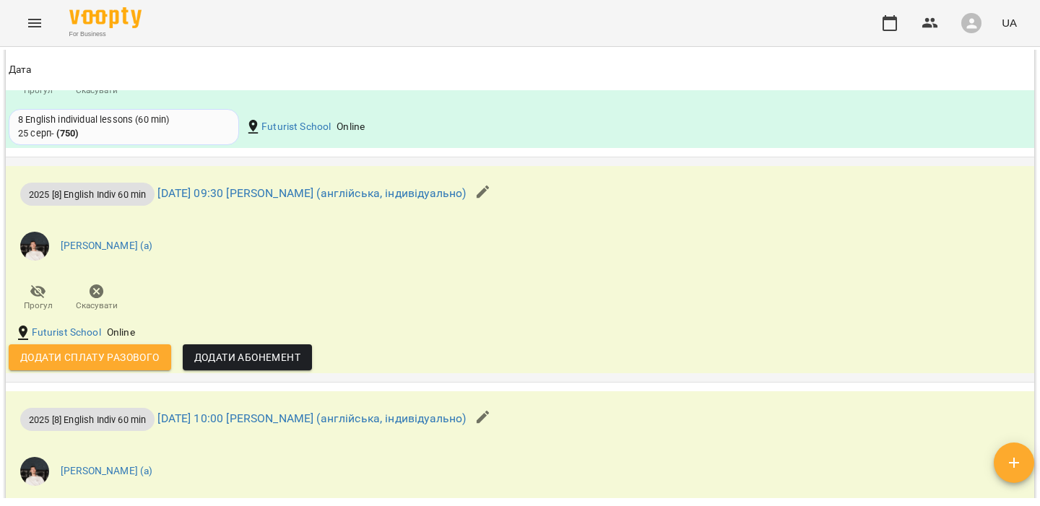
click at [405, 245] on li "[PERSON_NAME] (а)" at bounding box center [349, 246] width 680 height 40
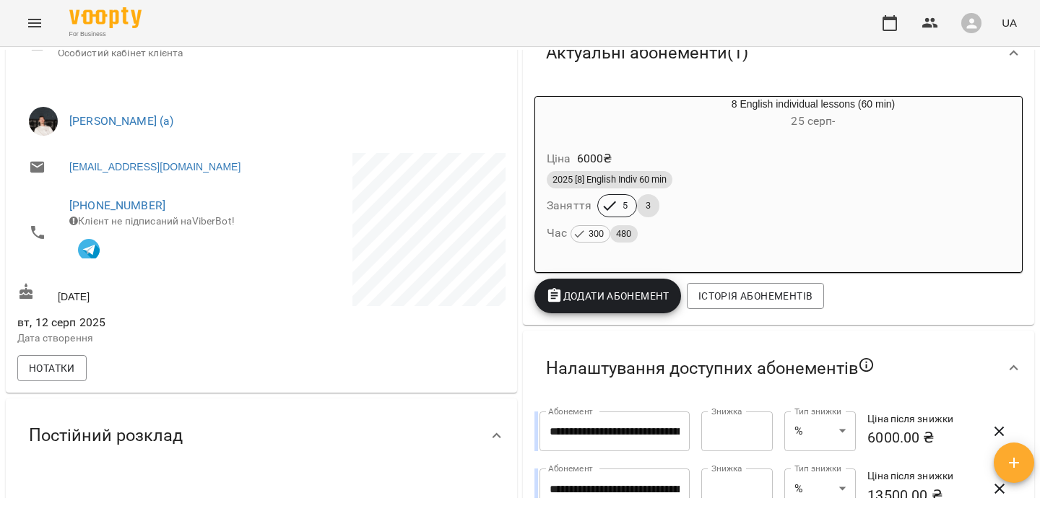
scroll to position [165, 0]
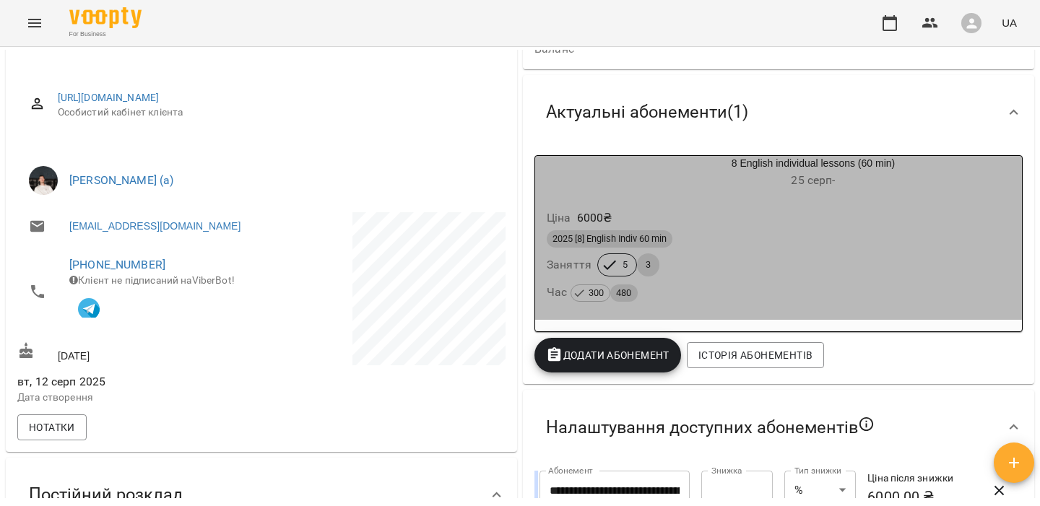
click at [712, 220] on div "Ціна 6000 ₴" at bounding box center [779, 218] width 470 height 26
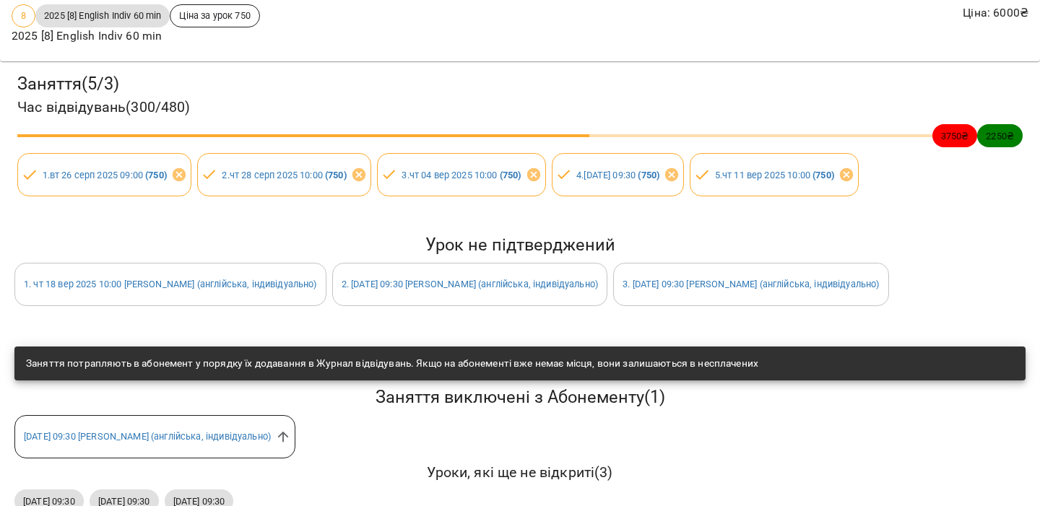
scroll to position [150, 0]
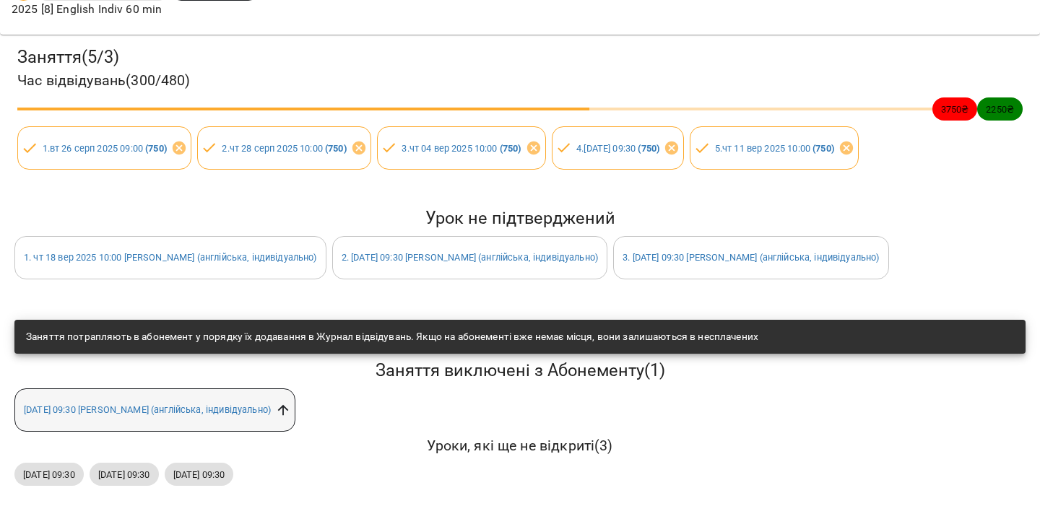
click at [289, 410] on icon at bounding box center [283, 410] width 11 height 11
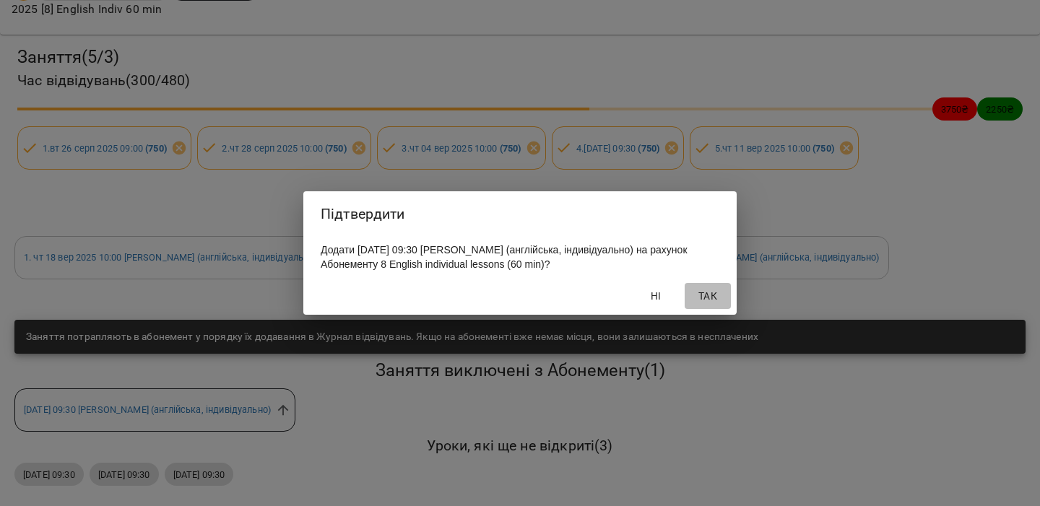
click at [714, 305] on span "Так" at bounding box center [708, 296] width 35 height 17
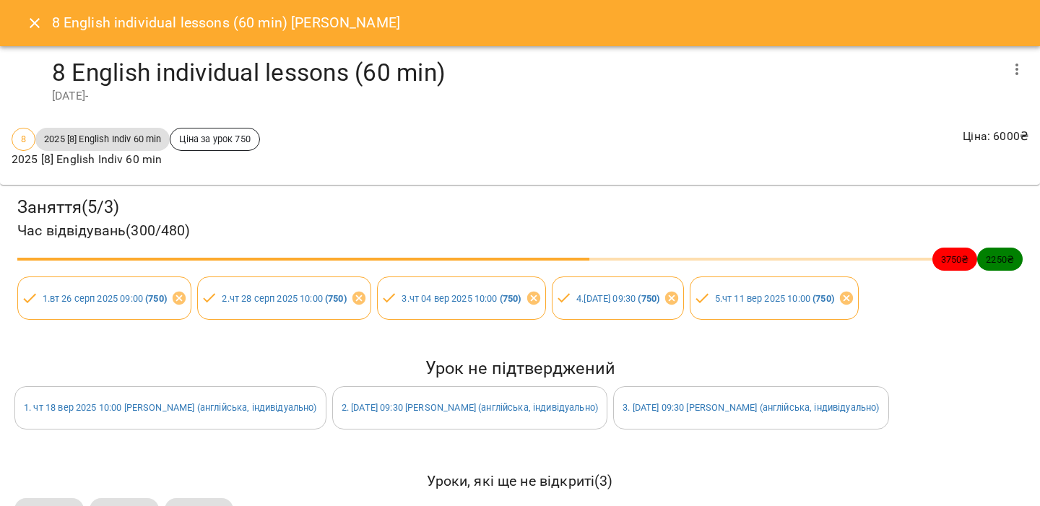
click at [33, 27] on icon "Close" at bounding box center [34, 22] width 17 height 17
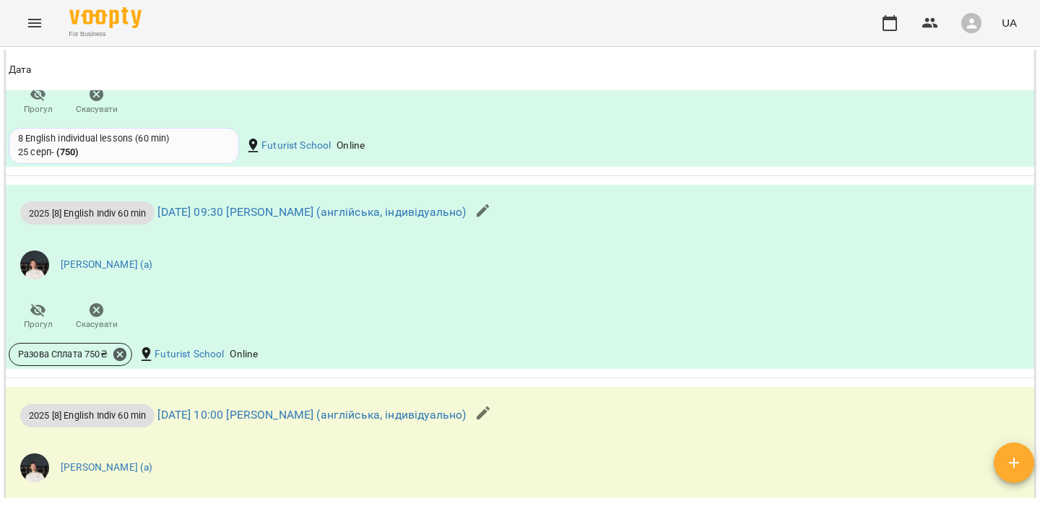
scroll to position [1276, 0]
click at [122, 363] on icon at bounding box center [120, 355] width 16 height 16
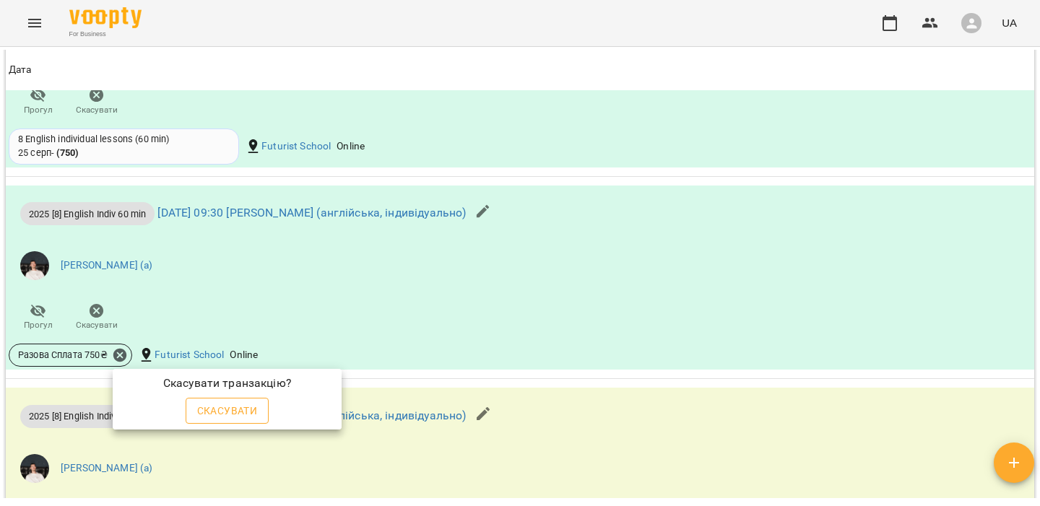
click at [211, 410] on span "Скасувати" at bounding box center [227, 410] width 61 height 17
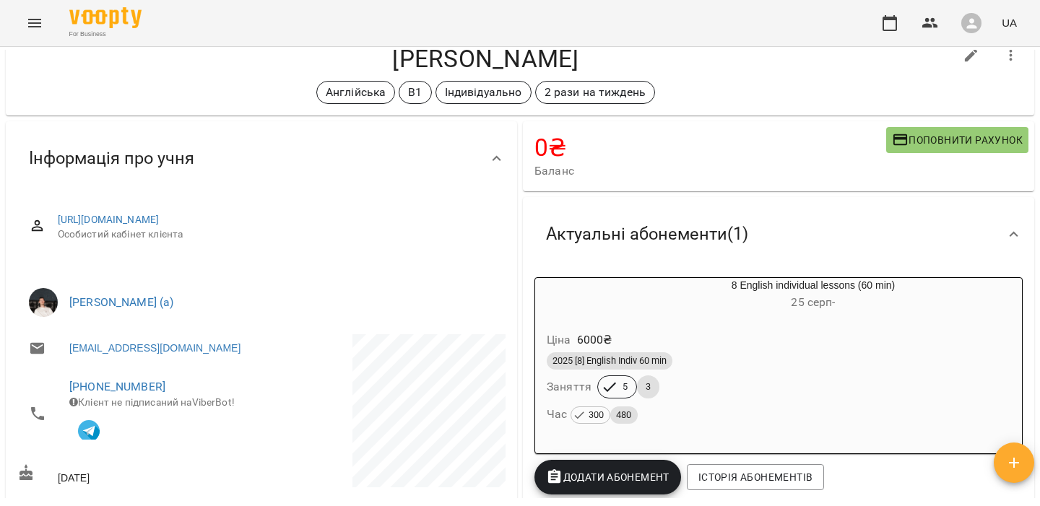
scroll to position [0, 0]
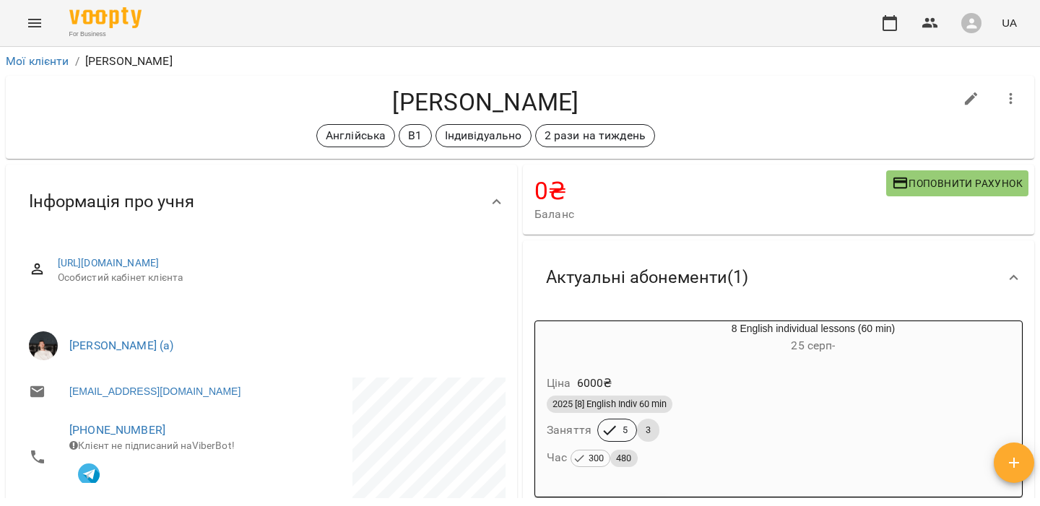
drag, startPoint x: 355, startPoint y: 90, endPoint x: 625, endPoint y: 111, distance: 270.9
click at [625, 111] on h4 "[PERSON_NAME]" at bounding box center [485, 102] width 937 height 30
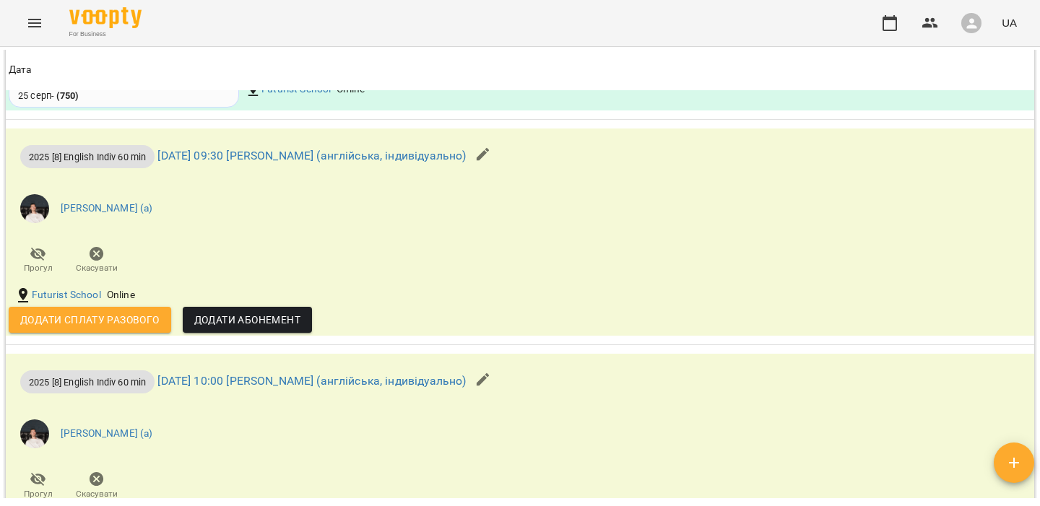
scroll to position [1333, 0]
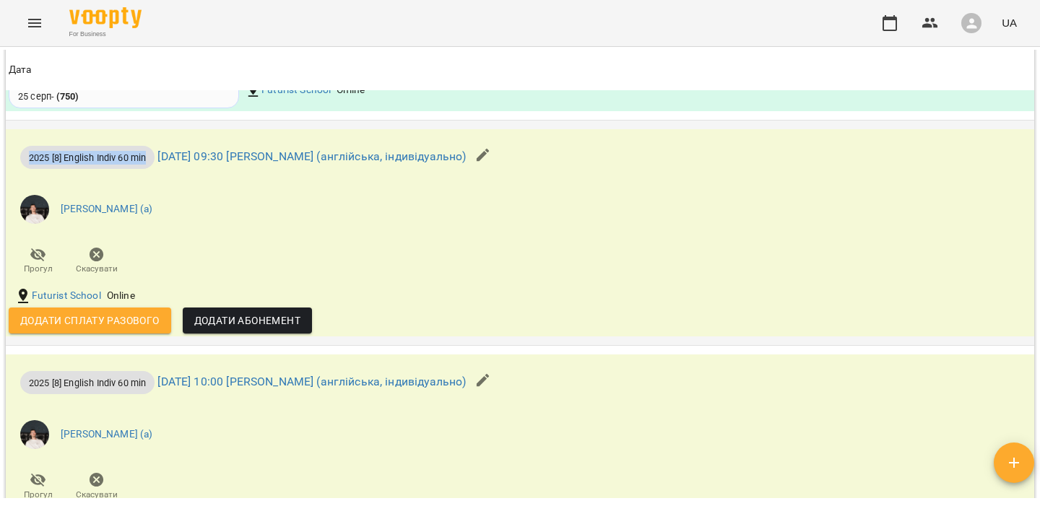
drag, startPoint x: 147, startPoint y: 162, endPoint x: 14, endPoint y: 162, distance: 132.2
click at [14, 162] on div "2025 [8] English Indiv 60 min вт 16 вер 2025 09:30 Мірошник Михайло (англійська…" at bounding box center [258, 155] width 498 height 46
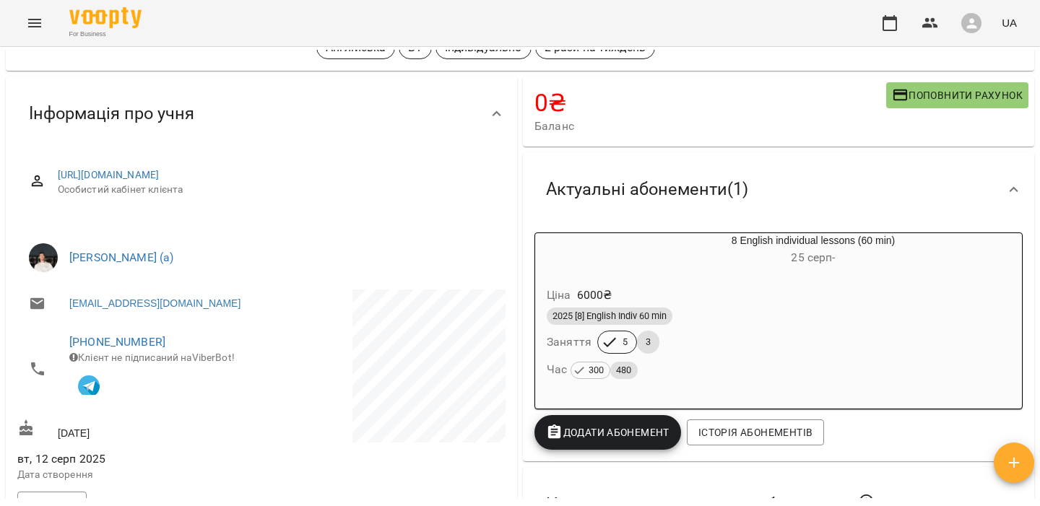
scroll to position [115, 0]
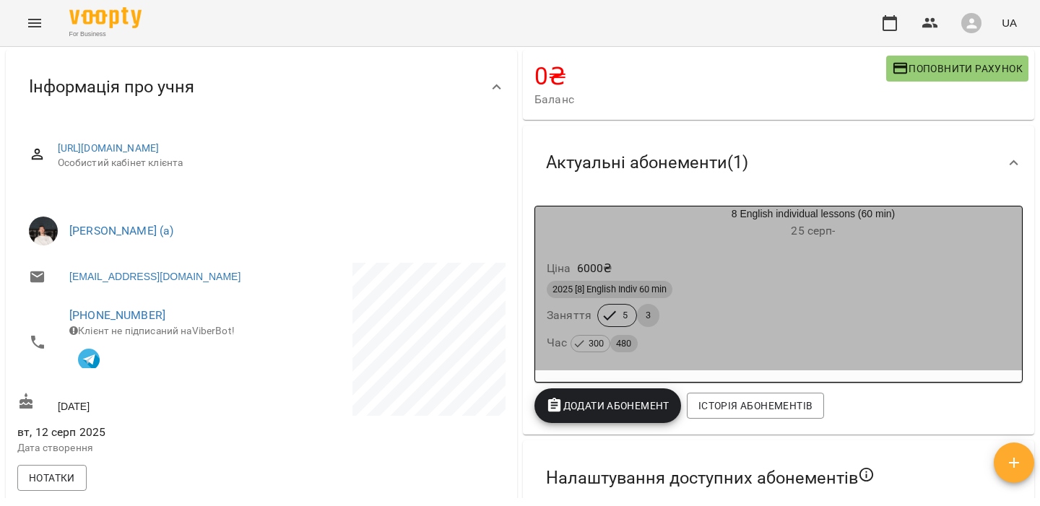
click at [752, 298] on div "2025 [8] English Indiv 60 min" at bounding box center [779, 289] width 464 height 17
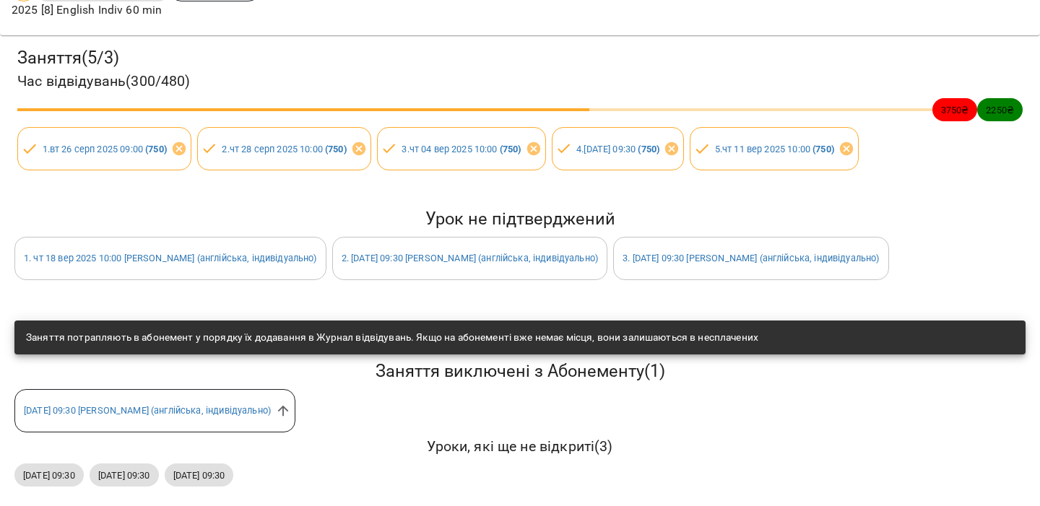
scroll to position [150, 0]
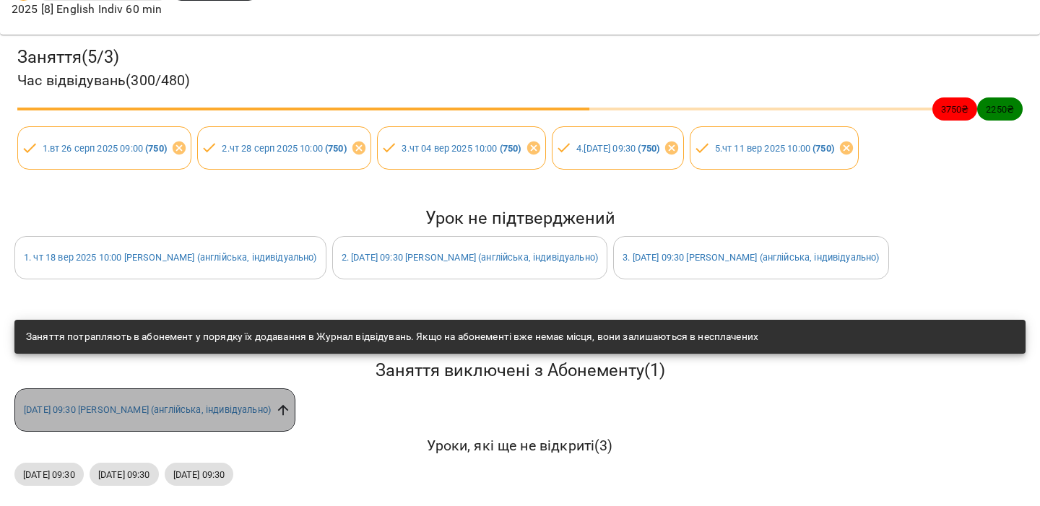
click at [291, 410] on icon at bounding box center [283, 410] width 16 height 16
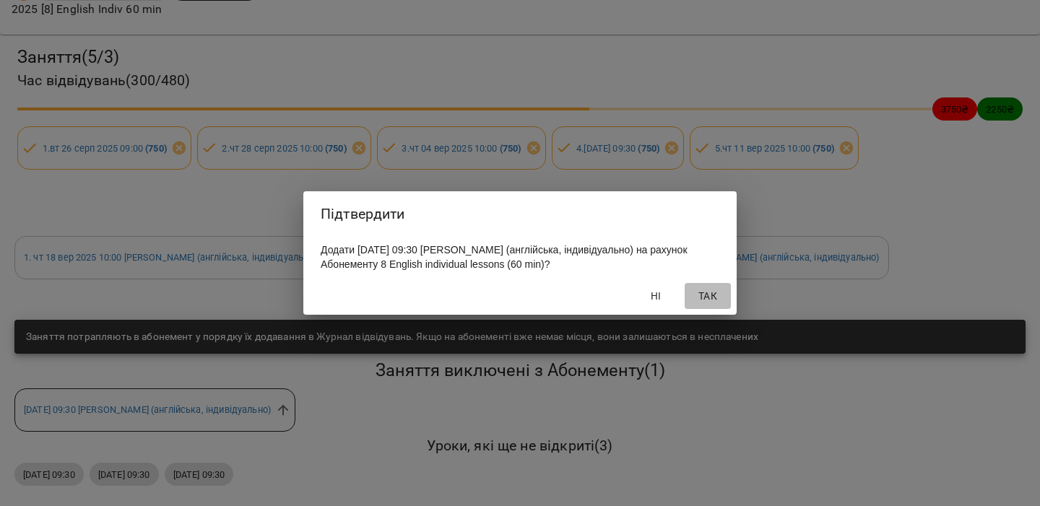
click at [712, 305] on span "Так" at bounding box center [708, 296] width 35 height 17
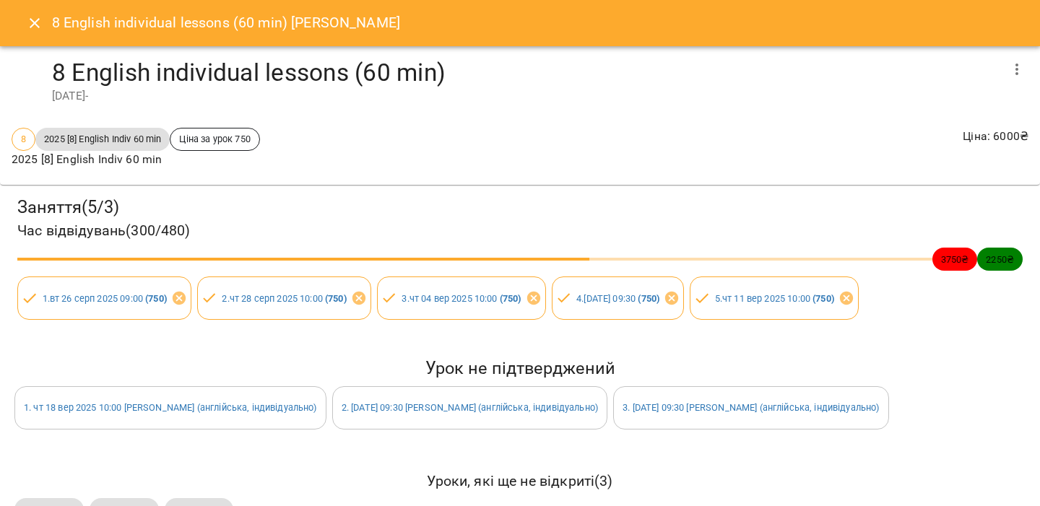
click at [43, 28] on button "Close" at bounding box center [34, 23] width 35 height 35
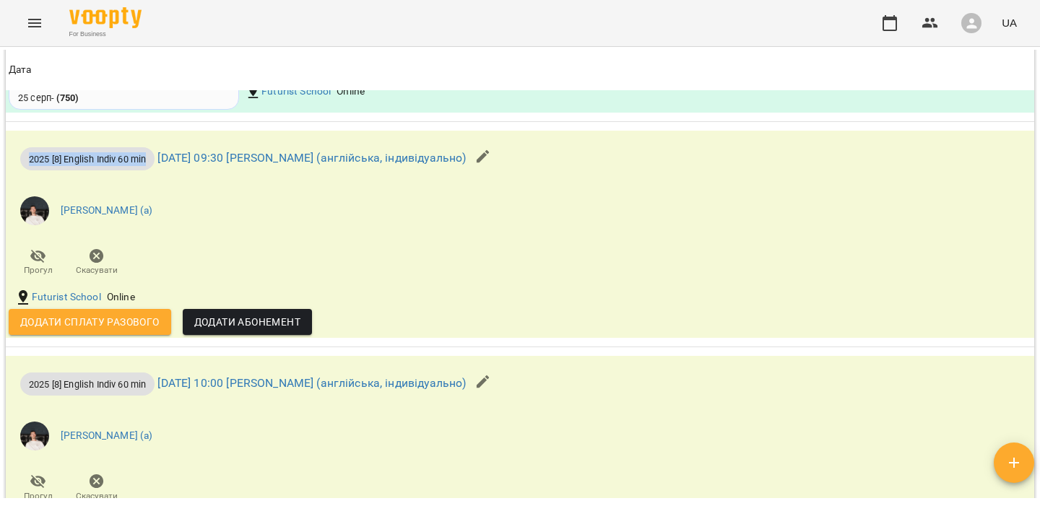
scroll to position [1305, 0]
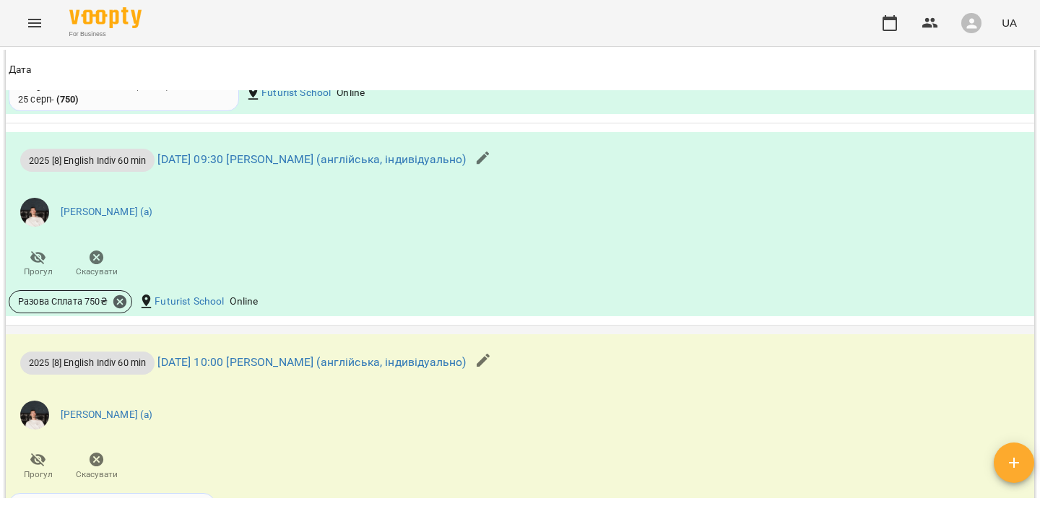
scroll to position [1328, 0]
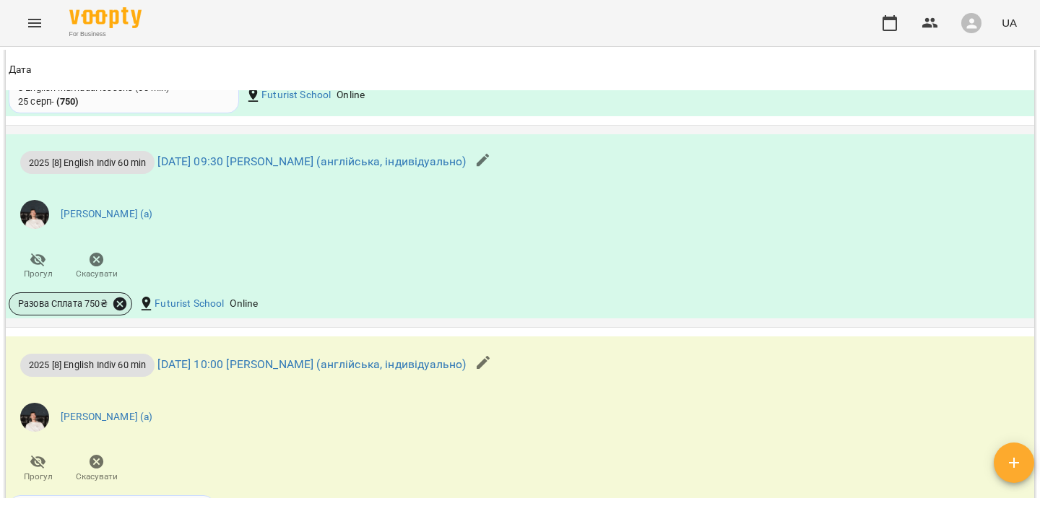
click at [123, 307] on icon at bounding box center [120, 304] width 16 height 16
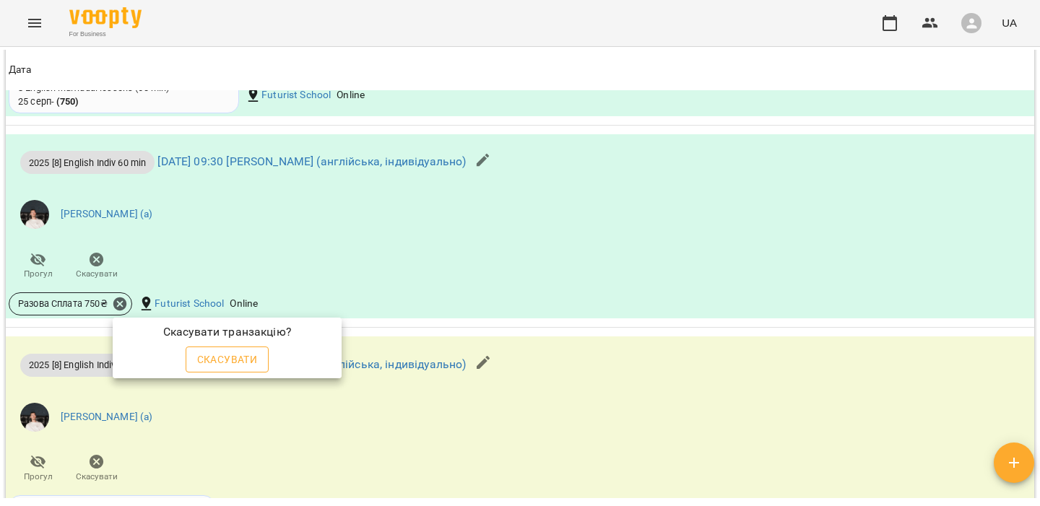
click at [228, 356] on span "Скасувати" at bounding box center [227, 359] width 61 height 17
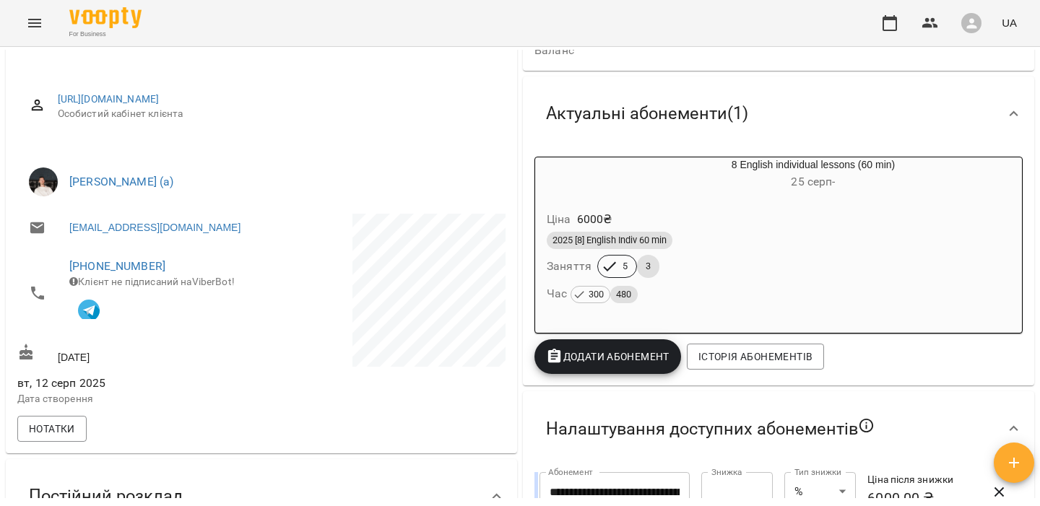
scroll to position [0, 0]
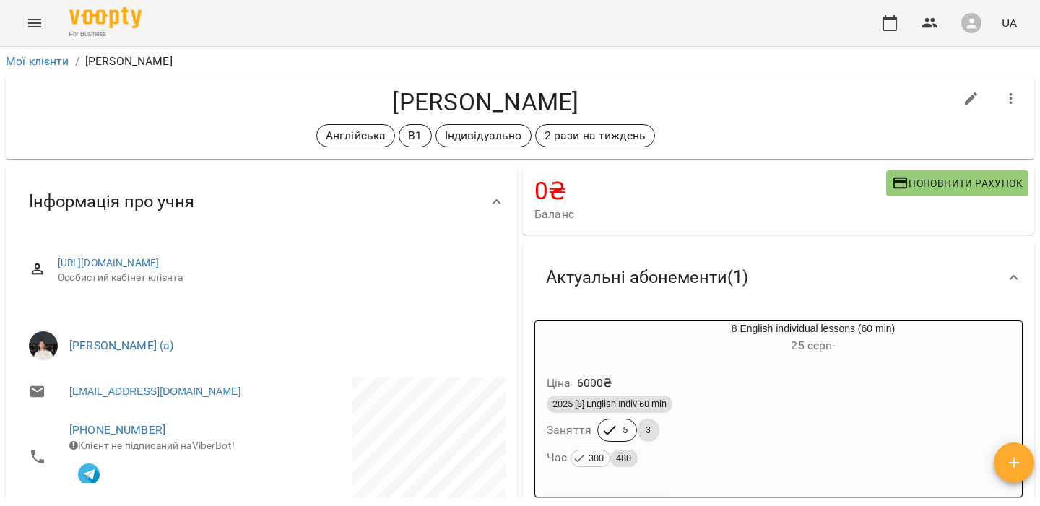
click at [666, 356] on h6 "[DATE] -" at bounding box center [814, 346] width 418 height 20
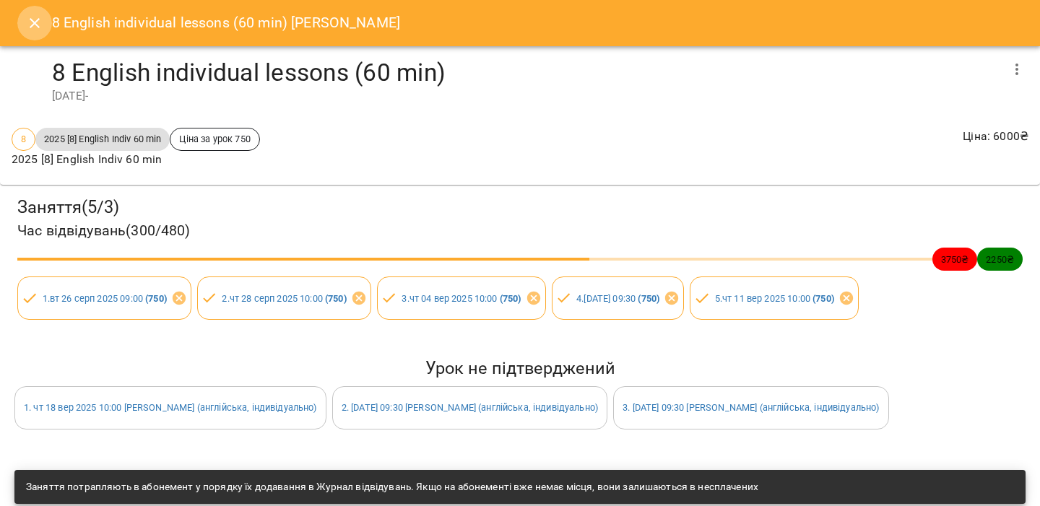
click at [35, 29] on icon "Close" at bounding box center [34, 22] width 17 height 17
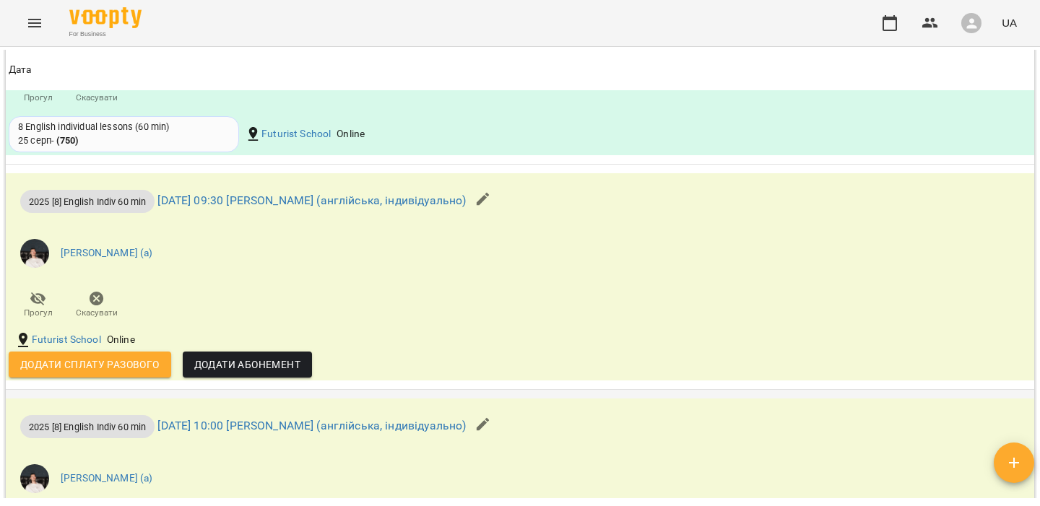
scroll to position [1279, 0]
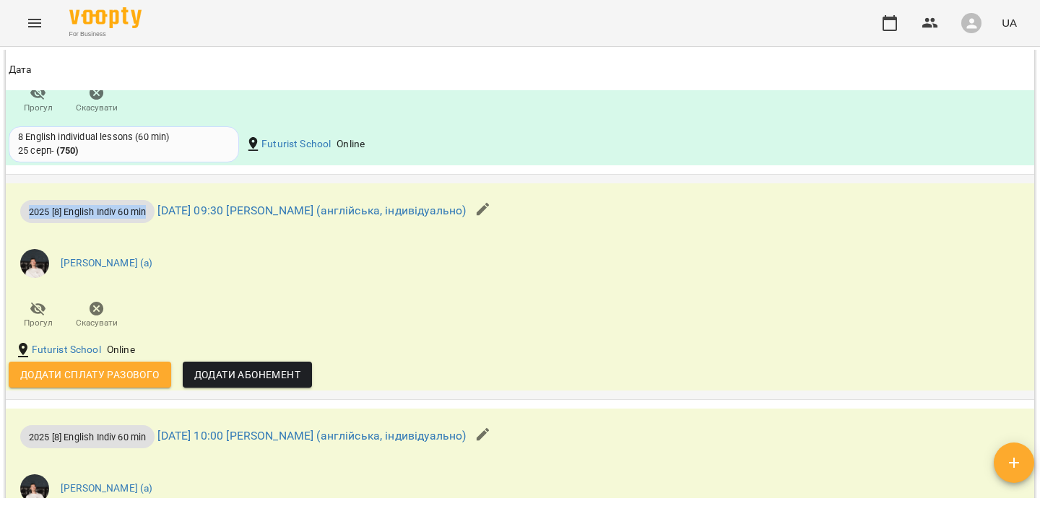
drag, startPoint x: 149, startPoint y: 215, endPoint x: 25, endPoint y: 216, distance: 124.3
click at [25, 216] on span "2025 [8] English Indiv 60 min" at bounding box center [87, 212] width 134 height 14
copy span "2025 [8] English Indiv 60 min"
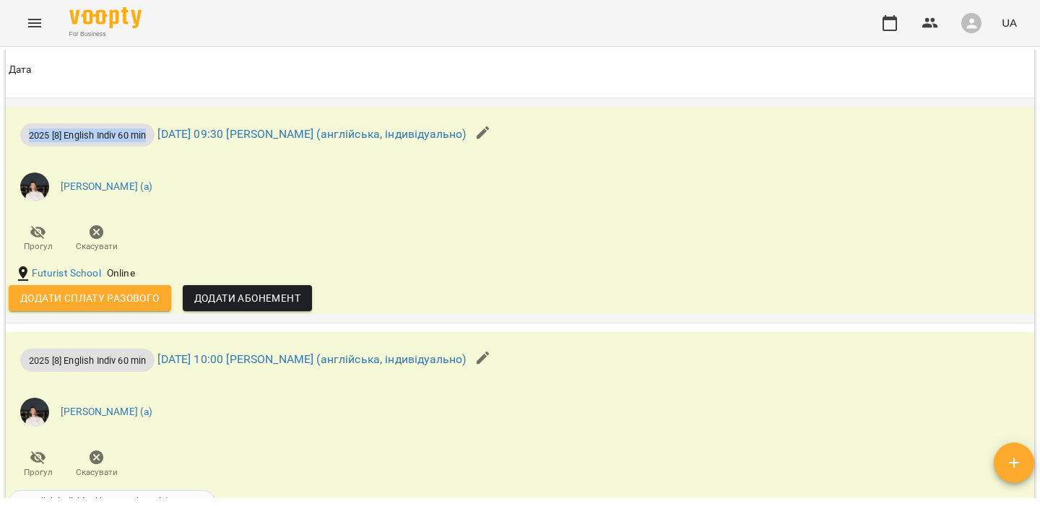
scroll to position [1357, 0]
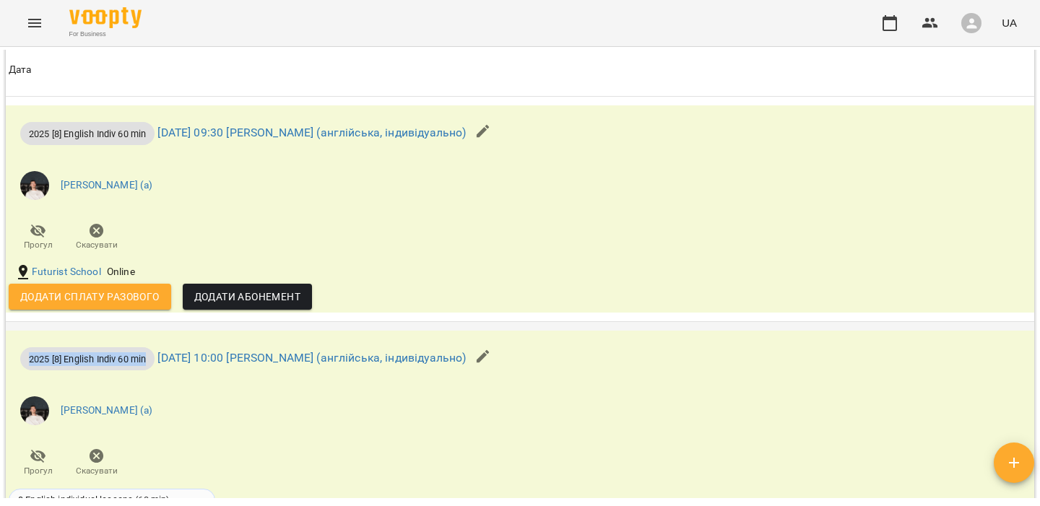
drag, startPoint x: 152, startPoint y: 364, endPoint x: 29, endPoint y: 366, distance: 123.5
click at [29, 366] on span "2025 [8] English Indiv 60 min" at bounding box center [87, 360] width 134 height 14
drag, startPoint x: 150, startPoint y: 142, endPoint x: 26, endPoint y: 141, distance: 123.5
click at [26, 141] on span "2025 [8] English Indiv 60 min" at bounding box center [87, 134] width 134 height 14
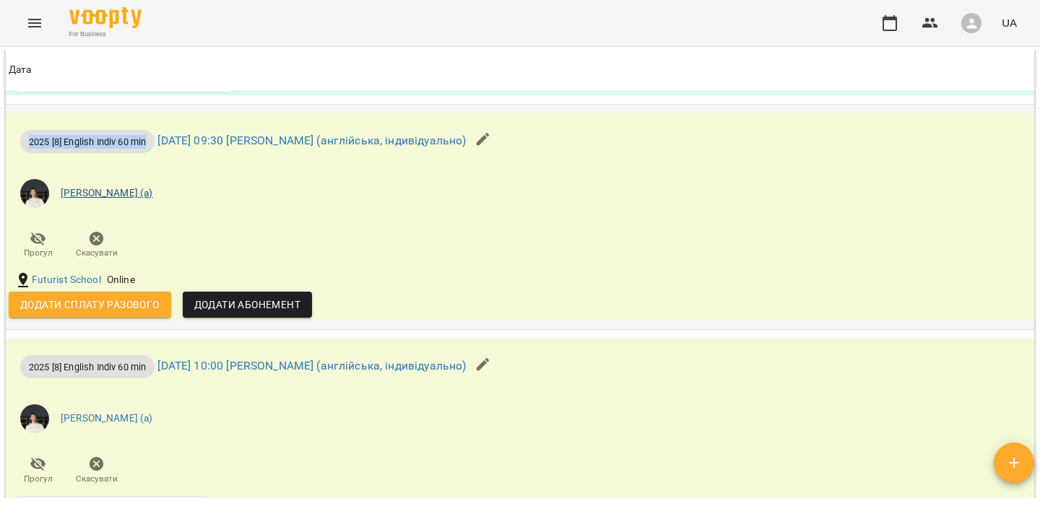
scroll to position [1320, 0]
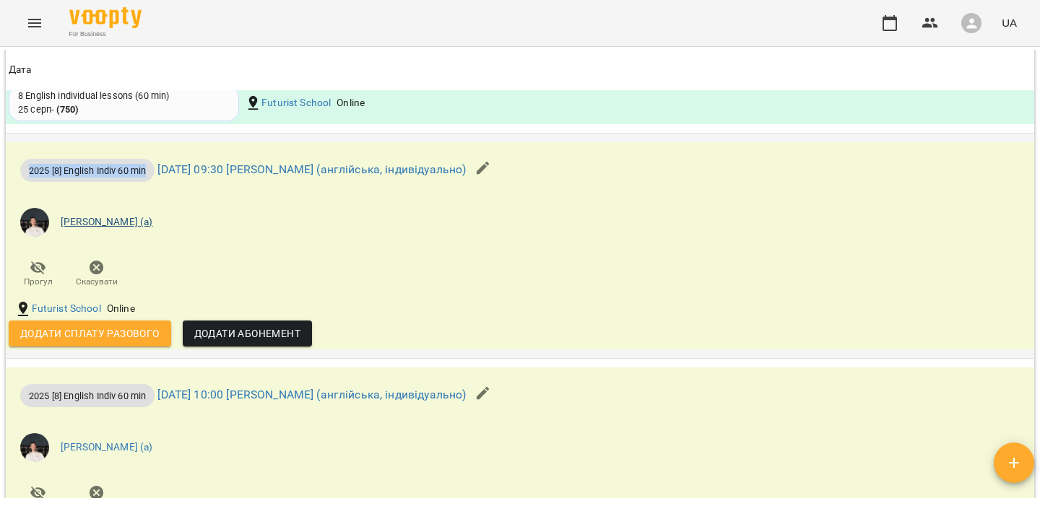
copy span "2025 [8] English Indiv 60 min"
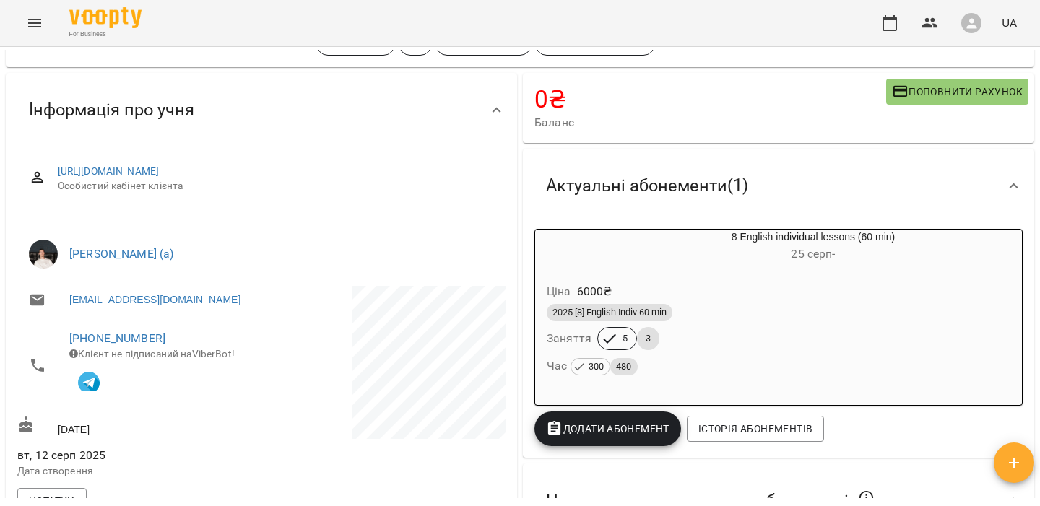
scroll to position [95, 0]
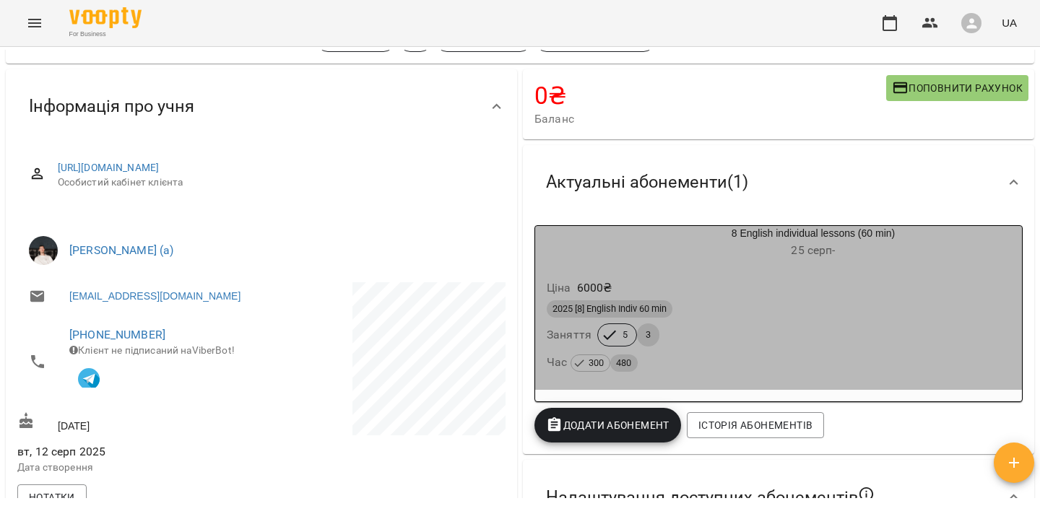
click at [615, 314] on span "2025 [8] English Indiv 60 min" at bounding box center [610, 309] width 126 height 13
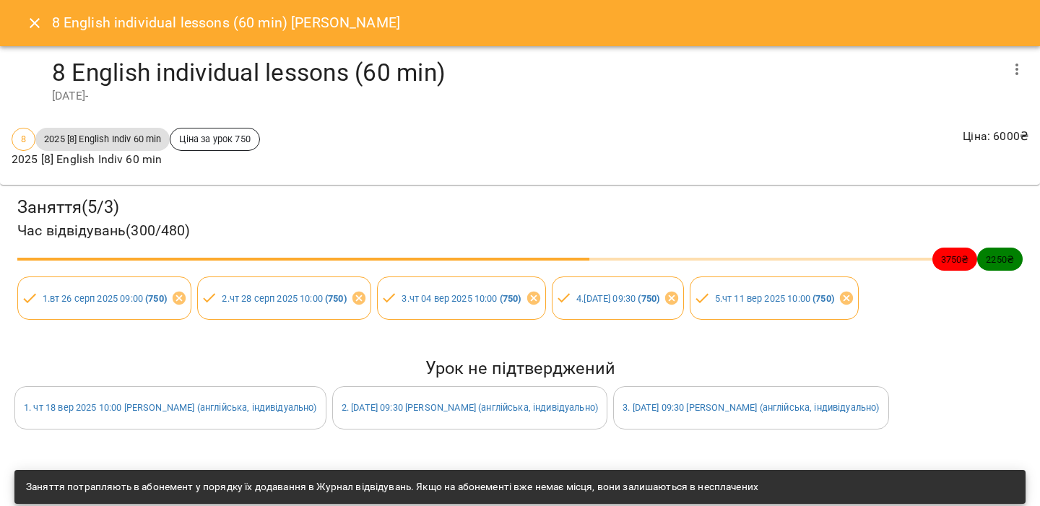
click at [94, 135] on span "2025 [8] English Indiv 60 min" at bounding box center [102, 139] width 134 height 14
click at [188, 105] on div "8 English individual lessons (60 min) [DATE] -" at bounding box center [520, 81] width 1040 height 70
click at [37, 26] on icon "Close" at bounding box center [35, 23] width 10 height 10
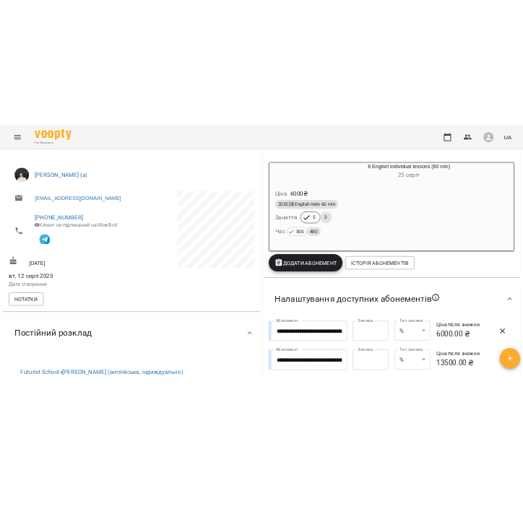
scroll to position [211, 0]
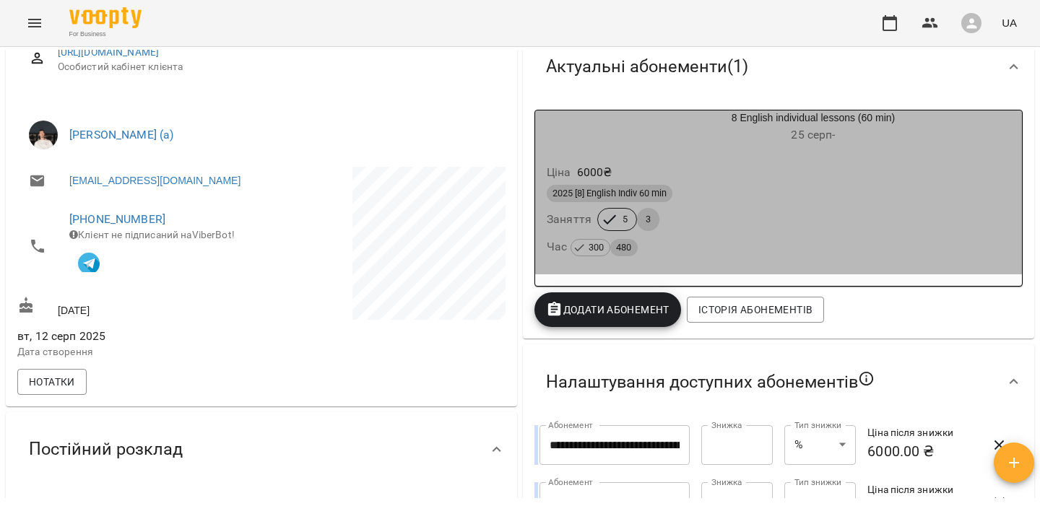
click at [682, 226] on div "2025 [8] English Indiv 60 min Заняття 5 3 Час 300 480" at bounding box center [779, 221] width 470 height 78
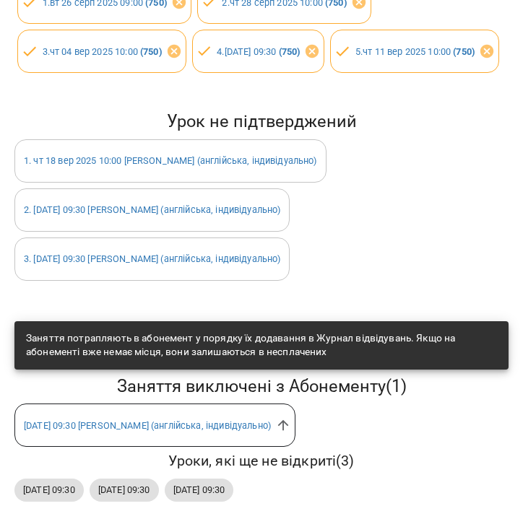
scroll to position [361, 0]
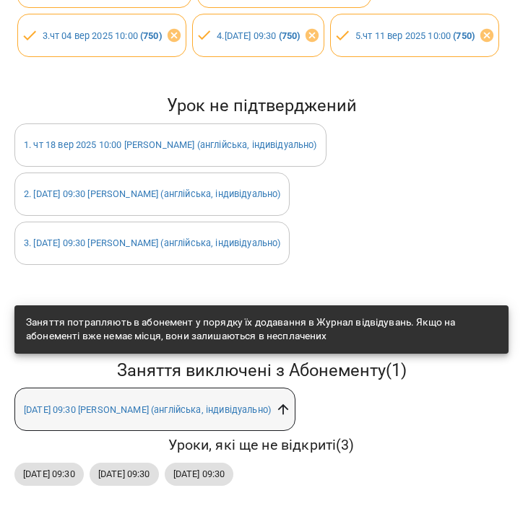
click at [291, 410] on icon at bounding box center [283, 410] width 16 height 16
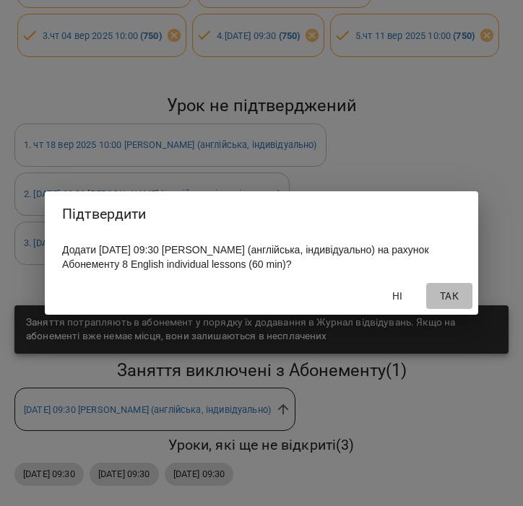
click at [444, 298] on span "Так" at bounding box center [449, 296] width 35 height 17
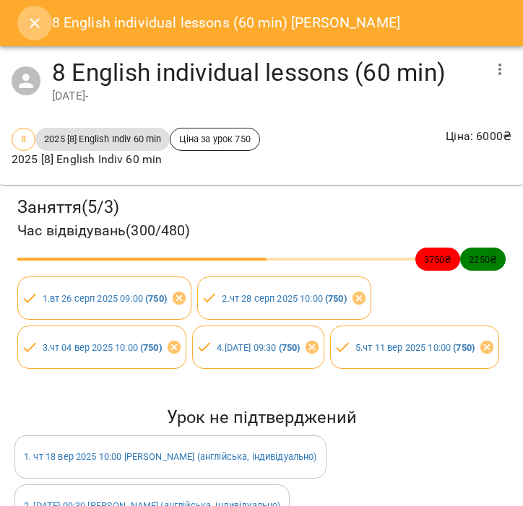
click at [43, 25] on button "Close" at bounding box center [34, 23] width 35 height 35
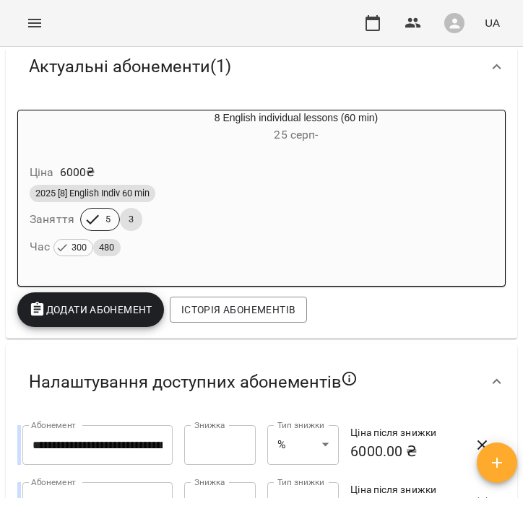
scroll to position [0, 0]
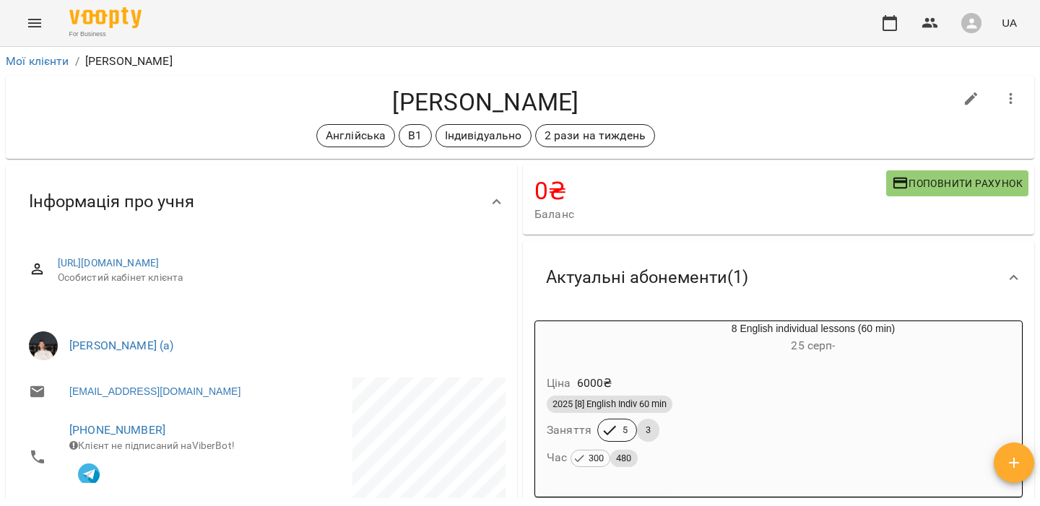
click at [969, 20] on icon "button" at bounding box center [971, 23] width 15 height 15
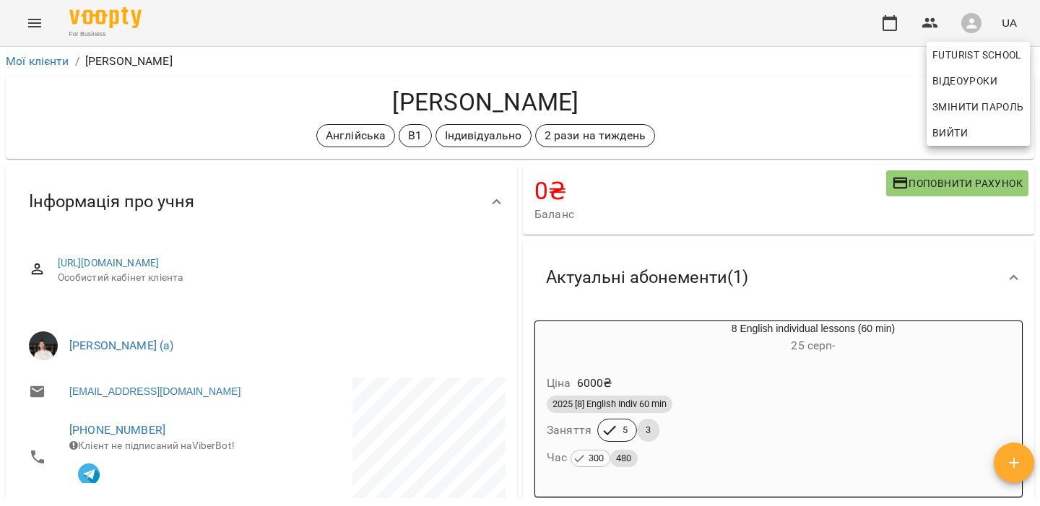
click at [954, 139] on span "Вийти" at bounding box center [950, 132] width 35 height 17
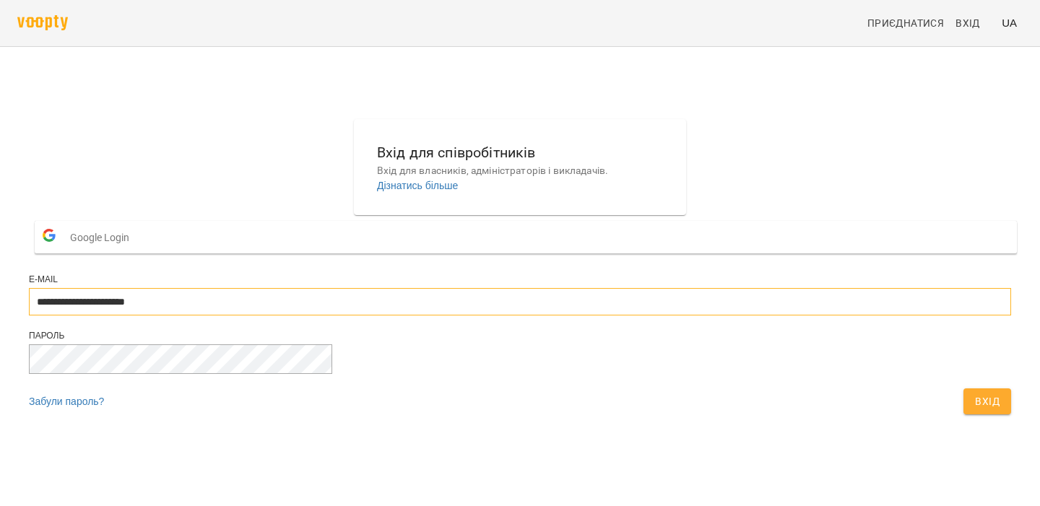
click at [501, 316] on input "**********" at bounding box center [520, 301] width 982 height 27
type input "**********"
click at [975, 410] on span "Вхід" at bounding box center [987, 401] width 25 height 17
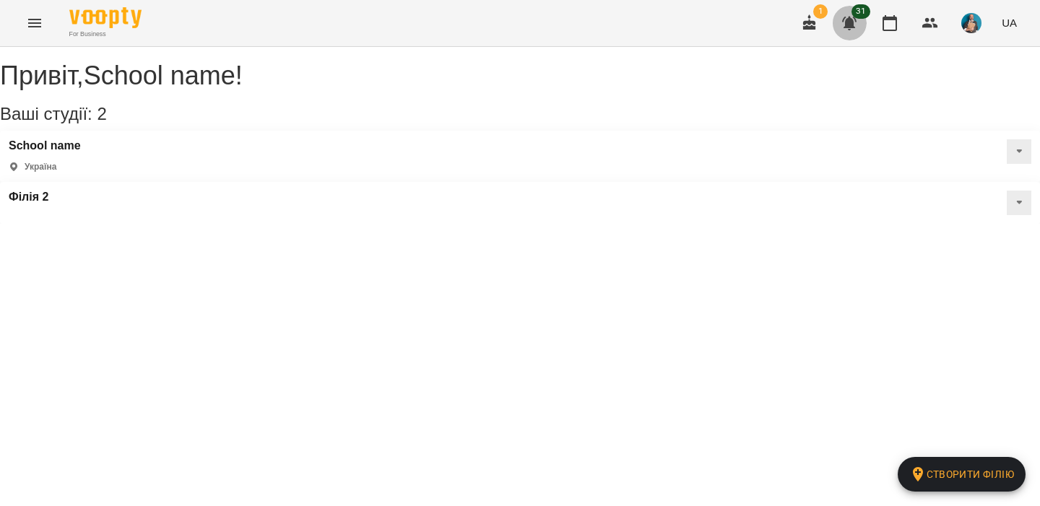
click at [857, 31] on icon "button" at bounding box center [849, 22] width 17 height 17
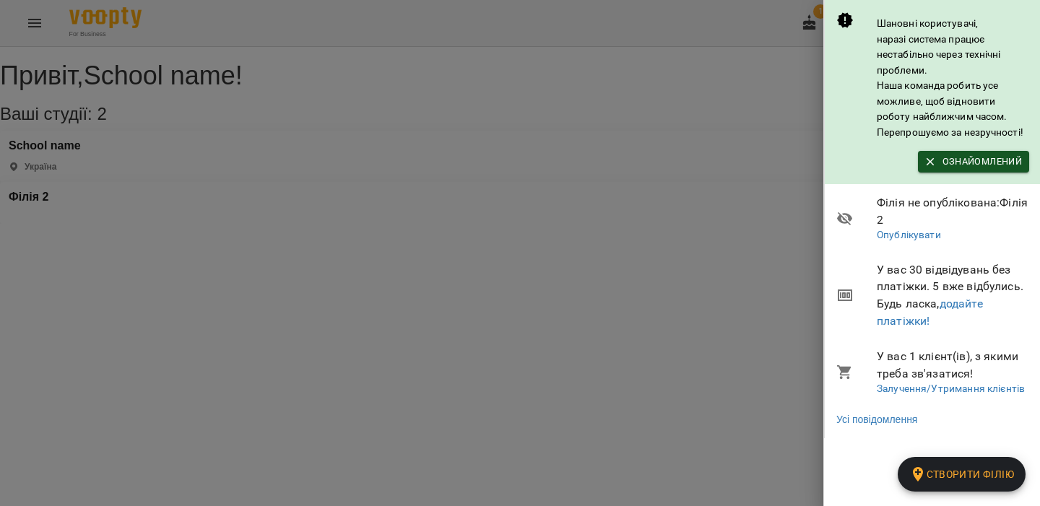
click at [731, 258] on div at bounding box center [520, 253] width 1040 height 506
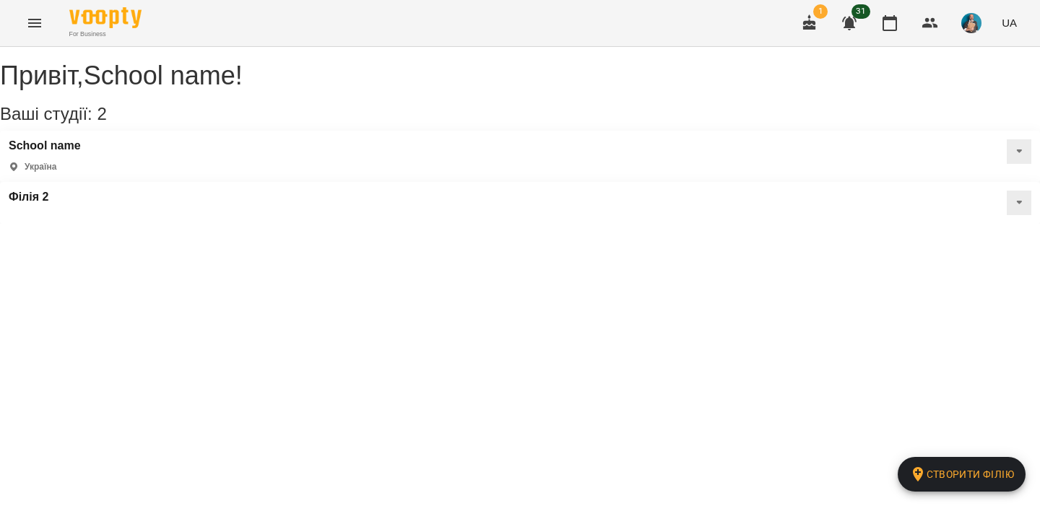
click at [850, 26] on icon "button" at bounding box center [849, 24] width 14 height 14
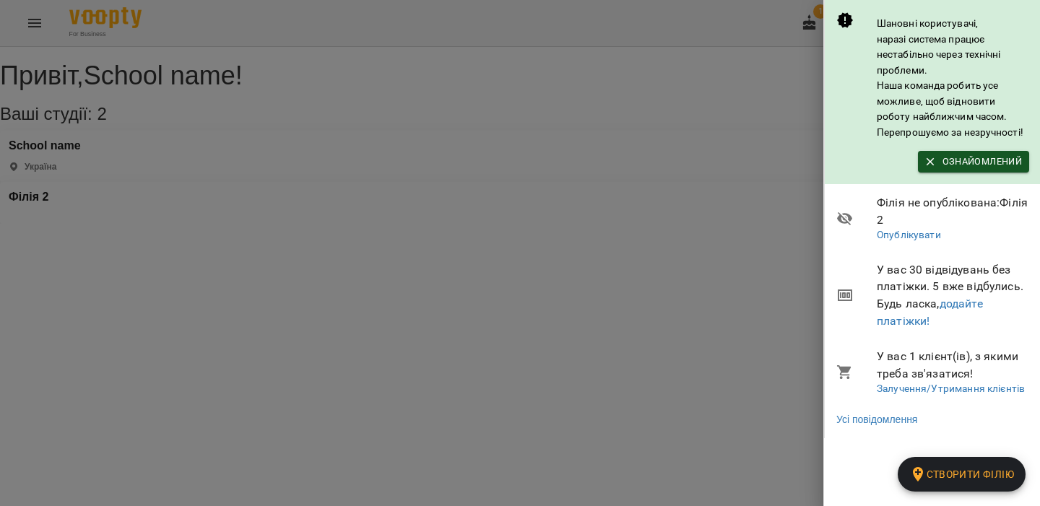
click at [754, 131] on div at bounding box center [520, 253] width 1040 height 506
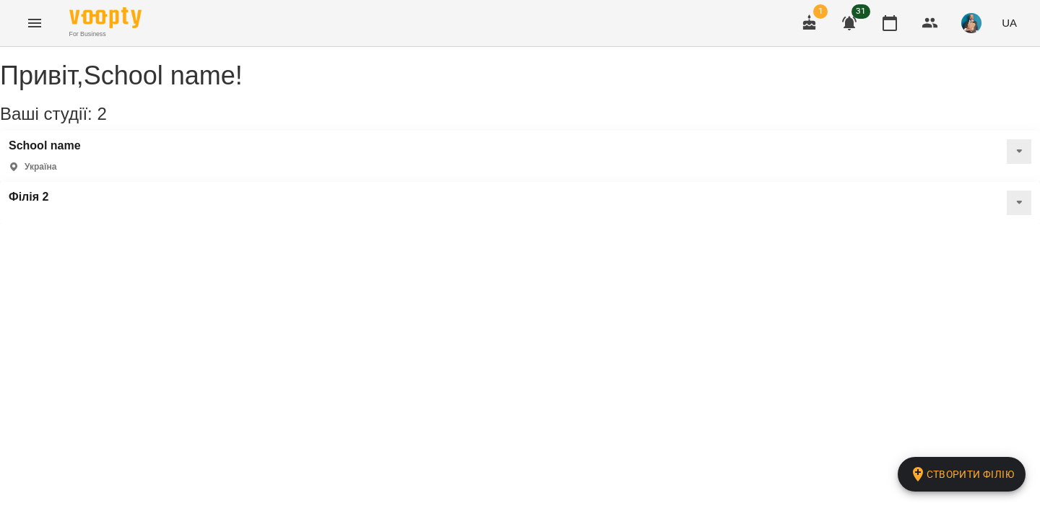
click at [970, 29] on img "button" at bounding box center [971, 23] width 20 height 20
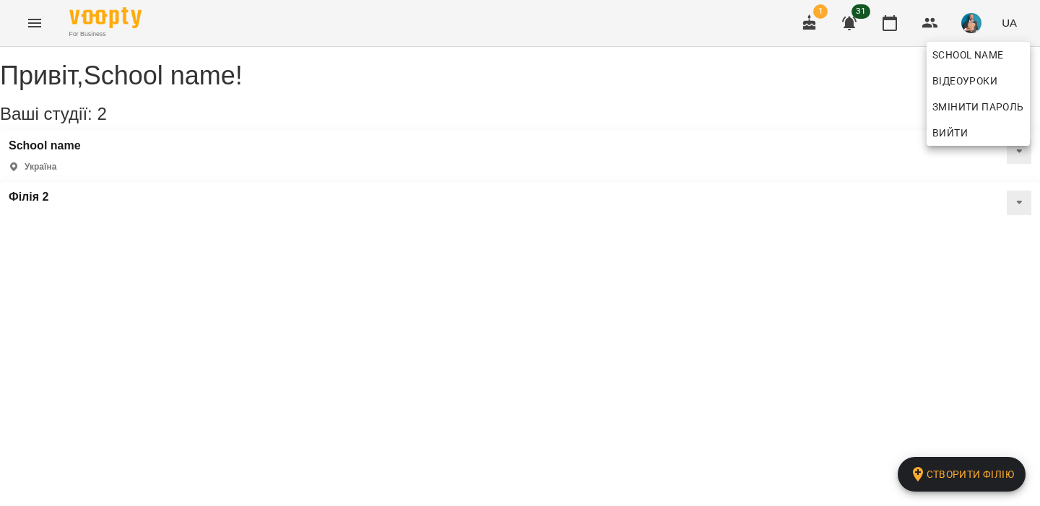
click at [942, 134] on span "Вийти" at bounding box center [950, 132] width 35 height 17
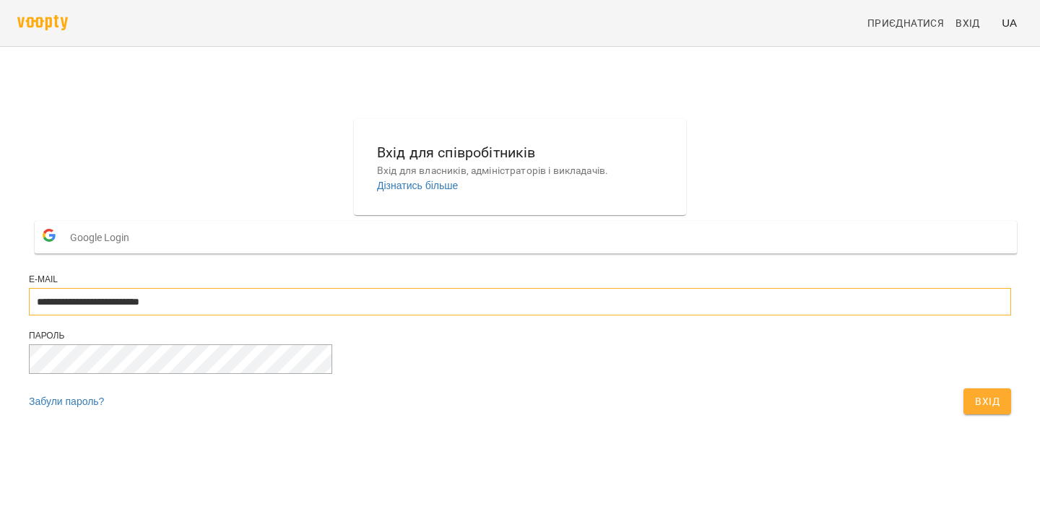
click at [412, 316] on input "**********" at bounding box center [520, 301] width 982 height 27
type input "**********"
click at [975, 410] on span "Вхід" at bounding box center [987, 401] width 25 height 17
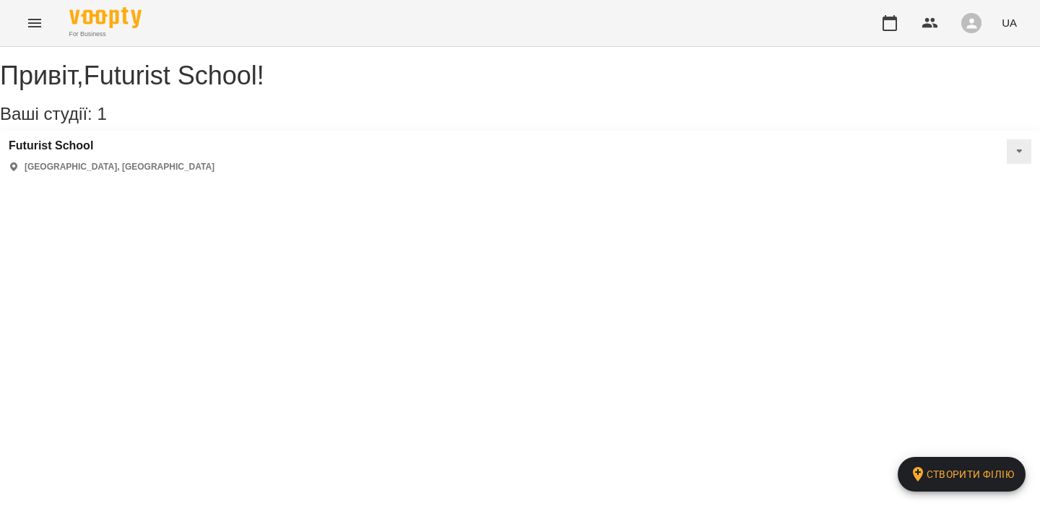
click at [37, 27] on icon "Menu" at bounding box center [34, 22] width 17 height 17
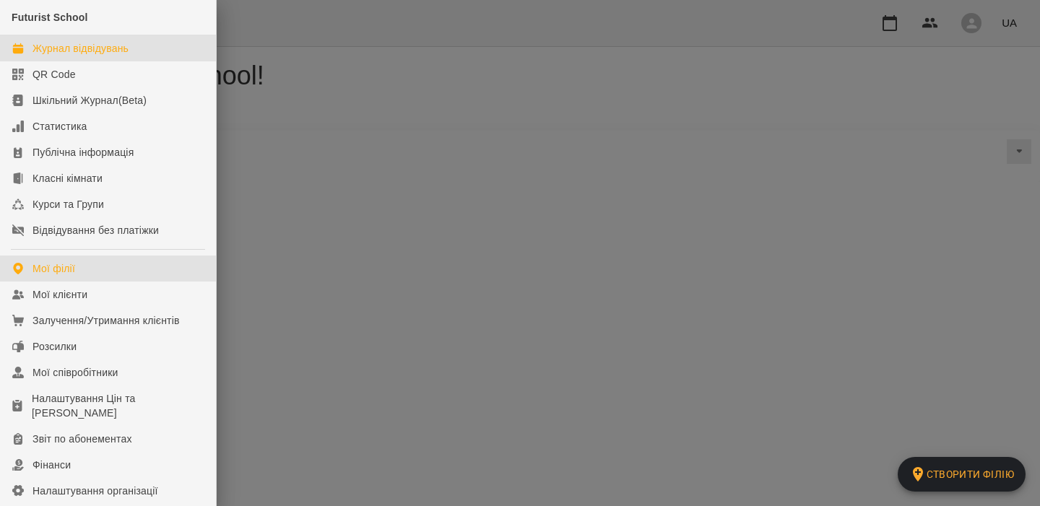
click at [114, 56] on link "Журнал відвідувань" at bounding box center [108, 48] width 216 height 26
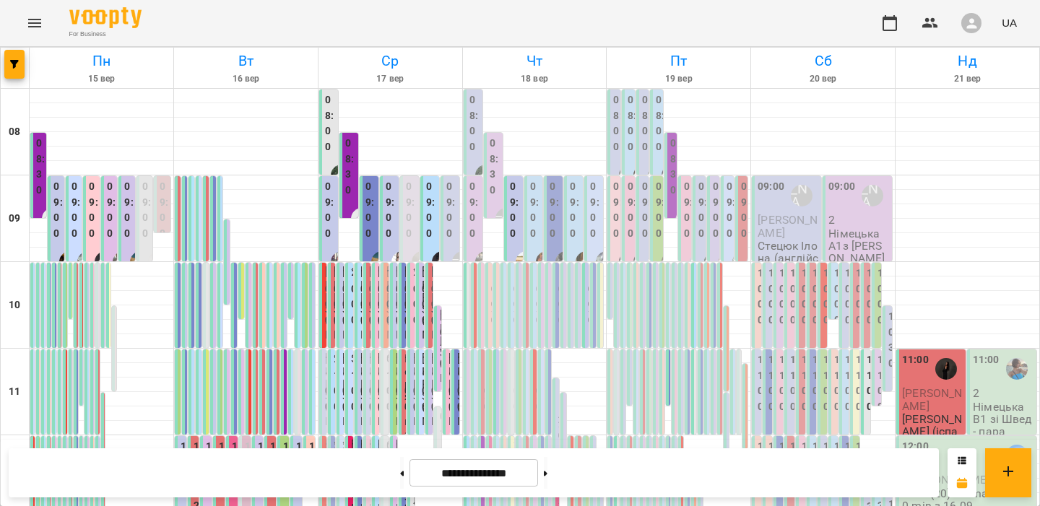
click at [842, 18] on div "For Business UA" at bounding box center [520, 23] width 1040 height 46
click at [935, 17] on icon "button" at bounding box center [930, 22] width 17 height 17
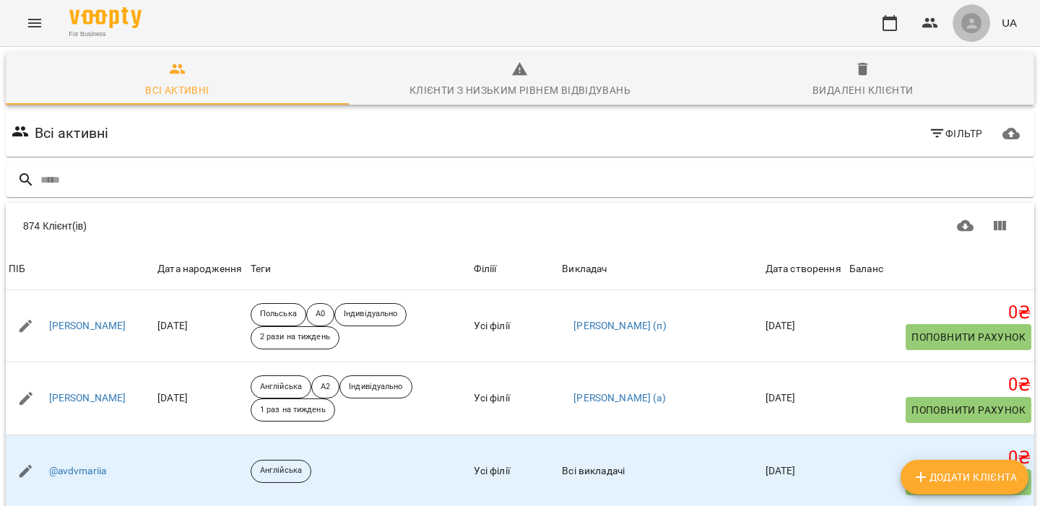
click at [979, 28] on icon "button" at bounding box center [971, 23] width 15 height 15
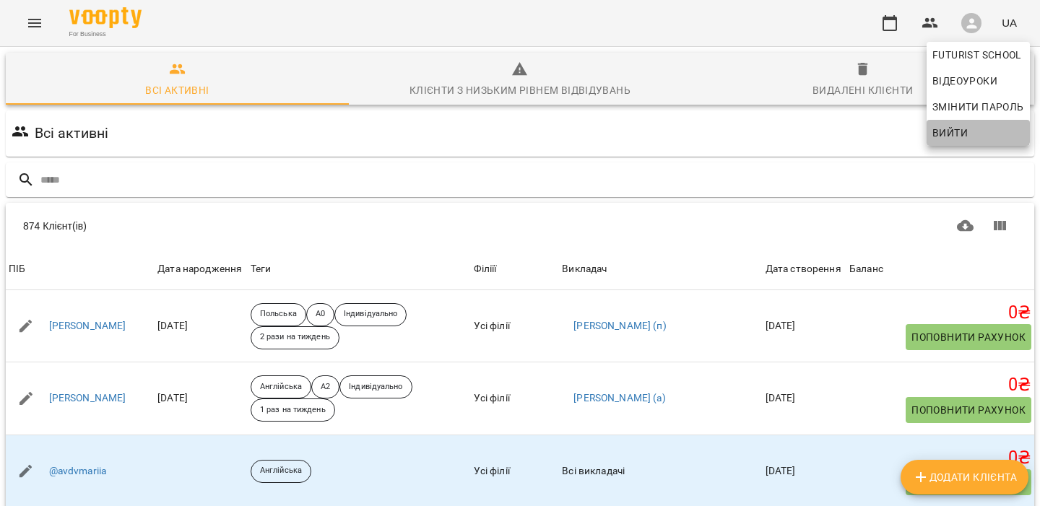
click at [943, 126] on span "Вийти" at bounding box center [950, 132] width 35 height 17
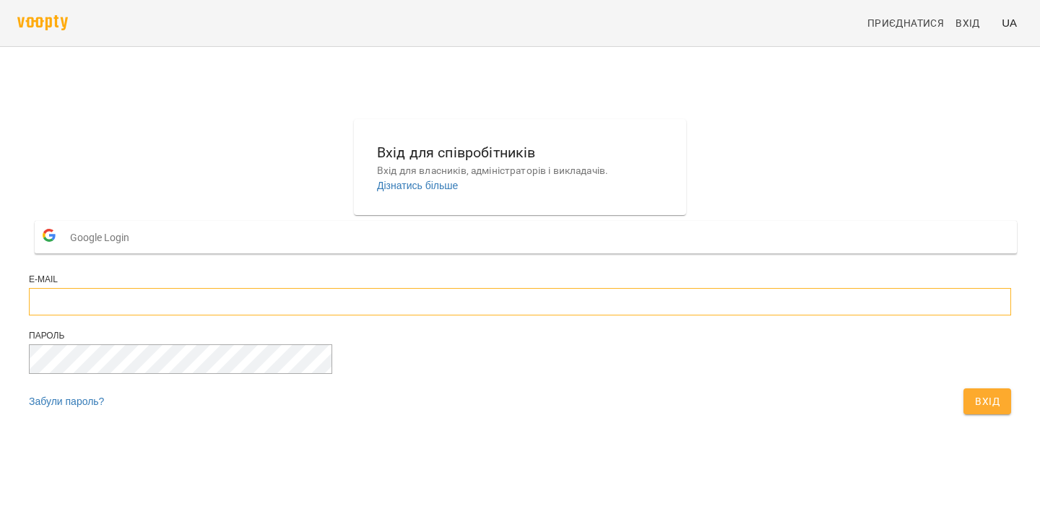
type input "**********"
click at [509, 316] on input "**********" at bounding box center [520, 301] width 982 height 27
click at [975, 410] on span "Вхід" at bounding box center [987, 401] width 25 height 17
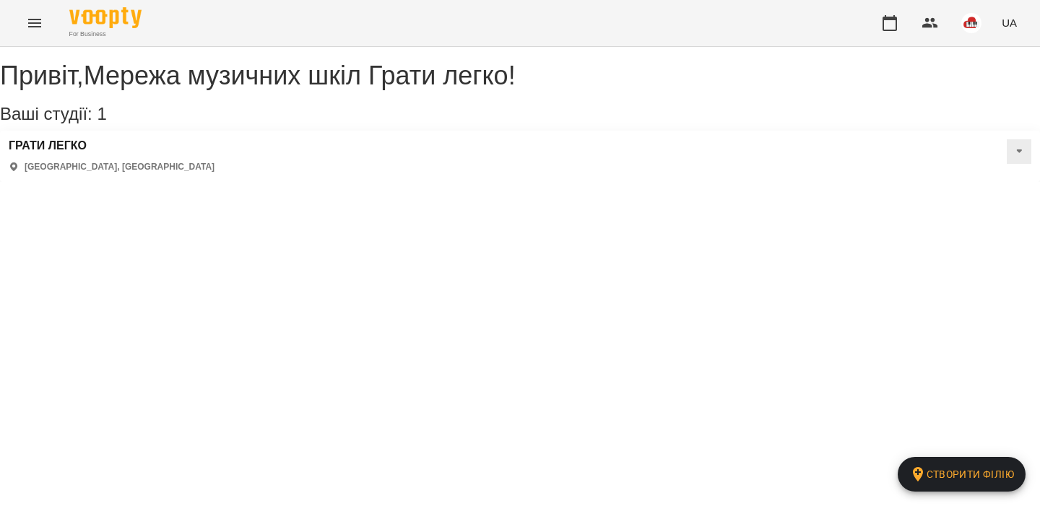
click at [846, 20] on div "For Business UA" at bounding box center [520, 23] width 1040 height 46
click at [865, 18] on div "For Business UA" at bounding box center [520, 23] width 1040 height 46
click at [975, 24] on img "button" at bounding box center [971, 23] width 20 height 20
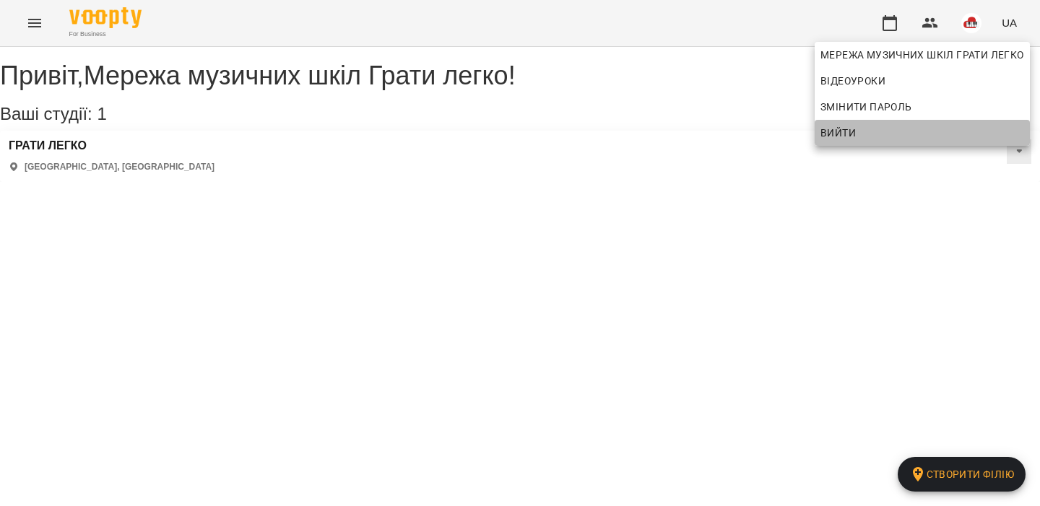
click at [930, 131] on span "Вийти" at bounding box center [923, 132] width 204 height 17
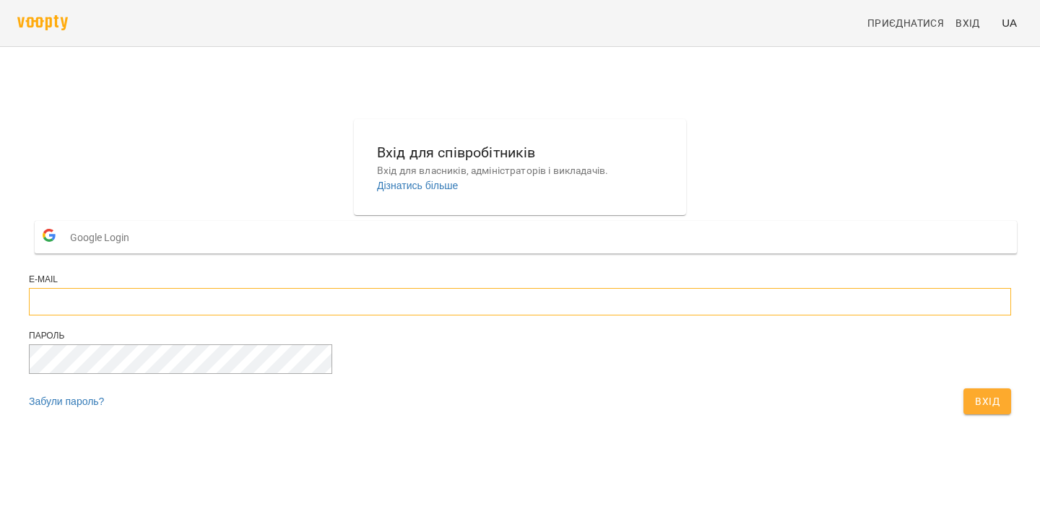
type input "**********"
click at [471, 316] on input "**********" at bounding box center [520, 301] width 982 height 27
click at [975, 410] on span "Вхід" at bounding box center [987, 401] width 25 height 17
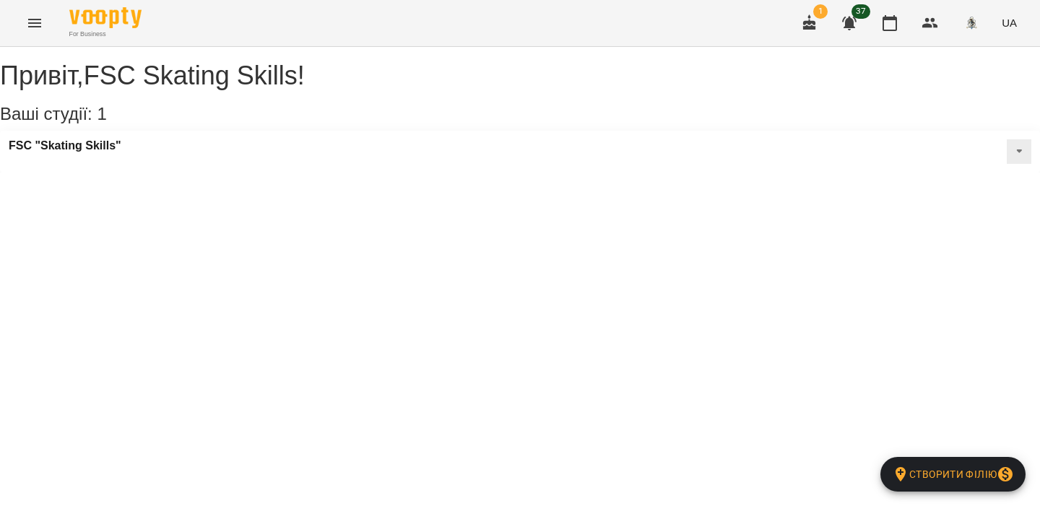
click at [851, 29] on icon "button" at bounding box center [849, 24] width 14 height 14
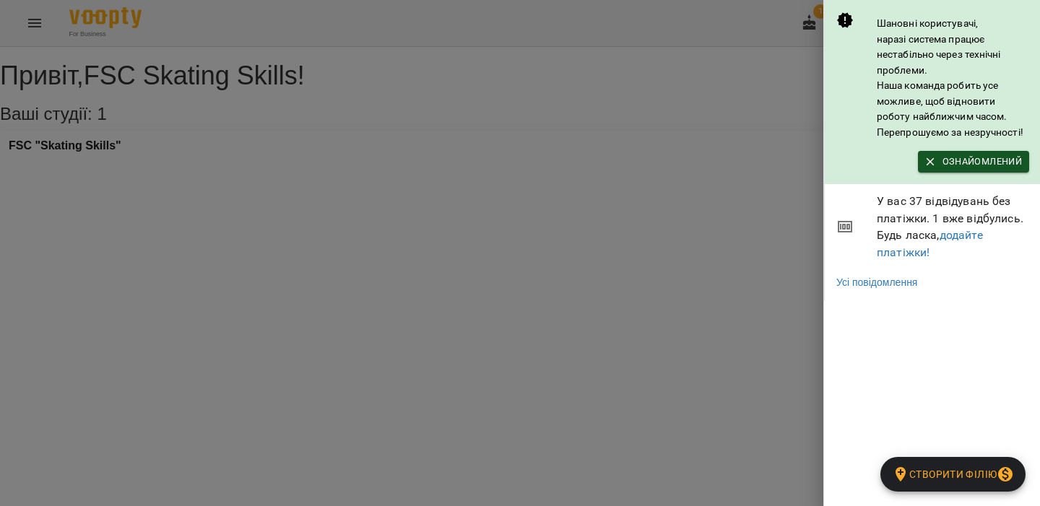
click at [684, 144] on div at bounding box center [520, 253] width 1040 height 506
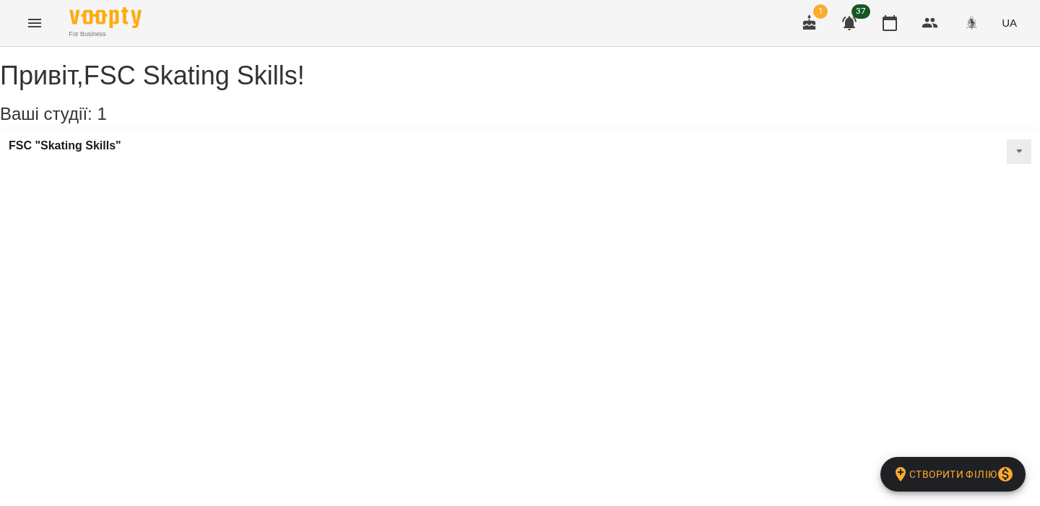
click at [972, 23] on img "button" at bounding box center [971, 23] width 20 height 20
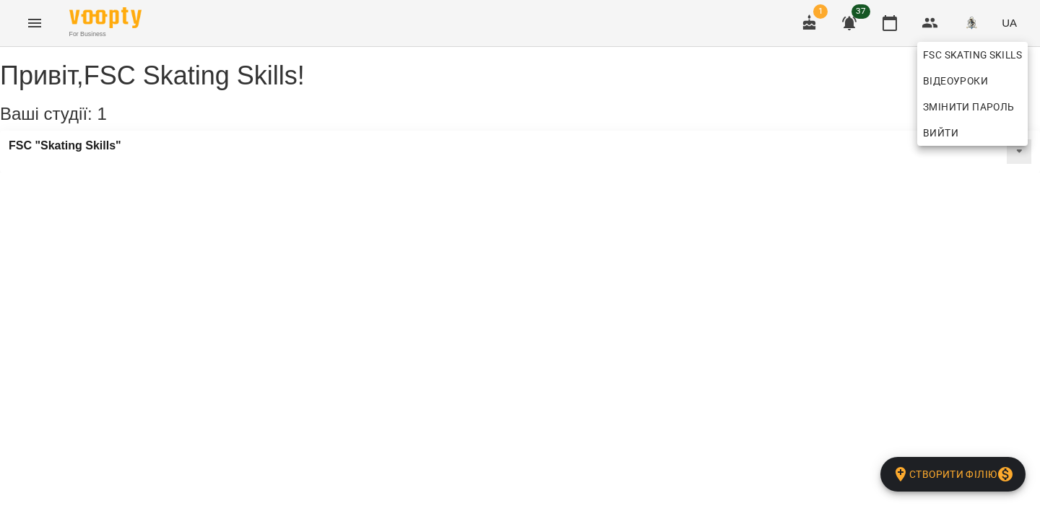
click at [944, 124] on span "Вийти" at bounding box center [940, 132] width 35 height 17
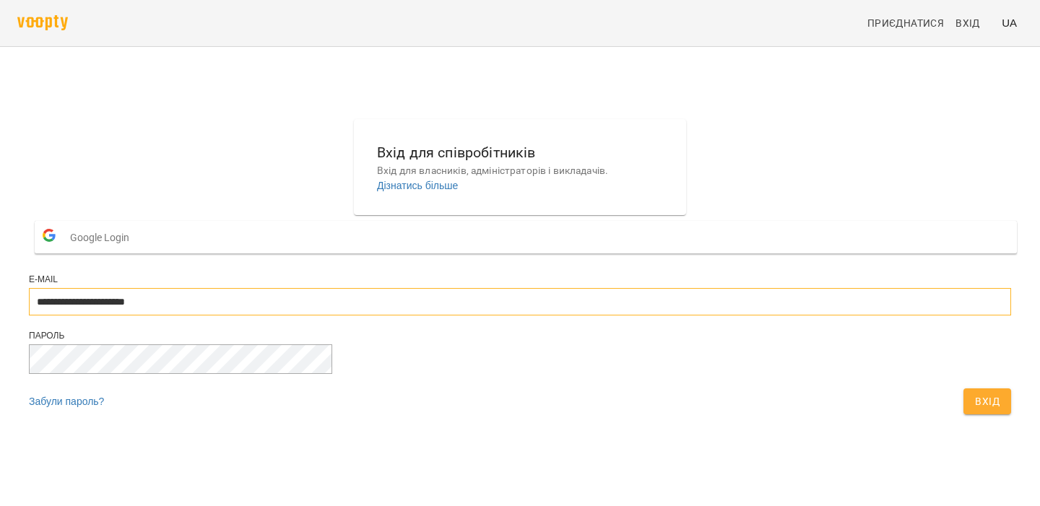
click at [414, 316] on input "**********" at bounding box center [520, 301] width 982 height 27
type input "**********"
click at [964, 415] on button "Вхід" at bounding box center [988, 402] width 48 height 26
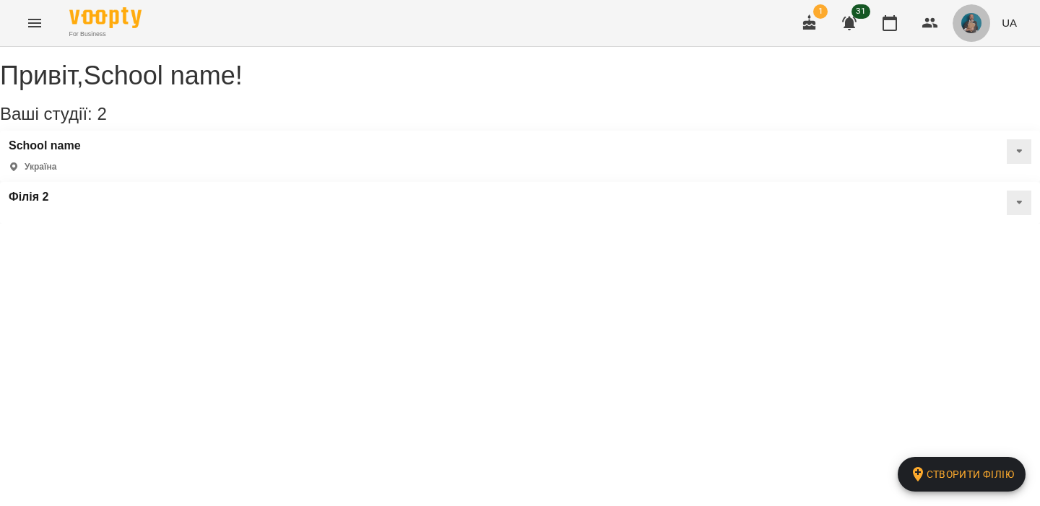
click at [964, 27] on img "button" at bounding box center [971, 23] width 20 height 20
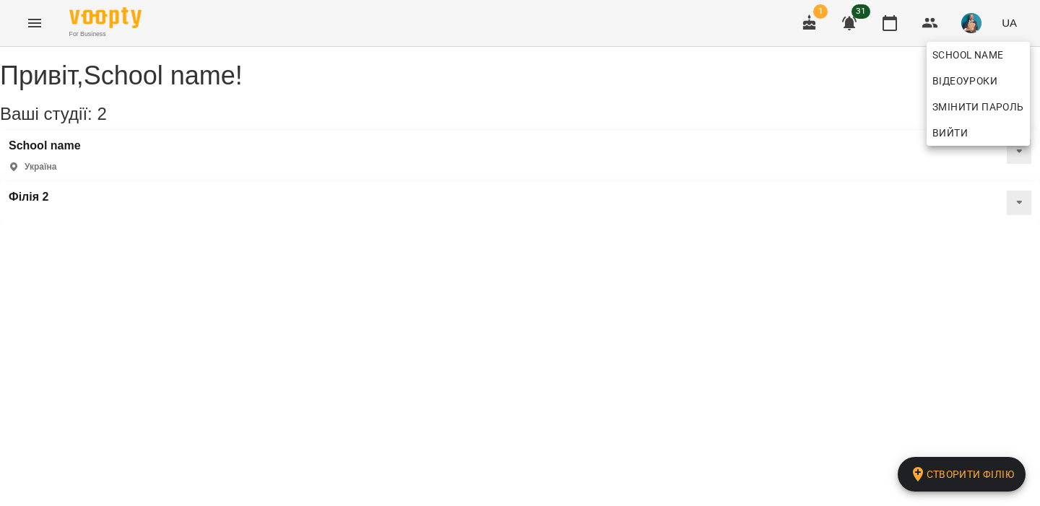
click at [937, 126] on span "Вийти" at bounding box center [950, 132] width 35 height 17
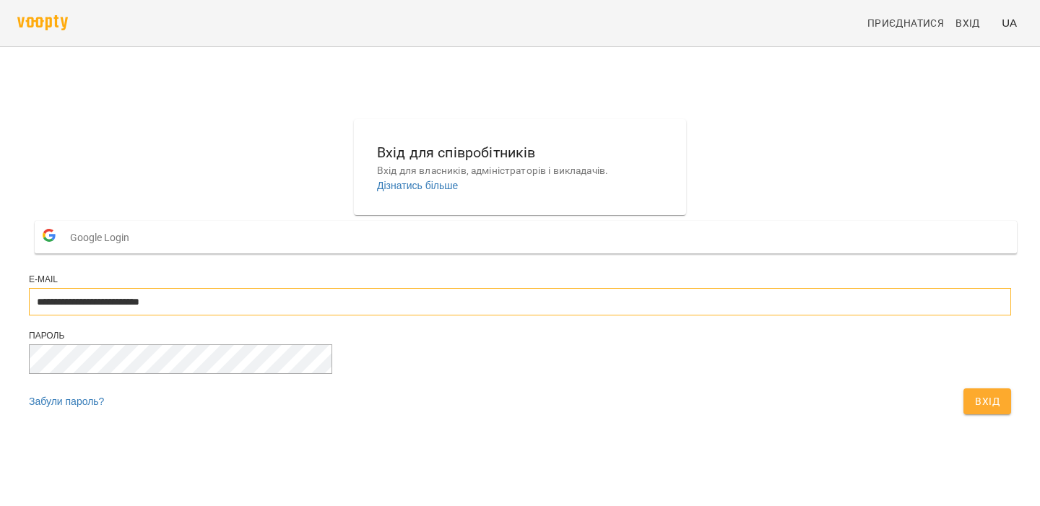
click at [536, 316] on input "**********" at bounding box center [520, 301] width 982 height 27
type input "**********"
click at [975, 410] on span "Вхід" at bounding box center [987, 401] width 25 height 17
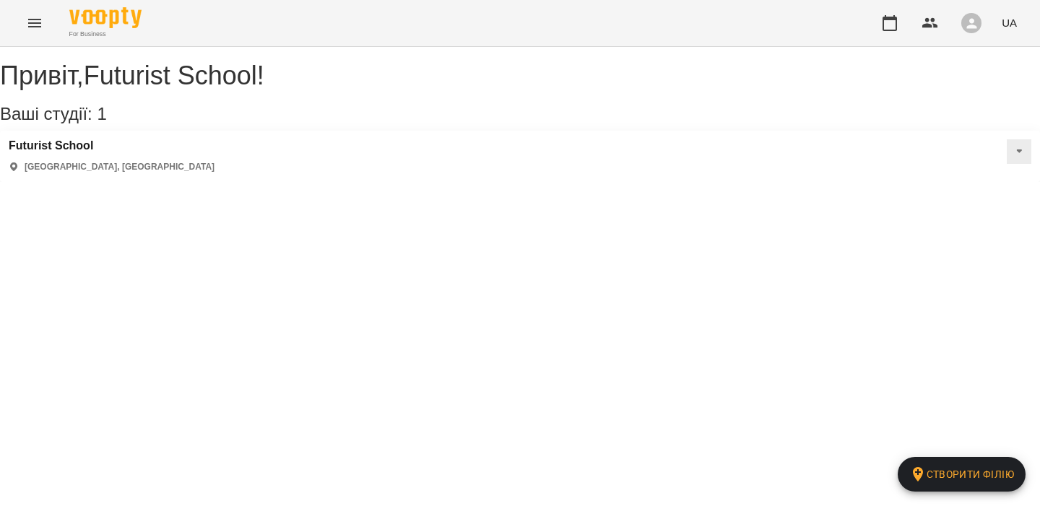
click at [854, 22] on div "For Business UA" at bounding box center [520, 23] width 1040 height 46
click at [929, 20] on icon "button" at bounding box center [930, 23] width 16 height 10
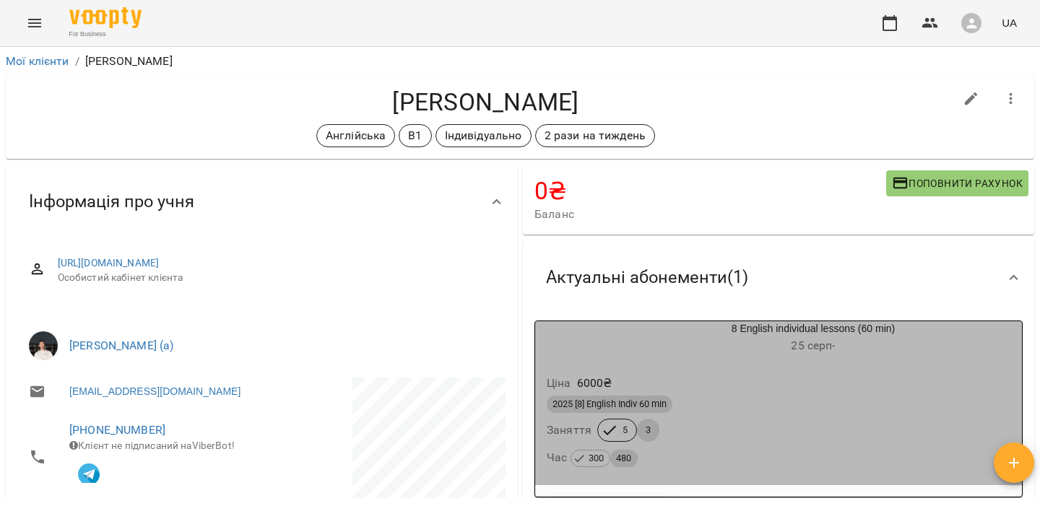
click at [736, 363] on div "Ціна 6000 ₴ 2025 [8] English Indiv 60 min Заняття 5 3 Час 300 480" at bounding box center [778, 424] width 487 height 124
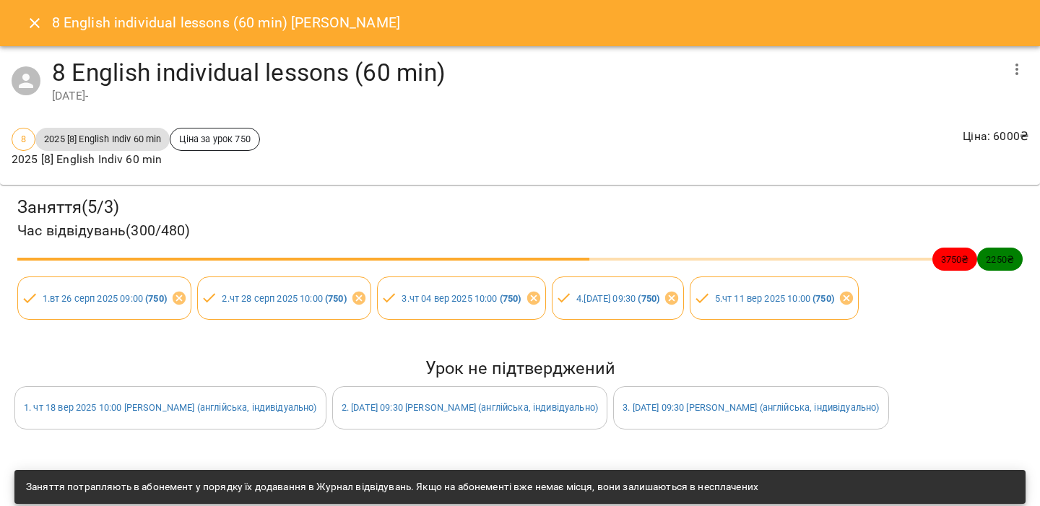
scroll to position [208, 0]
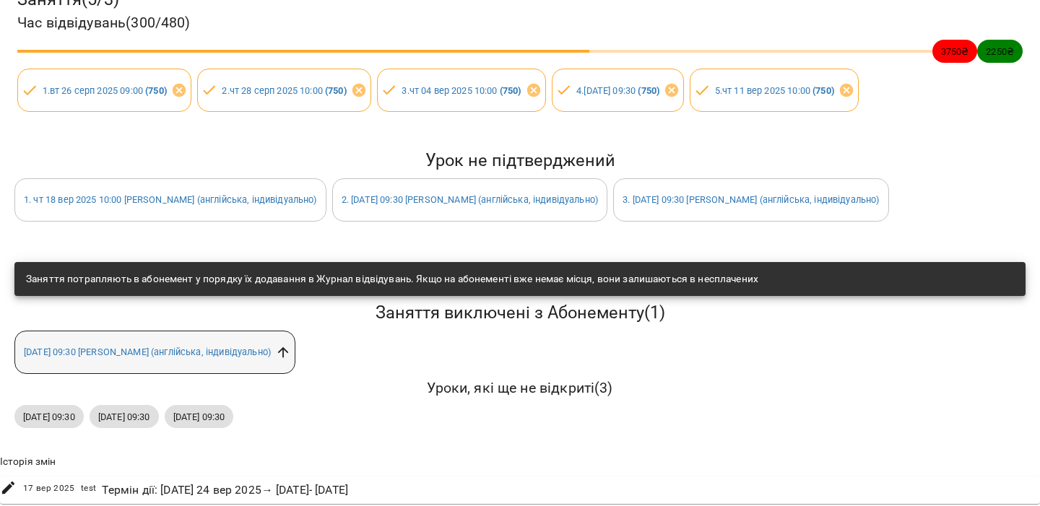
click at [289, 350] on icon at bounding box center [283, 352] width 11 height 11
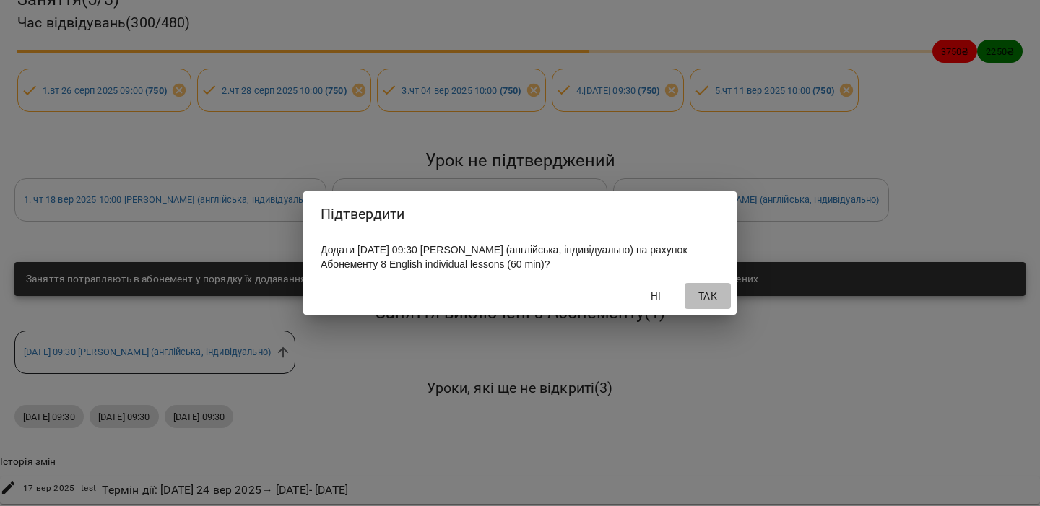
click at [705, 305] on span "Так" at bounding box center [708, 296] width 35 height 17
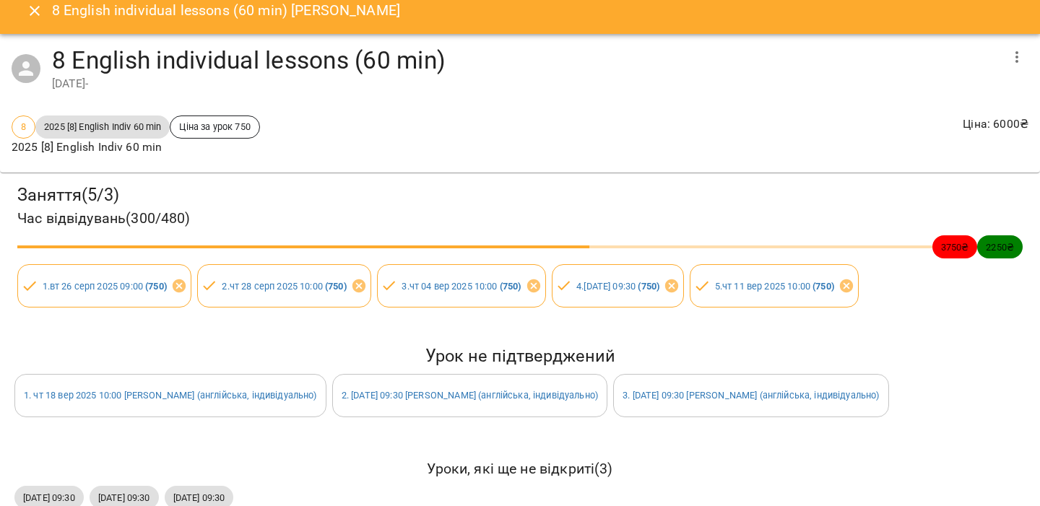
scroll to position [0, 0]
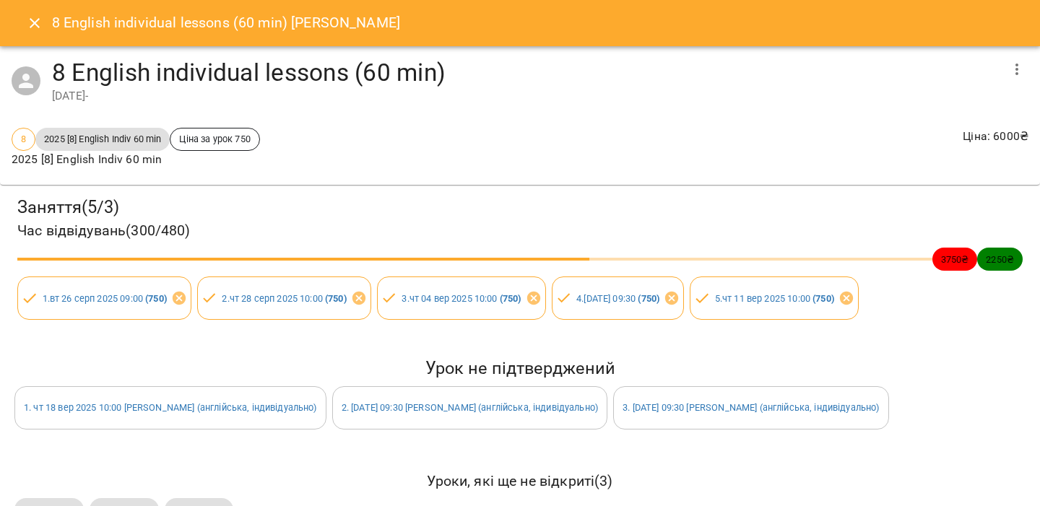
click at [34, 22] on icon "Close" at bounding box center [35, 23] width 10 height 10
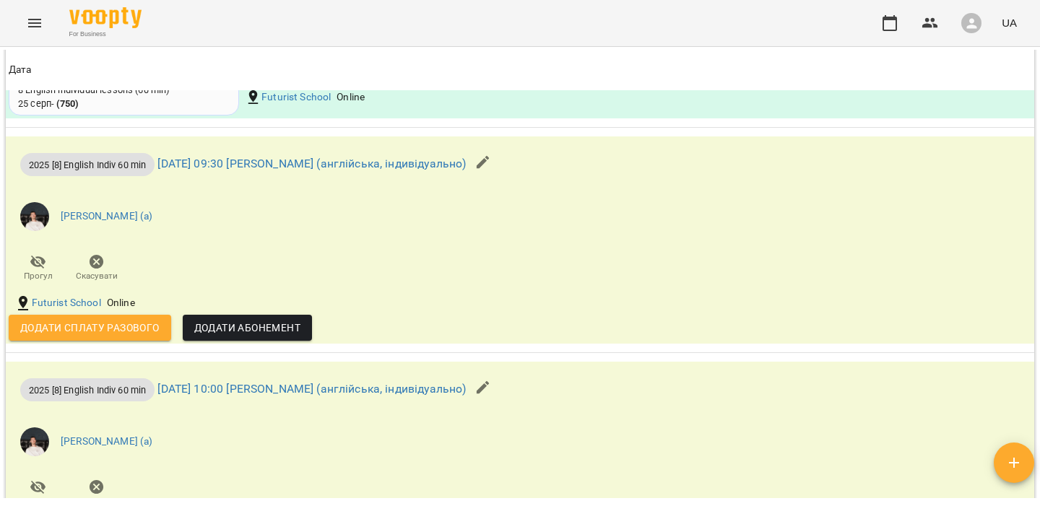
scroll to position [1300, 0]
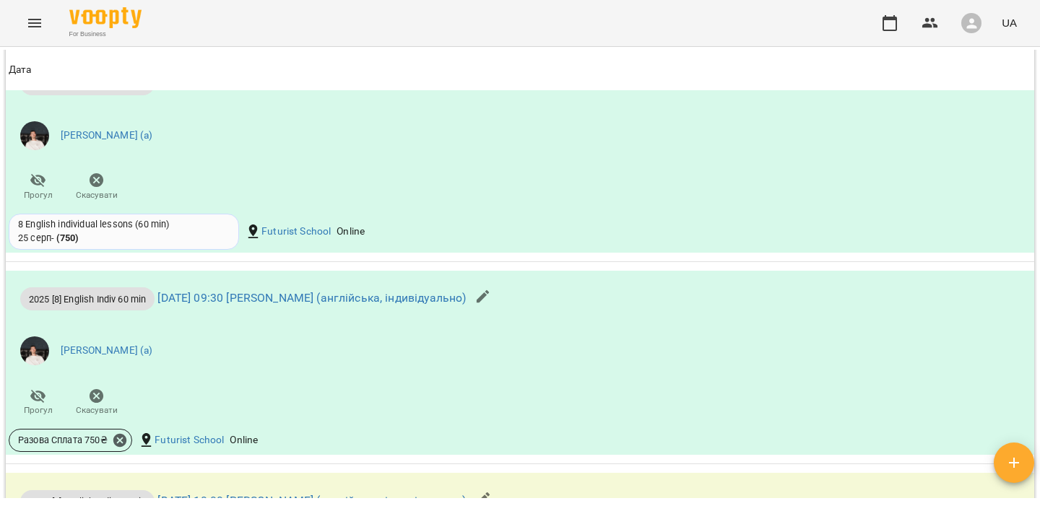
scroll to position [1268, 0]
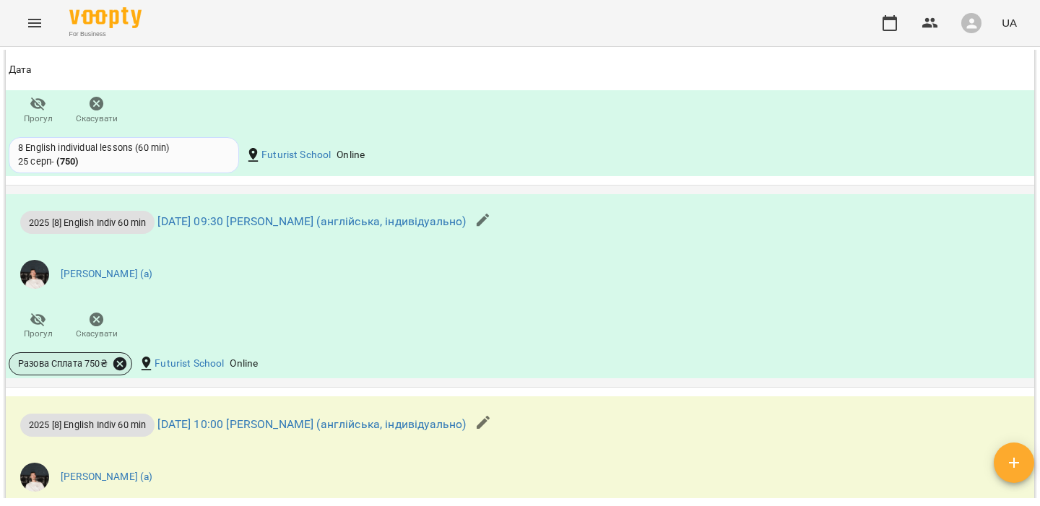
click at [124, 369] on icon at bounding box center [119, 364] width 13 height 13
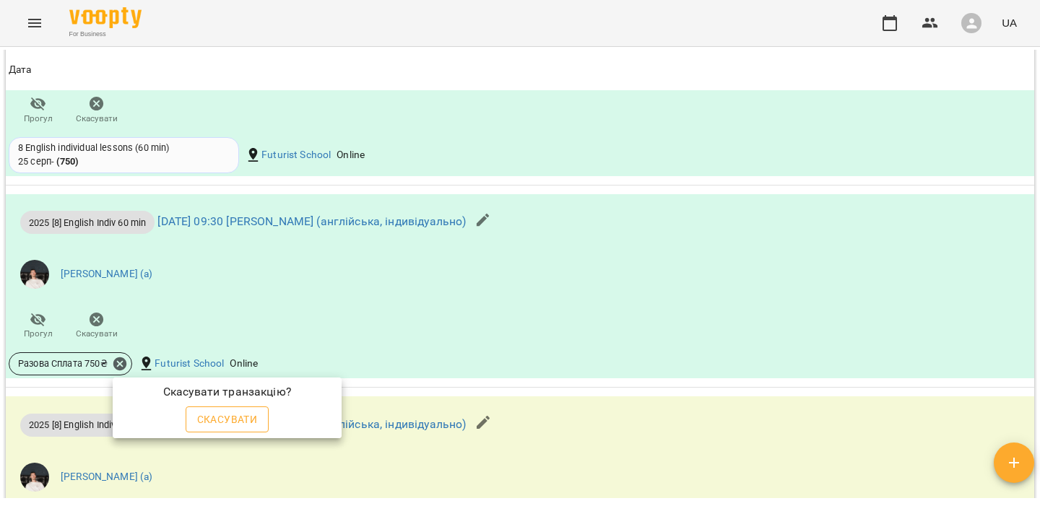
click at [246, 413] on span "Скасувати" at bounding box center [227, 419] width 61 height 17
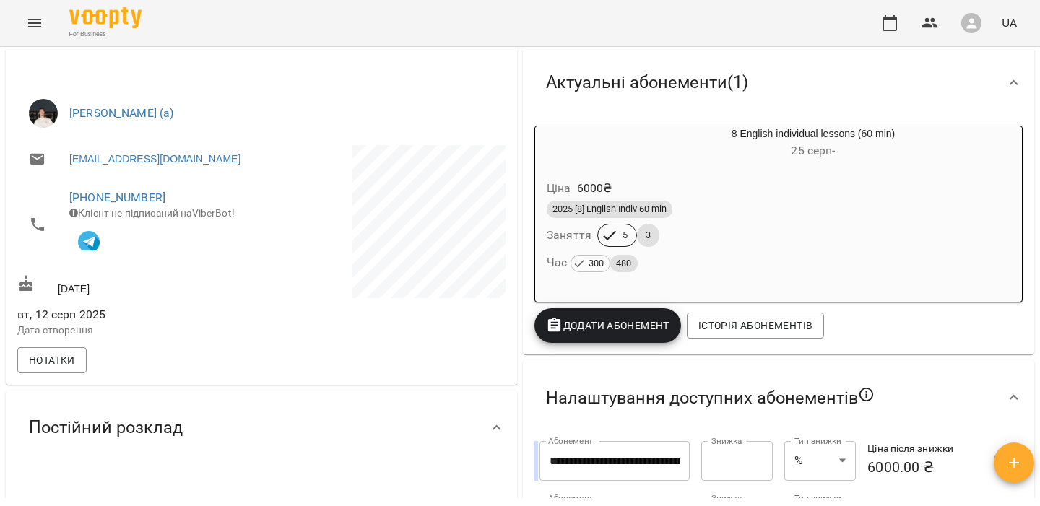
scroll to position [182, 0]
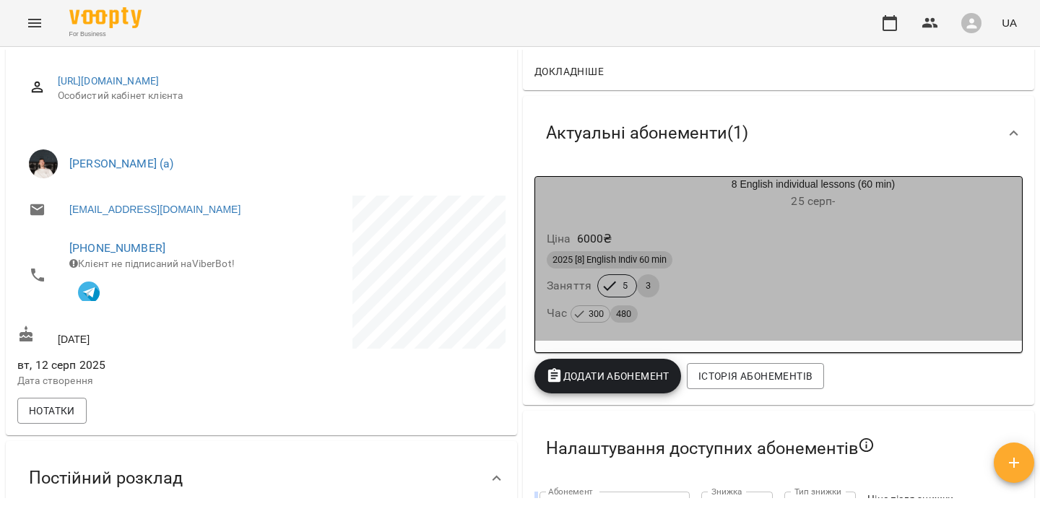
click at [717, 244] on div "Ціна 6000 ₴" at bounding box center [779, 239] width 470 height 26
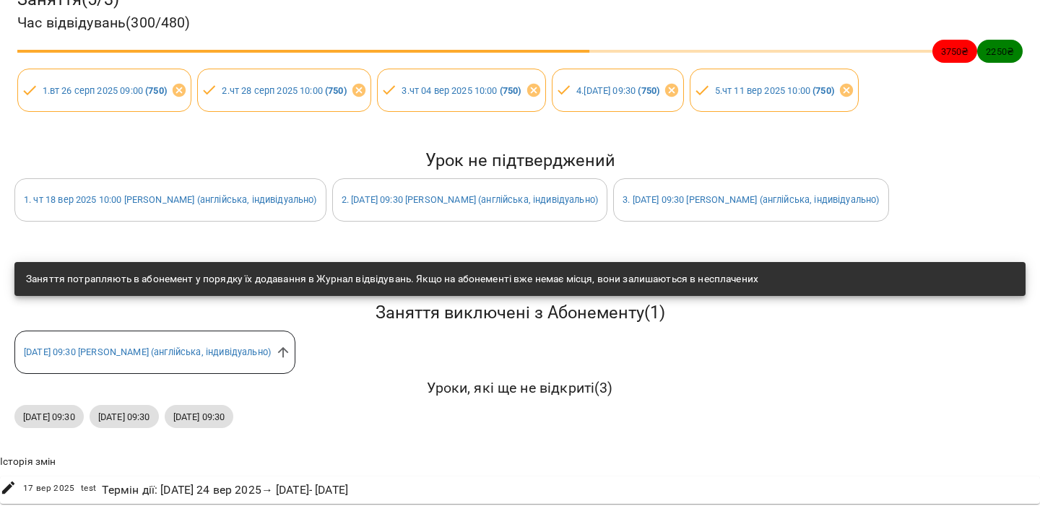
scroll to position [0, 0]
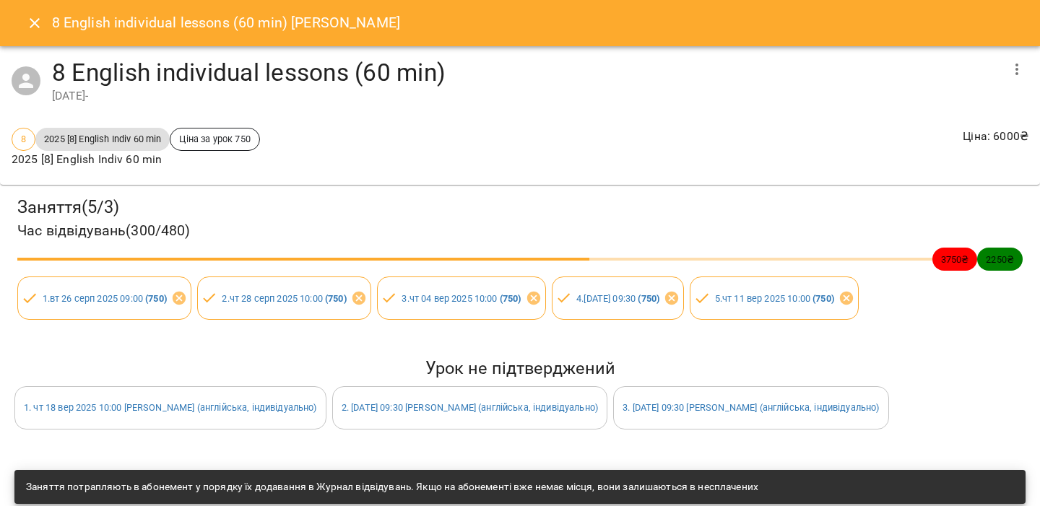
click at [38, 22] on icon "Close" at bounding box center [34, 22] width 17 height 17
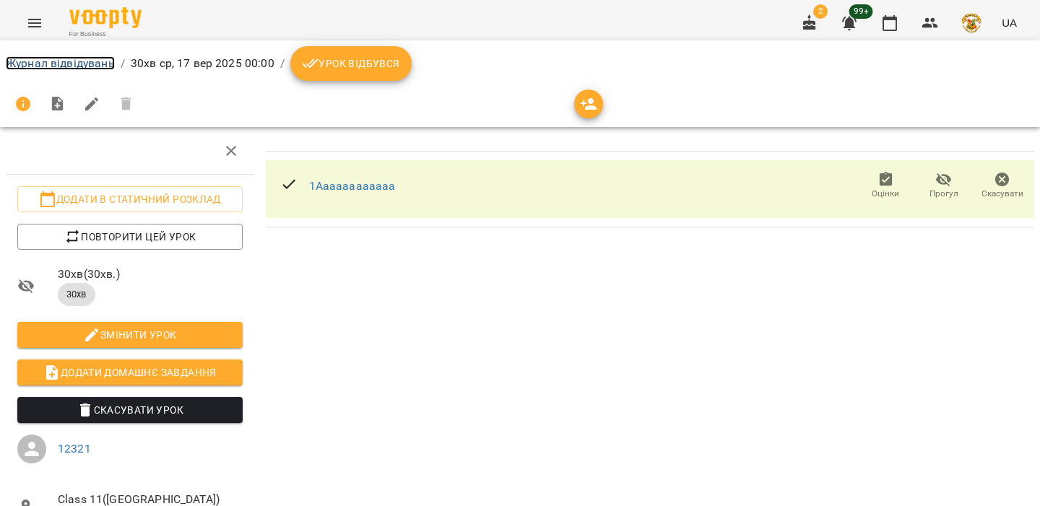
click at [87, 59] on link "Журнал відвідувань" at bounding box center [60, 63] width 109 height 14
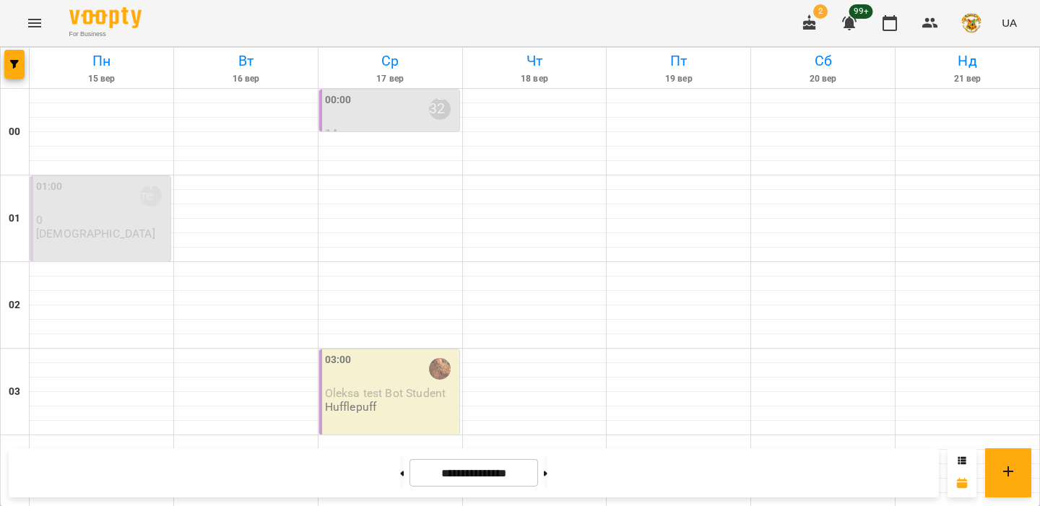
click at [852, 27] on icon "button" at bounding box center [849, 24] width 14 height 14
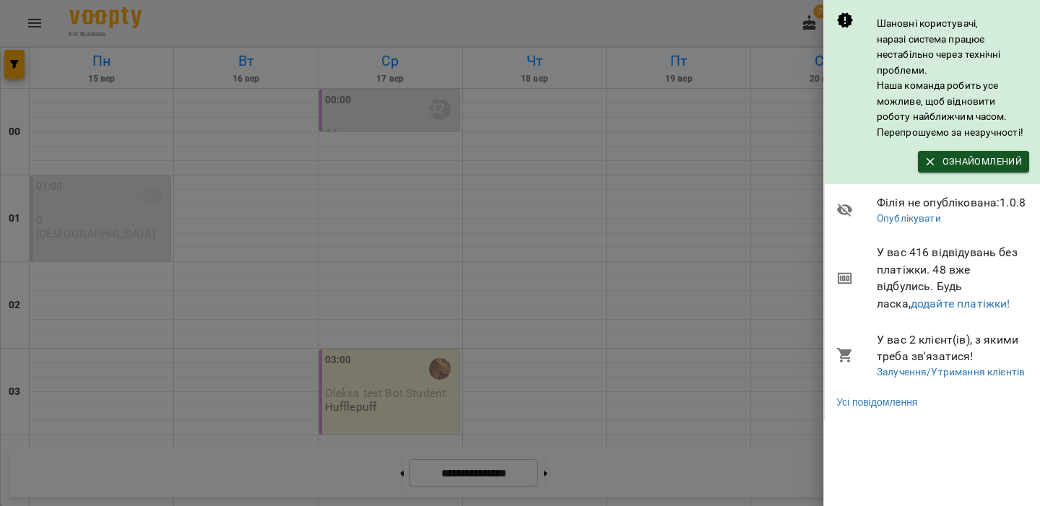
click at [766, 20] on div at bounding box center [520, 253] width 1040 height 506
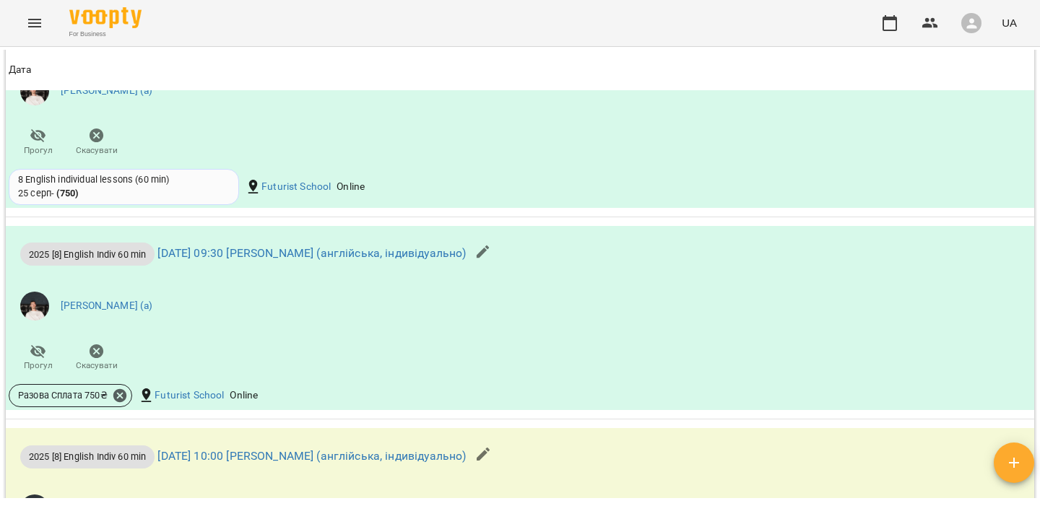
scroll to position [1238, 0]
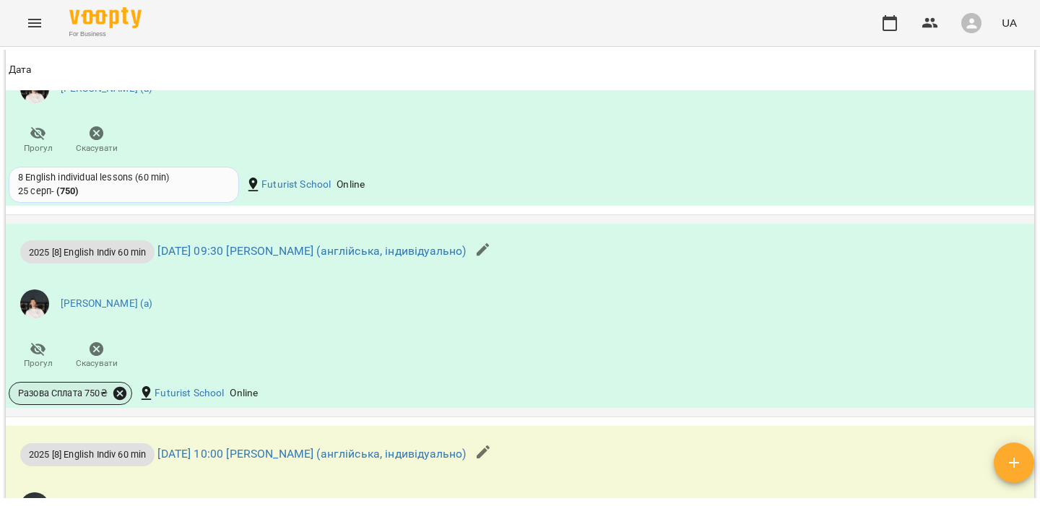
click at [122, 397] on icon at bounding box center [120, 394] width 16 height 16
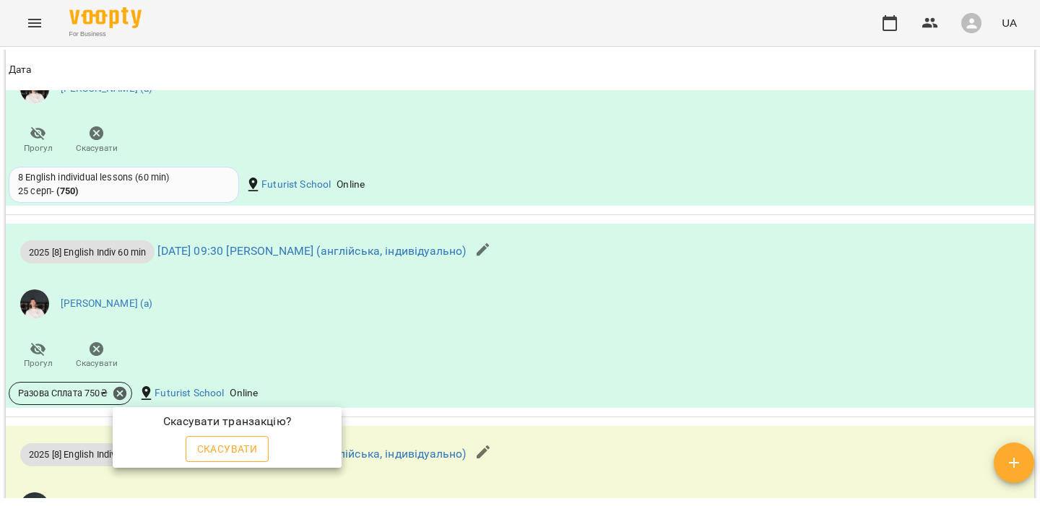
click at [217, 451] on span "Скасувати" at bounding box center [227, 449] width 61 height 17
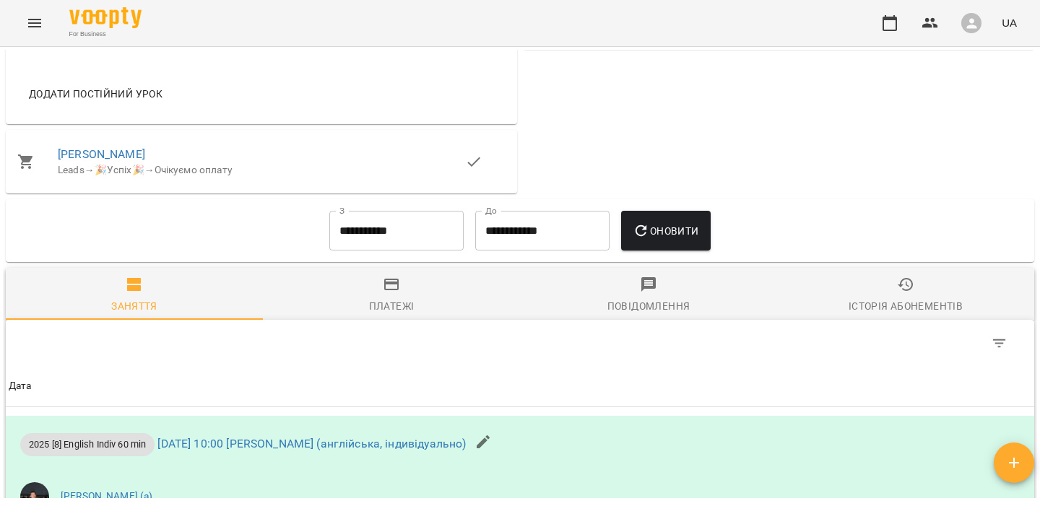
scroll to position [0, 0]
